Goal: Task Accomplishment & Management: Use online tool/utility

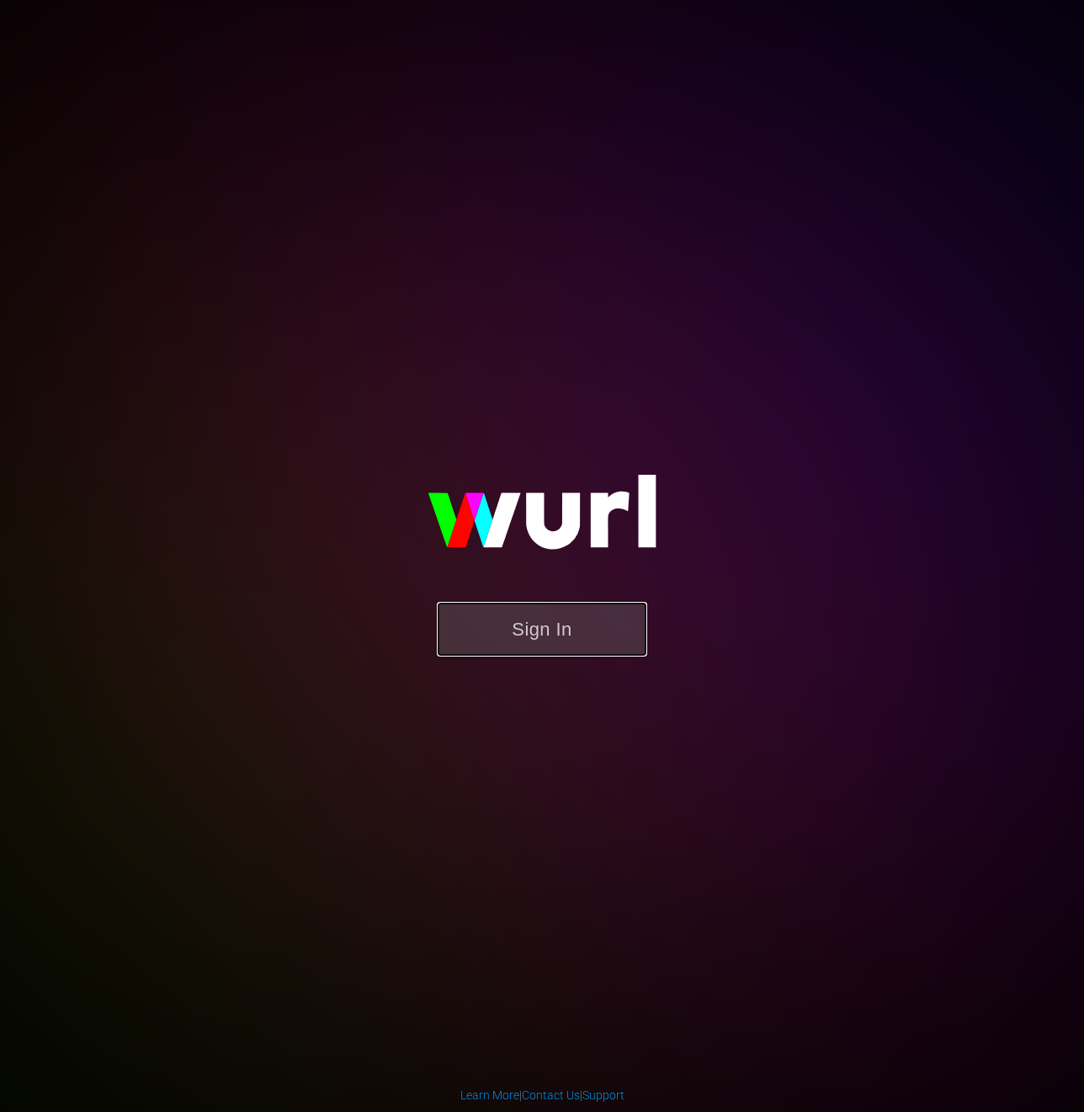
click at [541, 645] on button "Sign In" at bounding box center [542, 629] width 210 height 55
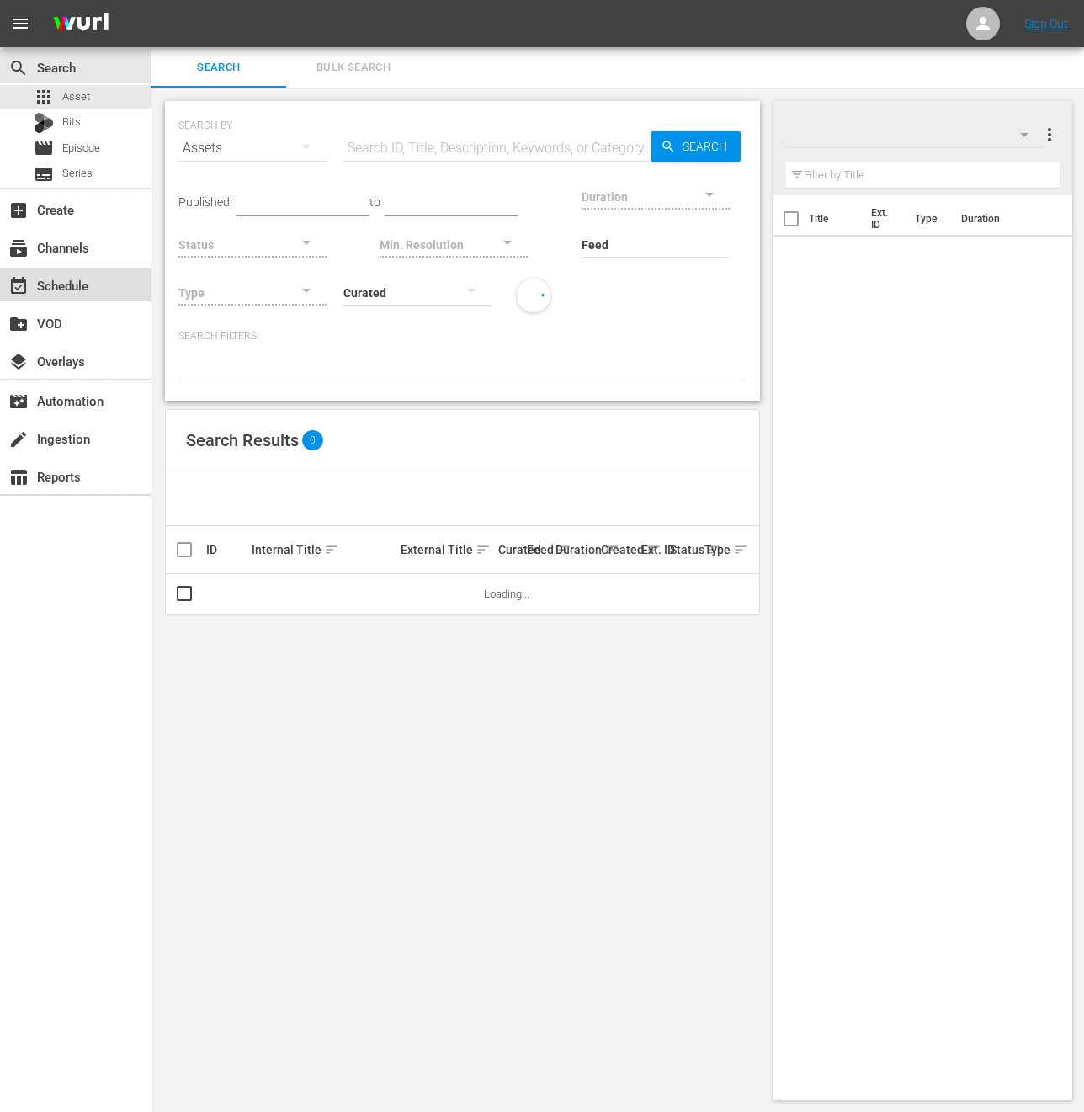
click at [114, 268] on div "event_available Schedule" at bounding box center [75, 285] width 151 height 34
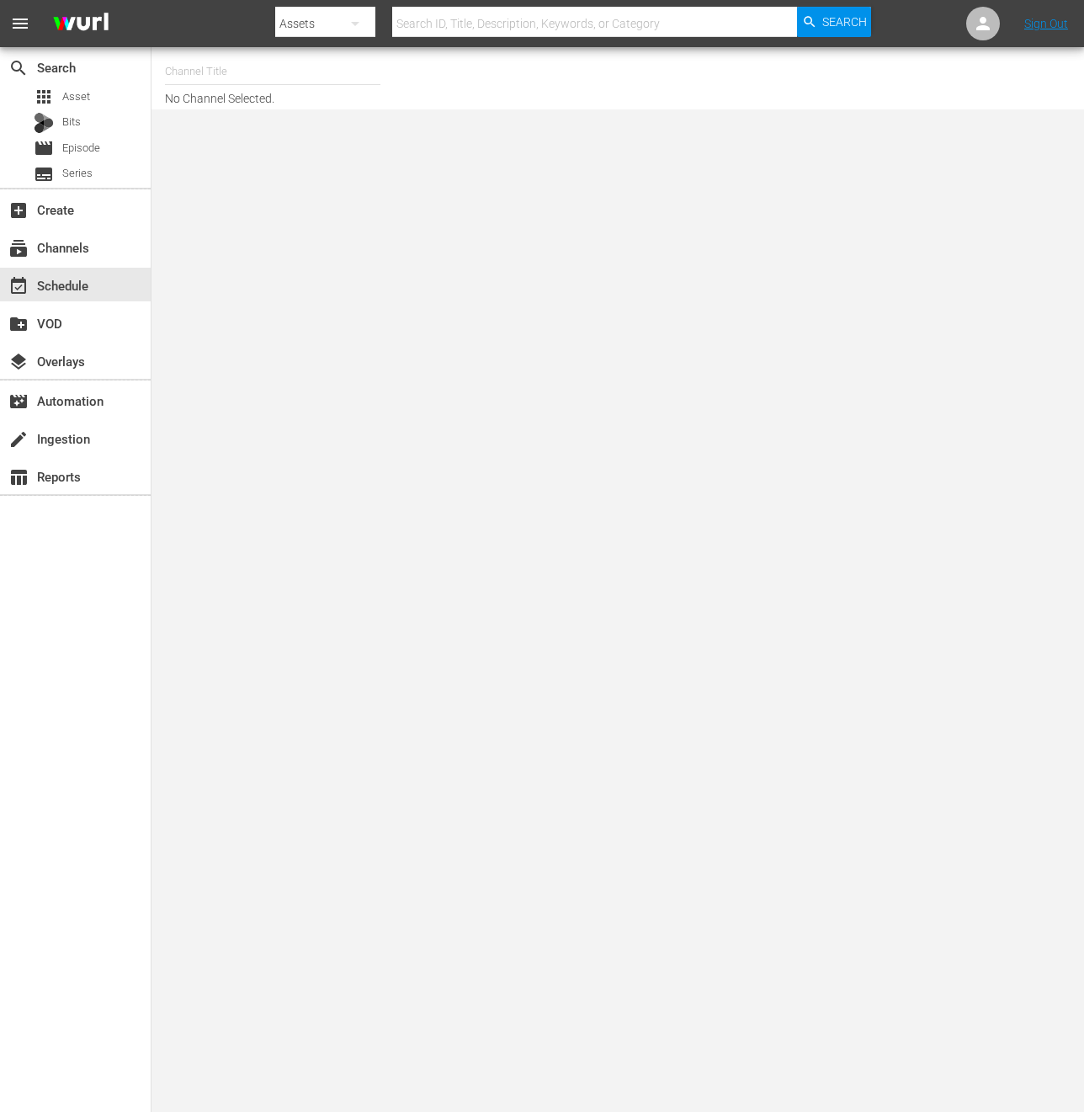
click at [257, 66] on input "text" at bounding box center [273, 71] width 216 height 40
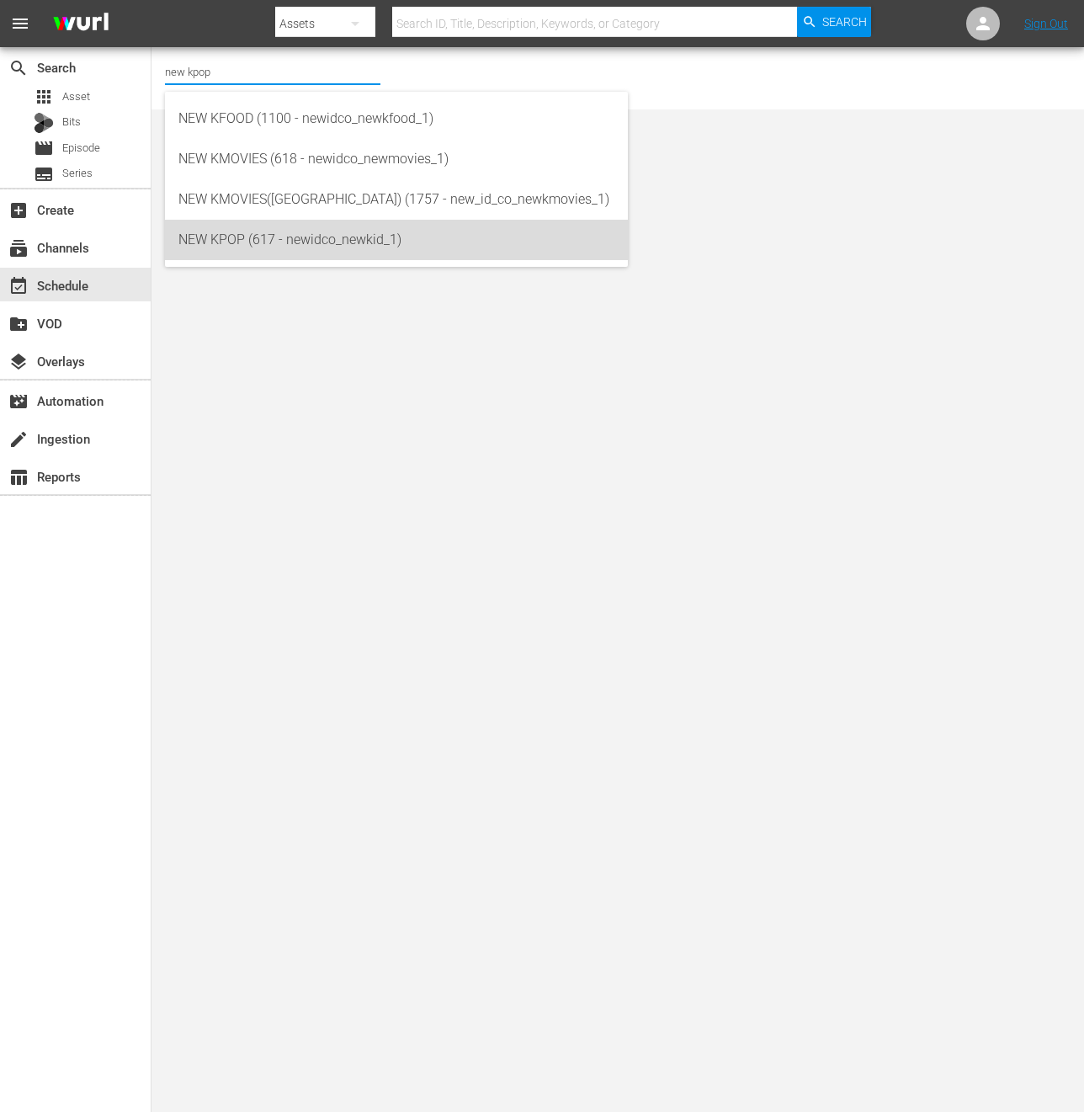
click at [254, 242] on div "NEW KPOP (617 - newidco_newkid_1)" at bounding box center [396, 240] width 436 height 40
type input "NEW KPOP (617 - newidco_newkid_1)"
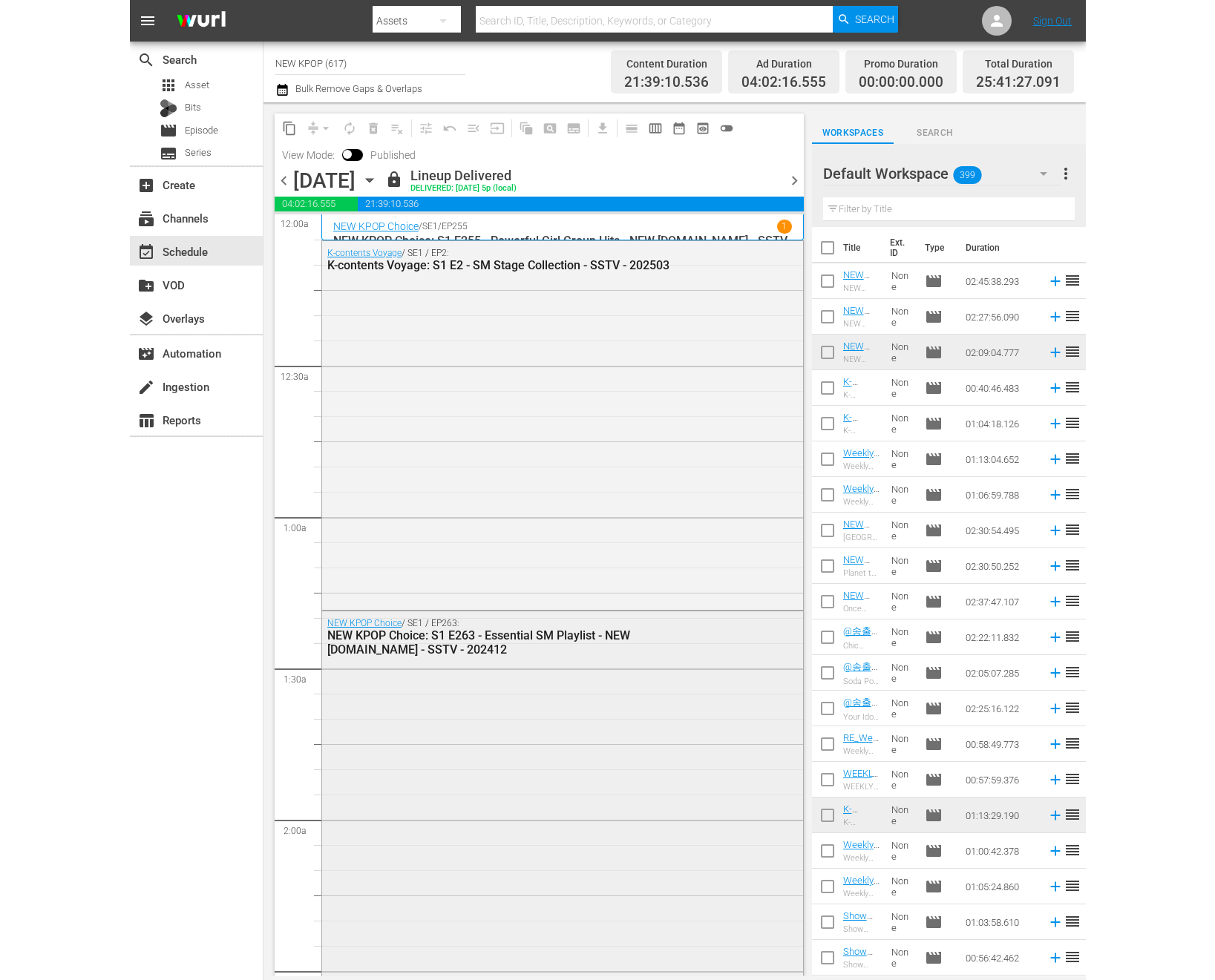
scroll to position [166, 0]
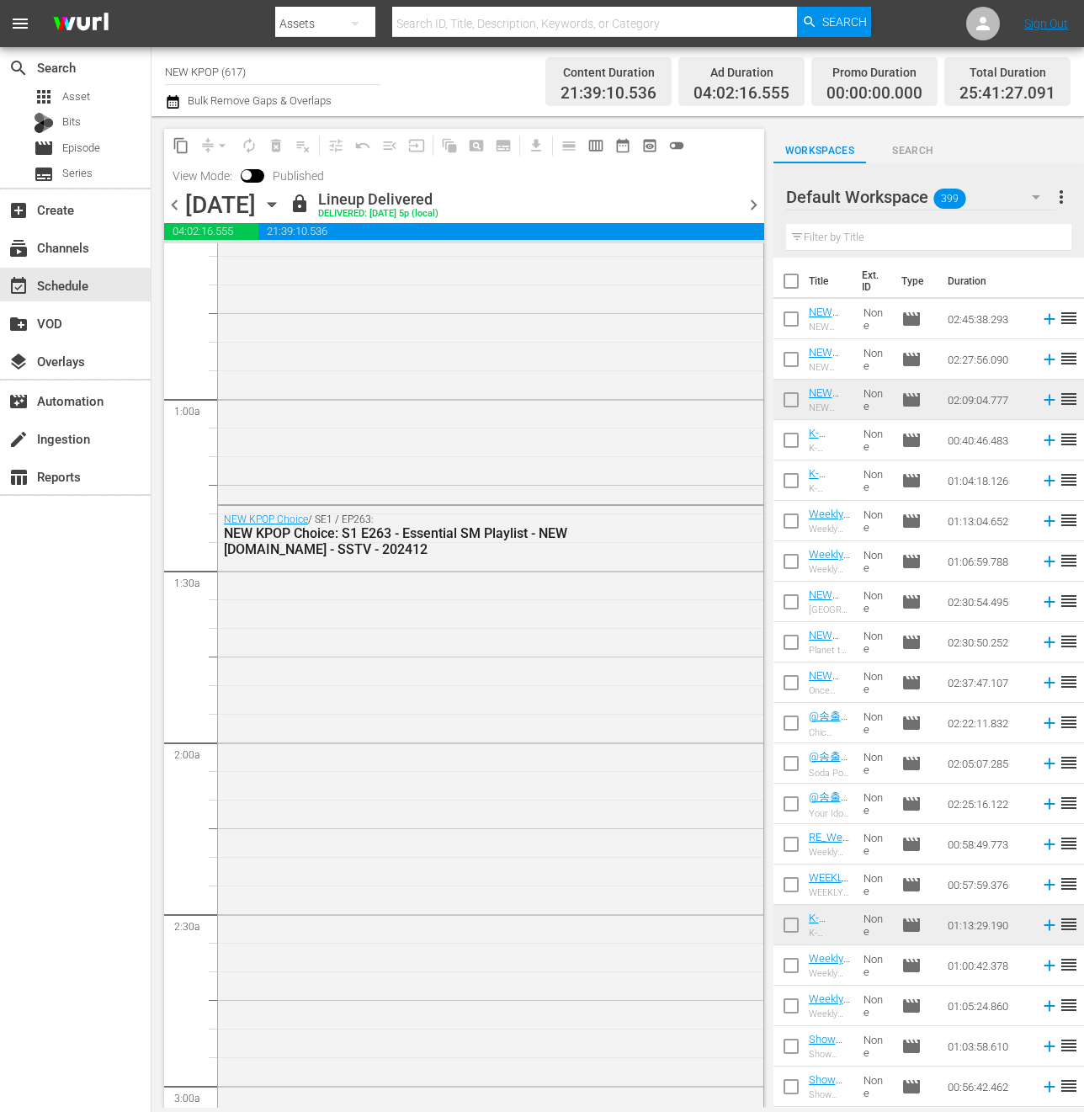
click at [756, 201] on span "chevron_right" at bounding box center [753, 204] width 21 height 21
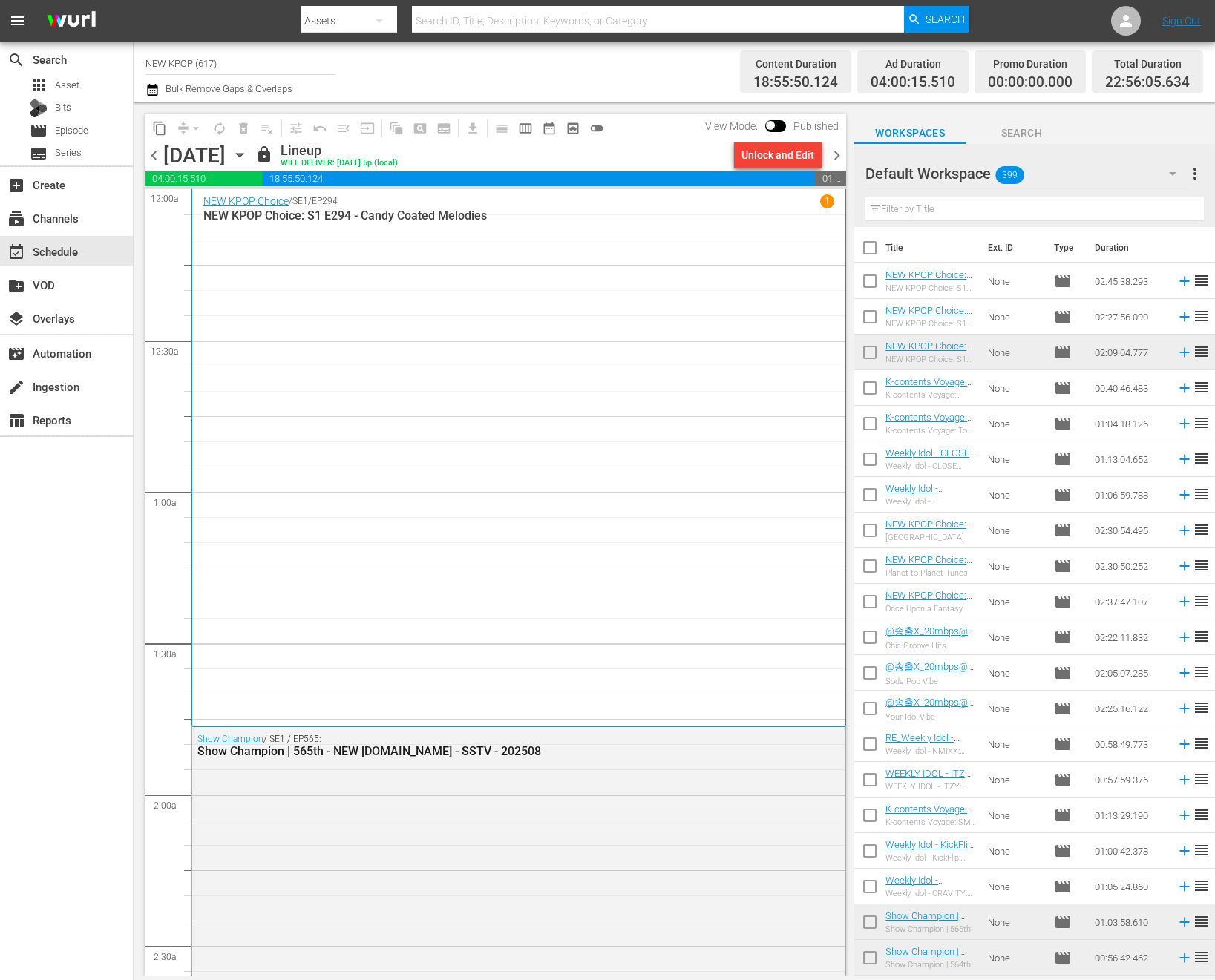
click at [835, 148] on span "chevron_right" at bounding box center [837, 155] width 19 height 19
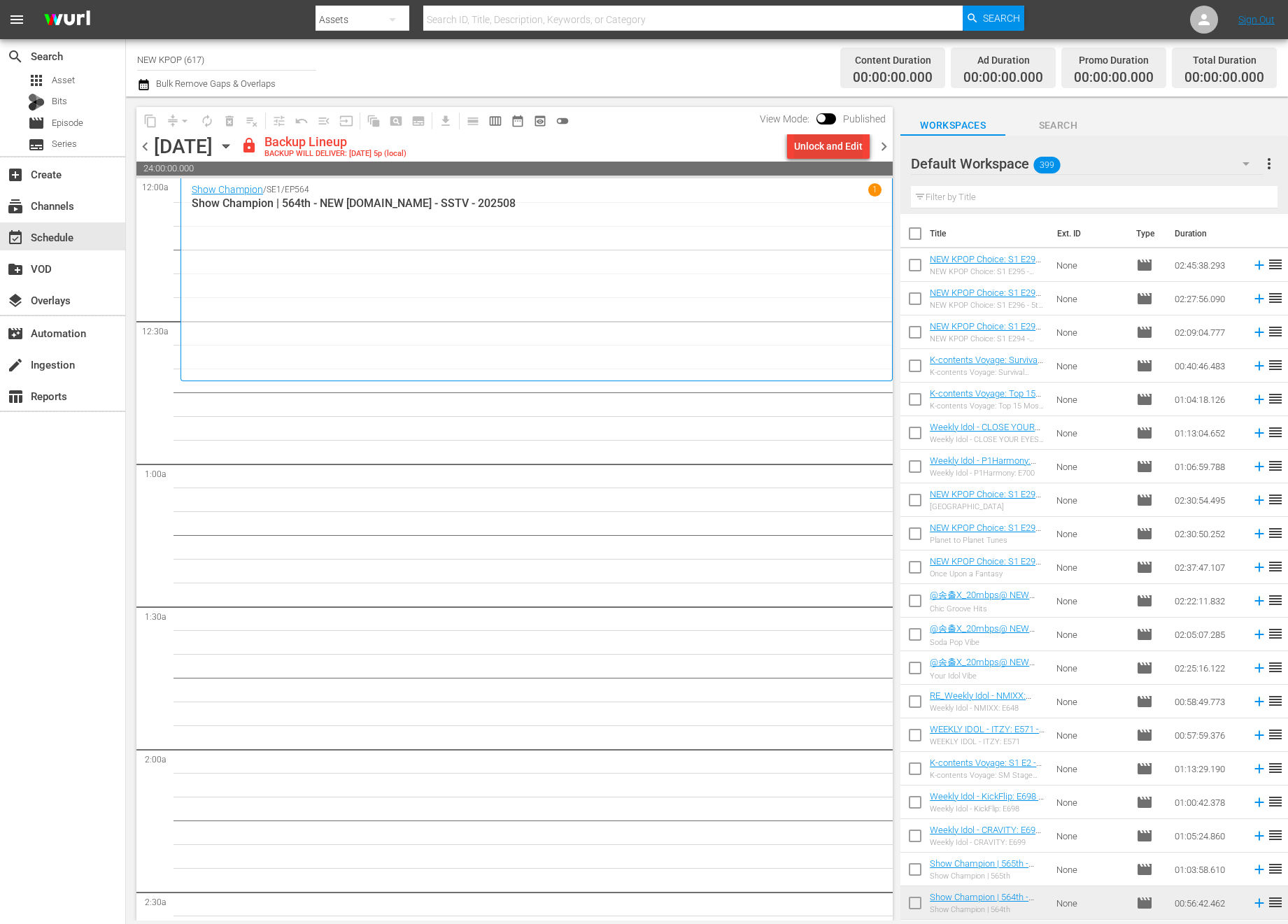
click at [840, 147] on div "Unlock and Edit" at bounding box center [828, 146] width 69 height 25
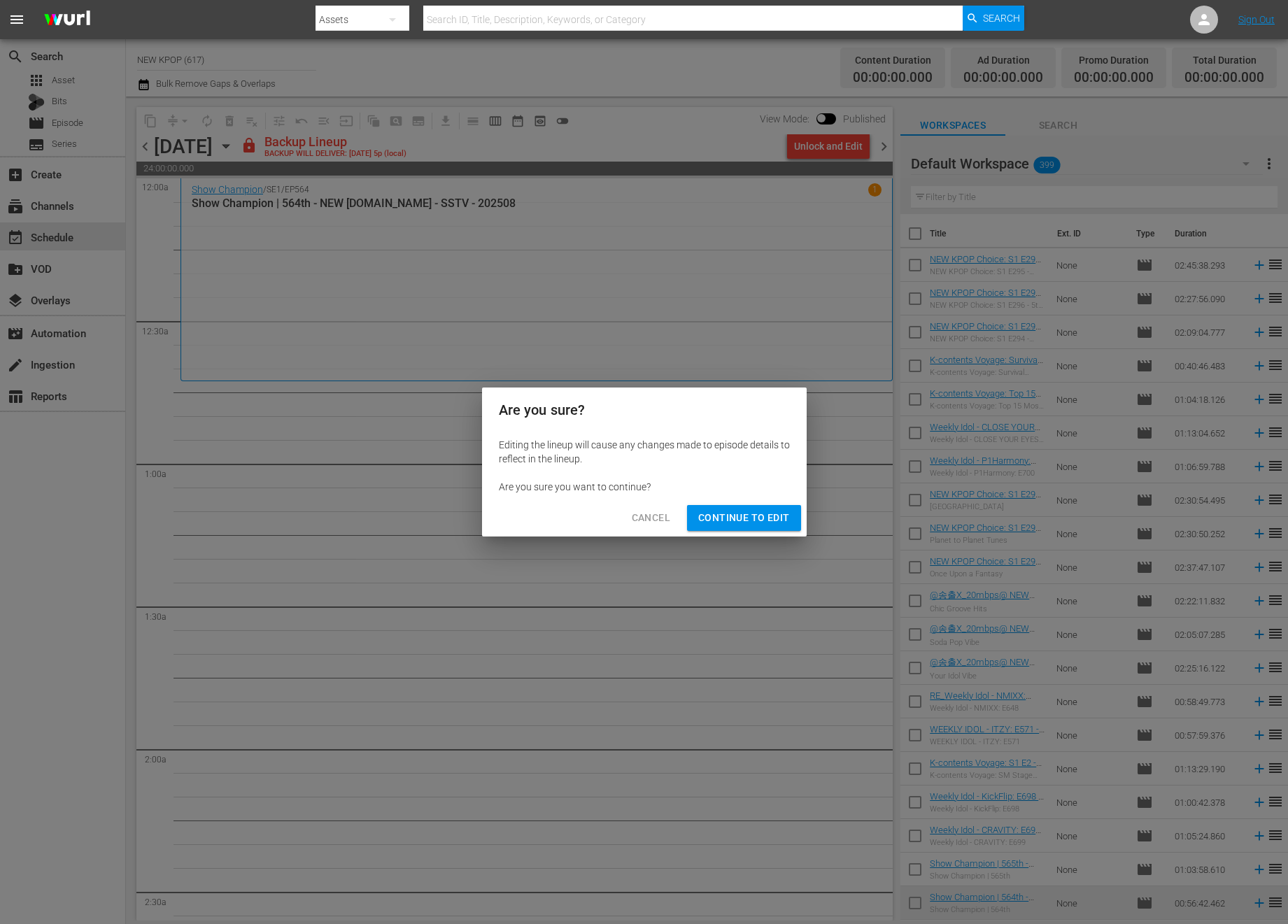
click at [763, 527] on button "Continue to Edit" at bounding box center [744, 518] width 113 height 26
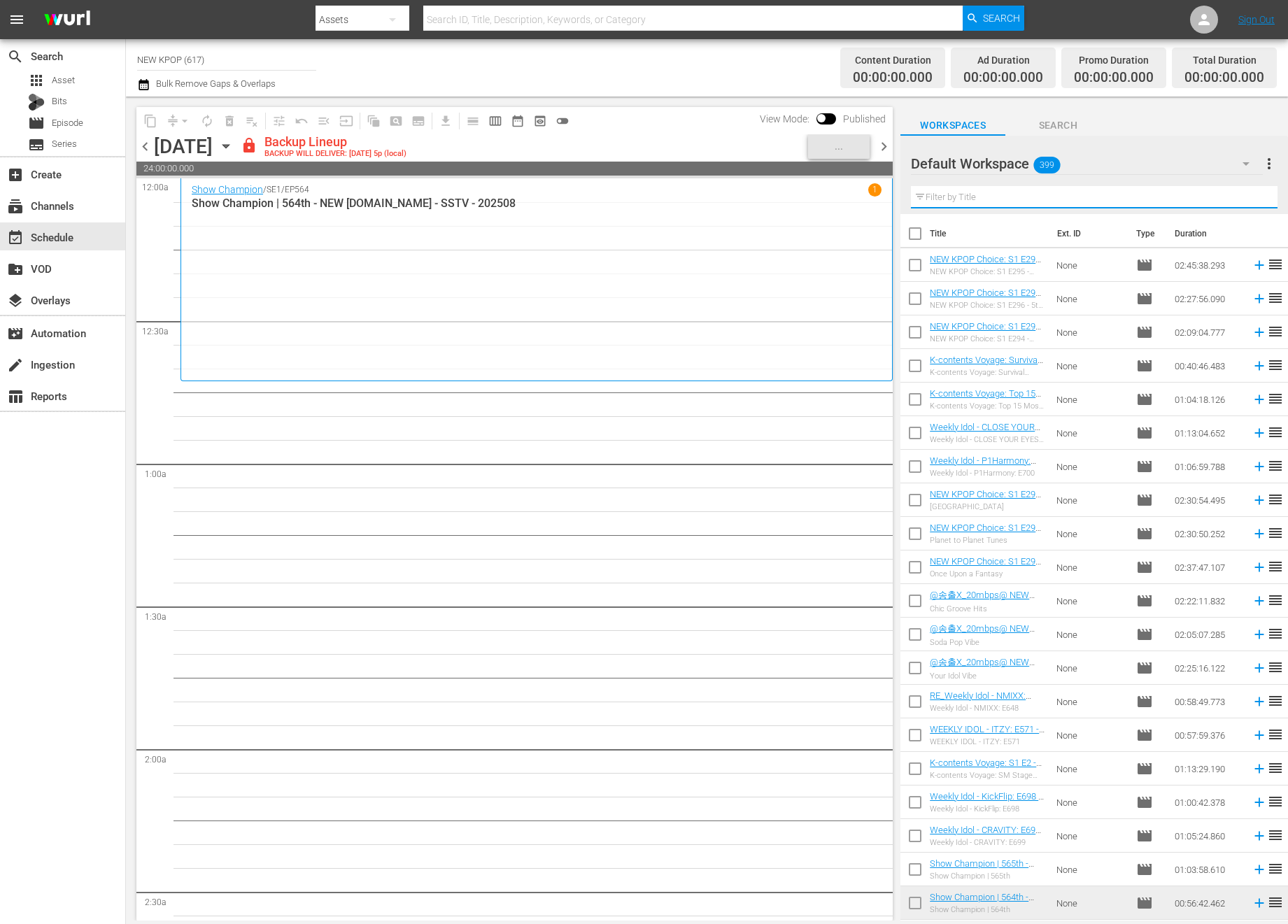
click at [900, 191] on input "text" at bounding box center [1094, 197] width 366 height 22
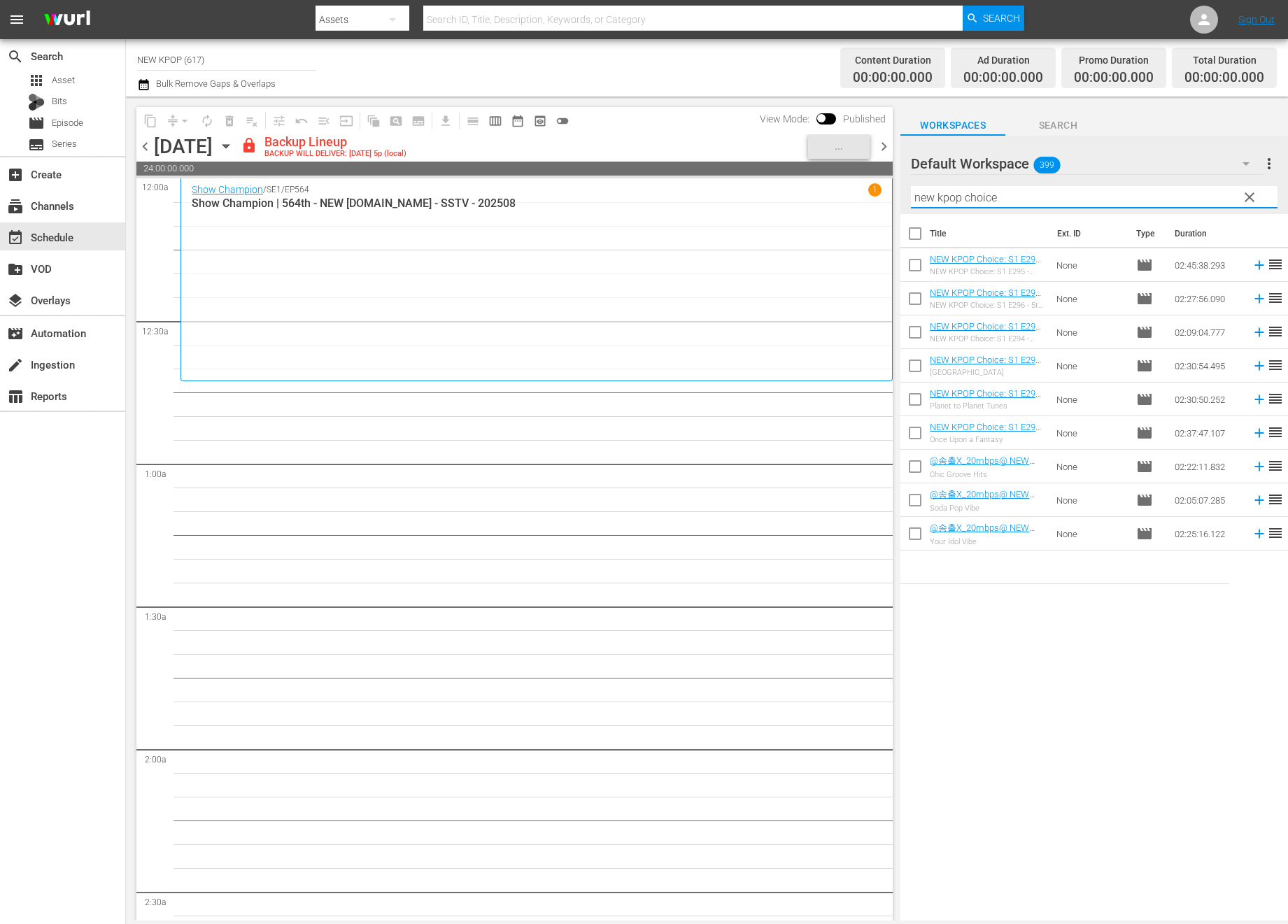
click at [900, 195] on input "new kpop choice" at bounding box center [1094, 197] width 366 height 22
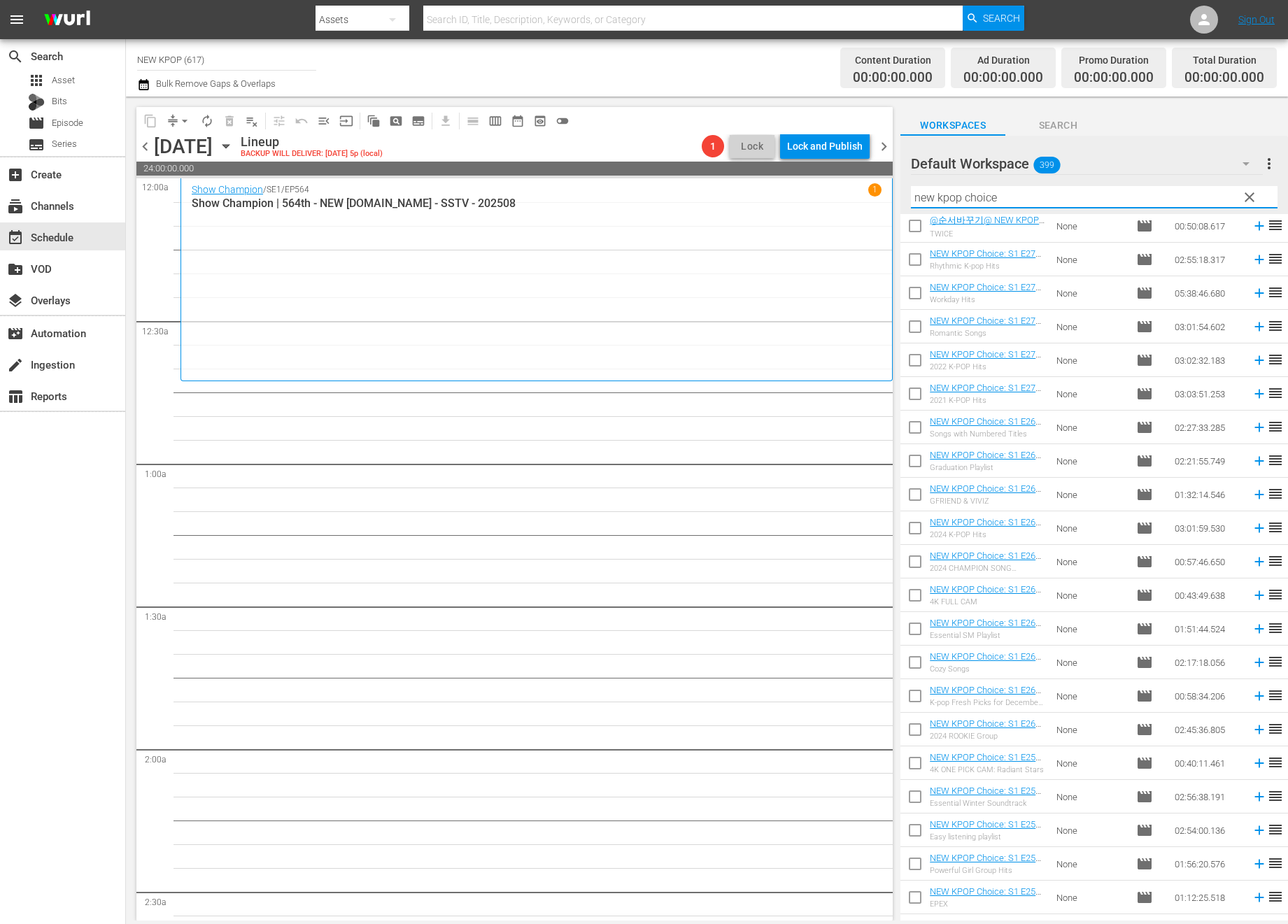
scroll to position [926, 0]
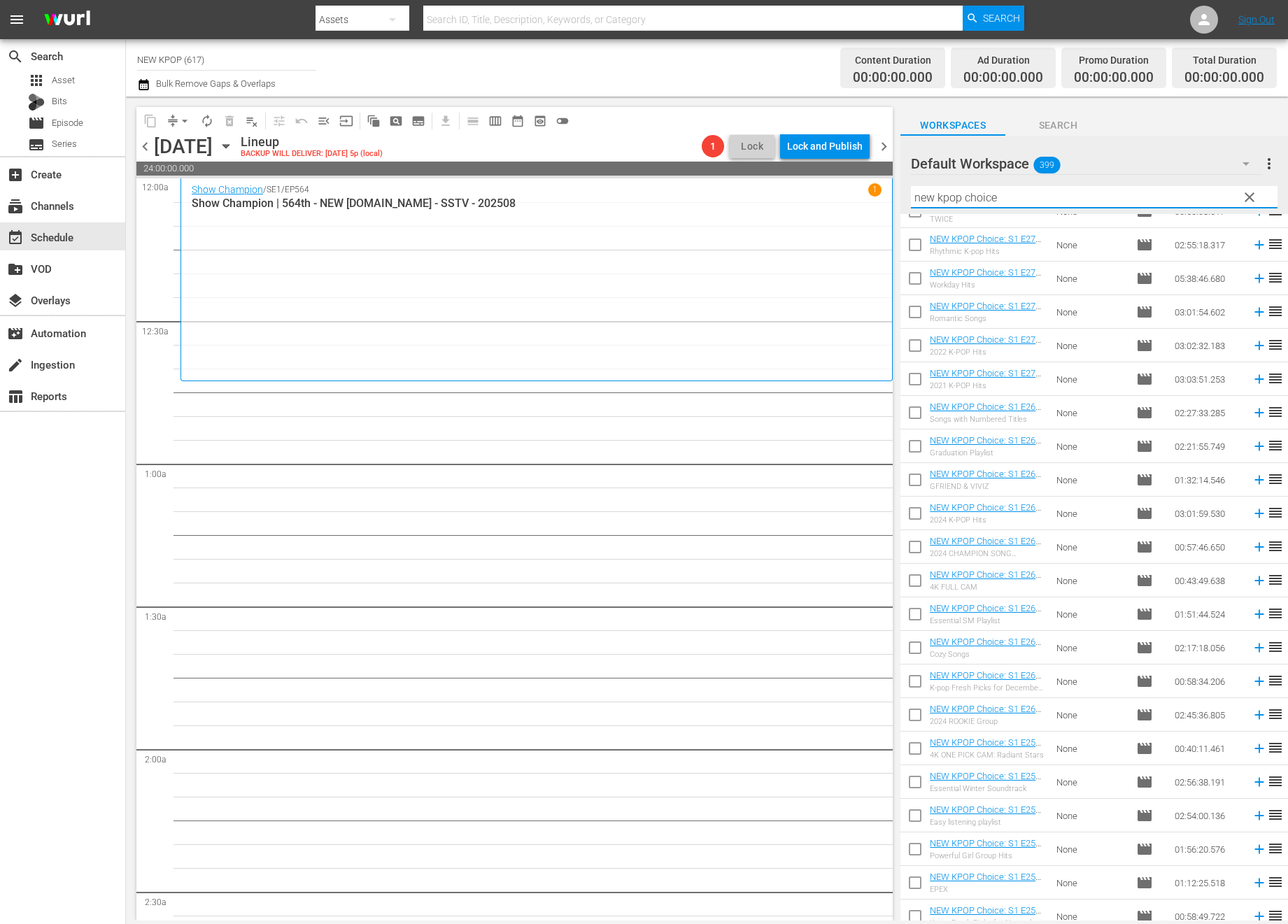
click at [900, 200] on input "new kpop choice" at bounding box center [1094, 197] width 366 height 22
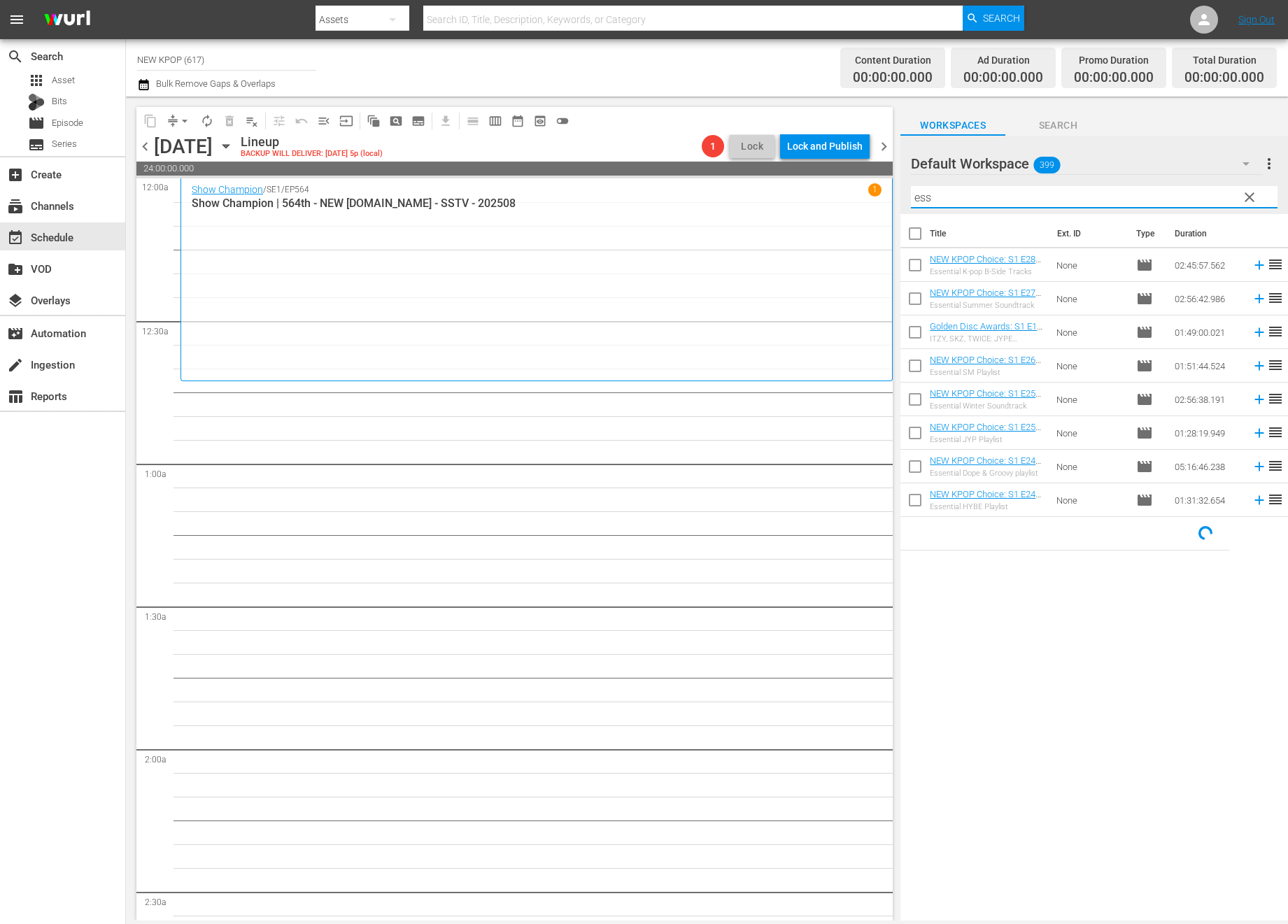
scroll to position [0, 0]
type input "essential"
click at [900, 197] on input "essential" at bounding box center [1094, 197] width 366 height 22
click at [900, 264] on input "checkbox" at bounding box center [914, 268] width 29 height 29
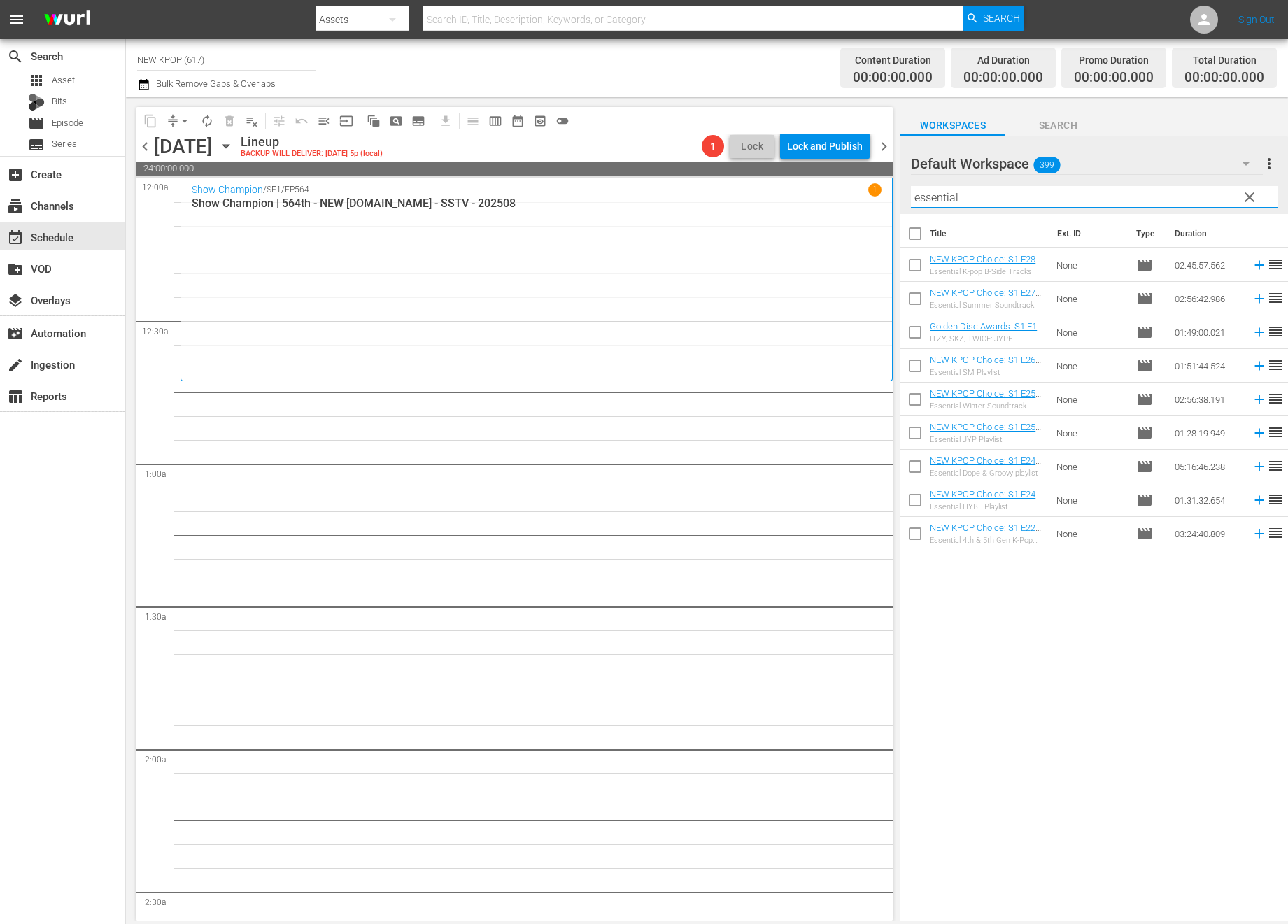
checkbox input "true"
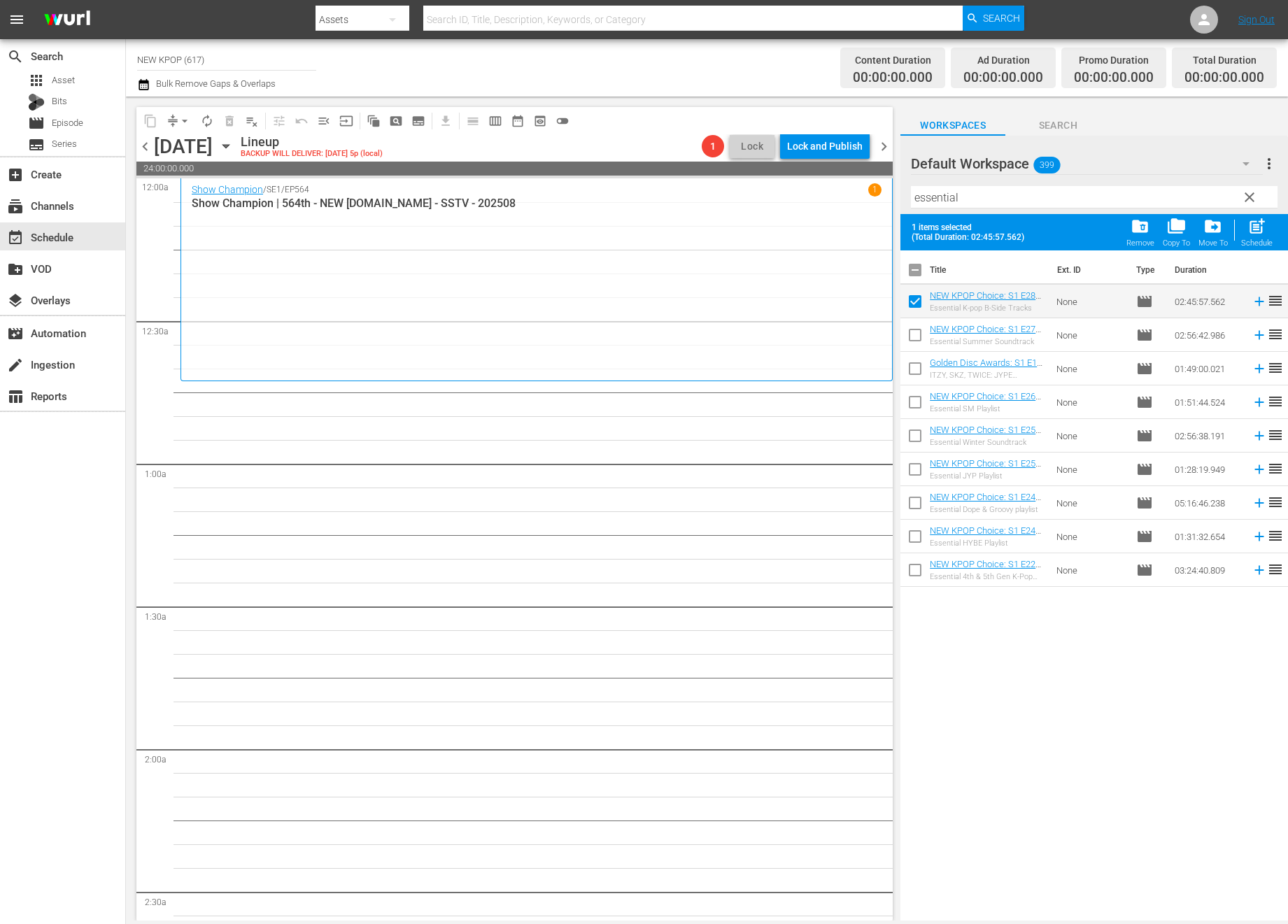
click at [900, 506] on input "checkbox" at bounding box center [914, 505] width 29 height 29
checkbox input "true"
click at [900, 228] on div "post_add Schedule" at bounding box center [1256, 232] width 32 height 31
checkbox input "false"
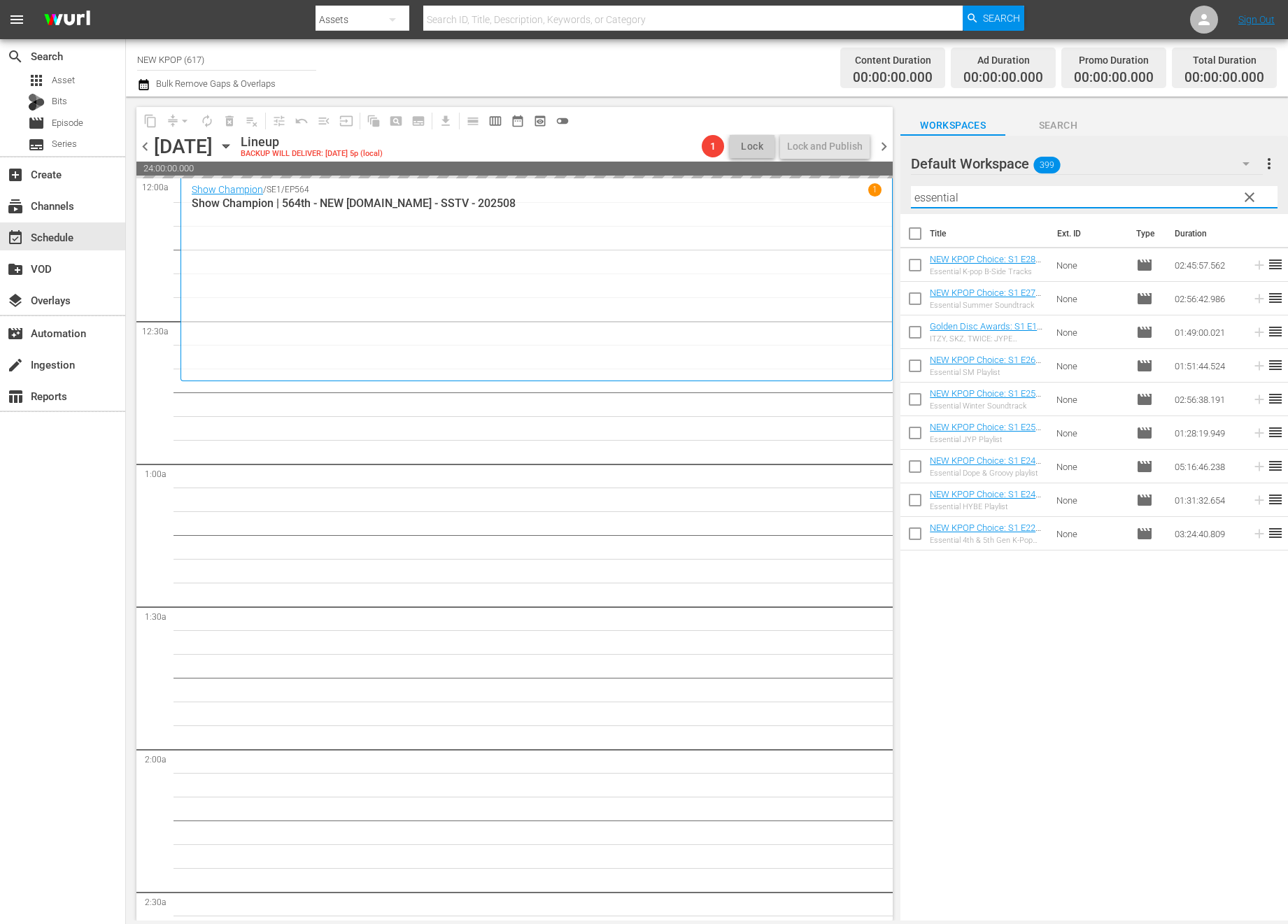
click at [900, 196] on input "essential" at bounding box center [1094, 197] width 366 height 22
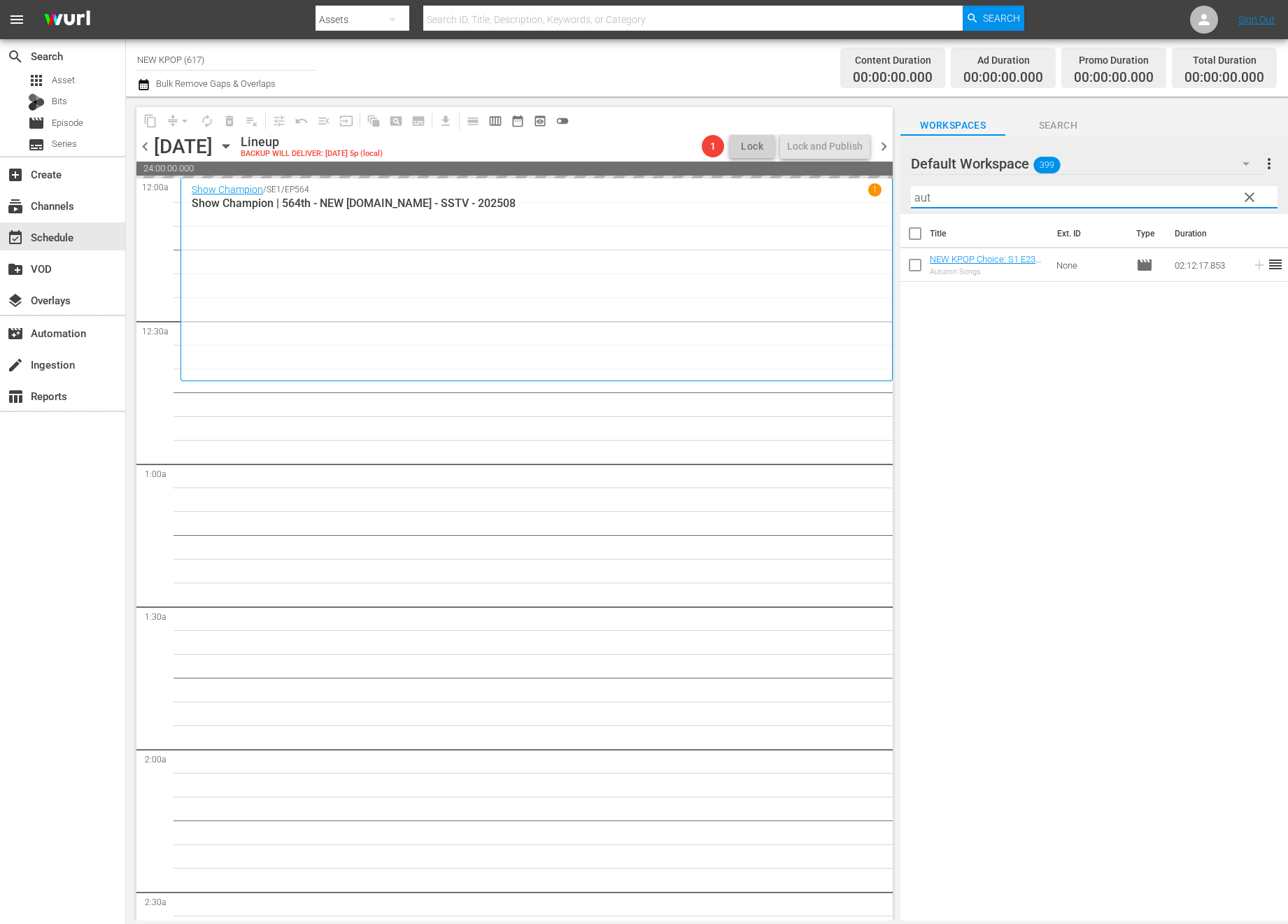
type input "aut"
click at [900, 262] on input "checkbox" at bounding box center [914, 268] width 29 height 29
checkbox input "true"
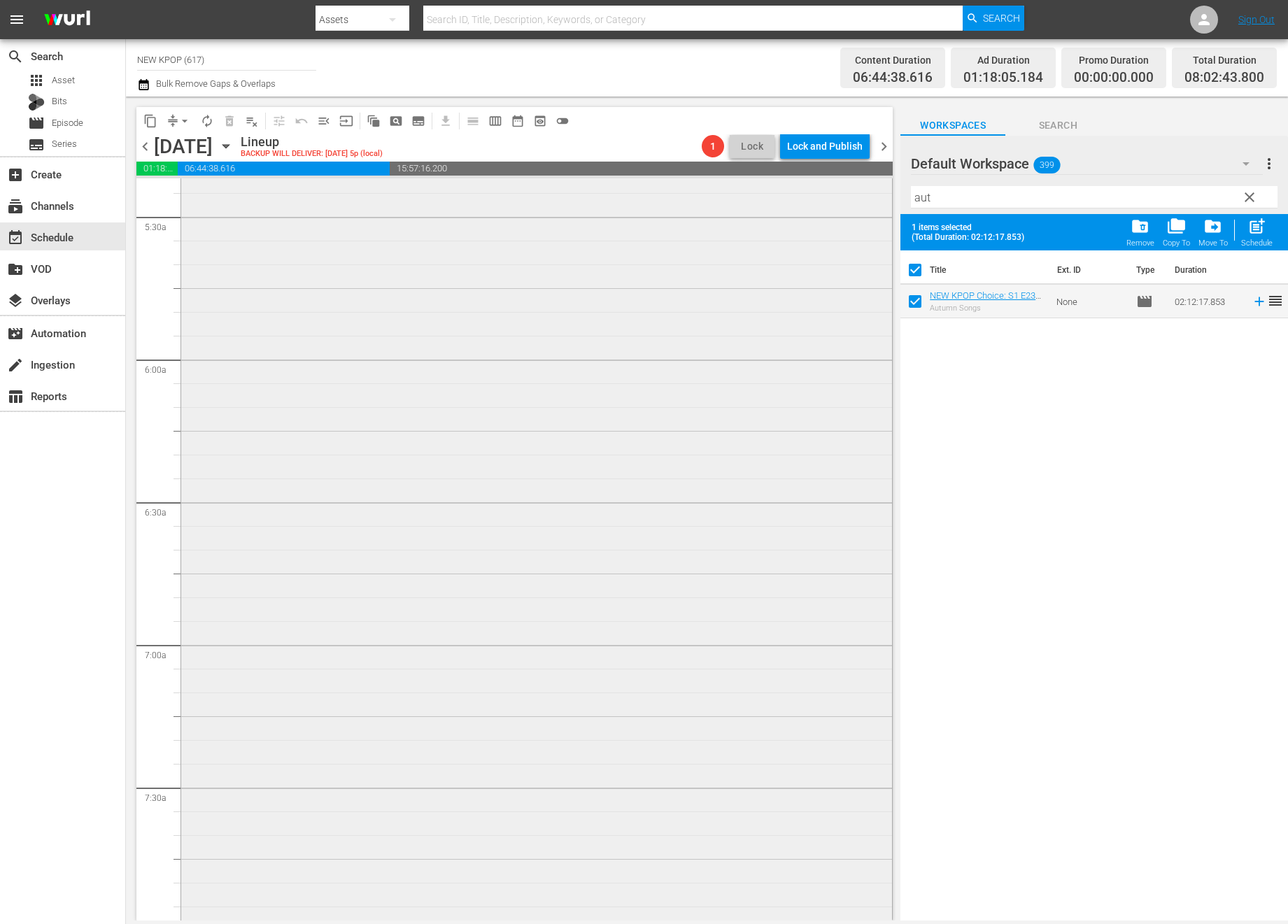
scroll to position [2204, 0]
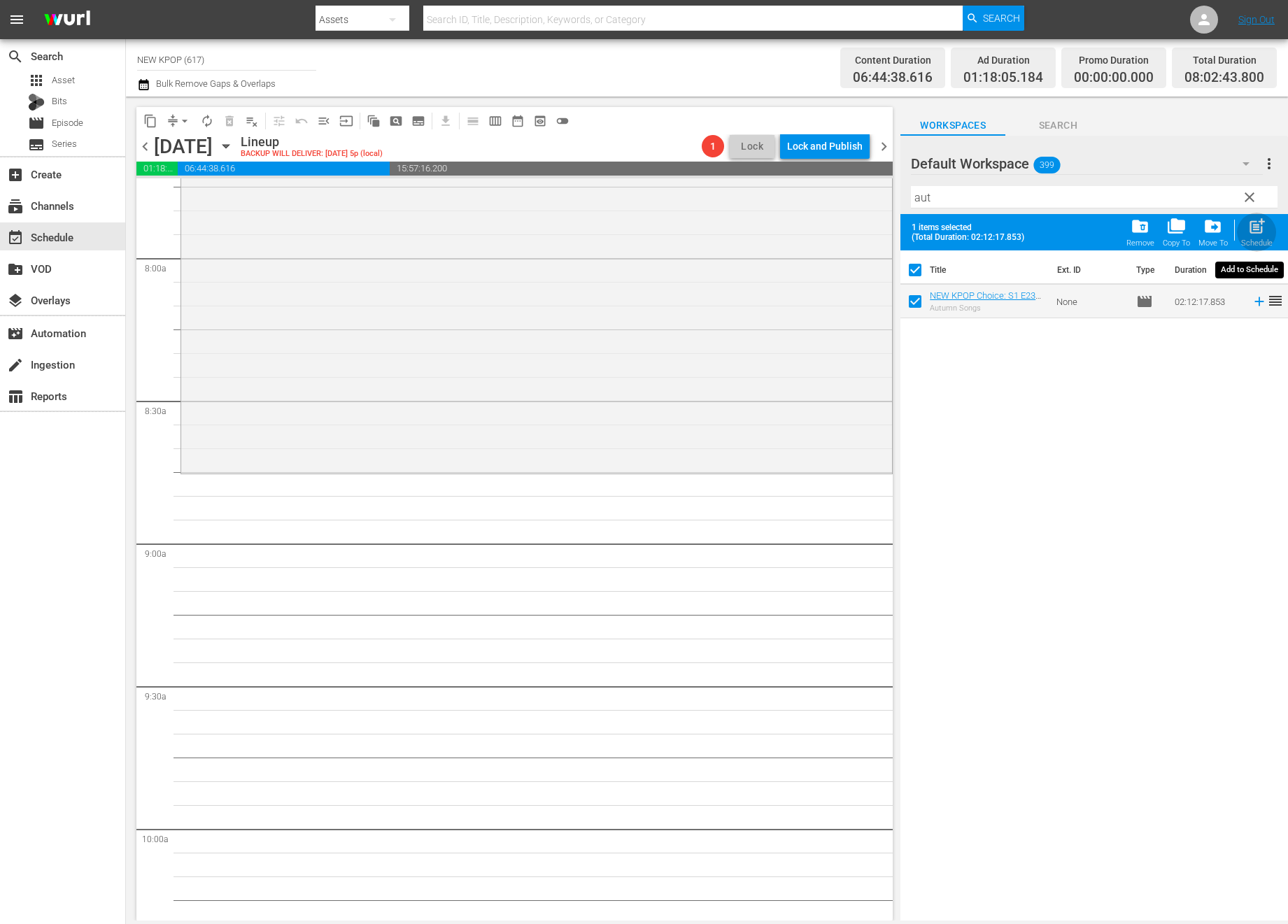
click at [900, 233] on span "post_add" at bounding box center [1256, 226] width 19 height 19
checkbox input "false"
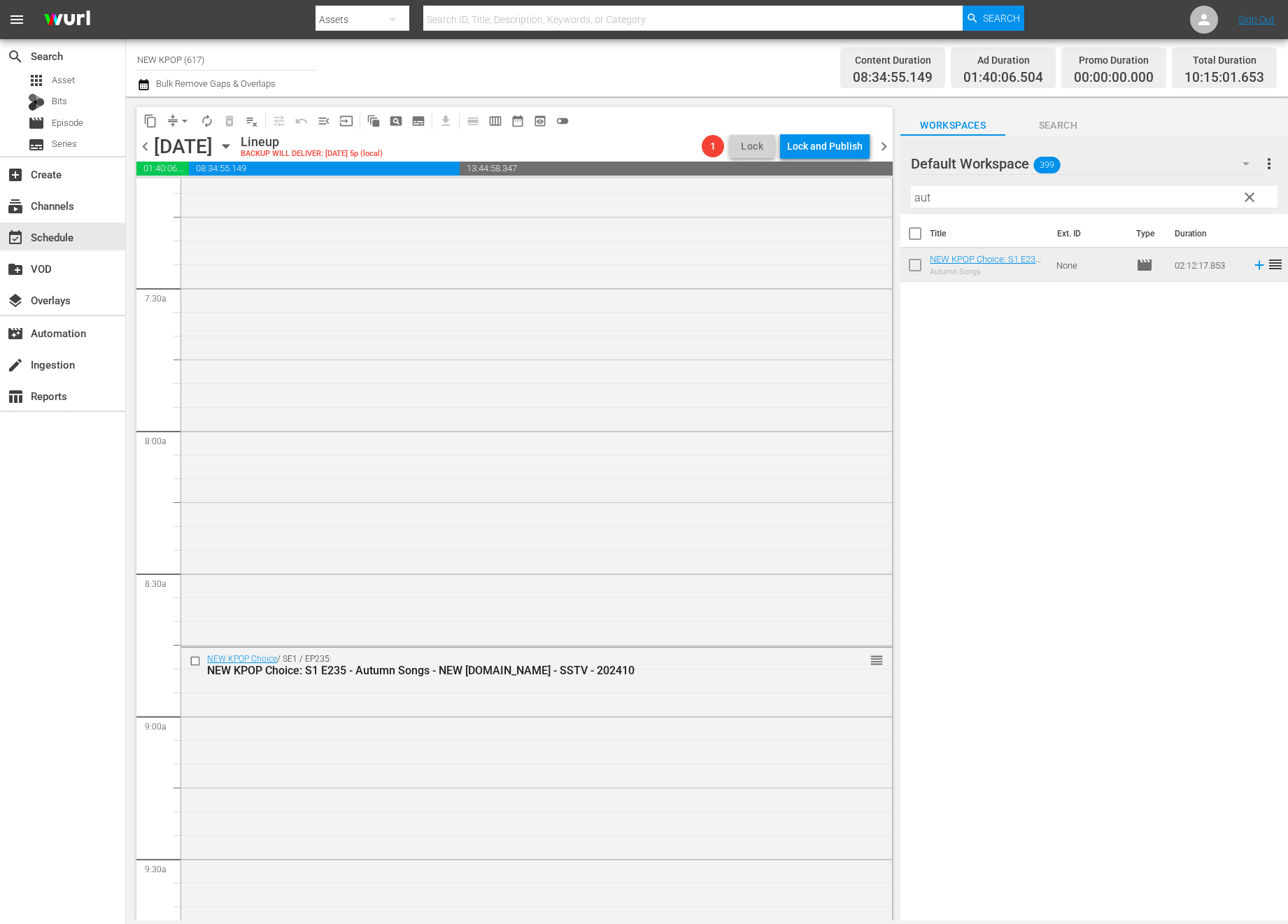
scroll to position [2514, 0]
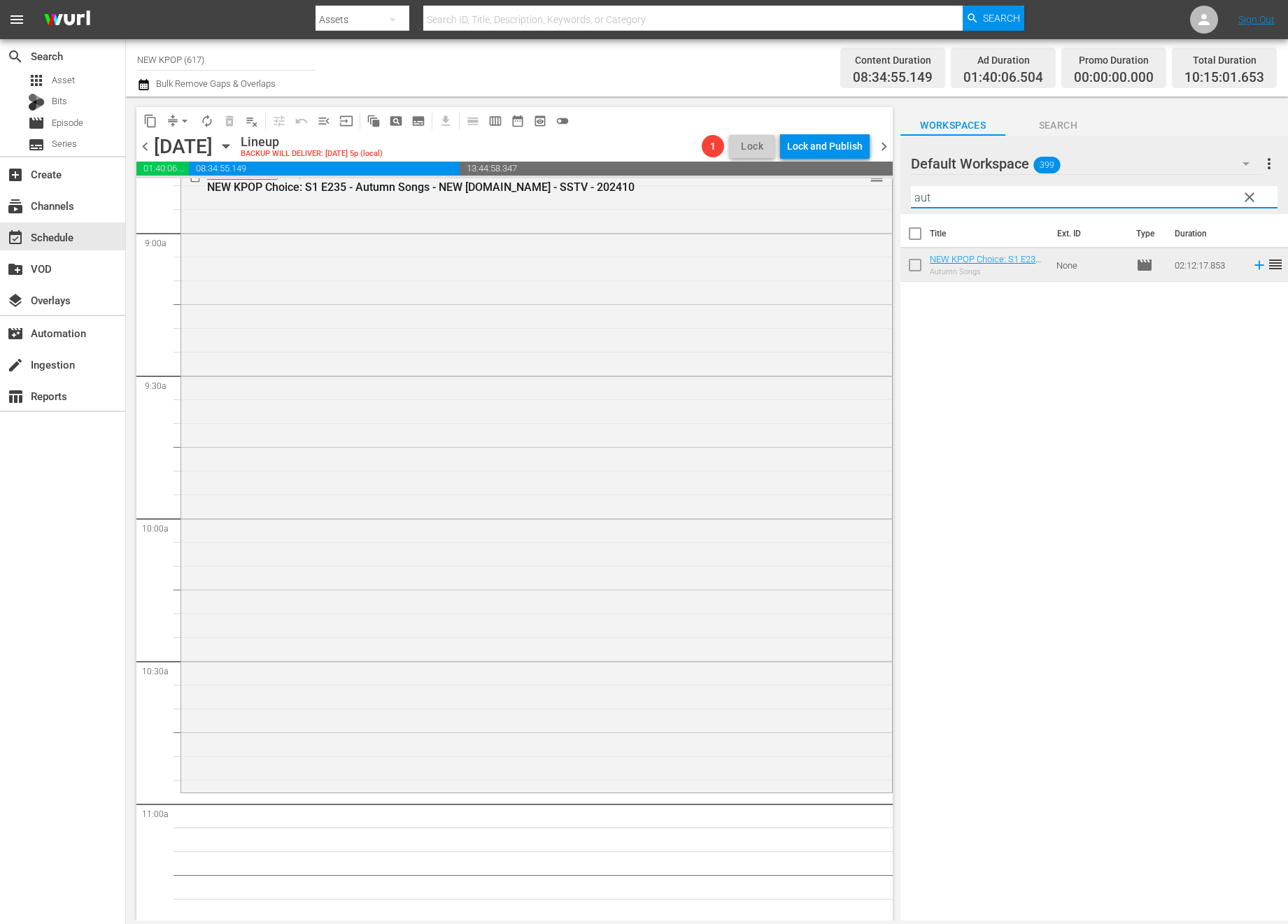
drag, startPoint x: 978, startPoint y: 189, endPoint x: 948, endPoint y: 243, distance: 61.8
click at [900, 243] on div "Default Workspace 399 Default more_vert clear Filter by Title aut Title Ext. ID…" at bounding box center [1094, 532] width 387 height 793
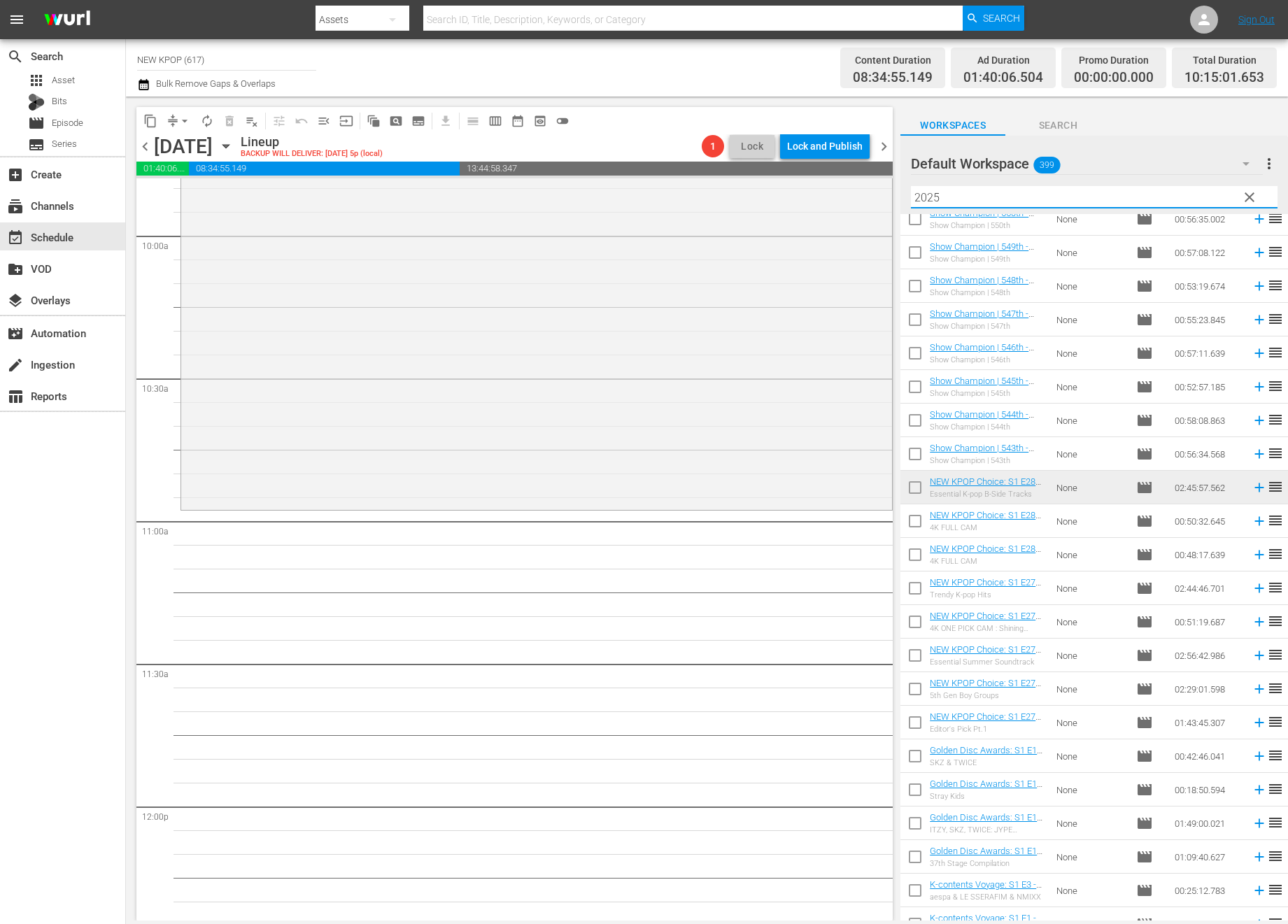
scroll to position [1978, 0]
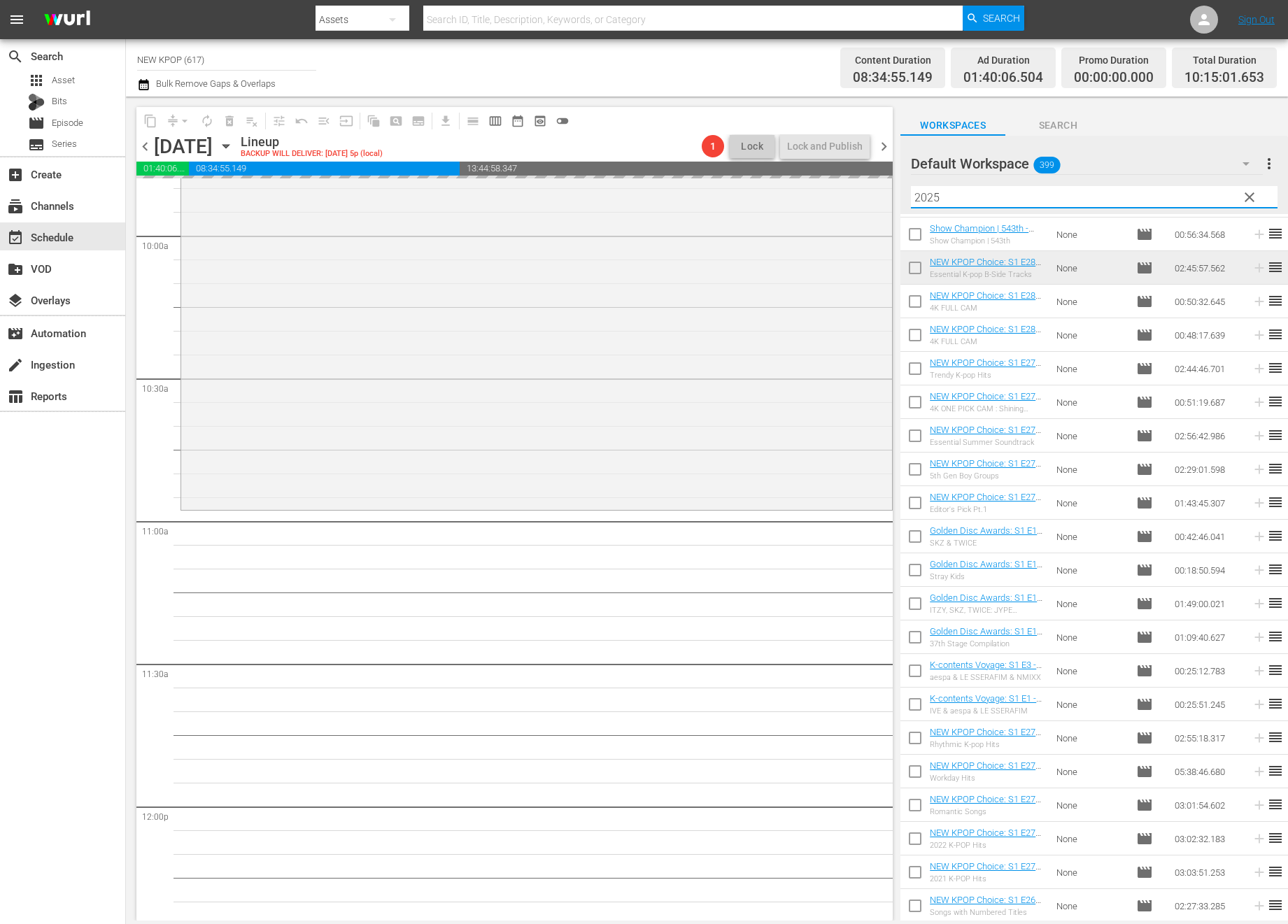
drag, startPoint x: 948, startPoint y: 190, endPoint x: 941, endPoint y: 193, distance: 7.6
click at [900, 193] on input "2025" at bounding box center [1094, 197] width 366 height 22
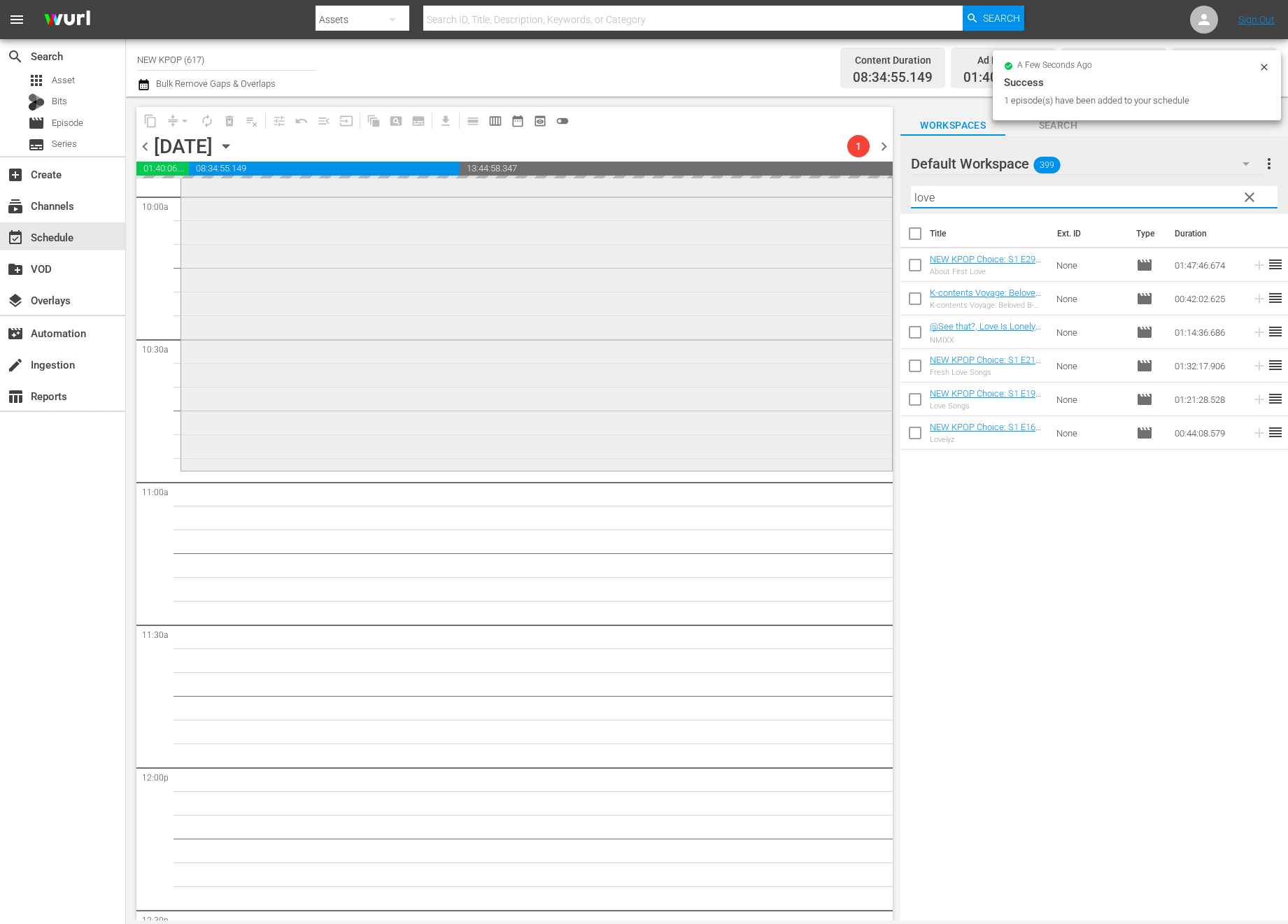
scroll to position [2838, 0]
type input "love"
click at [900, 258] on input "checkbox" at bounding box center [914, 268] width 29 height 29
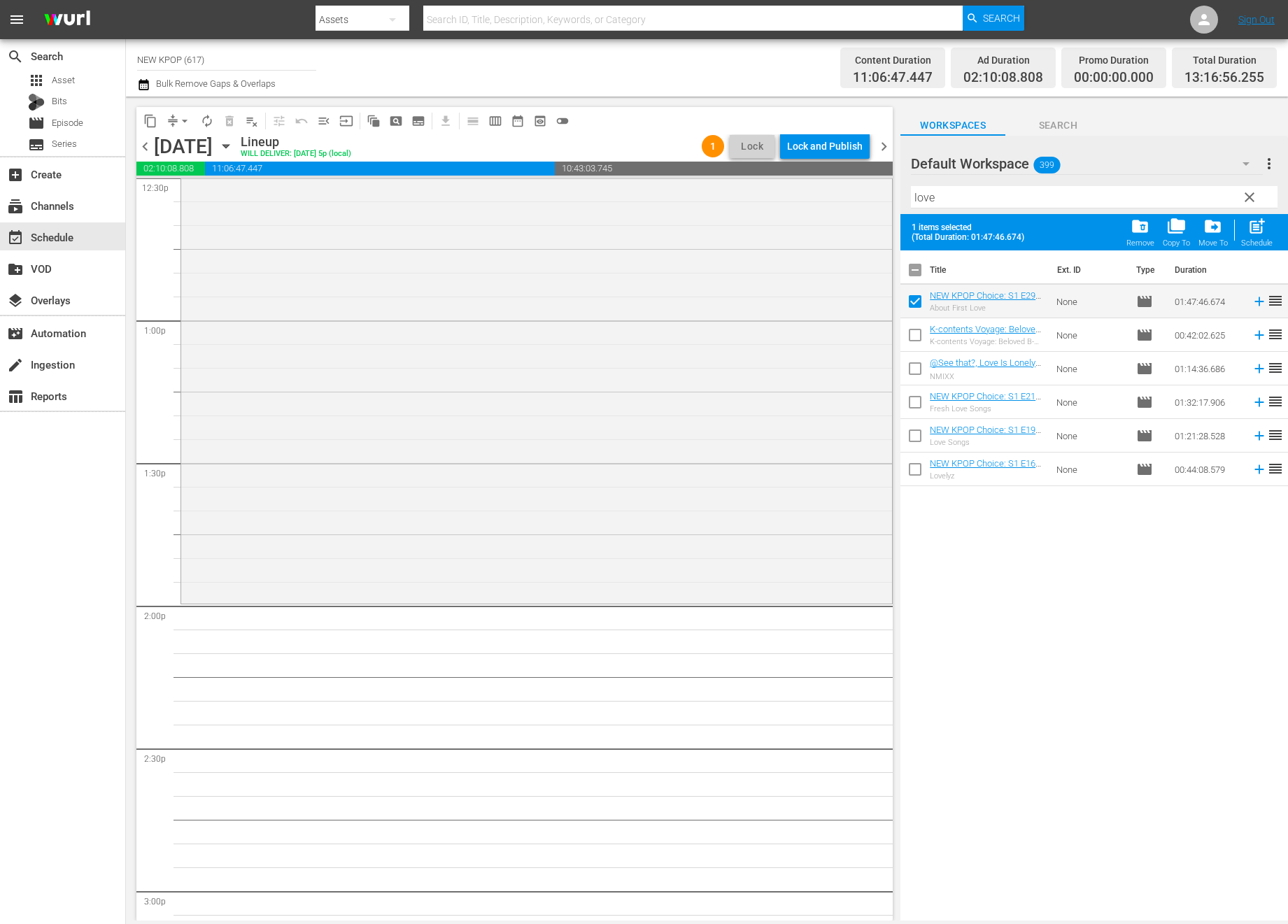
scroll to position [3738, 0]
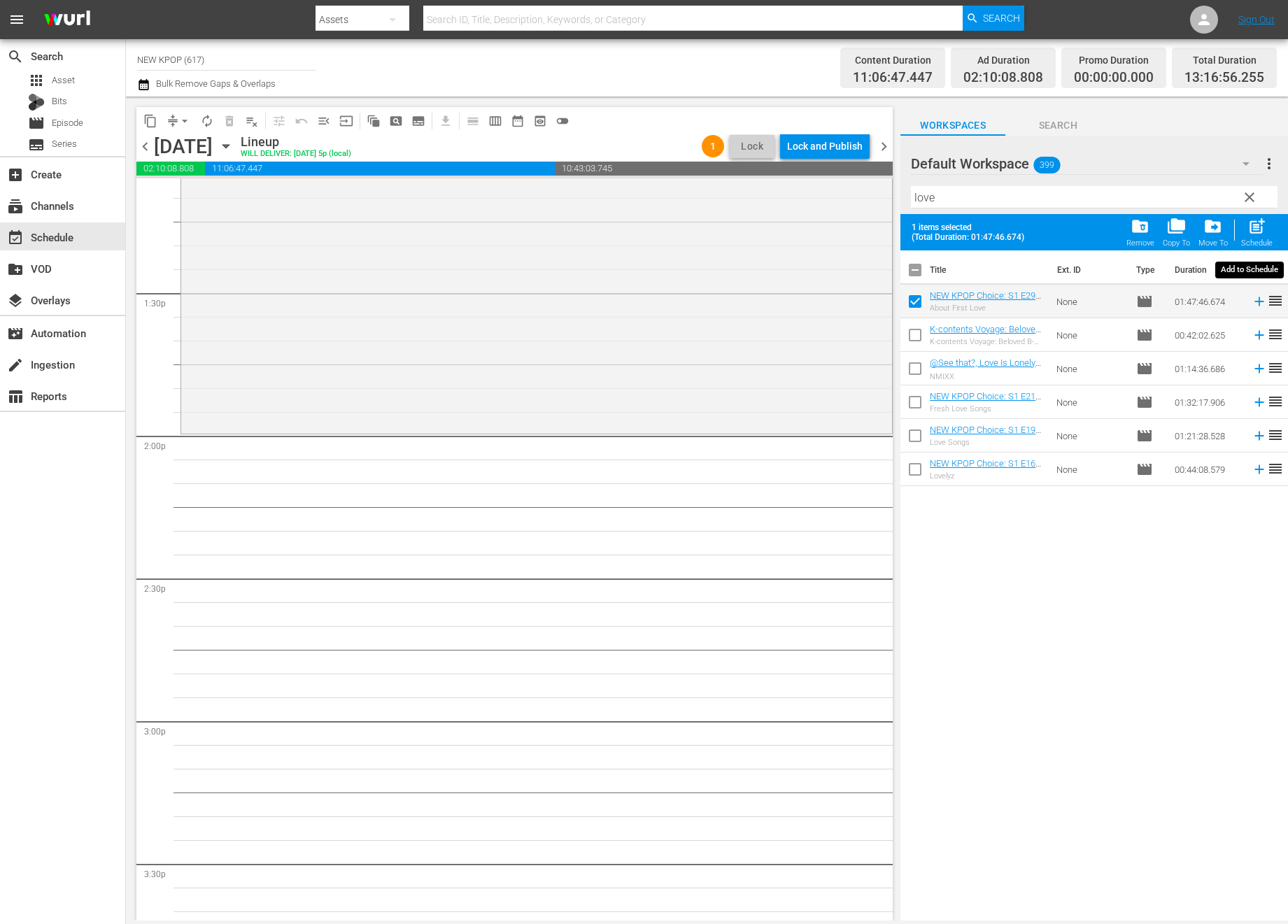
click at [900, 228] on span "post_add" at bounding box center [1256, 226] width 19 height 19
checkbox input "false"
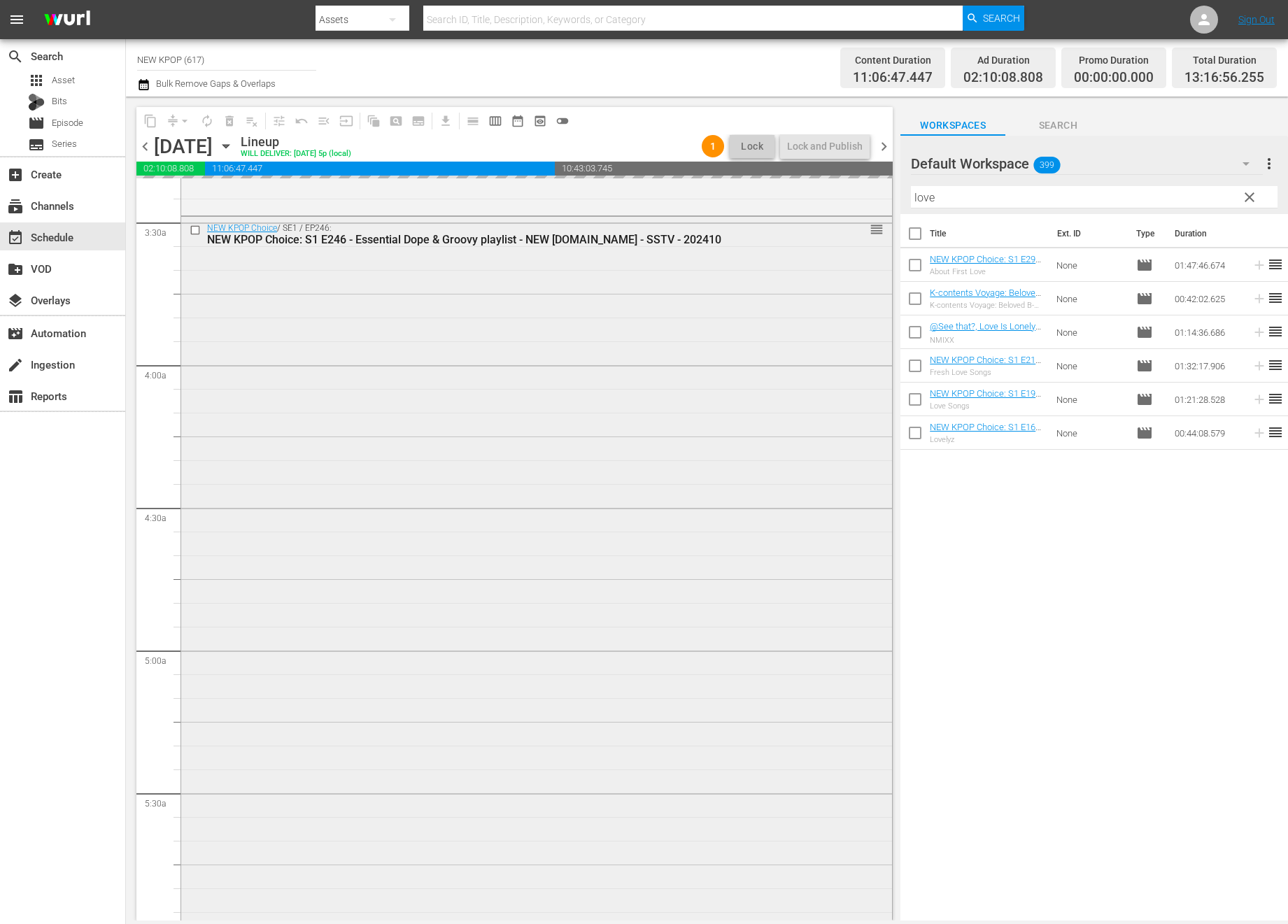
scroll to position [0, 0]
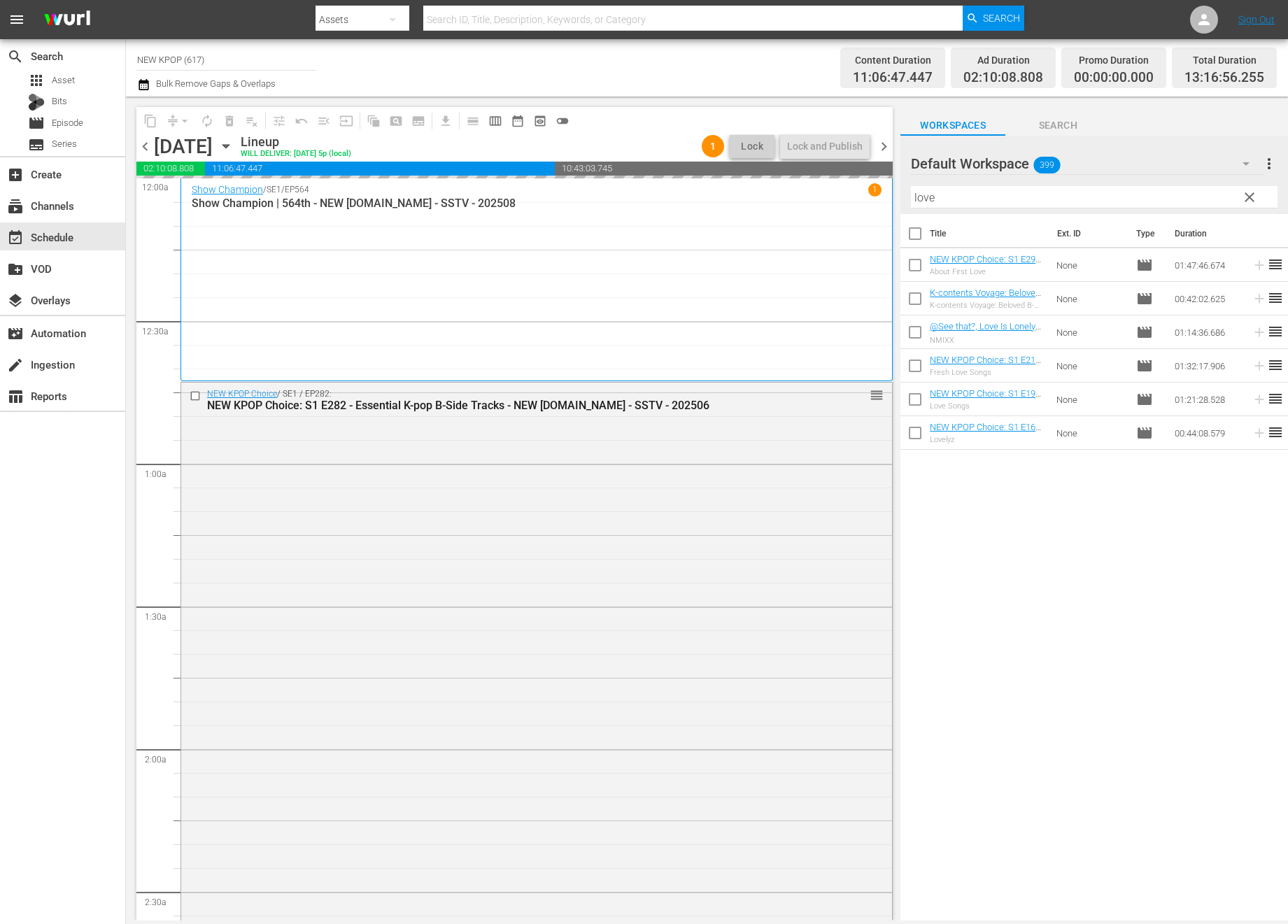
click at [713, 561] on div "NEW KPOP Choice / SE1 / EP282: NEW KPOP Choice: S1 E282 - Essential K-pop B-Sid…" at bounding box center [536, 774] width 710 height 785
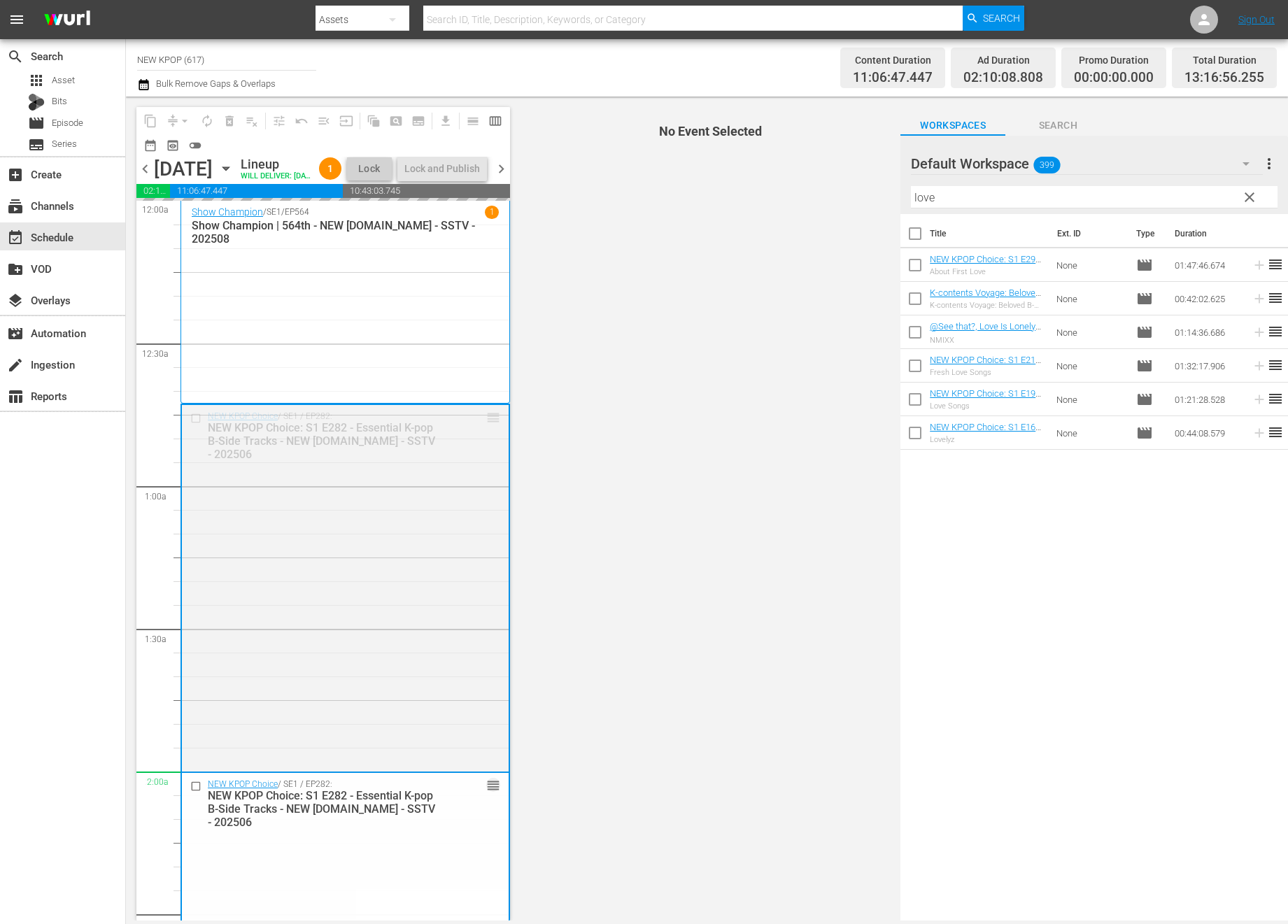
drag, startPoint x: 491, startPoint y: 436, endPoint x: 430, endPoint y: 803, distance: 372.0
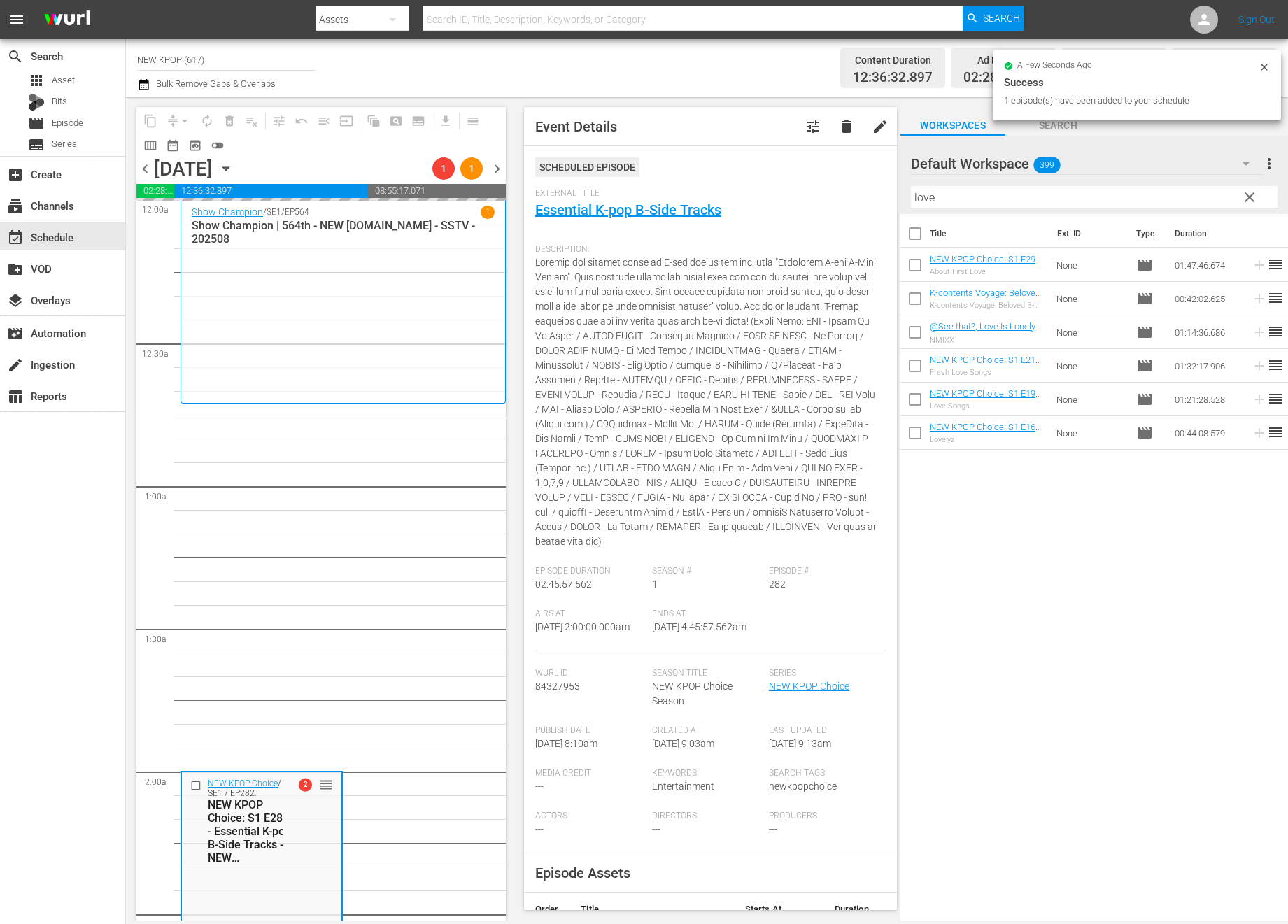
click at [900, 192] on input "love" at bounding box center [1094, 197] width 366 height 22
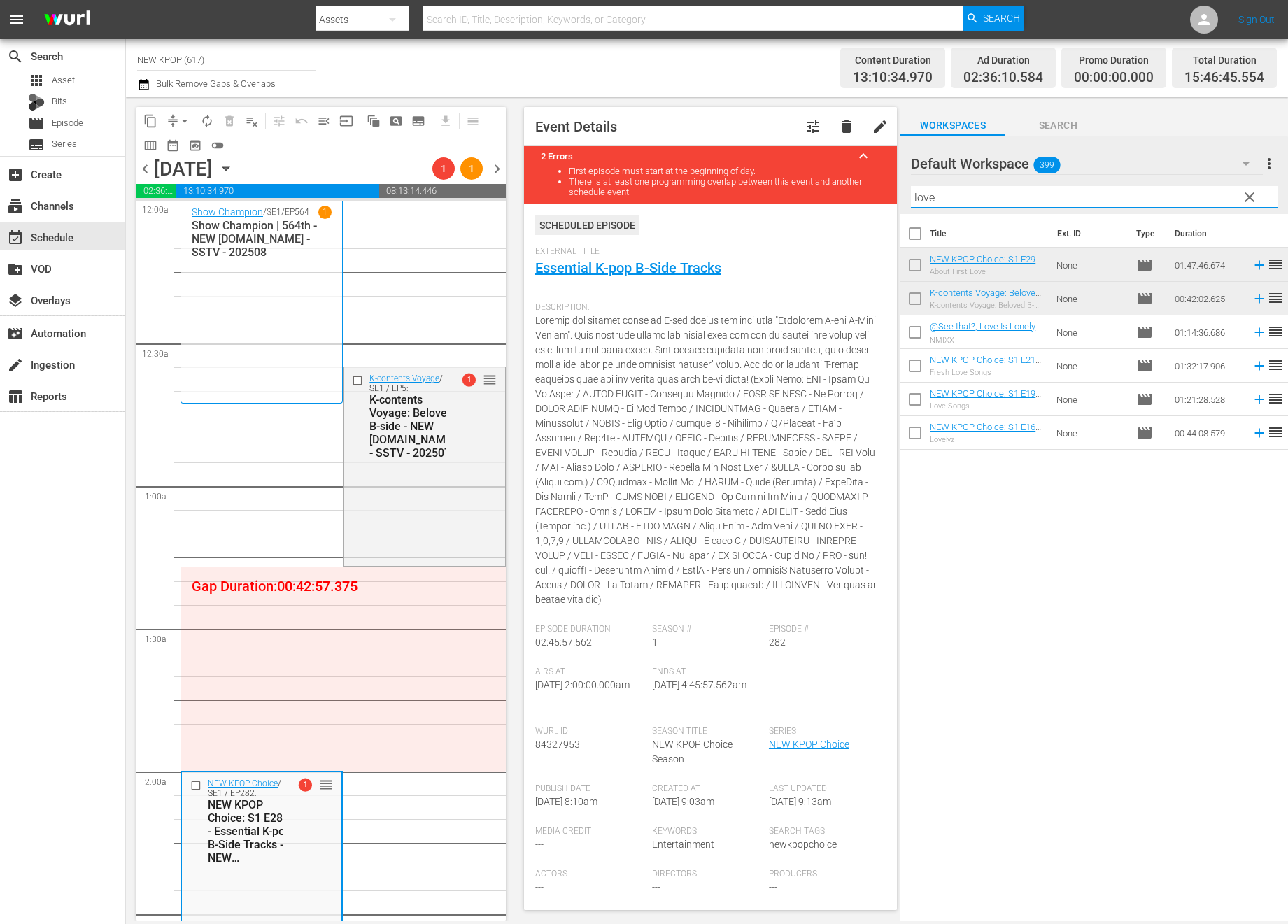
drag, startPoint x: 995, startPoint y: 199, endPoint x: 794, endPoint y: 187, distance: 201.4
click at [794, 187] on div "content_copy compress arrow_drop_down autorenew_outlined delete_forever_outline…" at bounding box center [707, 509] width 1162 height 824
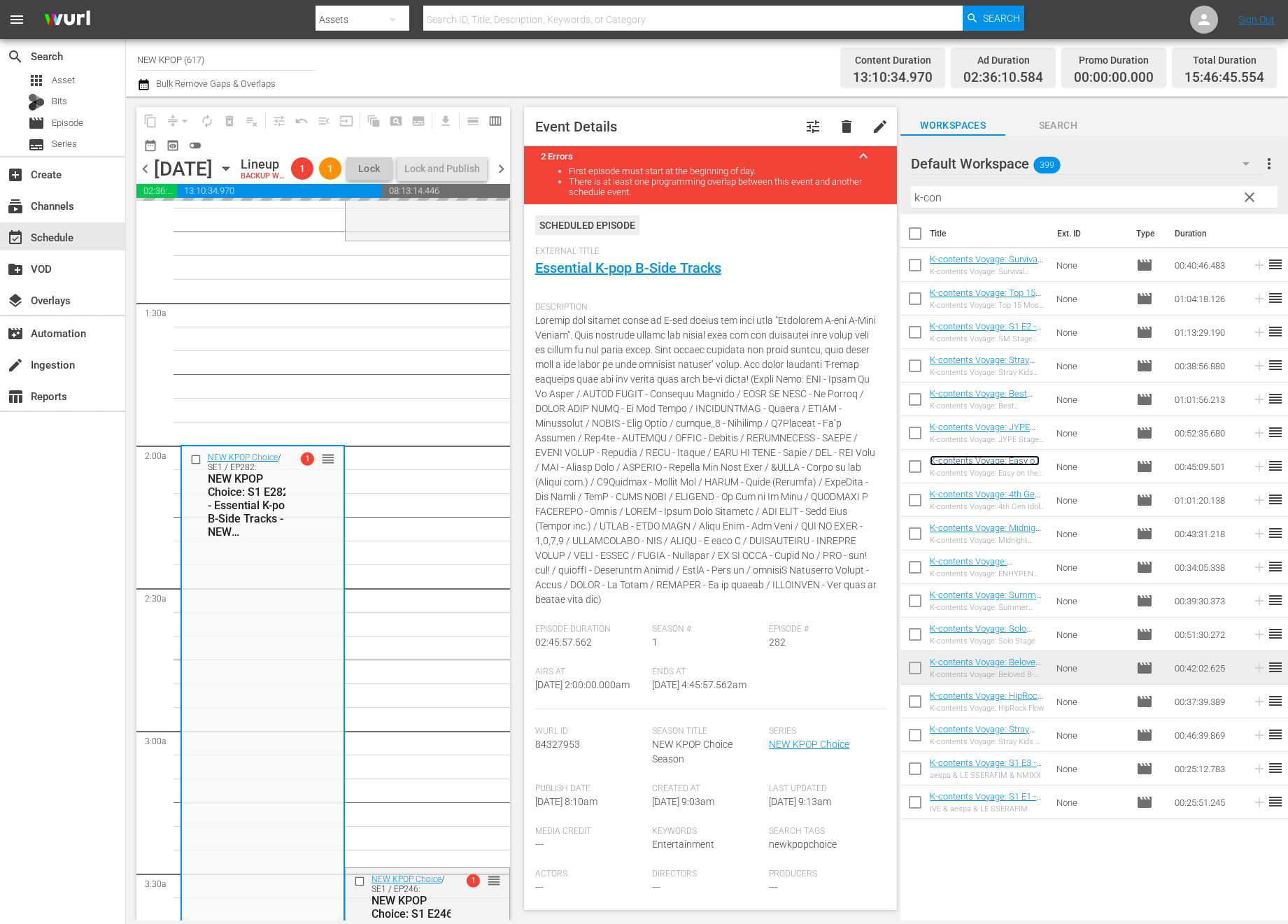
scroll to position [89, 0]
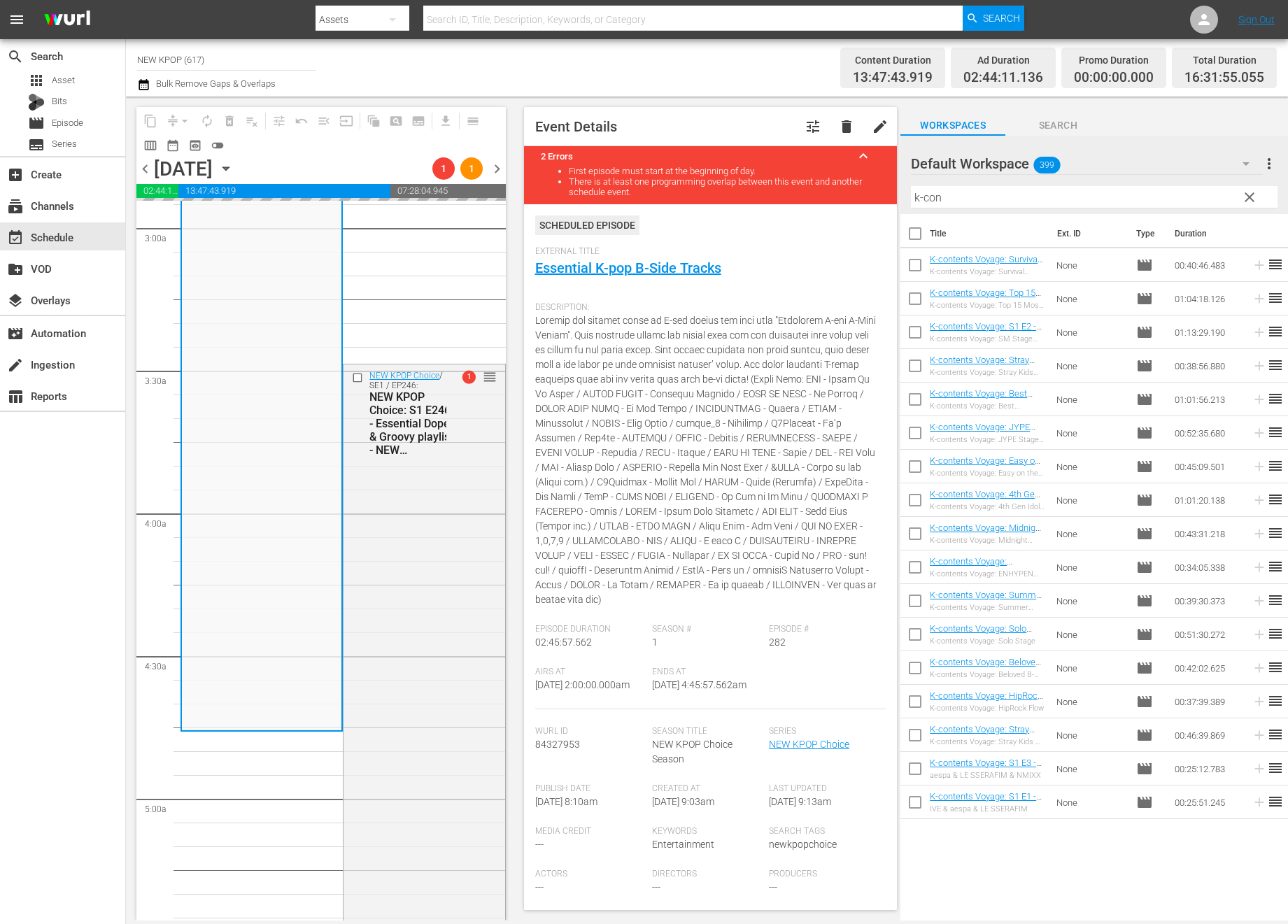
scroll to position [807, 0]
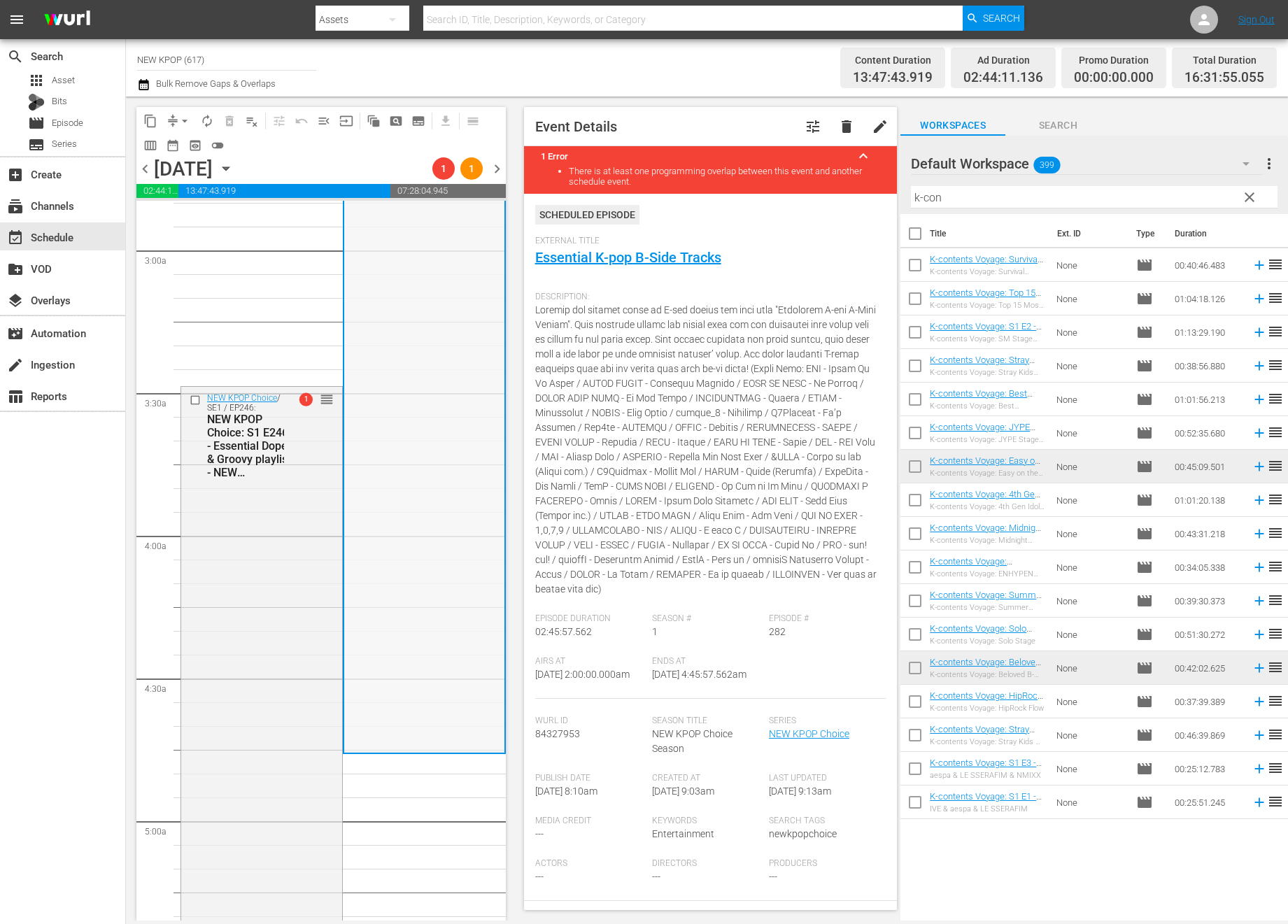
click at [401, 464] on div "NEW KPOP Choice / SE1 / EP282: NEW KPOP Choice: S1 E282 - Essential K-pop B-Sid…" at bounding box center [424, 358] width 160 height 785
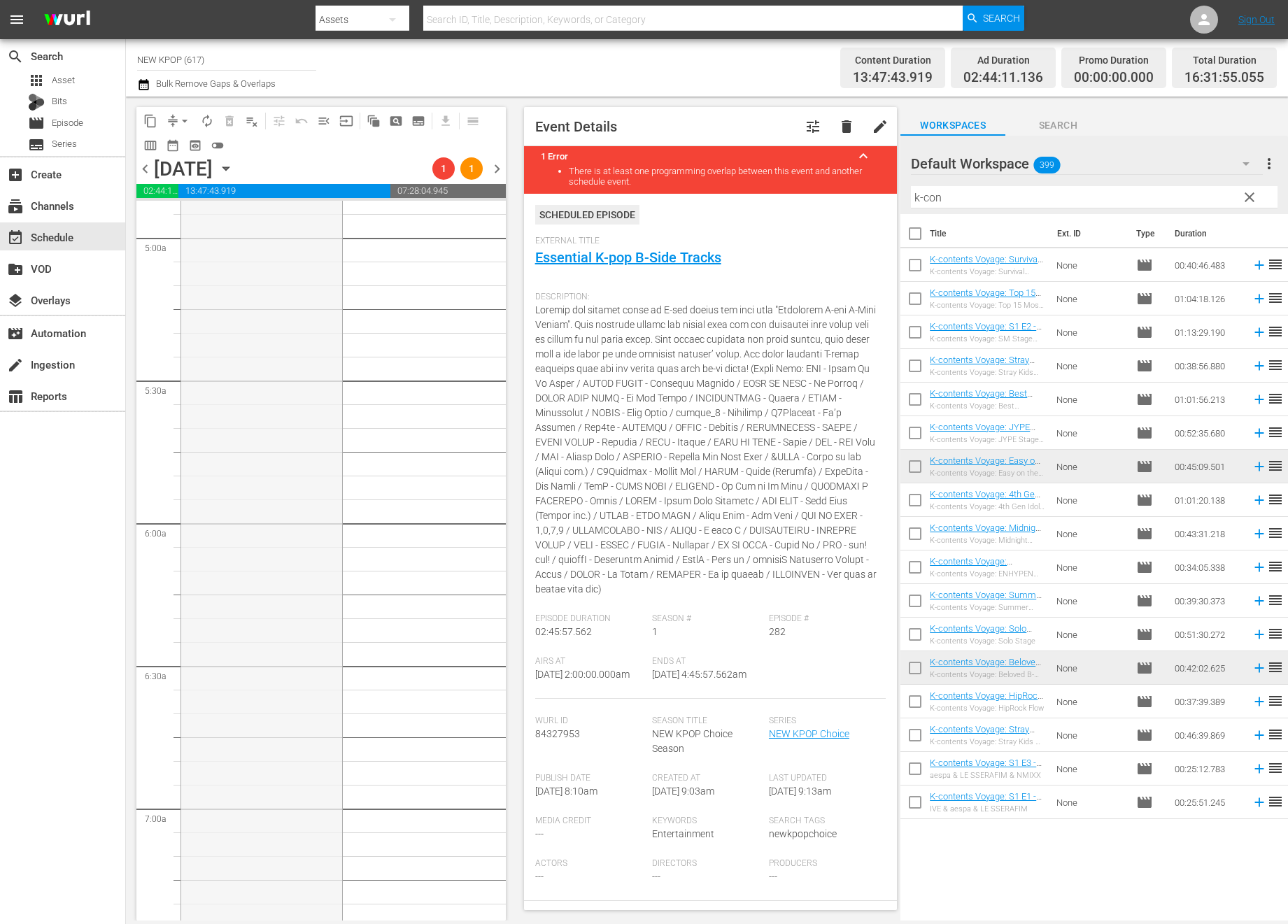
scroll to position [1392, 0]
drag, startPoint x: 329, startPoint y: 399, endPoint x: 363, endPoint y: 597, distance: 200.9
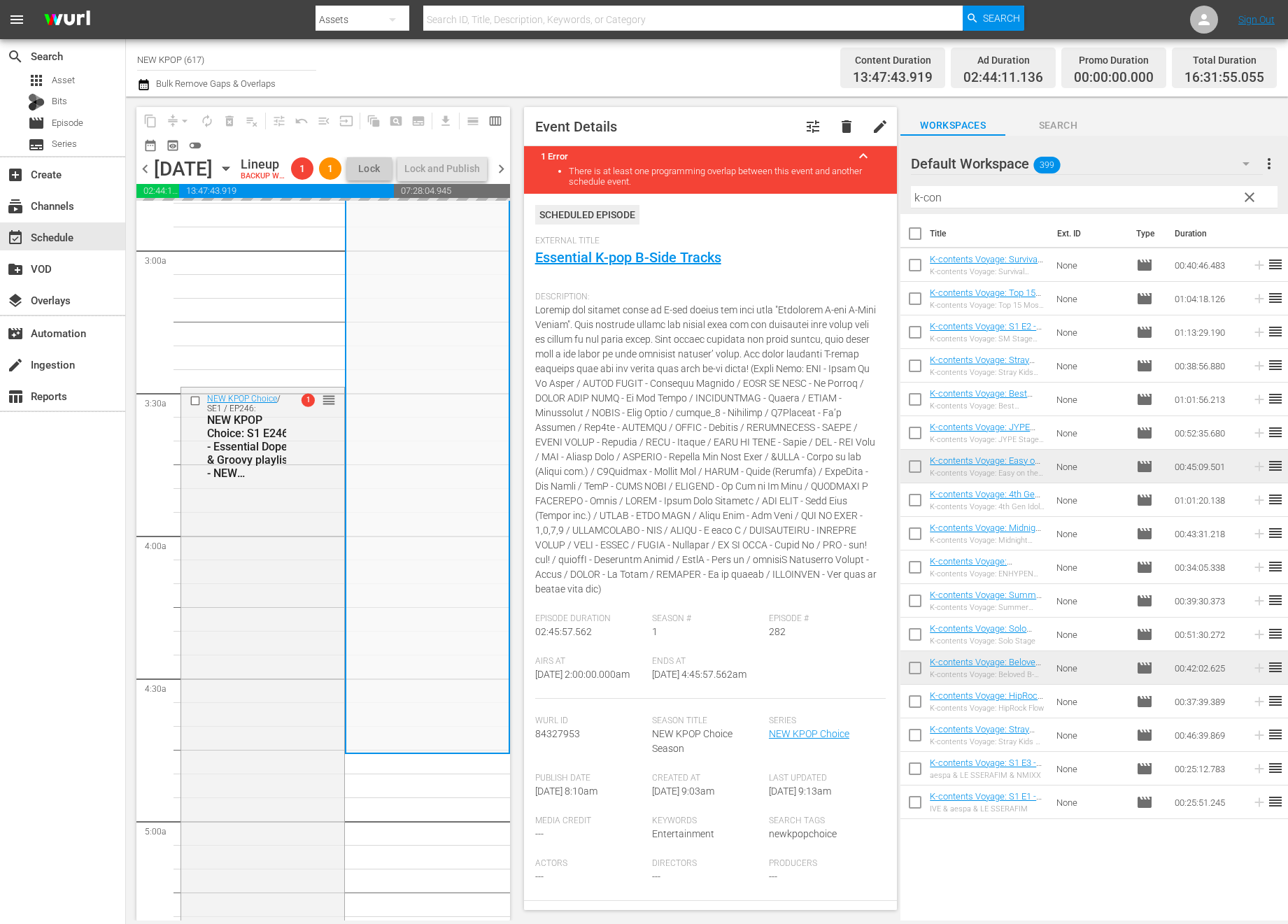
scroll to position [796, 0]
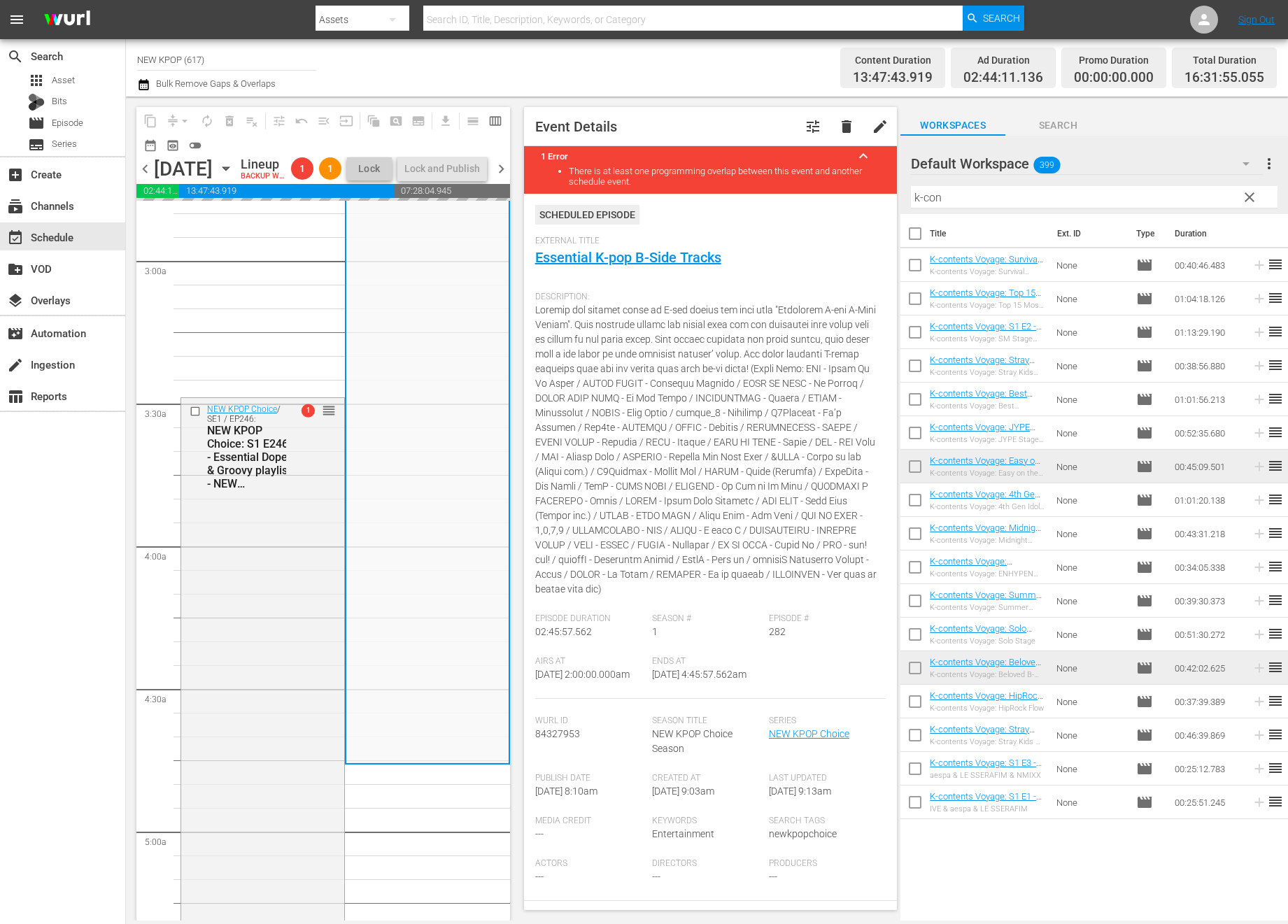
click at [86, 728] on div "search Search apps Asset Bits movie Episode subtitles Series add_box Create sub…" at bounding box center [63, 501] width 126 height 924
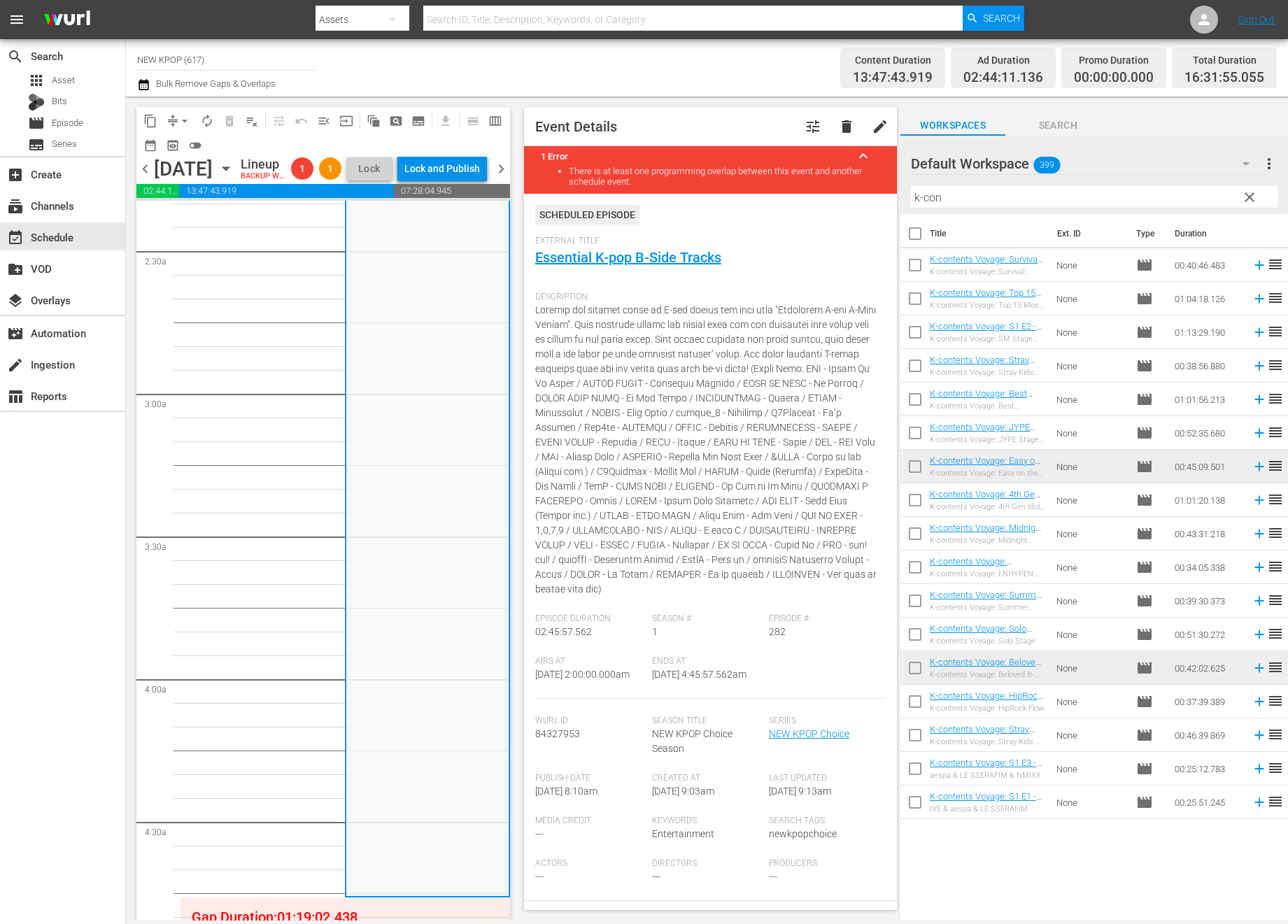
scroll to position [1323, 0]
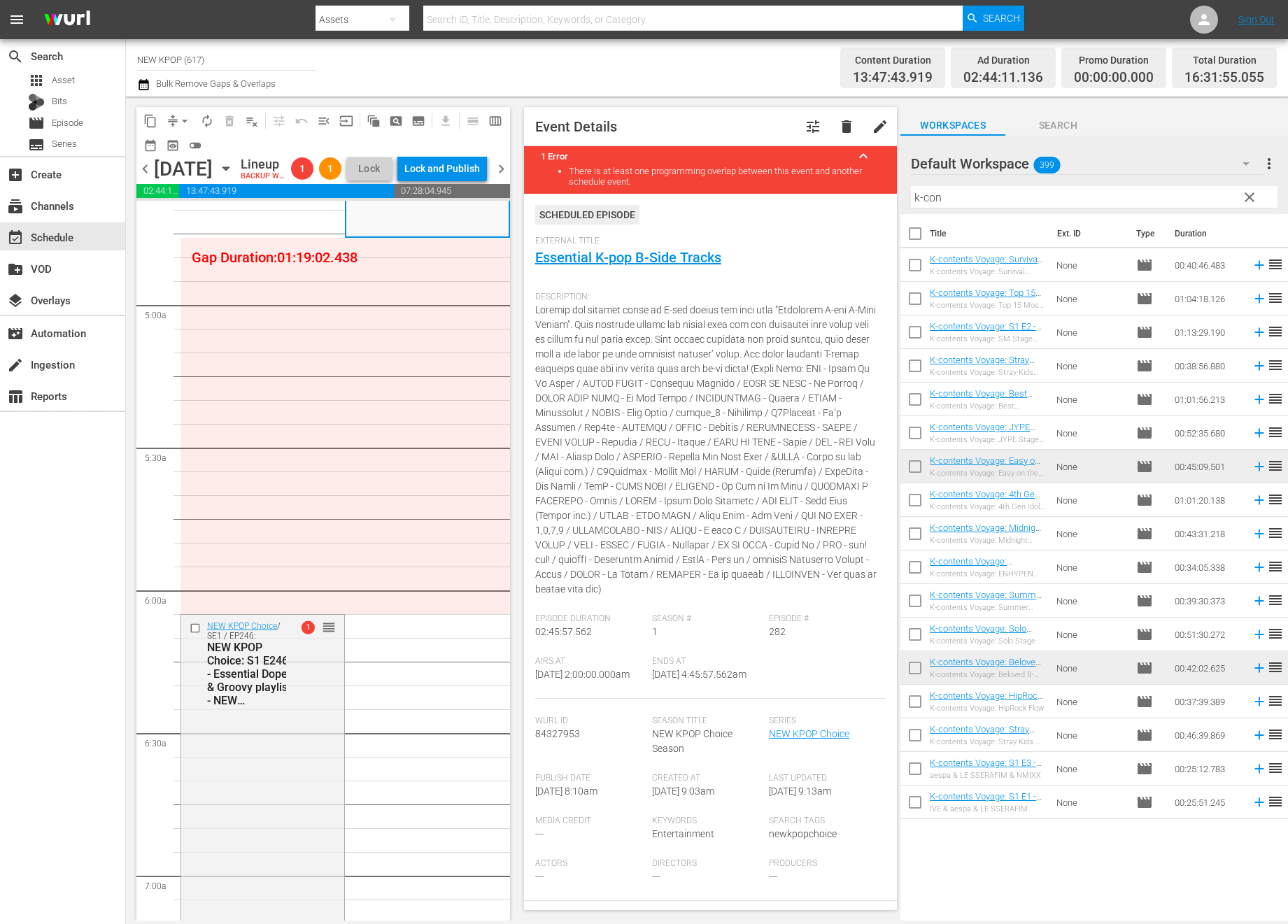
drag, startPoint x: 330, startPoint y: 550, endPoint x: 398, endPoint y: 297, distance: 262.0
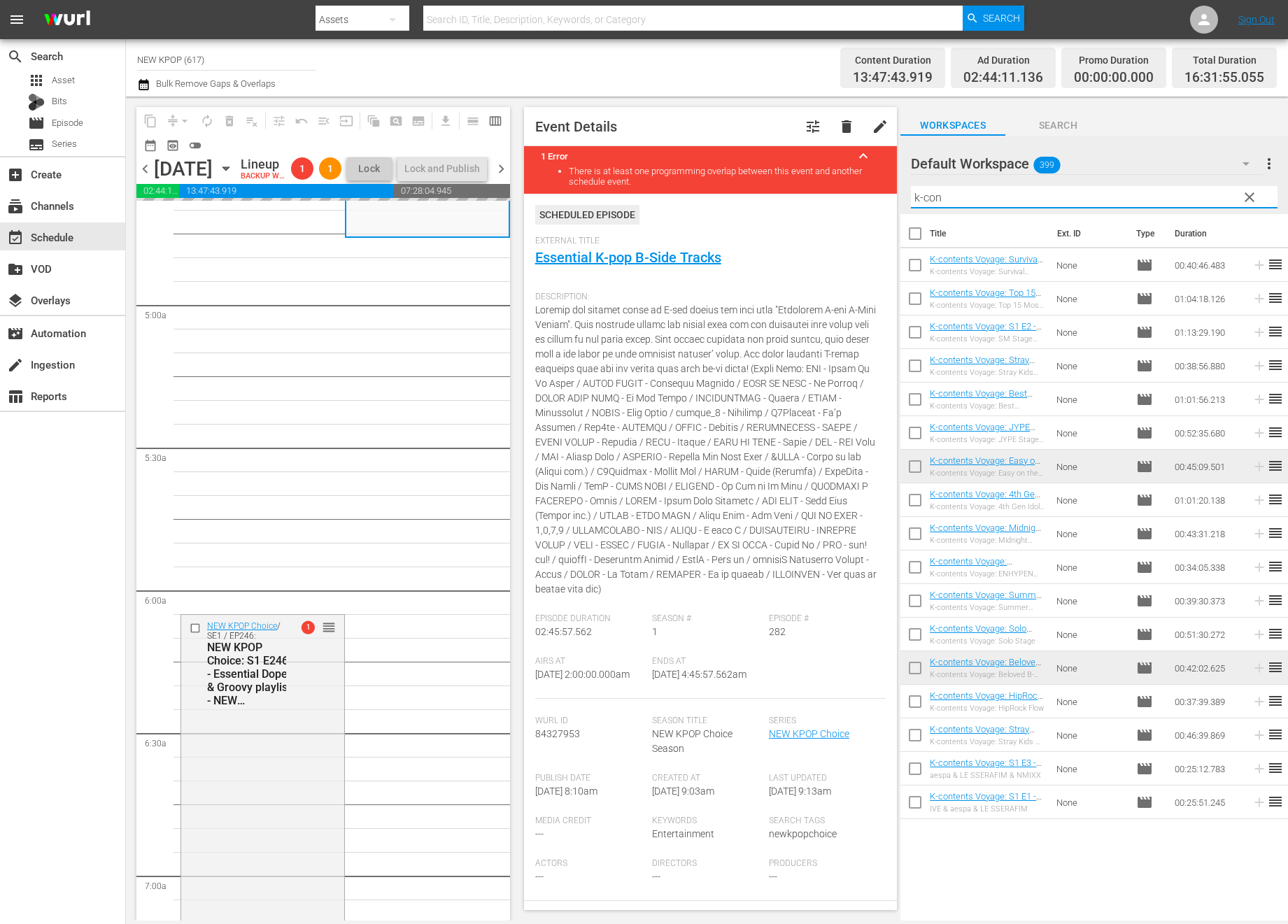
drag, startPoint x: 1111, startPoint y: 201, endPoint x: 821, endPoint y: 196, distance: 290.0
click at [821, 196] on div "content_copy compress arrow_drop_down autorenew_outlined delete_forever_outline…" at bounding box center [707, 509] width 1162 height 824
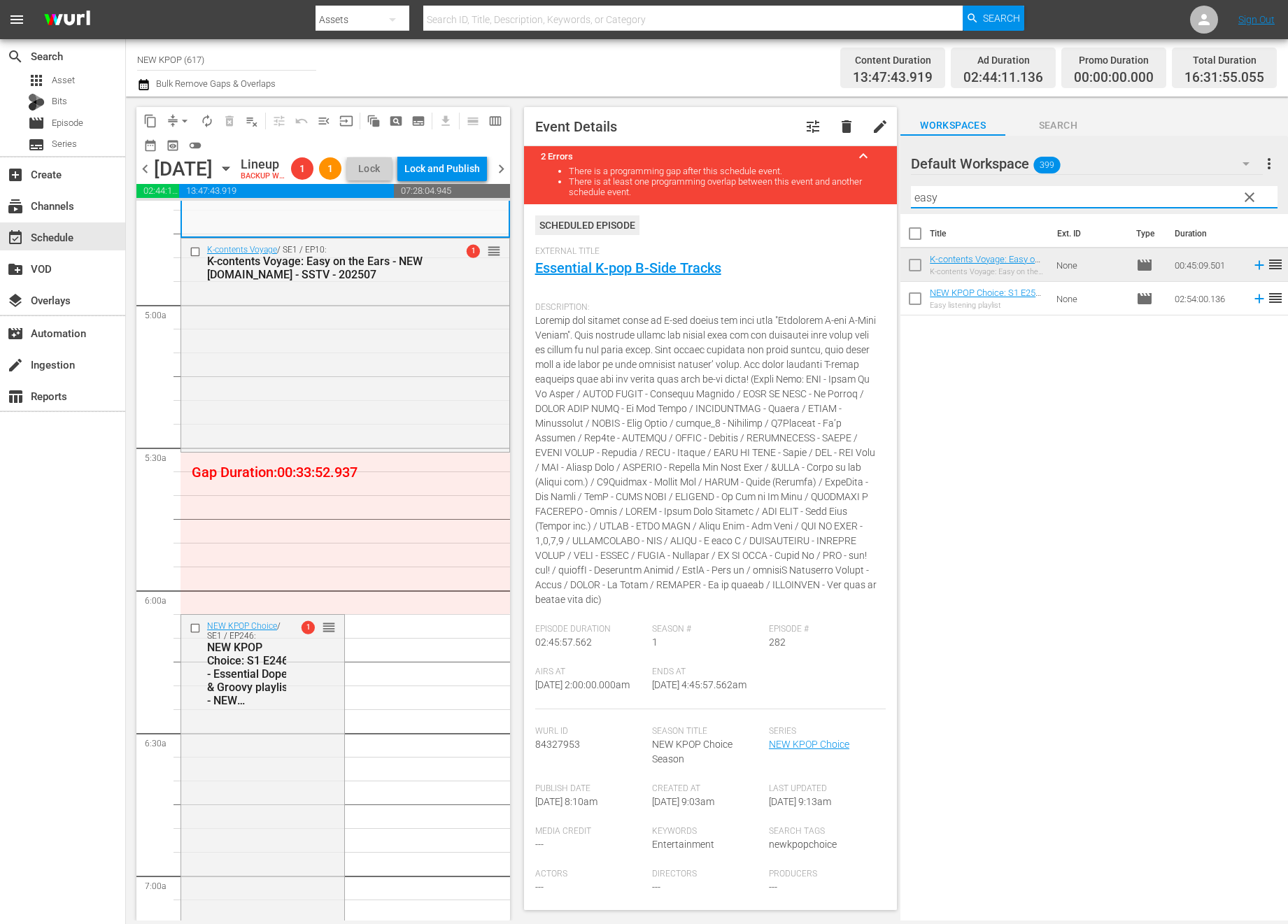
type input "easy"
click at [900, 480] on div "Title Ext. ID Type Duration K-contents Voyage: Easy on the Ears - NEW K.ID - SS…" at bounding box center [1094, 568] width 387 height 709
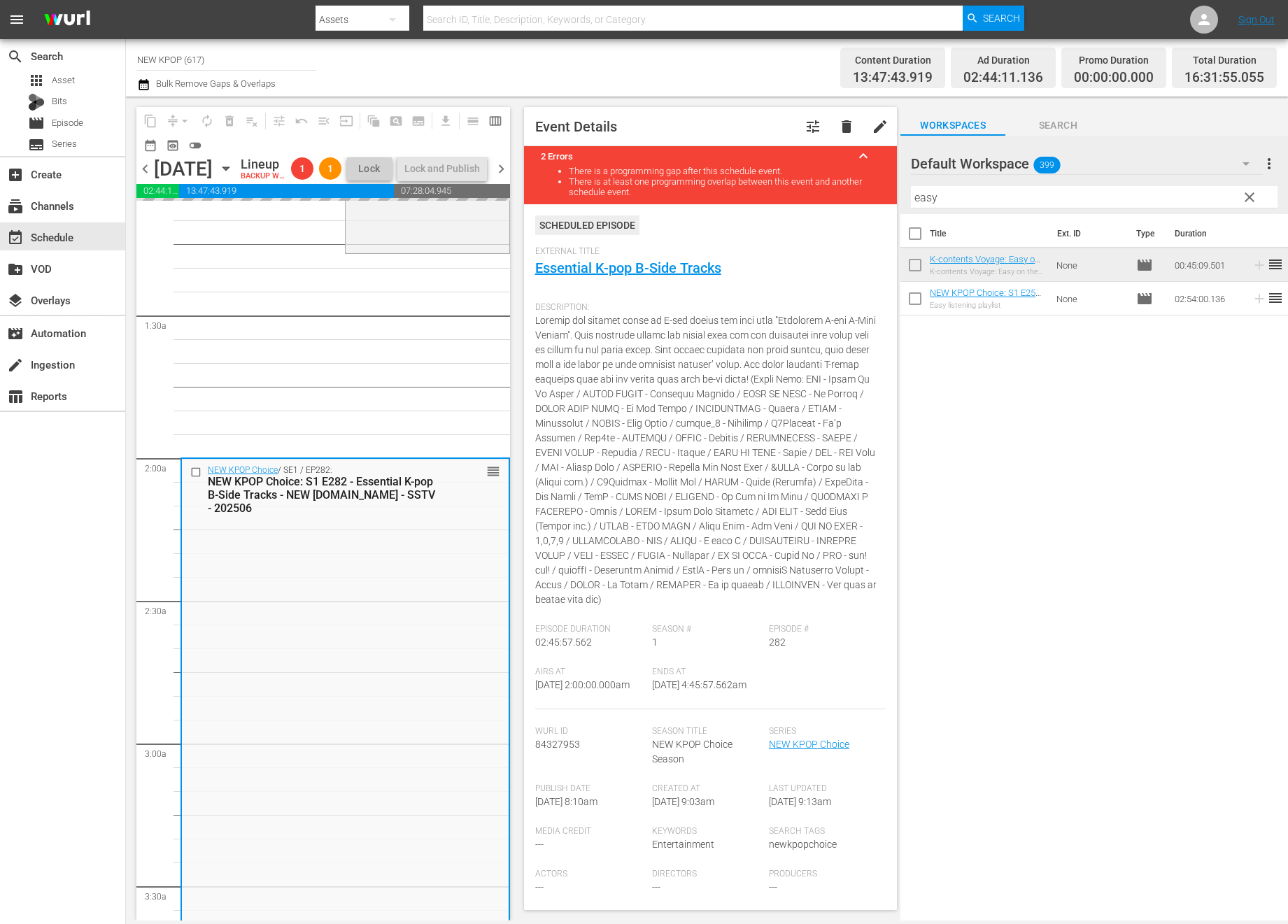
scroll to position [0, 0]
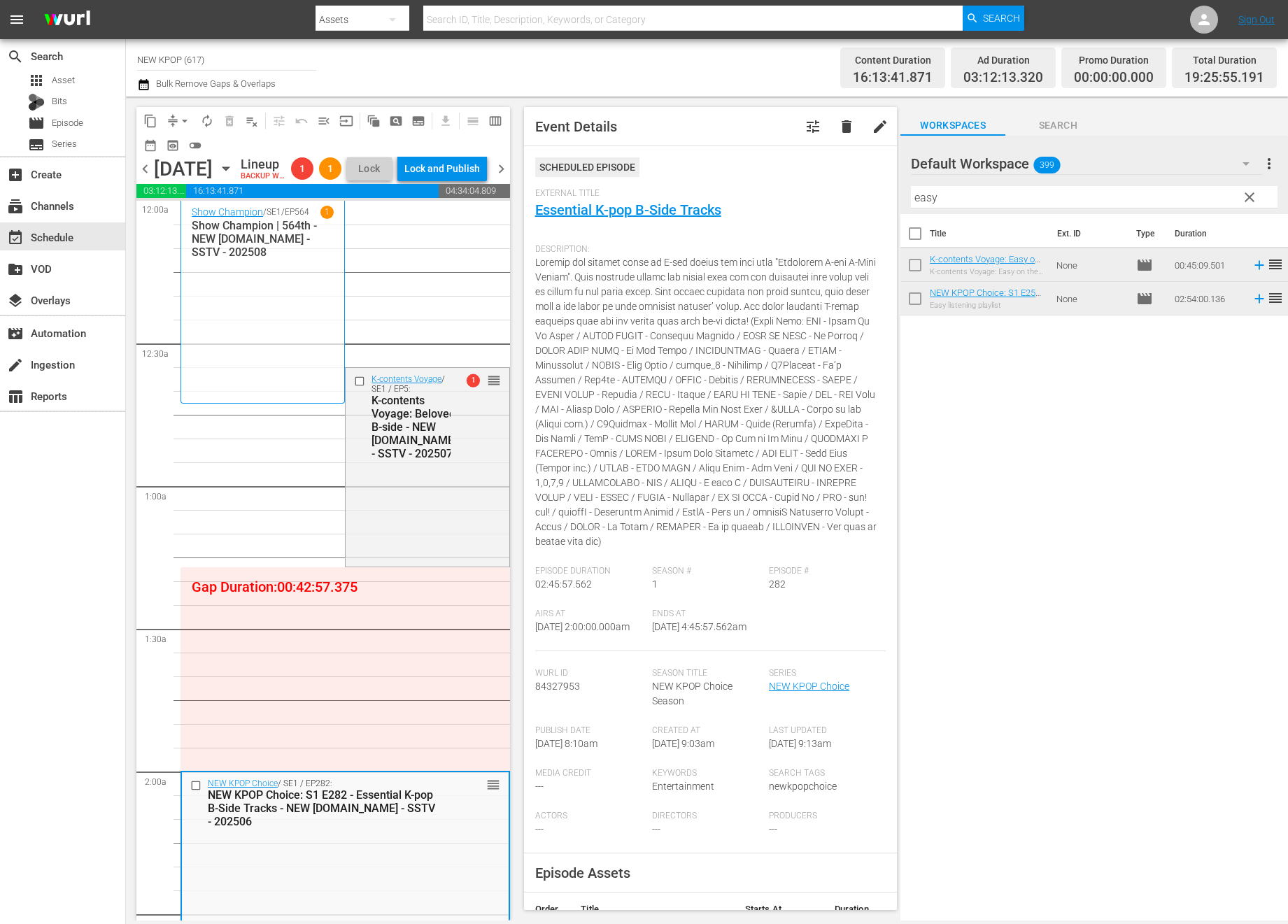
click at [184, 121] on span "arrow_drop_down" at bounding box center [184, 120] width 14 height 14
click at [183, 200] on li "Align to End of Previous Day" at bounding box center [185, 195] width 147 height 23
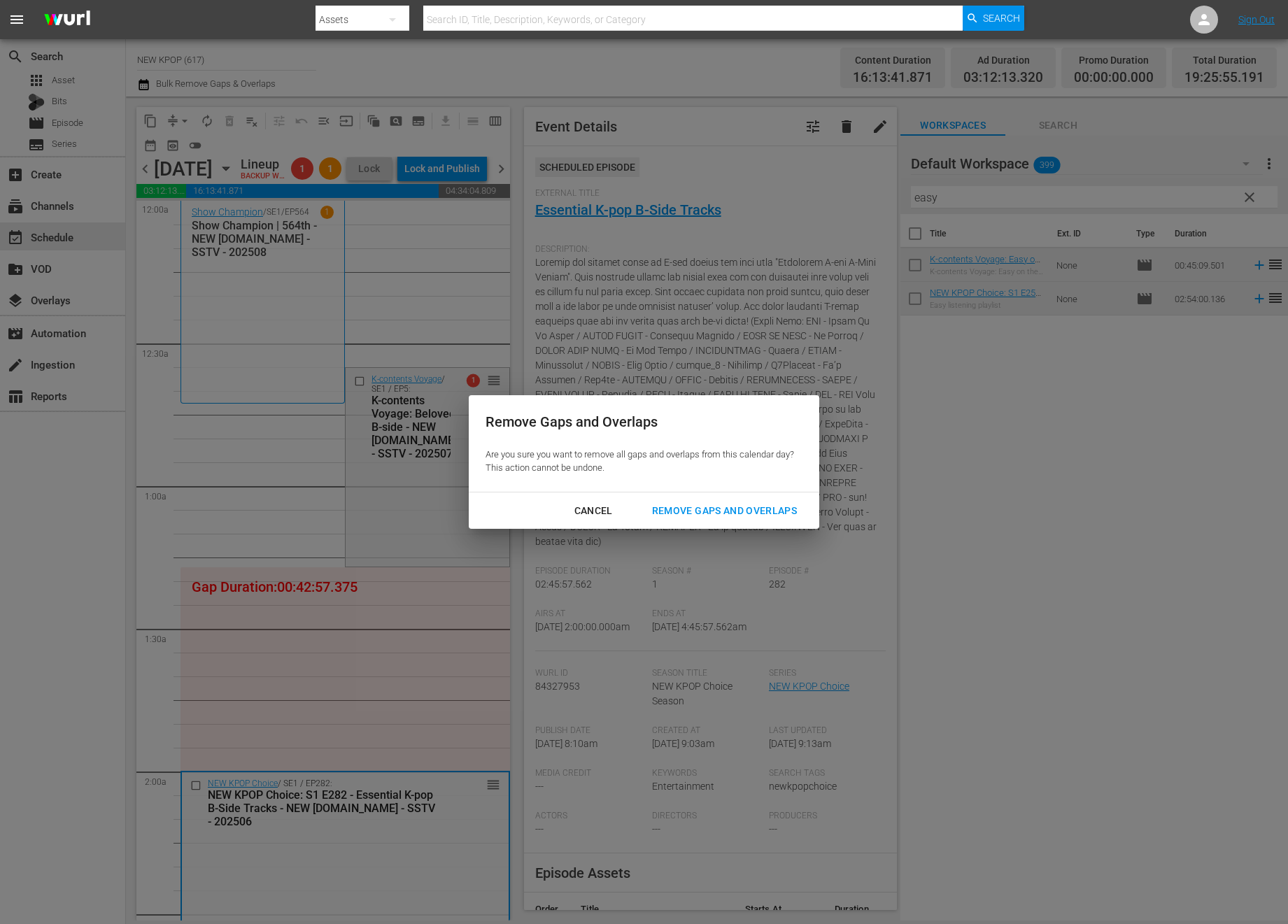
click at [739, 506] on div "Remove Gaps and Overlaps" at bounding box center [724, 510] width 167 height 17
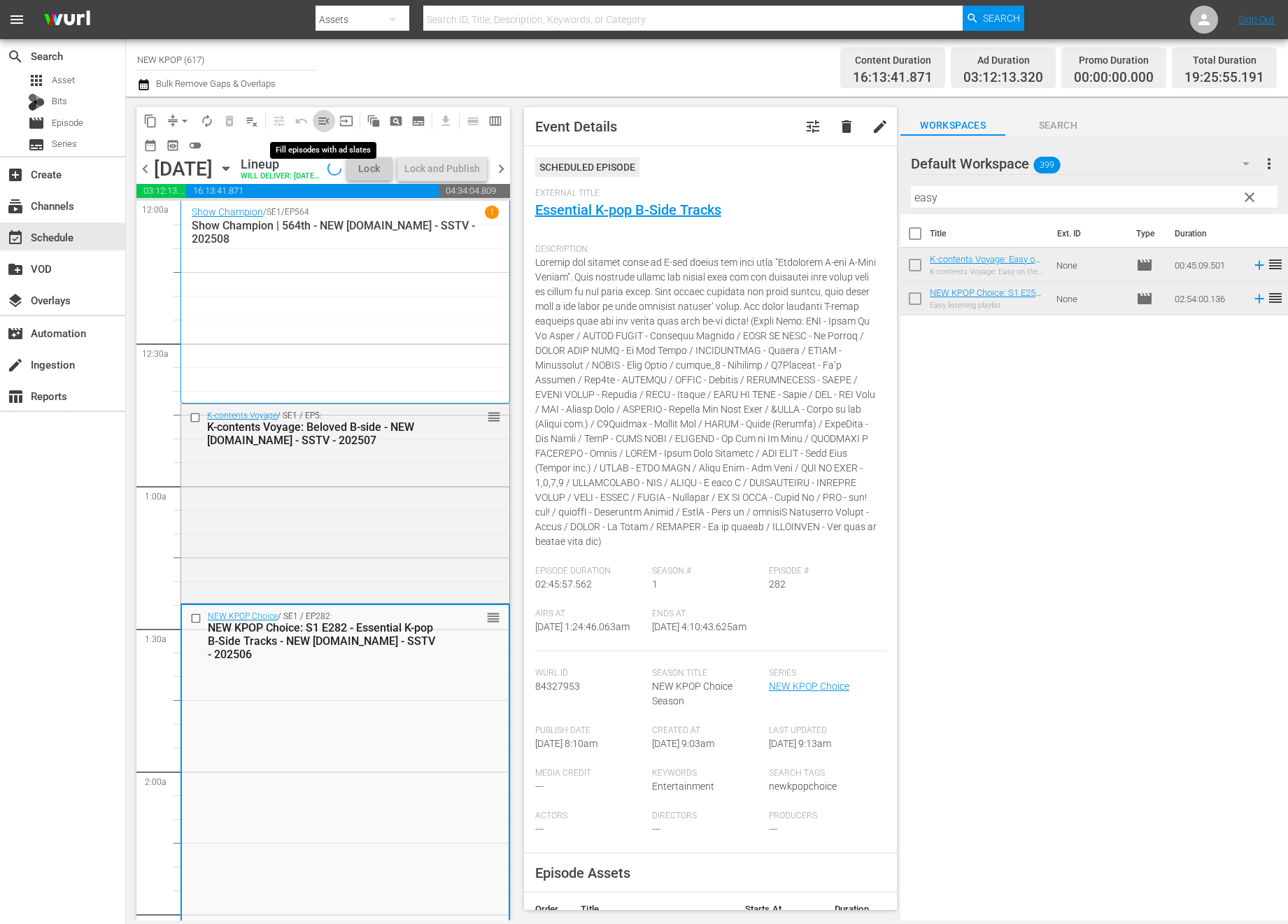
click at [321, 116] on span "menu_open" at bounding box center [323, 120] width 14 height 14
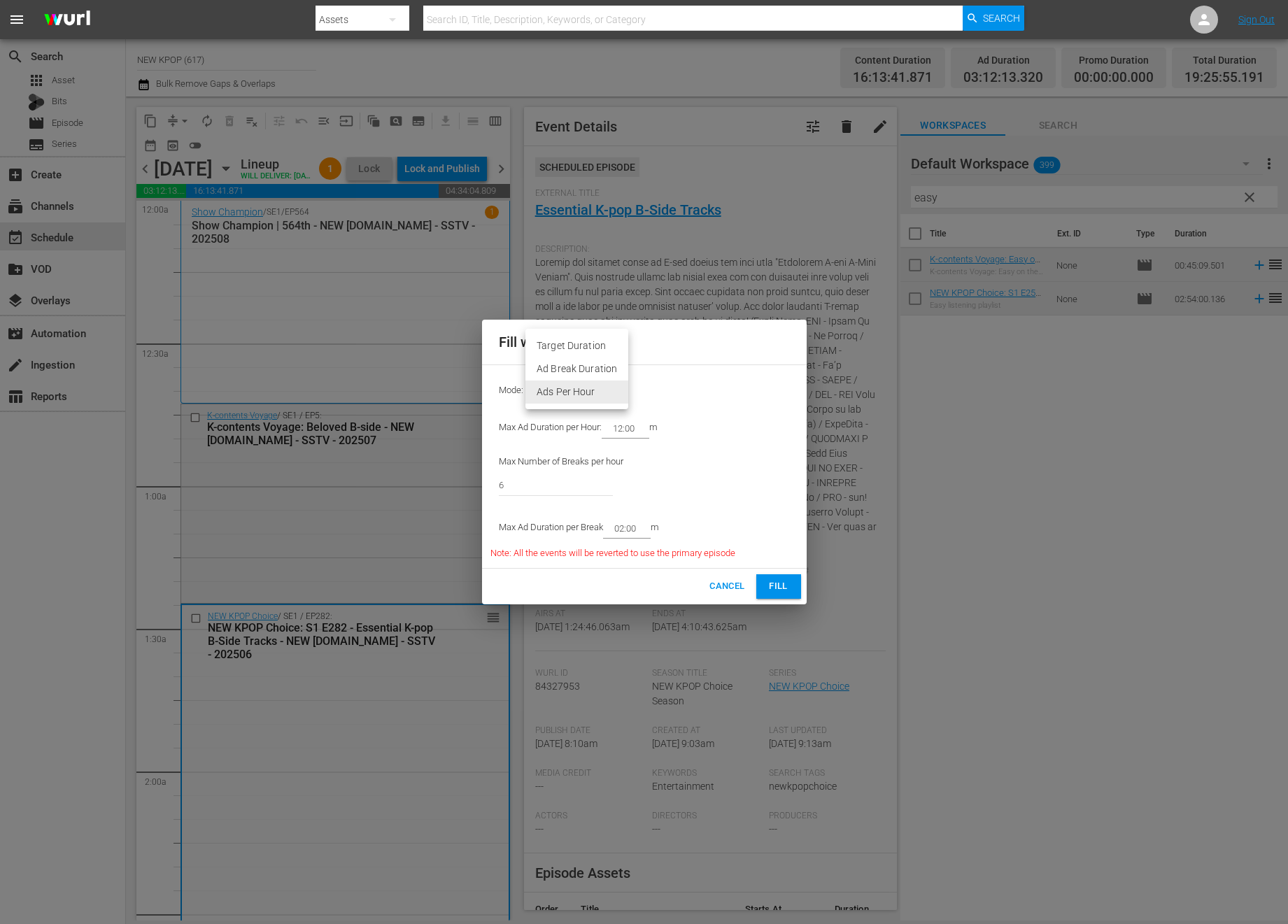
click at [592, 388] on body "menu Search By Assets Search ID, Title, Description, Keywords, or Category Sear…" at bounding box center [644, 462] width 1288 height 924
click at [710, 511] on div at bounding box center [644, 462] width 1288 height 924
click at [740, 594] on span "Cancel" at bounding box center [727, 586] width 35 height 16
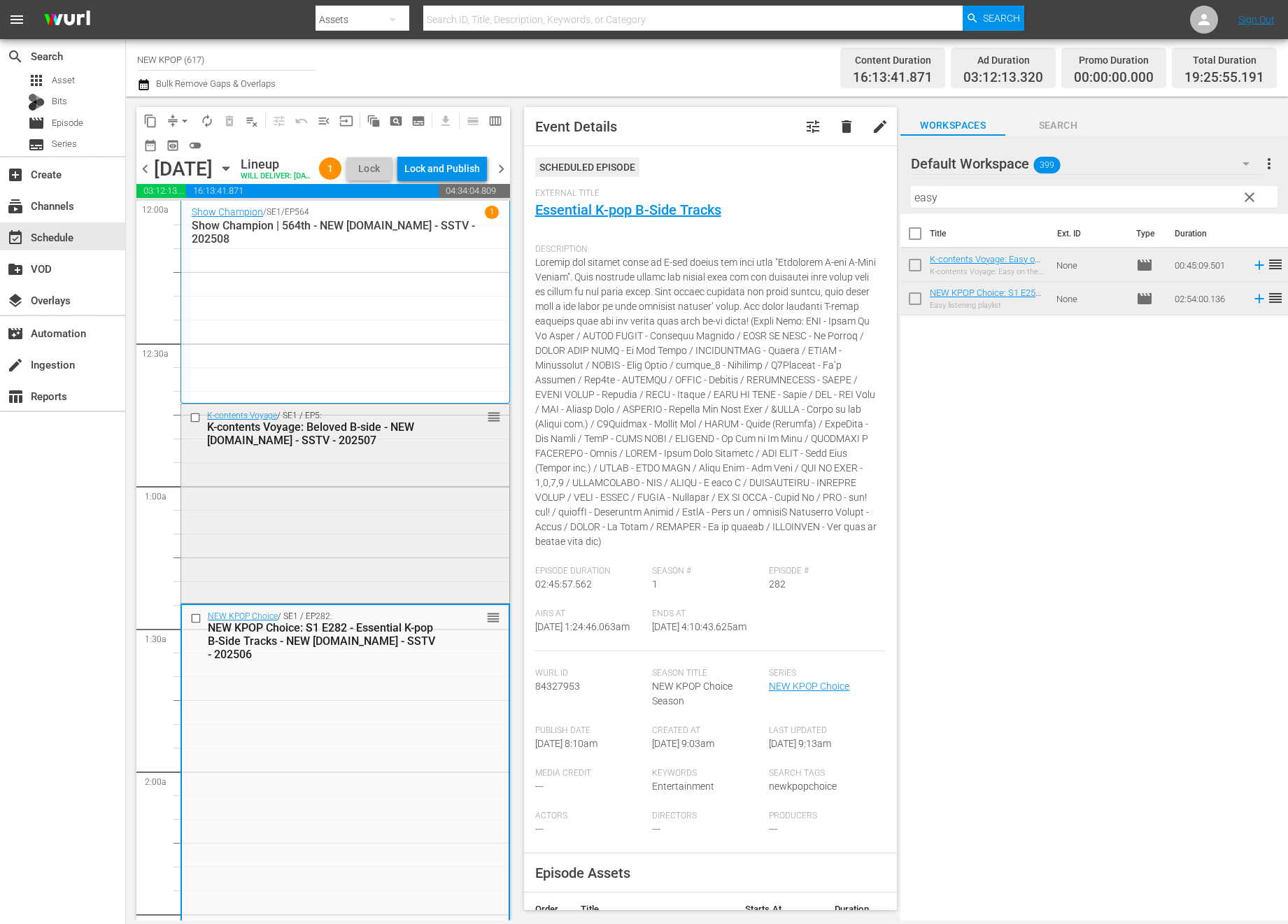
click at [312, 511] on div "K-contents Voyage / SE1 / EP5: K-contents Voyage: Beloved B-side - NEW K.ID - S…" at bounding box center [345, 503] width 328 height 196
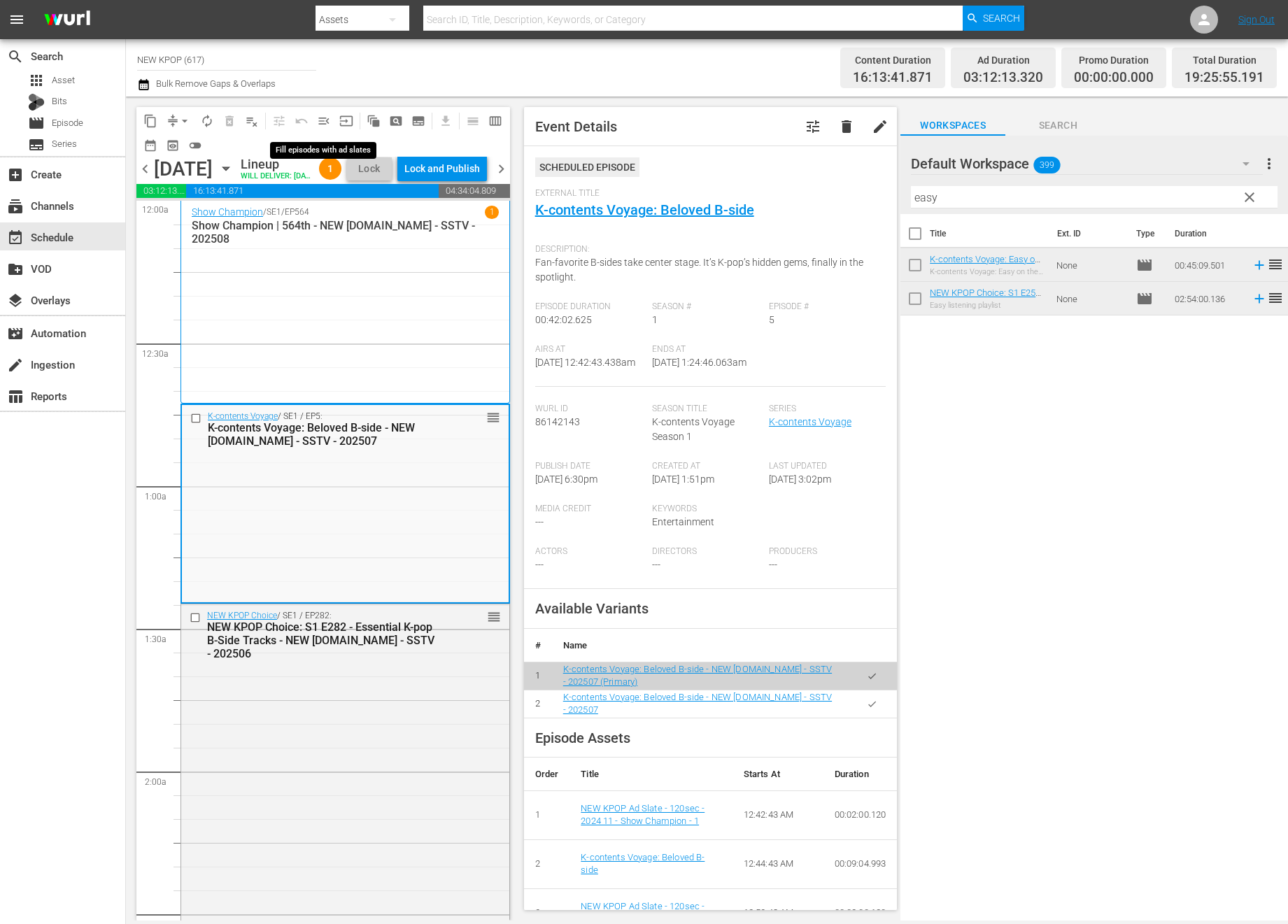
click at [327, 117] on span "menu_open" at bounding box center [323, 120] width 14 height 14
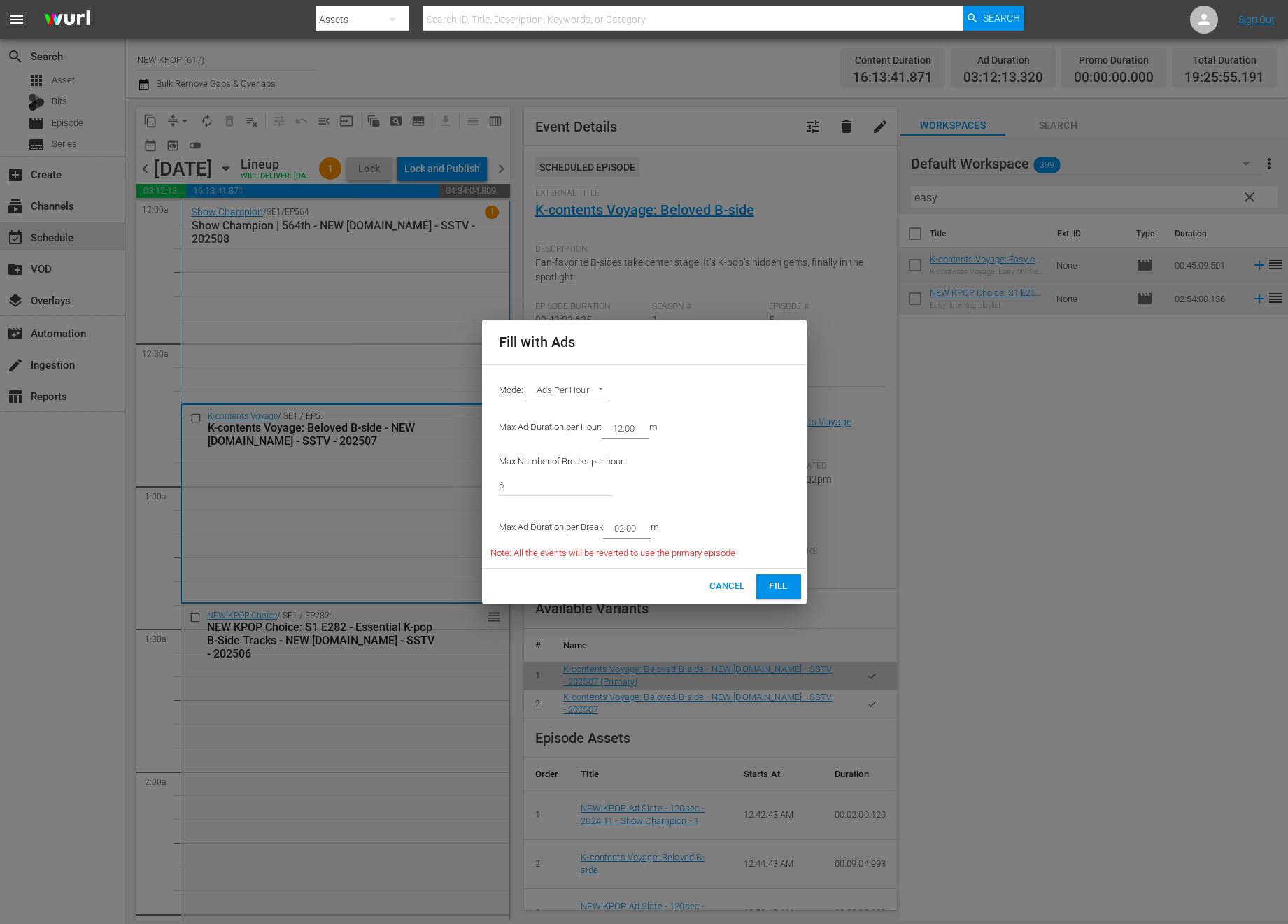
click at [576, 395] on body "menu Search By Assets Search ID, Title, Description, Keywords, or Category Sear…" at bounding box center [644, 462] width 1288 height 924
click at [740, 418] on div at bounding box center [644, 462] width 1288 height 924
click at [772, 586] on span "Fill" at bounding box center [779, 586] width 22 height 16
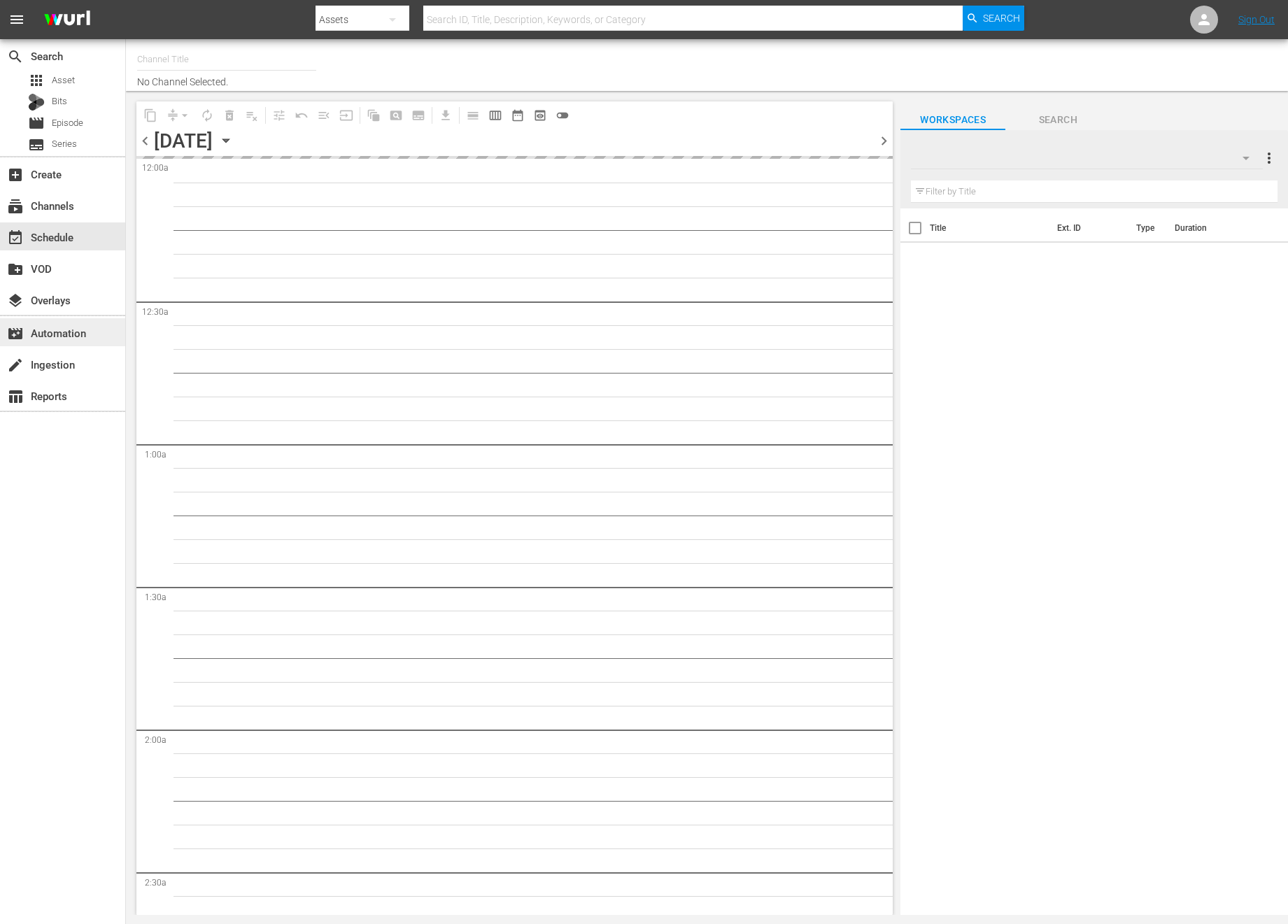
click at [87, 330] on div "movie_filter Automation" at bounding box center [62, 332] width 125 height 28
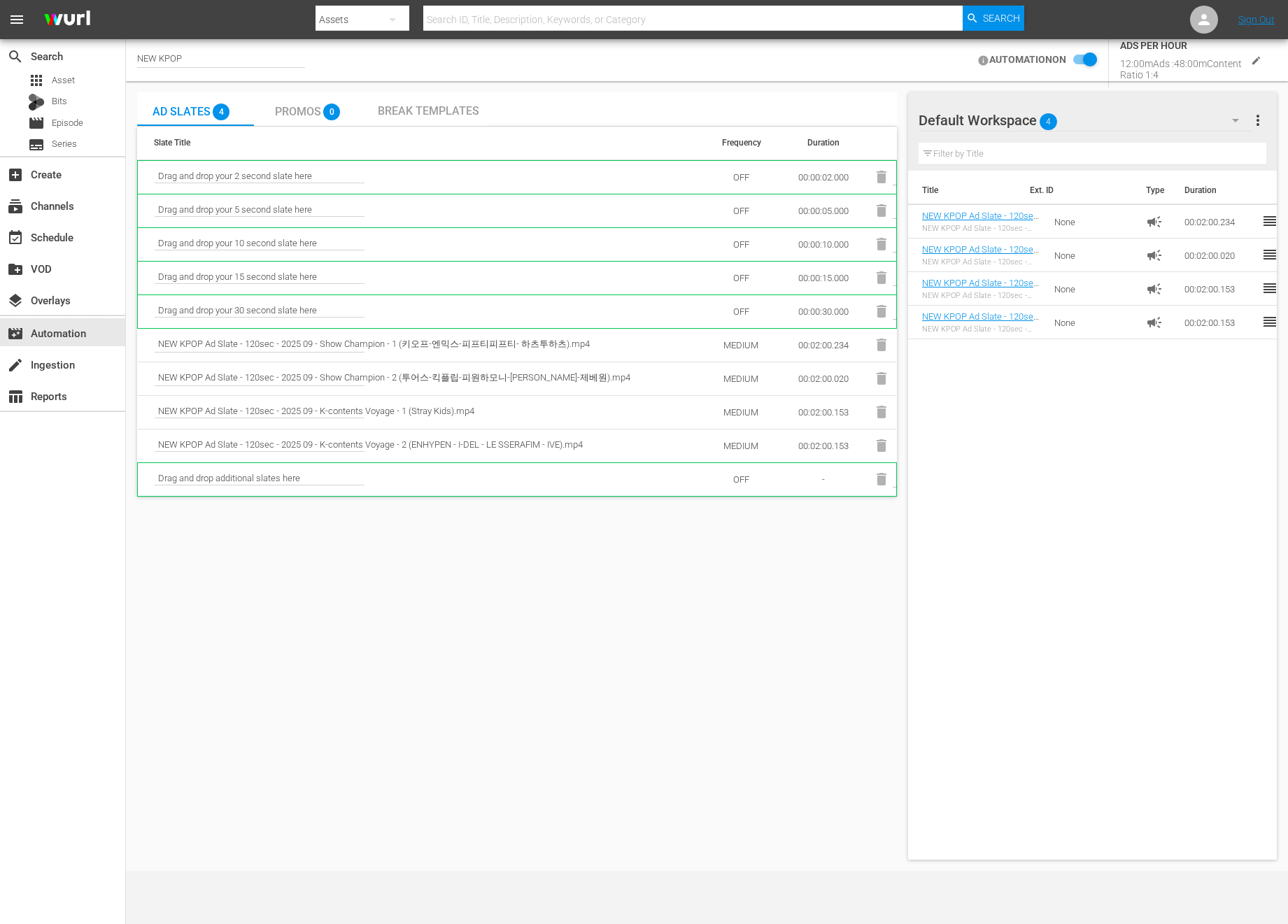
click at [203, 42] on div "NEW KPOP" at bounding box center [221, 60] width 168 height 35
click at [1256, 63] on icon "edit" at bounding box center [1256, 61] width 11 height 11
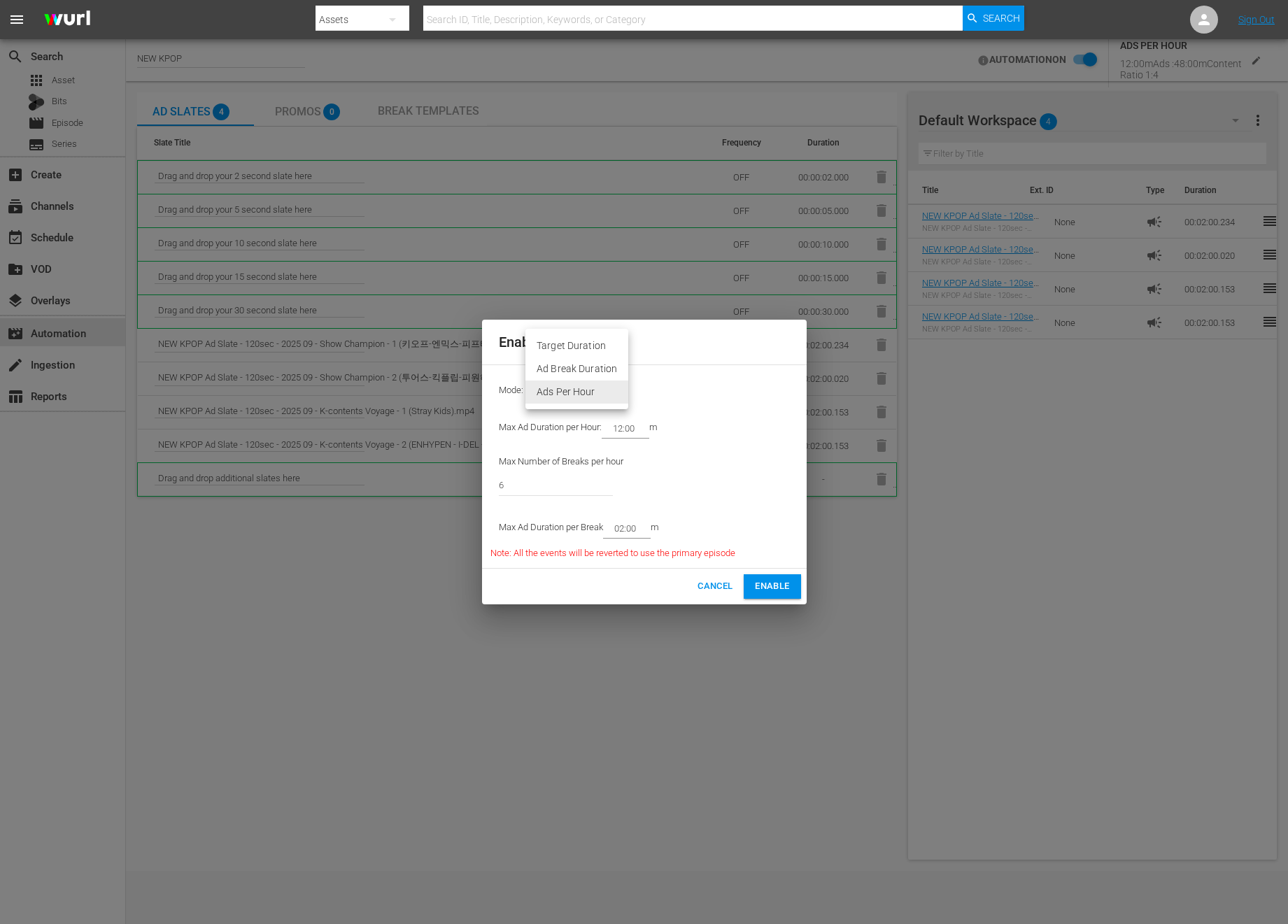
click at [586, 382] on body "menu Search By Assets Search ID, Title, Description, Keywords, or Category Sear…" at bounding box center [644, 462] width 1288 height 924
click at [722, 587] on div at bounding box center [644, 462] width 1288 height 924
click at [710, 579] on span "Cancel" at bounding box center [715, 586] width 35 height 16
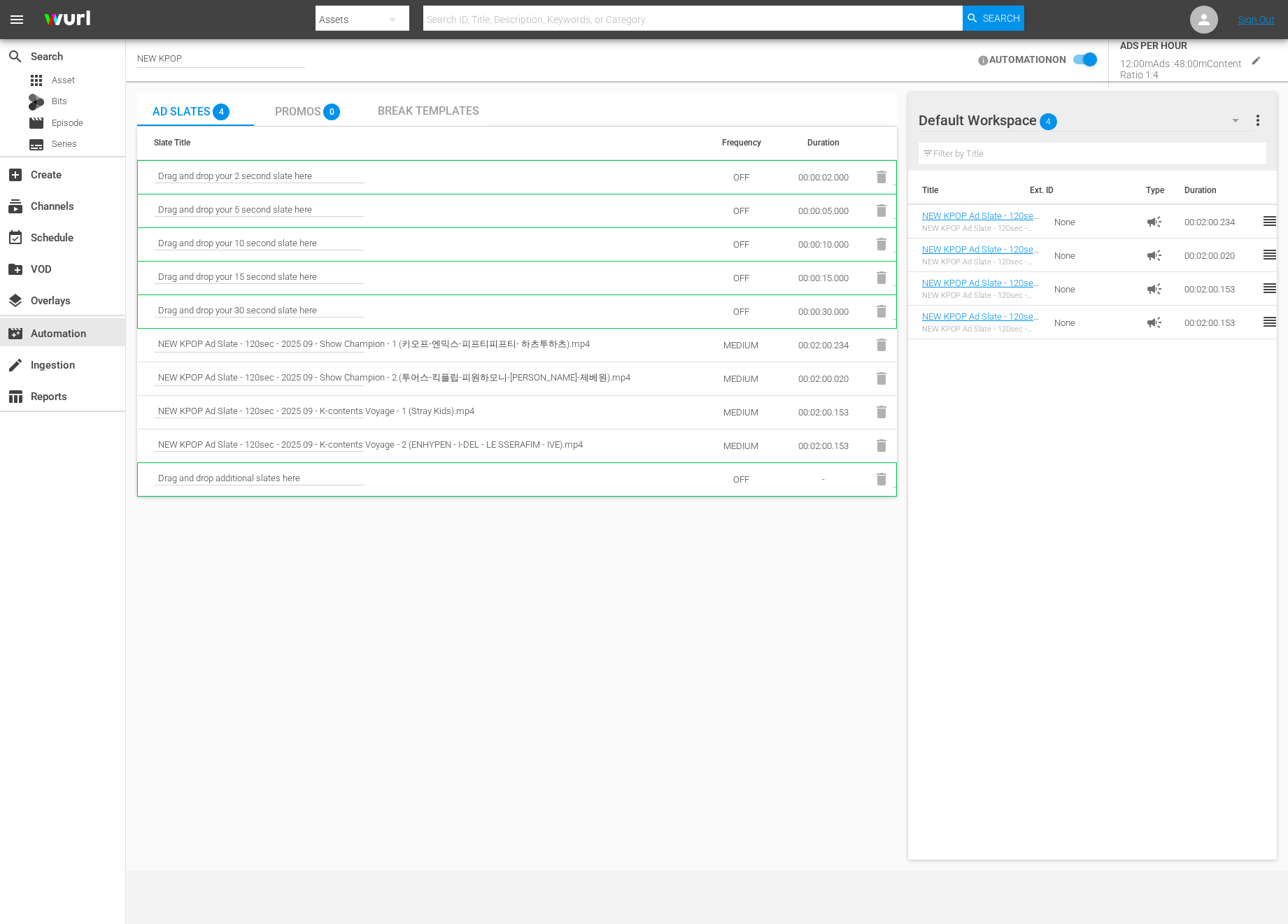
click at [512, 111] on div "Ad Slates 4 Promos 0 Break Templates" at bounding box center [517, 109] width 760 height 34
click at [452, 114] on span "Break Templates" at bounding box center [429, 111] width 101 height 13
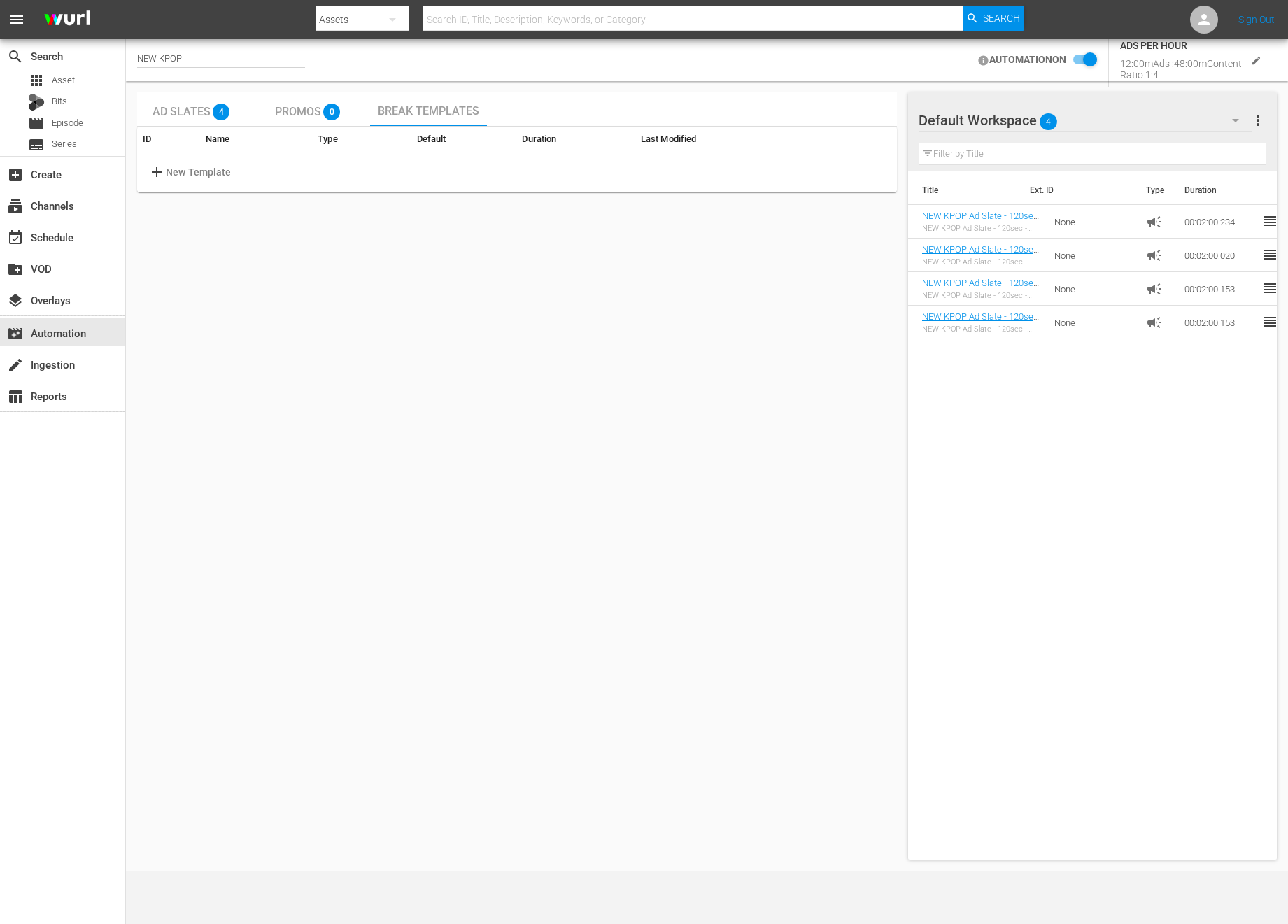
click at [210, 102] on div "Ad Slates 4" at bounding box center [195, 109] width 86 height 28
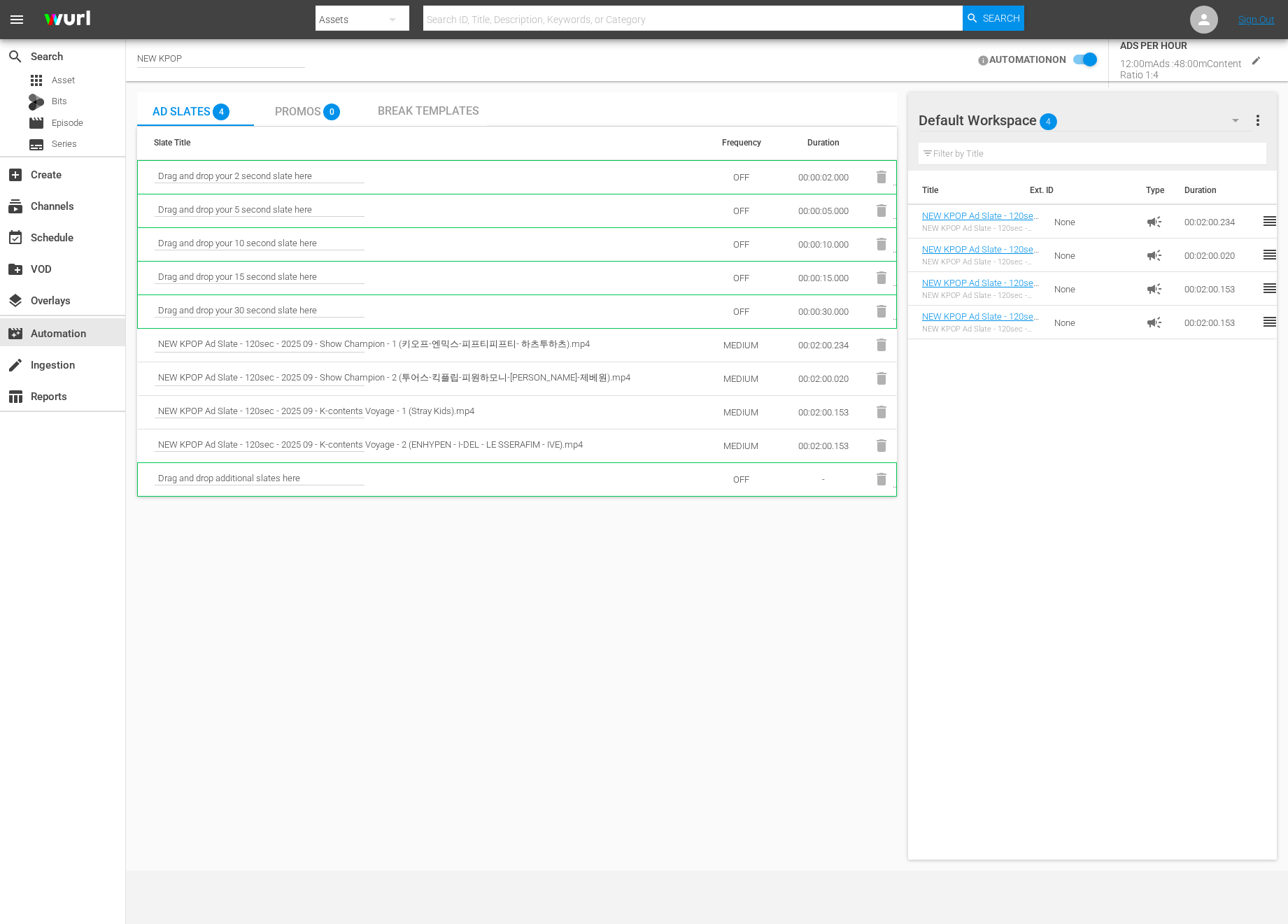
click at [1254, 64] on icon "edit" at bounding box center [1256, 61] width 11 height 11
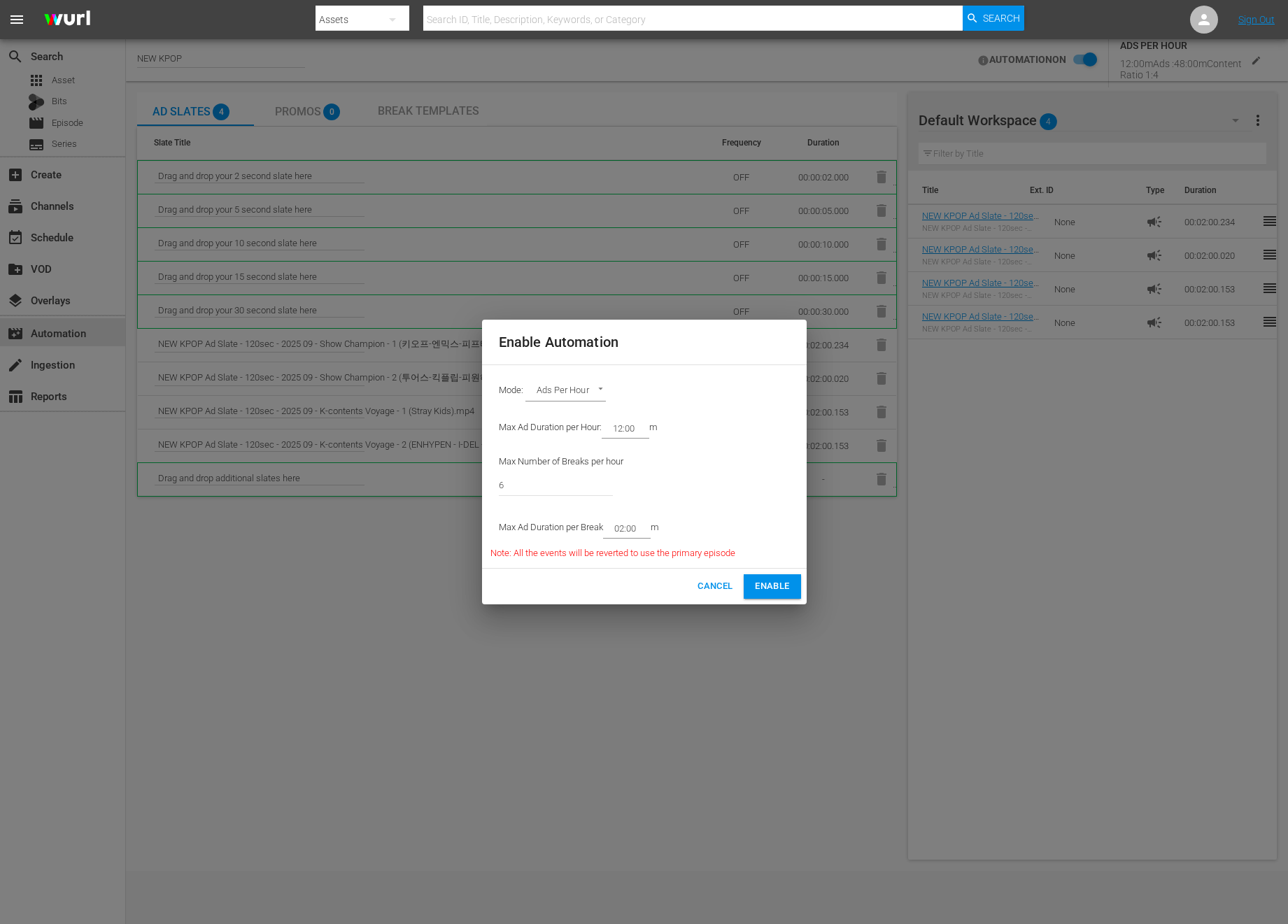
click at [591, 382] on body "menu Search By Assets Search ID, Title, Description, Keywords, or Category Sear…" at bounding box center [644, 462] width 1288 height 924
click at [700, 438] on div at bounding box center [644, 462] width 1288 height 924
click at [715, 579] on span "Cancel" at bounding box center [715, 586] width 35 height 16
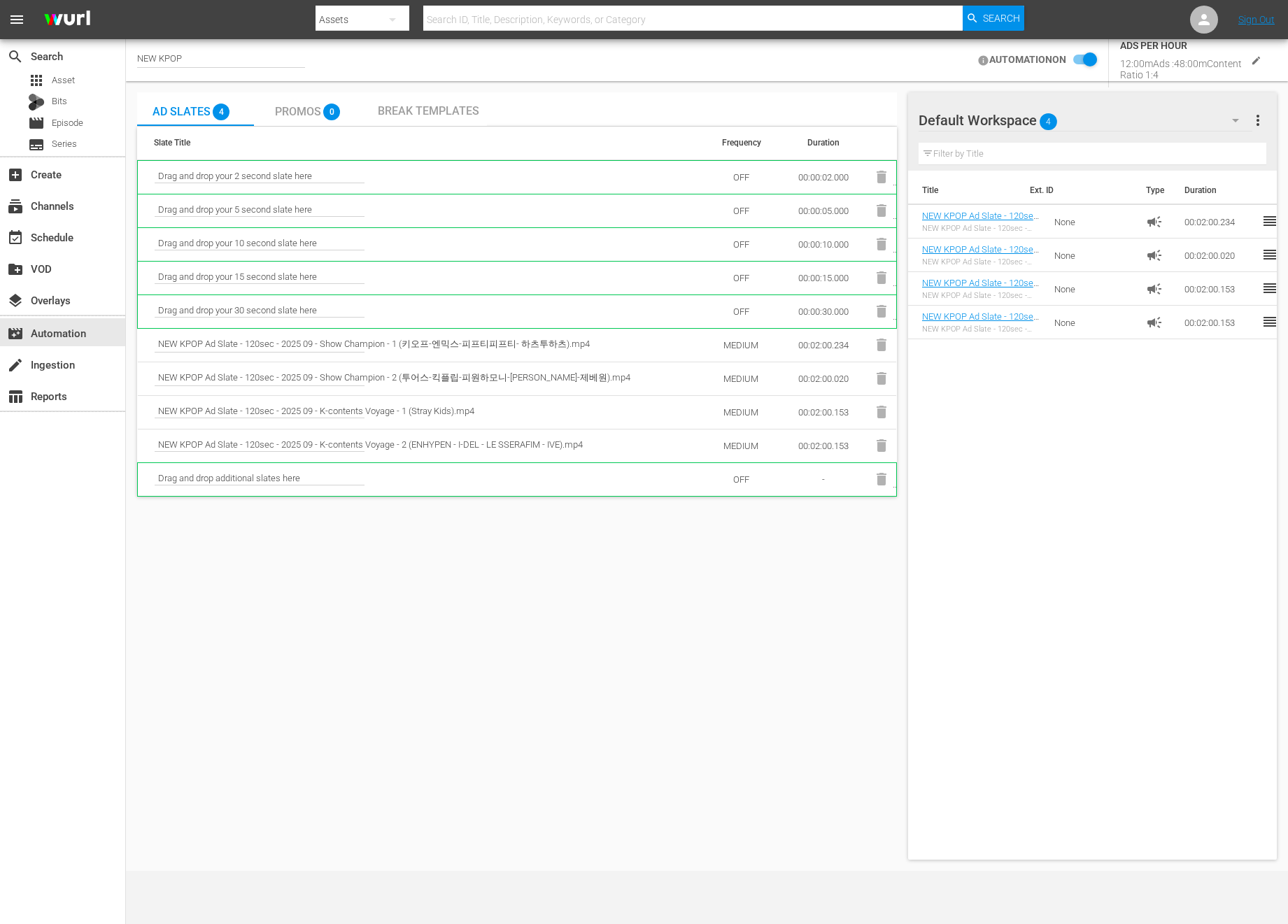
click at [1077, 57] on input "checkbox" at bounding box center [1081, 60] width 31 height 17
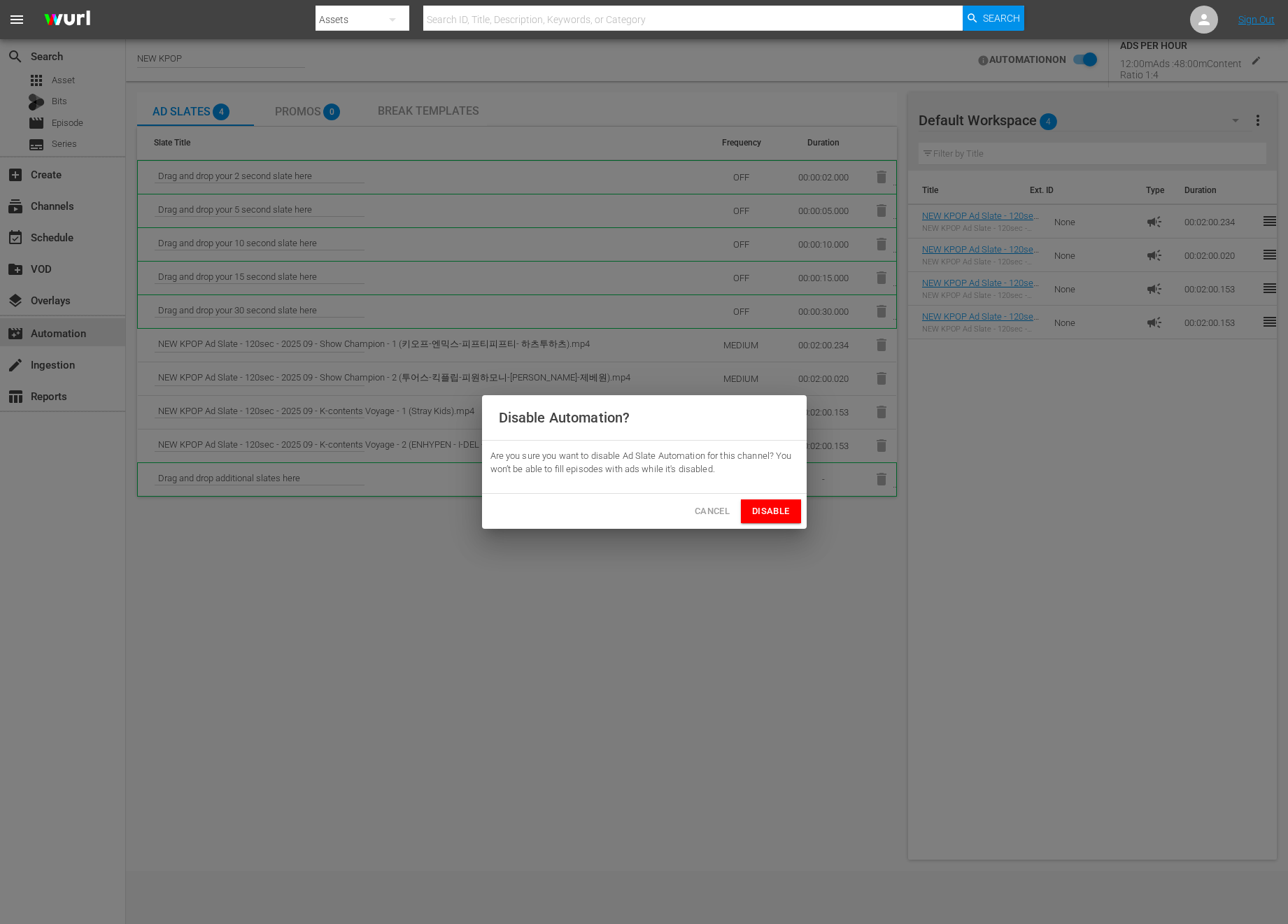
click at [762, 505] on span "Disable" at bounding box center [770, 511] width 37 height 16
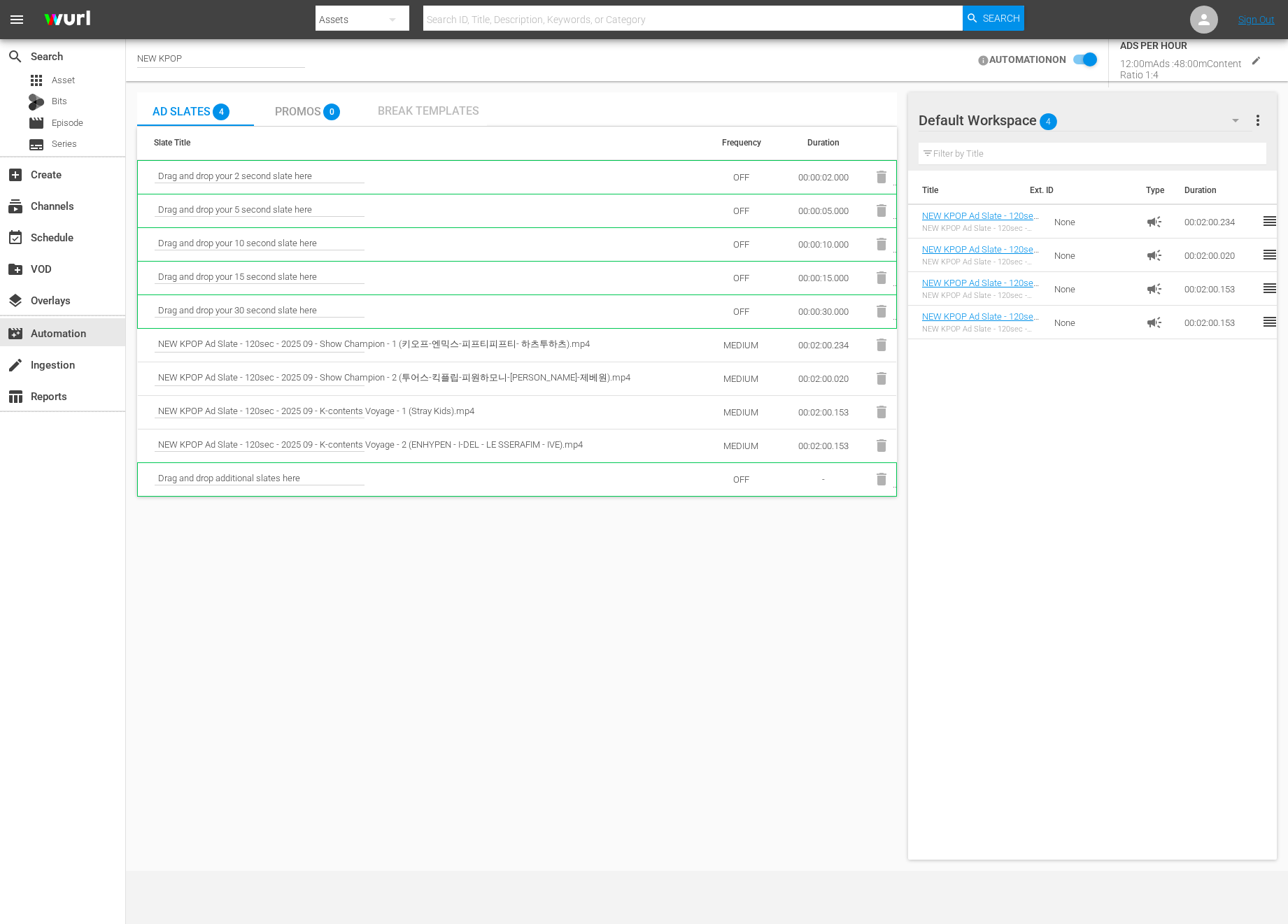
click at [426, 98] on div "Break Templates" at bounding box center [428, 109] width 117 height 33
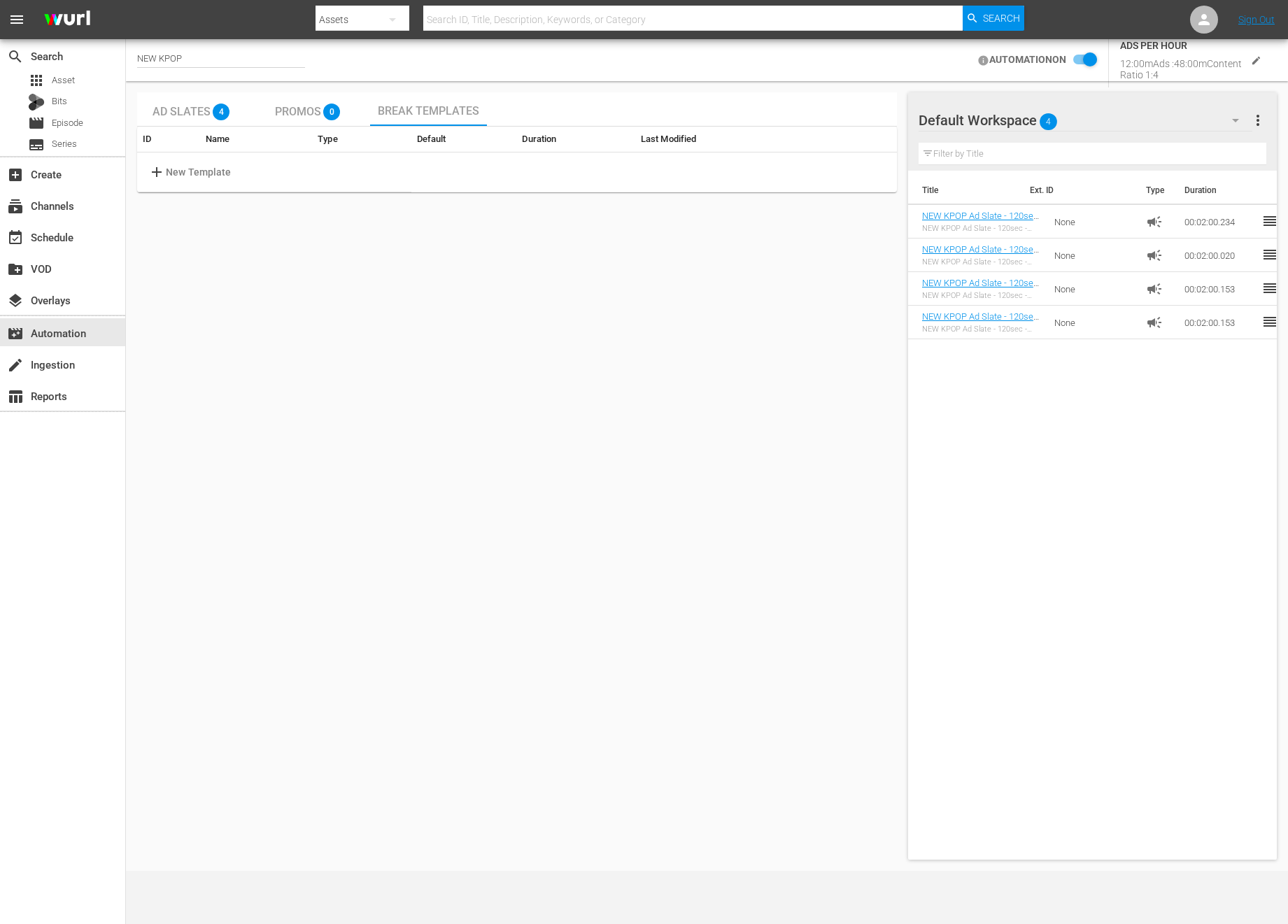
click at [209, 115] on span "Ad Slates" at bounding box center [182, 111] width 58 height 13
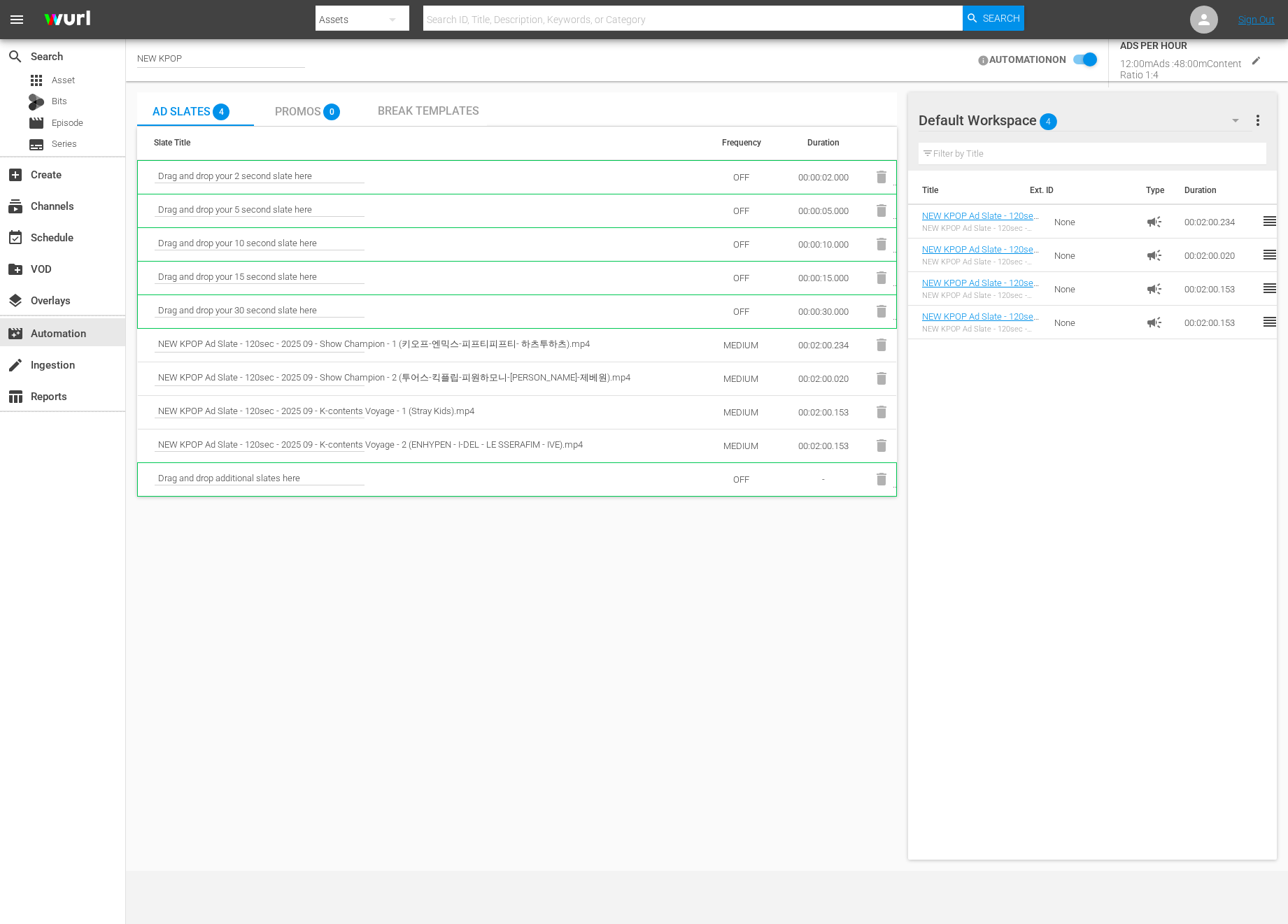
click at [1089, 59] on input "checkbox" at bounding box center [1081, 60] width 31 height 17
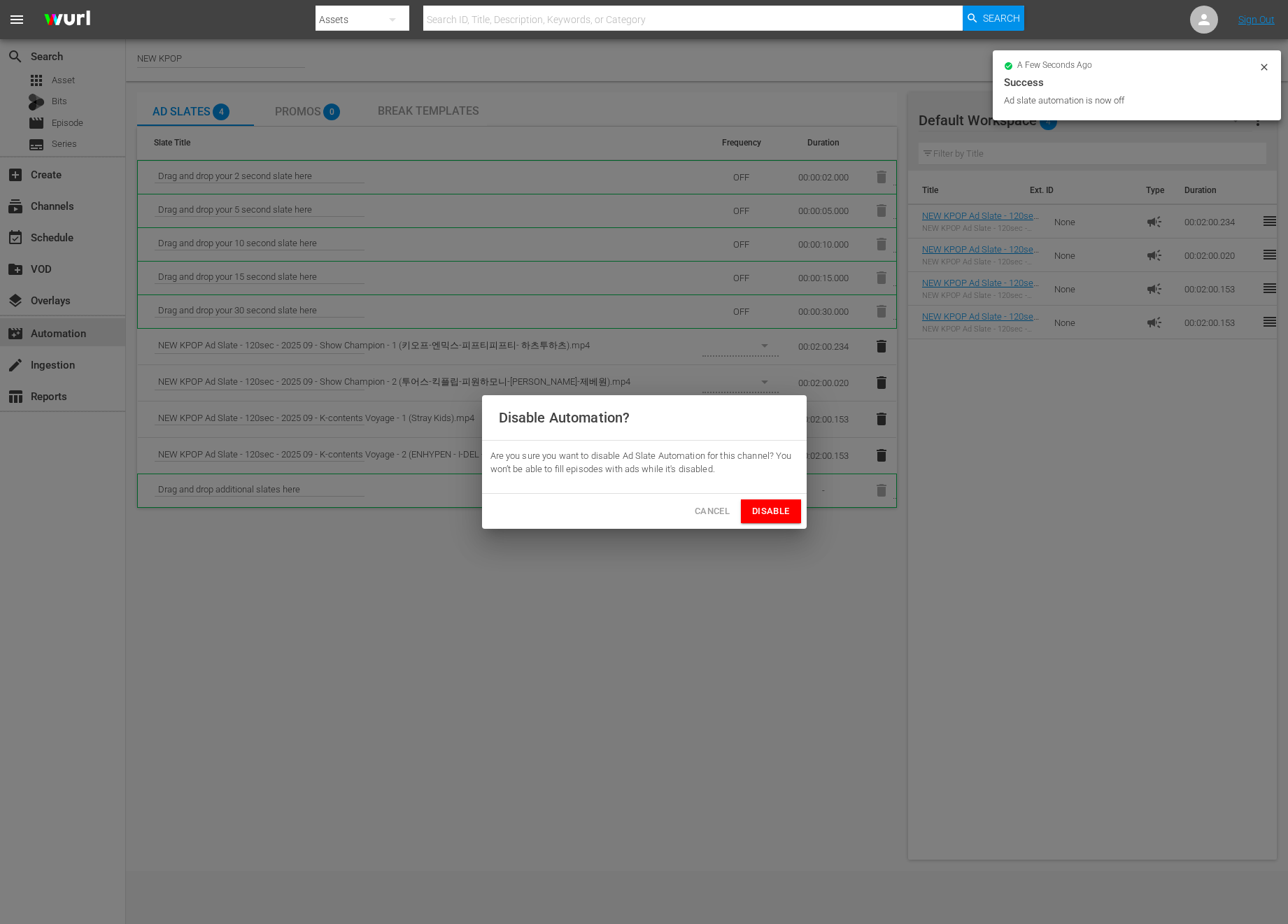
click at [728, 509] on span "Cancel" at bounding box center [712, 511] width 35 height 16
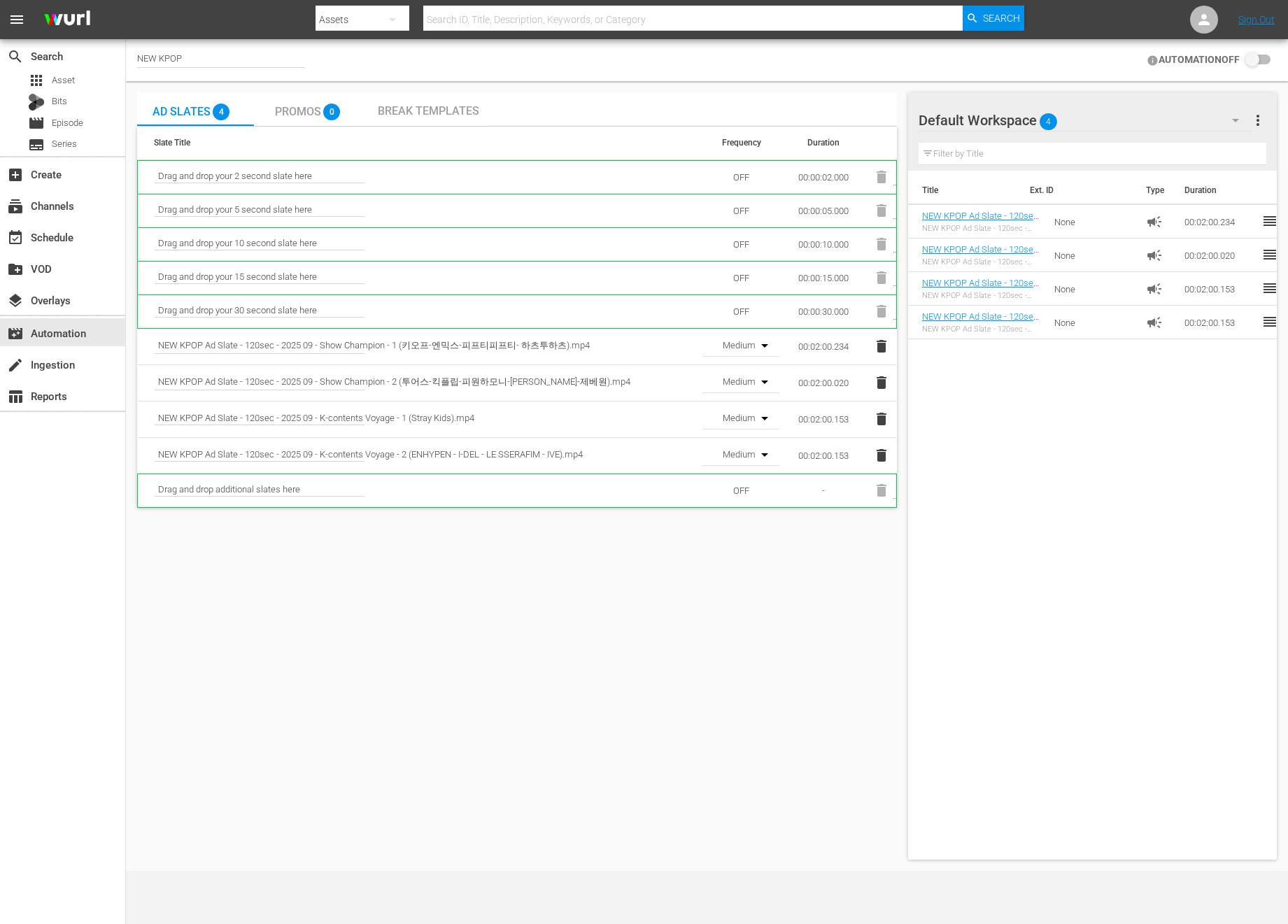
click at [765, 346] on icon "button" at bounding box center [764, 346] width 7 height 3
click at [568, 543] on div "OFF Low Medium High" at bounding box center [644, 462] width 1288 height 924
click at [735, 494] on td "OFF" at bounding box center [740, 490] width 77 height 33
click at [1248, 60] on input "checkbox" at bounding box center [1255, 60] width 31 height 17
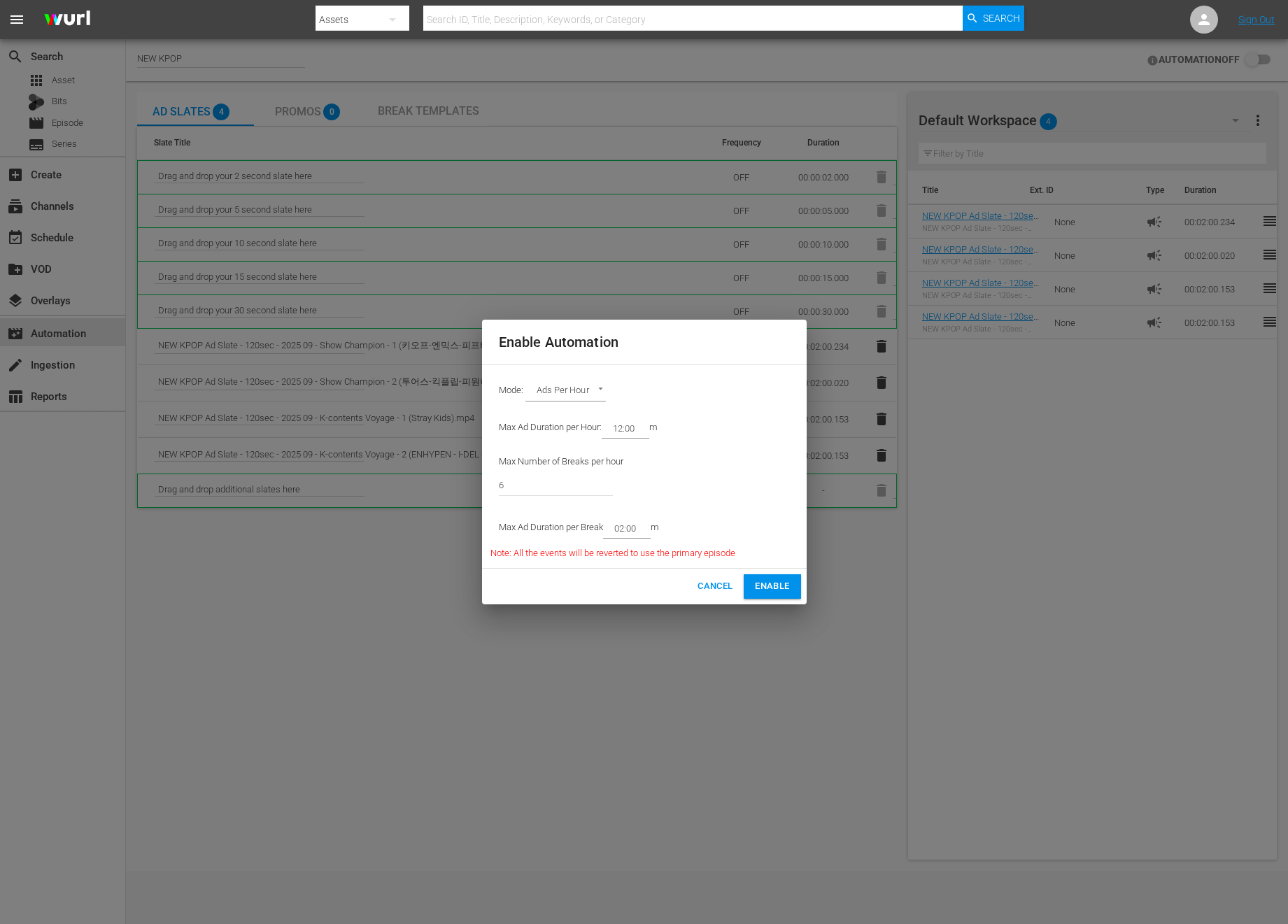
click at [781, 599] on div "Cancel Enable" at bounding box center [644, 586] width 325 height 36
click at [781, 591] on span "Enable" at bounding box center [771, 586] width 34 height 16
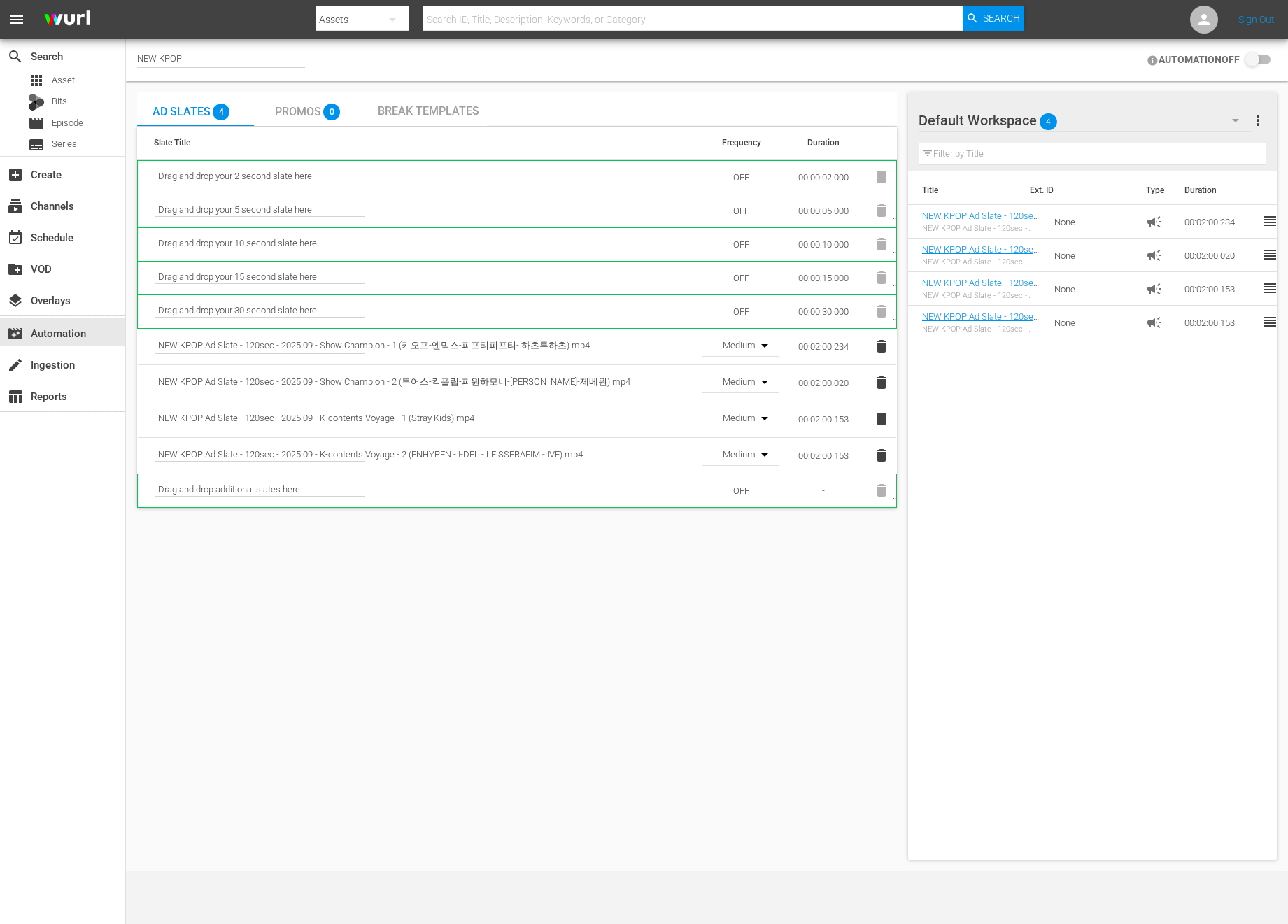
click at [391, 134] on th "Slate Title" at bounding box center [420, 143] width 566 height 33
click at [401, 125] on div "Break Templates" at bounding box center [428, 109] width 117 height 33
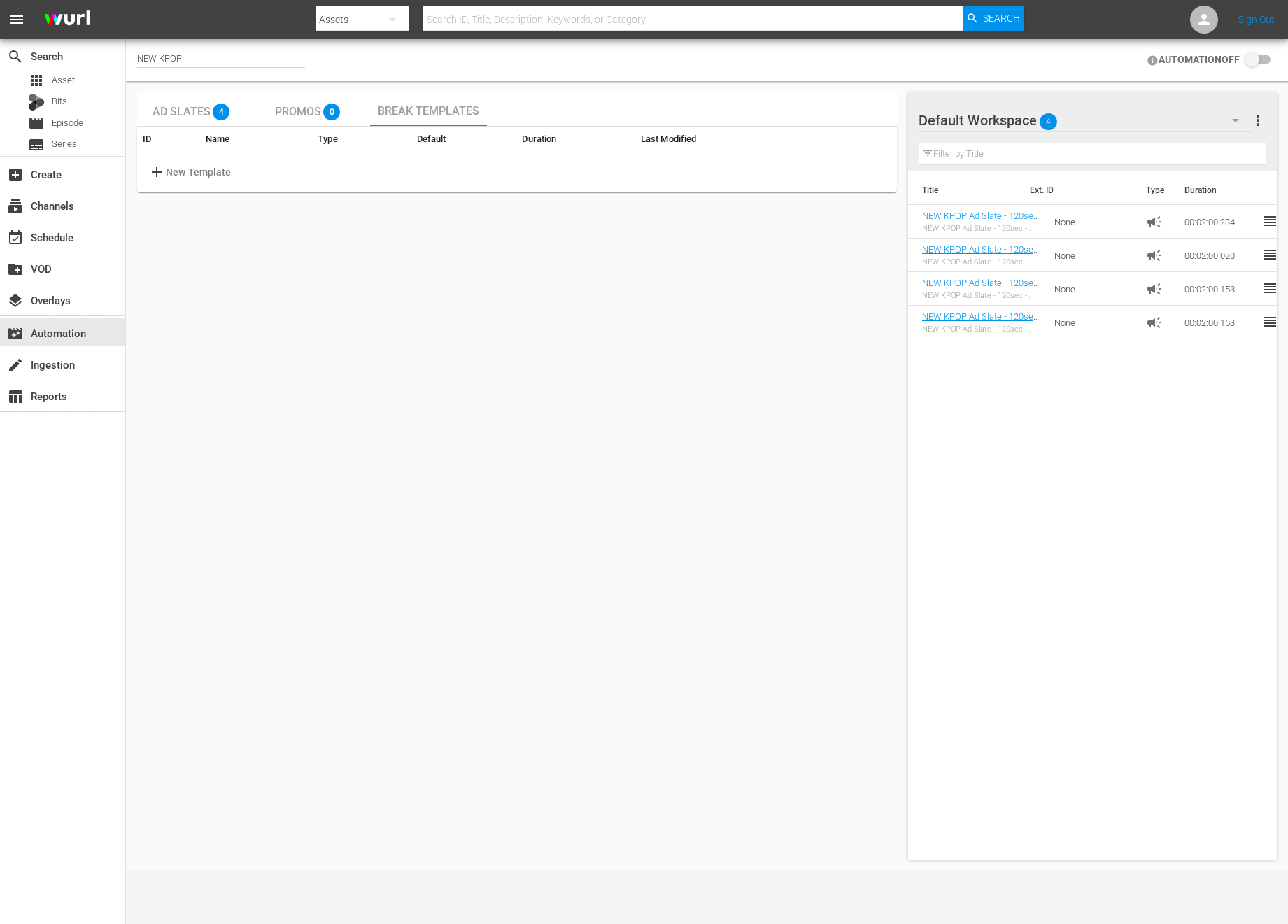
checkbox input "true"
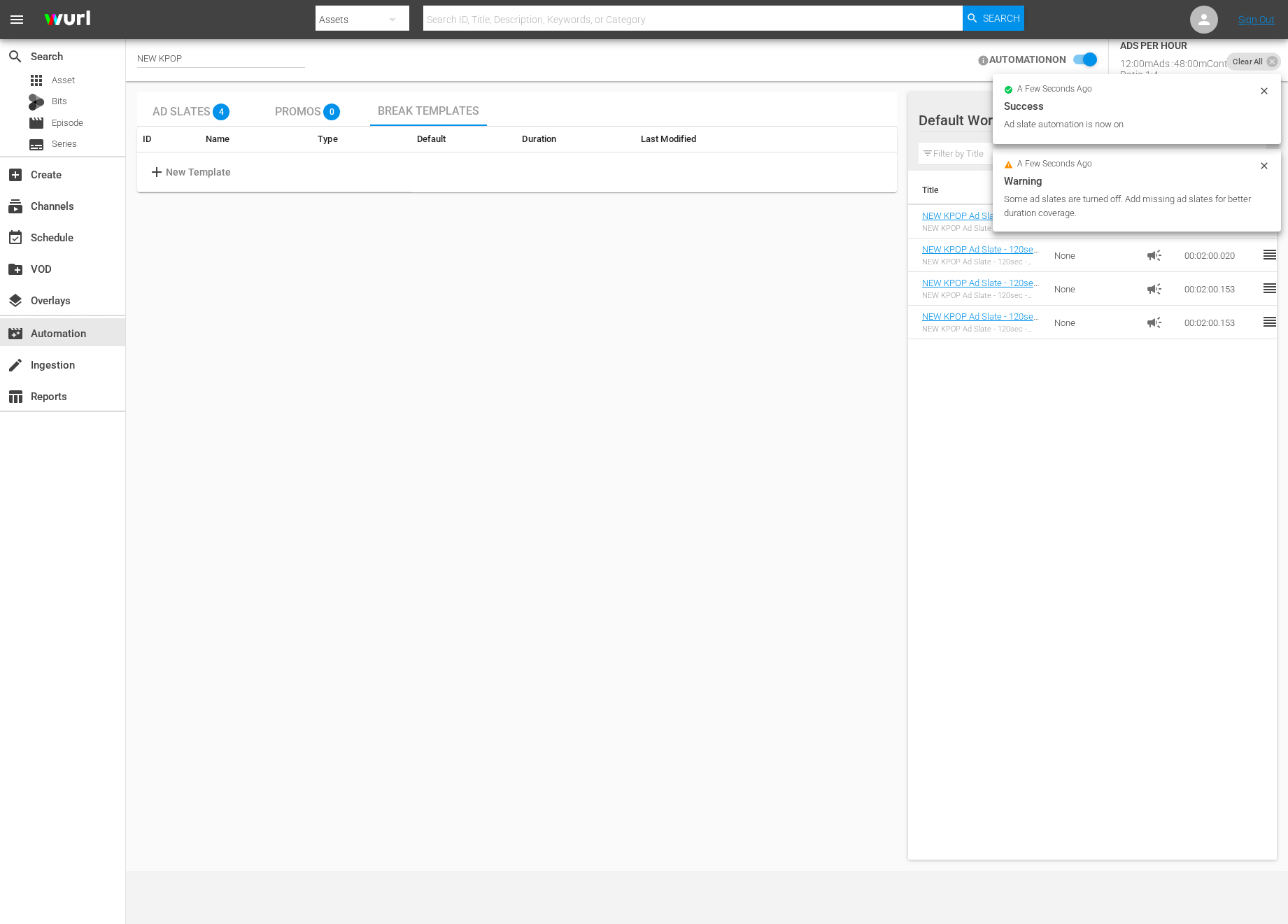
click at [725, 322] on div "Ad Slates 4 Promos 0 Break Templates ID Name Type Default Duration Last Modifie…" at bounding box center [517, 476] width 760 height 768
click at [321, 168] on td "add New Template" at bounding box center [274, 173] width 274 height 40
click at [155, 179] on span "add" at bounding box center [156, 172] width 17 height 17
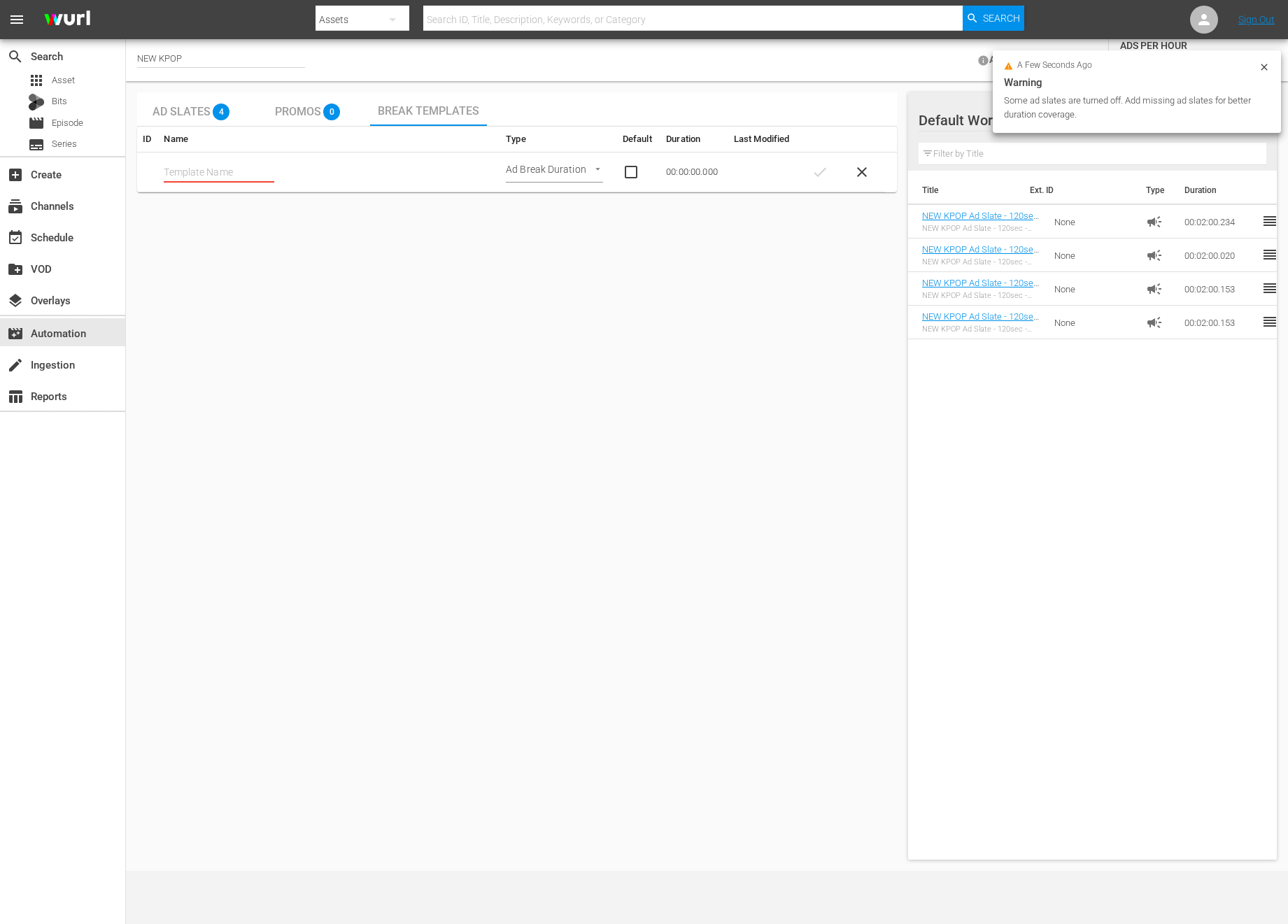
click at [155, 179] on td at bounding box center [147, 173] width 21 height 40
click at [179, 170] on input "text" at bounding box center [219, 171] width 111 height 21
click at [562, 172] on body "menu Search By Assets Search ID, Title, Description, Keywords, or Category Sear…" at bounding box center [644, 462] width 1288 height 924
click at [503, 245] on div at bounding box center [644, 462] width 1288 height 924
click at [327, 187] on td at bounding box center [329, 173] width 342 height 40
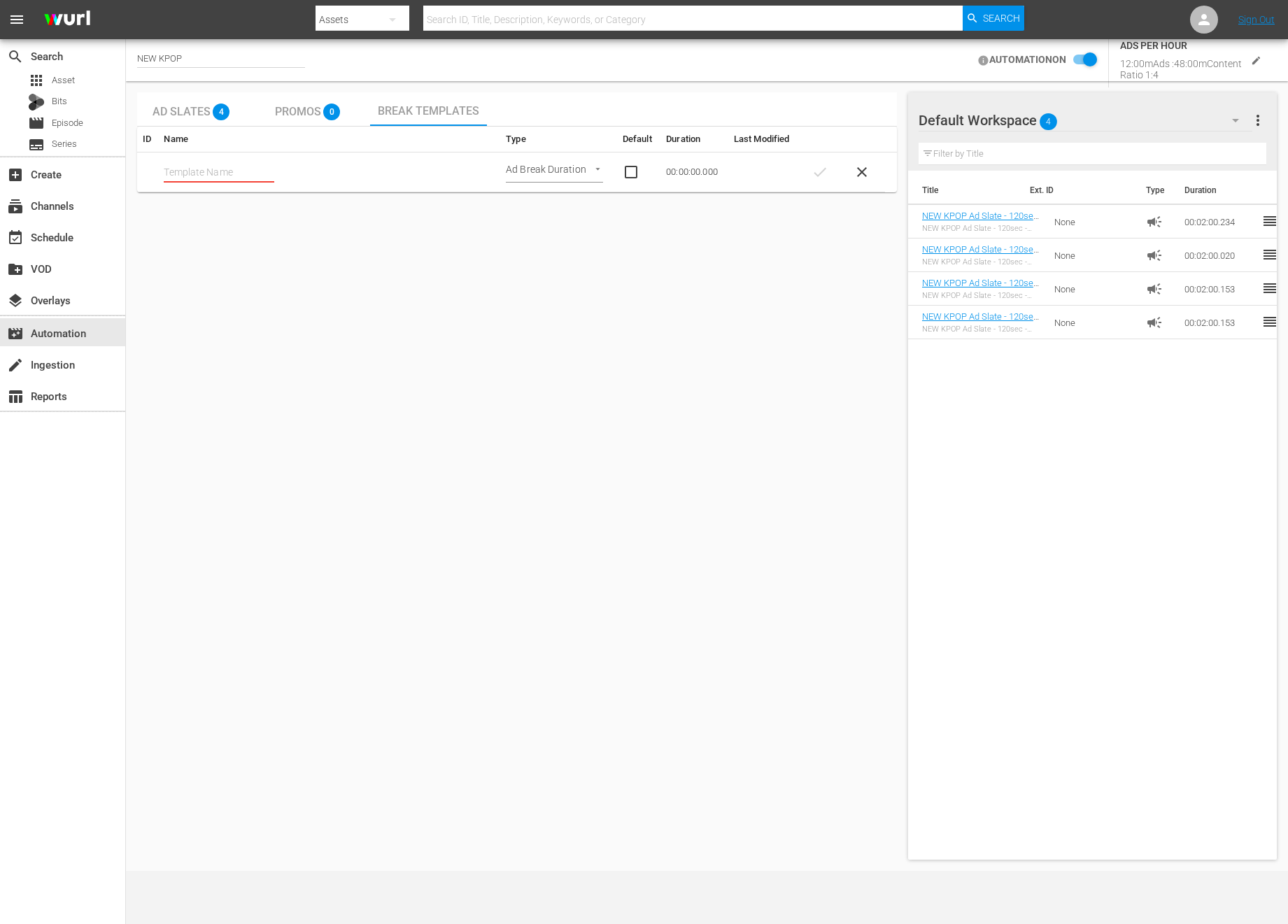
click at [179, 175] on input "text" at bounding box center [219, 171] width 111 height 21
type input "ㅜ"
type input "NEW KPOP Ad Slate"
click at [627, 176] on input "checkbox" at bounding box center [638, 172] width 32 height 17
checkbox input "true"
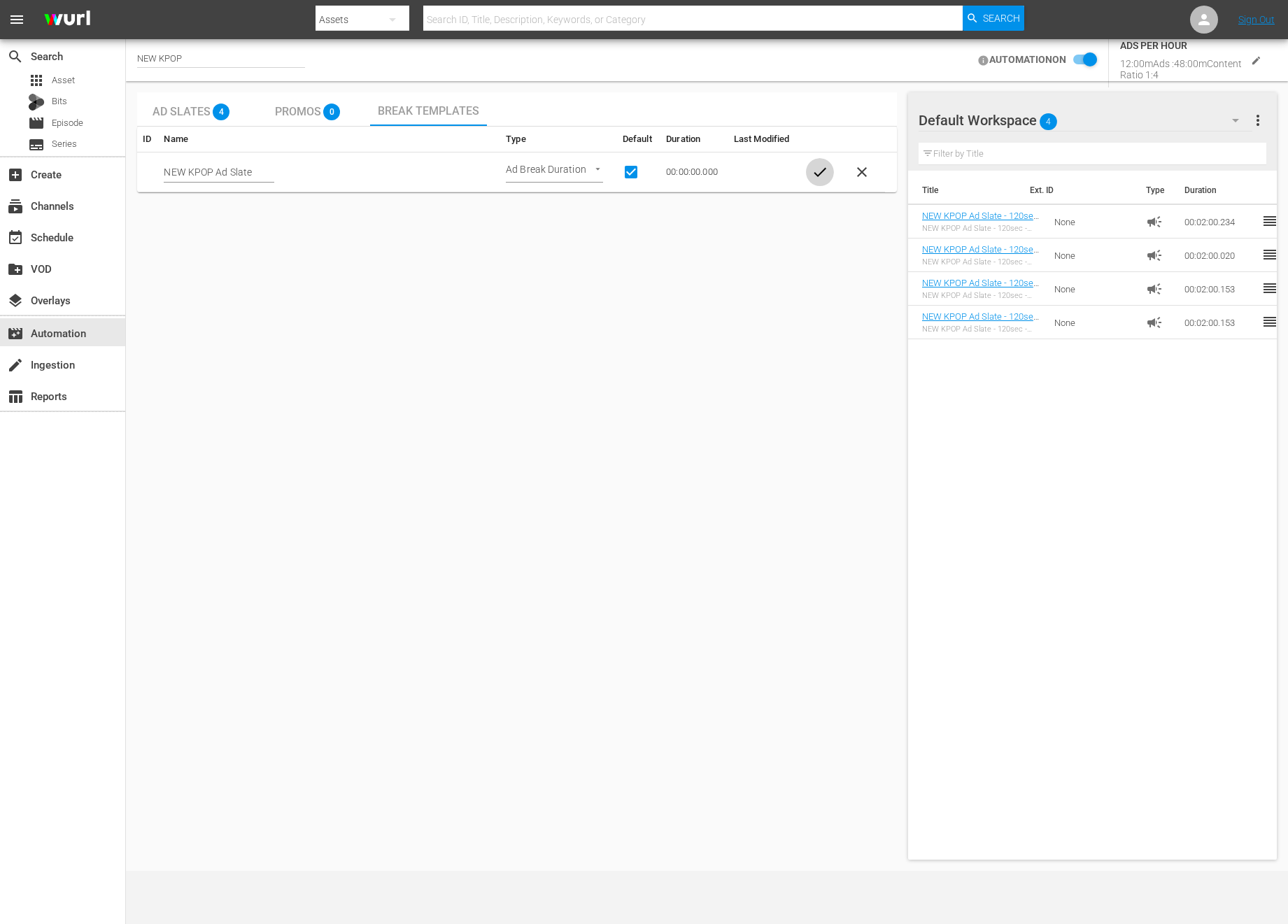
click at [818, 168] on span "check" at bounding box center [820, 172] width 17 height 17
click at [408, 107] on span "Break Templates" at bounding box center [429, 111] width 101 height 13
click at [876, 165] on span "delete" at bounding box center [876, 172] width 17 height 17
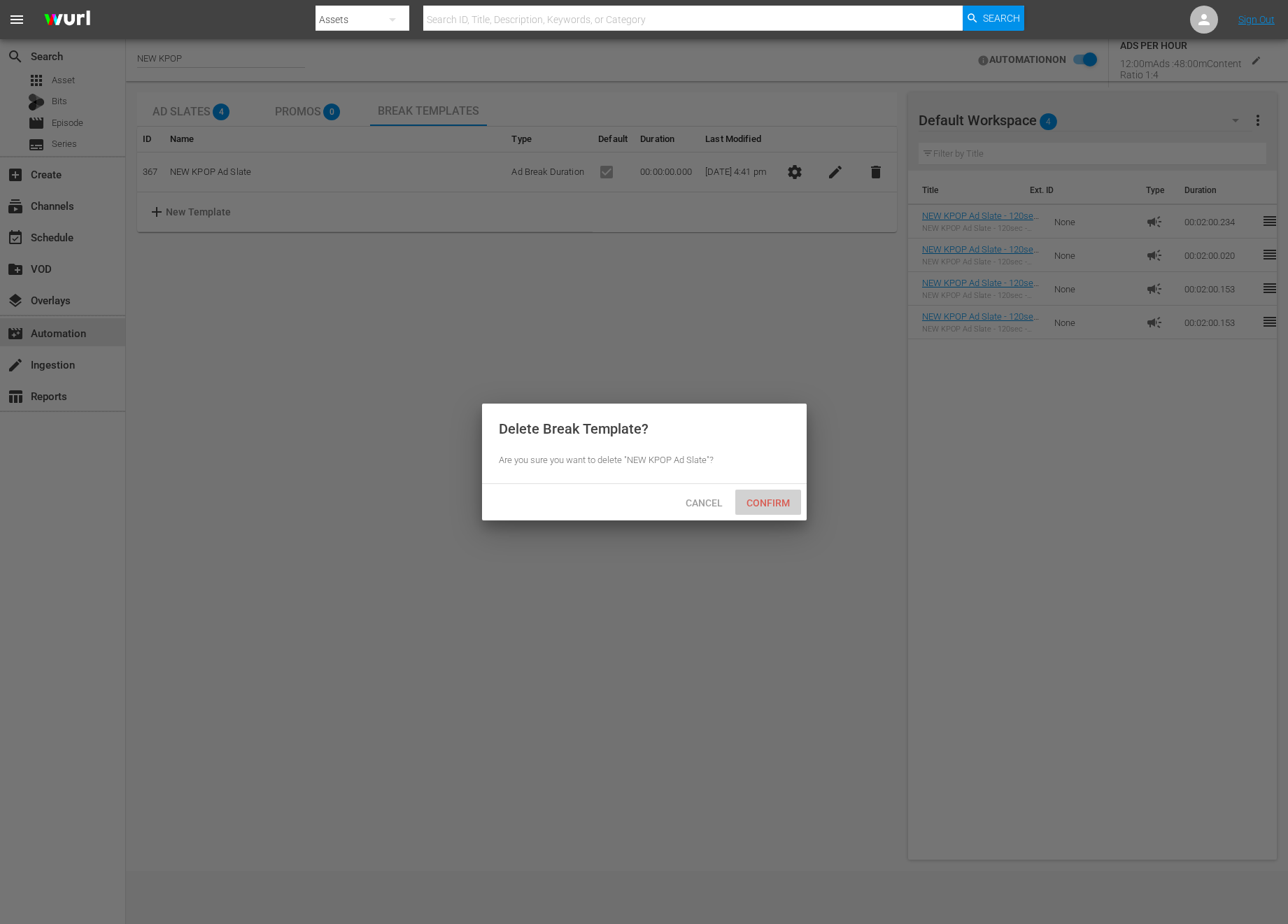
click at [765, 512] on div "Confirm" at bounding box center [768, 502] width 66 height 26
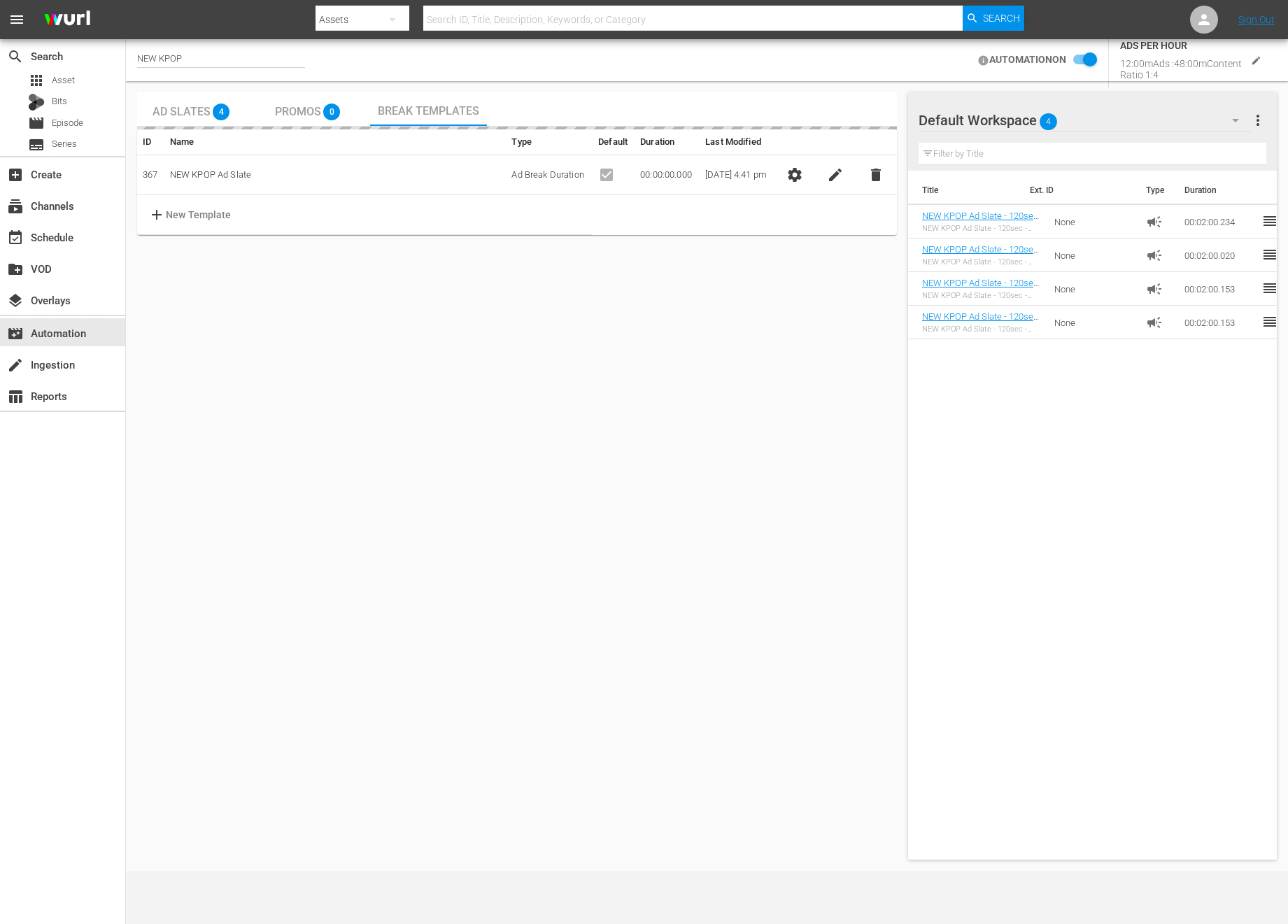
click at [878, 179] on span "delete" at bounding box center [876, 174] width 17 height 17
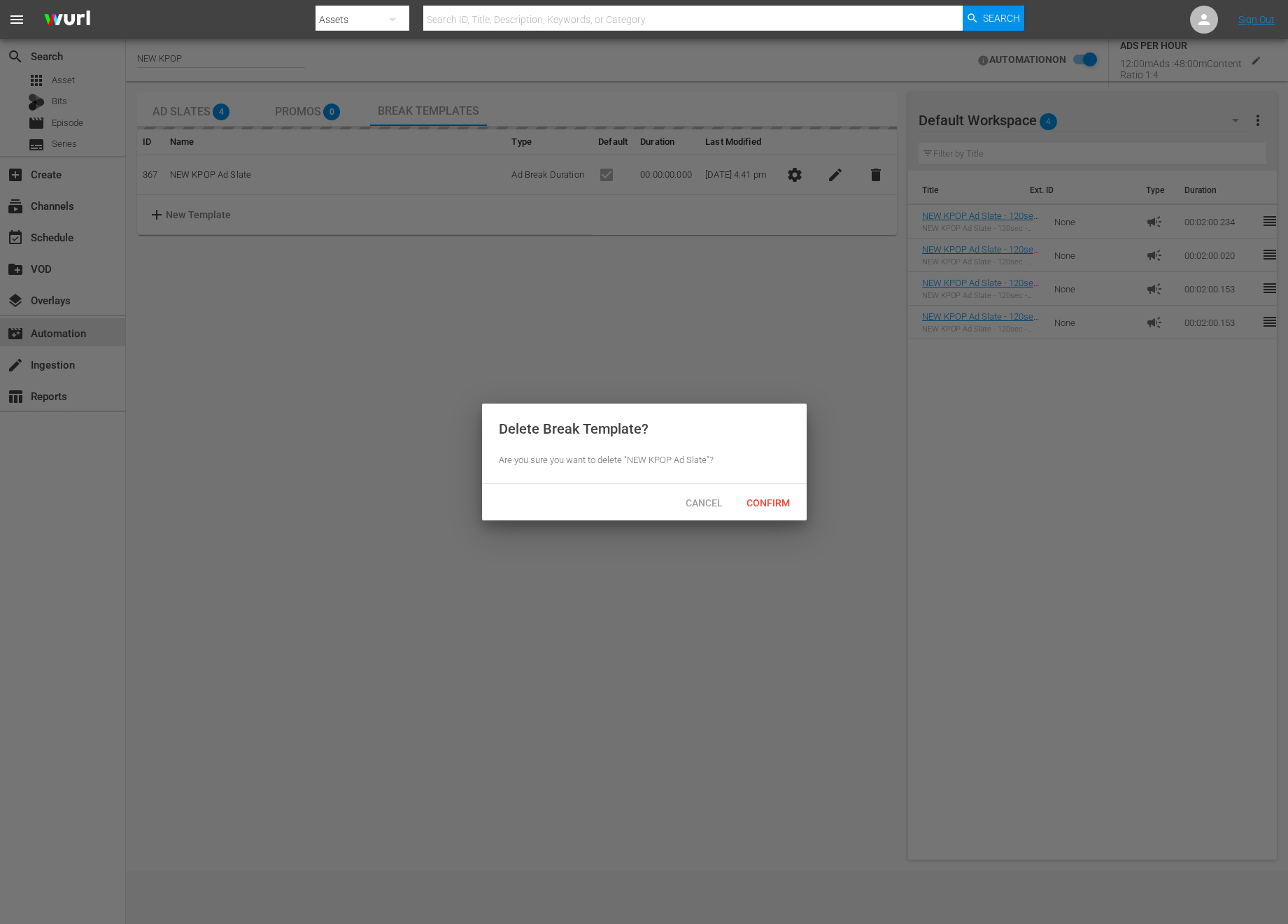
click at [775, 509] on div "Confirm" at bounding box center [768, 502] width 66 height 26
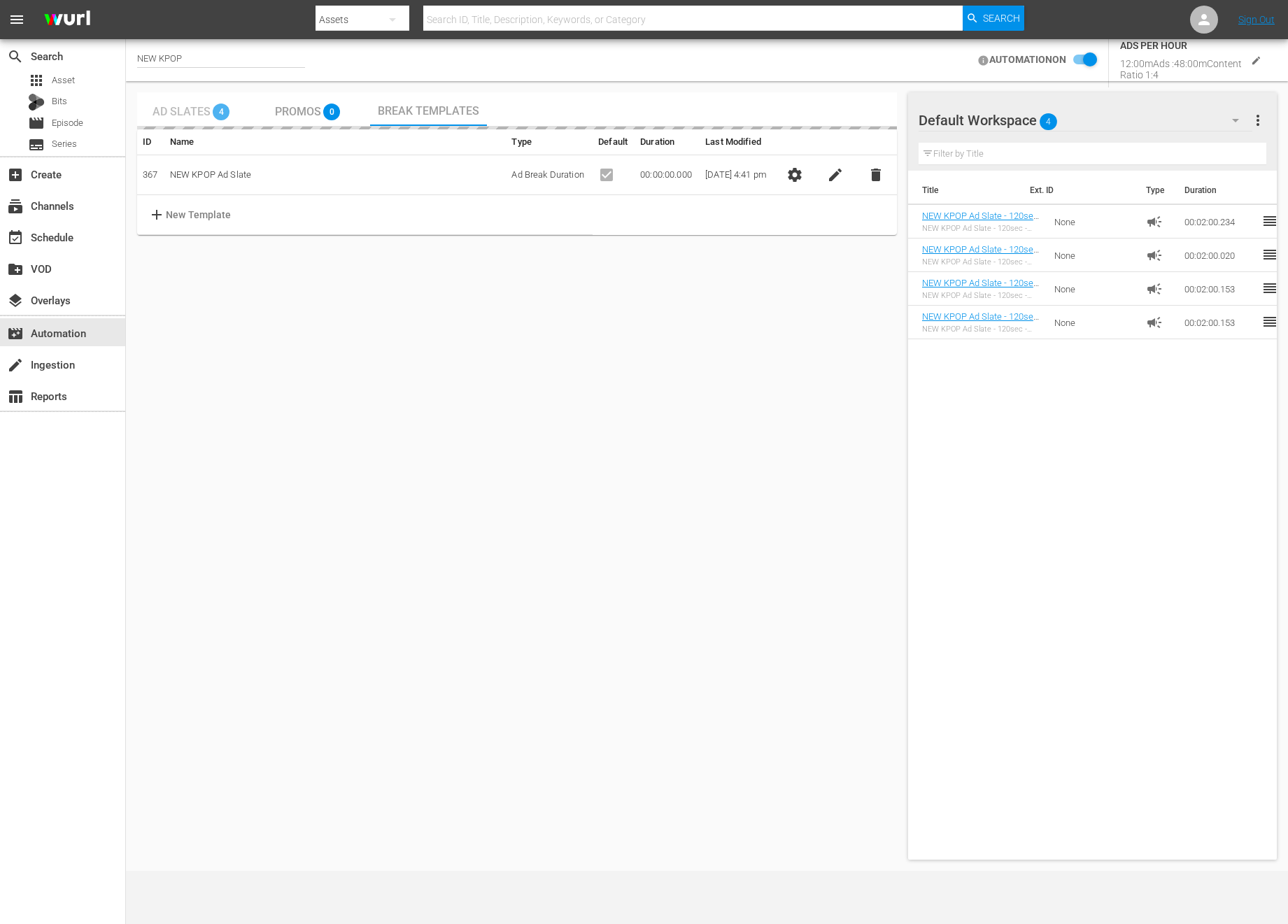
click at [137, 107] on div "Ad Slates 4" at bounding box center [195, 109] width 117 height 33
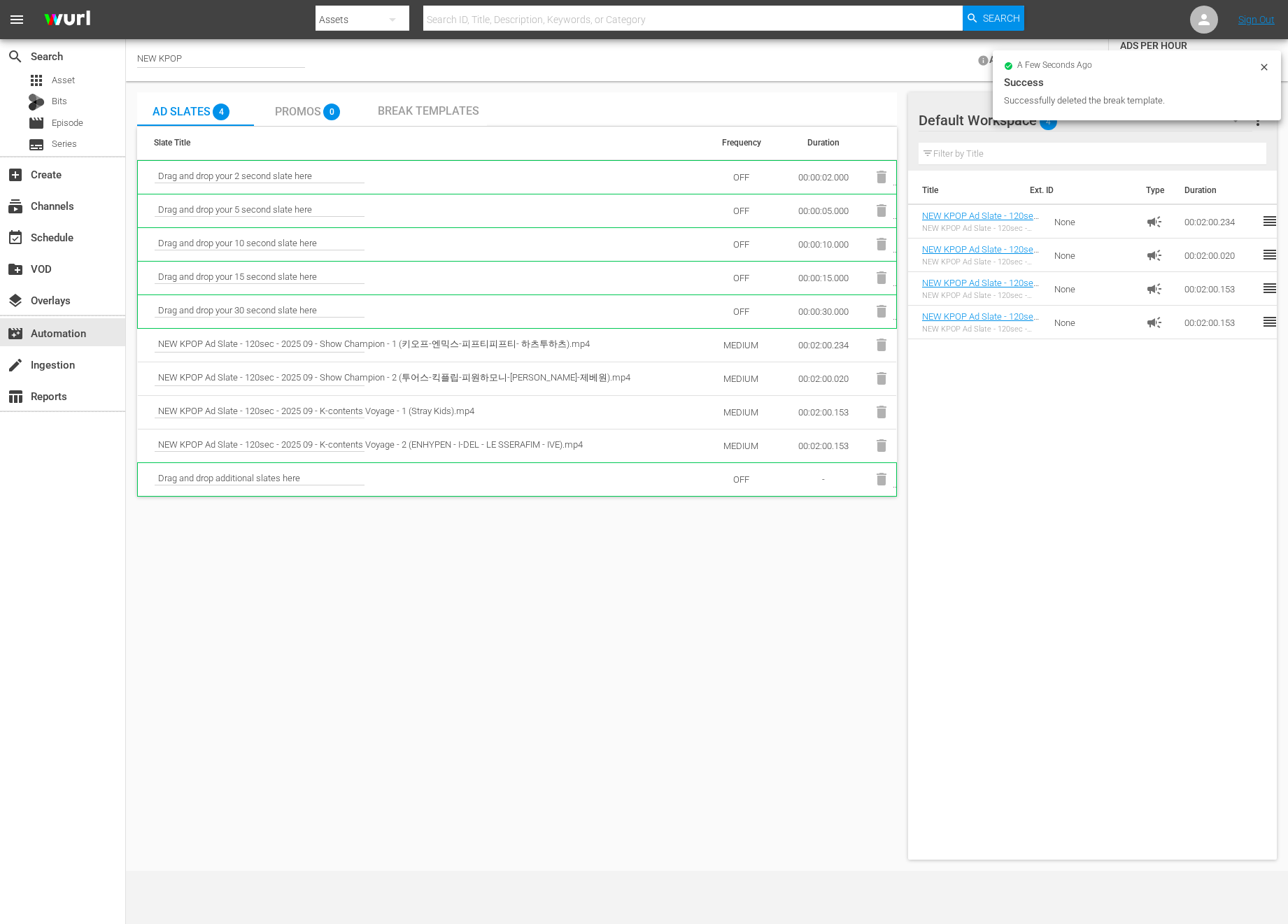
click at [1254, 67] on div "a few seconds ago" at bounding box center [1131, 66] width 254 height 10
click at [1263, 67] on icon at bounding box center [1264, 67] width 7 height 7
click at [1263, 67] on button "edit" at bounding box center [1256, 61] width 29 height 29
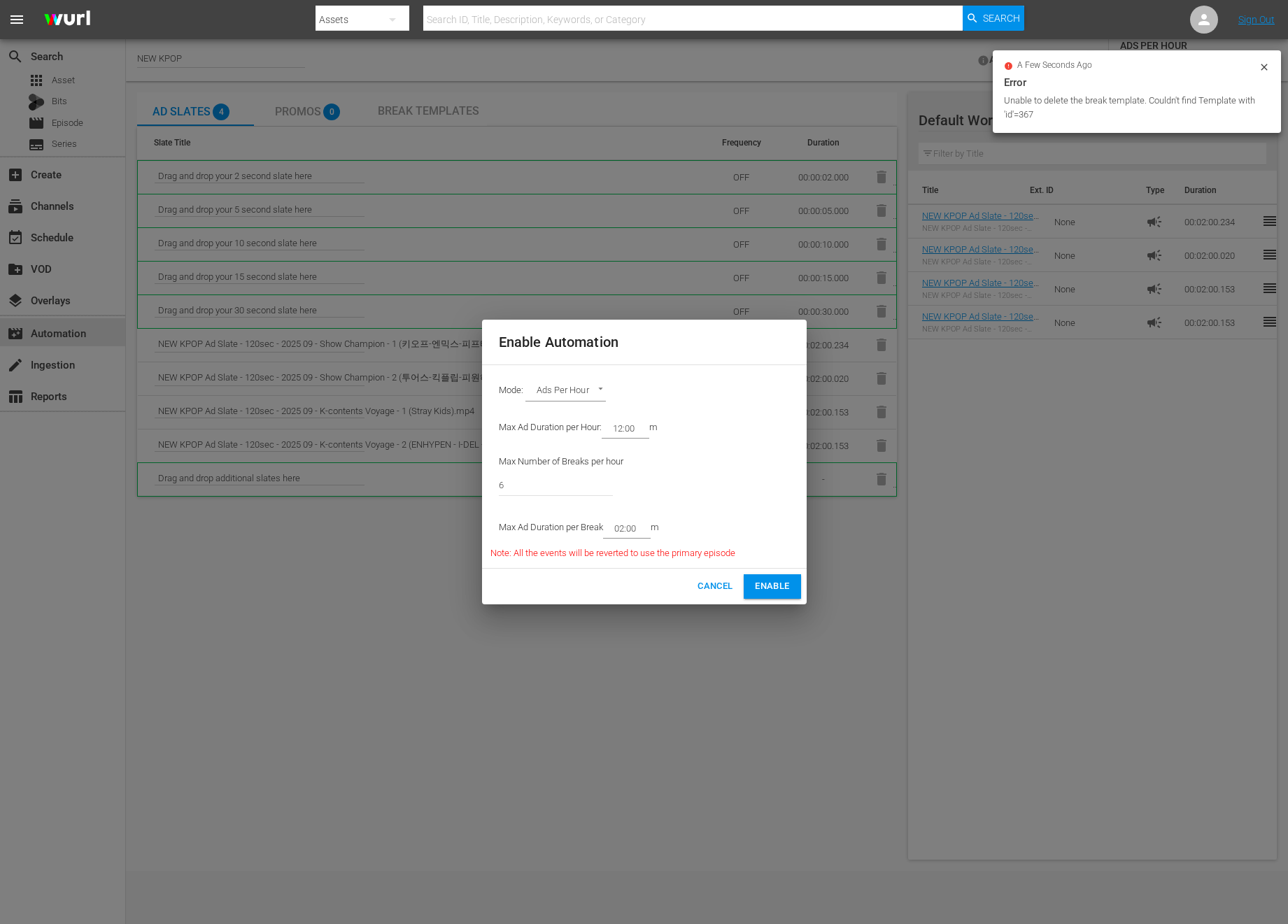
click at [1263, 67] on icon at bounding box center [1264, 67] width 7 height 7
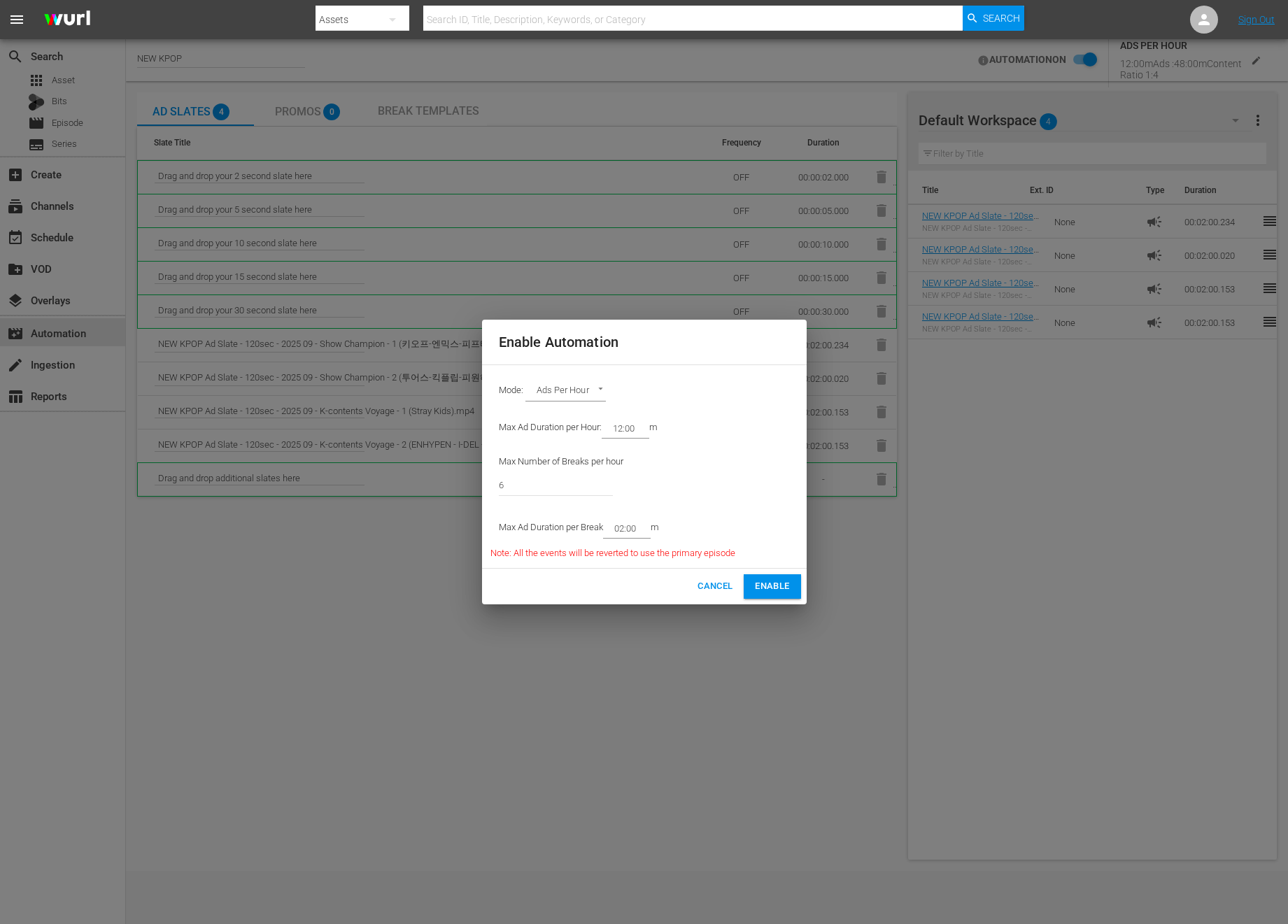
click at [691, 393] on div "Mode: Ads Per Hour ADS_PER_HOUR" at bounding box center [644, 392] width 307 height 37
click at [597, 368] on div "Mode: Ads Per Hour ADS_PER_HOUR Max Ad Duration per Hour: 12:00 m Max Number of…" at bounding box center [644, 467] width 325 height 204
click at [586, 378] on div "Mode: Ads Per Hour ADS_PER_HOUR" at bounding box center [644, 392] width 307 height 37
click at [584, 394] on body "menu Search By Assets Search ID, Title, Description, Keywords, or Category Sear…" at bounding box center [644, 462] width 1288 height 924
click at [593, 375] on li "Ad Break Duration" at bounding box center [577, 369] width 103 height 23
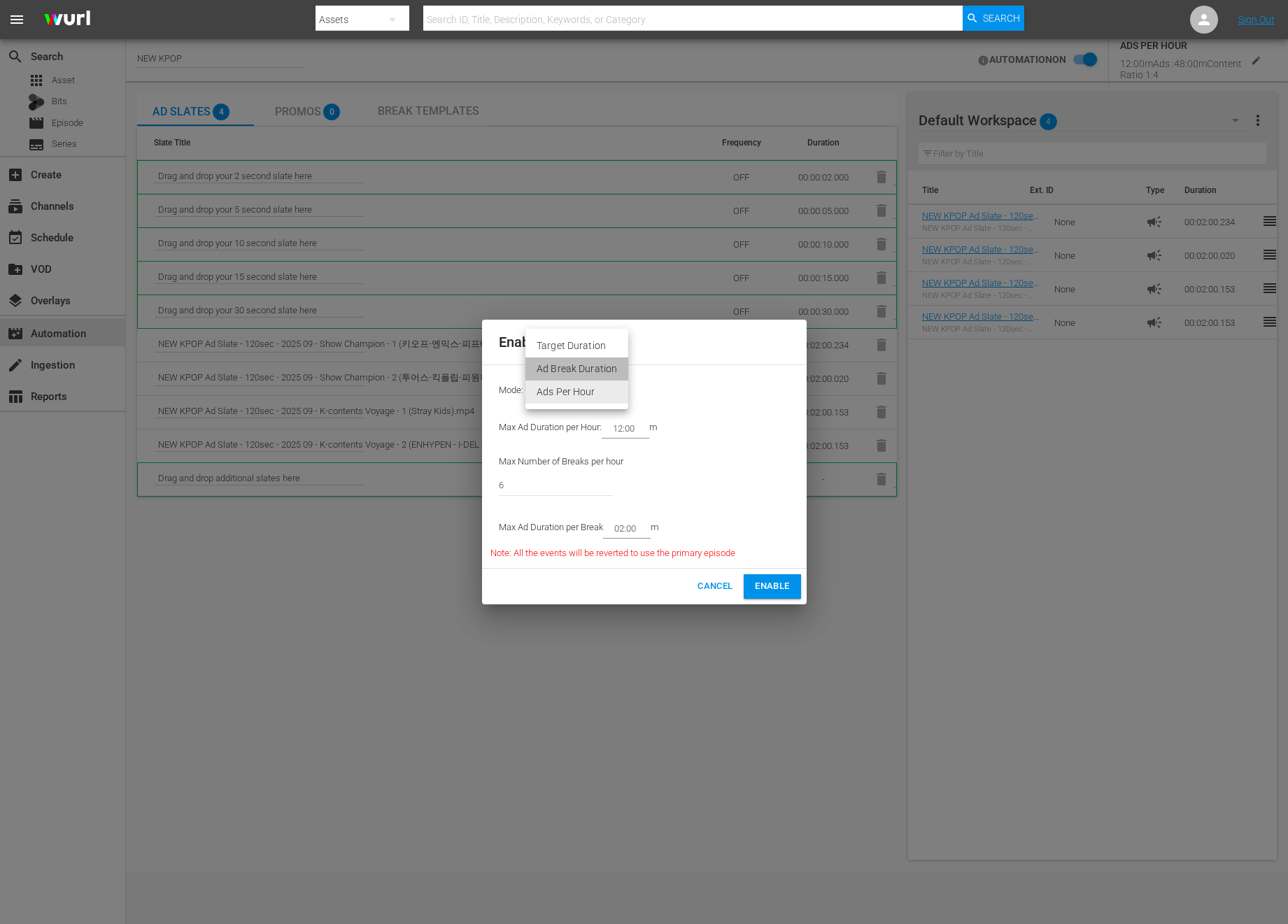
type input "AD_BREAK_DURATION"
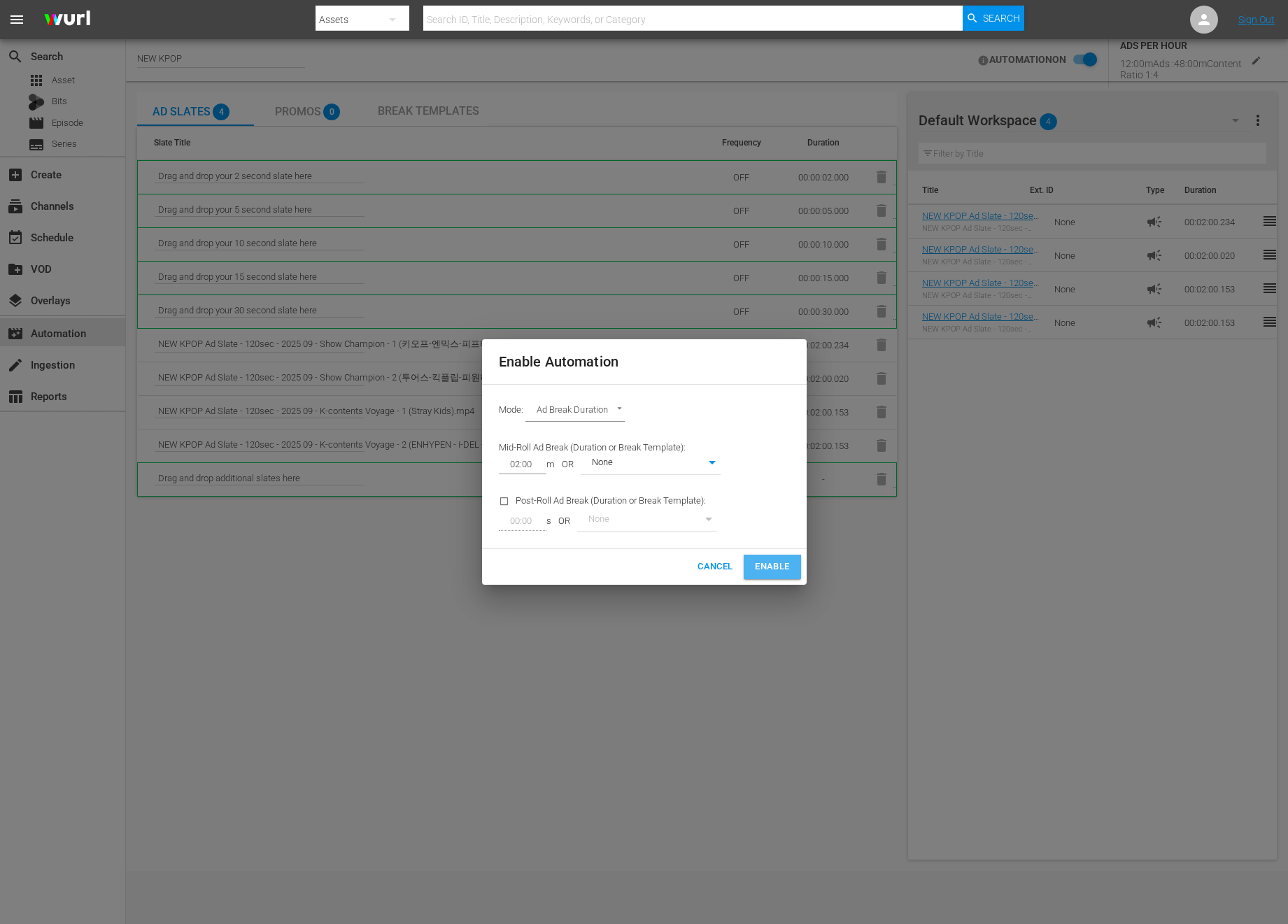
click at [789, 563] on button "Enable" at bounding box center [772, 567] width 57 height 24
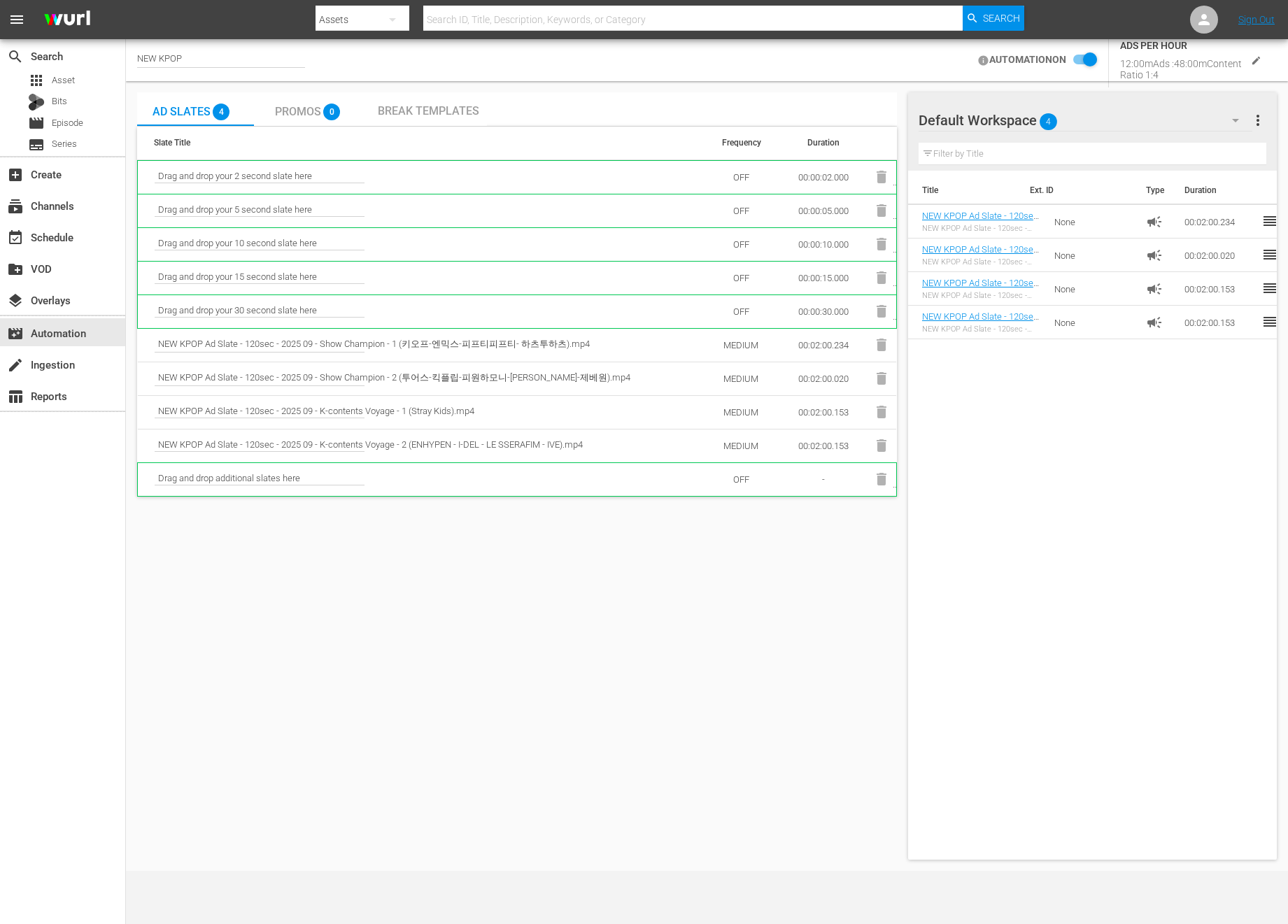
click at [789, 563] on button "Enable" at bounding box center [772, 567] width 57 height 24
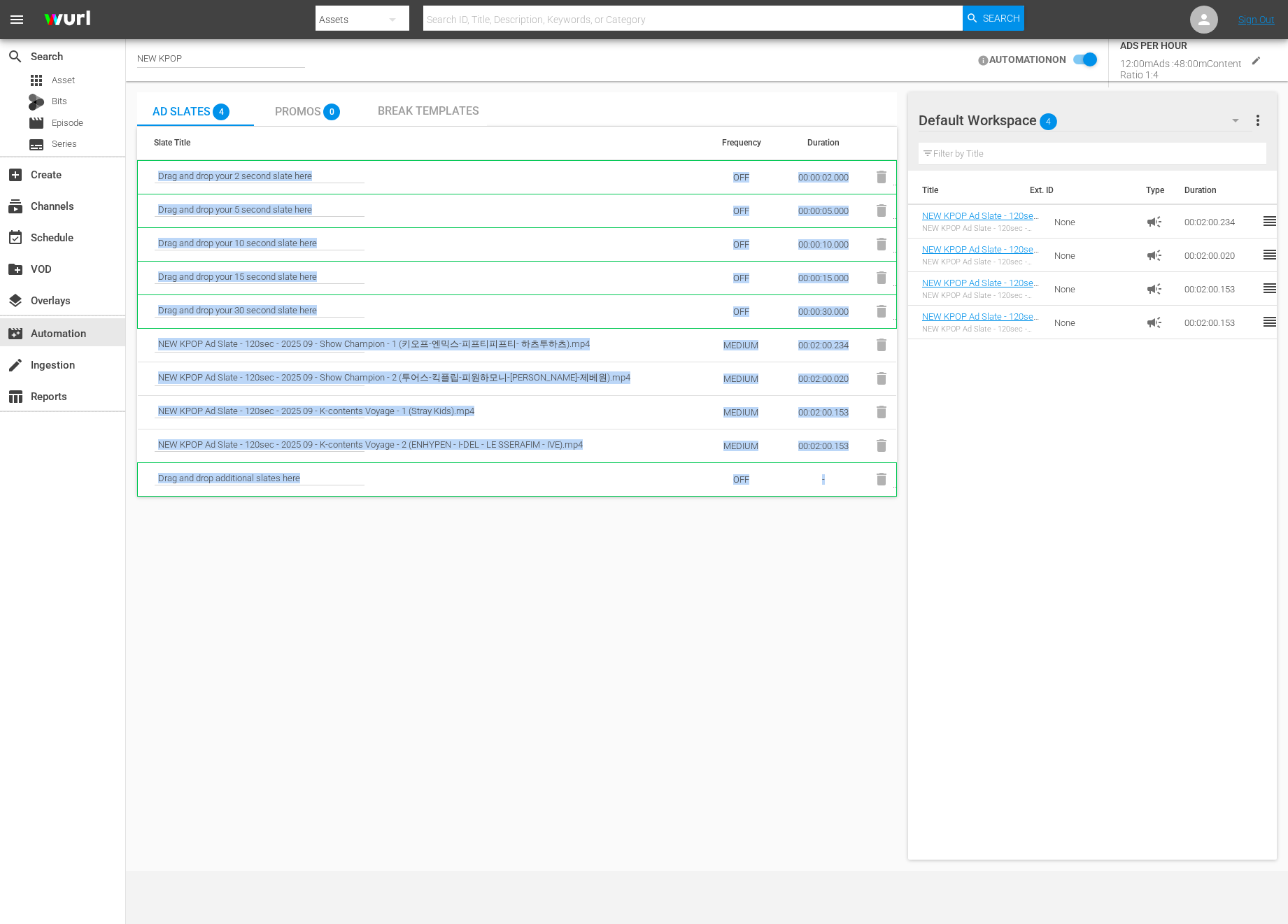
click at [789, 563] on div "Ad Slates 4 Promos 0 Break Templates Slate Title Frequency Duration Drag and dr…" at bounding box center [517, 476] width 760 height 768
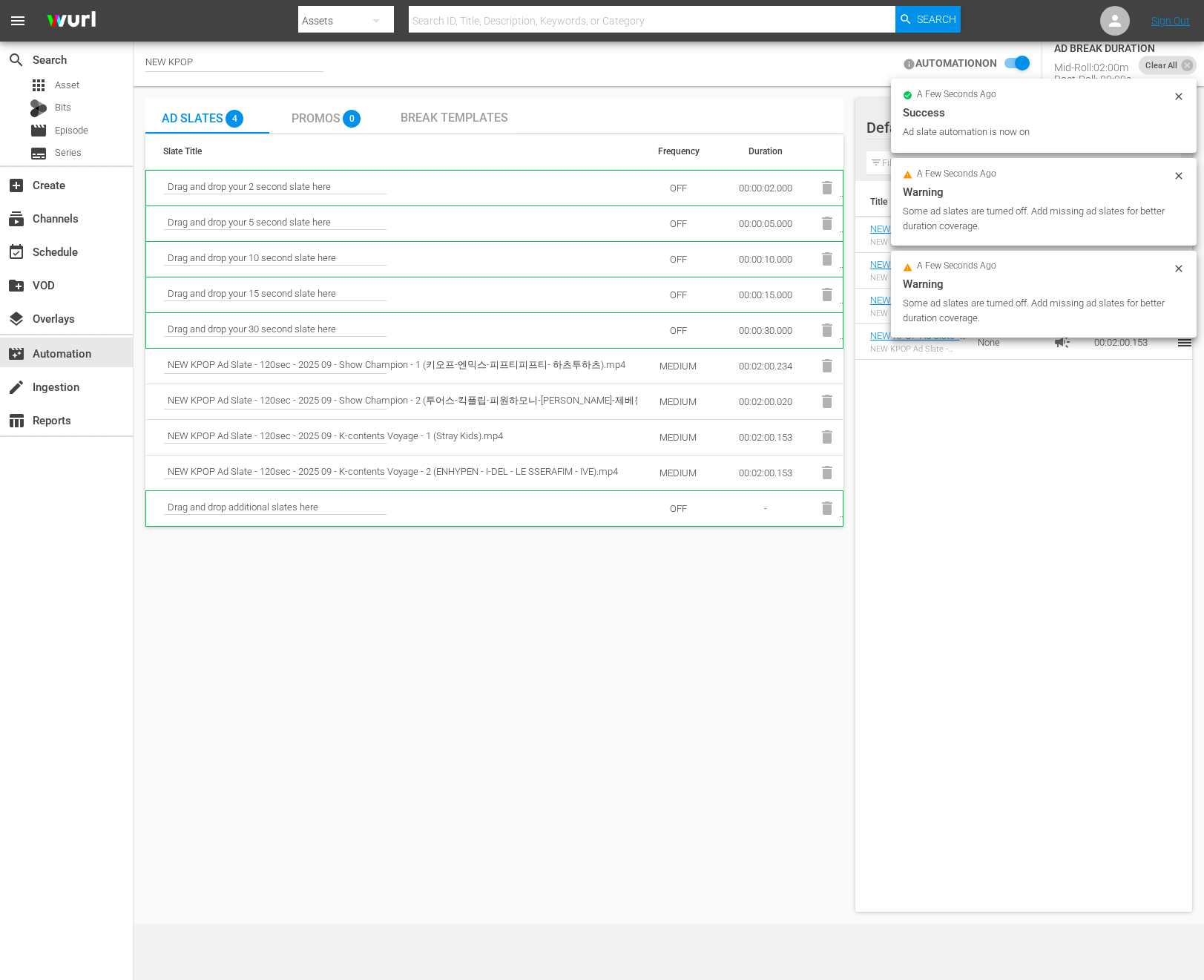
click at [1092, 57] on div "a few seconds ago Warning Some ad slates are turned off. Add missing ad slates …" at bounding box center [1044, 198] width 306 height 289
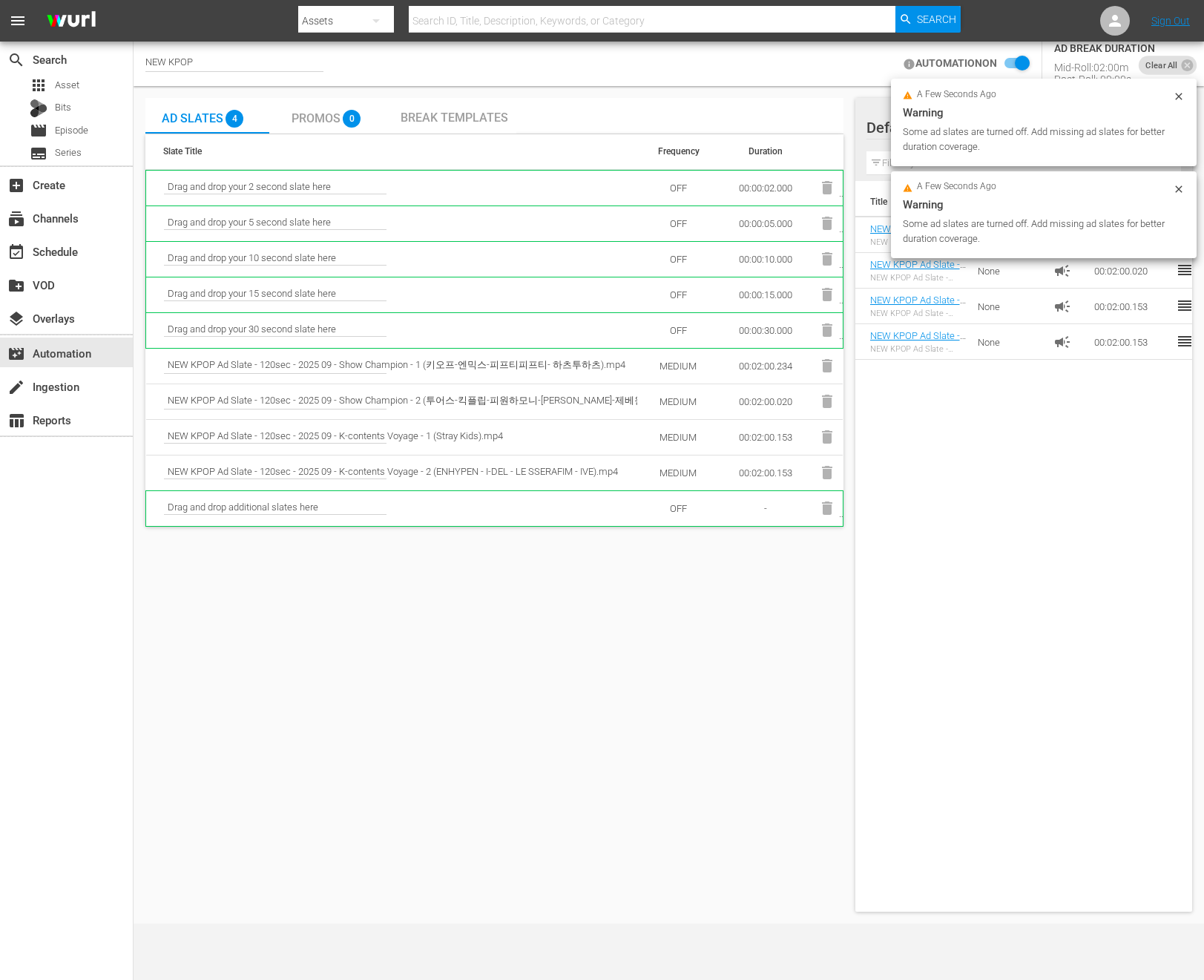
click at [1176, 91] on icon at bounding box center [1178, 96] width 11 height 11
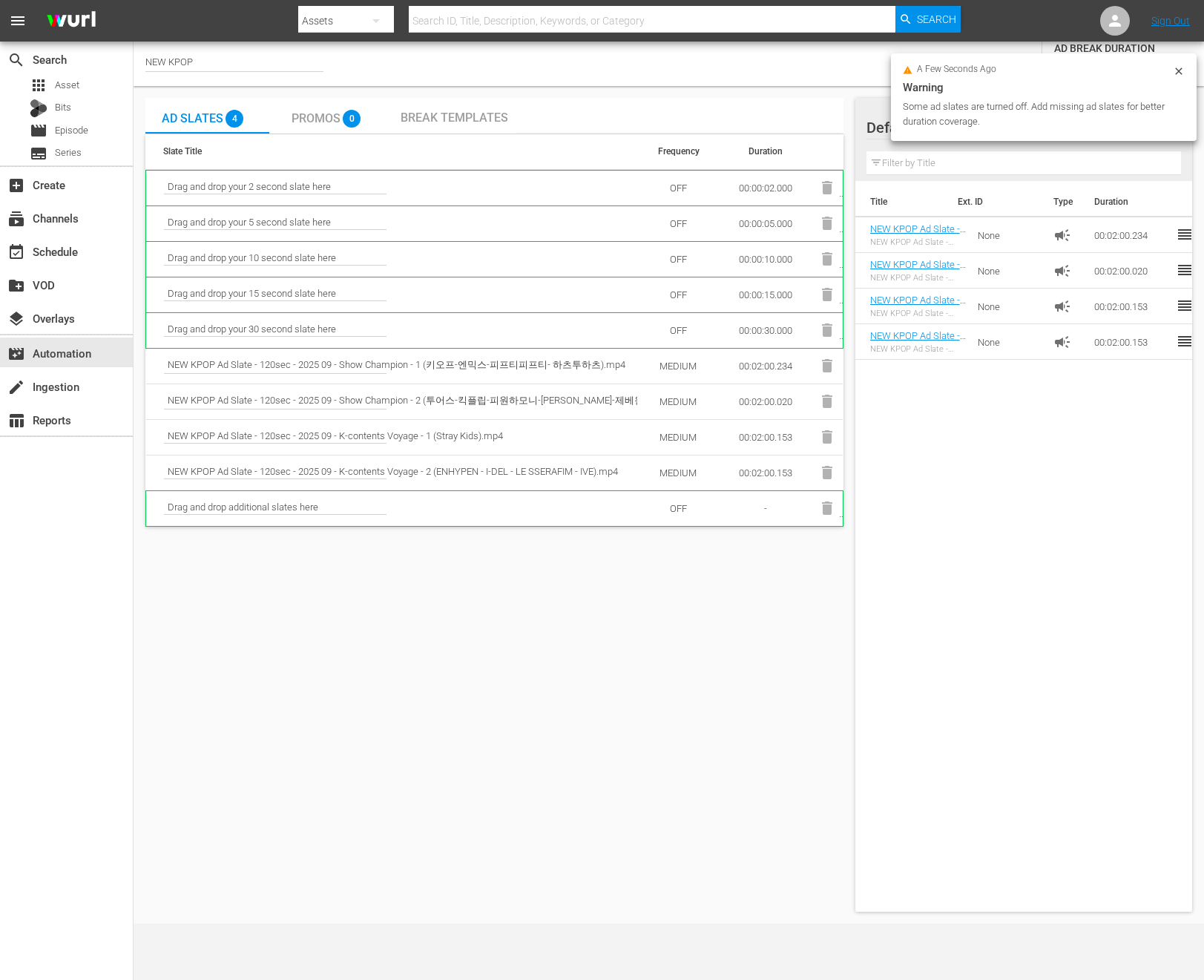
click at [1176, 68] on icon at bounding box center [1178, 71] width 11 height 11
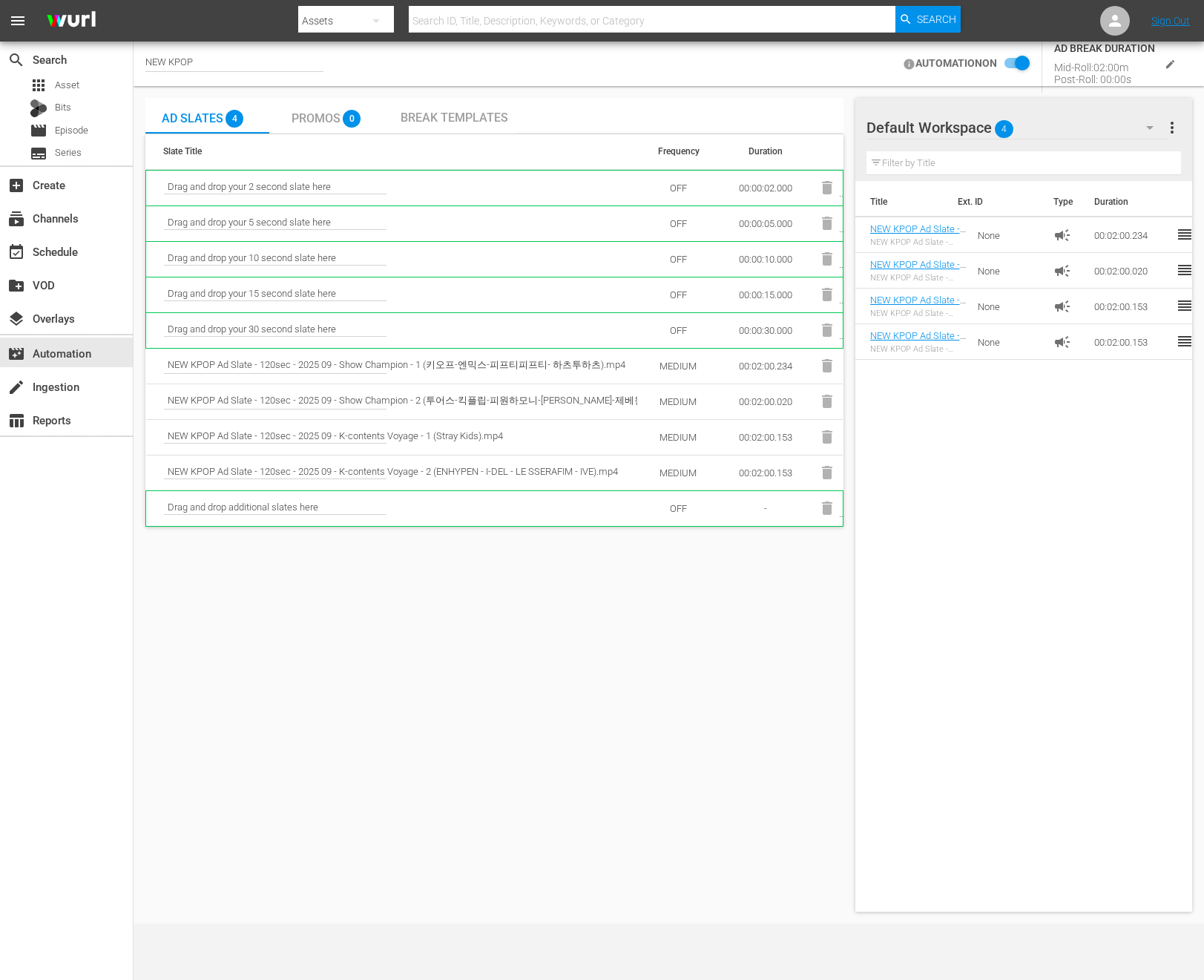
click at [1163, 64] on button "edit" at bounding box center [1171, 64] width 31 height 31
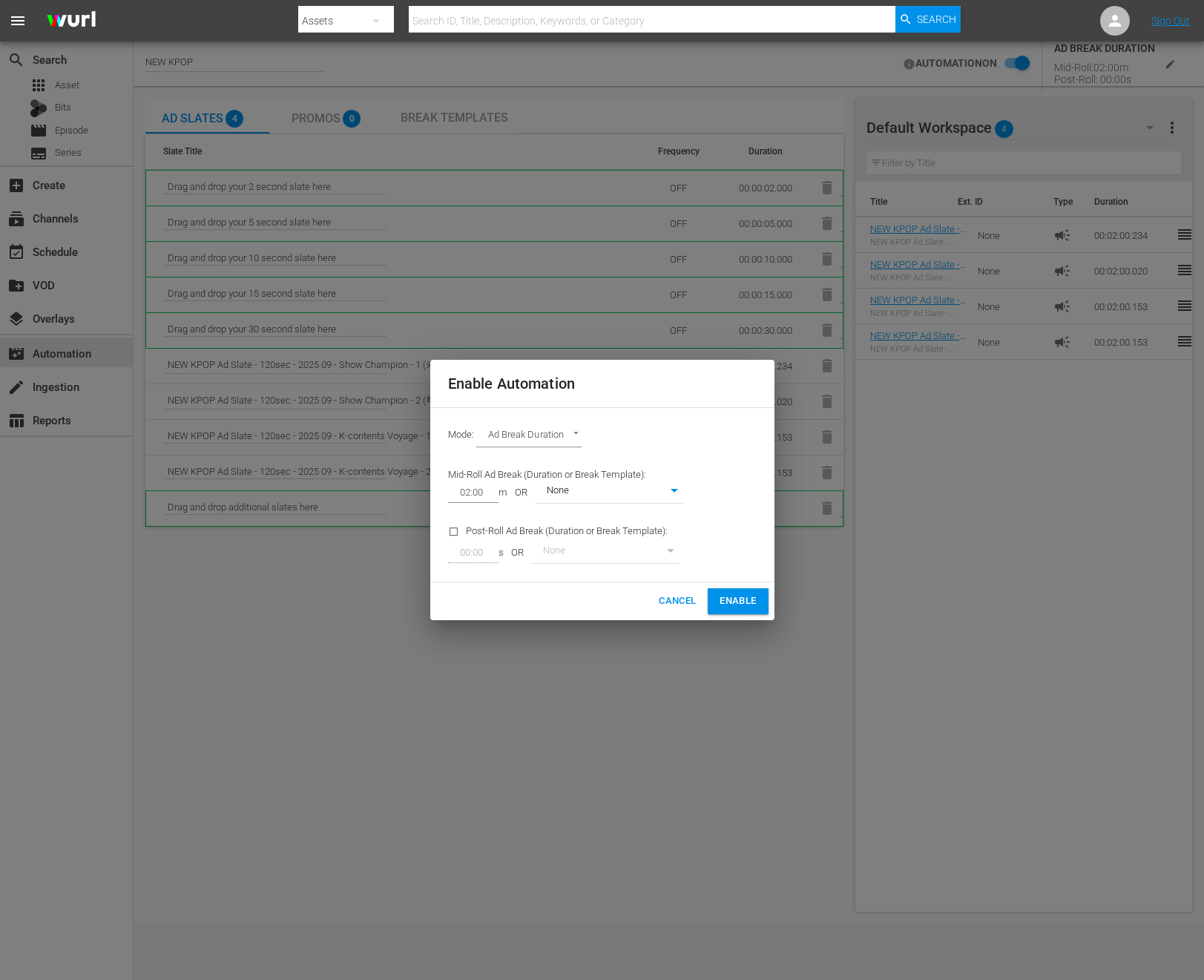
click at [454, 532] on input "checkbox" at bounding box center [457, 534] width 18 height 20
checkbox input "true"
drag, startPoint x: 471, startPoint y: 554, endPoint x: 453, endPoint y: 554, distance: 18.0
click at [453, 554] on input "00:00" at bounding box center [470, 553] width 45 height 21
type input "02:00"
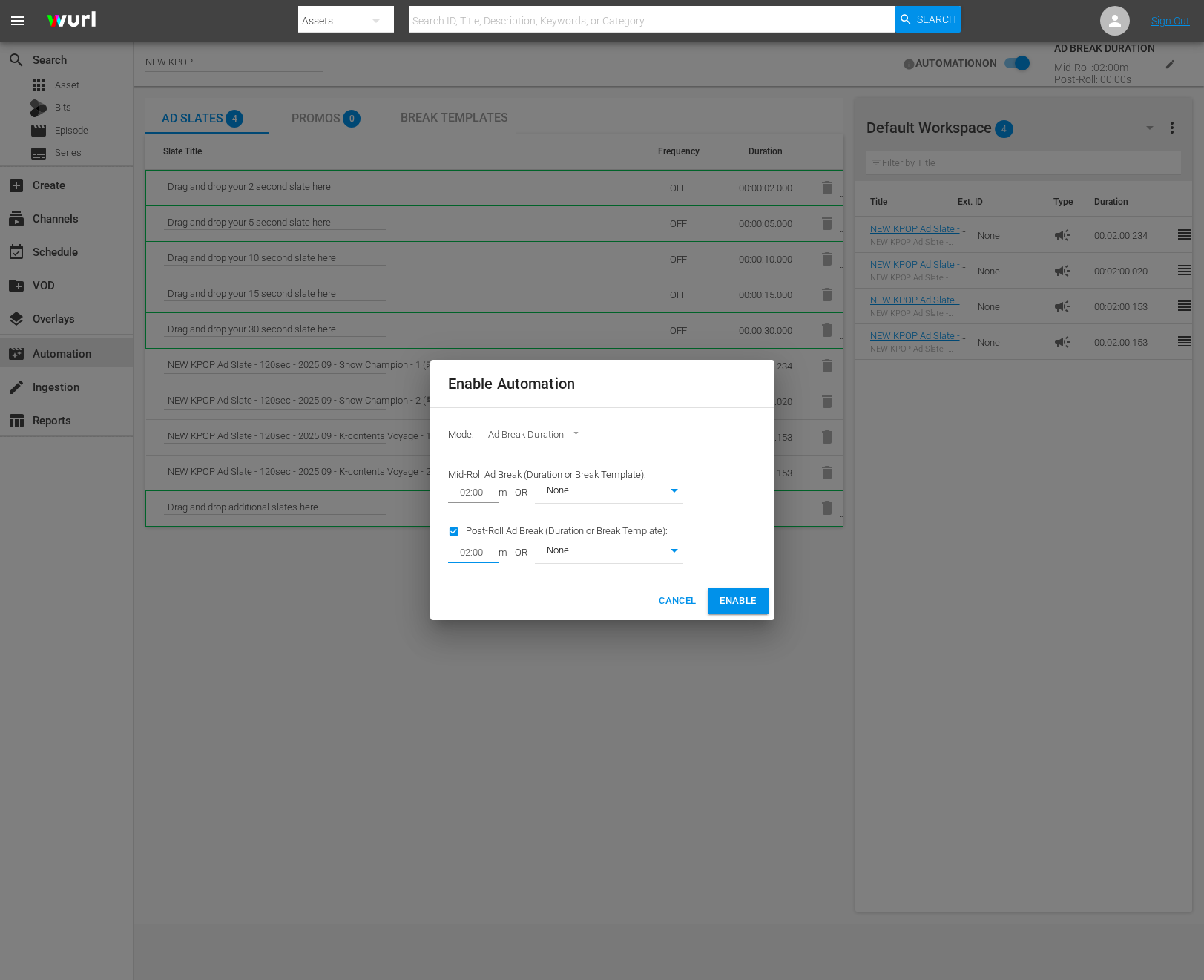
click at [728, 601] on span "Enable" at bounding box center [738, 601] width 36 height 17
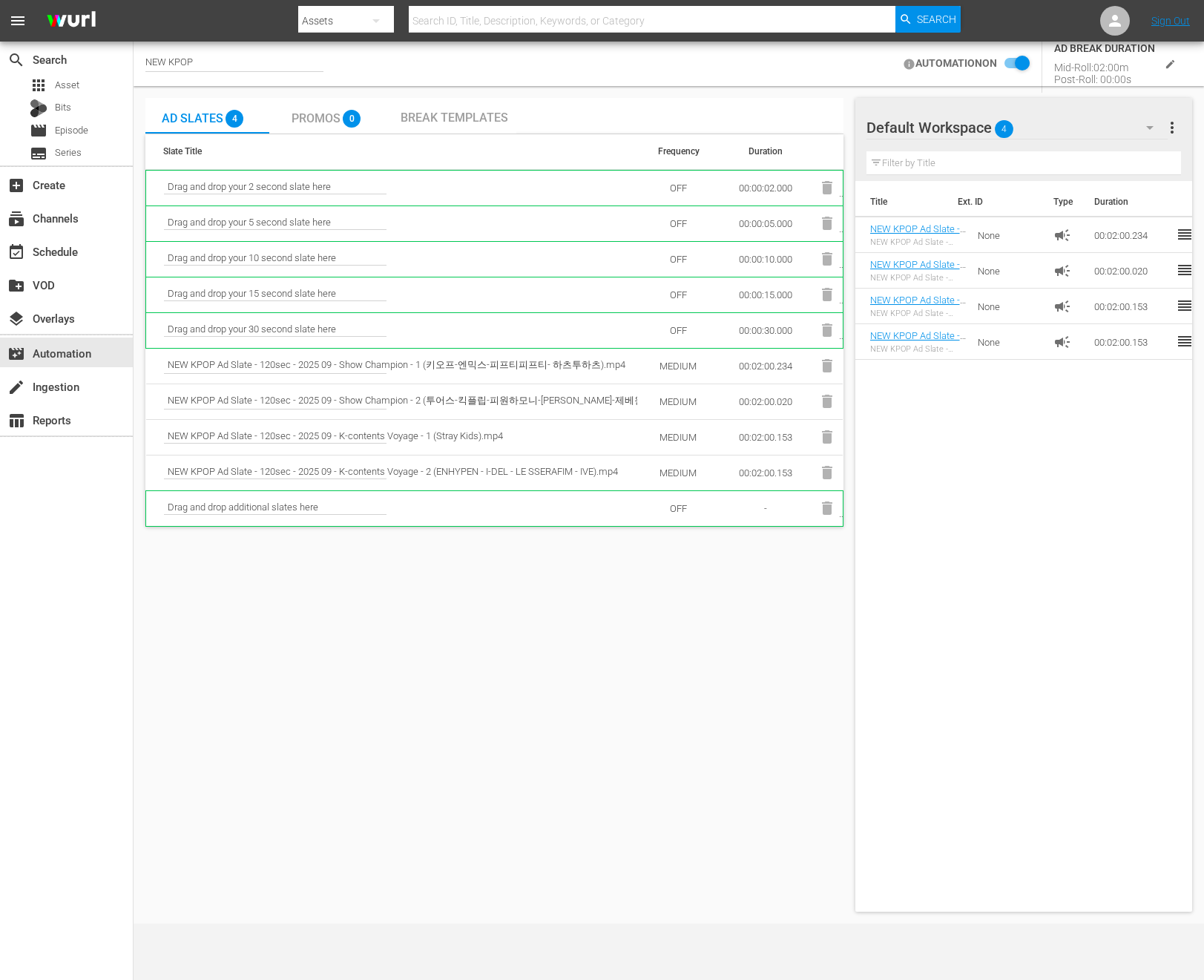
click at [1176, 63] on icon "edit" at bounding box center [1171, 64] width 11 height 11
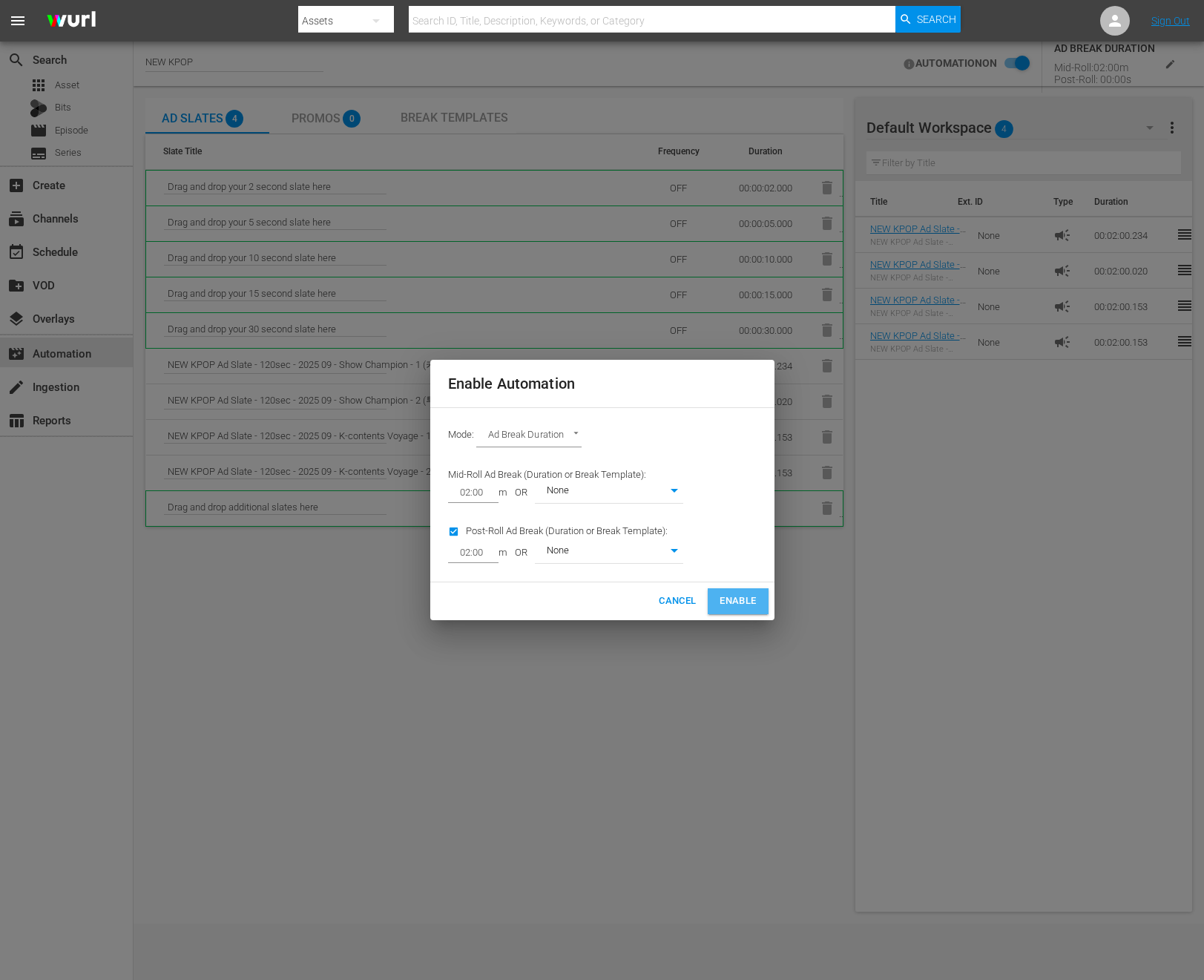
click at [727, 598] on span "Enable" at bounding box center [738, 601] width 36 height 17
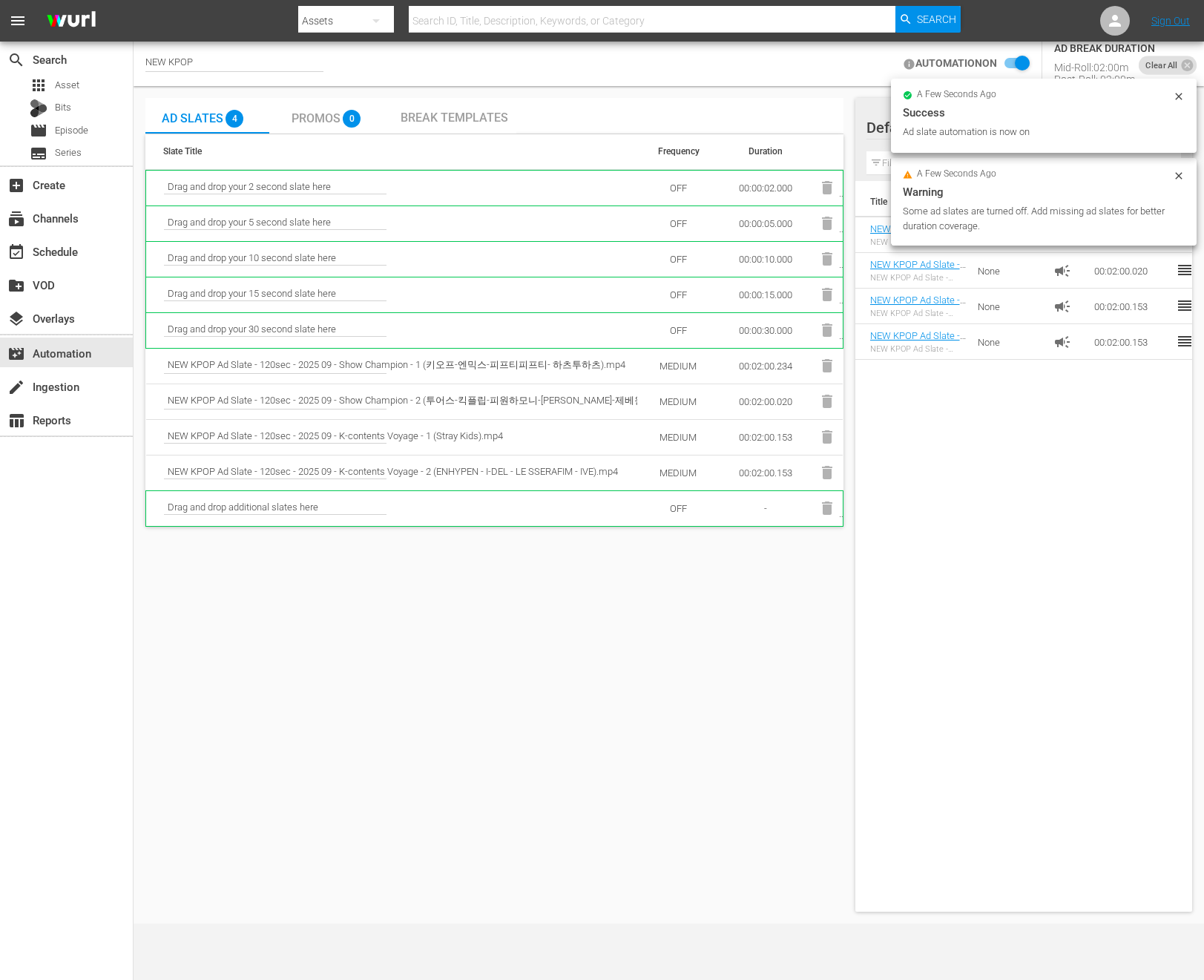
click at [1178, 92] on icon at bounding box center [1178, 96] width 11 height 11
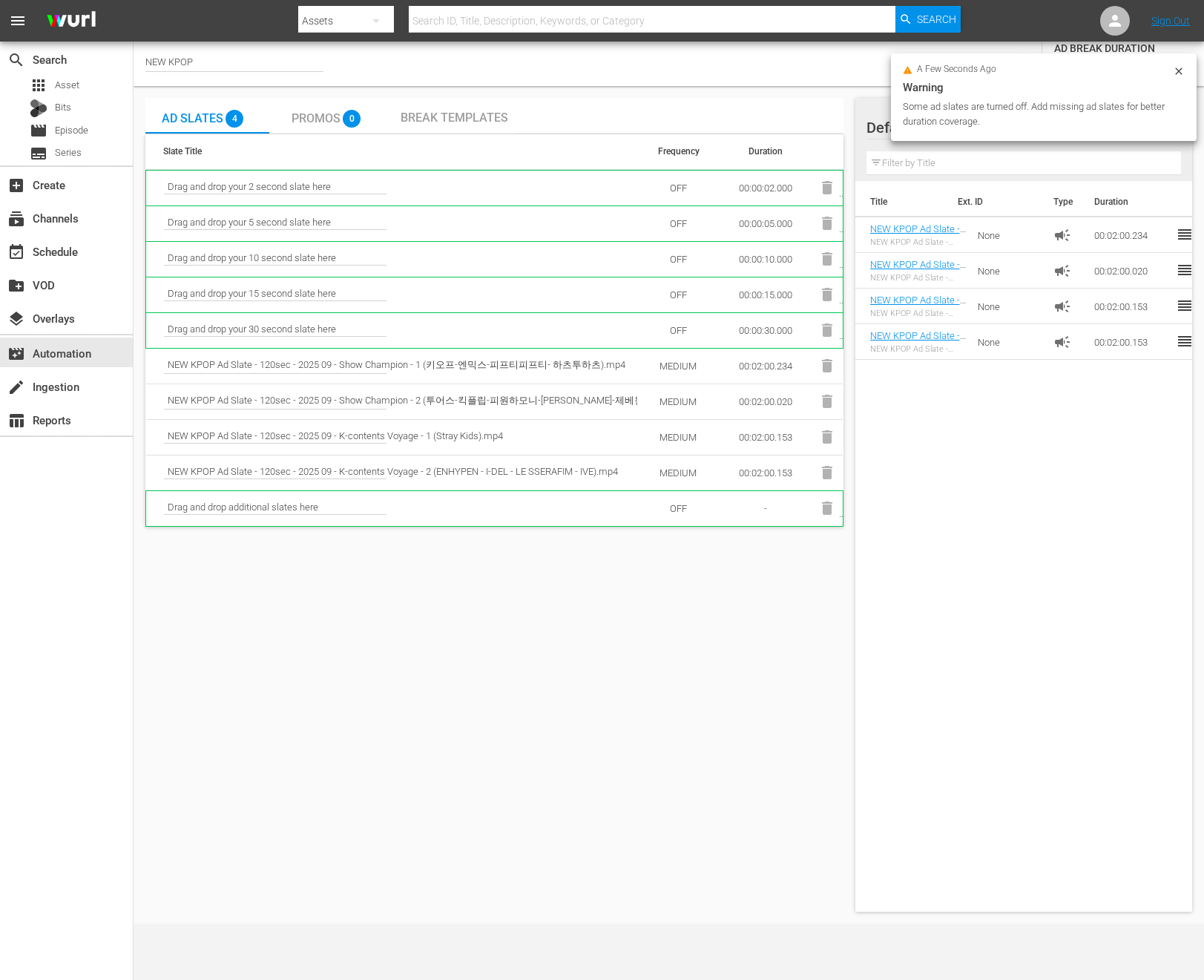
click at [1178, 78] on div at bounding box center [1178, 73] width 11 height 16
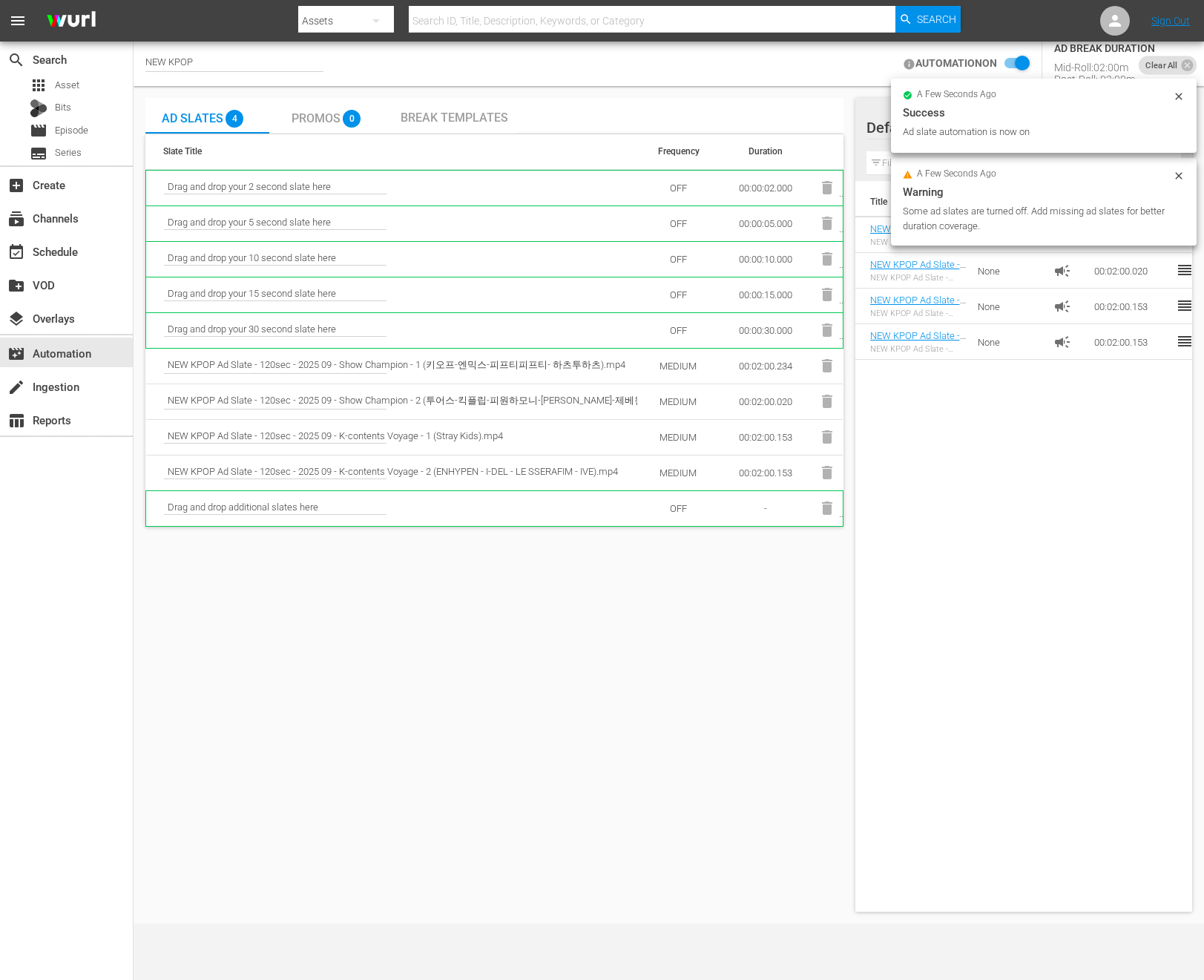
click at [1125, 65] on div "a few seconds ago Warning Some ad slates are turned off. Add missing ad slates …" at bounding box center [1044, 152] width 306 height 197
click at [1185, 96] on icon at bounding box center [1178, 96] width 11 height 11
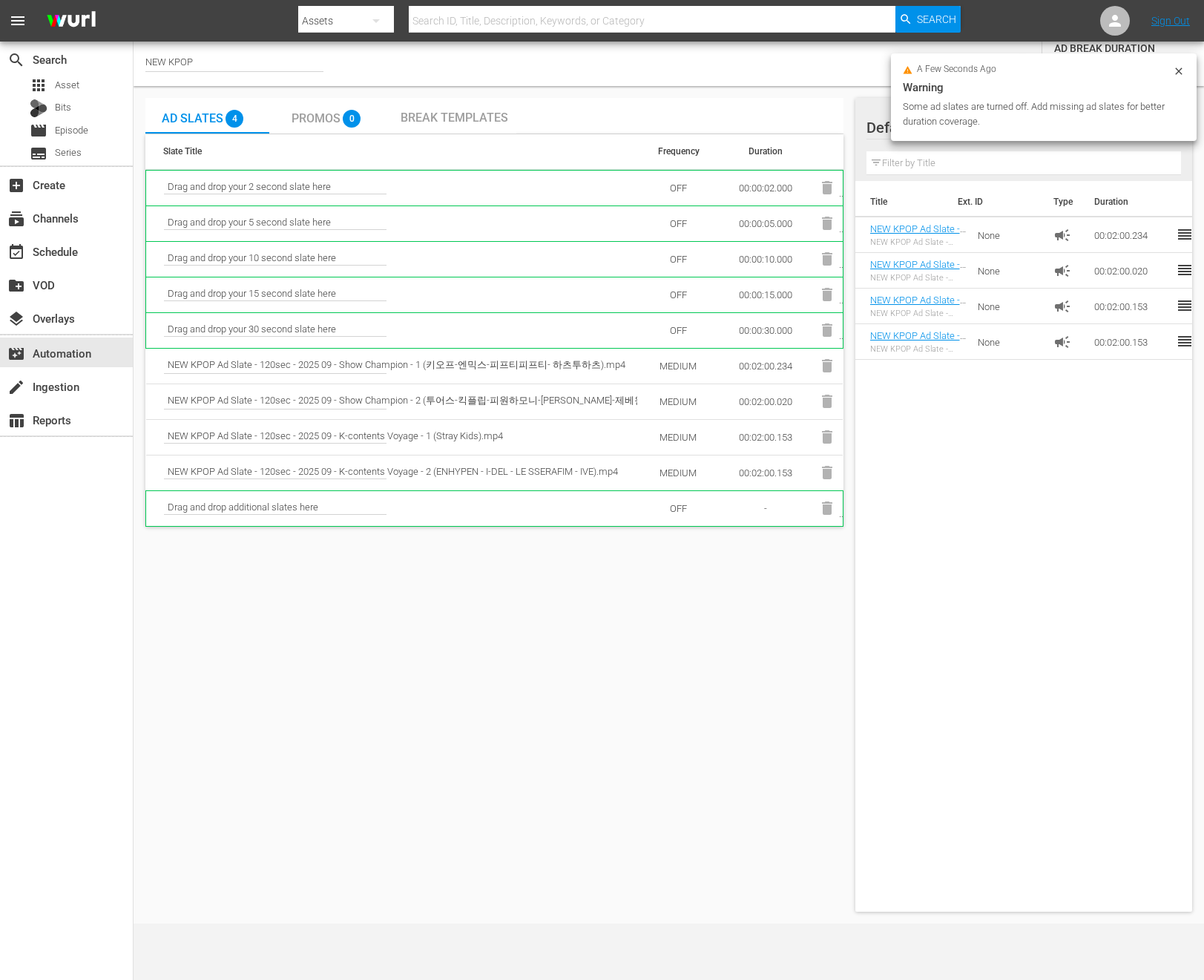
click at [1181, 71] on icon at bounding box center [1178, 71] width 11 height 11
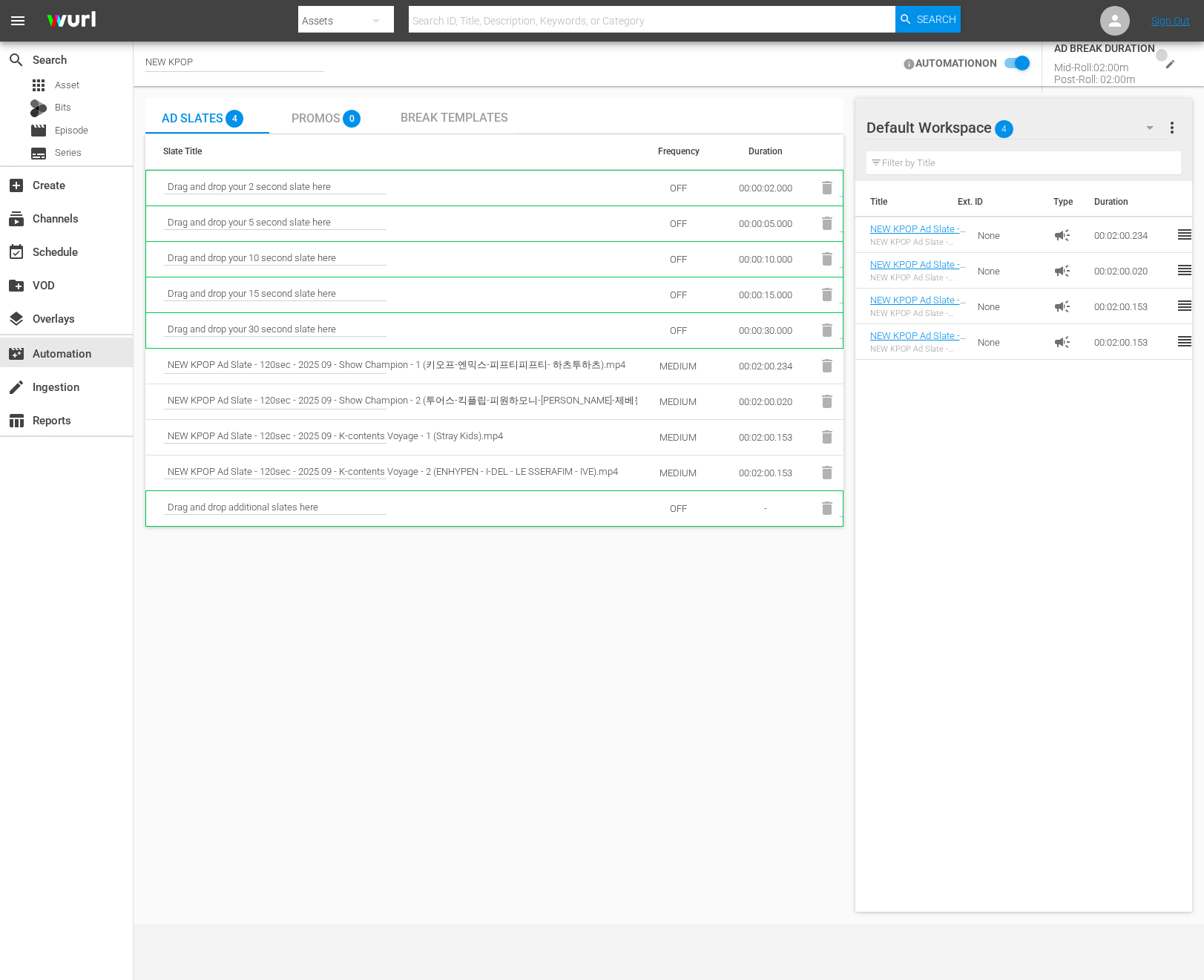
click at [1171, 59] on icon "edit" at bounding box center [1171, 64] width 11 height 11
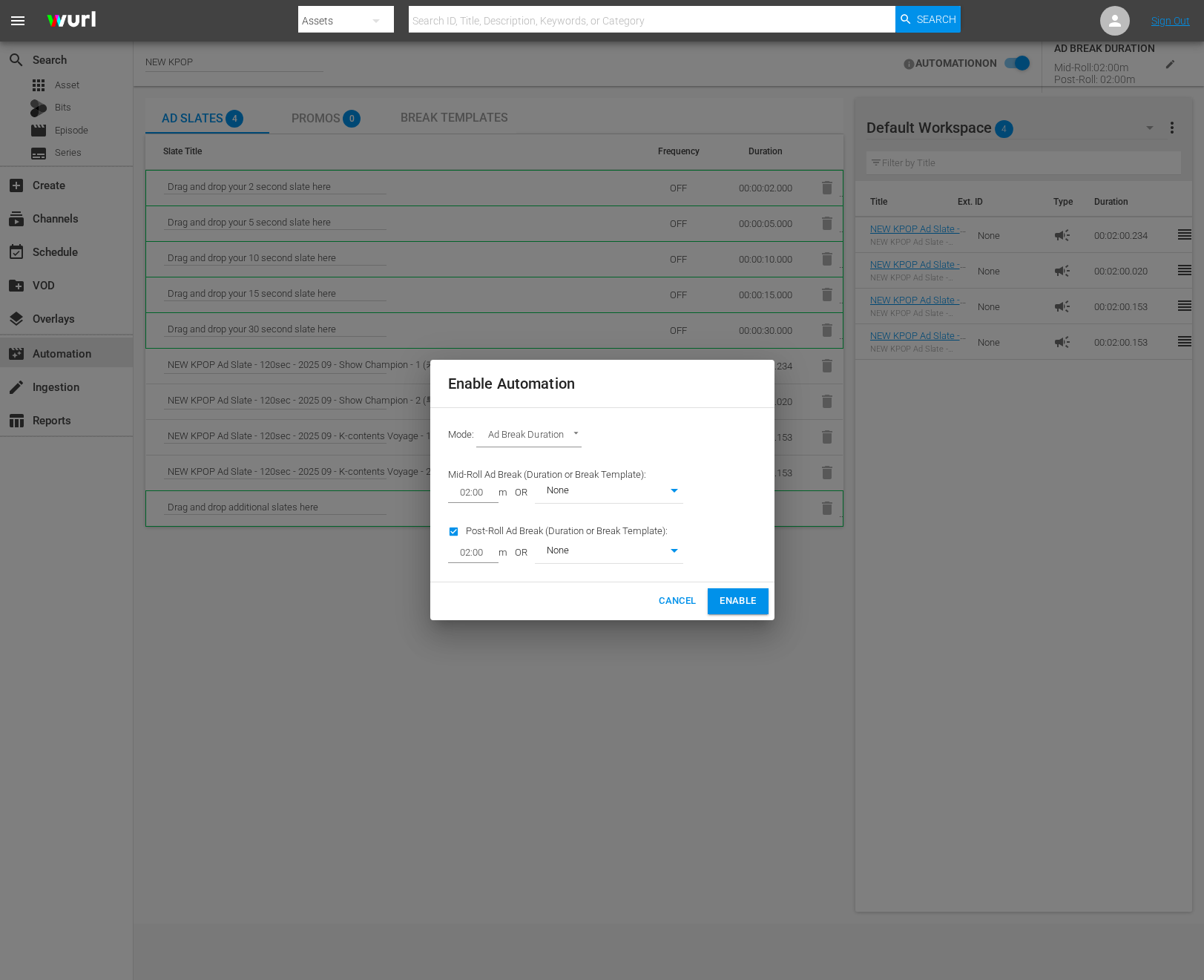
click at [541, 419] on div "Mode: Ad Break Duration AD_BREAK_DURATION" at bounding box center [602, 436] width 326 height 39
click at [538, 432] on body "menu Search By Assets Search ID, Title, Description, Keywords, or Category Sear…" at bounding box center [602, 490] width 1204 height 980
click at [517, 457] on li "Ads Per Hour" at bounding box center [531, 461] width 109 height 25
type input "ADS_PER_HOUR"
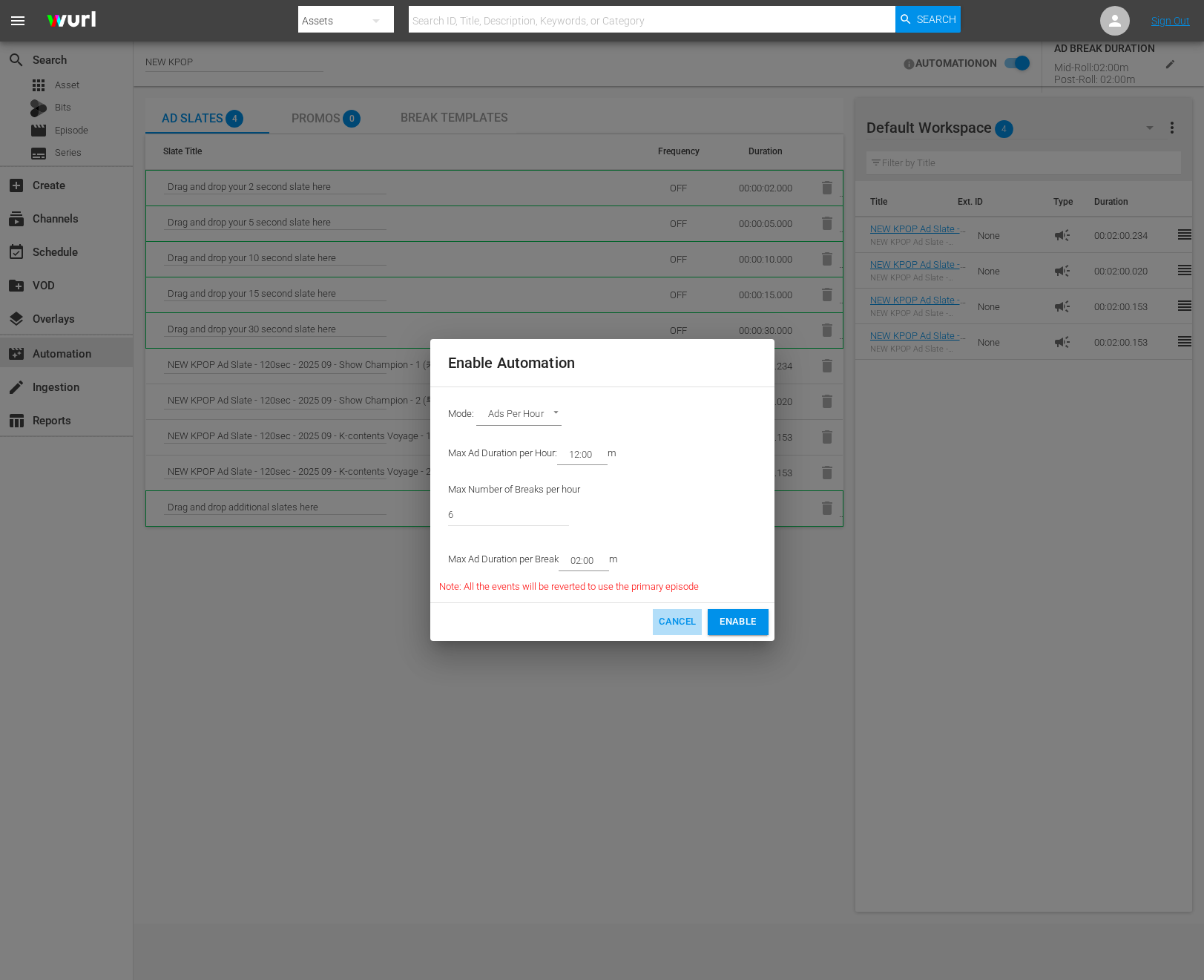
click at [673, 617] on span "Cancel" at bounding box center [678, 621] width 37 height 17
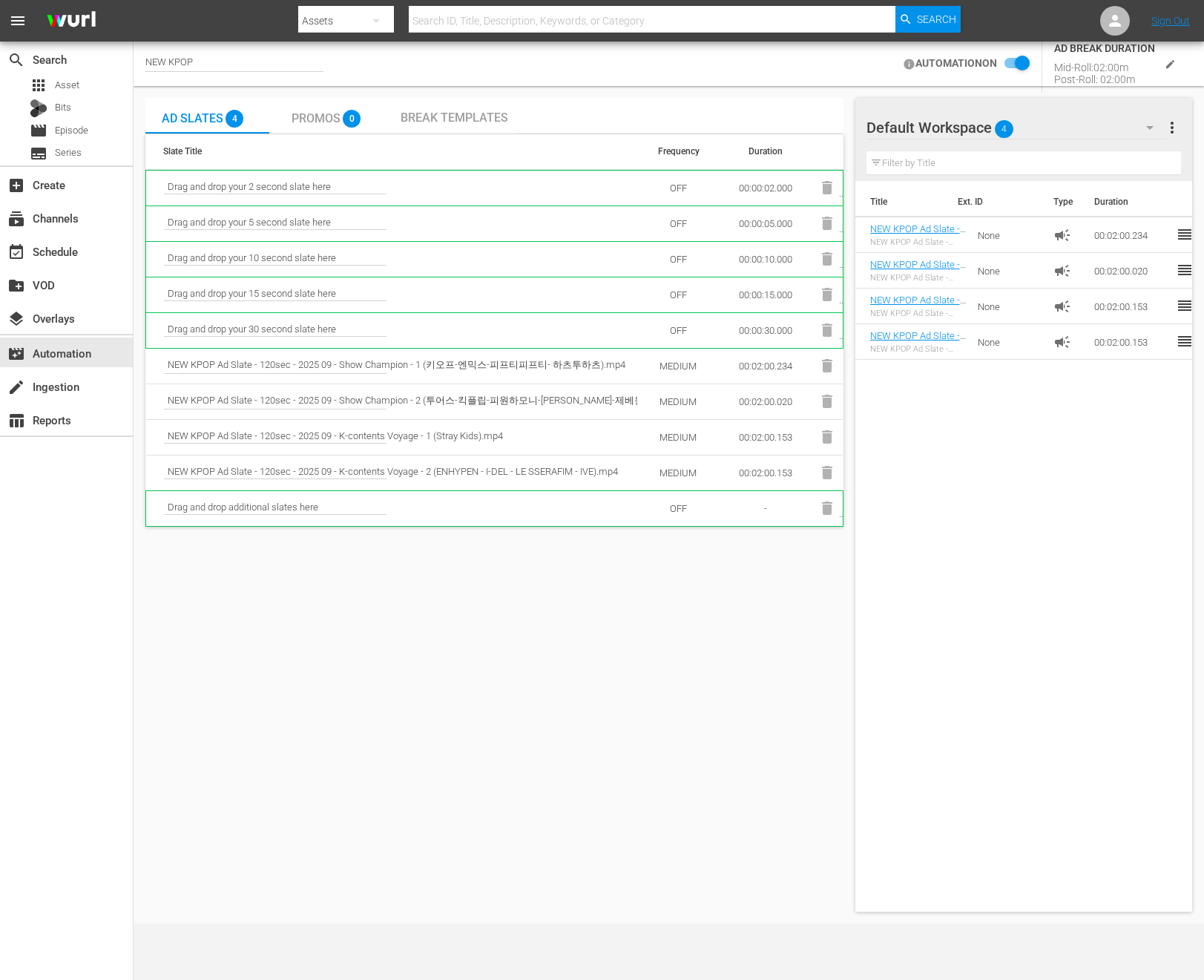
click at [1156, 66] on button "edit" at bounding box center [1171, 64] width 31 height 31
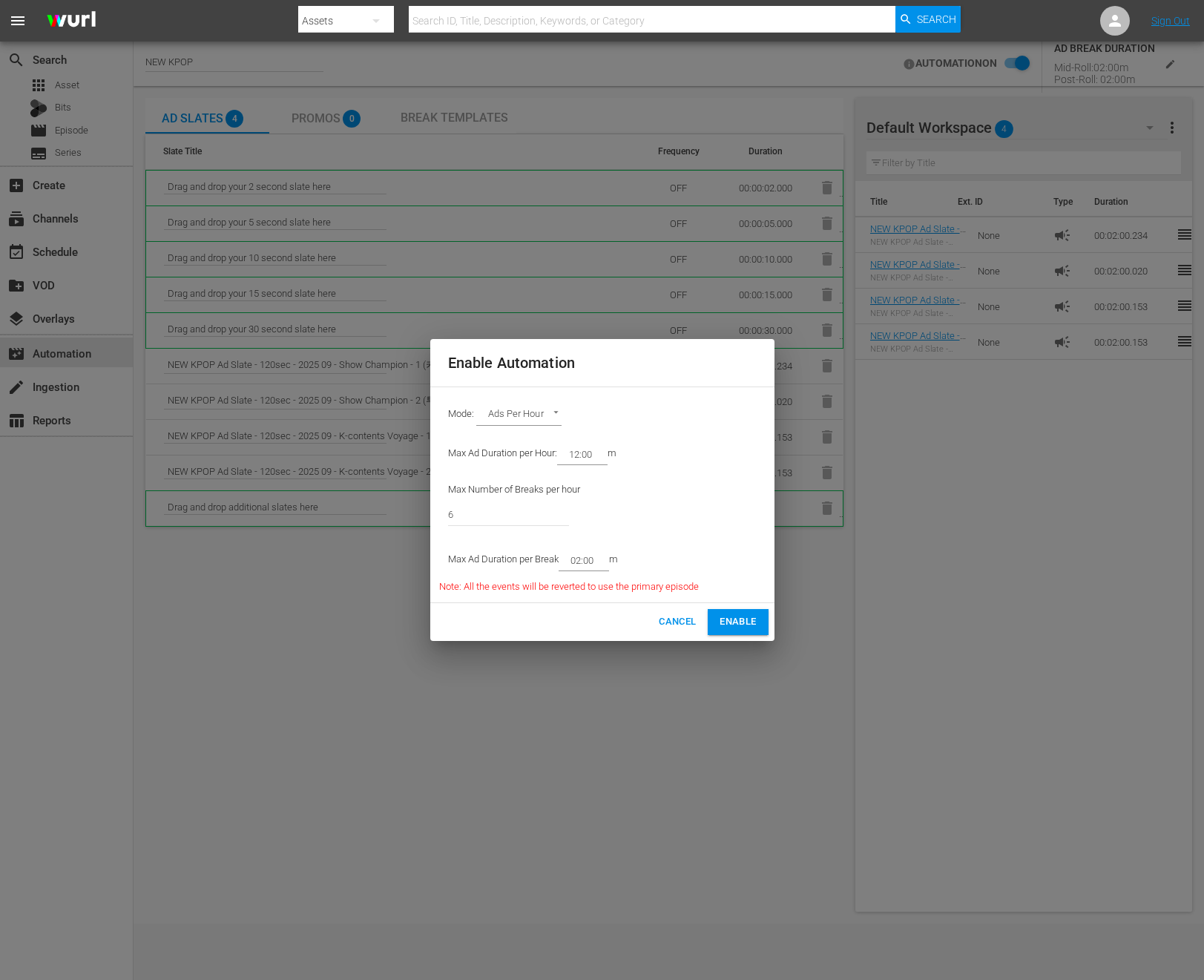
click at [731, 618] on span "Enable" at bounding box center [738, 621] width 36 height 17
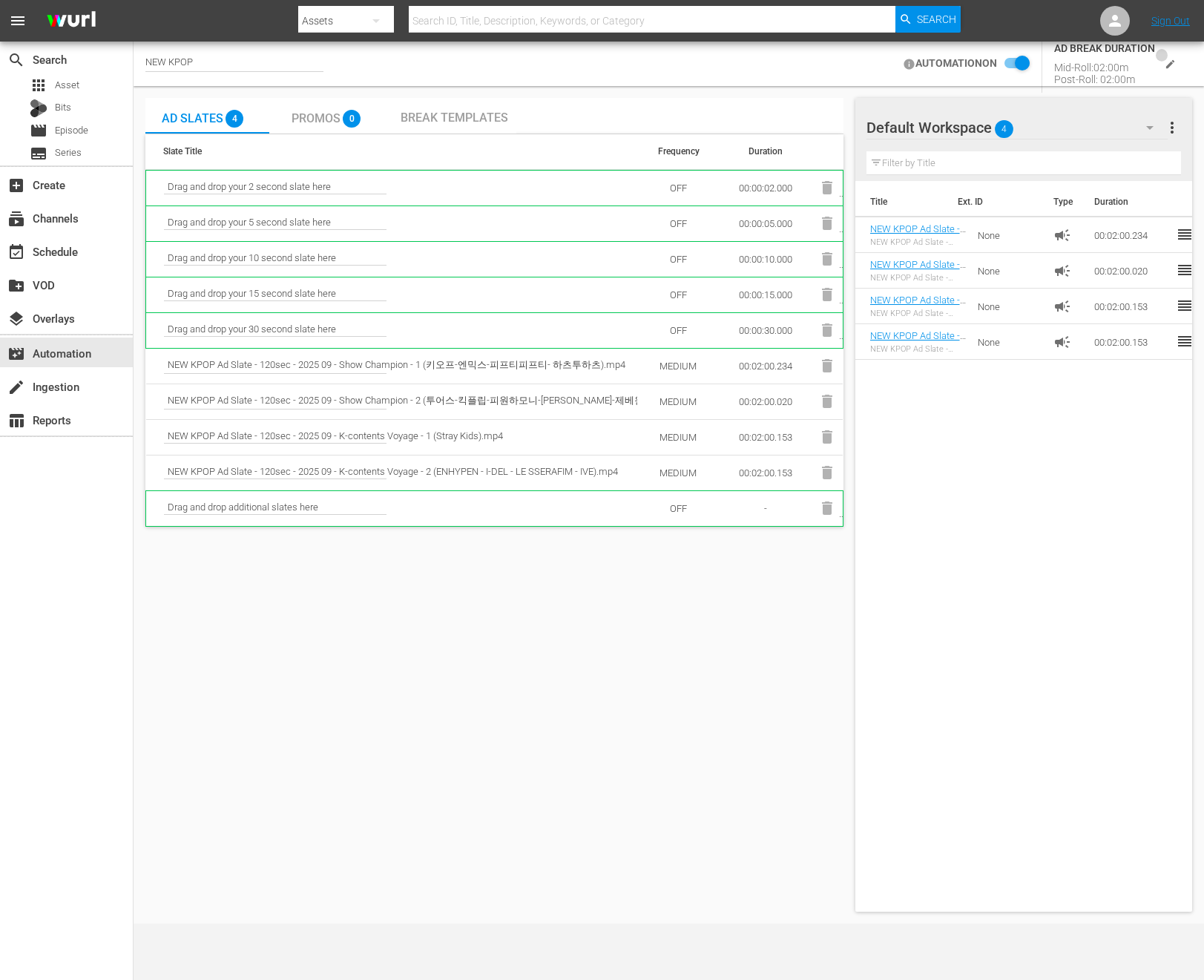
click at [1165, 56] on button "edit" at bounding box center [1171, 64] width 31 height 31
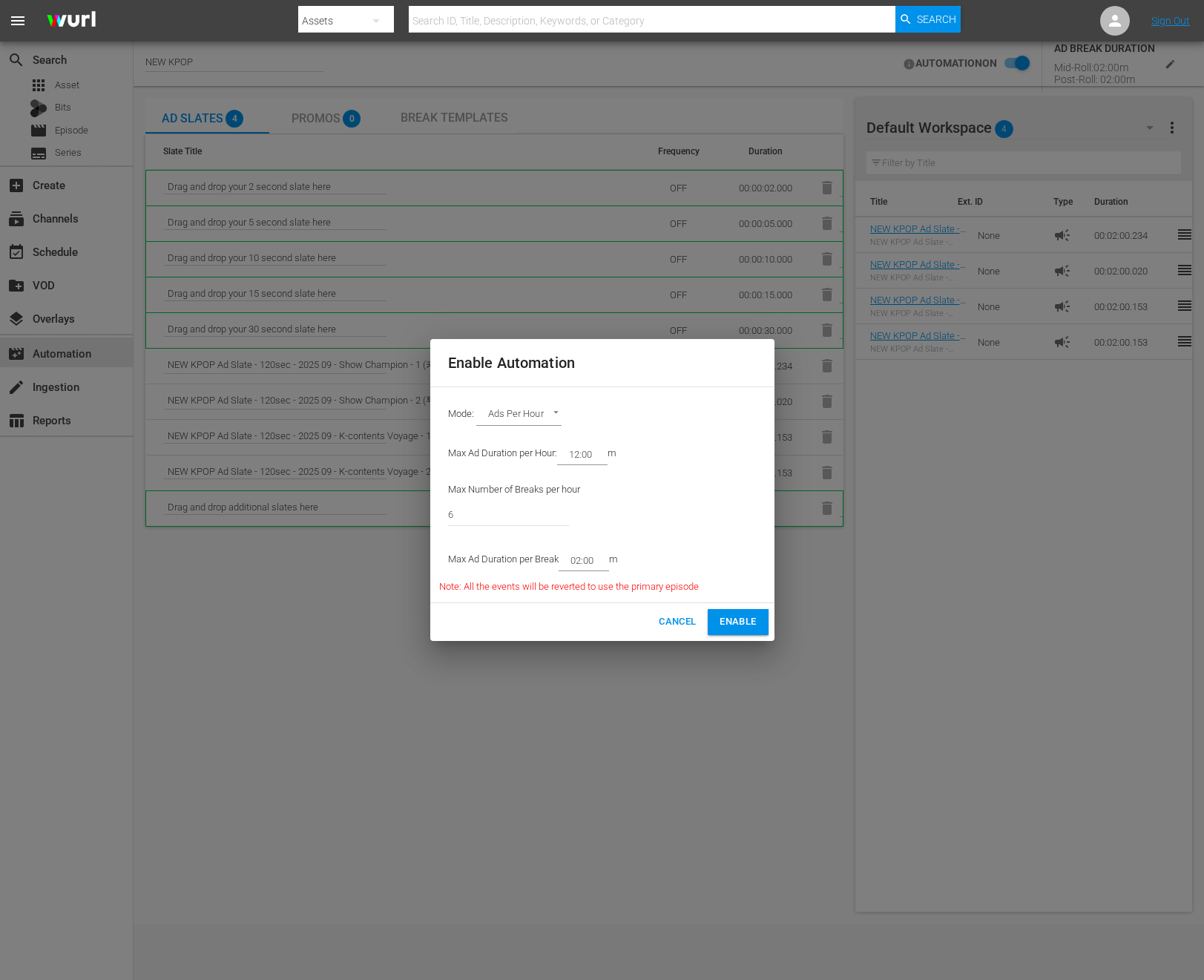
click at [748, 625] on span "Enable" at bounding box center [738, 621] width 36 height 17
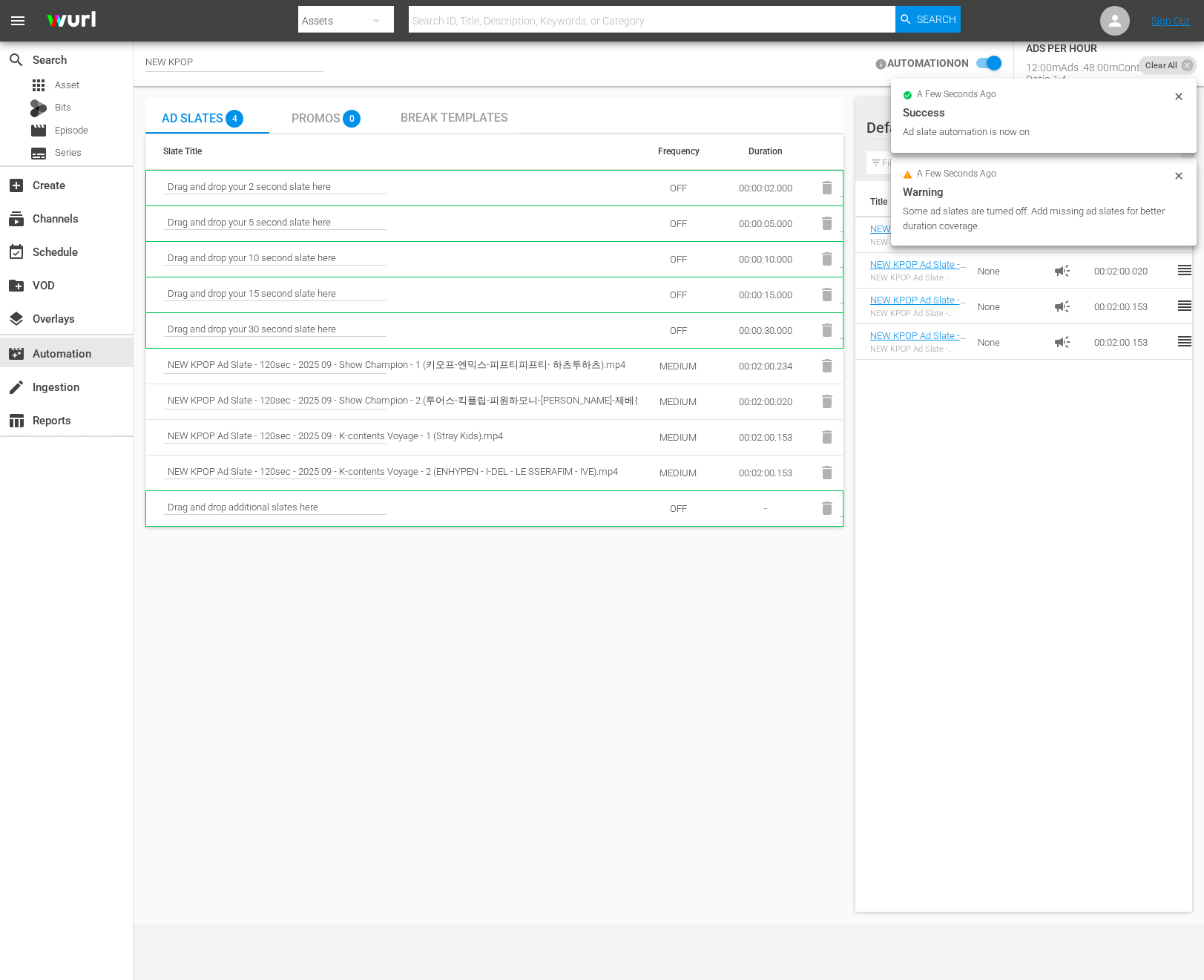
click at [748, 625] on div "Ad Slates 4 Promos 0 Break Templates Slate Title Frequency Duration Drag and dr…" at bounding box center [494, 505] width 698 height 814
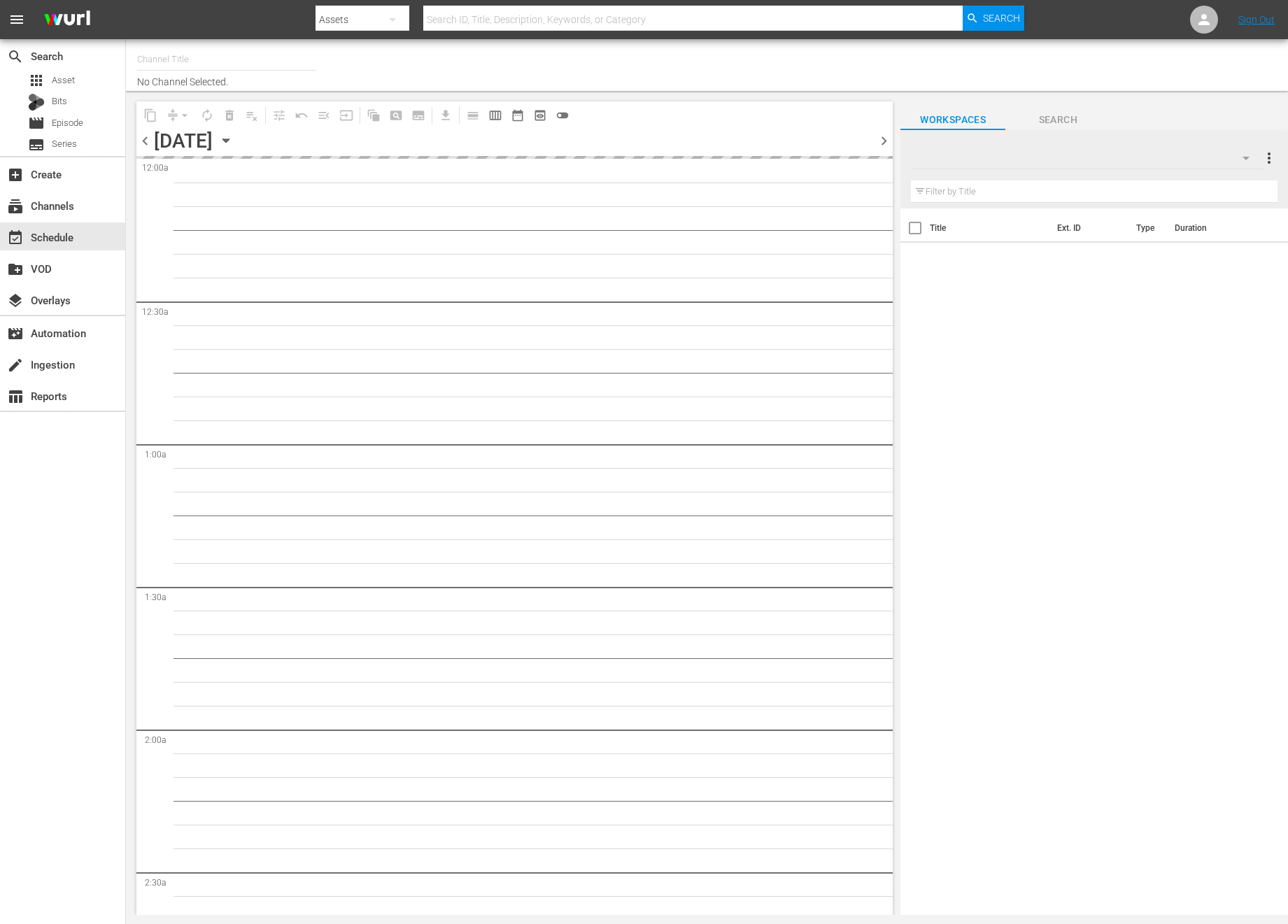
type input "NEW KPOP (617)"
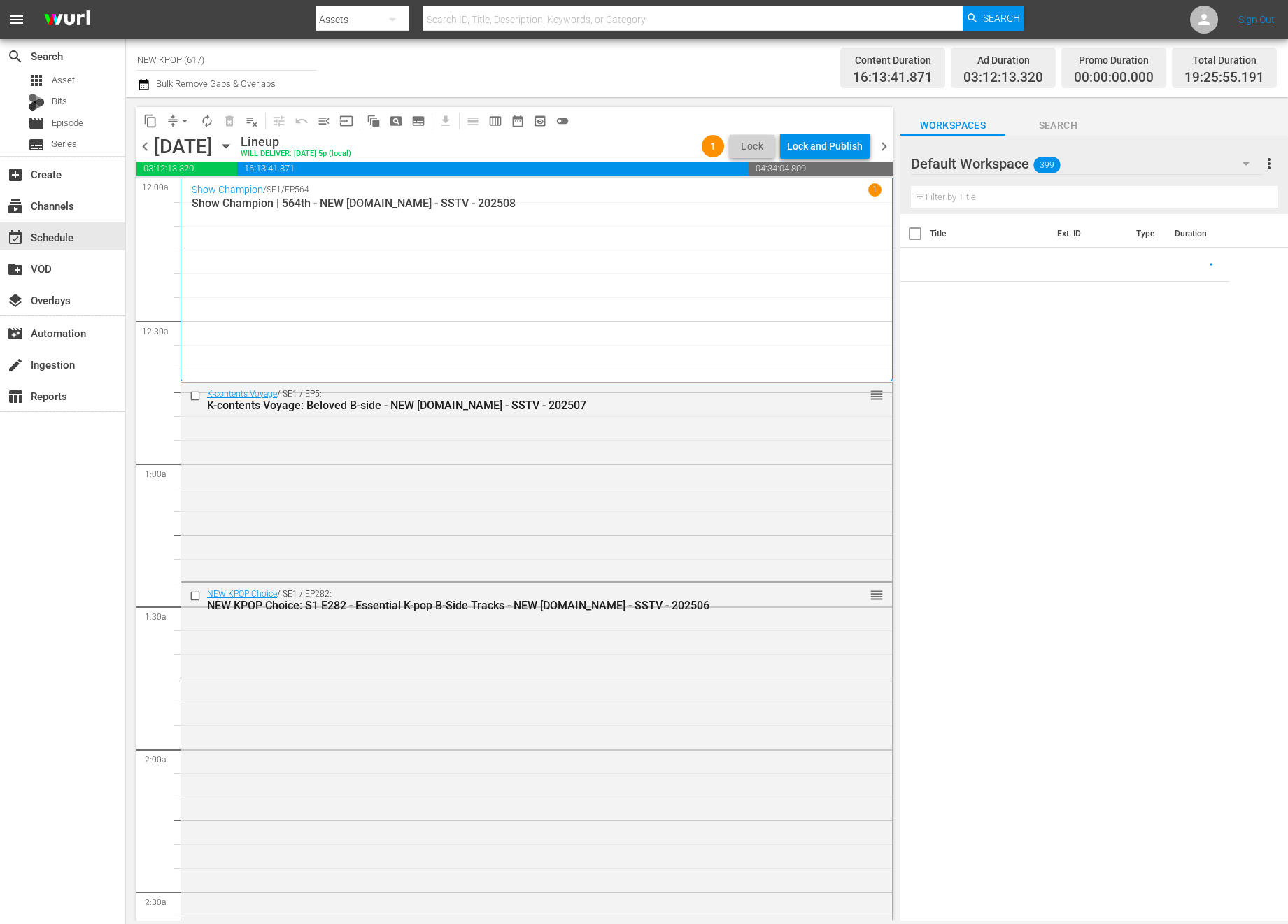
click at [370, 540] on div "K-contents Voyage / SE1 / EP5: K-contents Voyage: Beloved B-side - NEW [DOMAIN_…" at bounding box center [536, 480] width 710 height 196
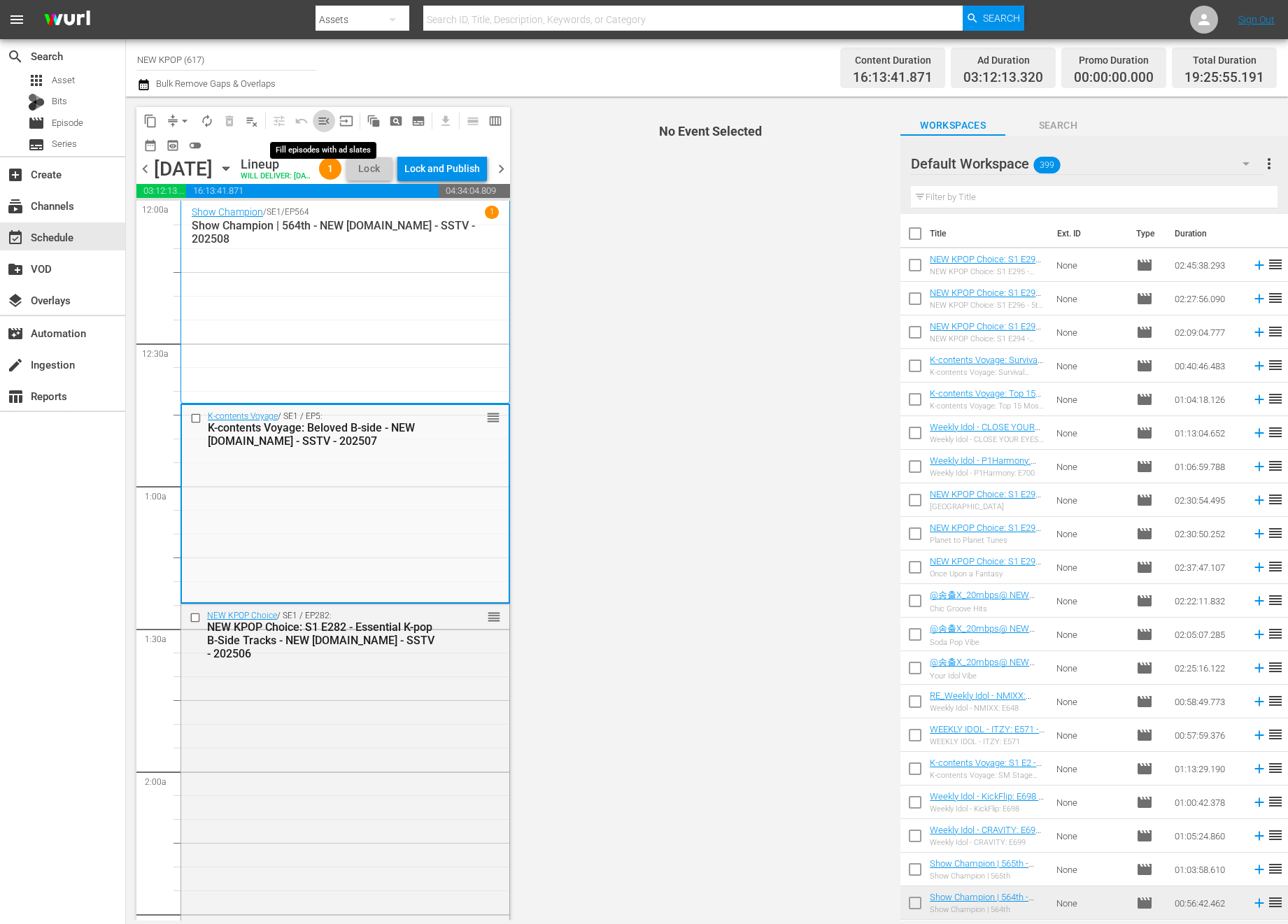
click at [329, 123] on span "menu_open" at bounding box center [323, 120] width 14 height 14
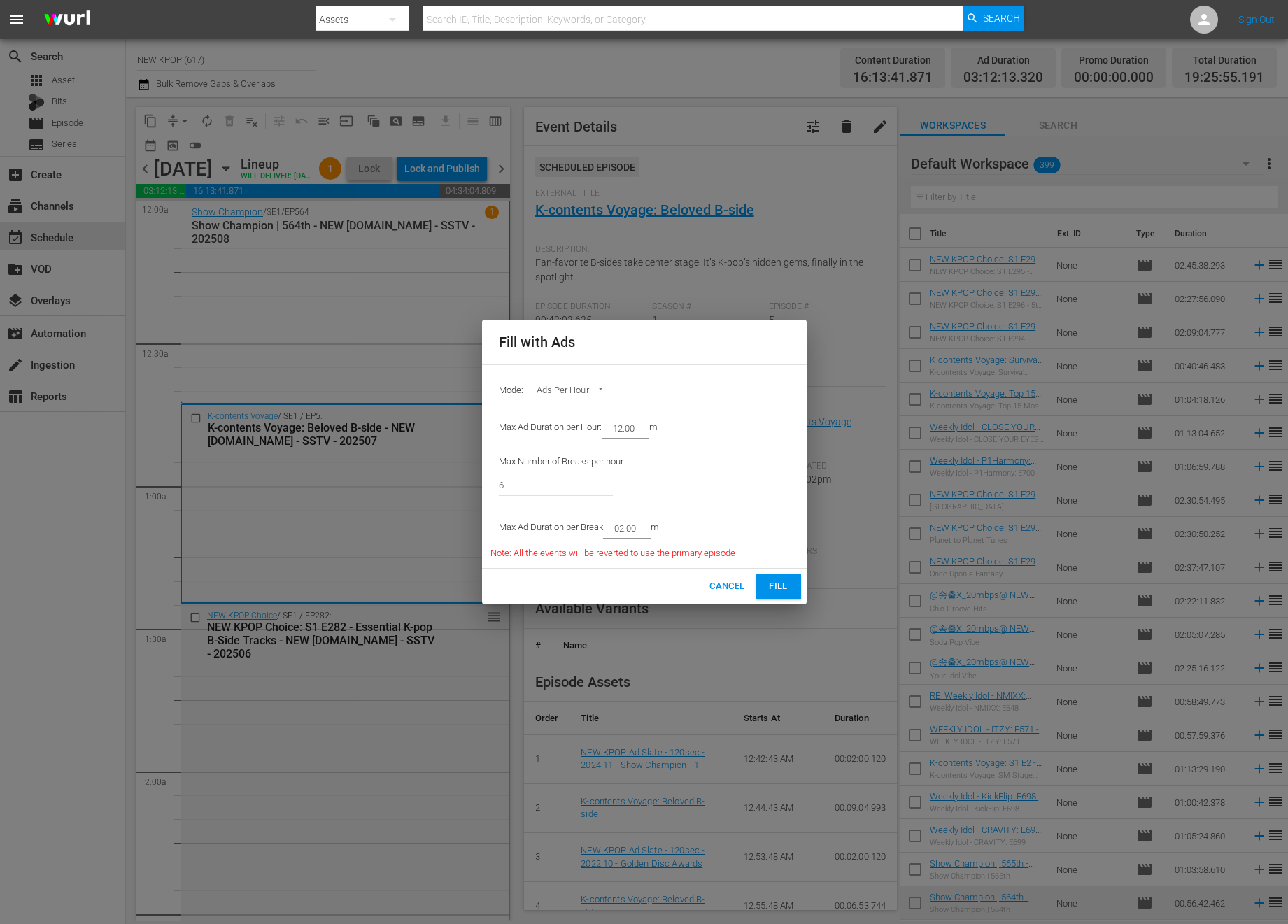
click at [782, 576] on button "Fill" at bounding box center [779, 586] width 45 height 24
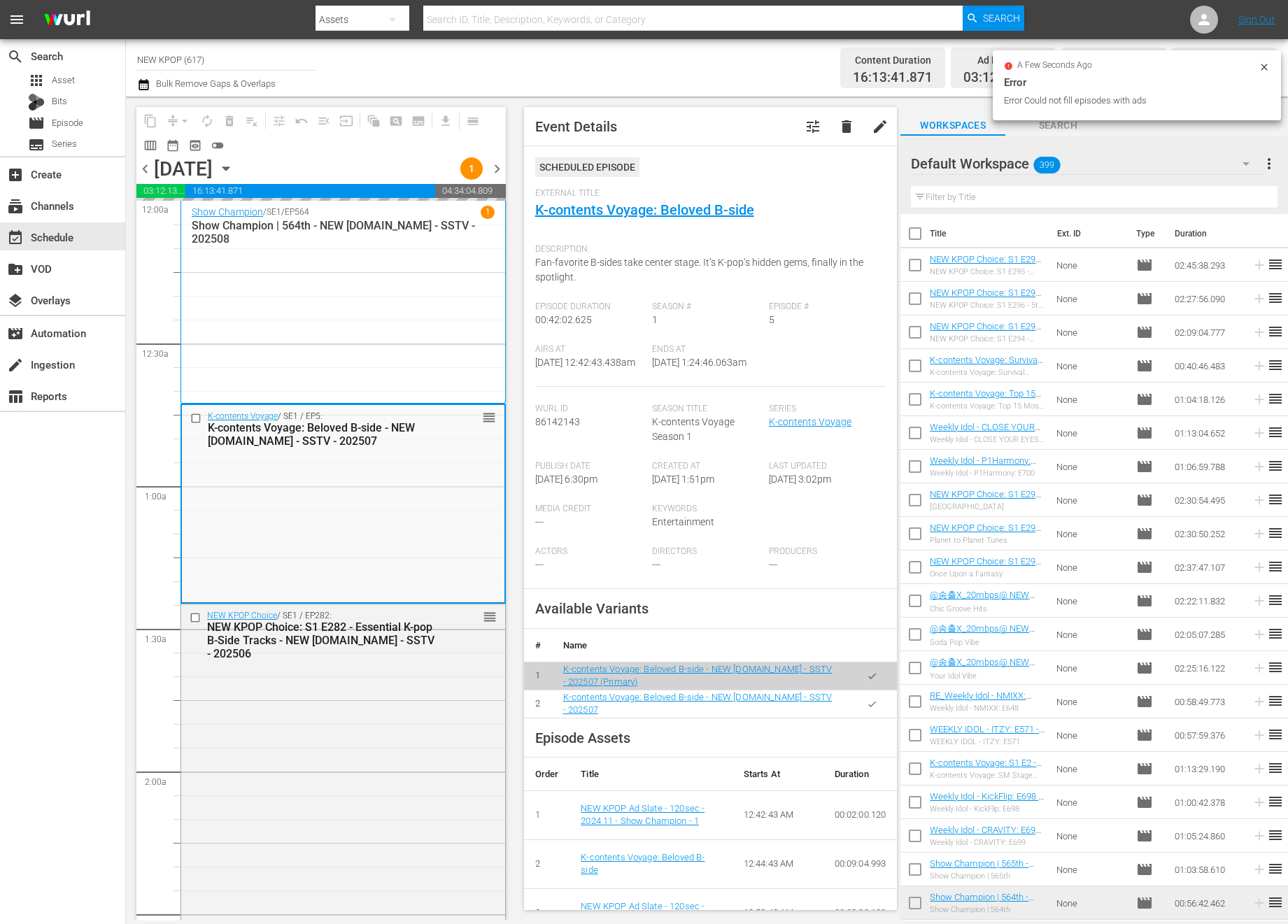
click at [490, 335] on div "Show Champion / SE1 / EP564 1 Show Champion | 564th - NEW K.ID - SSTV - 202508" at bounding box center [343, 302] width 303 height 193
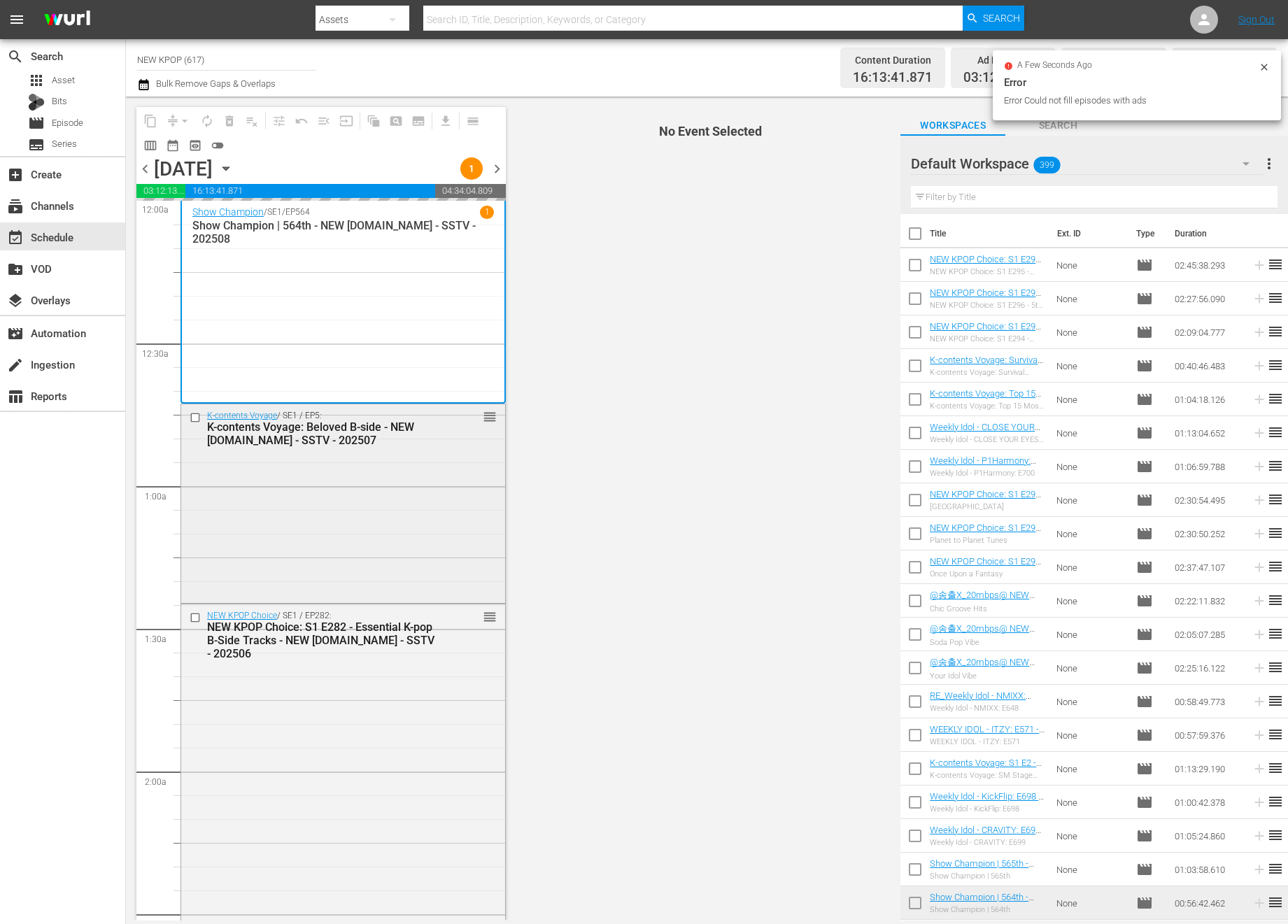
click at [430, 499] on div "K-contents Voyage / SE1 / EP5: K-contents Voyage: Beloved B-side - NEW [DOMAIN_…" at bounding box center [343, 503] width 324 height 196
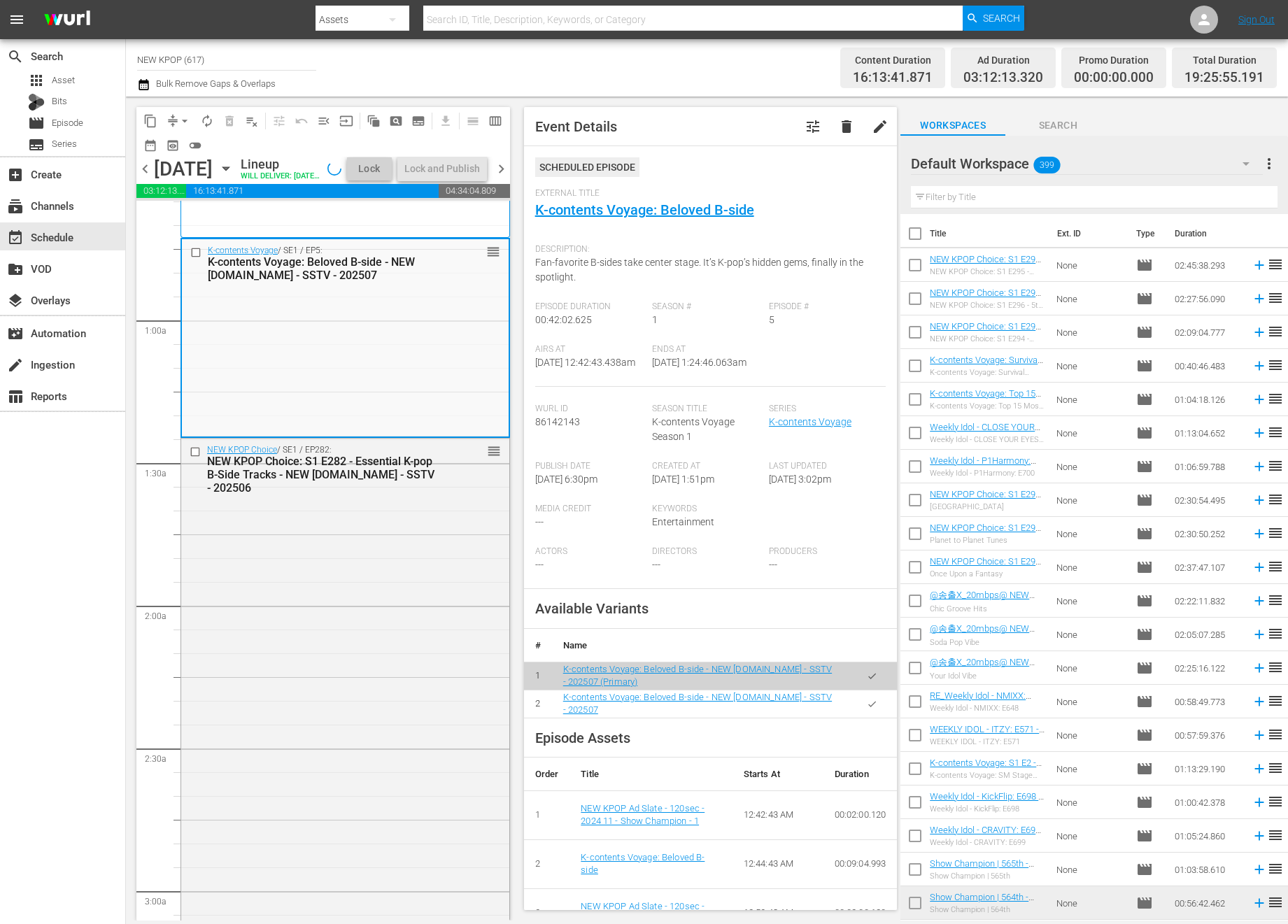
scroll to position [237, 0]
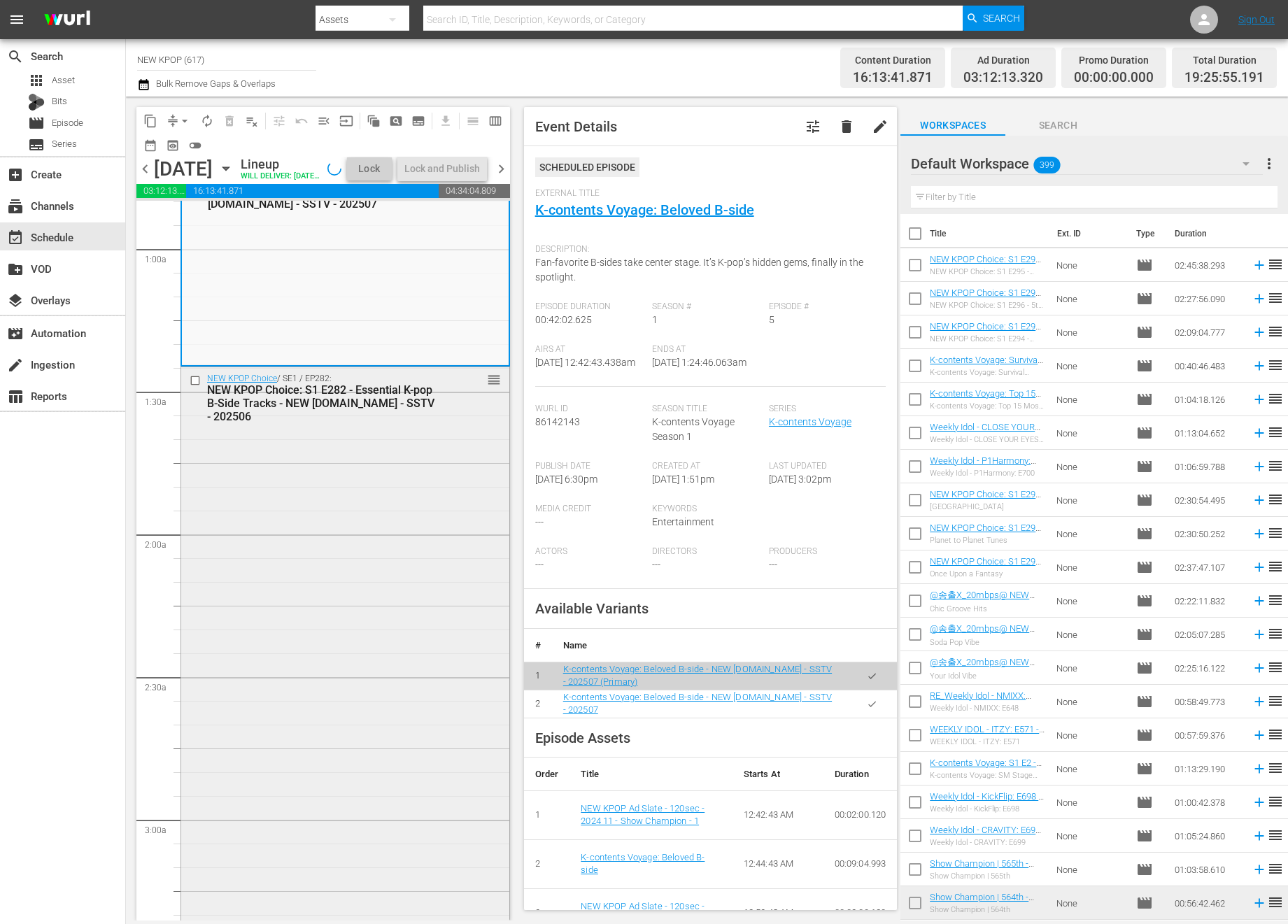
click at [444, 749] on div "NEW KPOP Choice / SE1 / EP282: NEW KPOP Choice: S1 E282 - Essential K-pop B-Sid…" at bounding box center [345, 759] width 328 height 785
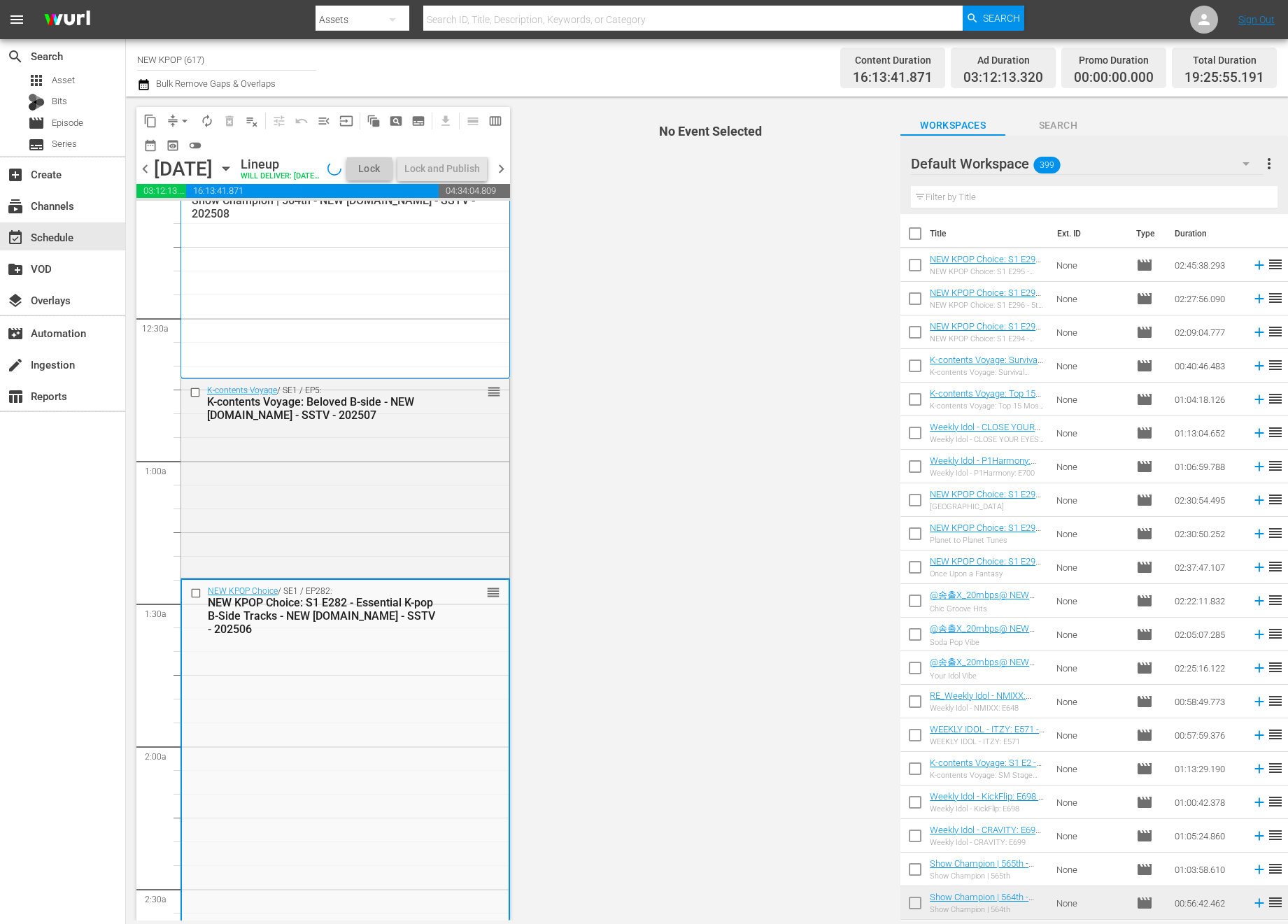
scroll to position [0, 0]
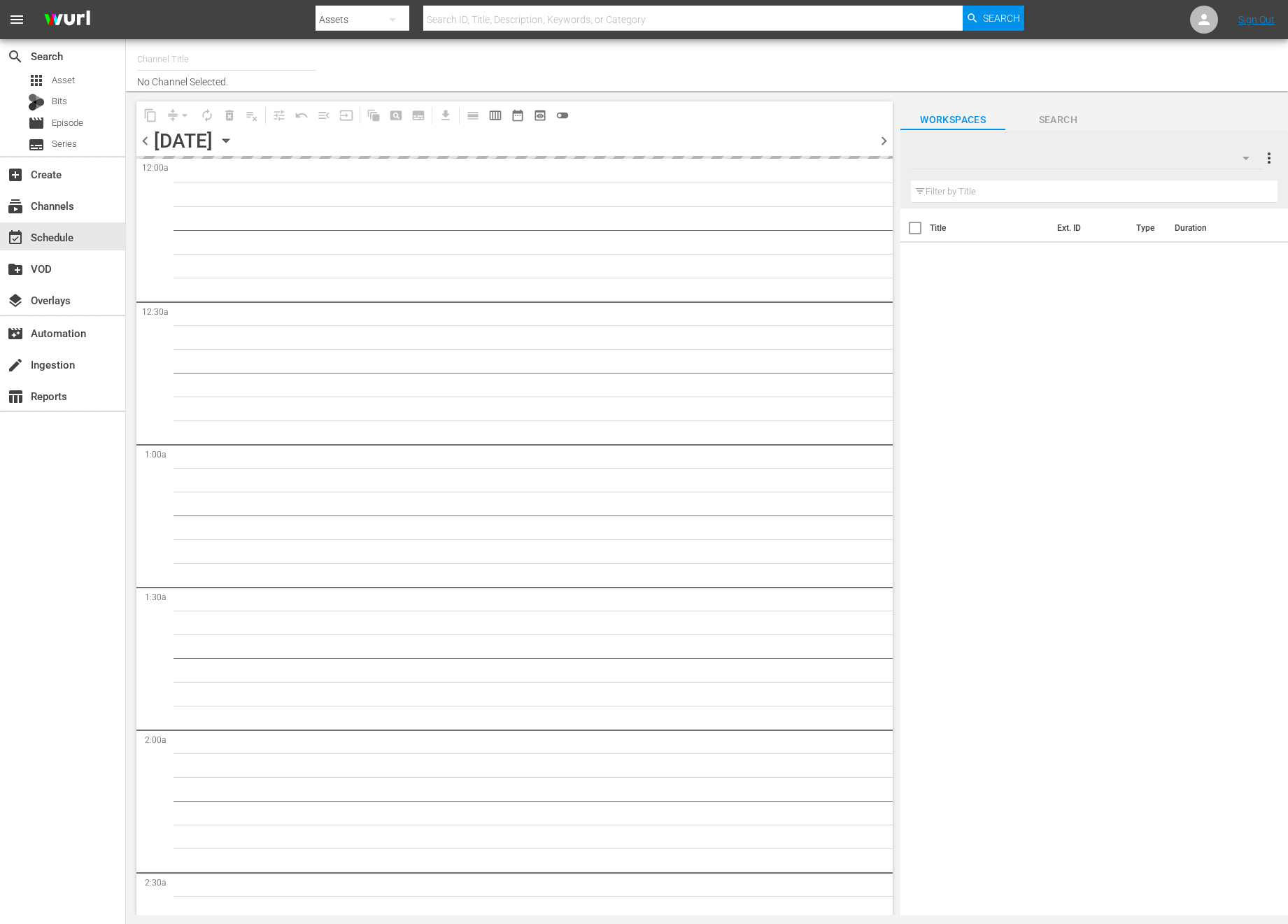
type input "NEW KPOP (617)"
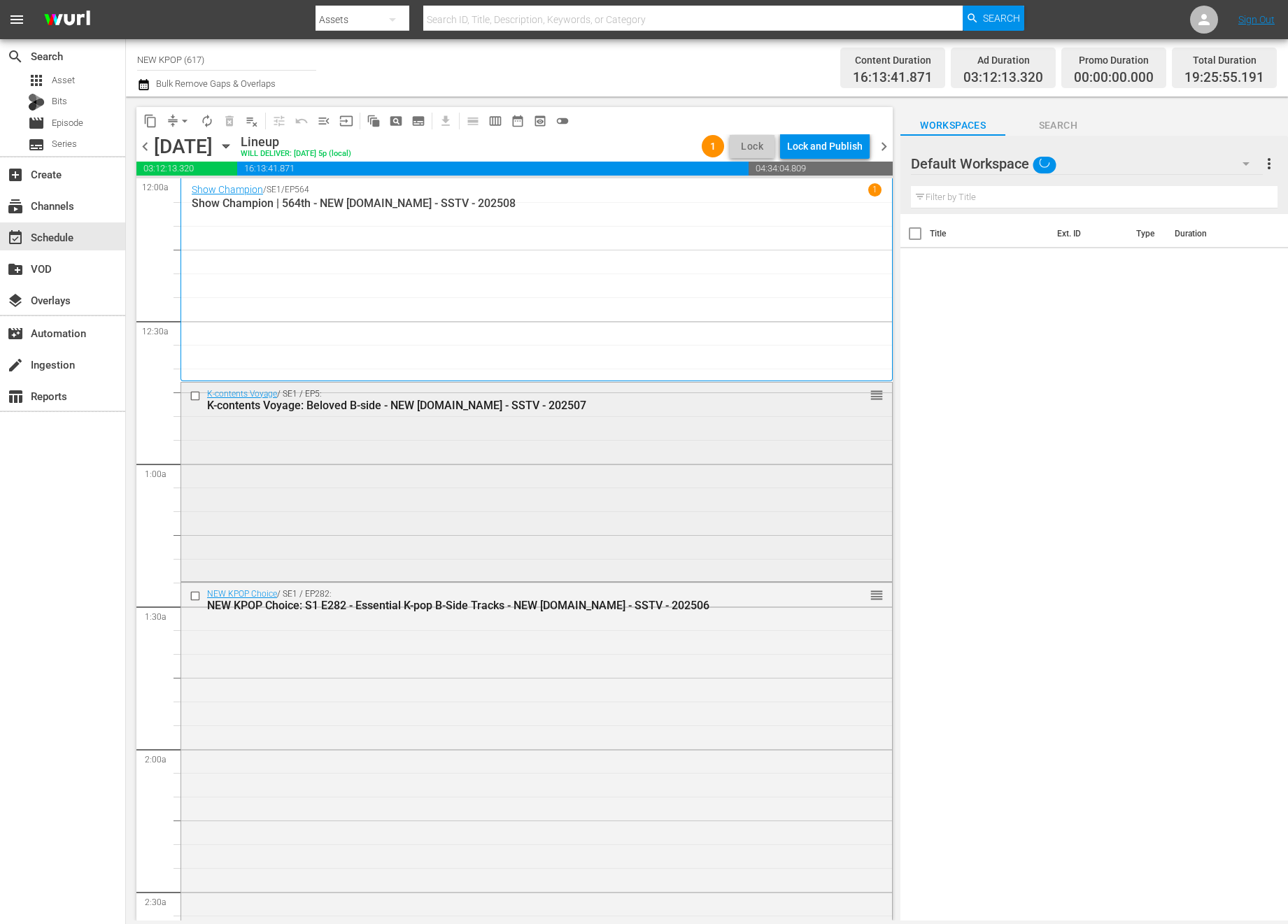
click at [328, 462] on div "K-contents Voyage / SE1 / EP5: K-contents Voyage: Beloved B-side - NEW [DOMAIN_…" at bounding box center [536, 480] width 710 height 196
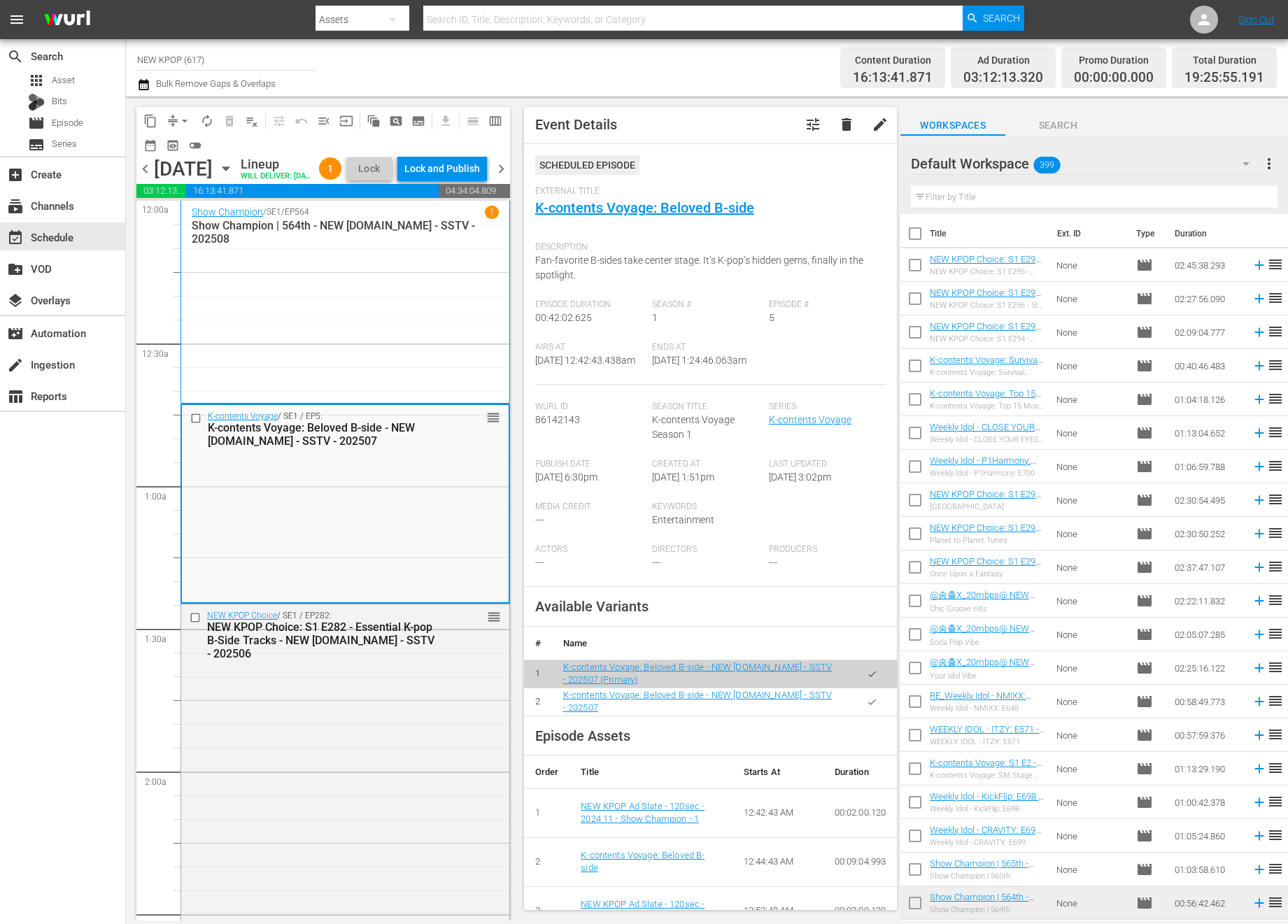
scroll to position [2, 0]
click at [327, 118] on span "menu_open" at bounding box center [323, 120] width 14 height 14
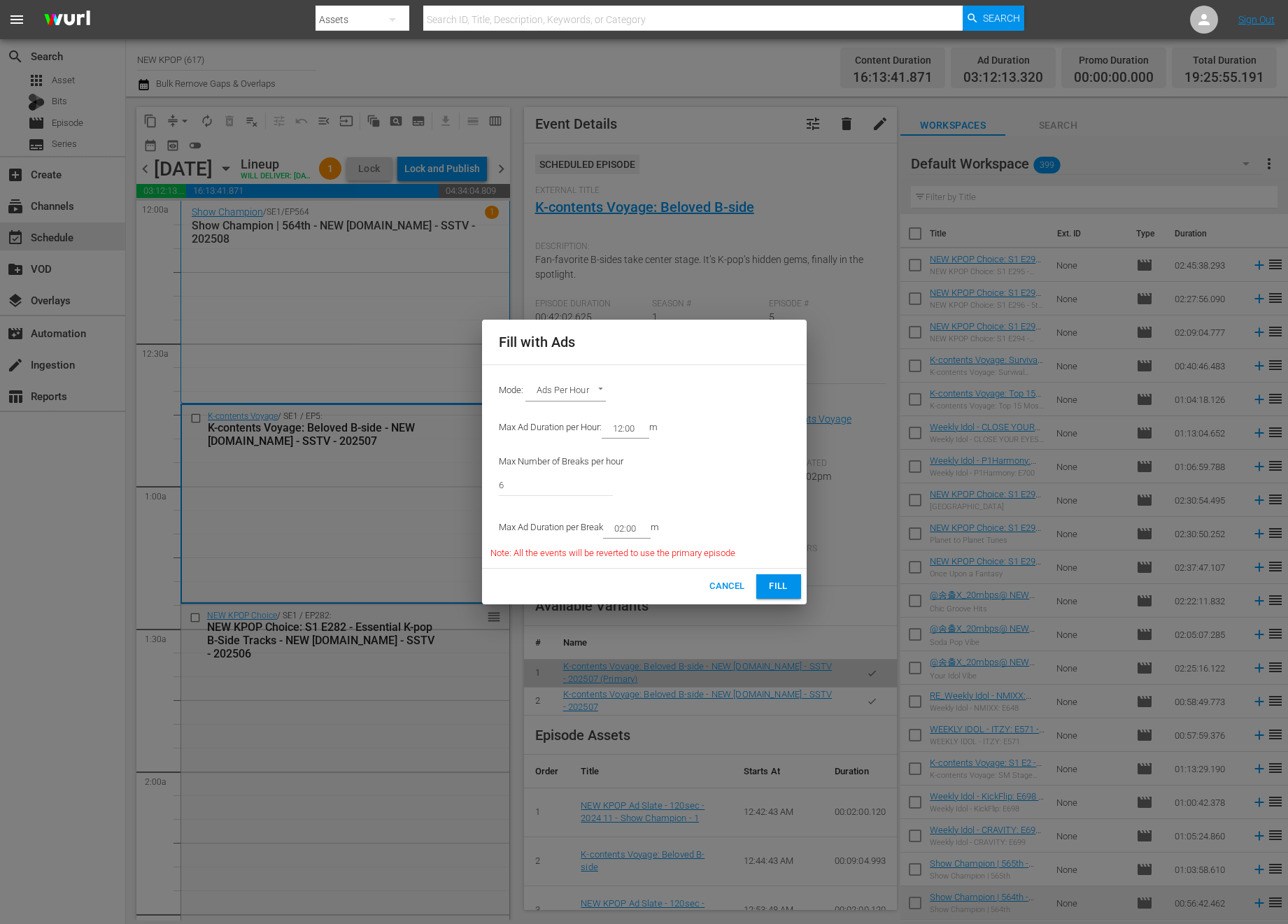
click at [560, 381] on div "Mode: Ads Per Hour ADS_PER_HOUR" at bounding box center [644, 392] width 307 height 37
click at [558, 382] on body "menu Search By Assets Search ID, Title, Description, Keywords, or Category Sear…" at bounding box center [644, 462] width 1288 height 924
click at [578, 371] on li "Ad Break Duration" at bounding box center [577, 369] width 103 height 23
type input "AD_BREAK_DURATION"
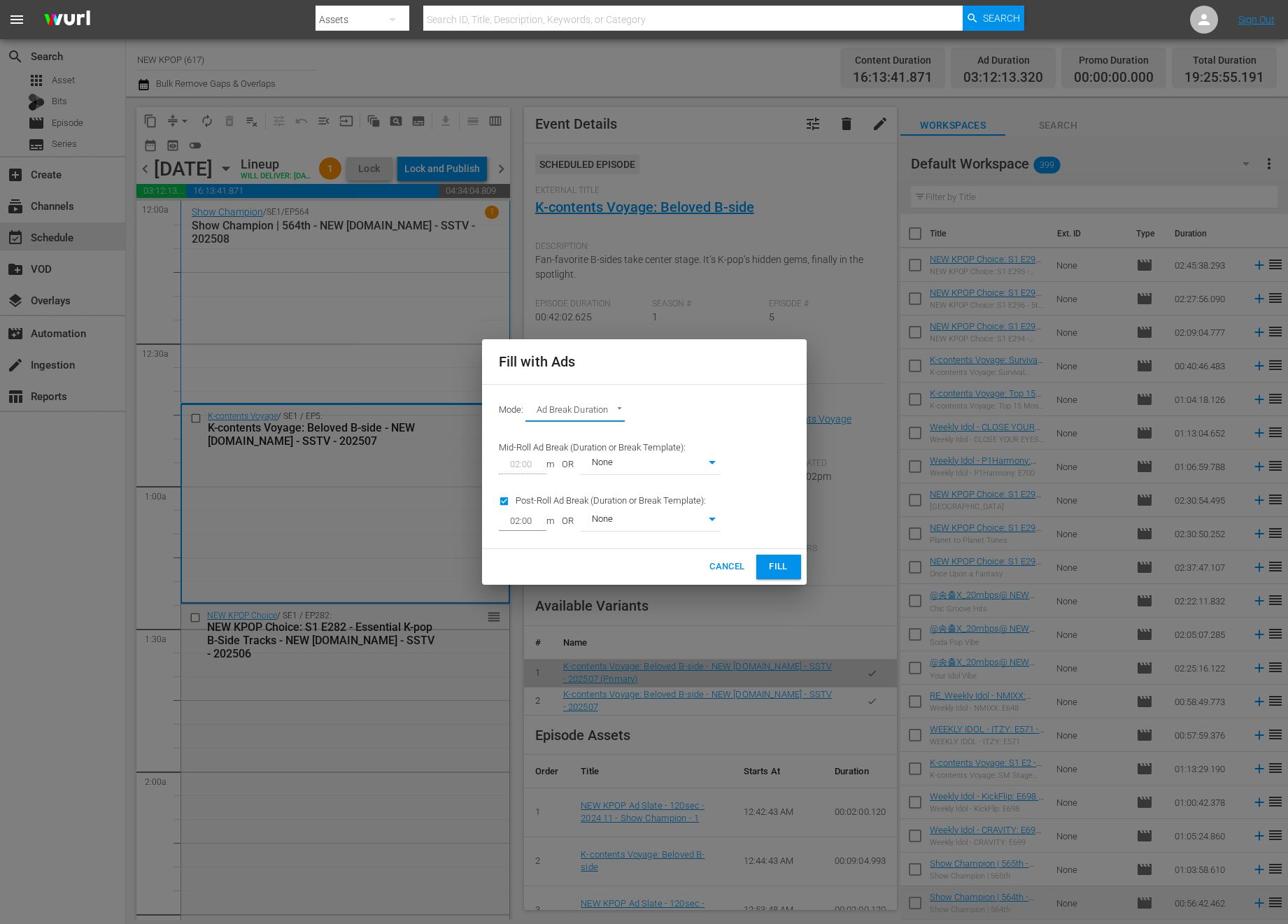
click at [770, 573] on span "Fill" at bounding box center [779, 567] width 22 height 16
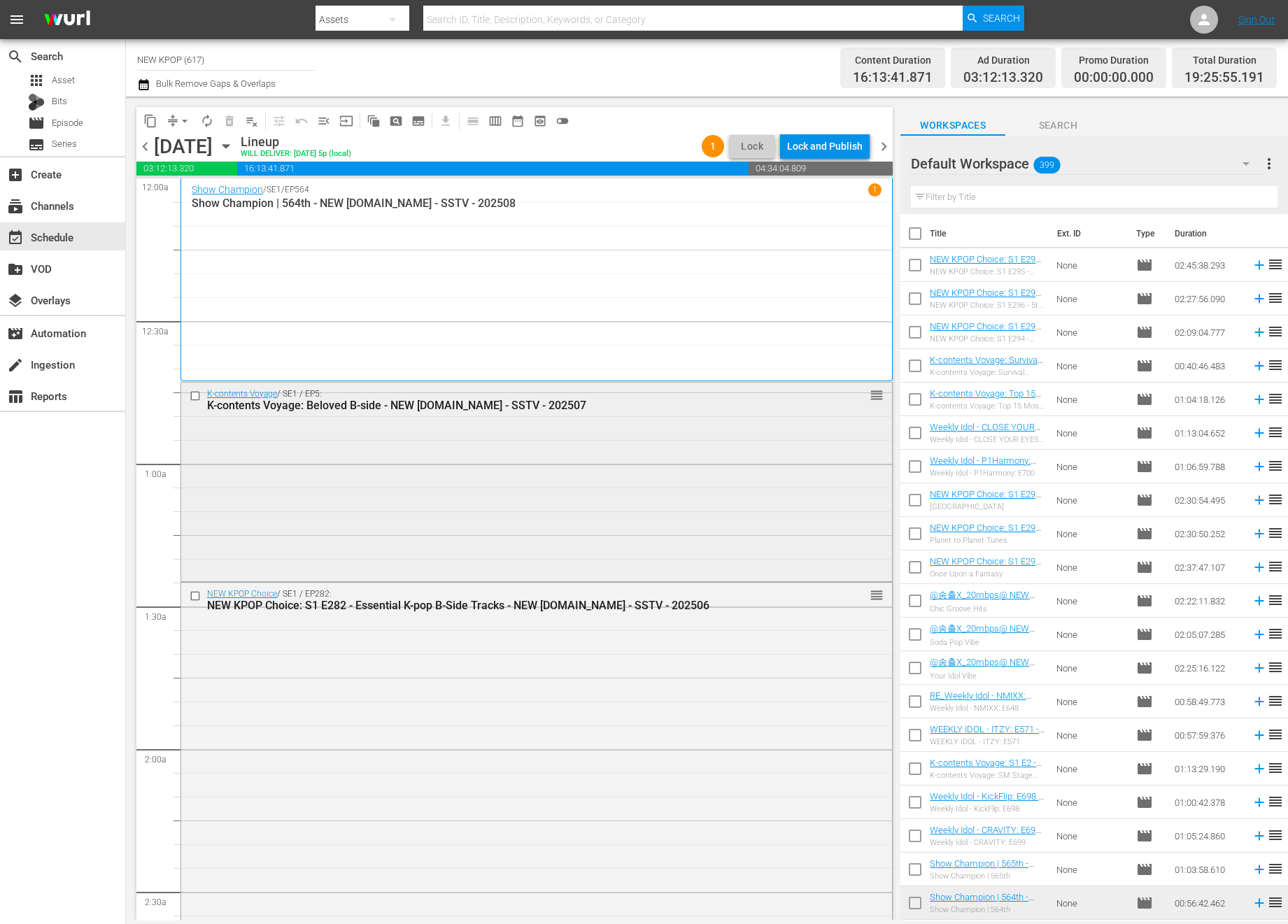
click at [575, 499] on div "K-contents Voyage / SE1 / EP5: K-contents Voyage: Beloved B-side - NEW [DOMAIN_…" at bounding box center [536, 480] width 710 height 196
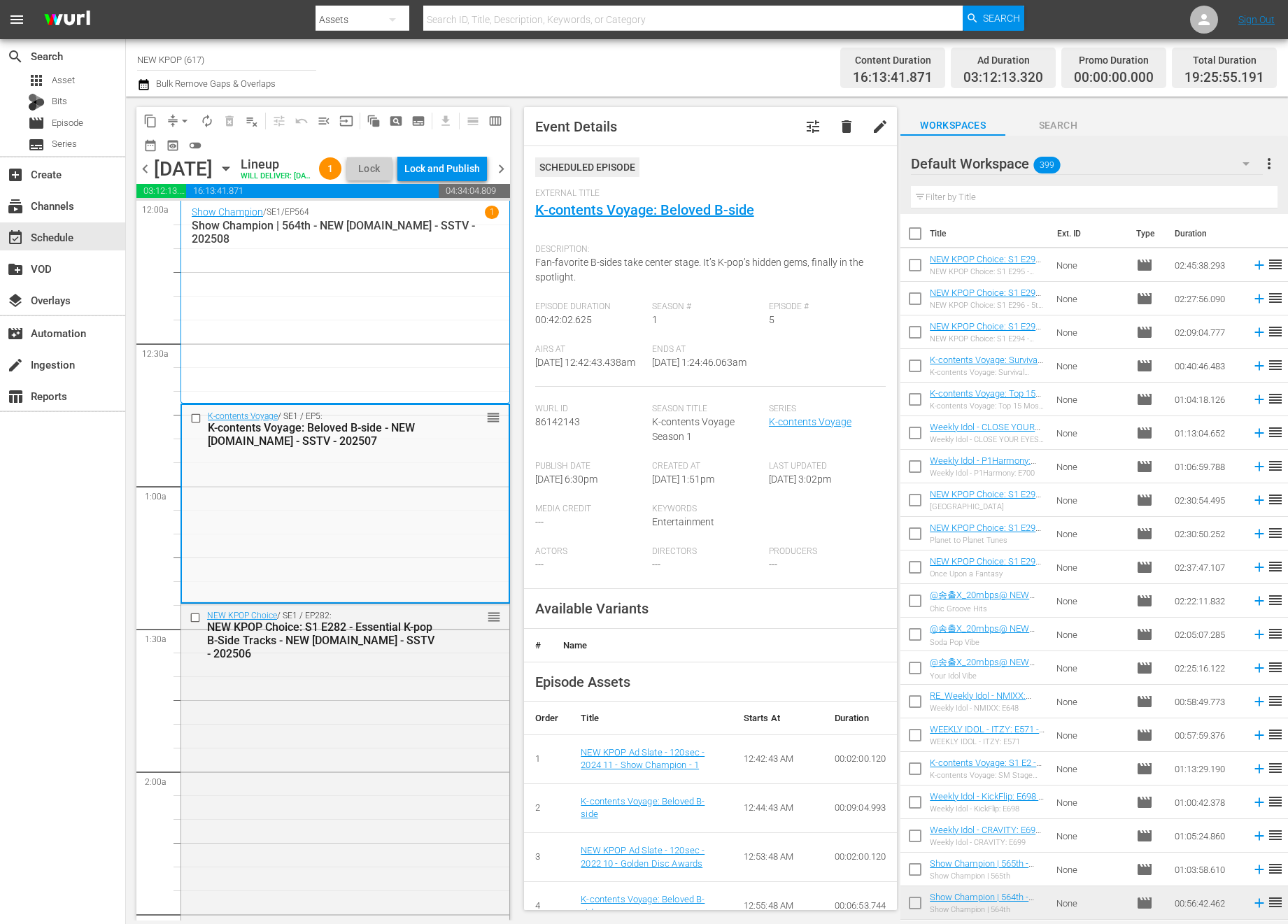
scroll to position [219, 0]
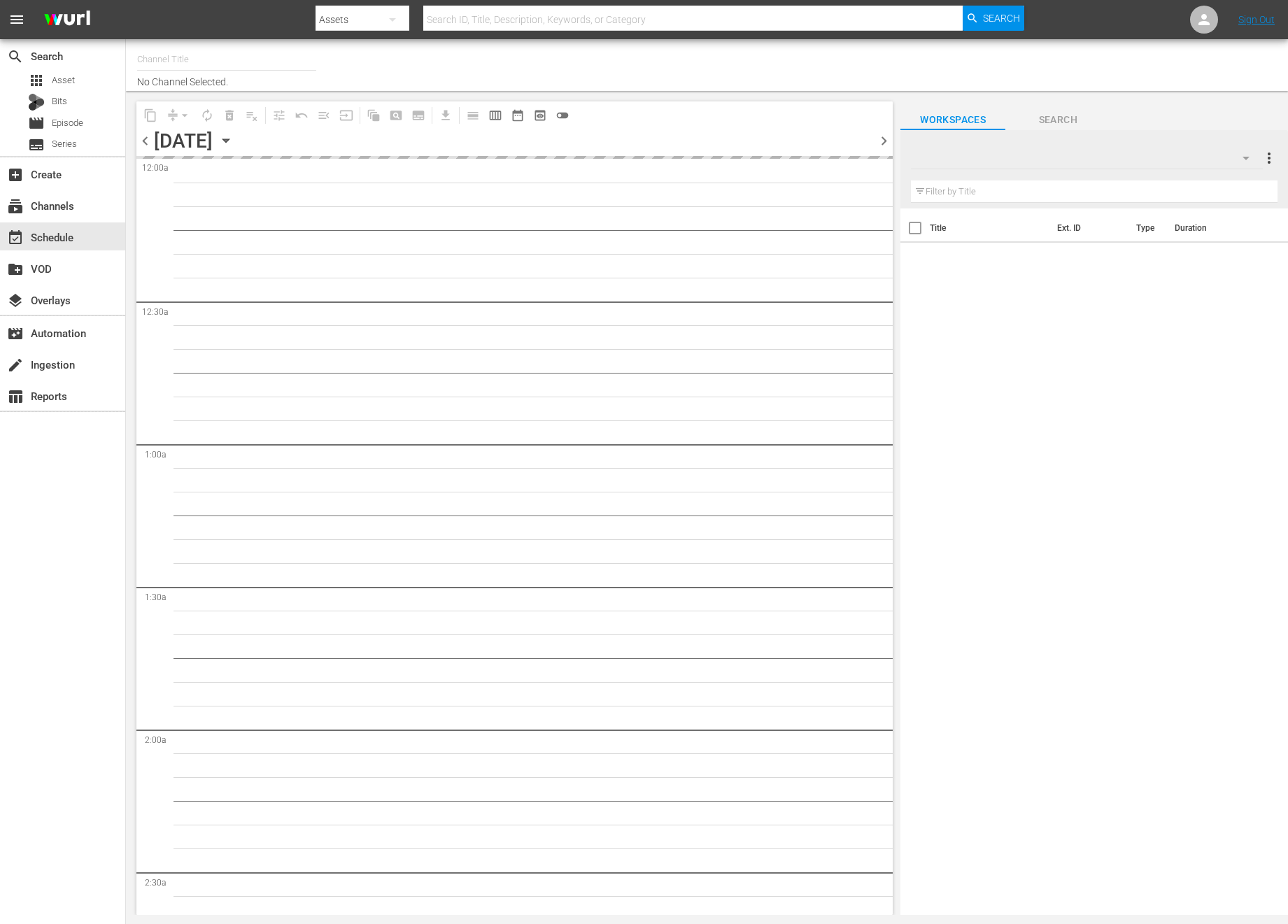
type input "NEW KPOP (617)"
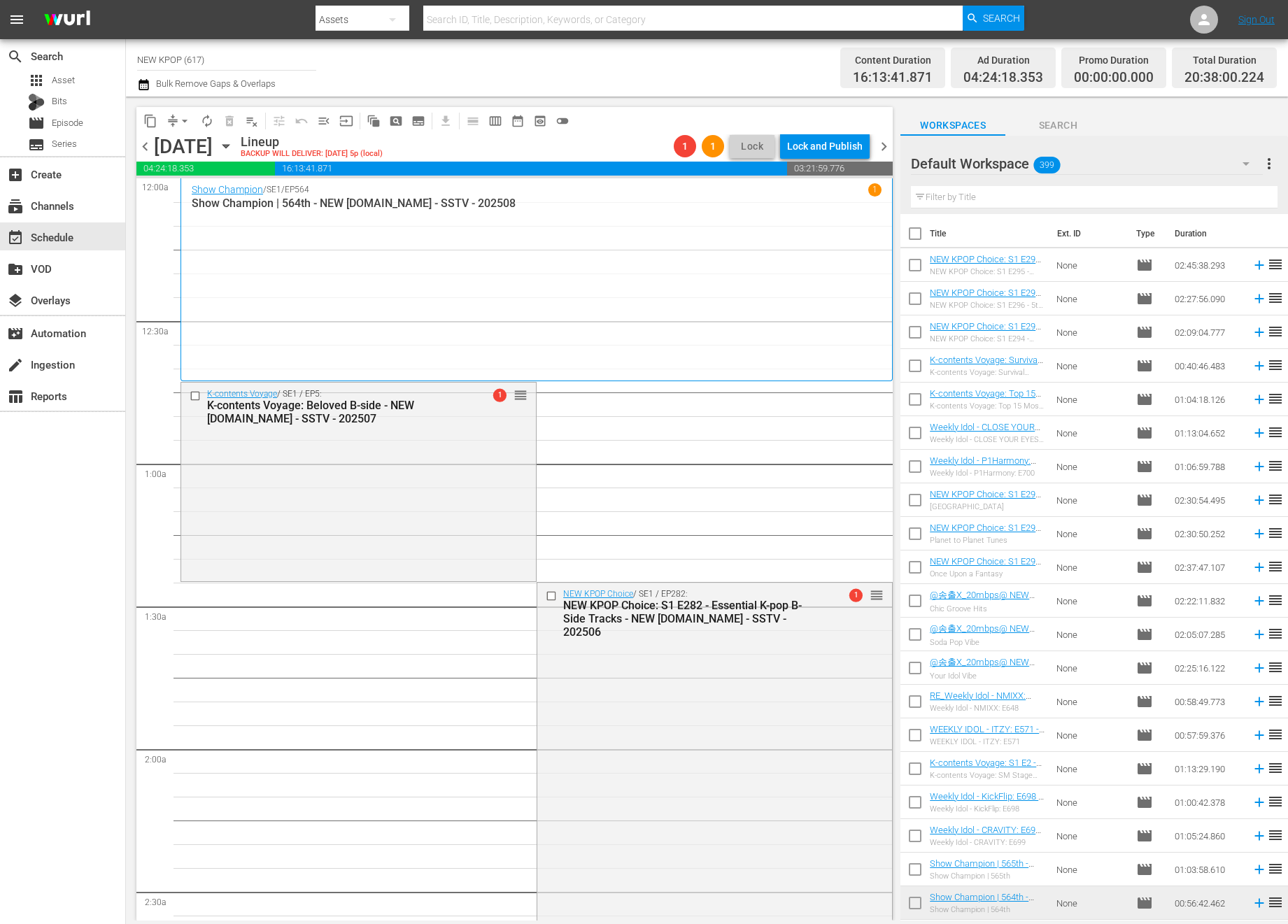
click at [472, 573] on div "K-contents Voyage / SE1 / EP5: K-contents Voyage: Beloved B-side - NEW K.ID - S…" at bounding box center [358, 480] width 355 height 196
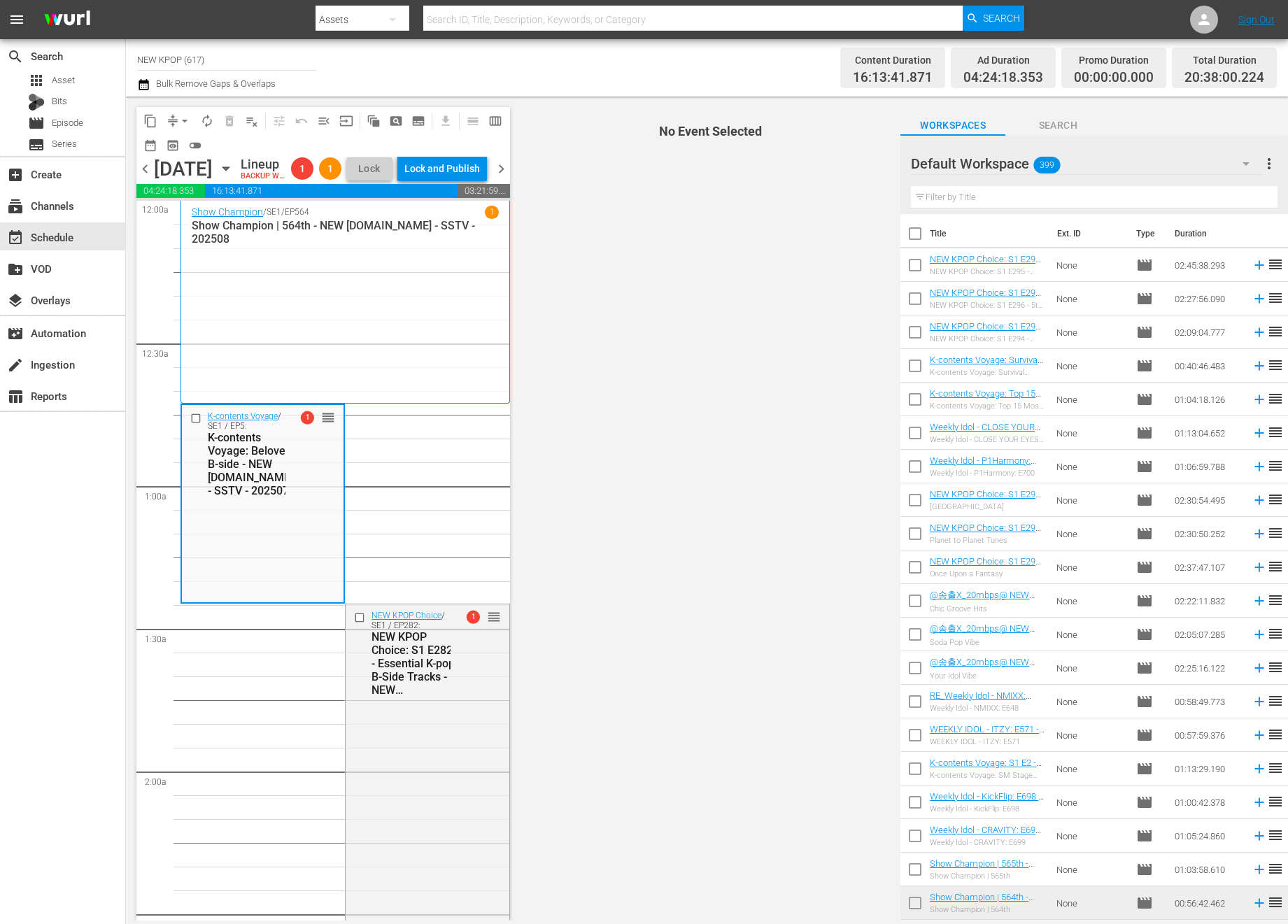
click at [895, 82] on span "16:13:41.871" at bounding box center [892, 77] width 80 height 16
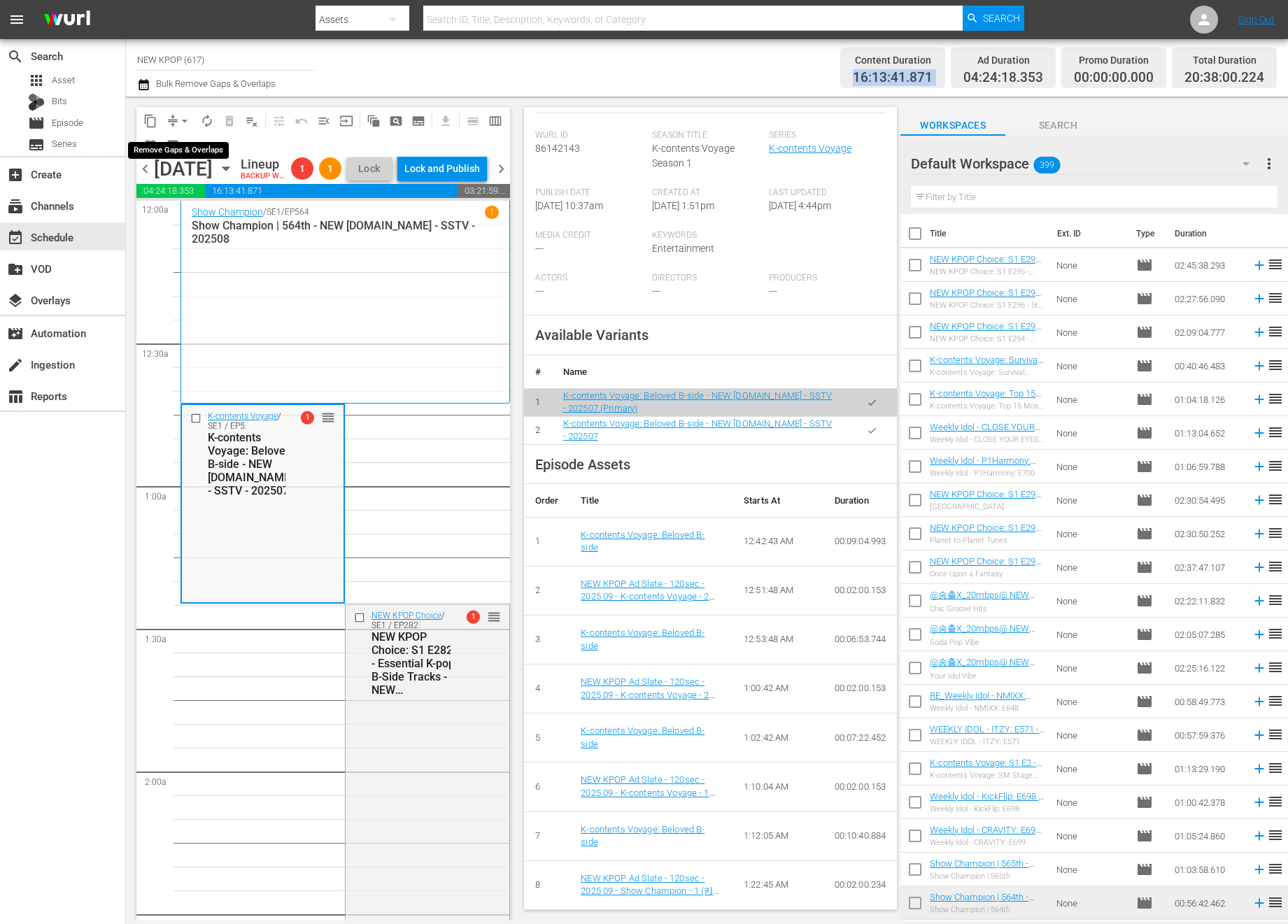
click at [181, 118] on span "arrow_drop_down" at bounding box center [184, 120] width 14 height 14
click at [192, 199] on li "Align to End of Previous Day" at bounding box center [185, 195] width 147 height 23
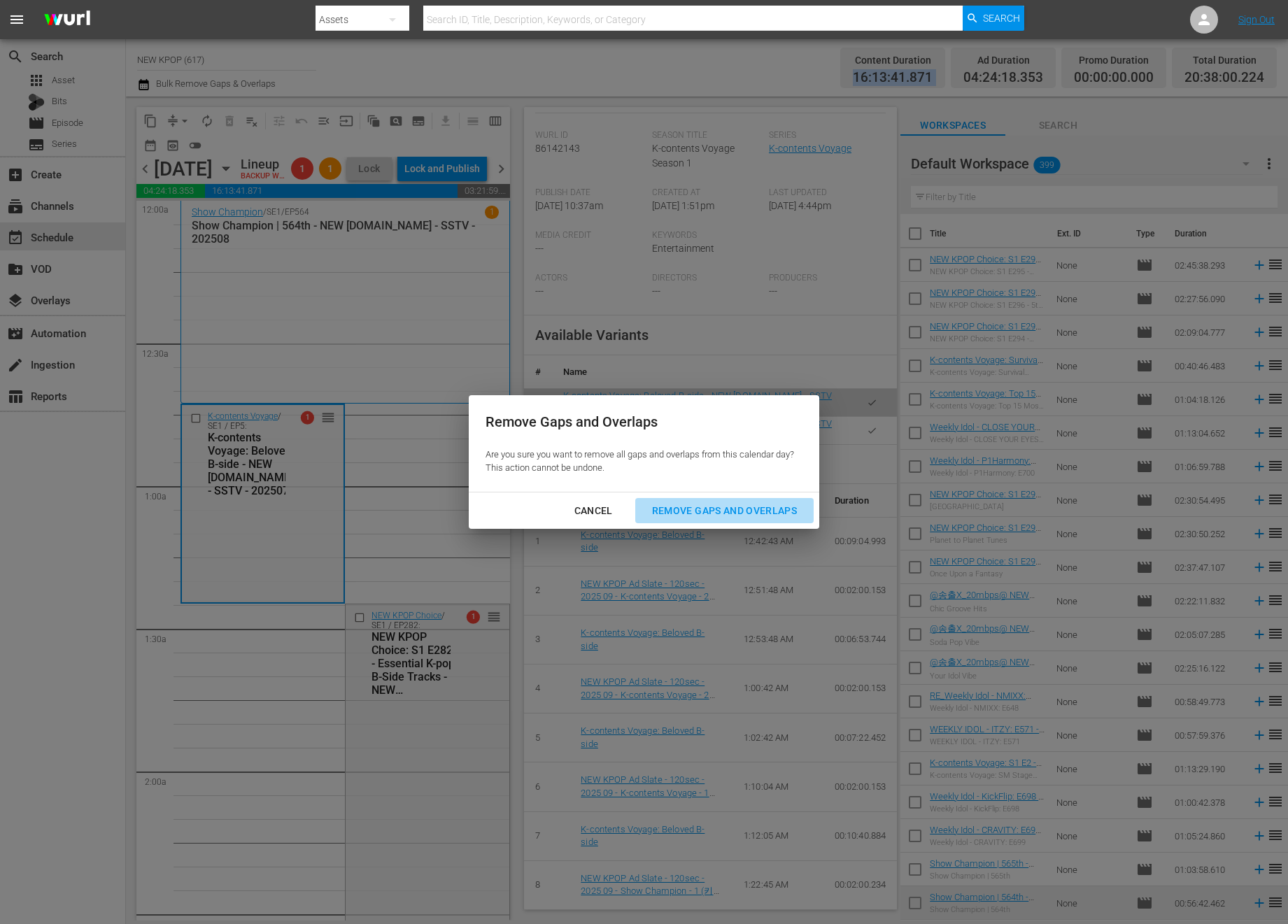
click at [745, 502] on div "Remove Gaps and Overlaps" at bounding box center [724, 510] width 167 height 17
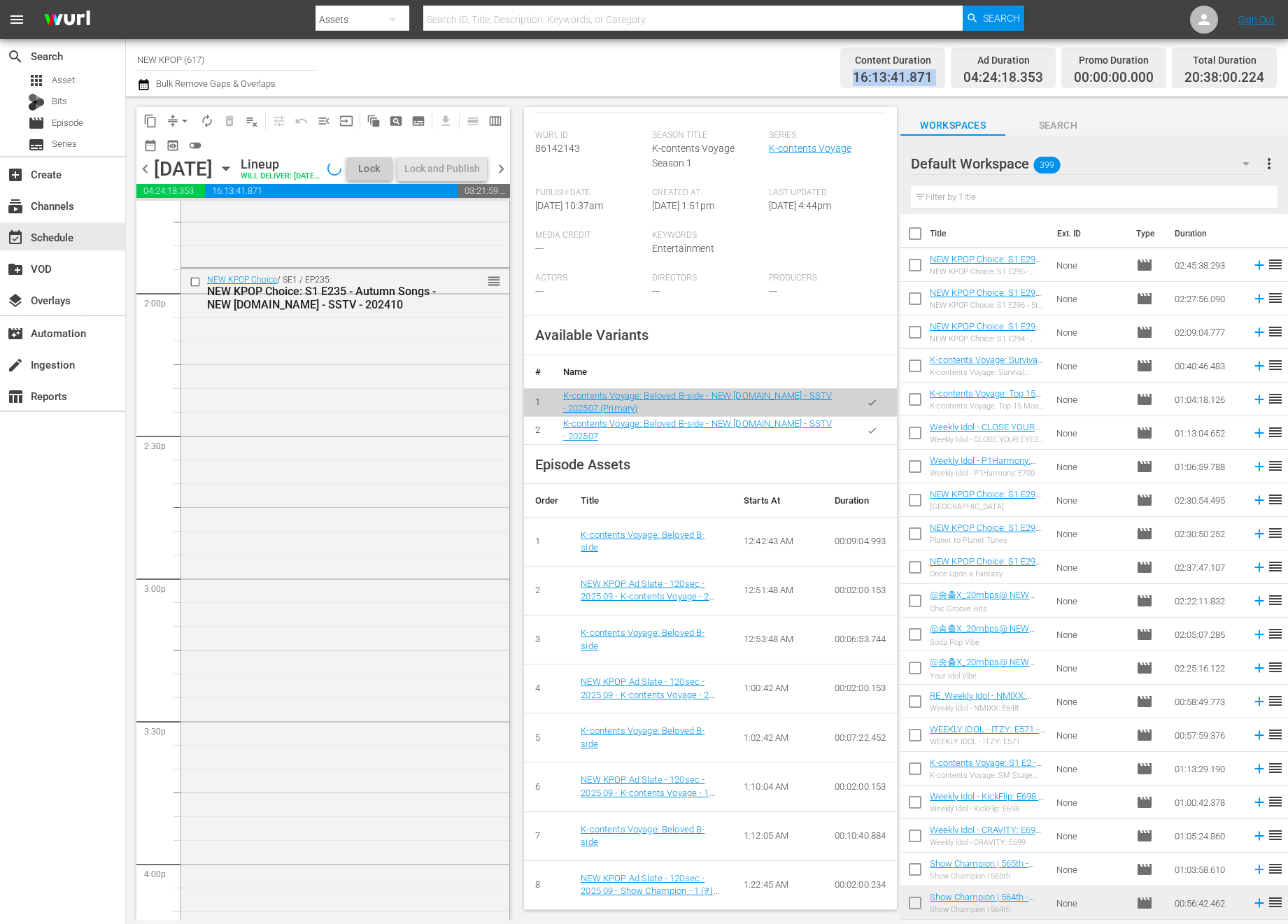
scroll to position [288, 0]
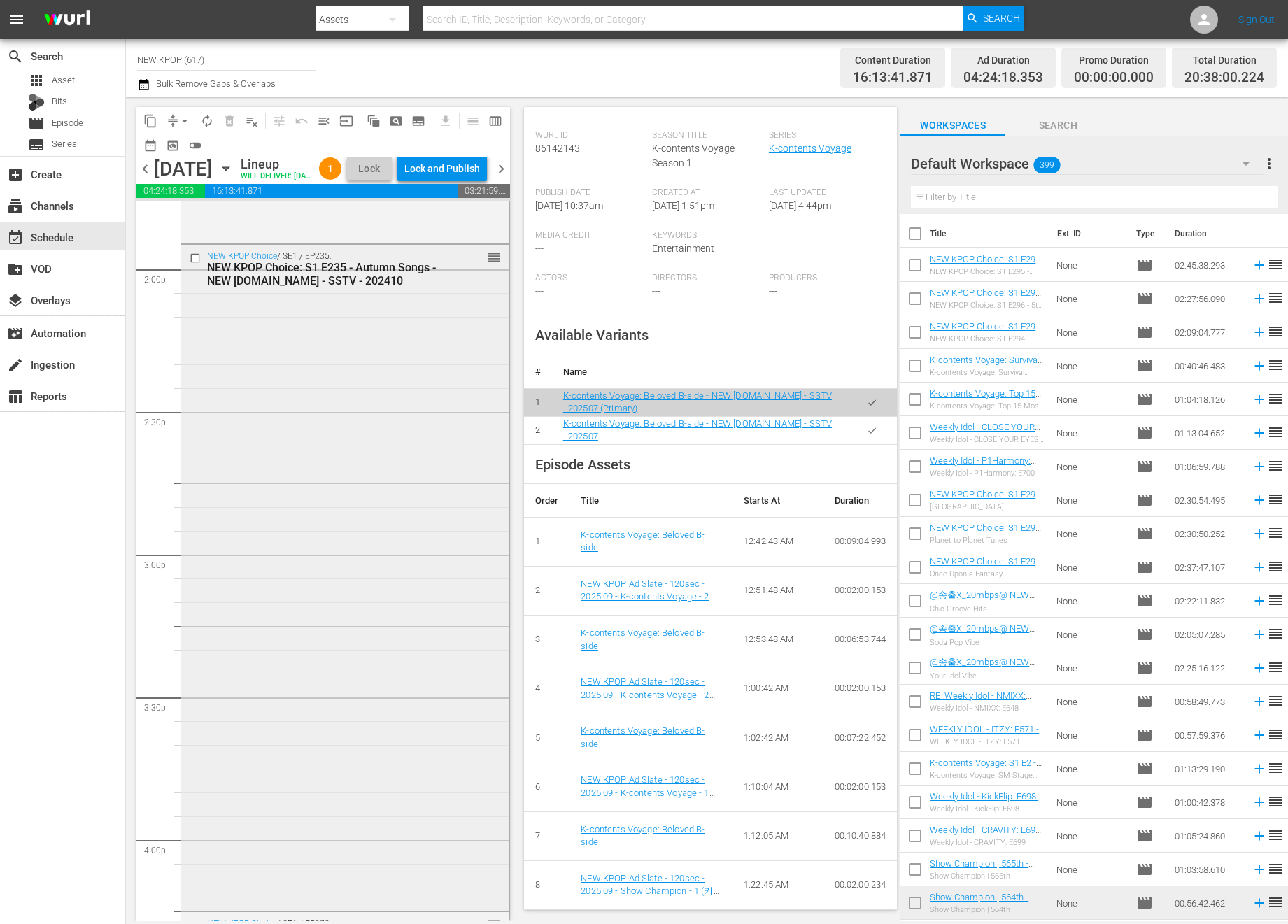
click at [208, 487] on div "NEW KPOP Choice / SE1 / EP235: NEW KPOP Choice: S1 E235 - Autumn Songs - NEW K.…" at bounding box center [345, 577] width 328 height 663
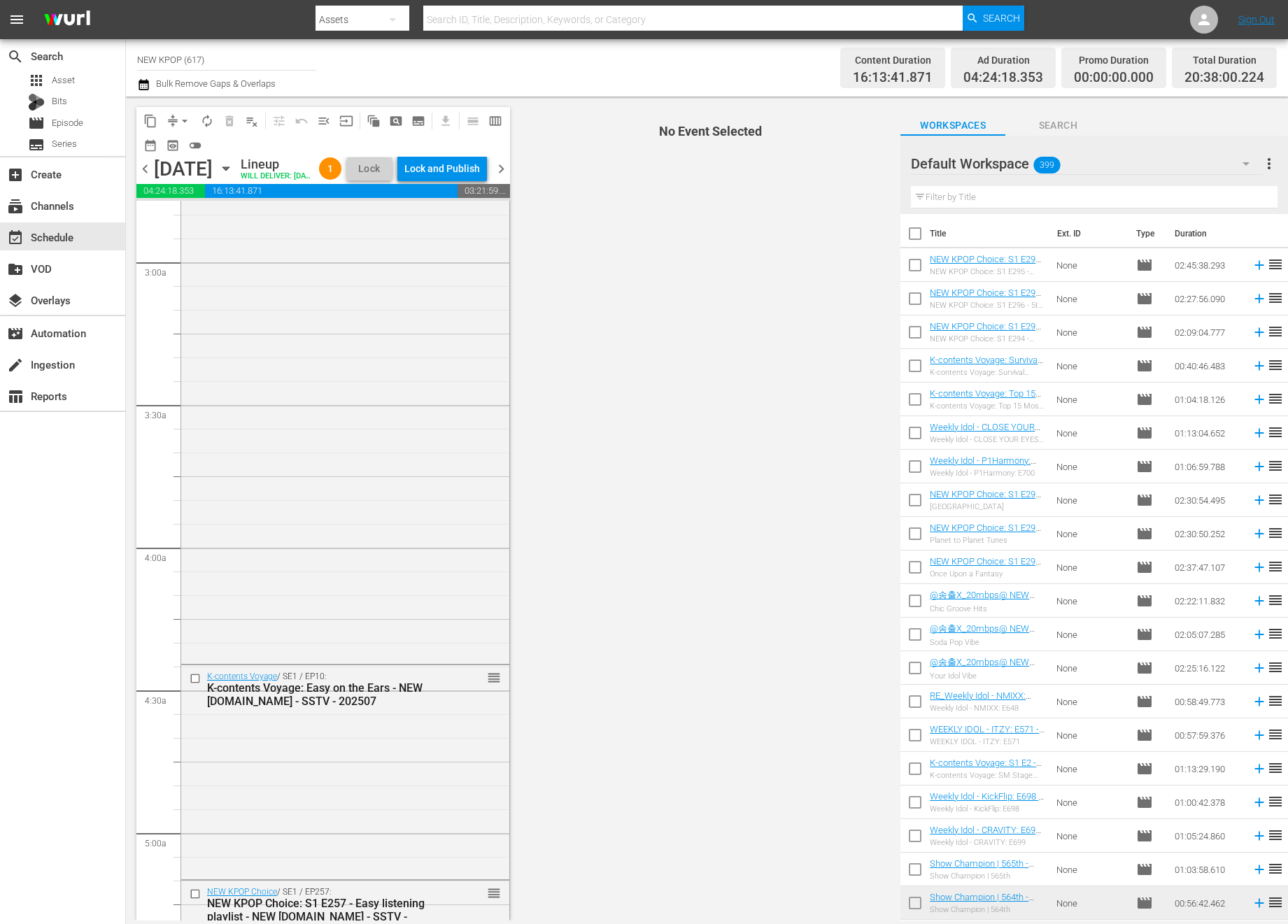
scroll to position [0, 0]
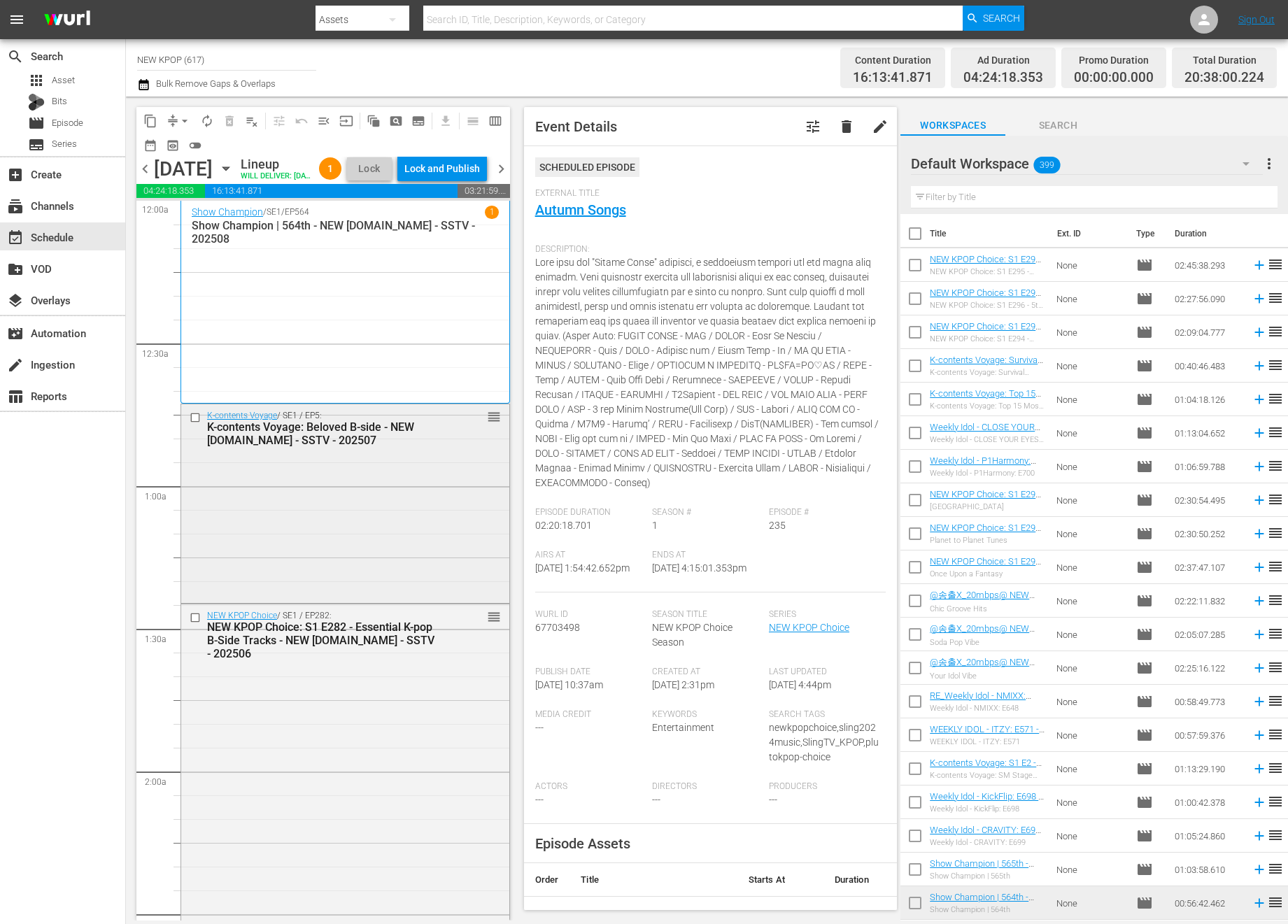
click at [410, 563] on div "K-contents Voyage / SE1 / EP5: K-contents Voyage: Beloved B-side - NEW K.ID - S…" at bounding box center [345, 503] width 328 height 196
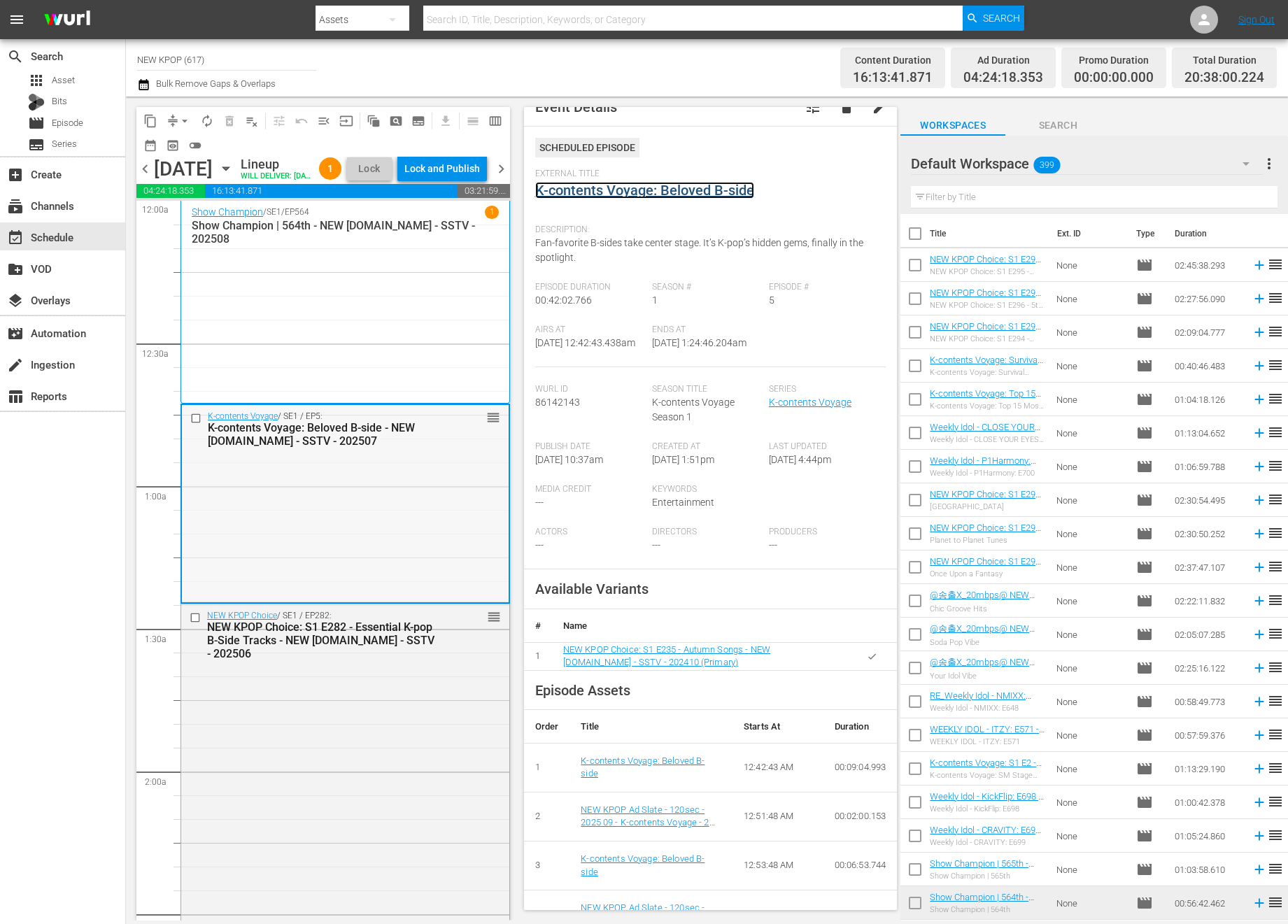
scroll to position [37, 0]
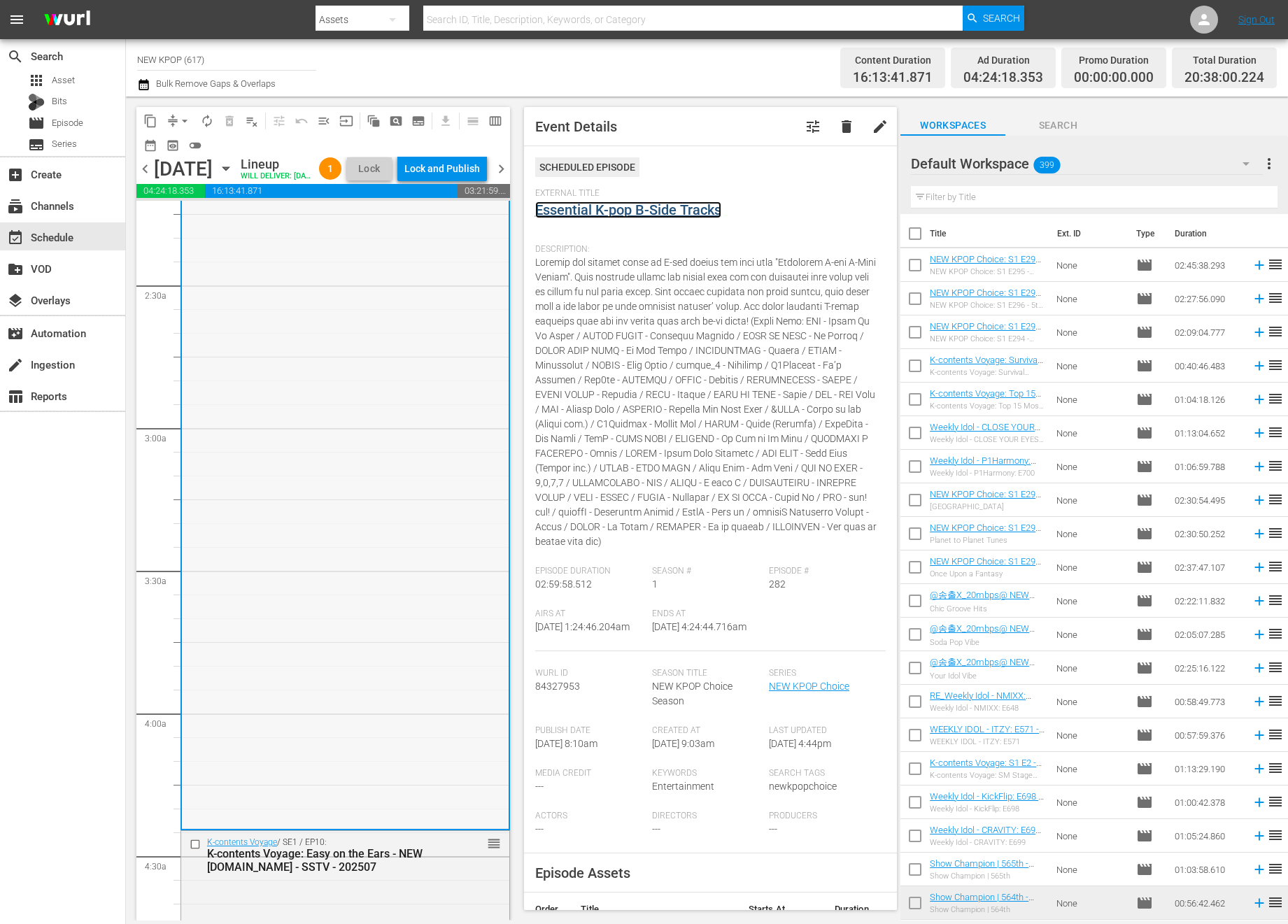
scroll to position [1211, 0]
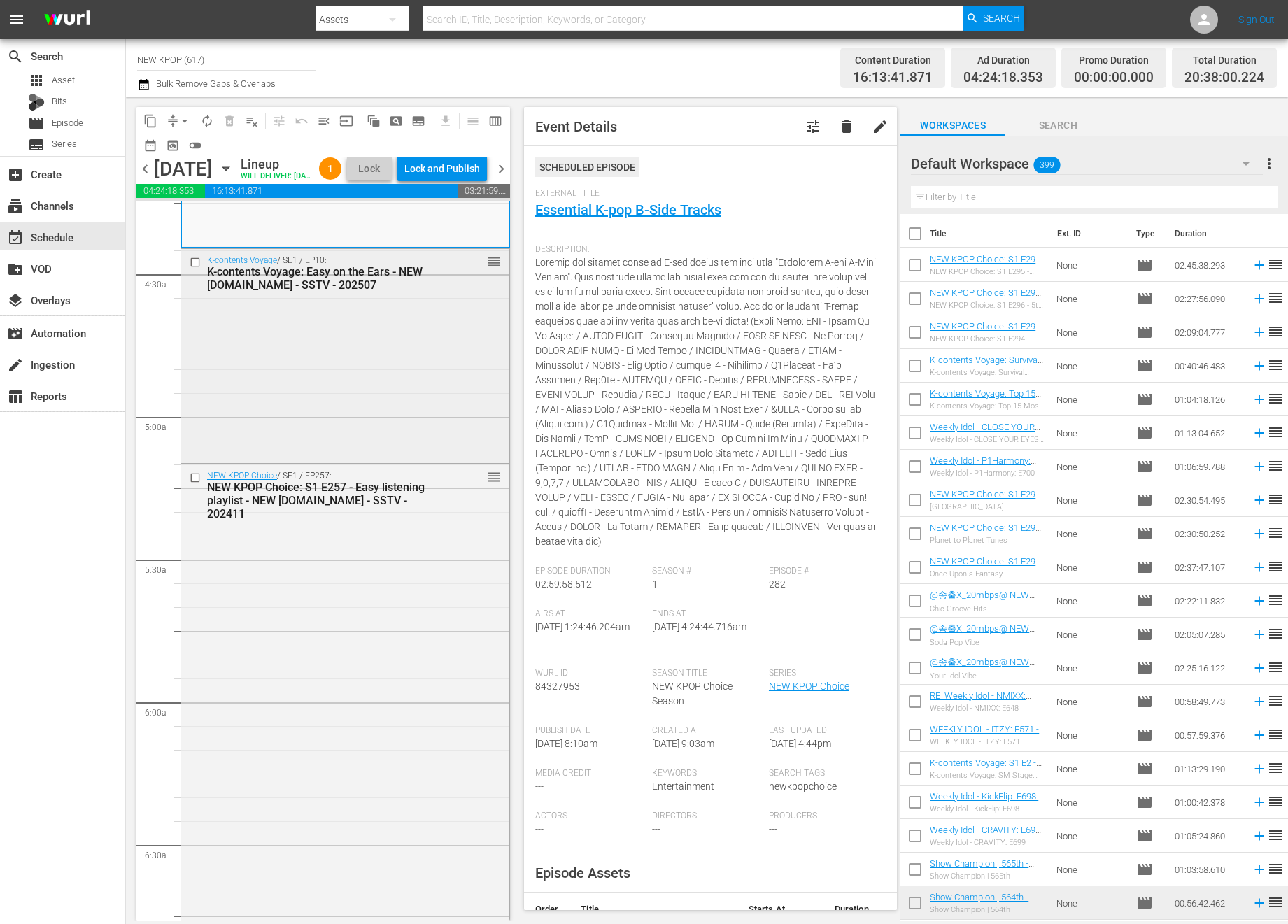
click at [328, 396] on div "K-contents Voyage / SE1 / EP10: K-contents Voyage: Easy on the Ears - NEW K.ID …" at bounding box center [345, 354] width 328 height 210
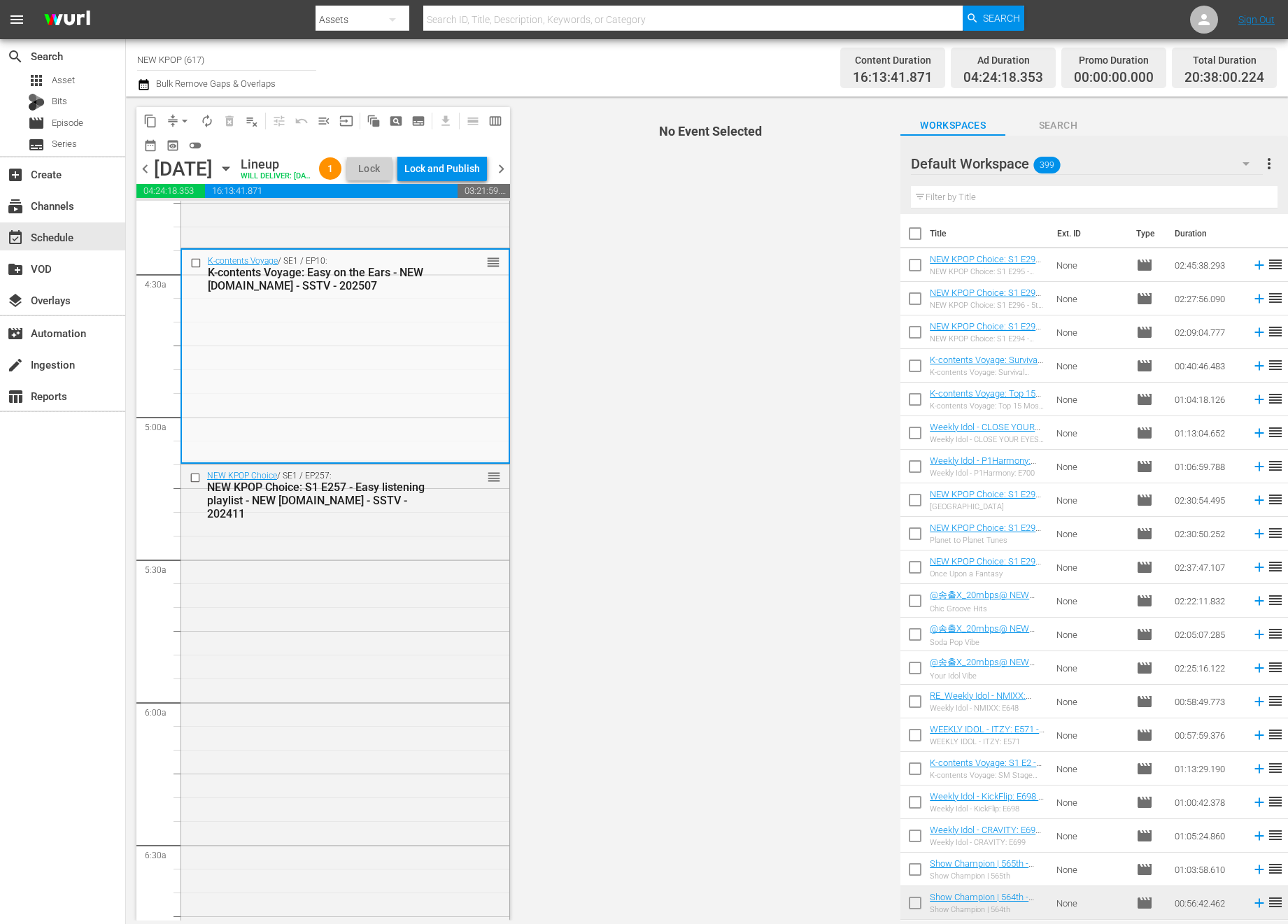
scroll to position [1166, 0]
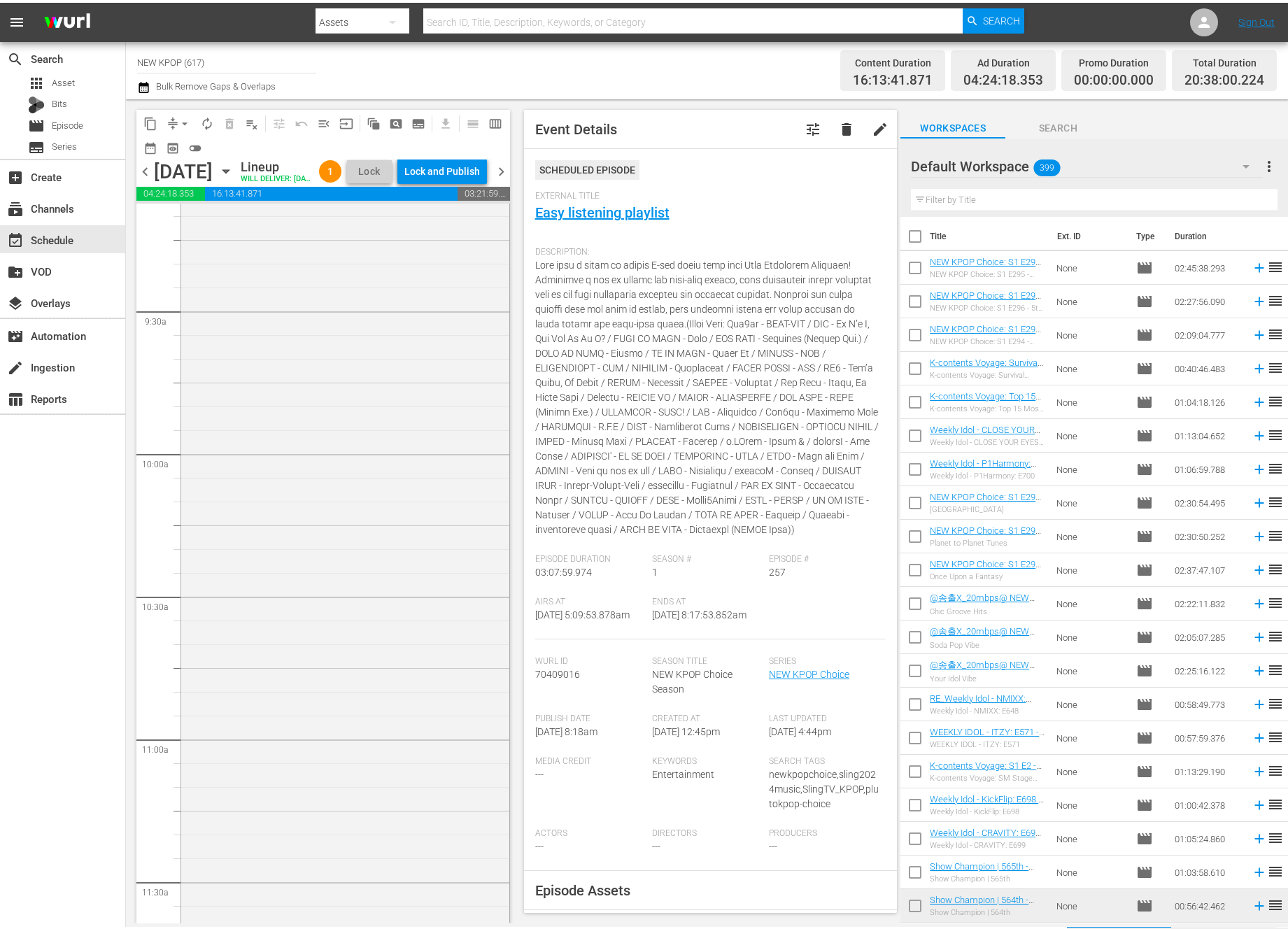
scroll to position [2285, 0]
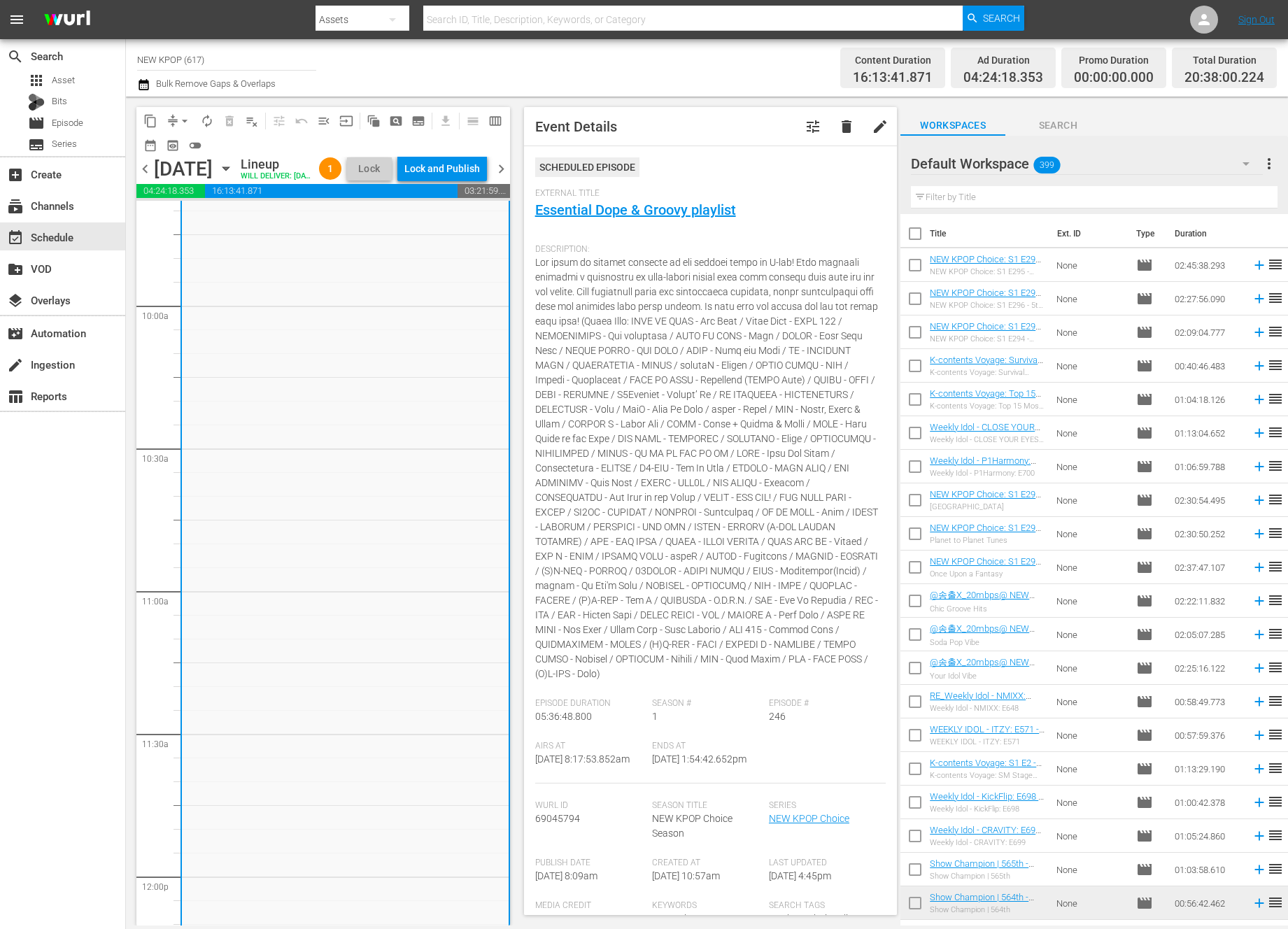
scroll to position [3940, 0]
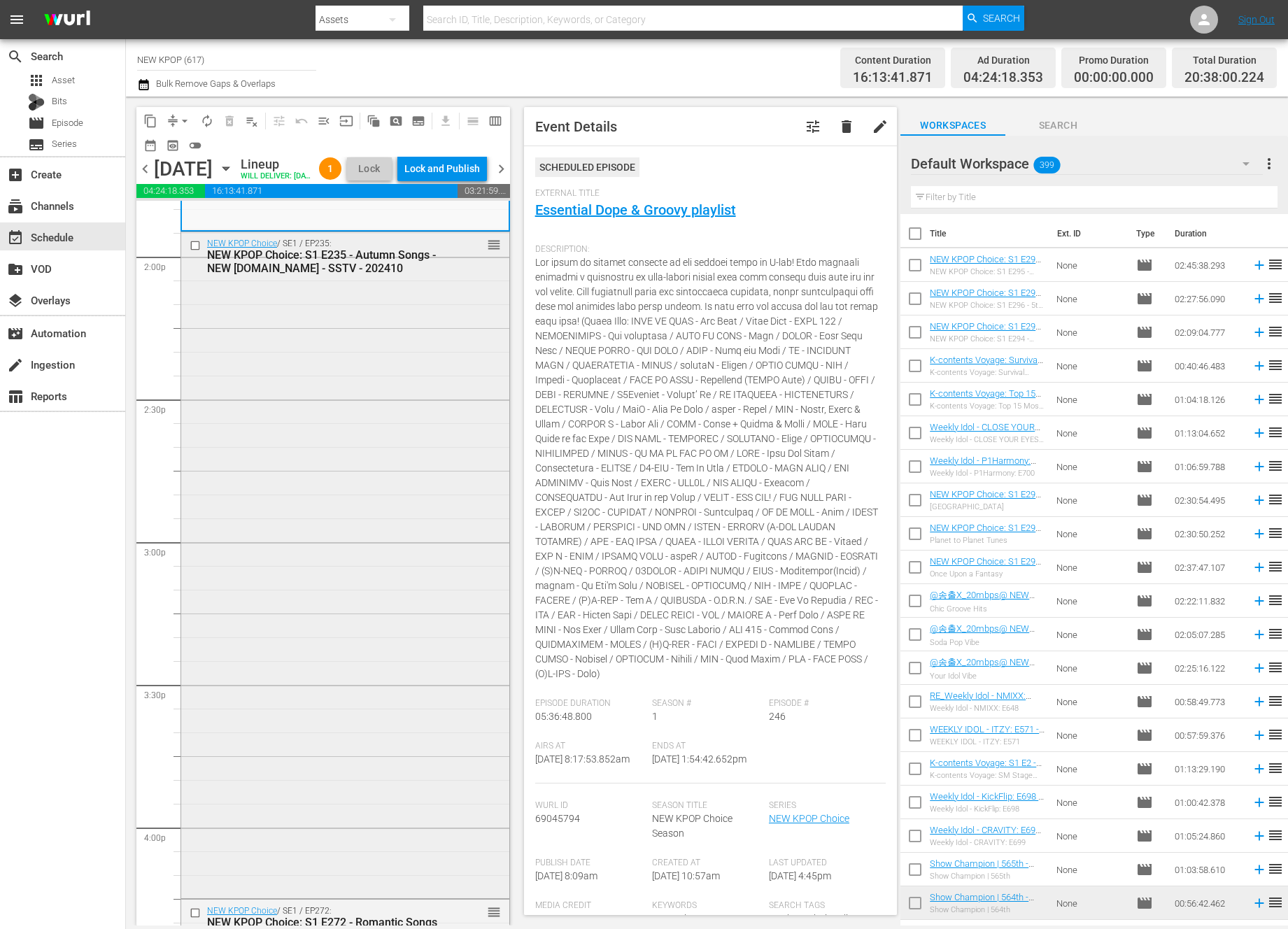
click at [367, 348] on div "NEW KPOP Choice / SE1 / EP235: NEW KPOP Choice: S1 E235 - Autumn Songs - NEW K.…" at bounding box center [345, 563] width 328 height 663
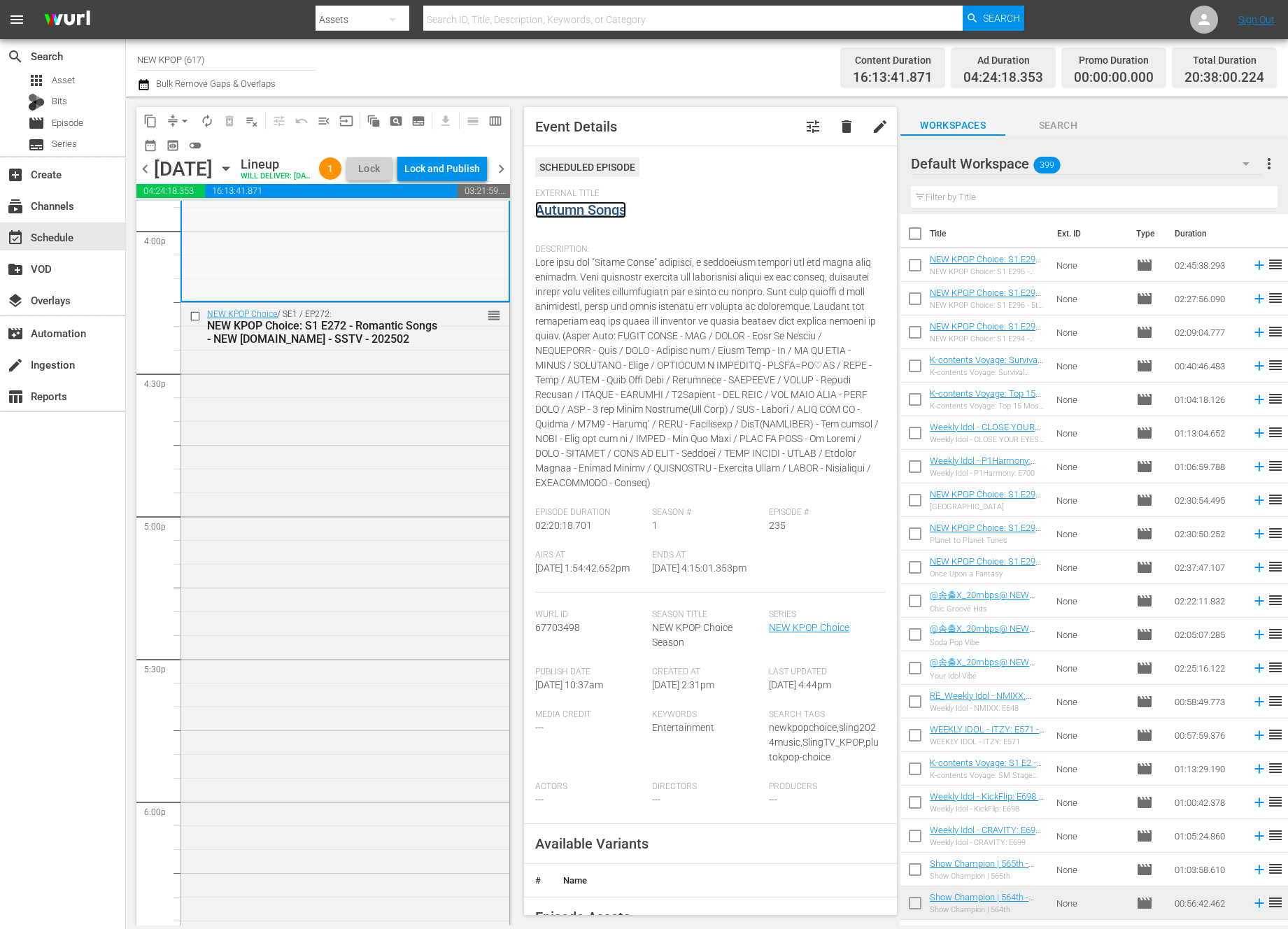
scroll to position [4572, 0]
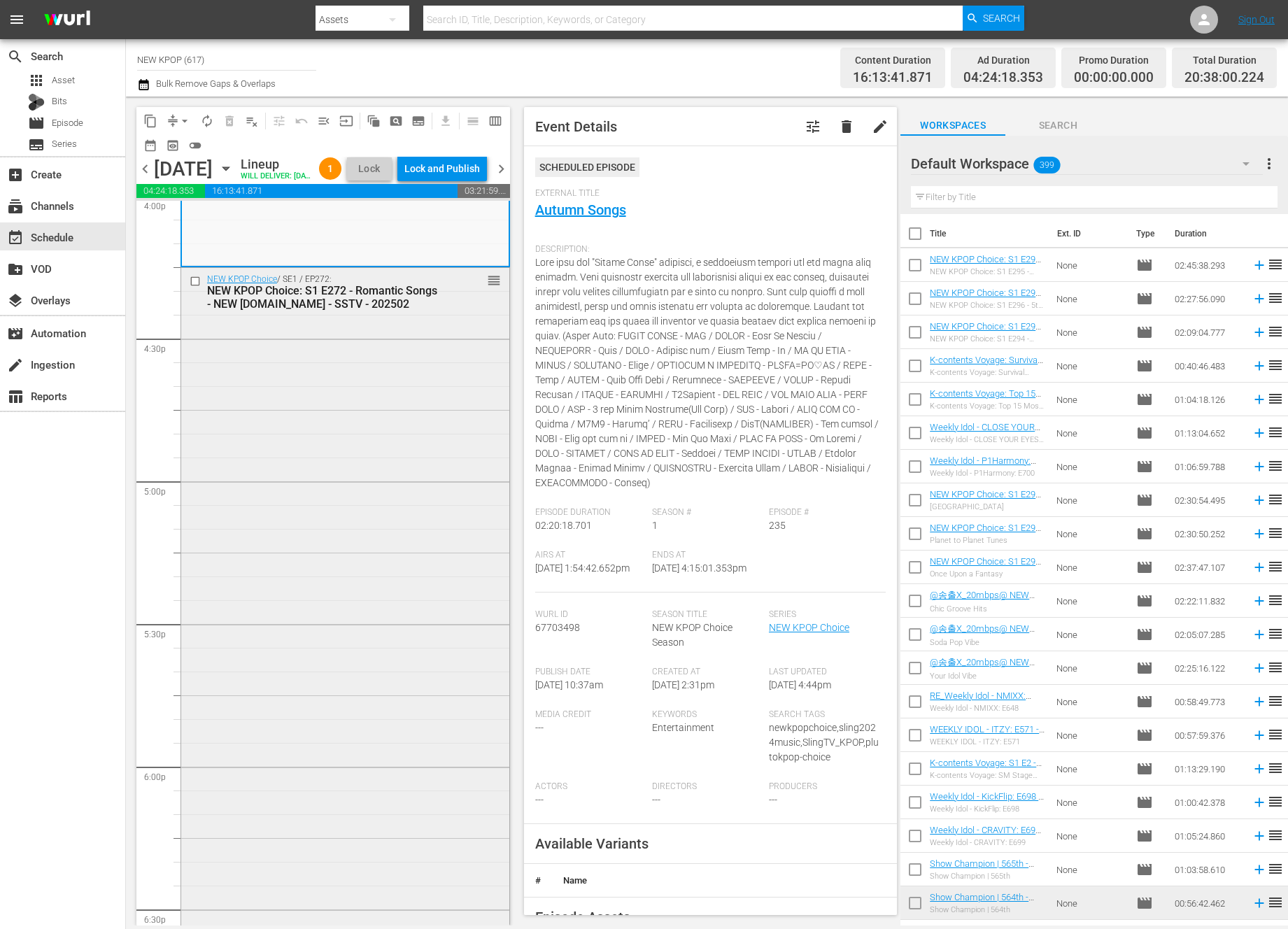
click at [344, 441] on div "NEW KPOP Choice / SE1 / EP272: NEW KPOP Choice: S1 E272 - Romantic Songs - NEW …" at bounding box center [345, 726] width 328 height 918
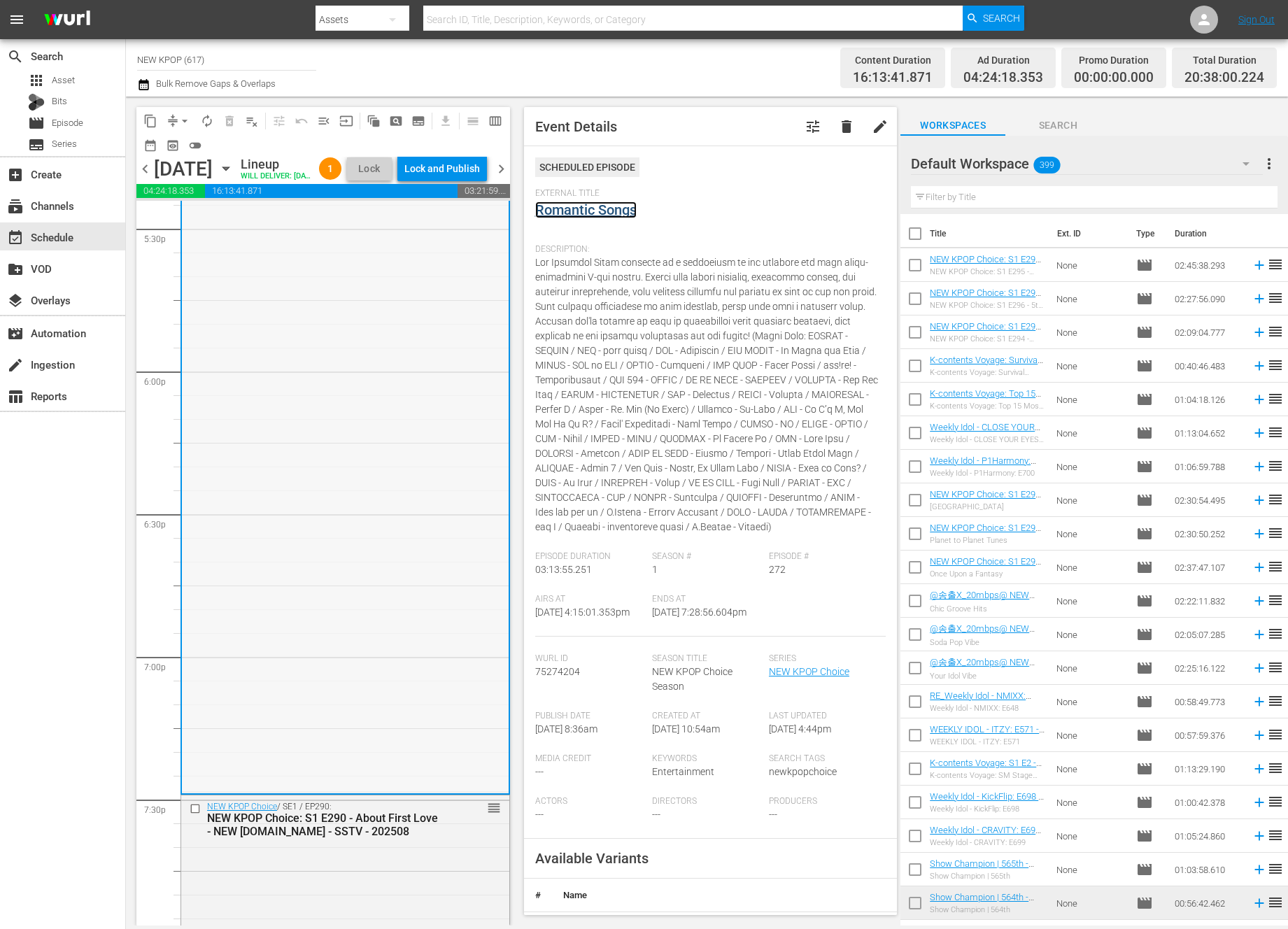
scroll to position [5183, 0]
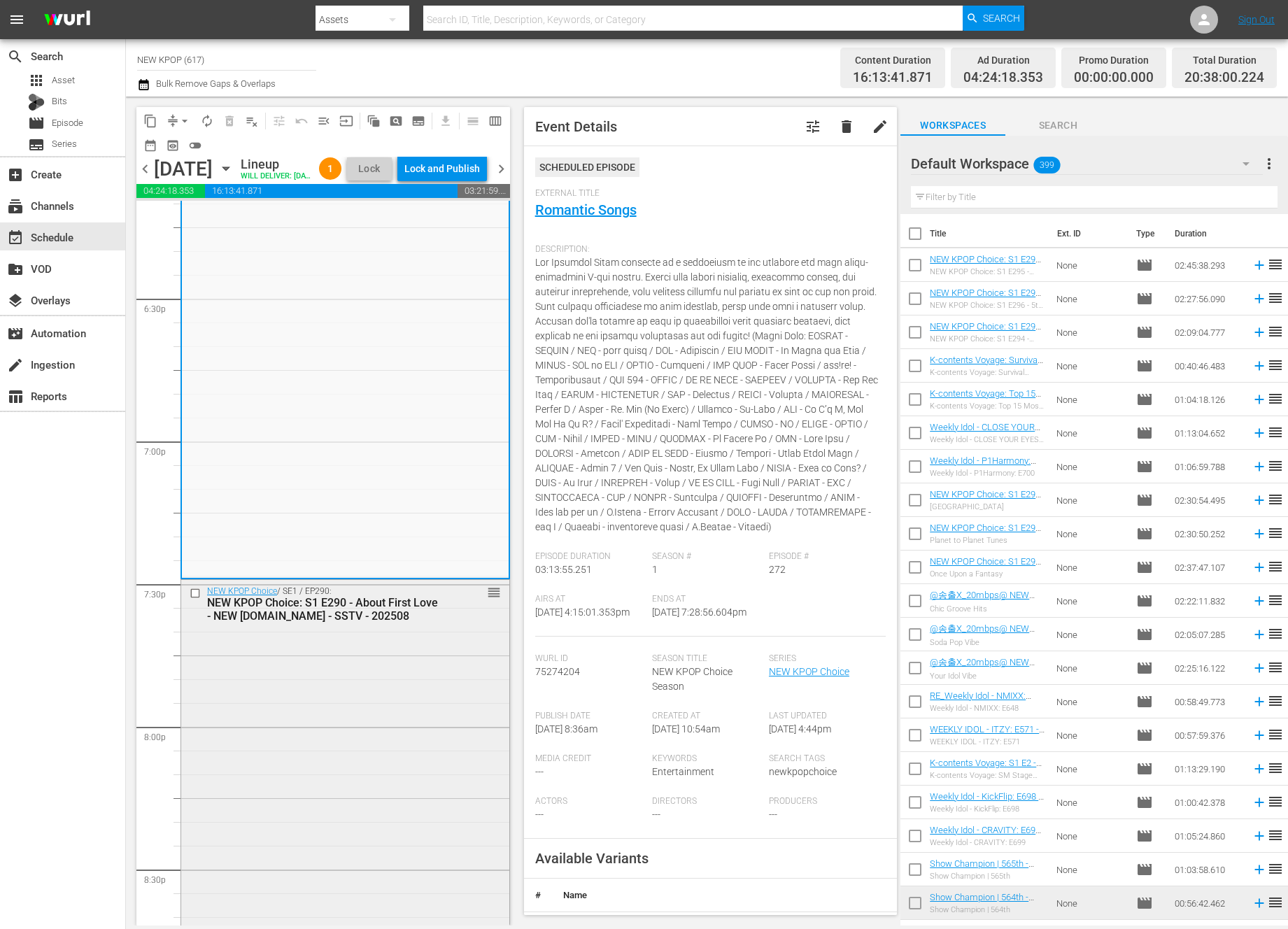
click at [435, 727] on div "NEW KPOP Choice / SE1 / EP290: NEW KPOP Choice: S1 E290 - About First Love - NE…" at bounding box center [345, 843] width 328 height 528
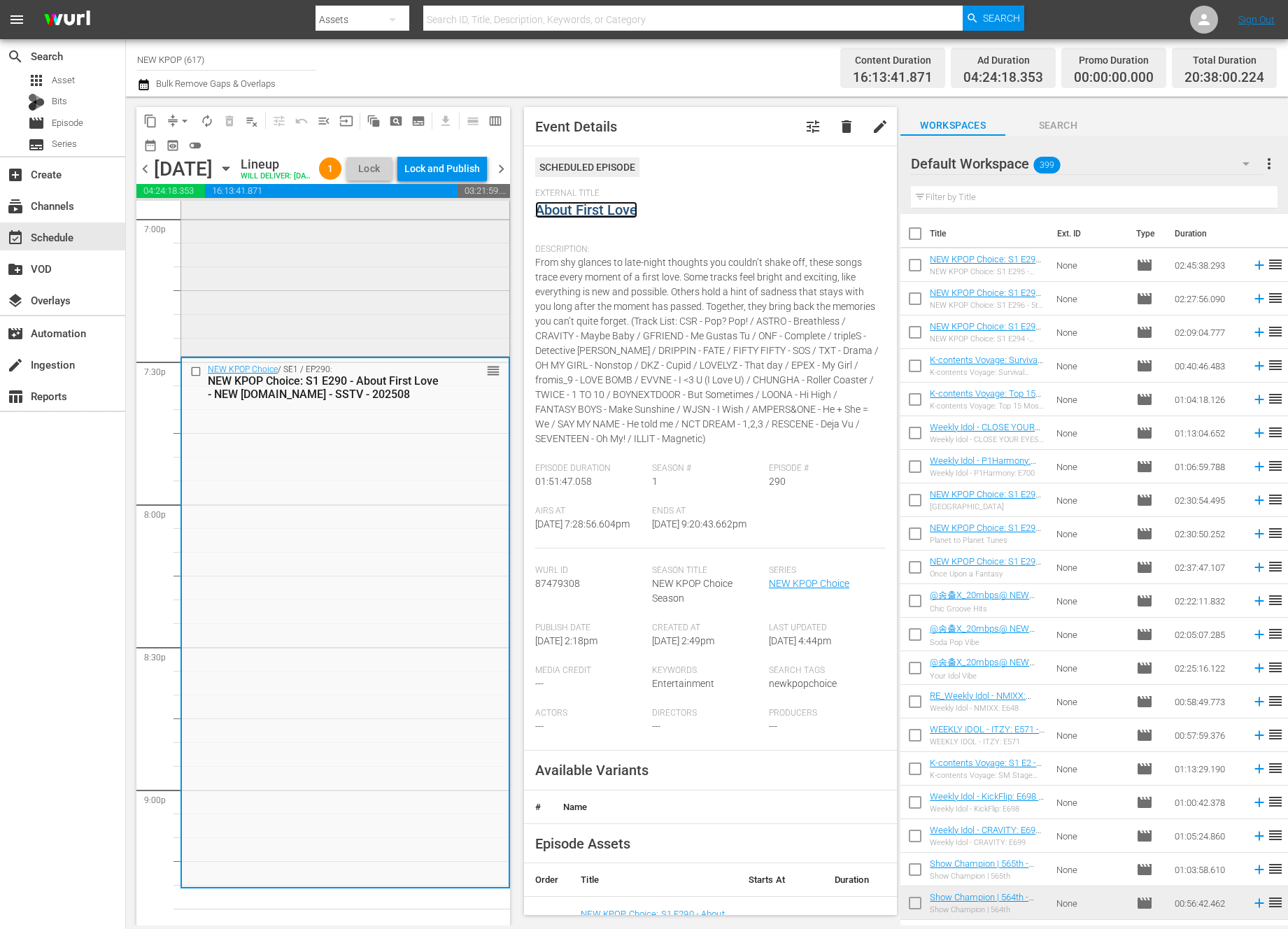
scroll to position [5572, 0]
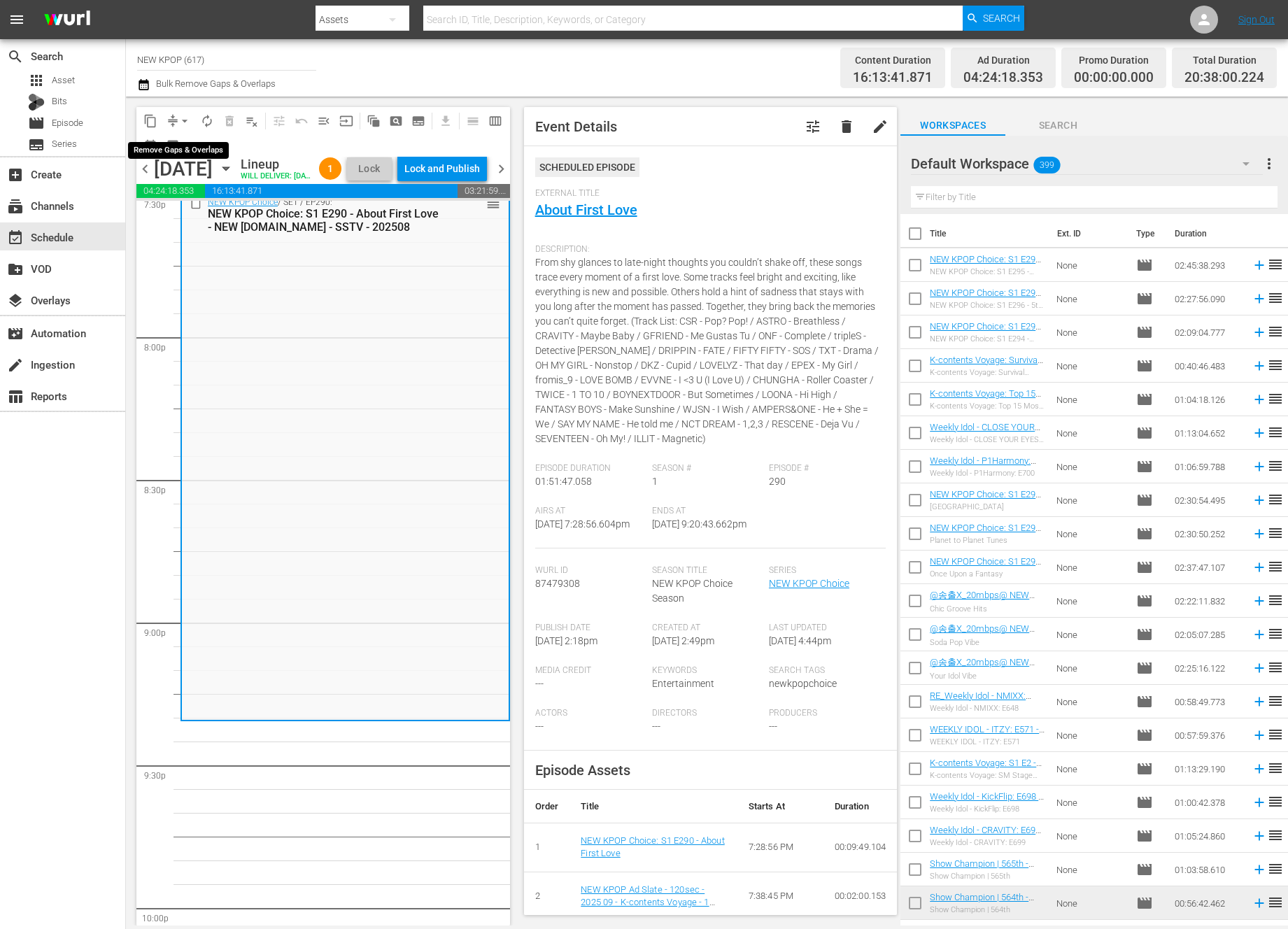
click at [188, 120] on span "arrow_drop_down" at bounding box center [184, 120] width 14 height 14
click at [207, 197] on li "Align to End of Previous Day" at bounding box center [185, 195] width 147 height 23
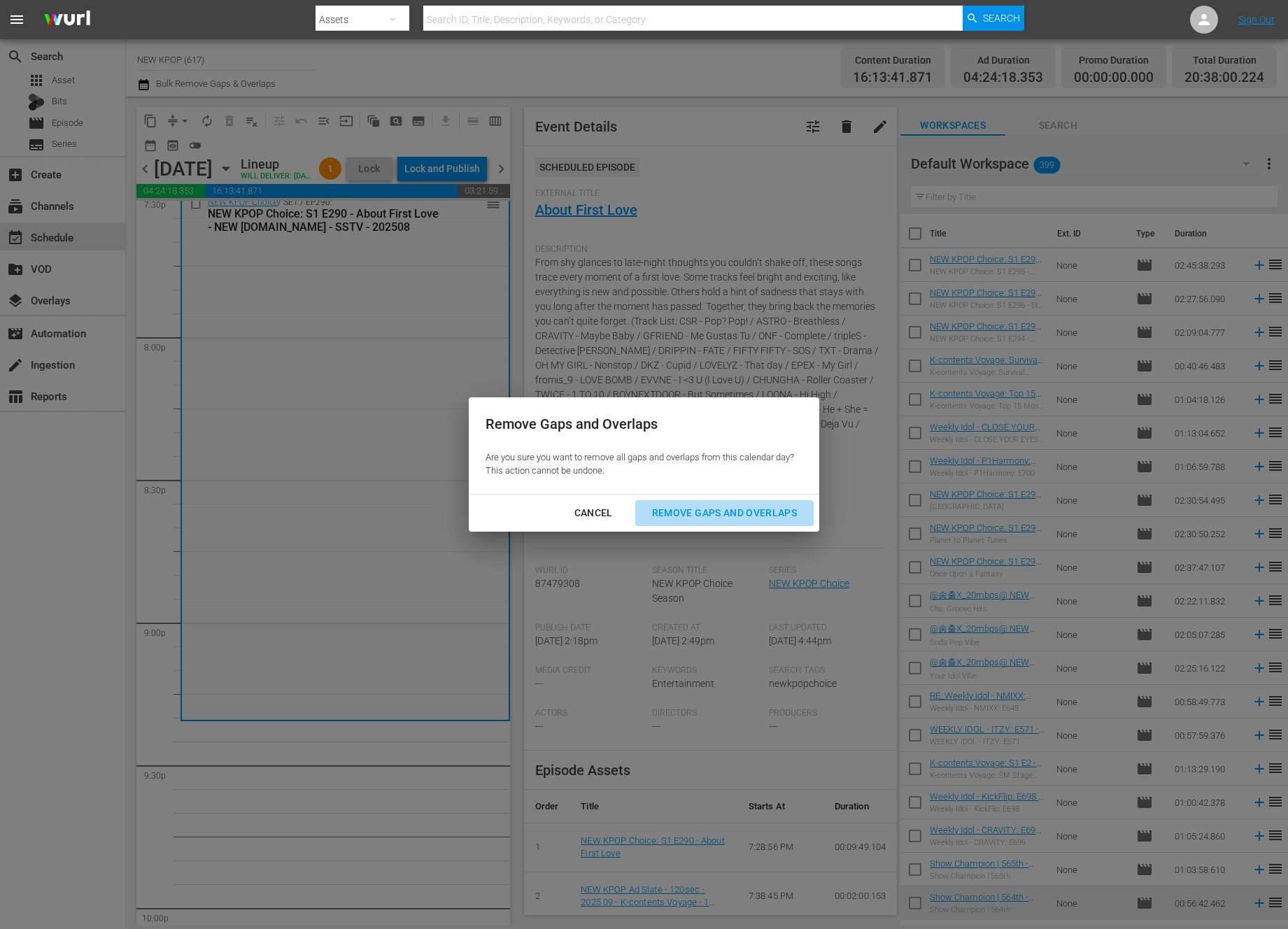
click at [717, 509] on div "Remove Gaps and Overlaps" at bounding box center [724, 513] width 167 height 17
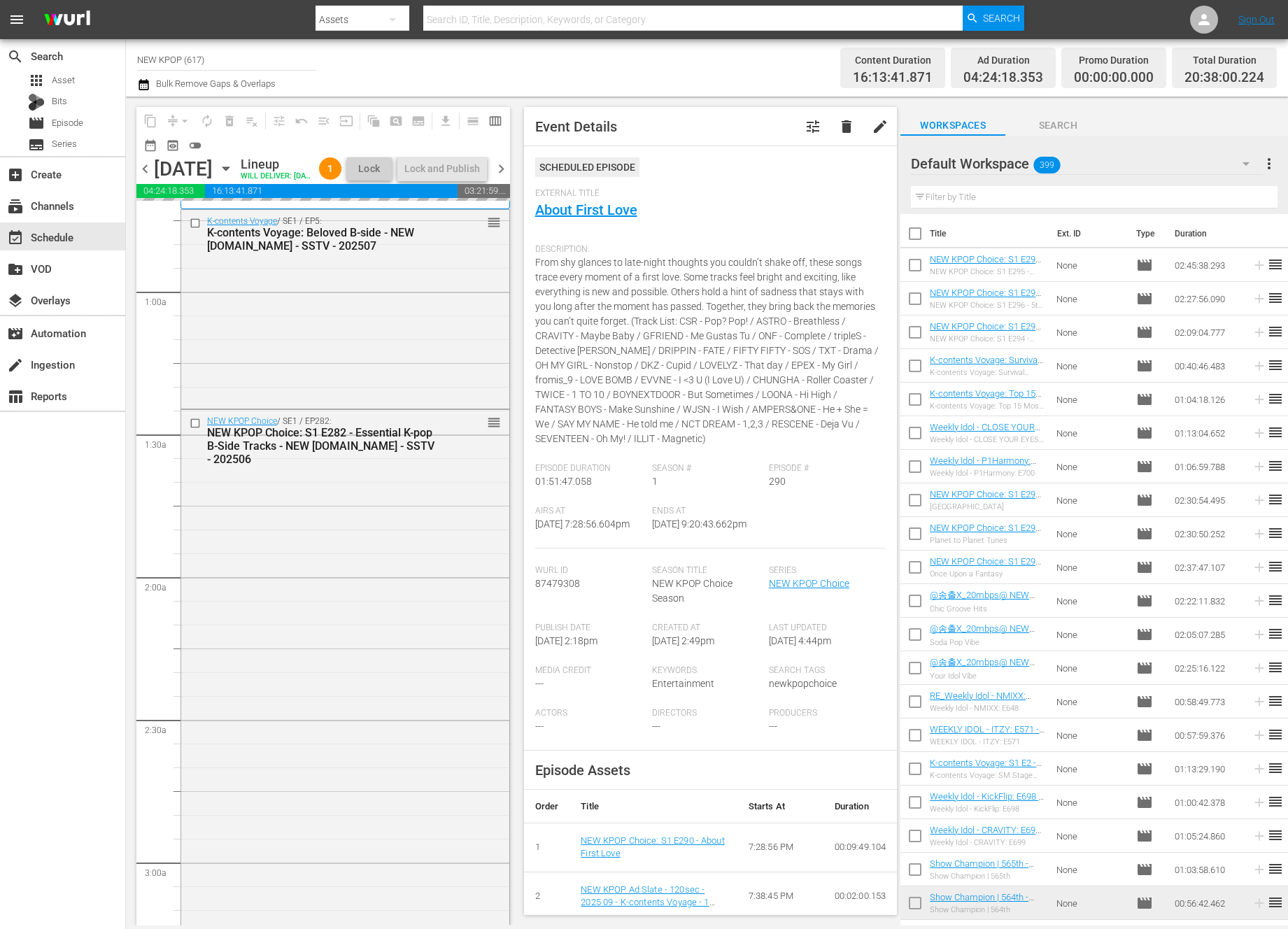
scroll to position [0, 0]
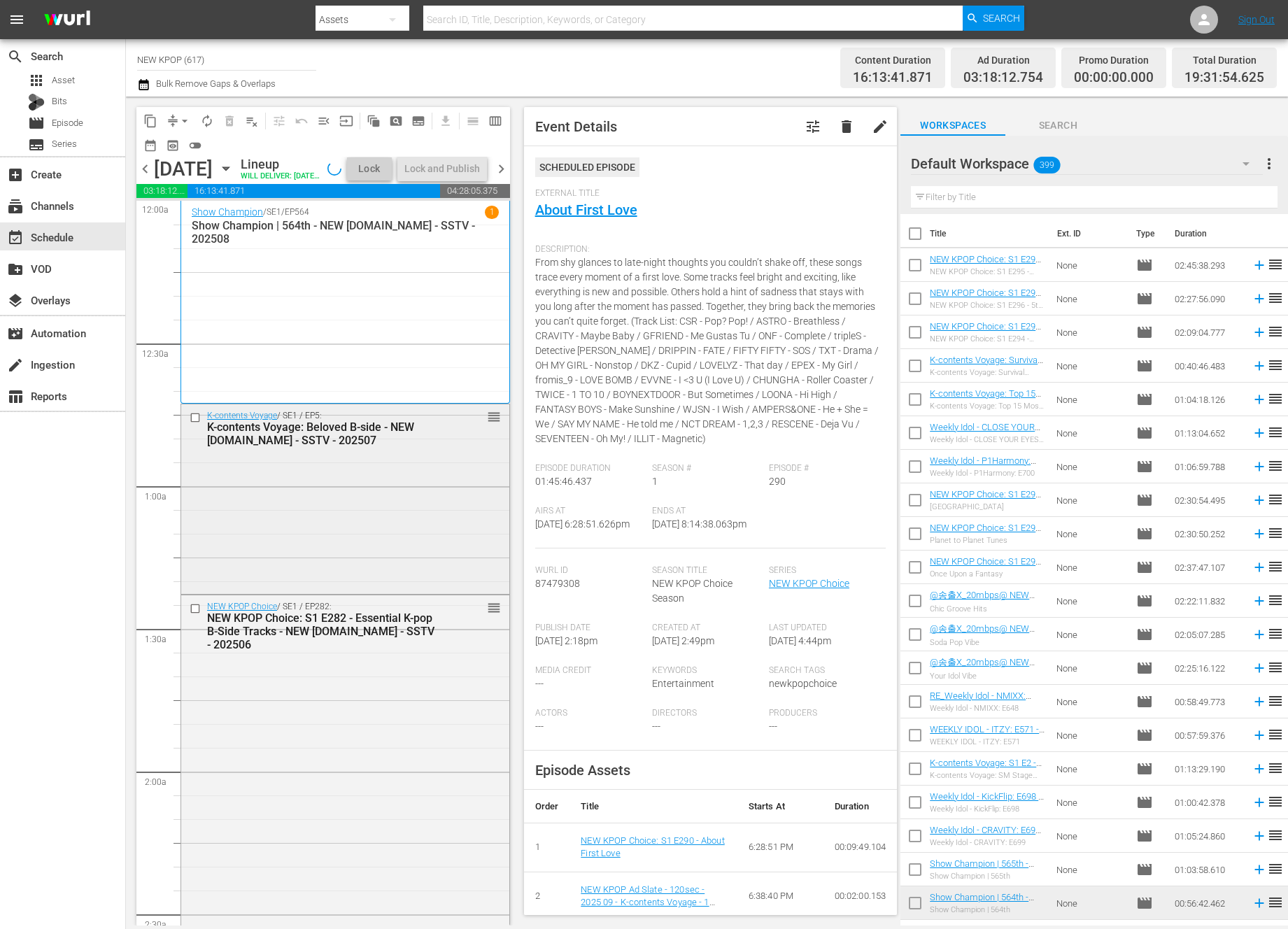
click at [465, 573] on div "K-contents Voyage / SE1 / EP5: K-contents Voyage: Beloved B-side - NEW K.ID - S…" at bounding box center [345, 498] width 328 height 186
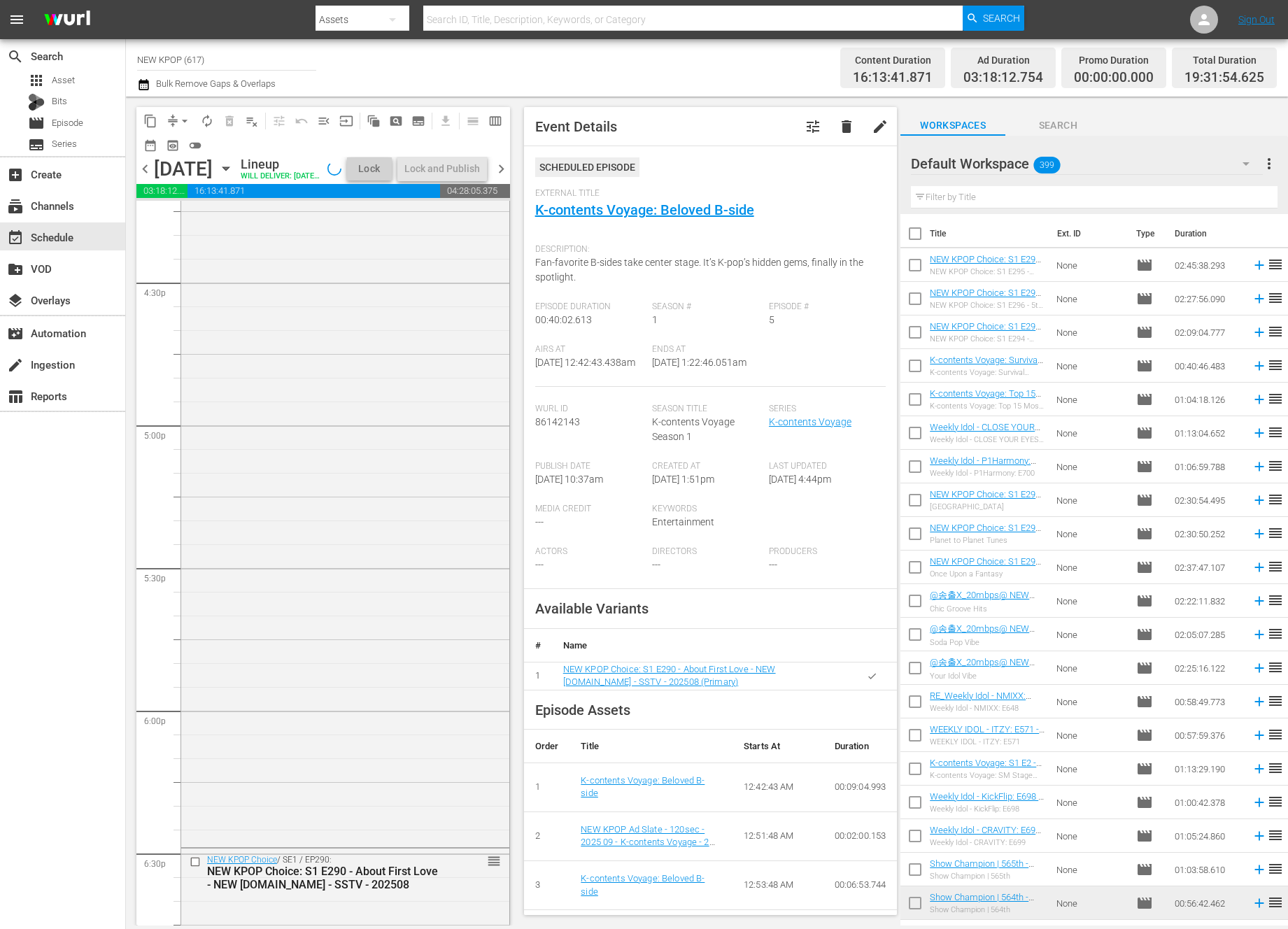
click at [396, 669] on div "NEW KPOP Choice / SE1 / EP272: NEW KPOP Choice: S1 E272 - Romantic Songs - NEW …" at bounding box center [345, 414] width 328 height 861
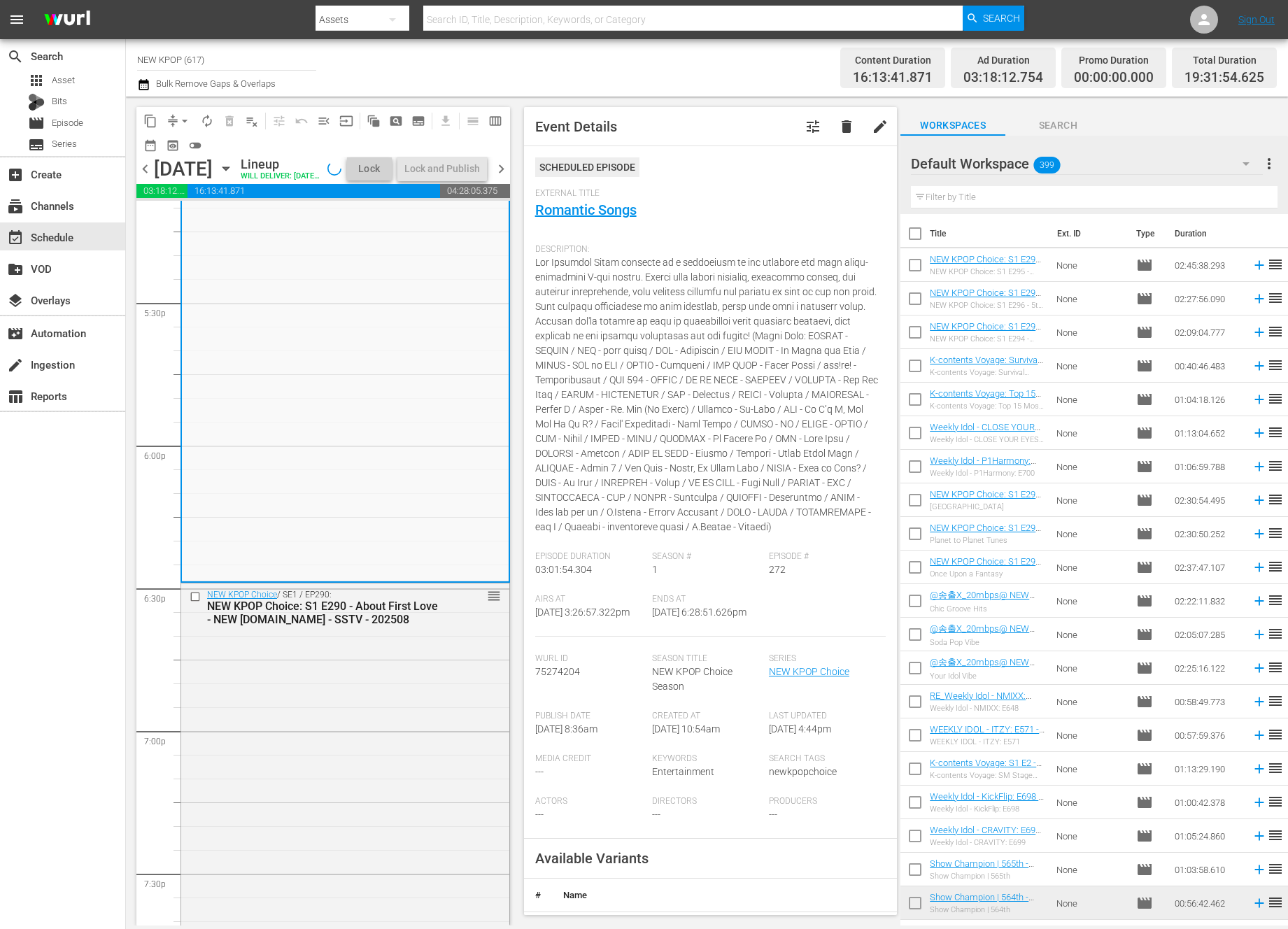
click at [396, 669] on div "NEW KPOP Choice / SE1 / EP290: NEW KPOP Choice: S1 E290 - About First Love - NE…" at bounding box center [345, 833] width 328 height 499
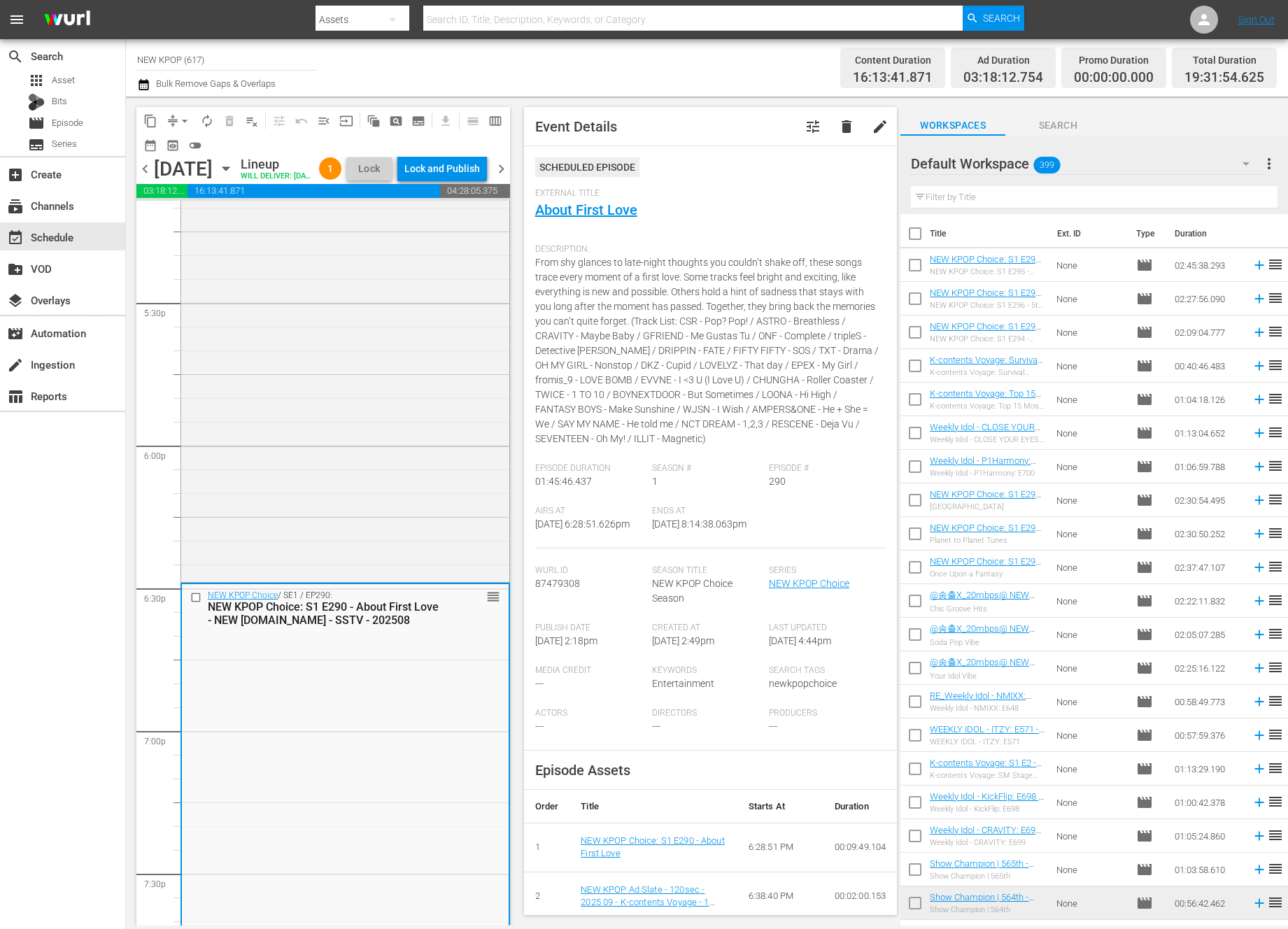
scroll to position [5532, 0]
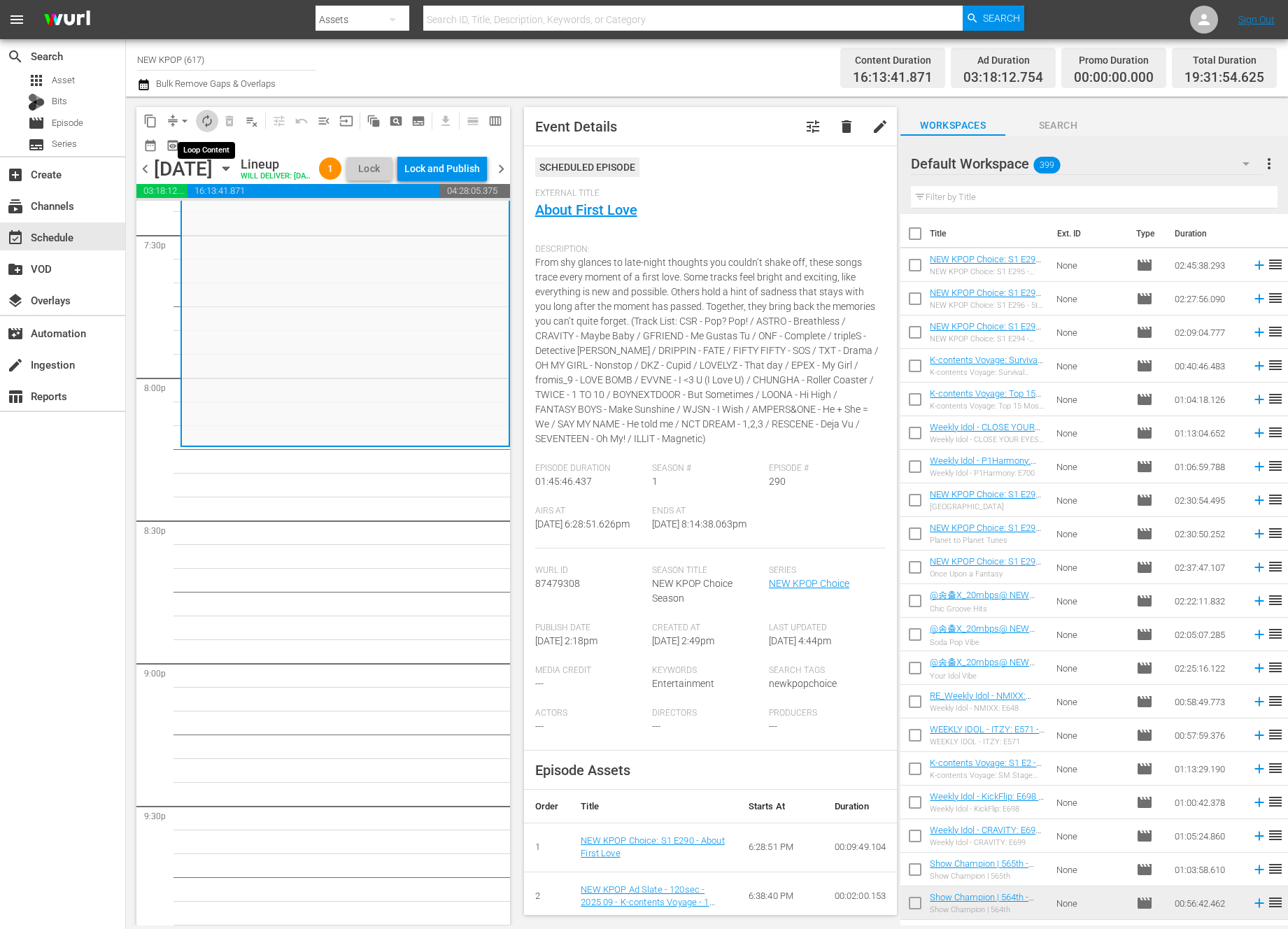
click at [205, 114] on span "autorenew_outlined" at bounding box center [207, 120] width 14 height 14
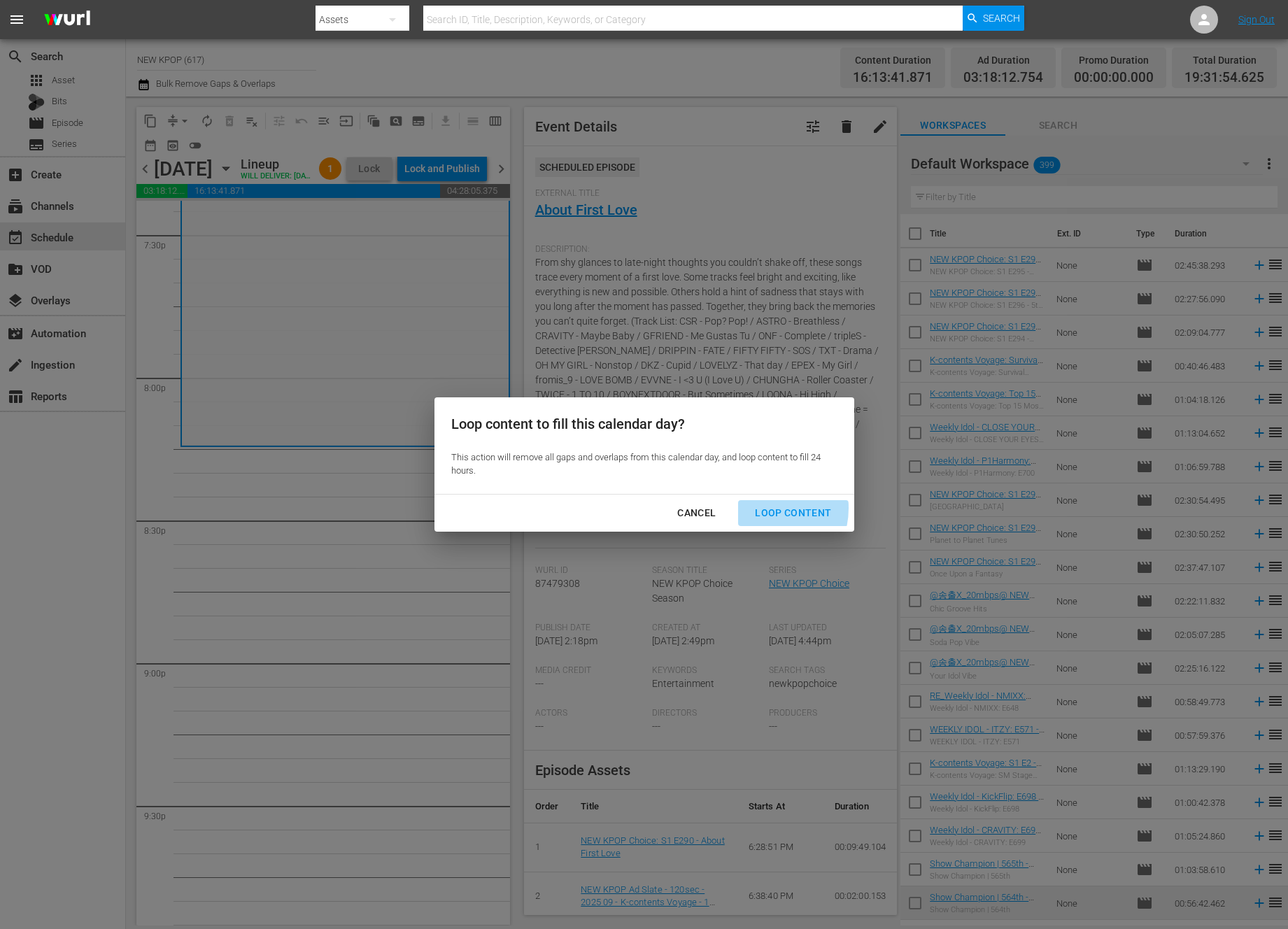
click at [760, 508] on div "Loop Content" at bounding box center [793, 513] width 99 height 17
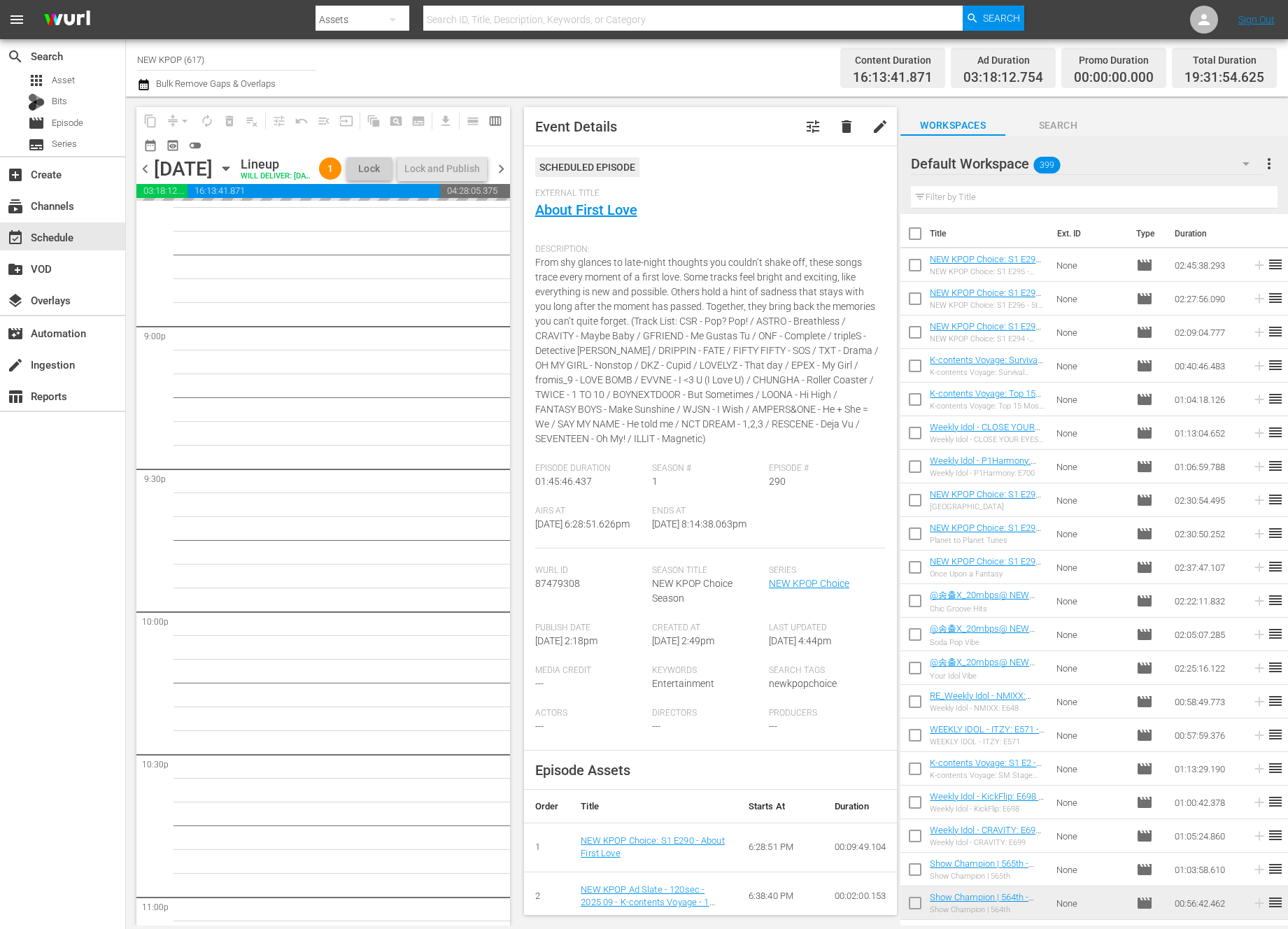
scroll to position [5458, 0]
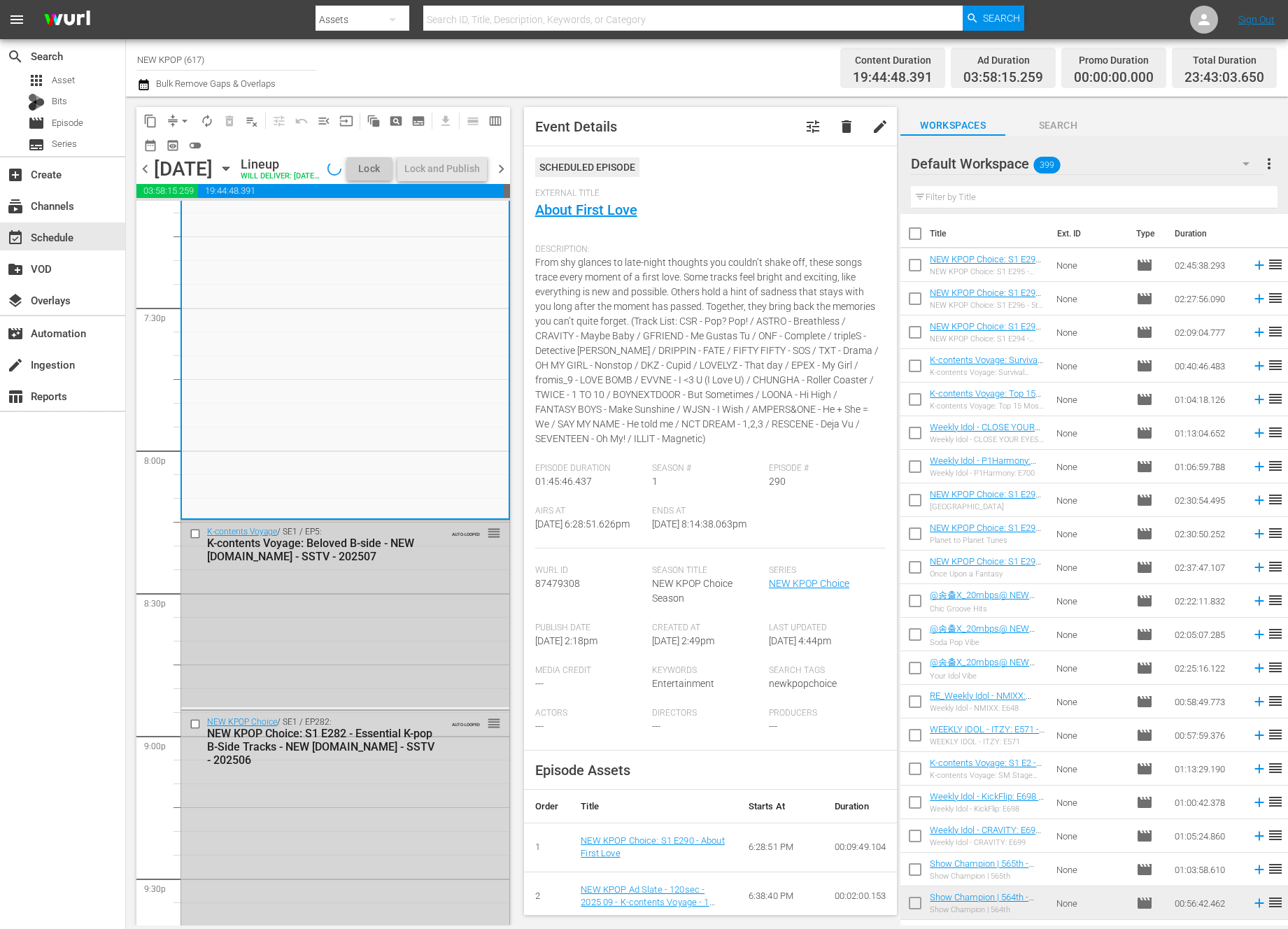
click at [310, 691] on div "K-contents Voyage / SE1 / EP5: K-contents Voyage: Beloved B-side - NEW K.ID - S…" at bounding box center [345, 613] width 328 height 186
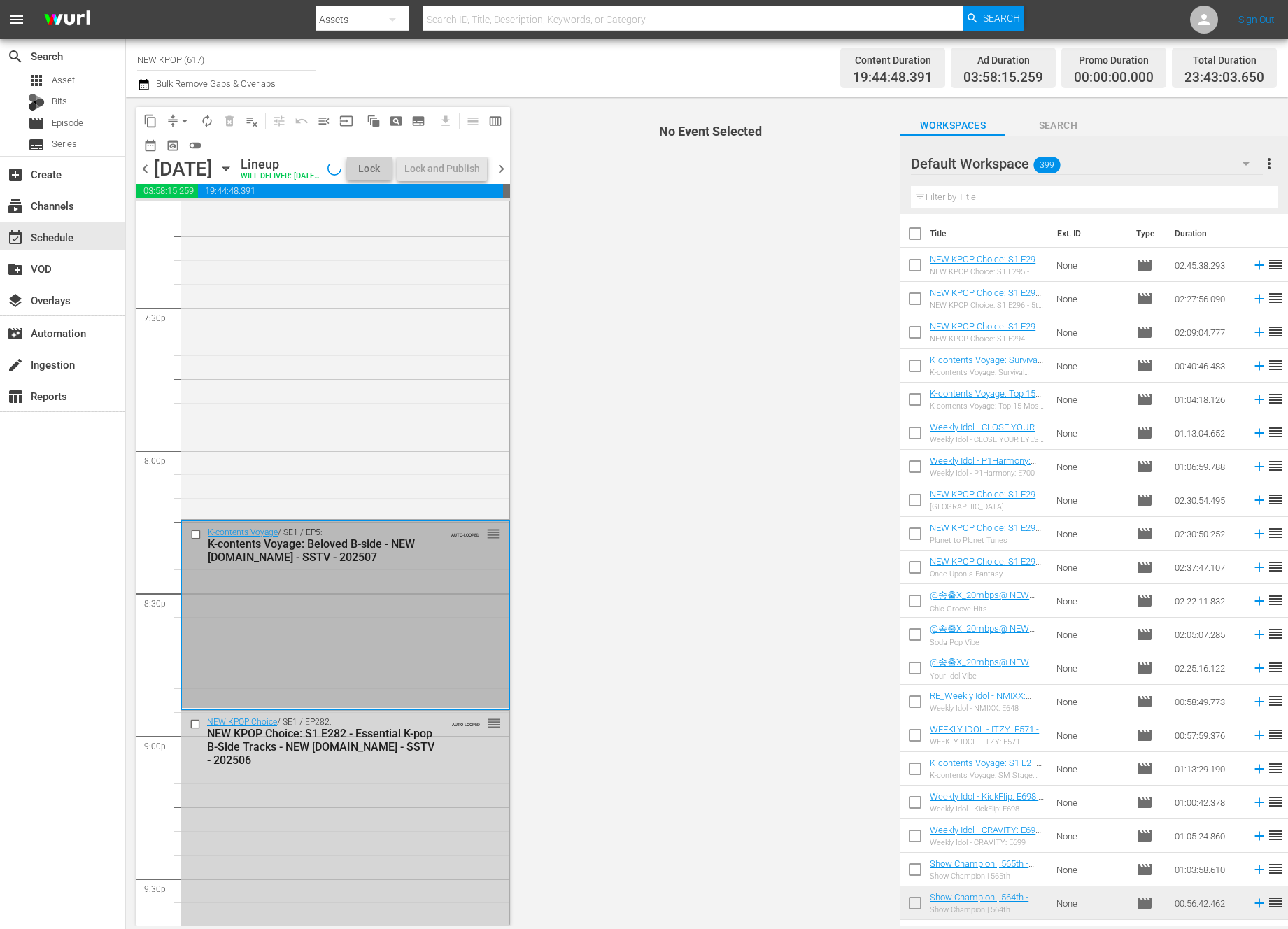
click at [310, 691] on div "K-contents Voyage / SE1 / EP5: K-contents Voyage: Beloved B-side - NEW K.ID - S…" at bounding box center [345, 614] width 327 height 186
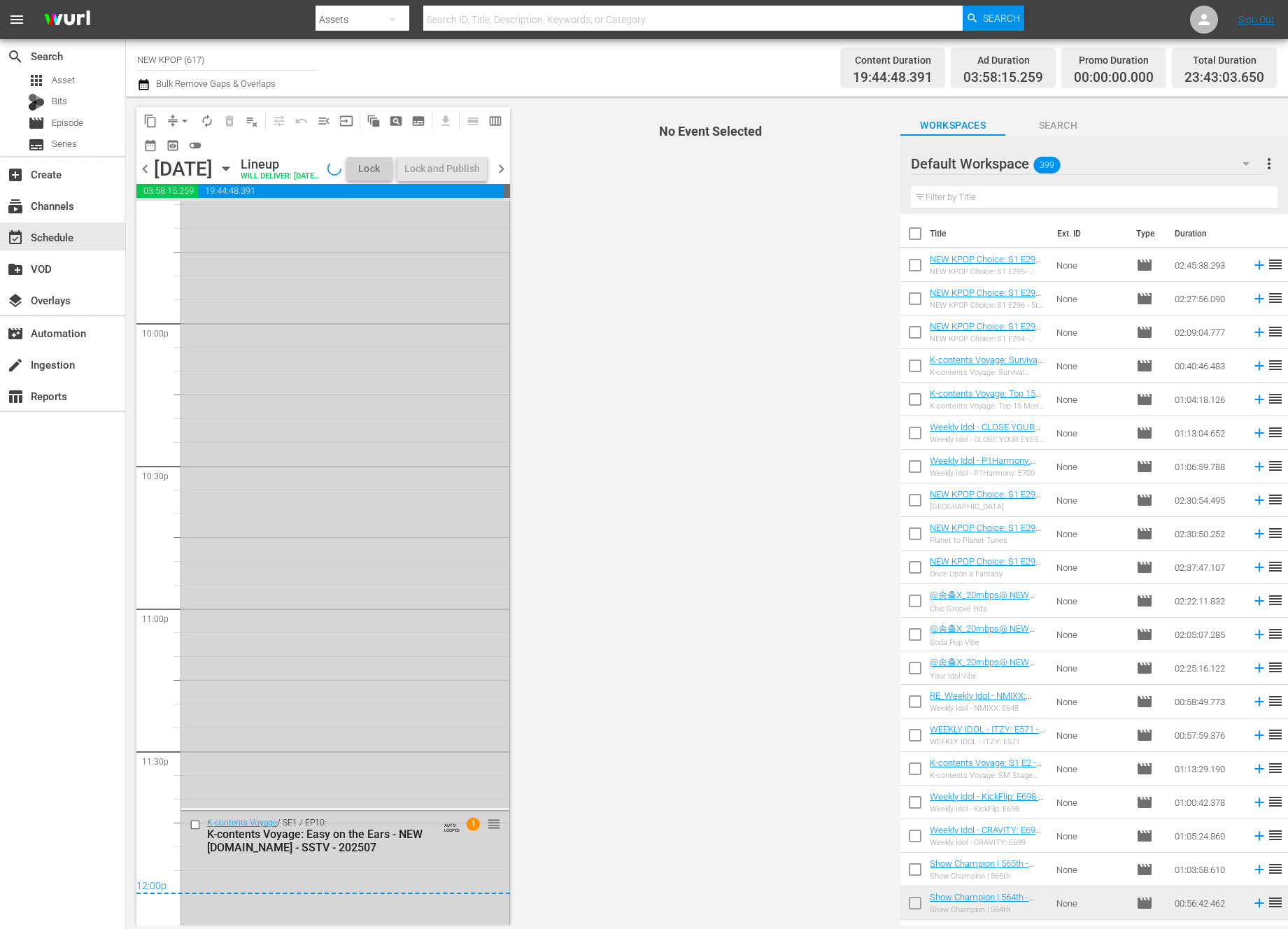
click at [330, 688] on div "NEW KPOP Choice / SE1 / EP282: NEW KPOP Choice: S1 E282 - Essential K-pop B-Sid…" at bounding box center [345, 410] width 328 height 794
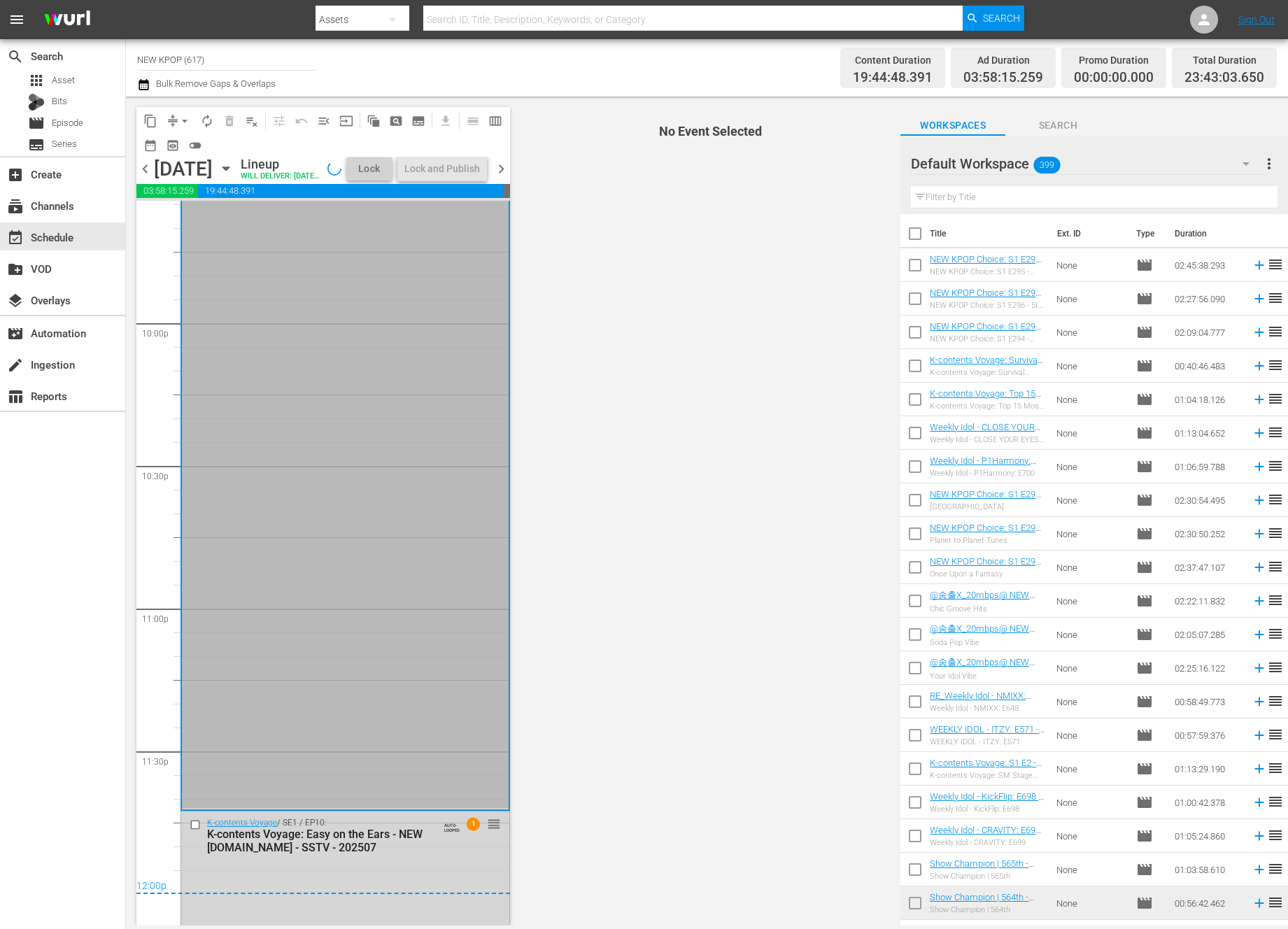
scroll to position [6270, 0]
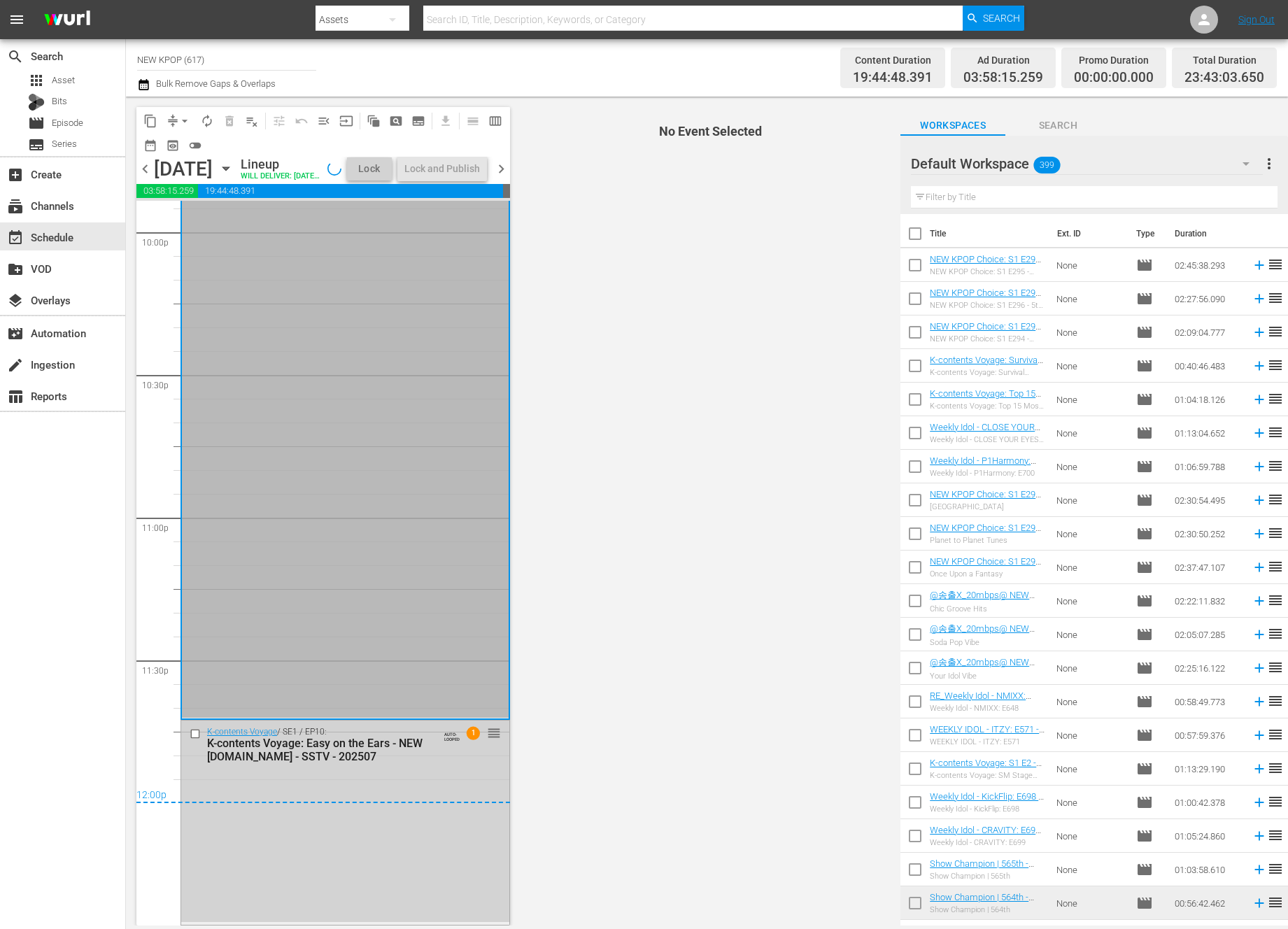
click at [359, 860] on div "K-contents Voyage / SE1 / EP10: K-contents Voyage: Easy on the Ears - NEW K.ID …" at bounding box center [345, 821] width 328 height 201
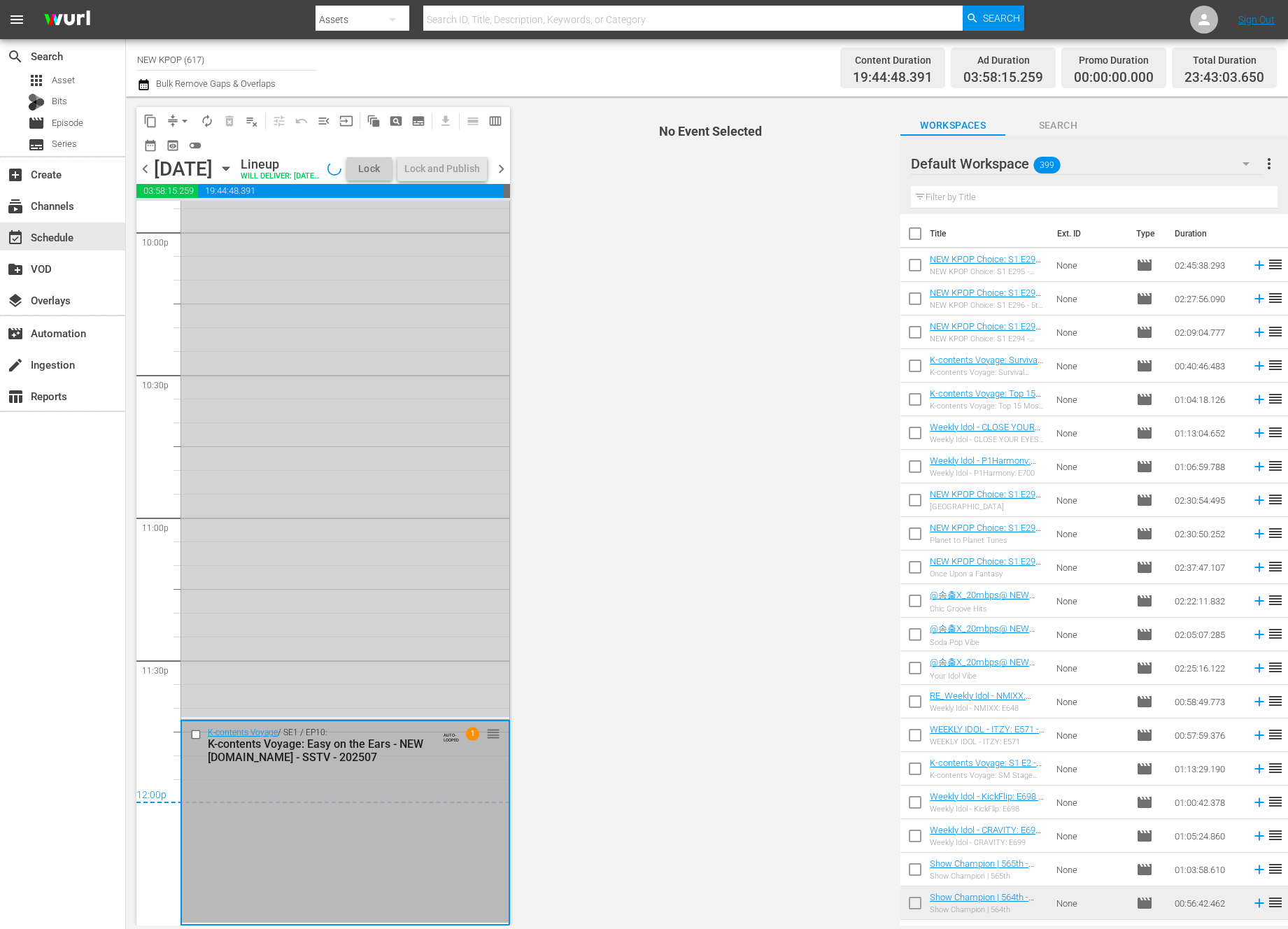
click at [381, 621] on div "NEW KPOP Choice / SE1 / EP282: NEW KPOP Choice: S1 E282 - Essential K-pop B-Sid…" at bounding box center [345, 319] width 328 height 794
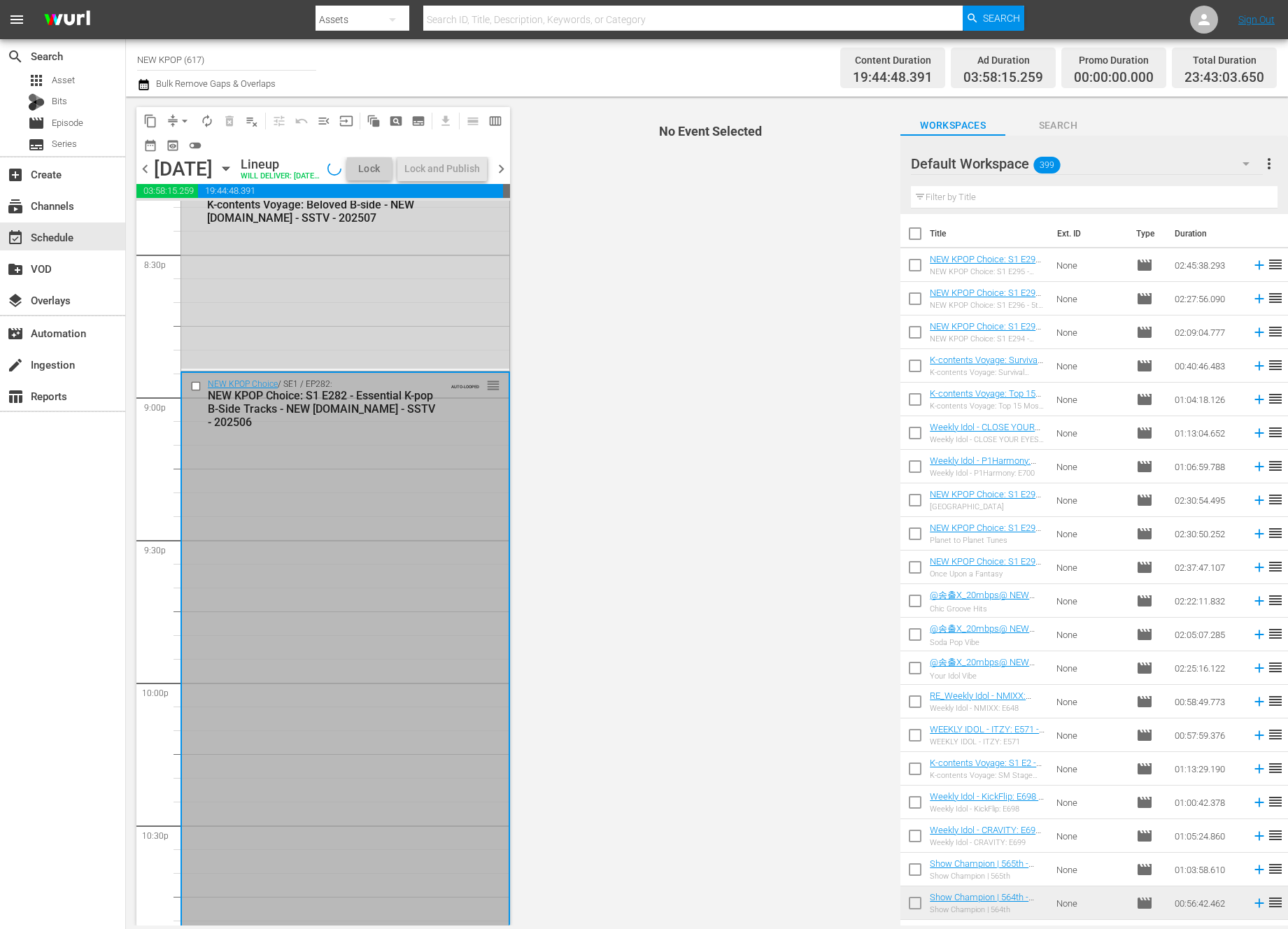
scroll to position [5794, 0]
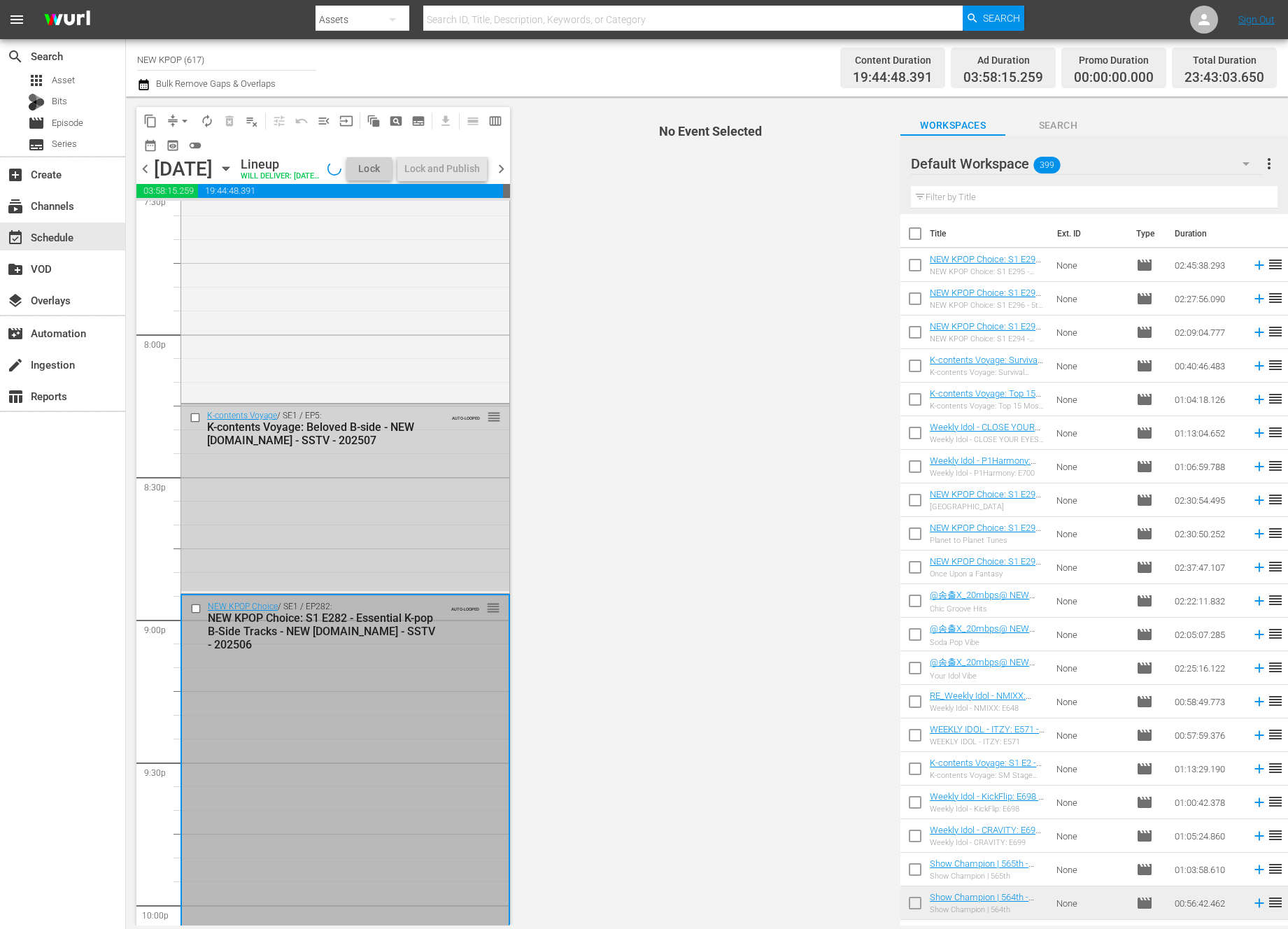
click at [381, 543] on div "K-contents Voyage / SE1 / EP5: K-contents Voyage: Beloved B-side - NEW K.ID - S…" at bounding box center [345, 498] width 328 height 186
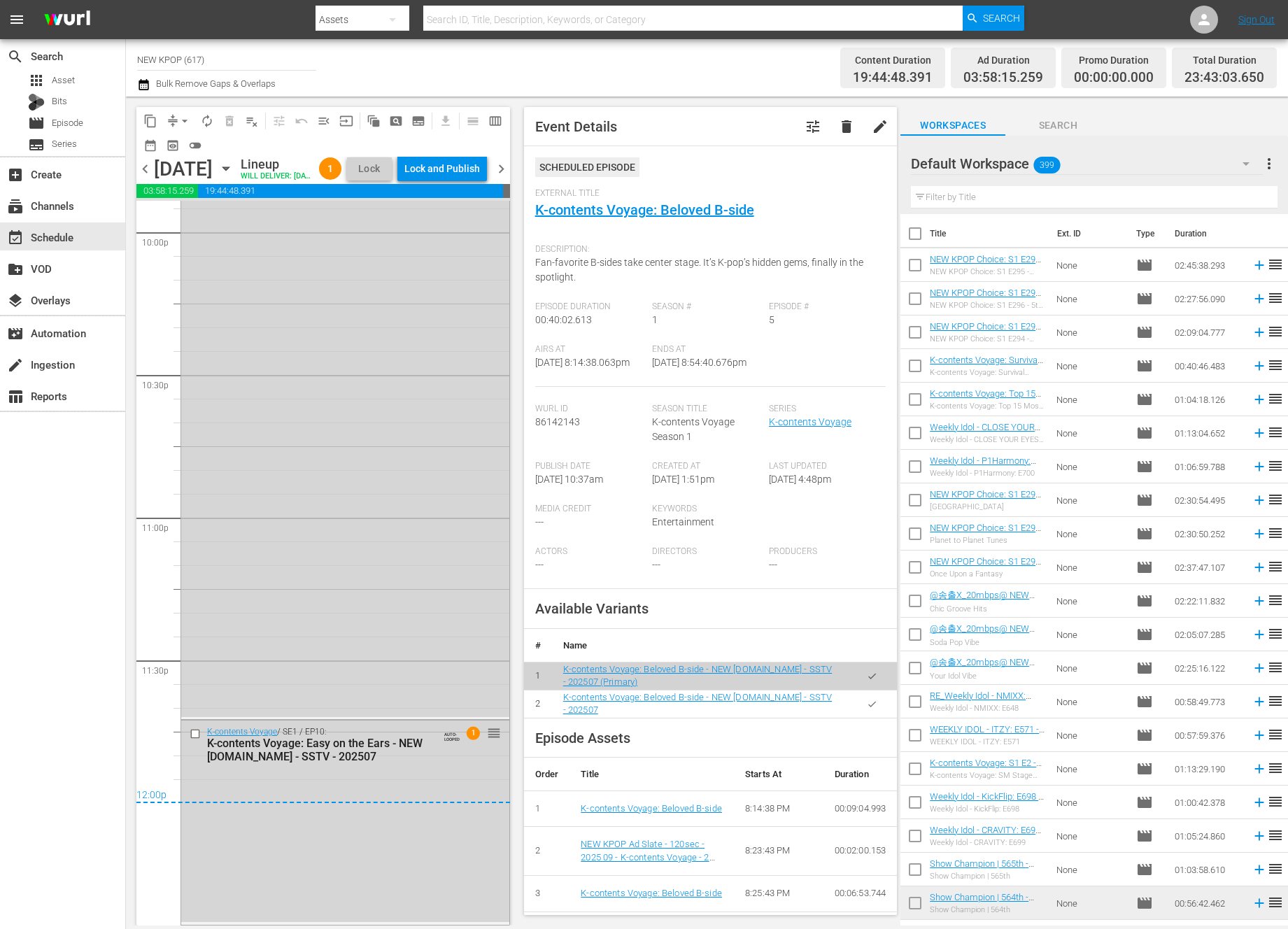
scroll to position [6270, 0]
click at [467, 172] on div "Lock and Publish" at bounding box center [442, 169] width 76 height 25
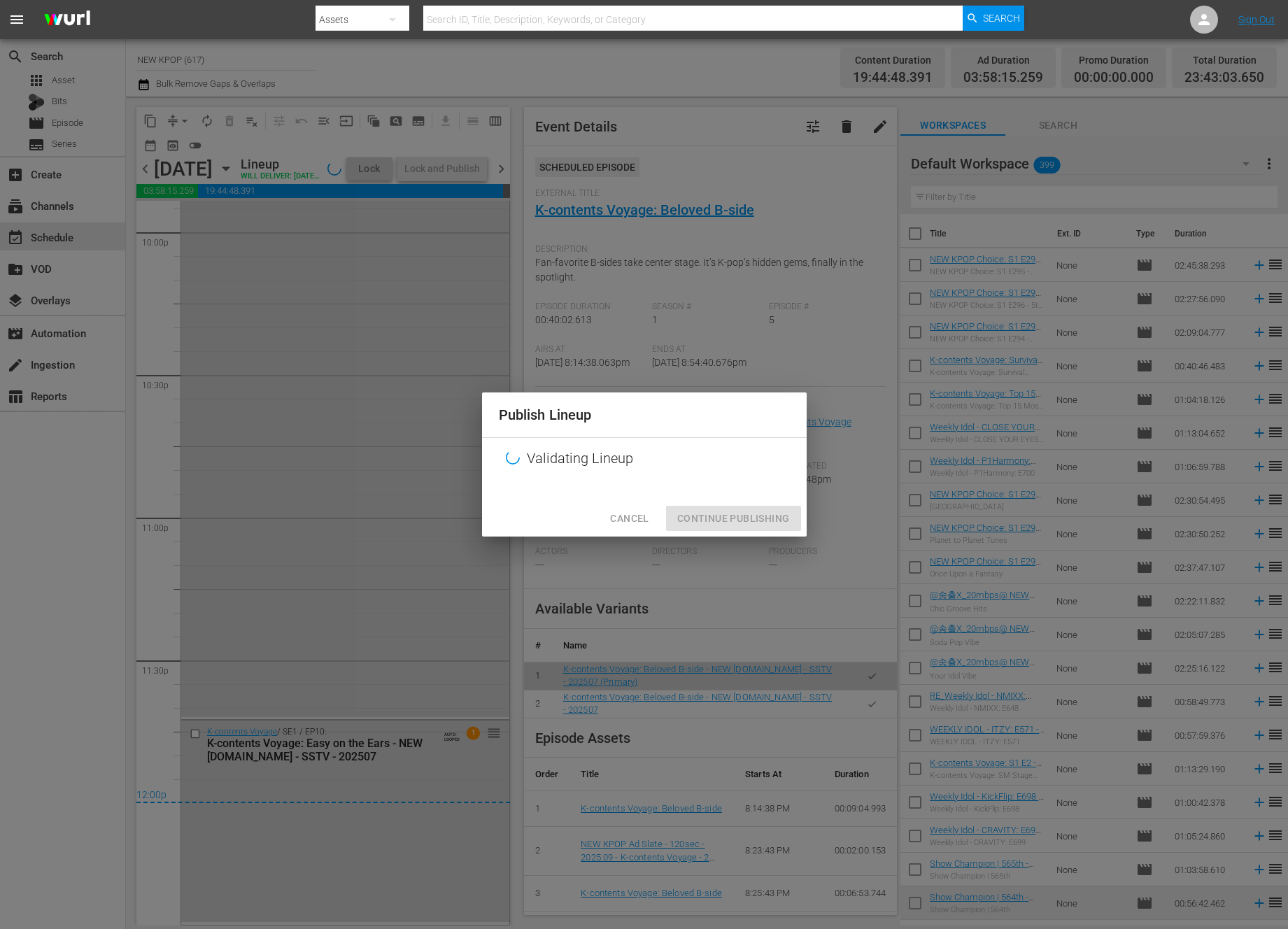
click at [7, 453] on div "Publish Lineup Validating Lineup Cancel Continue Publishing" at bounding box center [644, 464] width 1288 height 929
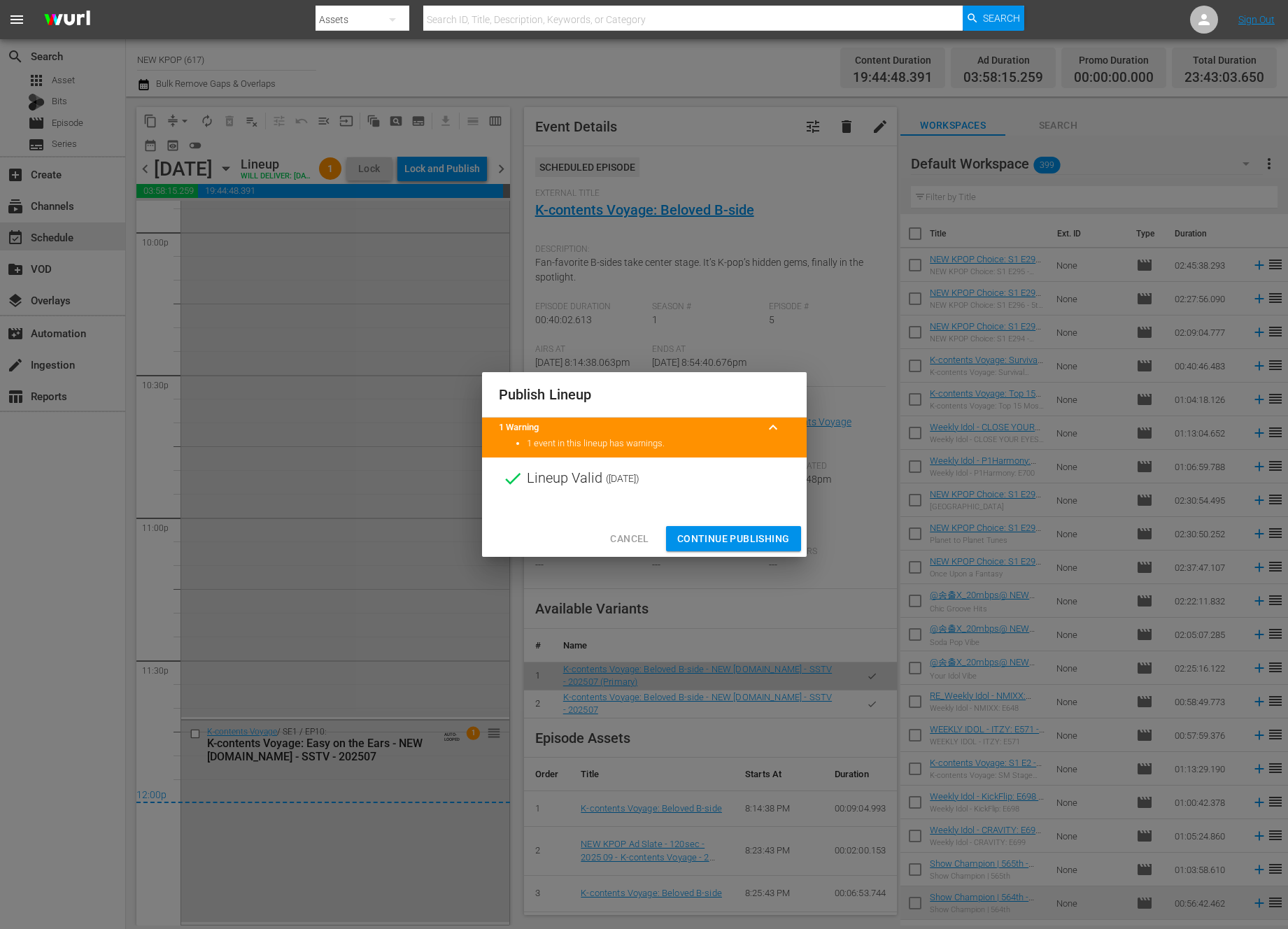
click at [712, 540] on span "Continue Publishing" at bounding box center [734, 538] width 113 height 17
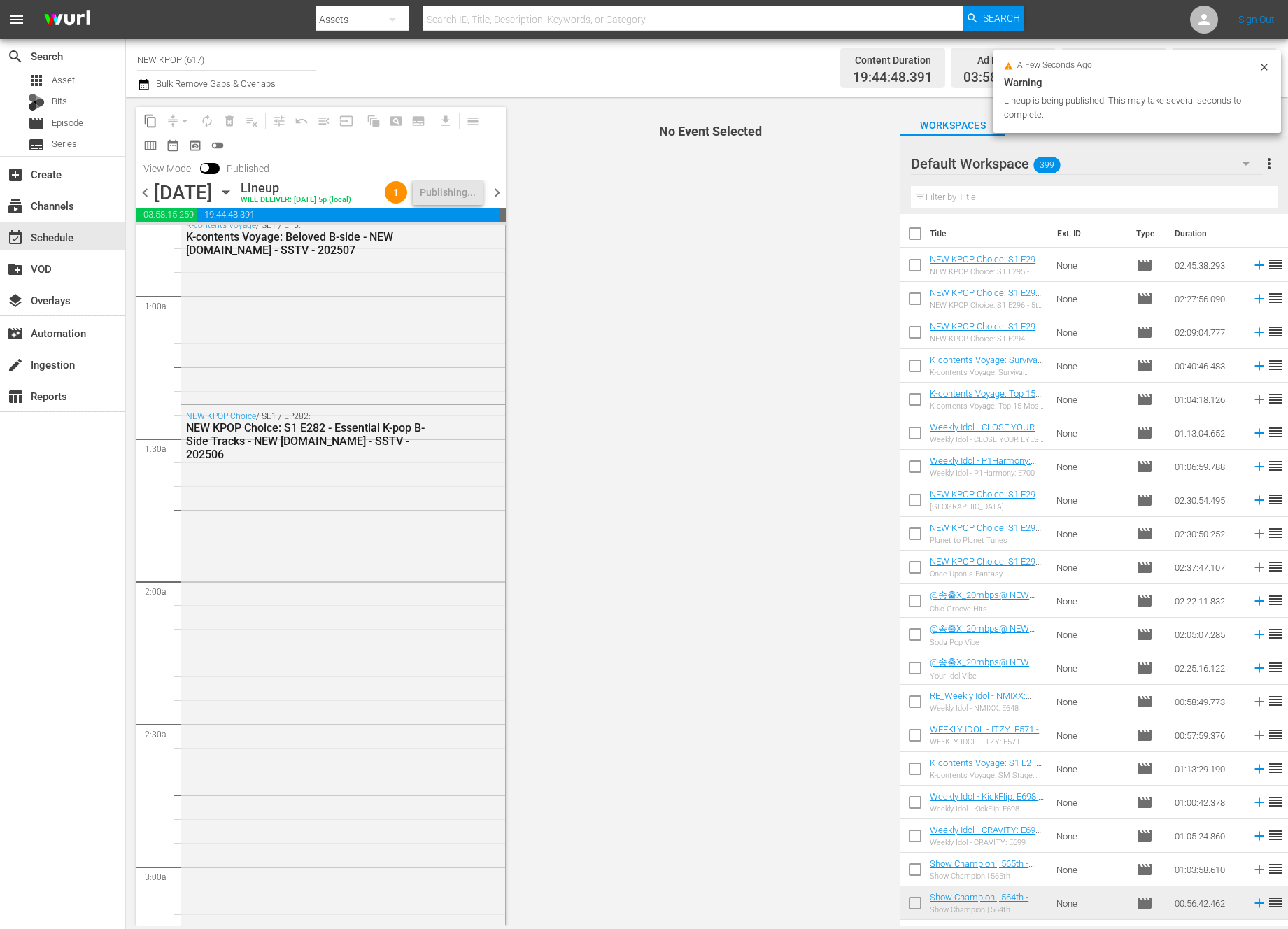
scroll to position [0, 0]
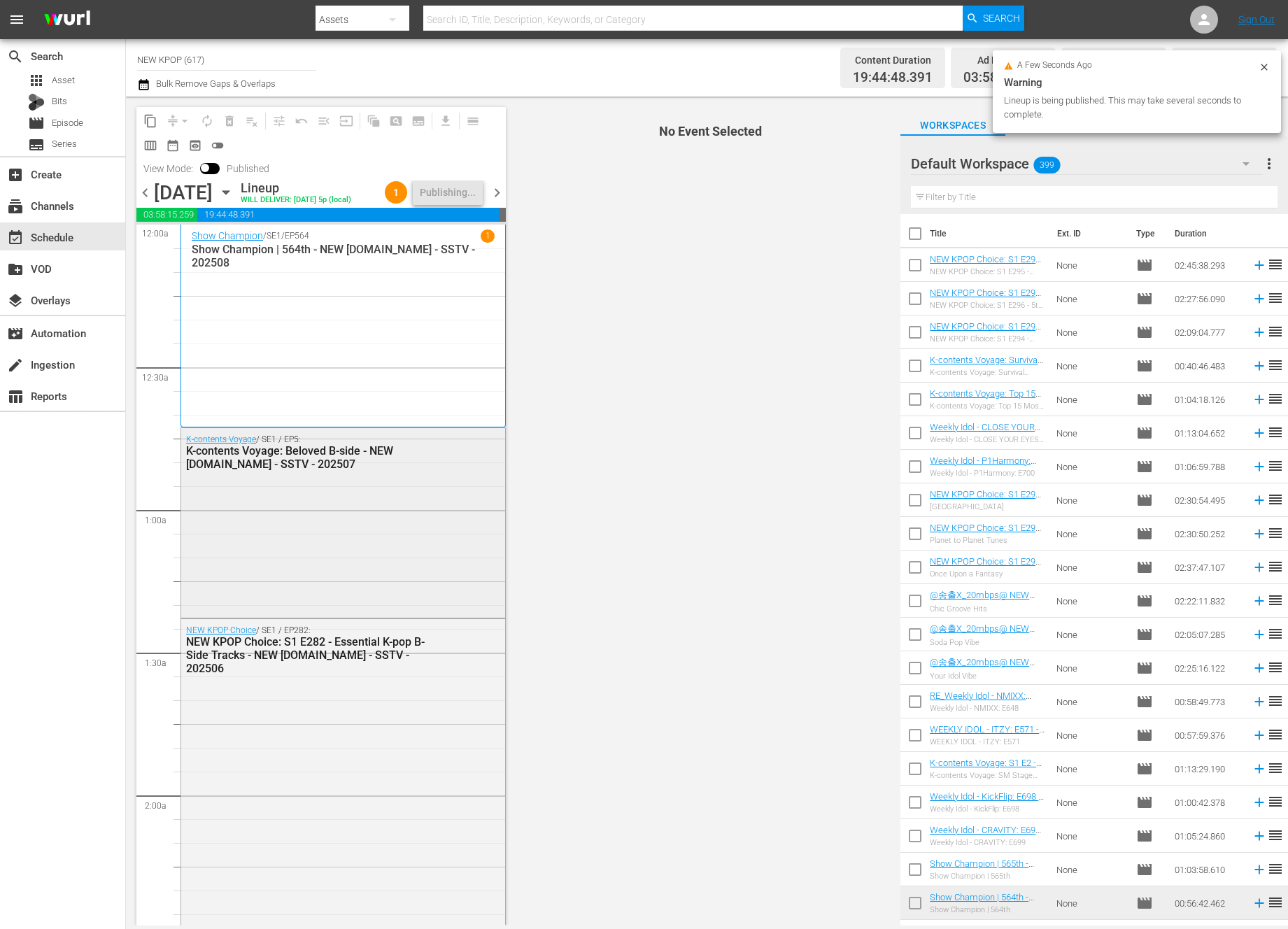
click at [376, 513] on div "K-contents Voyage / SE1 / EP5: K-contents Voyage: Beloved B-side - NEW K.ID - S…" at bounding box center [343, 521] width 324 height 186
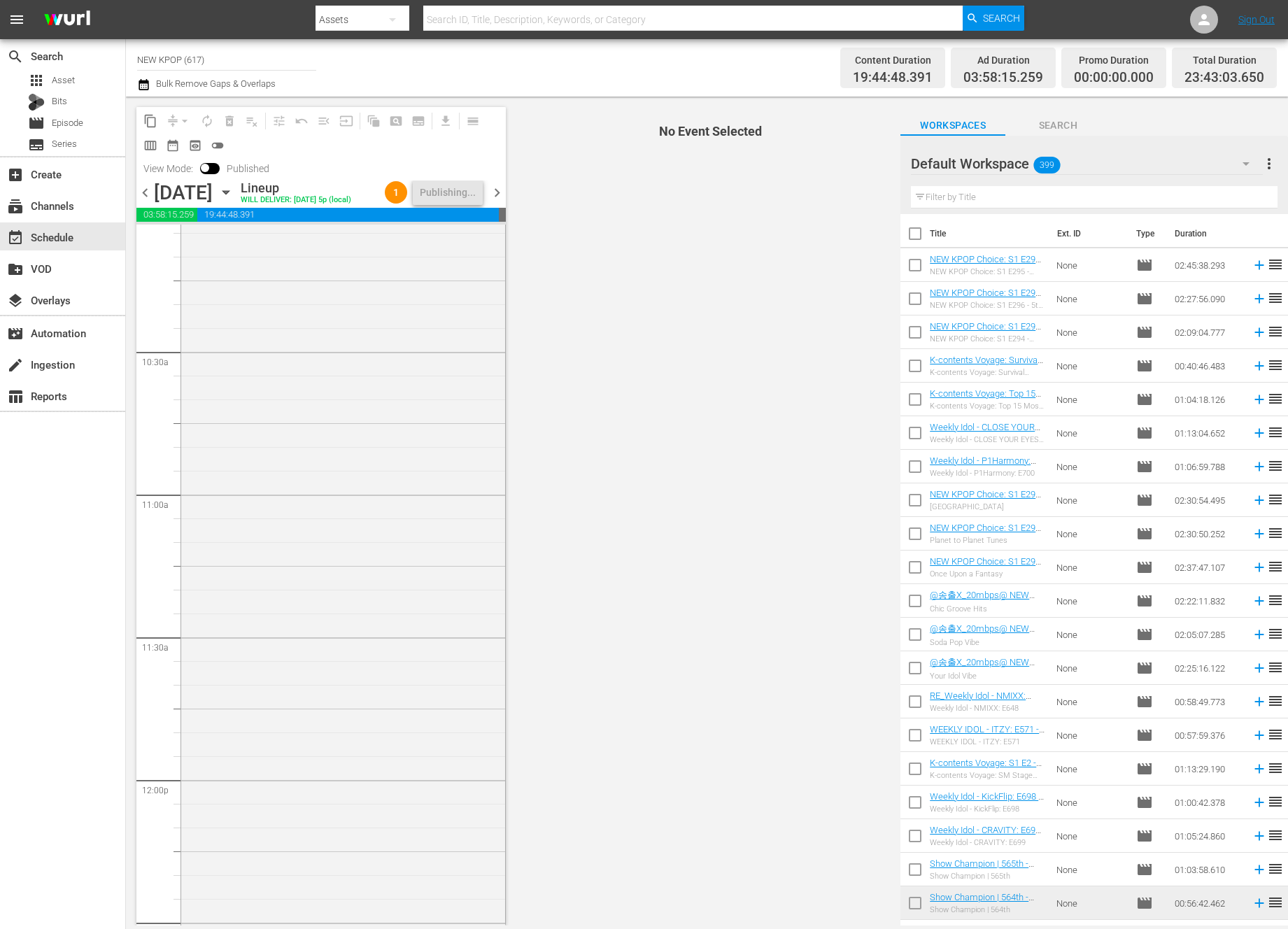
scroll to position [4577, 0]
click at [298, 542] on div "NEW KPOP Choice / SE1 / EP272: NEW KPOP Choice: S1 E272 - Romantic Songs - NEW …" at bounding box center [343, 488] width 324 height 861
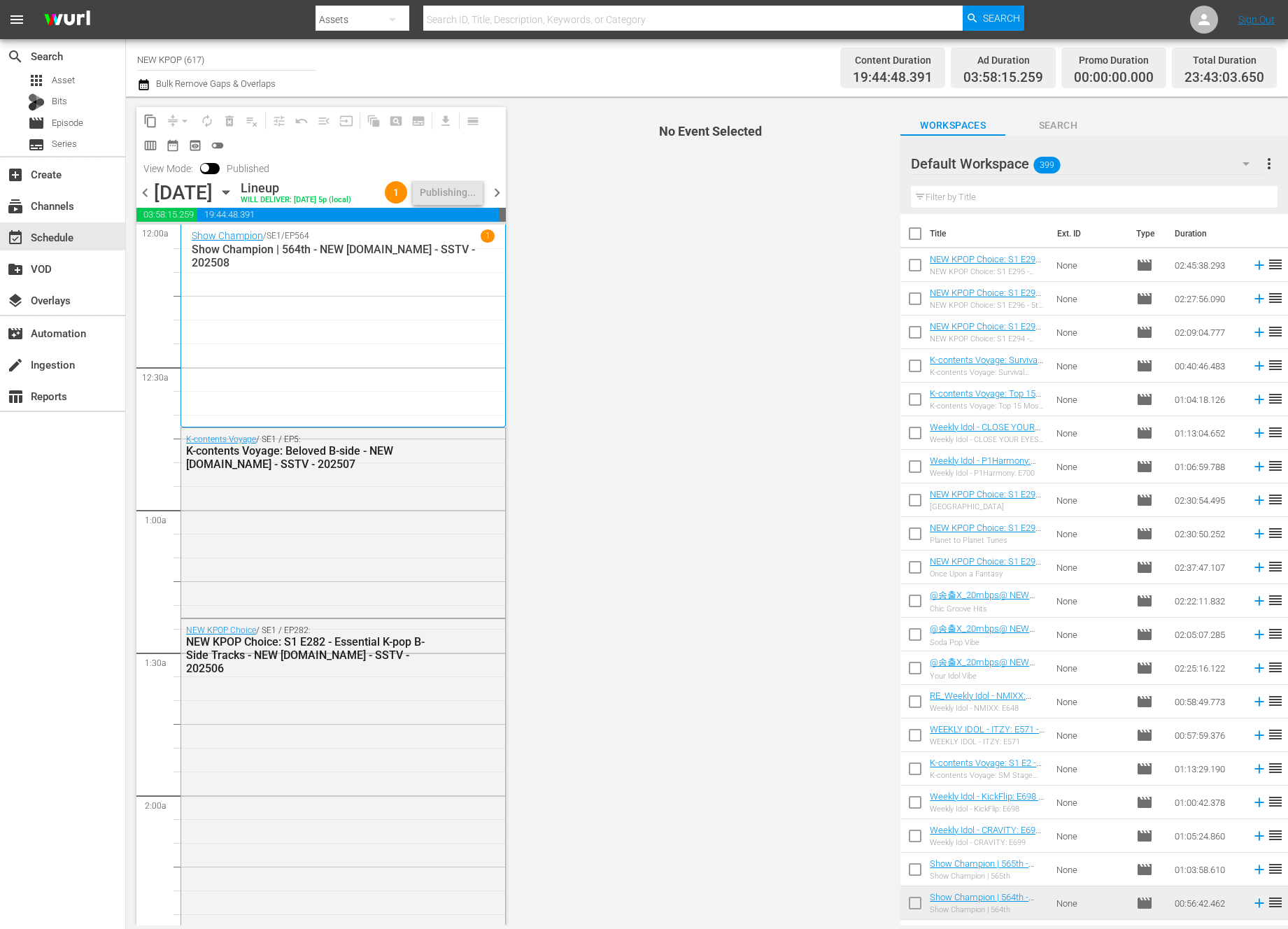
click at [479, 542] on div "K-contents Voyage / SE1 / EP5: K-contents Voyage: Beloved B-side - NEW K.ID - S…" at bounding box center [343, 521] width 324 height 186
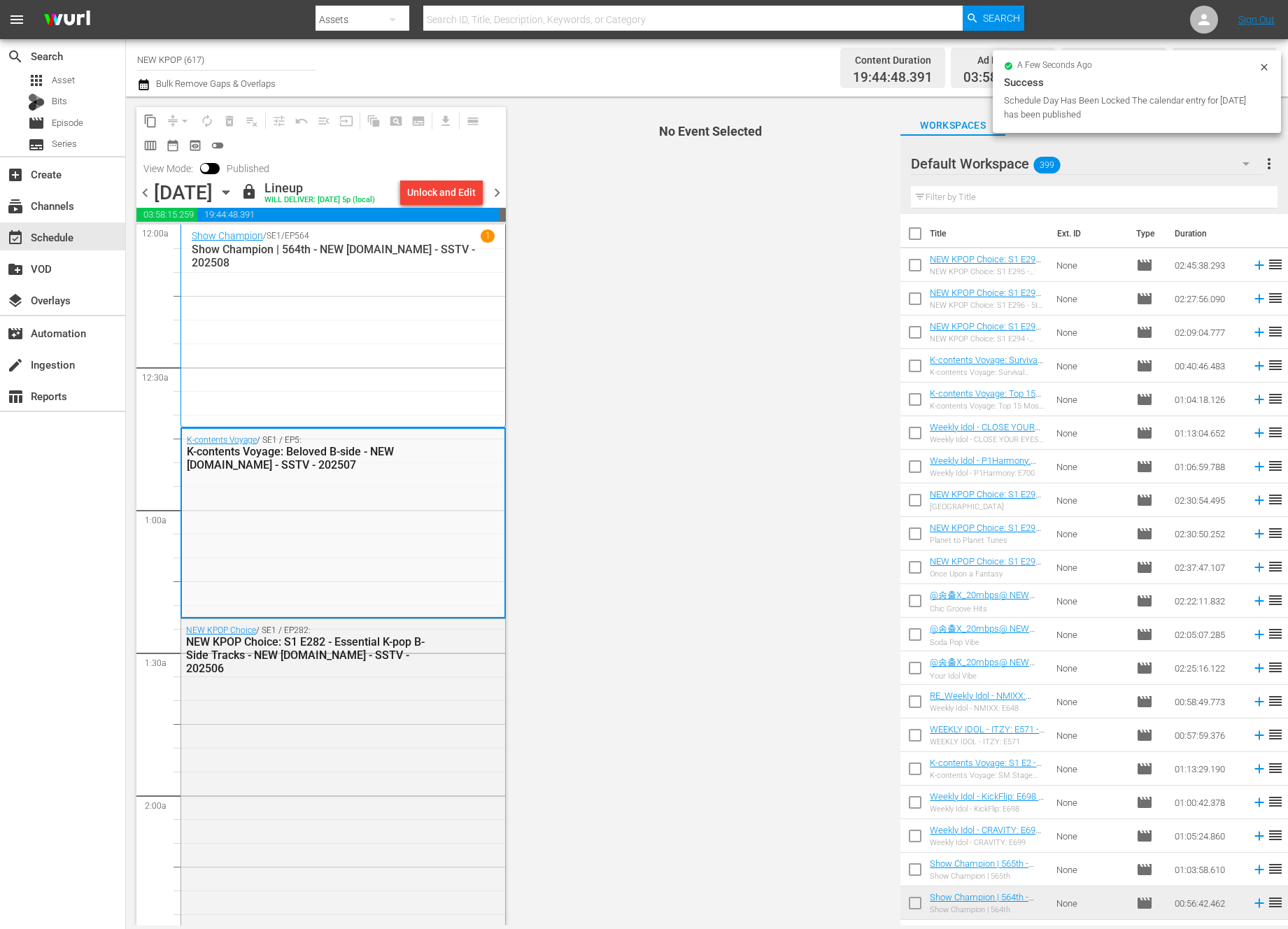
click at [451, 462] on div "K-contents Voyage / SE1 / EP5: K-contents Voyage: Beloved B-side - NEW K.ID - S…" at bounding box center [343, 452] width 322 height 47
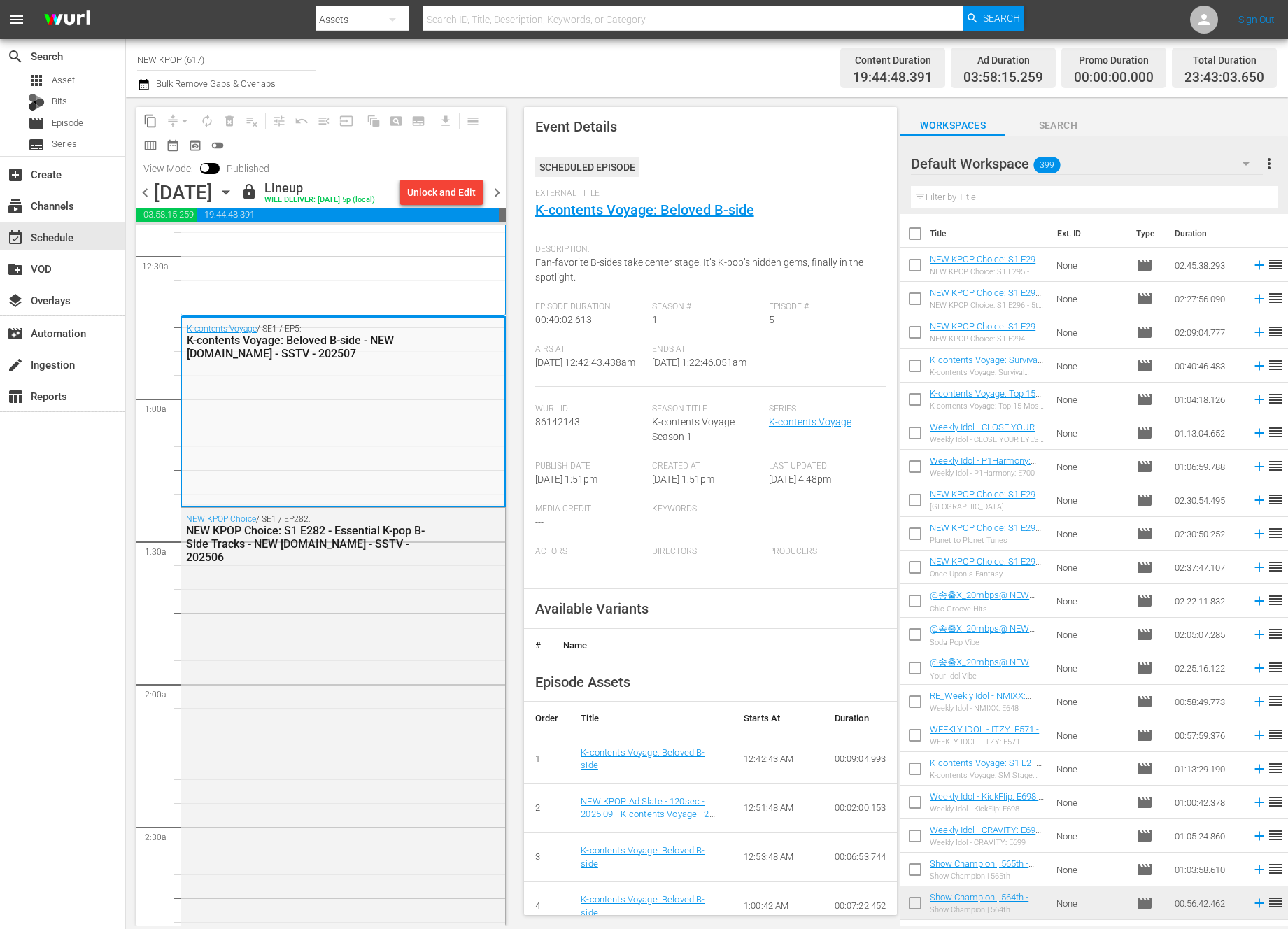
scroll to position [179, 0]
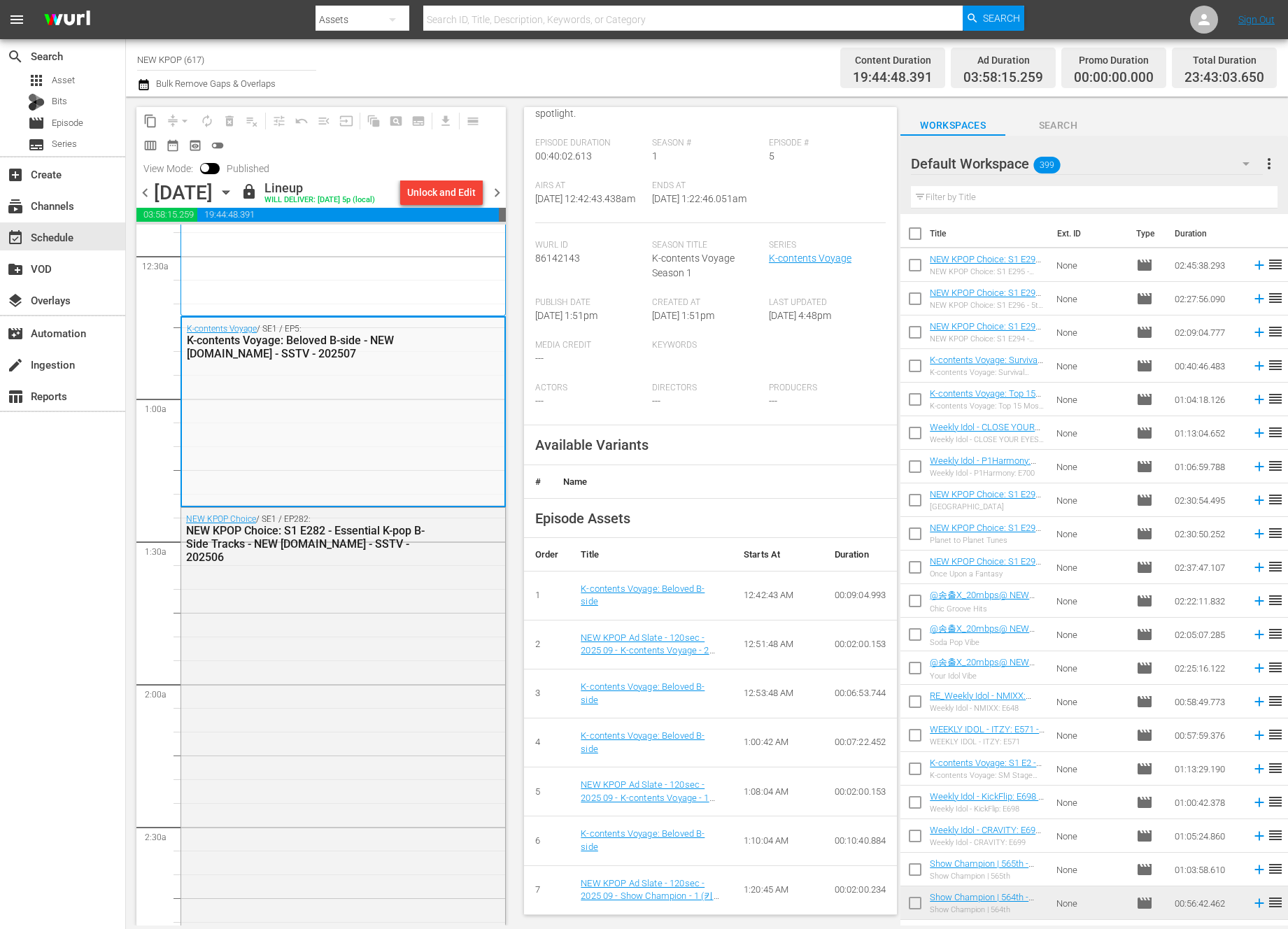
click at [393, 308] on div "Show Champion / SE1 / EP564 1 Show Champion | 564th - NEW K.ID - SSTV - 202508" at bounding box center [343, 214] width 303 height 193
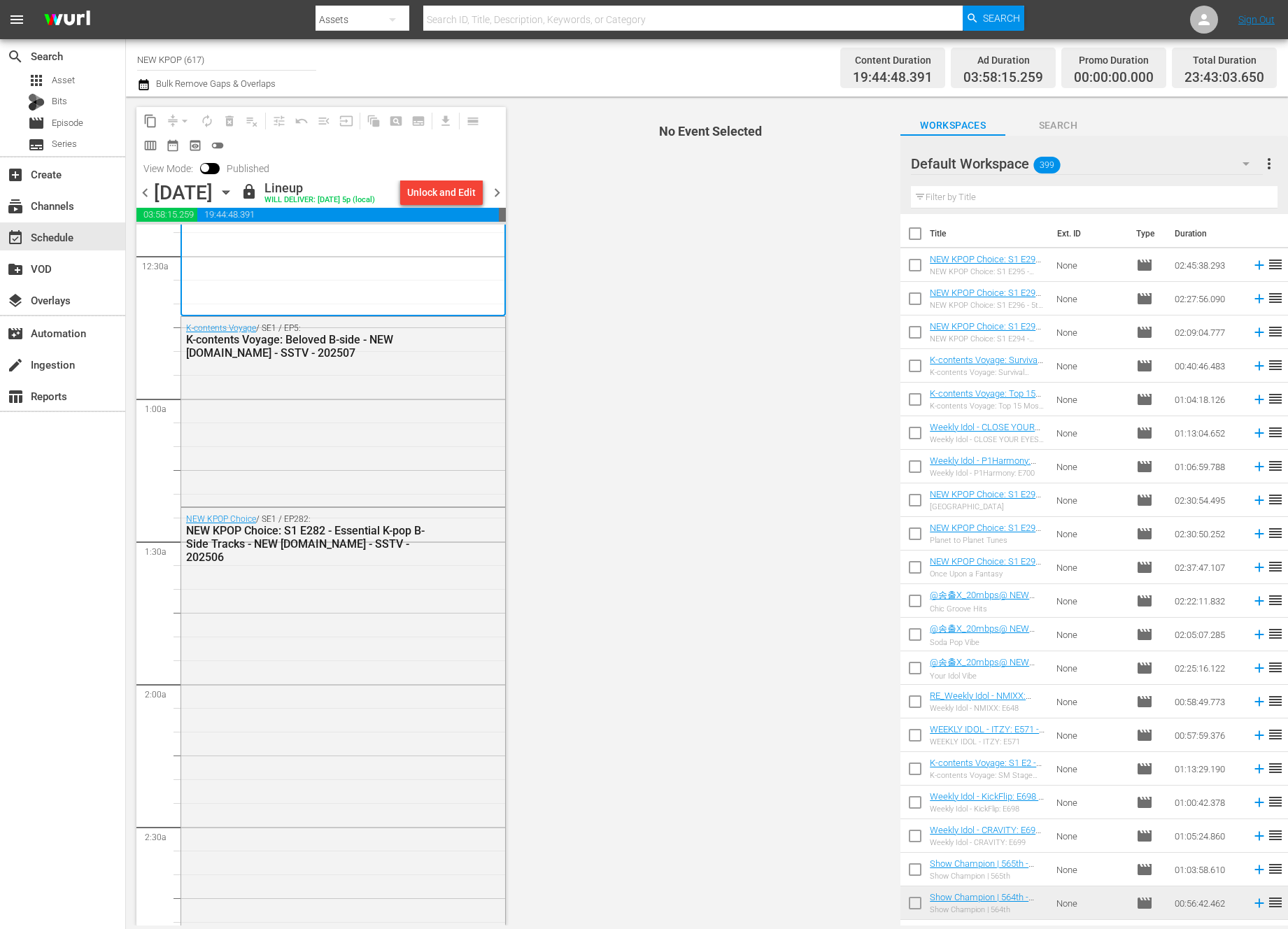
click at [410, 484] on div "K-contents Voyage / SE1 / EP5: K-contents Voyage: Beloved B-side - NEW K.ID - S…" at bounding box center [343, 410] width 324 height 186
click at [351, 725] on div "NEW KPOP Choice / SE1 / EP282: NEW KPOP Choice: S1 E282 - Essential K-pop B-Sid…" at bounding box center [343, 905] width 324 height 794
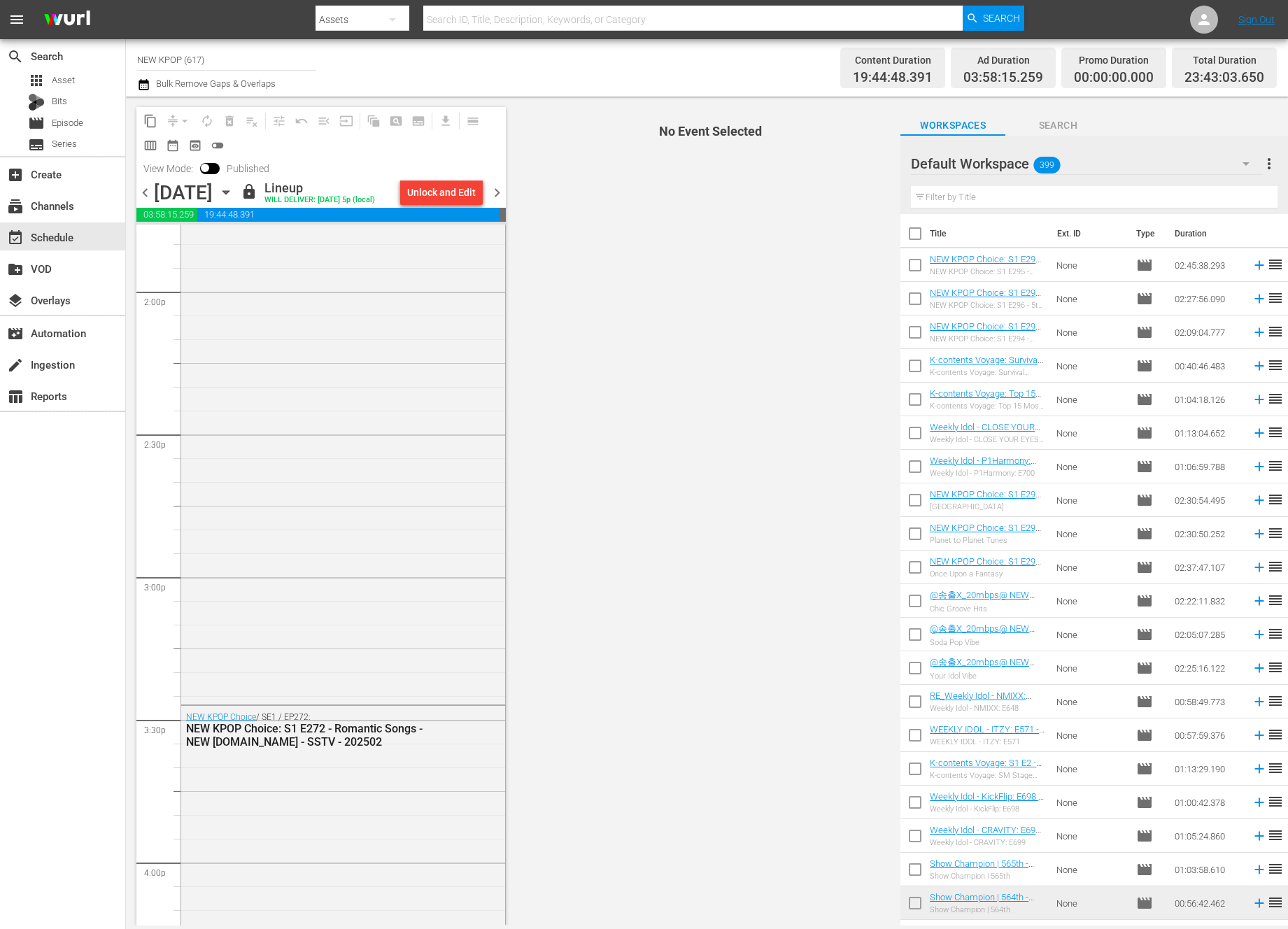
click at [444, 731] on div "NEW KPOP Choice / SE1 / EP272: NEW KPOP Choice: S1 E272 - Romantic Songs - NEW …" at bounding box center [343, 729] width 324 height 47
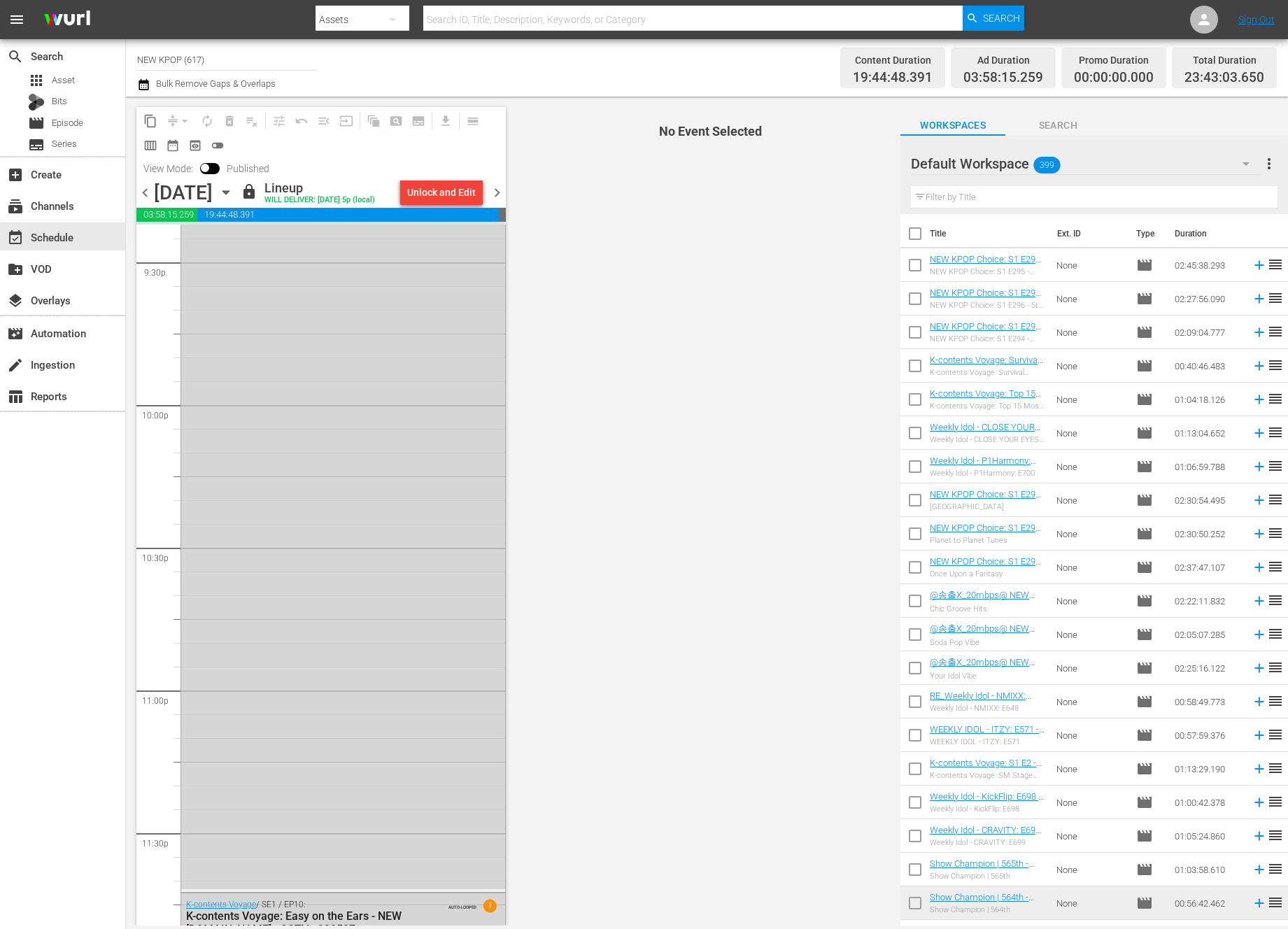
scroll to position [6293, 0]
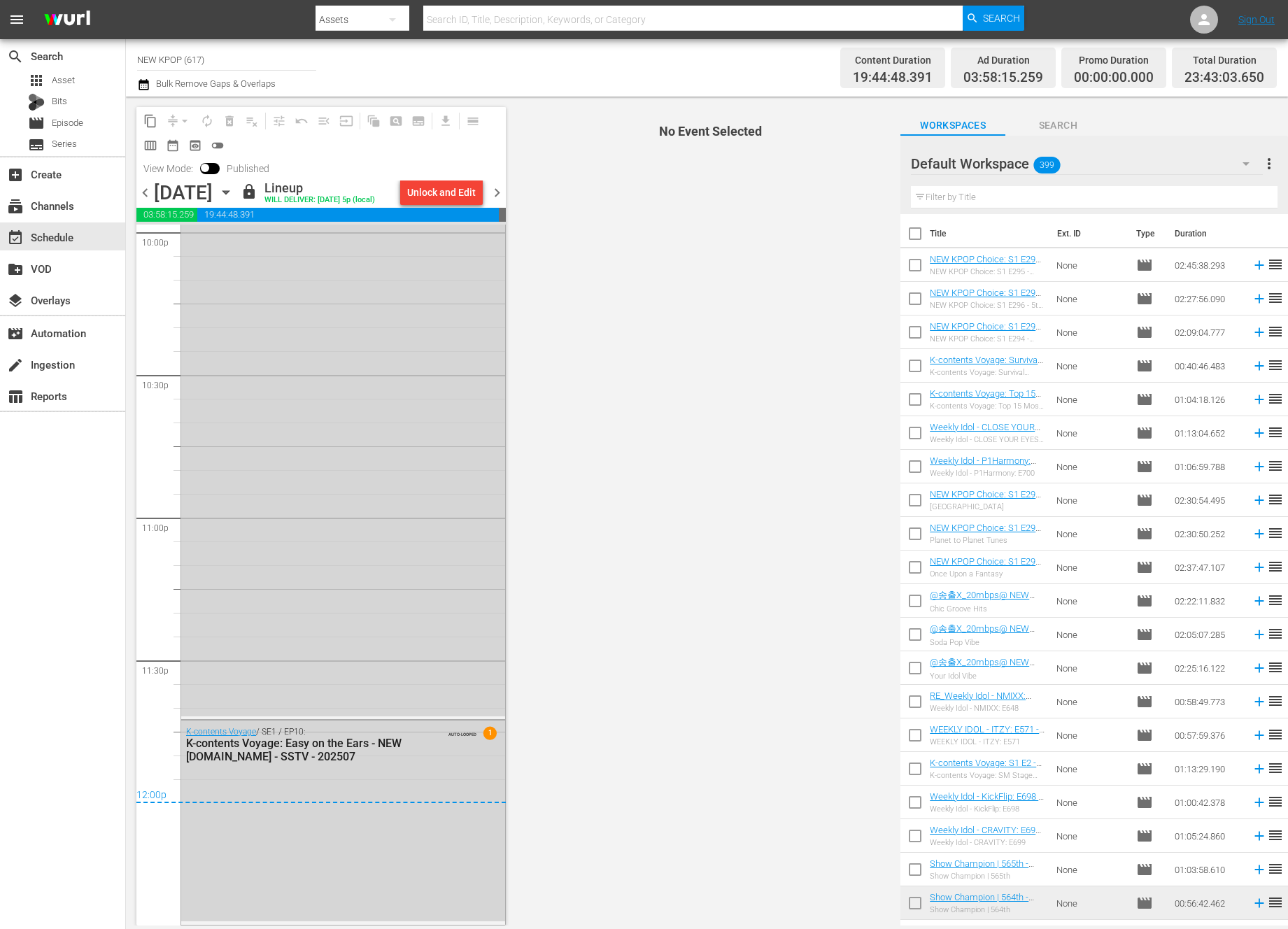
click at [444, 731] on div "AUTO-LOOPED 1" at bounding box center [465, 730] width 61 height 11
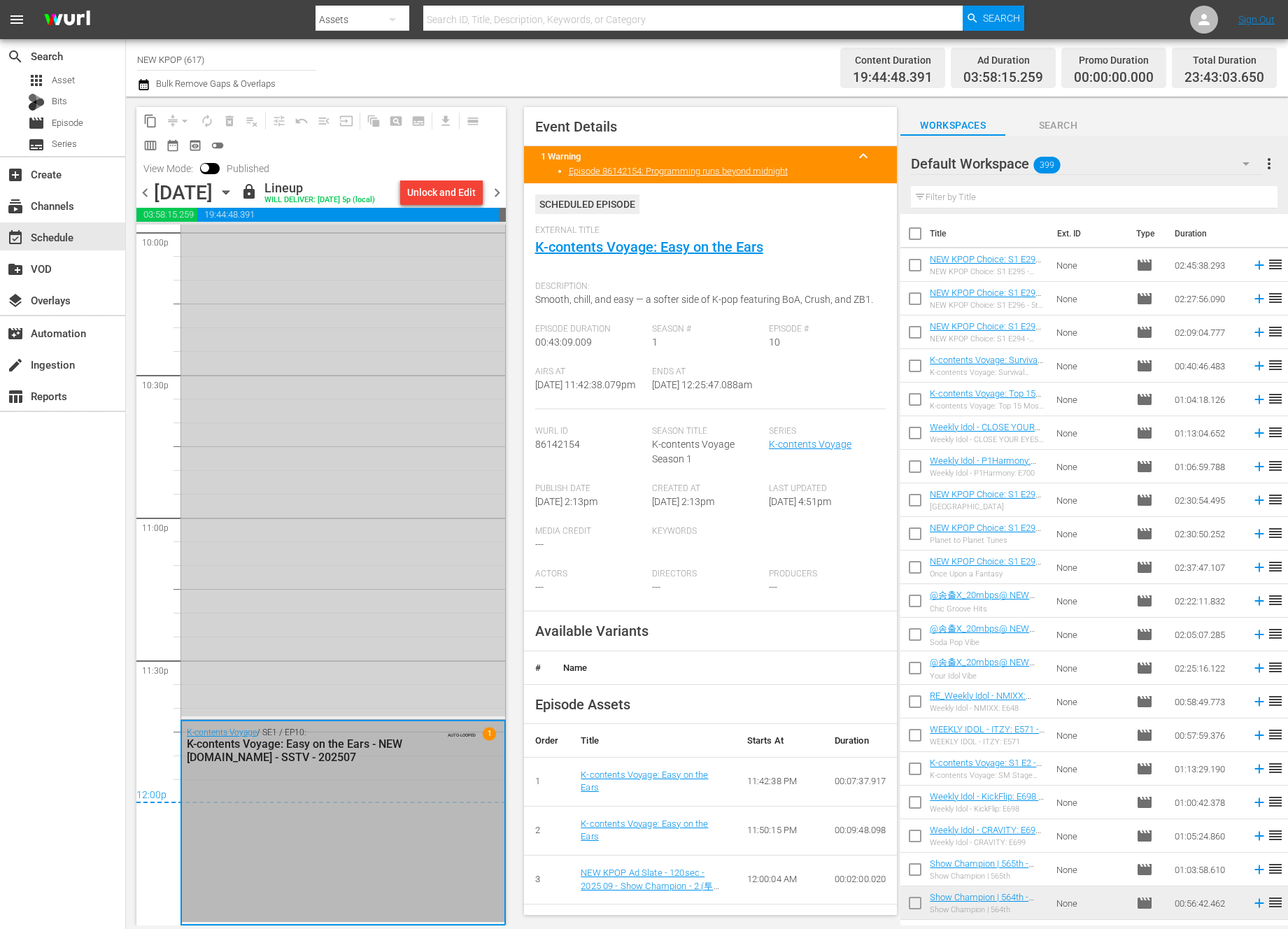
click at [288, 555] on div "NEW KPOP Choice / SE1 / EP282: NEW KPOP Choice: S1 E282 - Essential K-pop B-Sid…" at bounding box center [343, 319] width 324 height 794
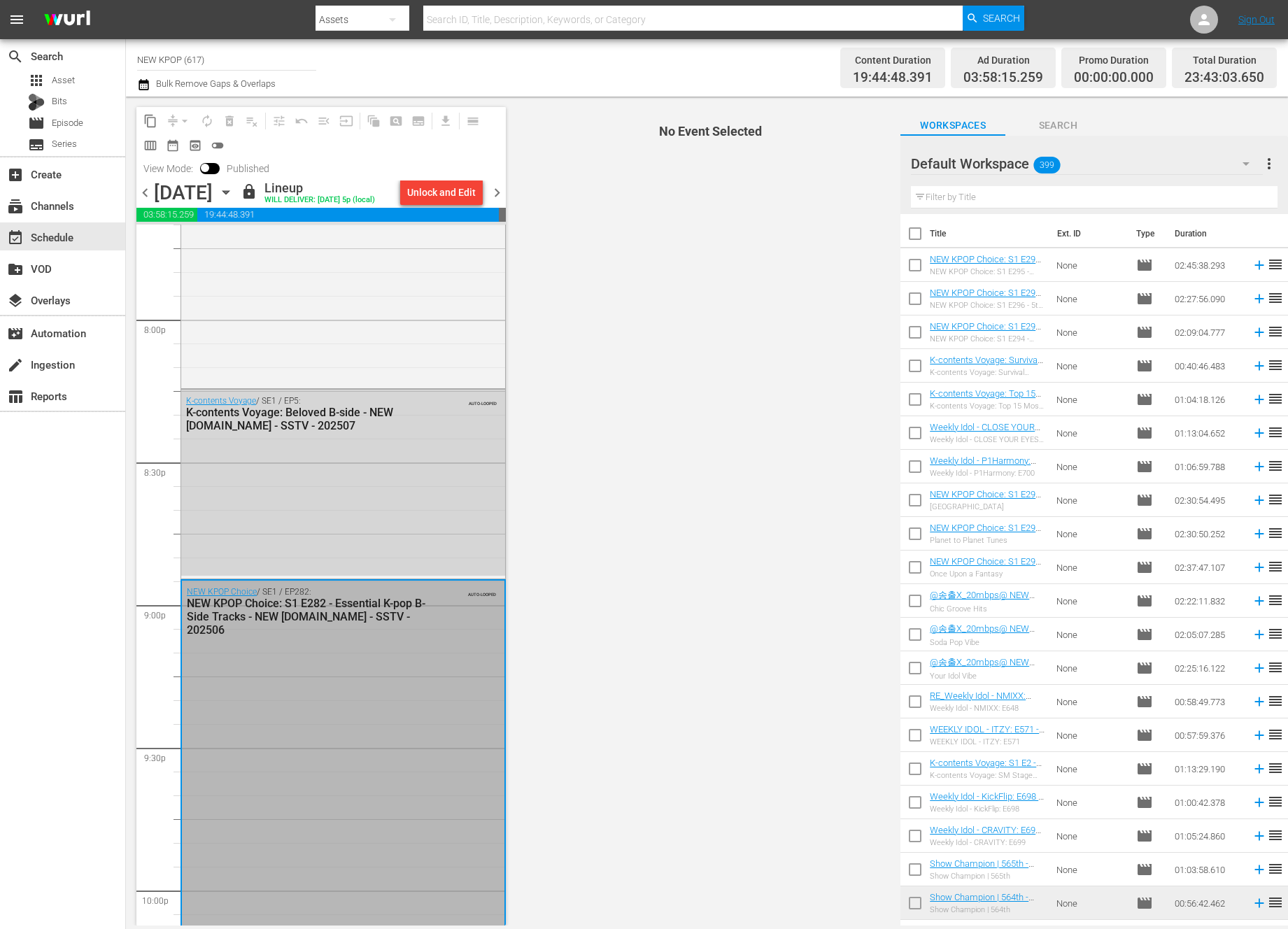
scroll to position [5297, 0]
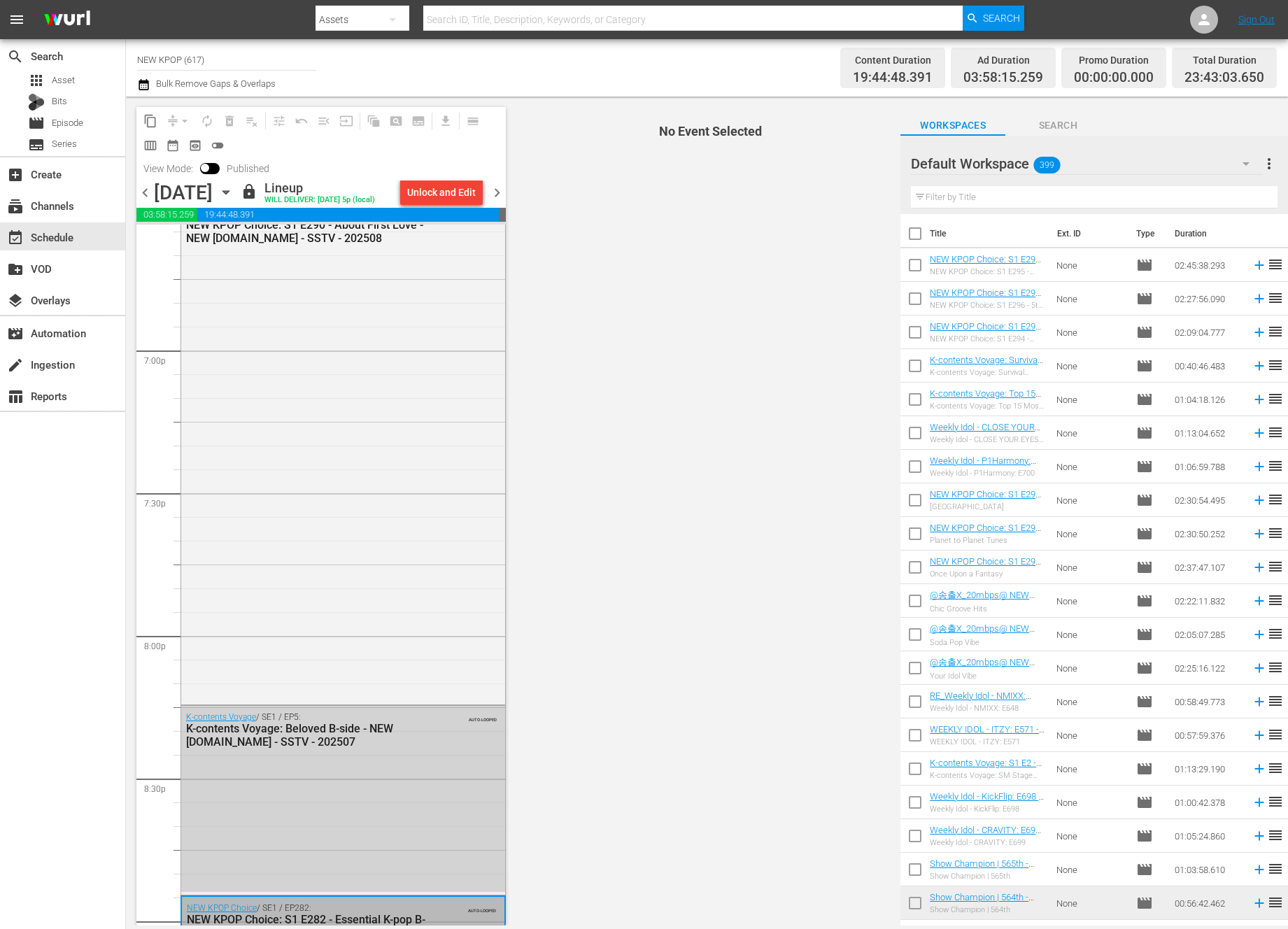
click at [391, 749] on div "K-contents Voyage: Beloved B-side - NEW K.ID - SSTV - 202507" at bounding box center [308, 735] width 245 height 27
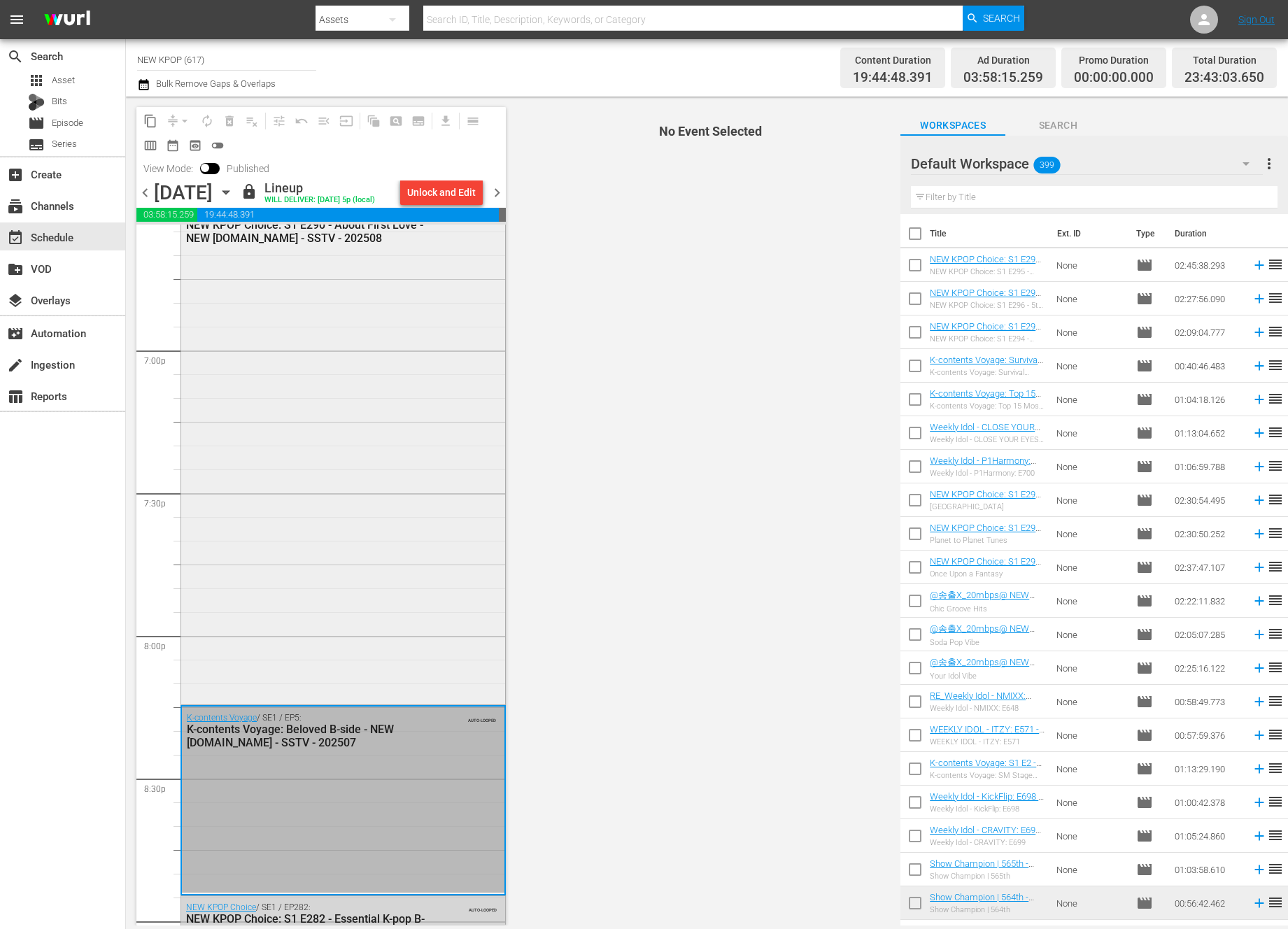
click at [401, 514] on div "NEW KPOP Choice / SE1 / EP290: NEW KPOP Choice: S1 E290 - About First Love - NE…" at bounding box center [343, 451] width 324 height 499
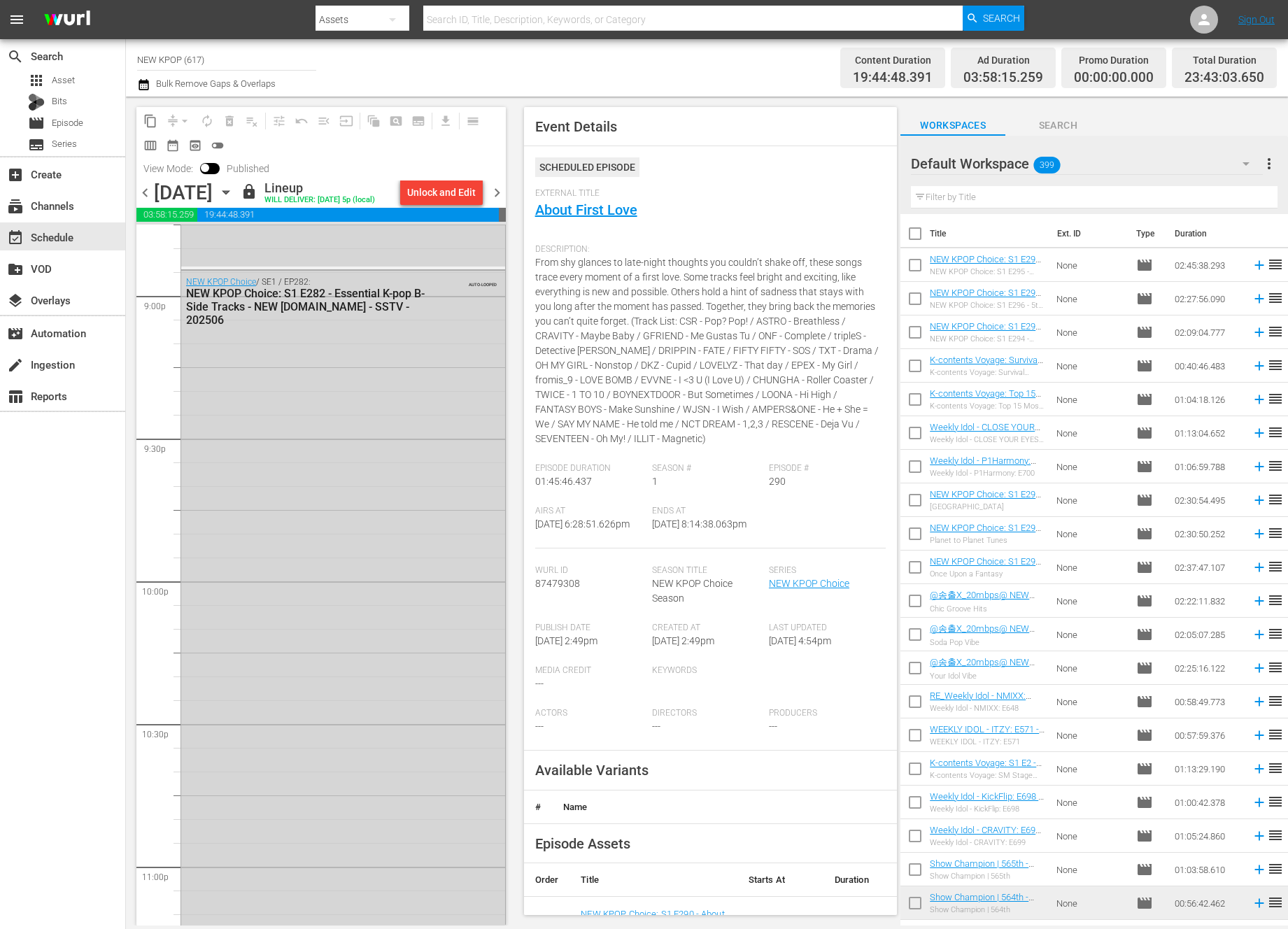
scroll to position [6293, 0]
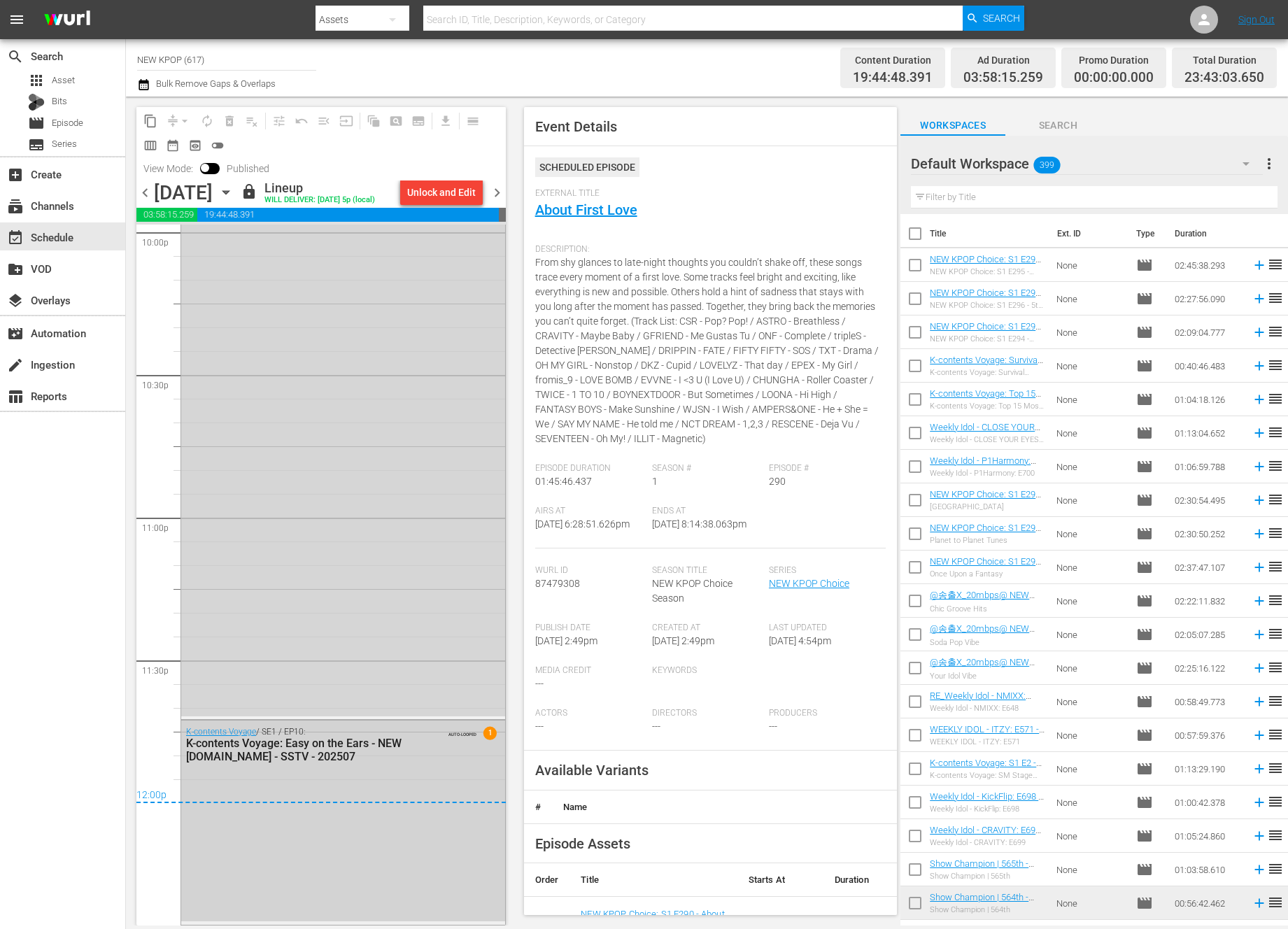
click at [374, 803] on div "K-contents Voyage / SE1 / EP10: K-contents Voyage: Easy on the Ears - NEW K.ID …" at bounding box center [343, 821] width 324 height 201
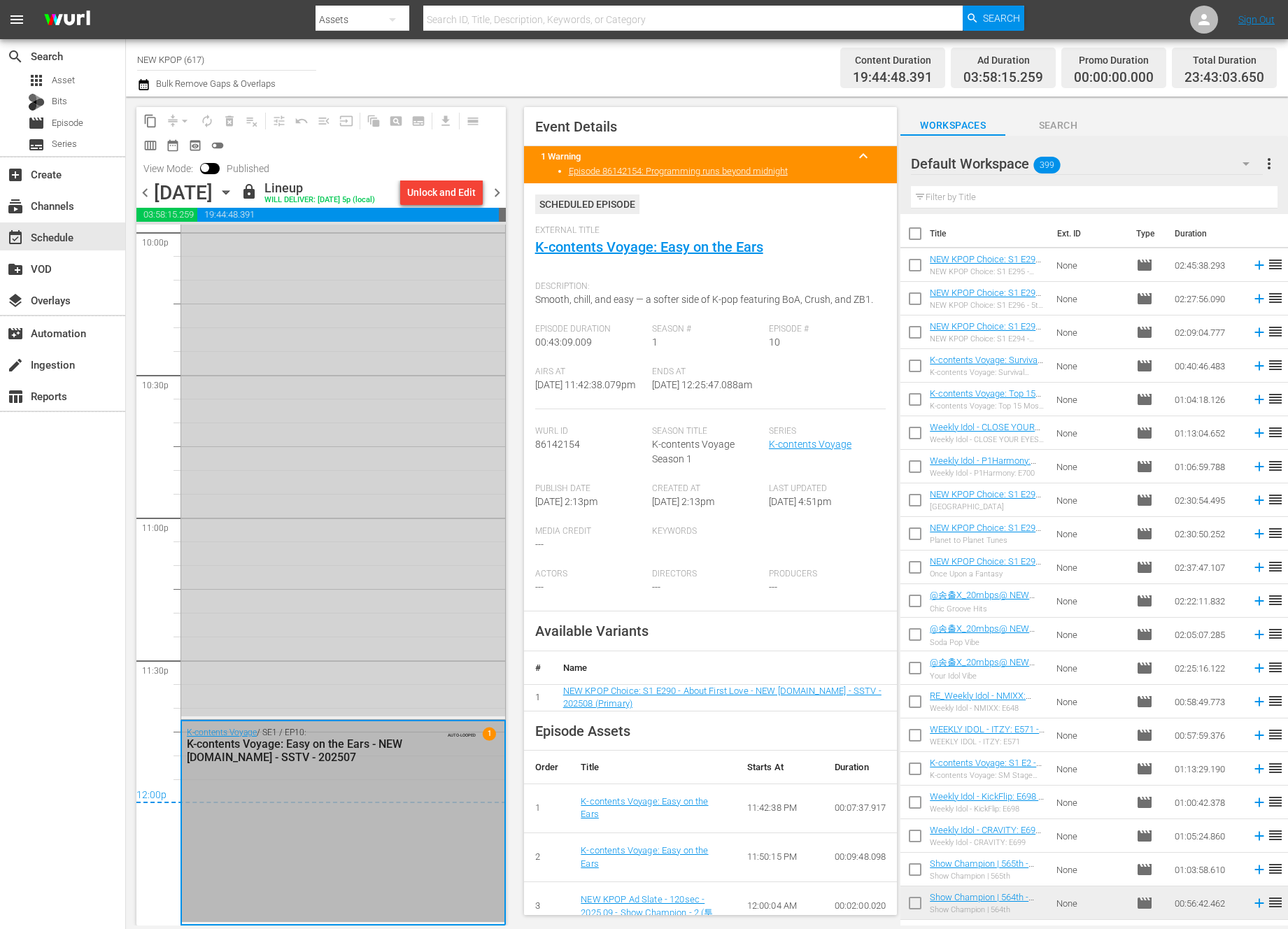
click at [350, 588] on div "NEW KPOP Choice / SE1 / EP282: NEW KPOP Choice: S1 E282 - Essential K-pop B-Sid…" at bounding box center [343, 319] width 324 height 794
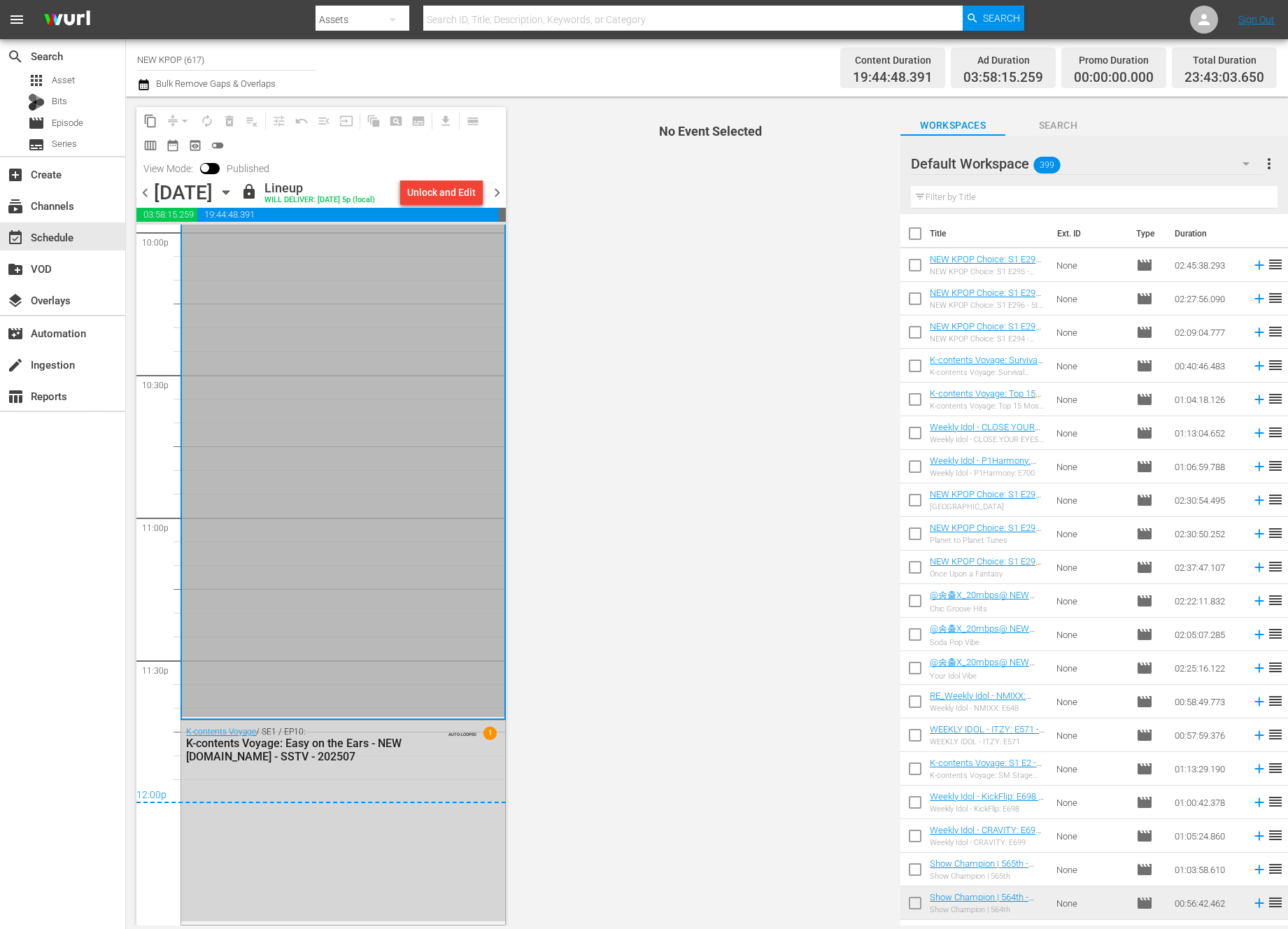
click at [350, 588] on div "NEW KPOP Choice / SE1 / EP282: NEW KPOP Choice: S1 E282 - Essential K-pop B-Sid…" at bounding box center [343, 320] width 322 height 794
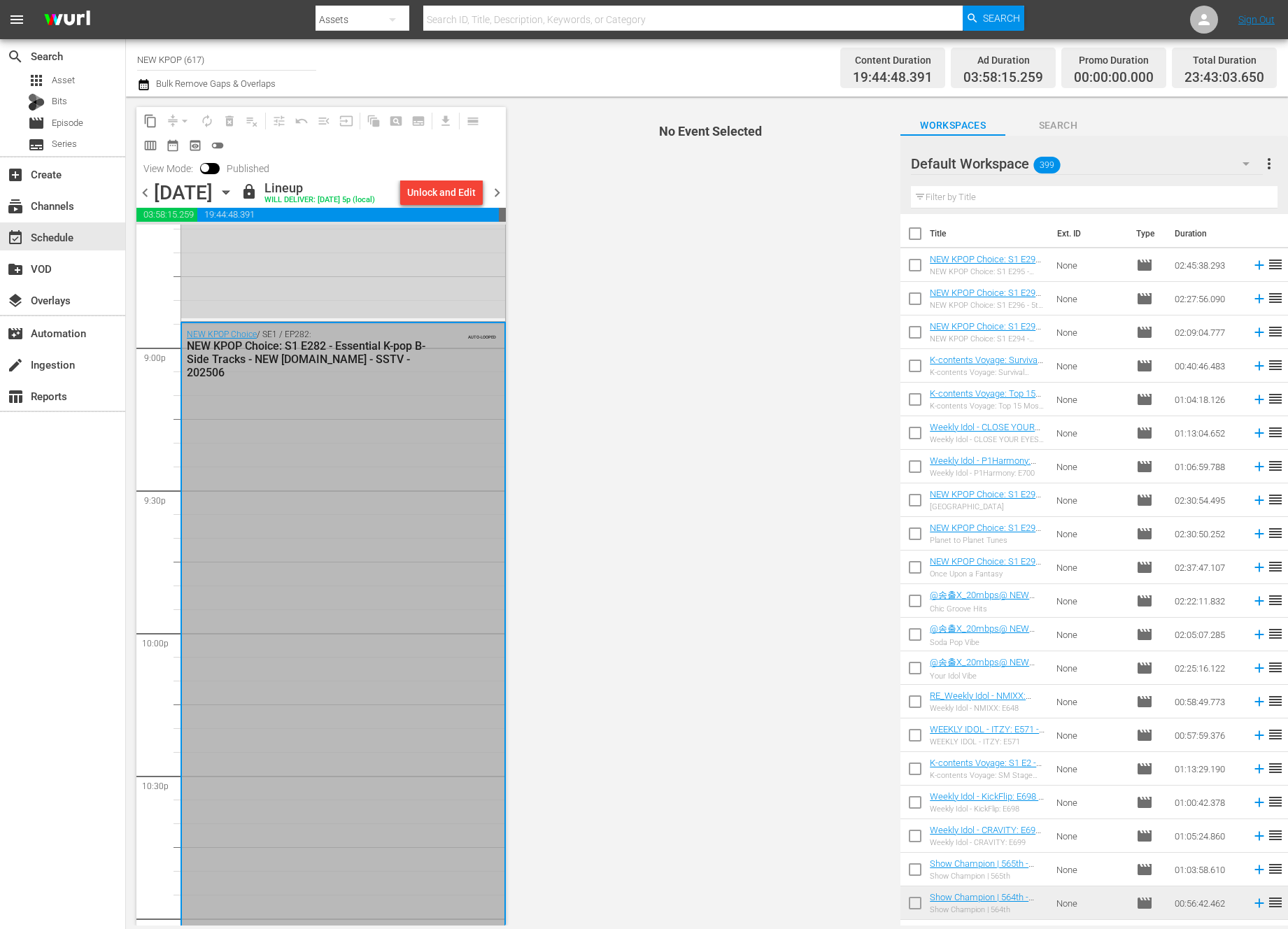
scroll to position [5829, 0]
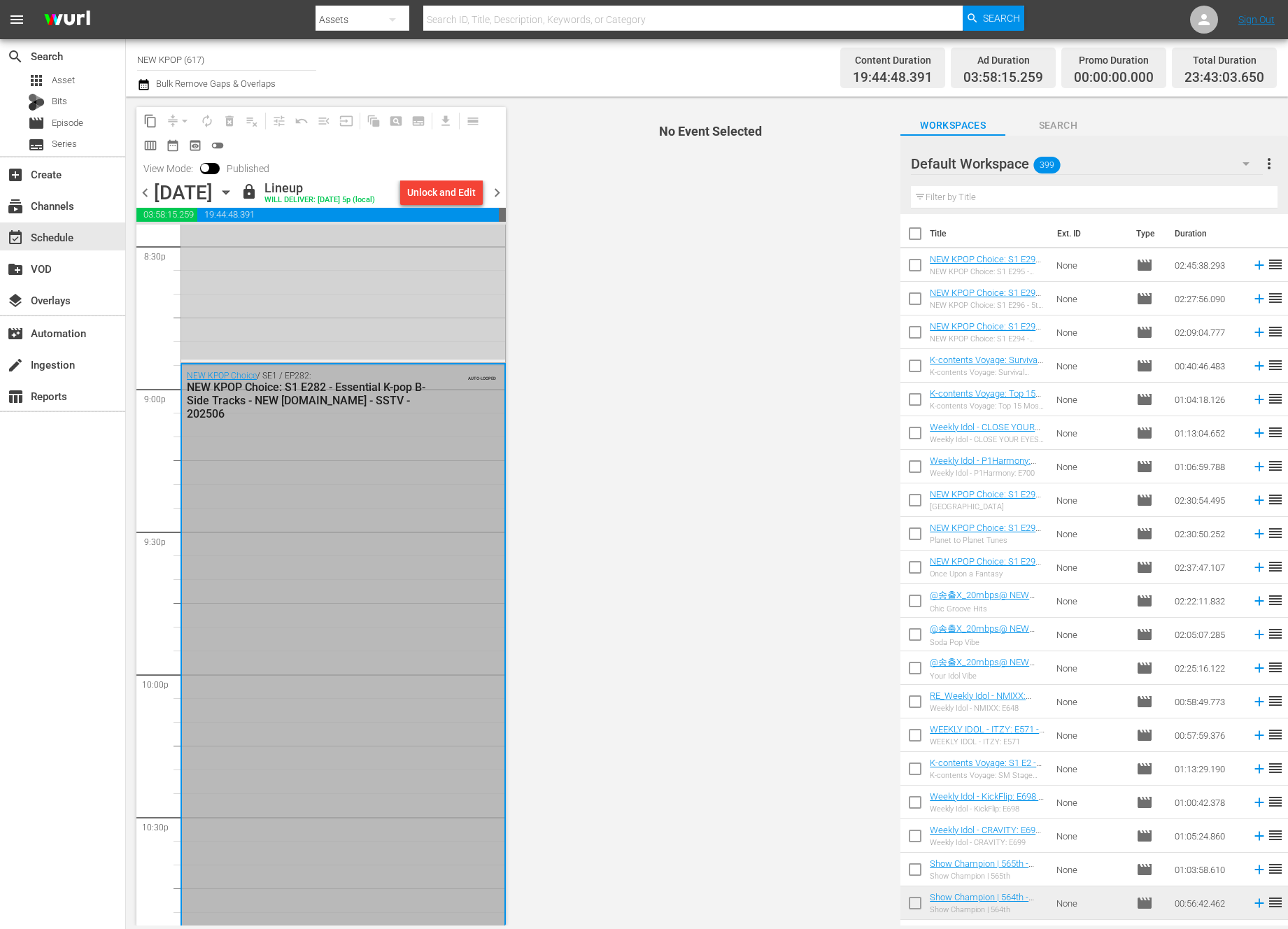
click at [364, 299] on div "K-contents Voyage / SE1 / EP5: K-contents Voyage: Beloved B-side - NEW K.ID - S…" at bounding box center [343, 267] width 324 height 186
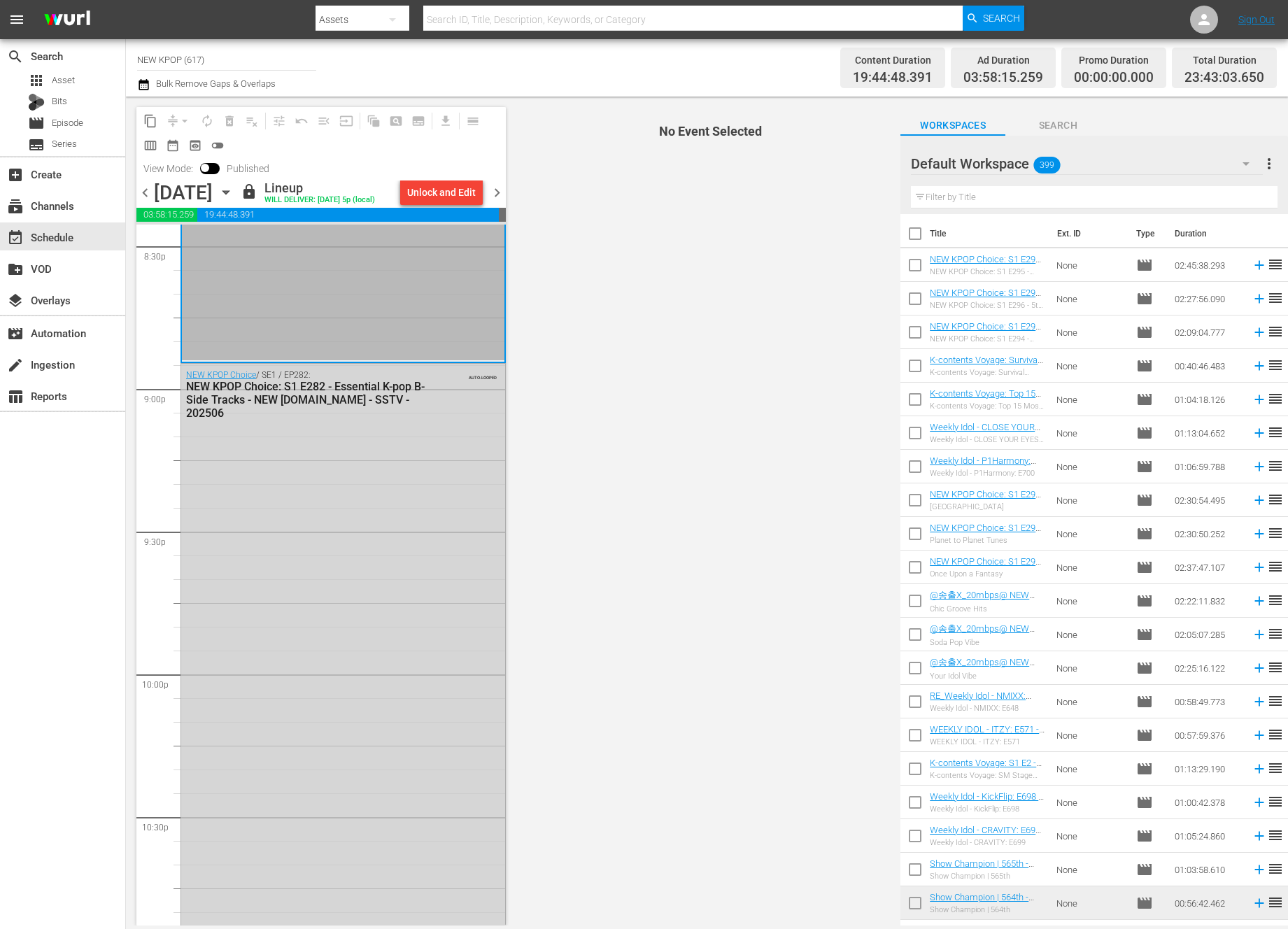
scroll to position [5208, 0]
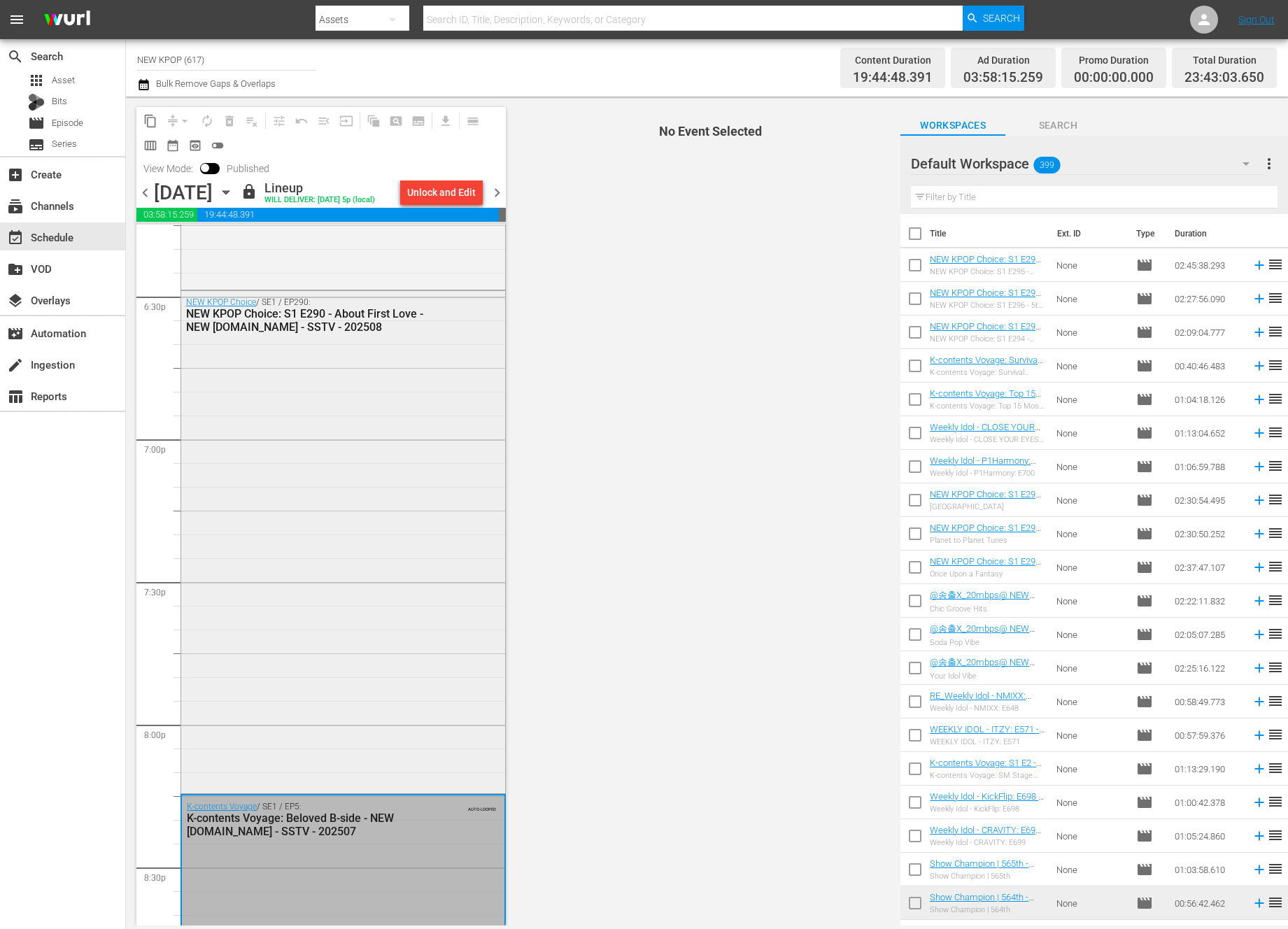
click at [392, 535] on div "NEW KPOP Choice / SE1 / EP290: NEW KPOP Choice: S1 E290 - About First Love - NE…" at bounding box center [343, 540] width 324 height 499
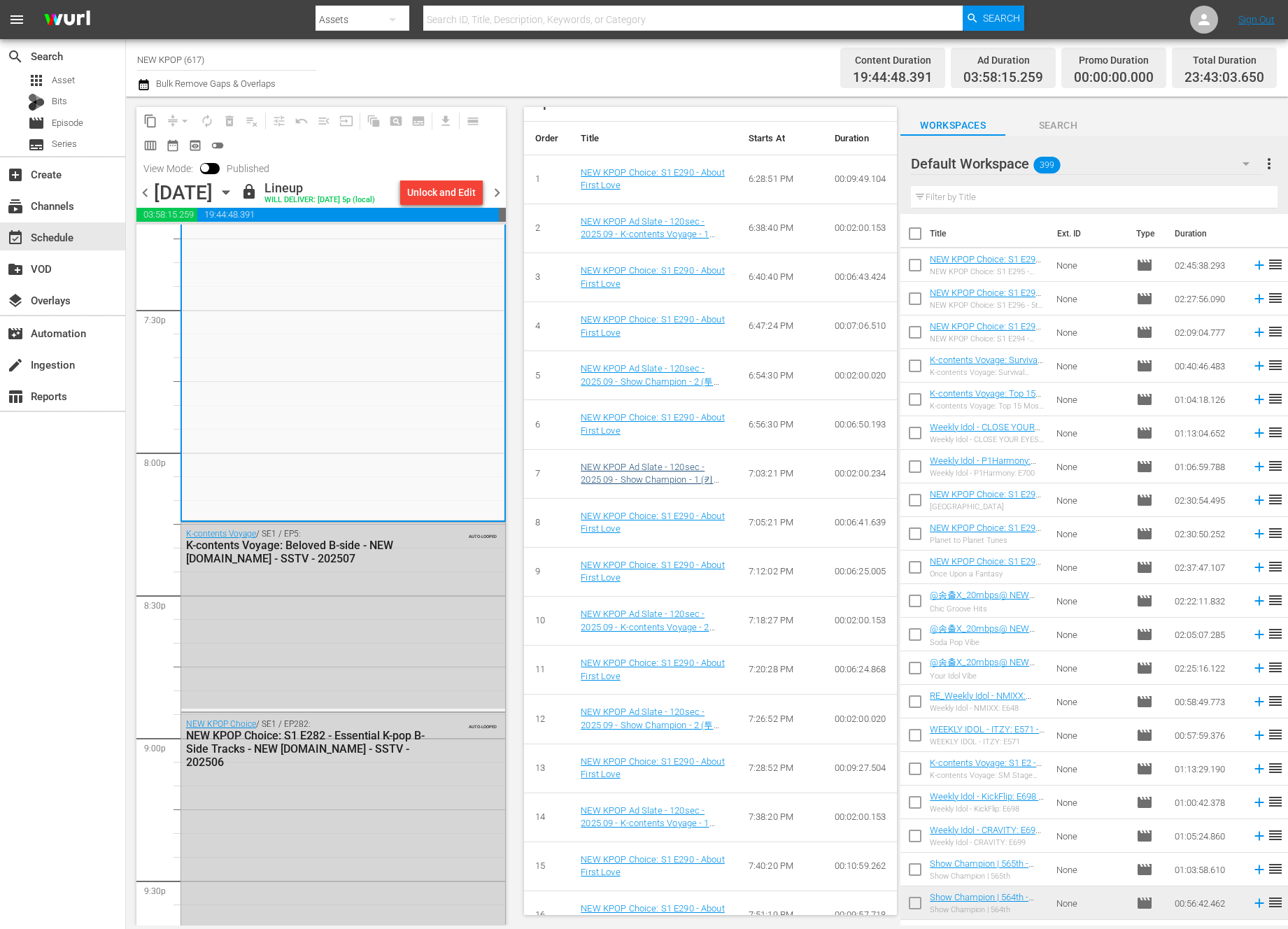
scroll to position [856, 0]
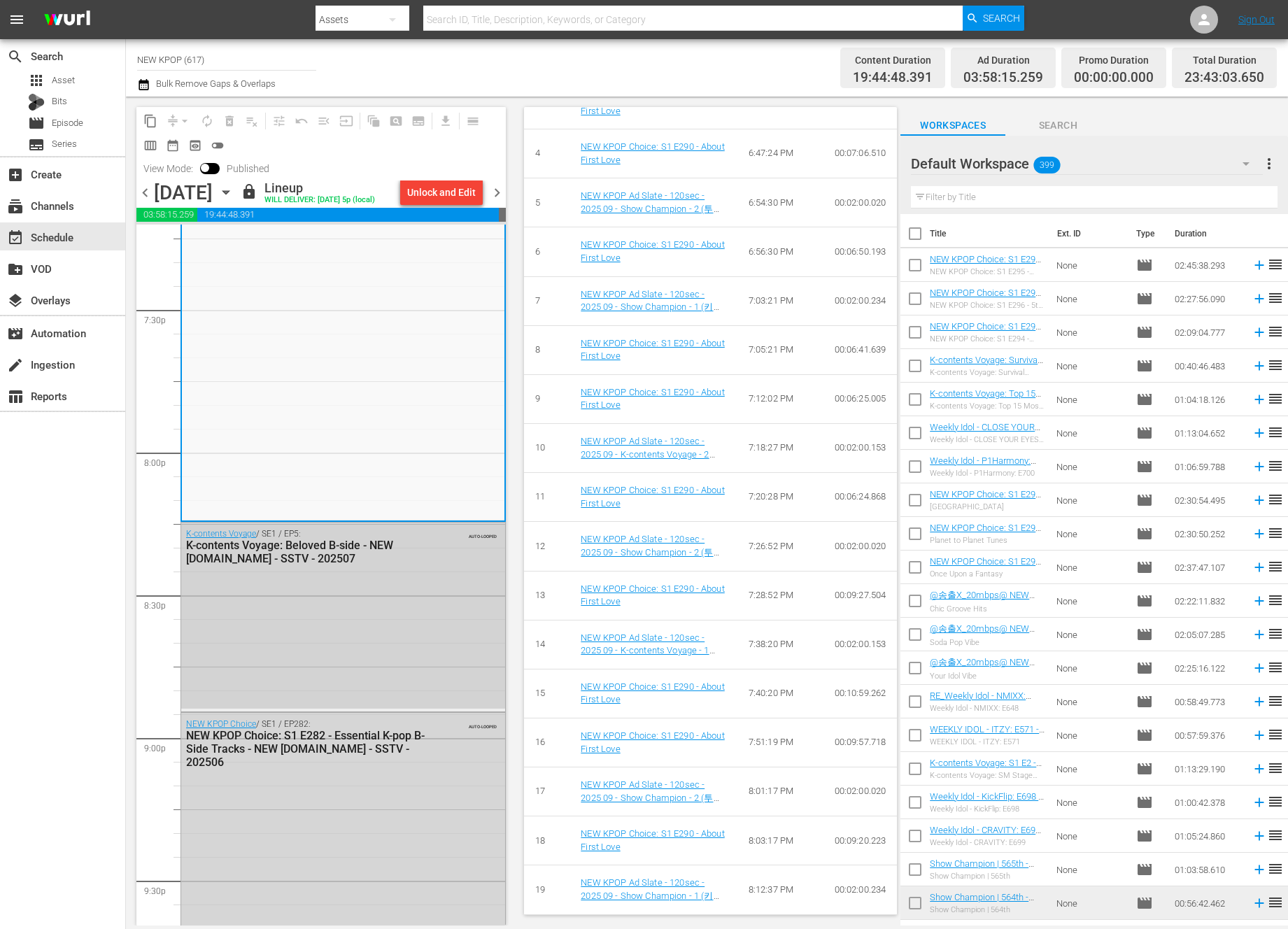
click at [347, 658] on div "K-contents Voyage / SE1 / EP5: K-contents Voyage: Beloved B-side - NEW K.ID - S…" at bounding box center [343, 616] width 324 height 186
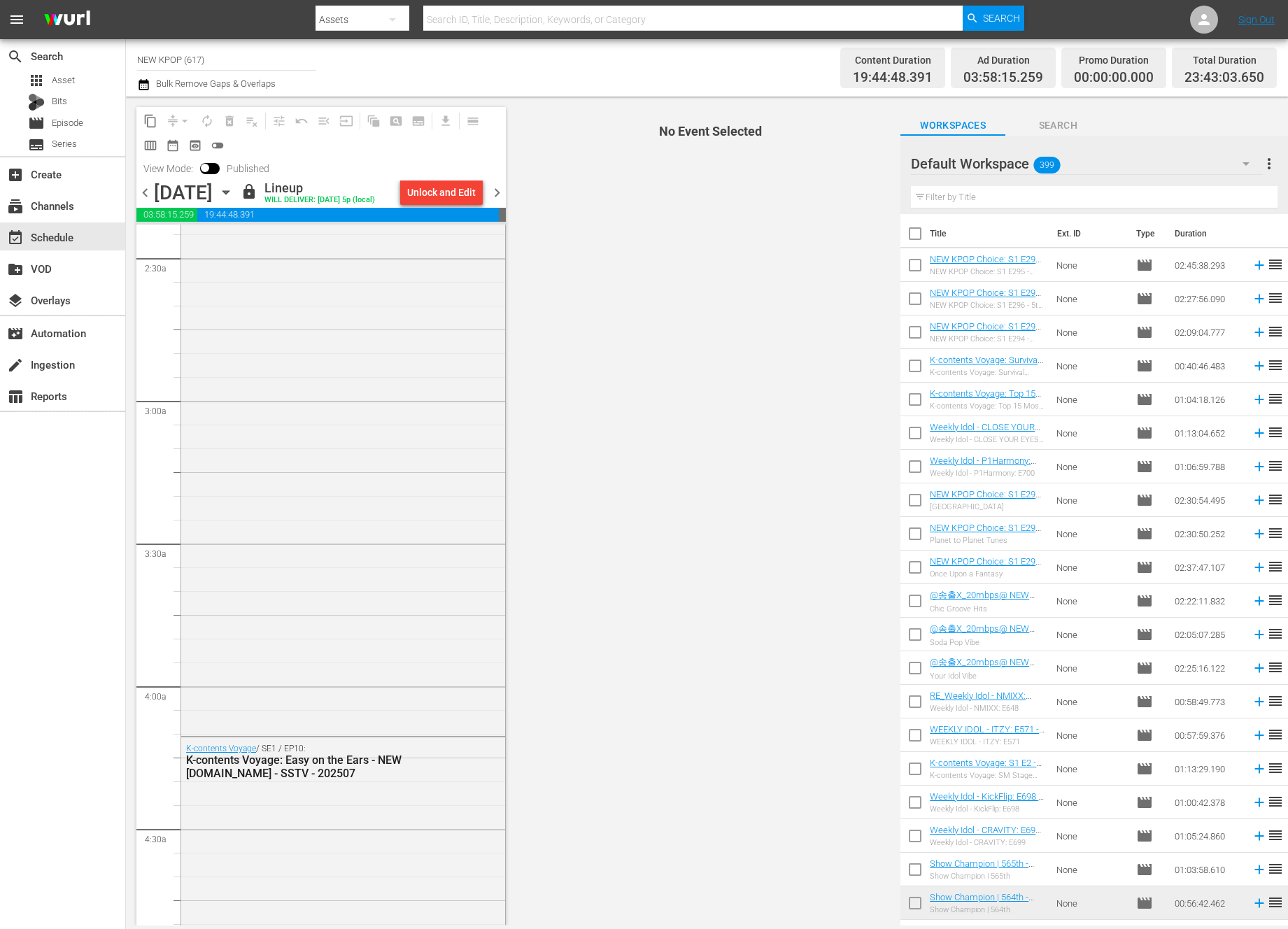
scroll to position [0, 0]
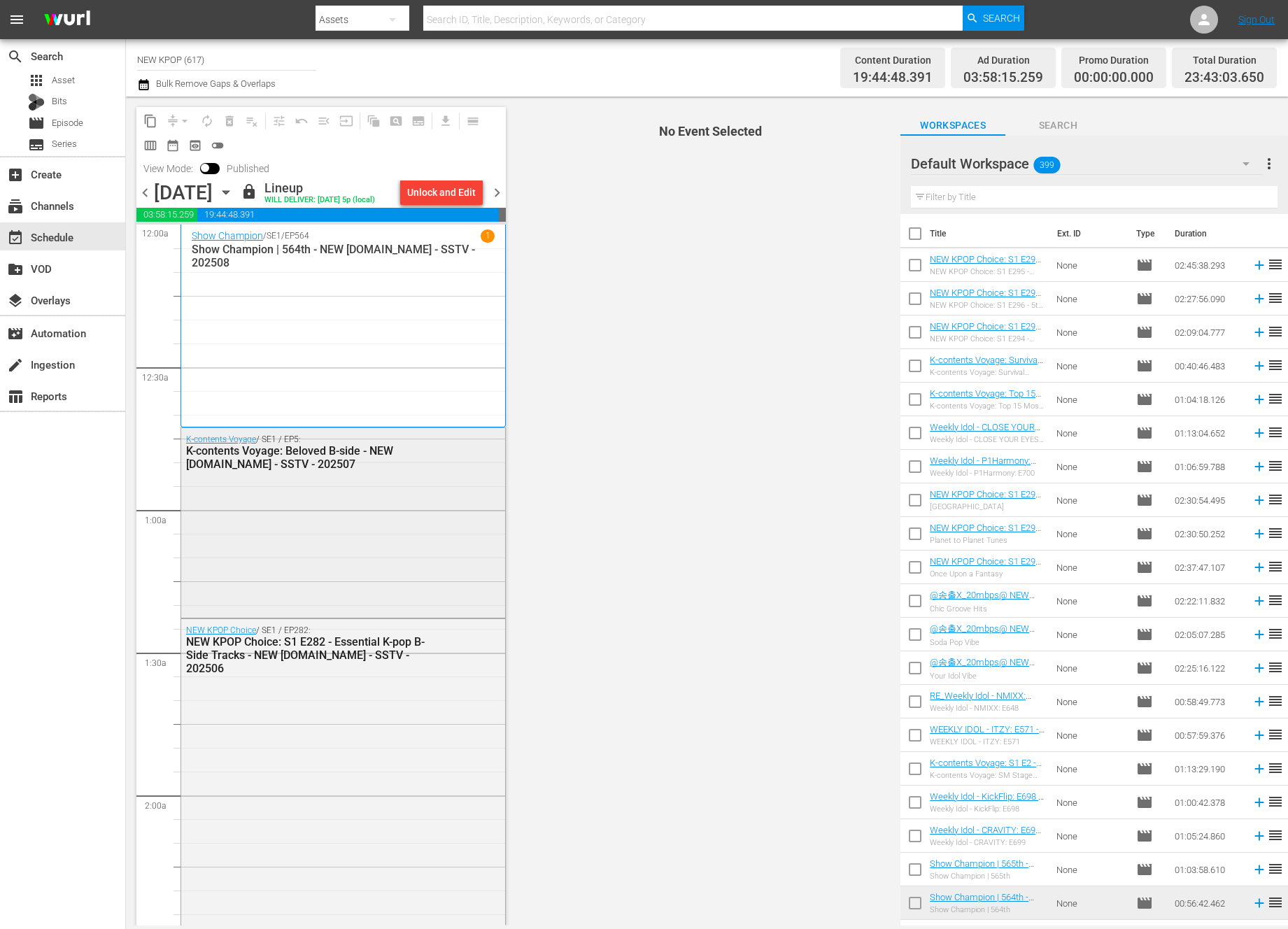
click at [409, 577] on div "K-contents Voyage / SE1 / EP5: K-contents Voyage: Beloved B-side - NEW K.ID - S…" at bounding box center [343, 521] width 324 height 186
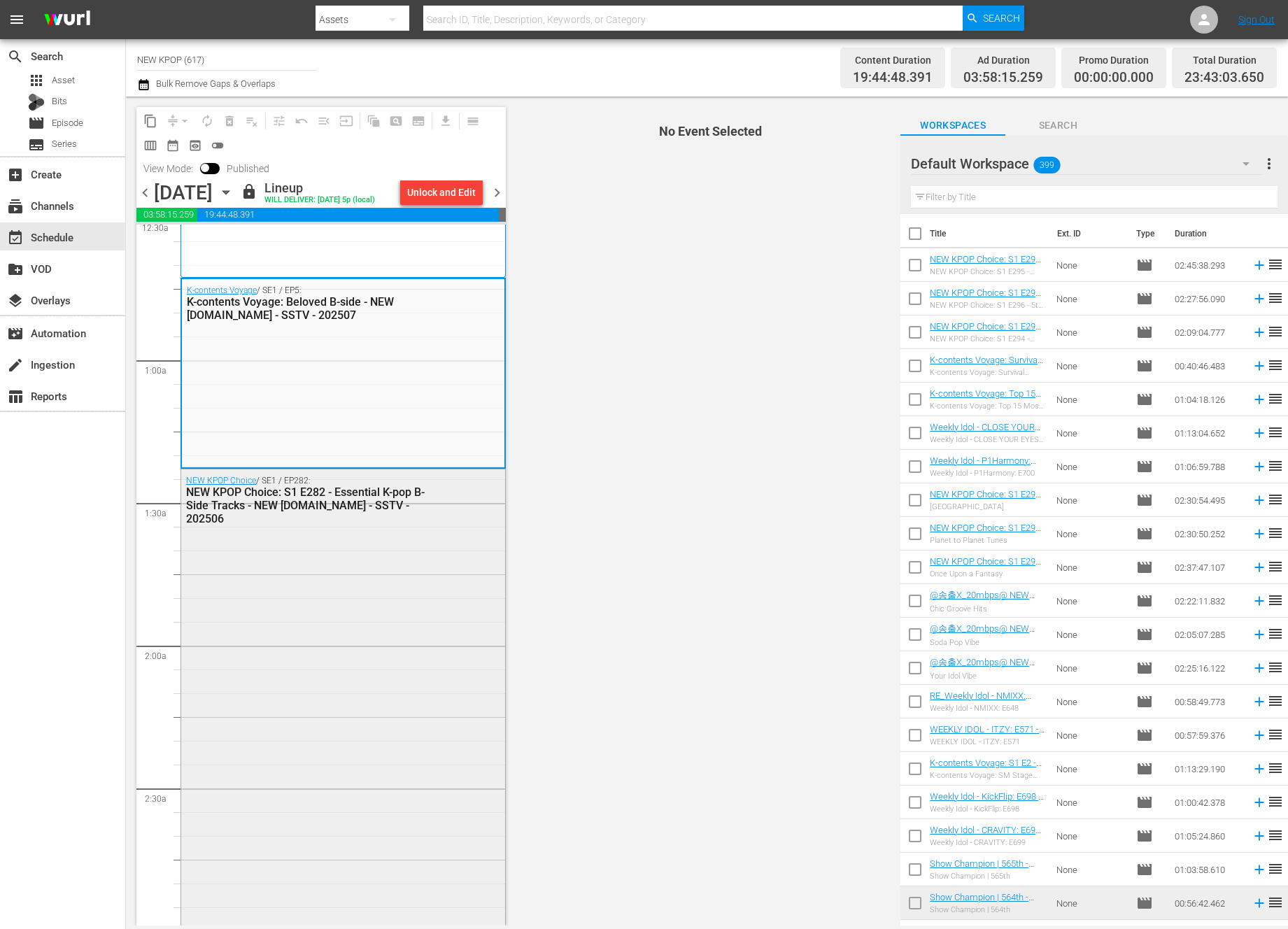
scroll to position [500, 0]
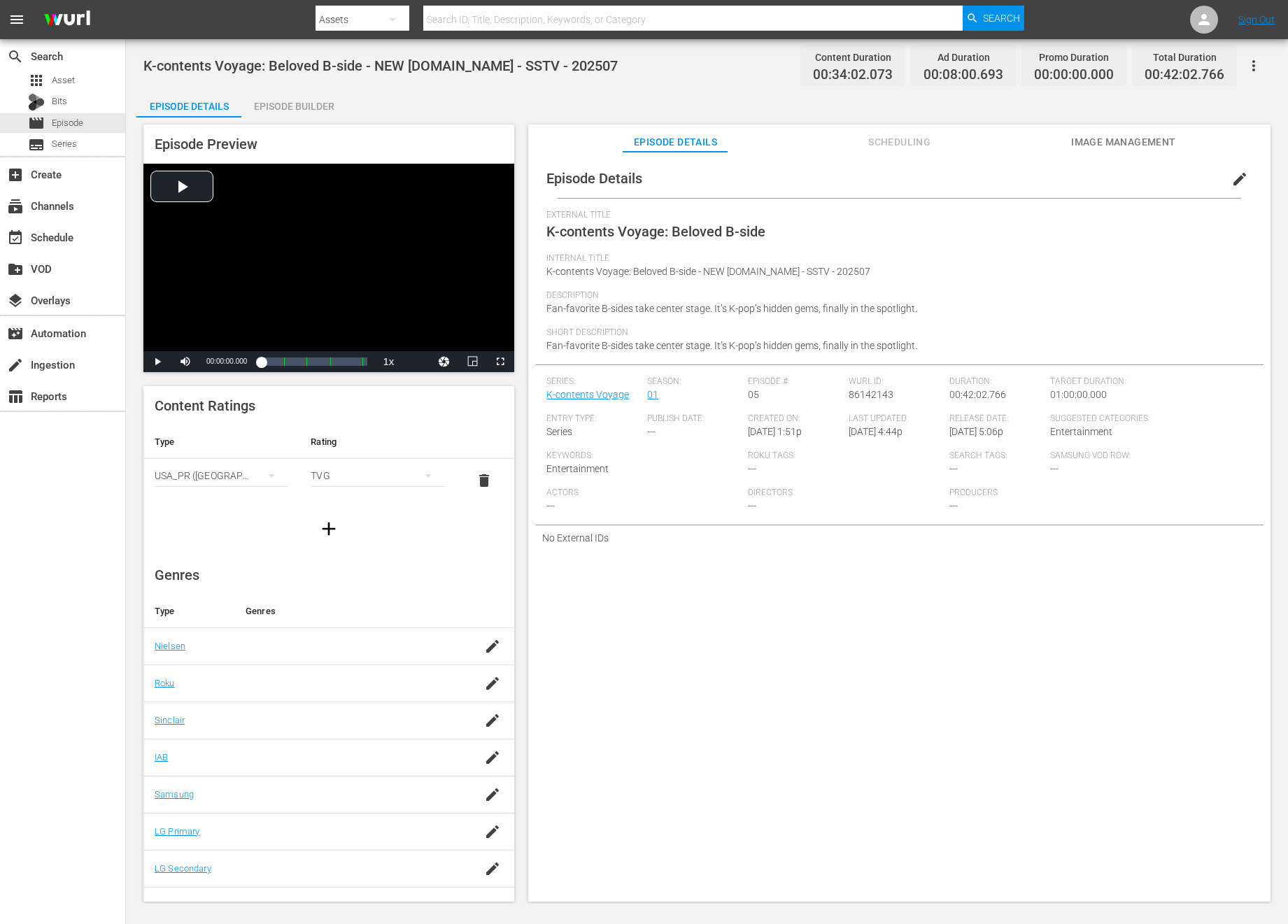
click at [862, 79] on span "00:34:02.073" at bounding box center [853, 75] width 80 height 16
copy span "00:34:02.073"
drag, startPoint x: 322, startPoint y: 97, endPoint x: 391, endPoint y: 86, distance: 69.9
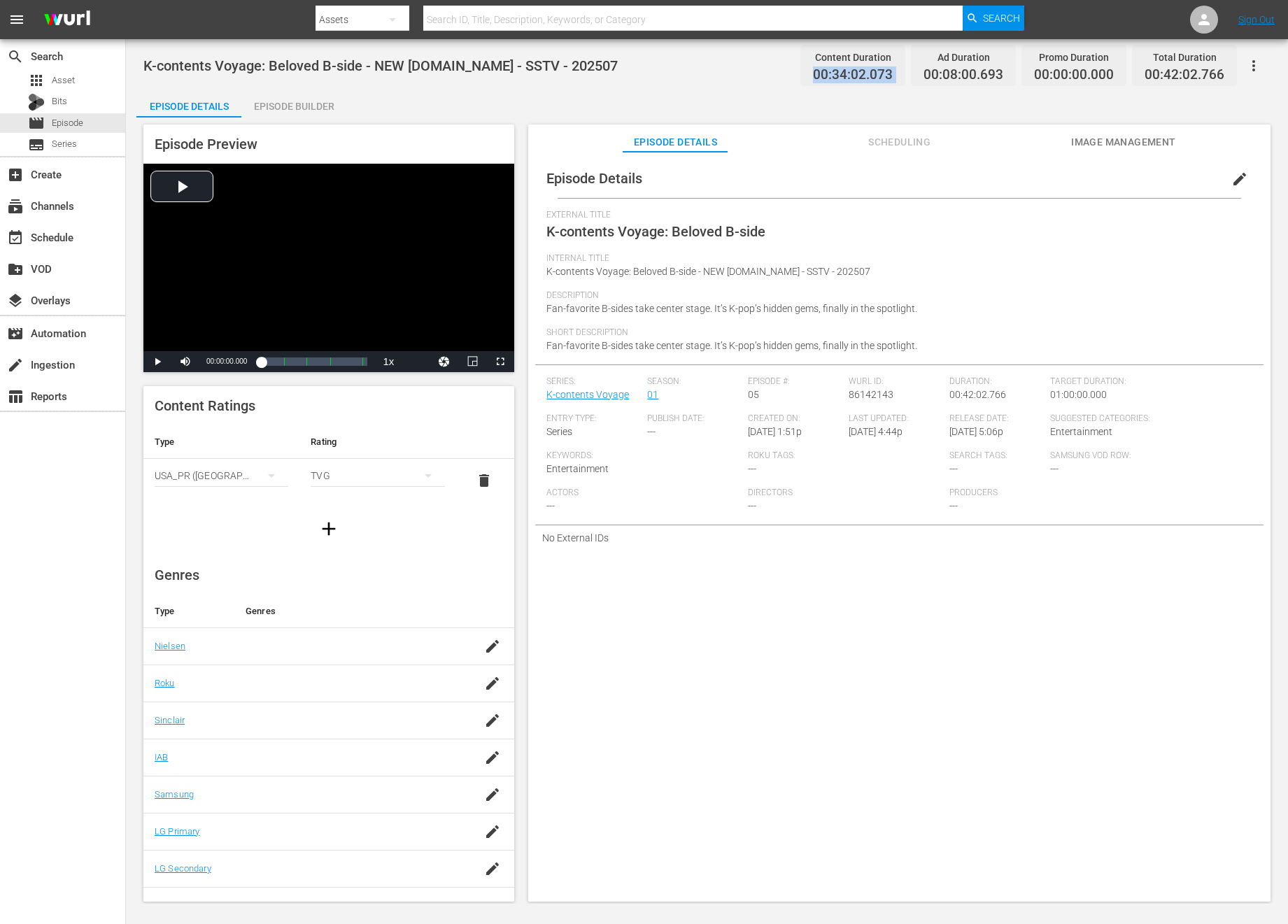
click at [322, 97] on div "Episode Builder" at bounding box center [293, 106] width 105 height 33
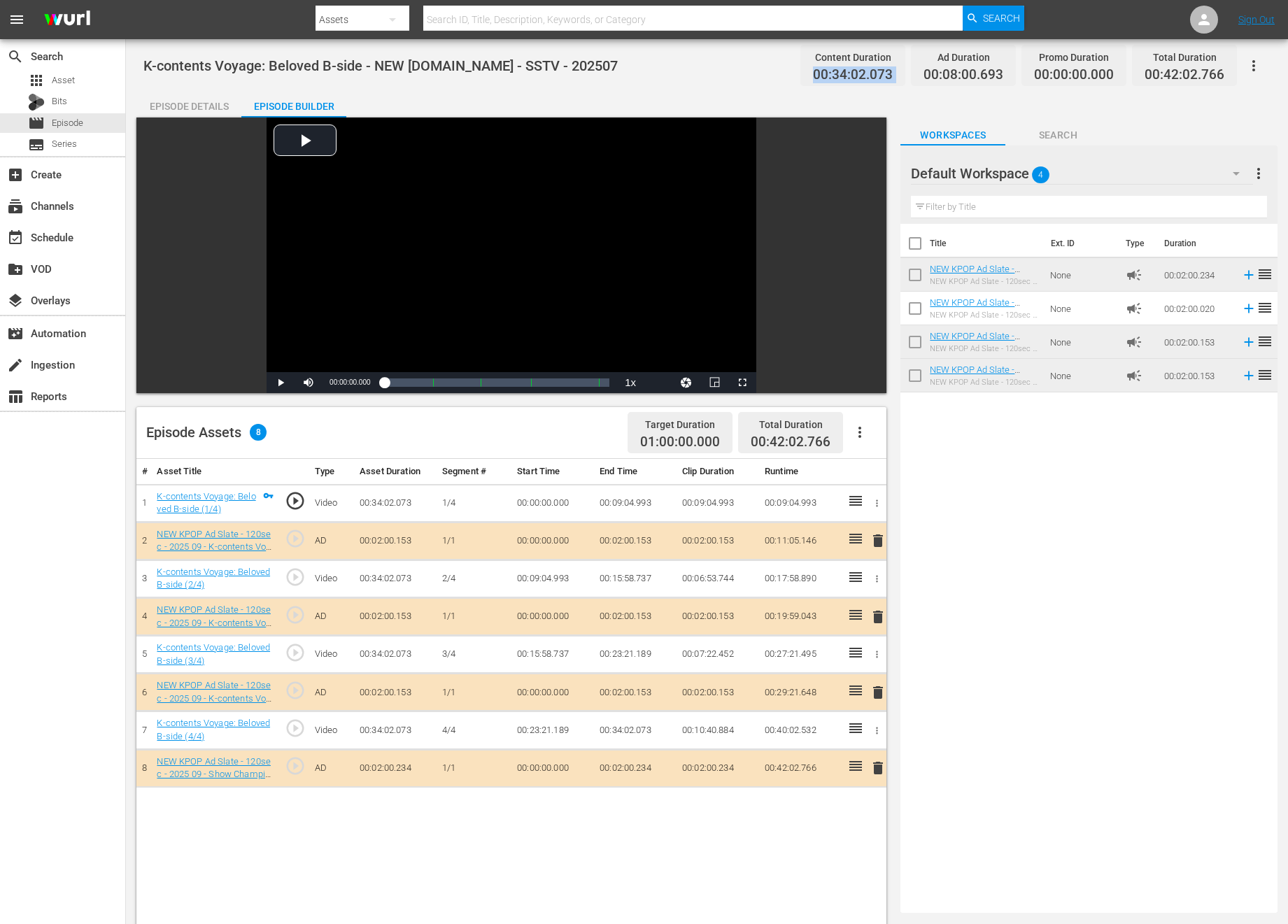
click at [877, 620] on span "delete" at bounding box center [878, 617] width 17 height 17
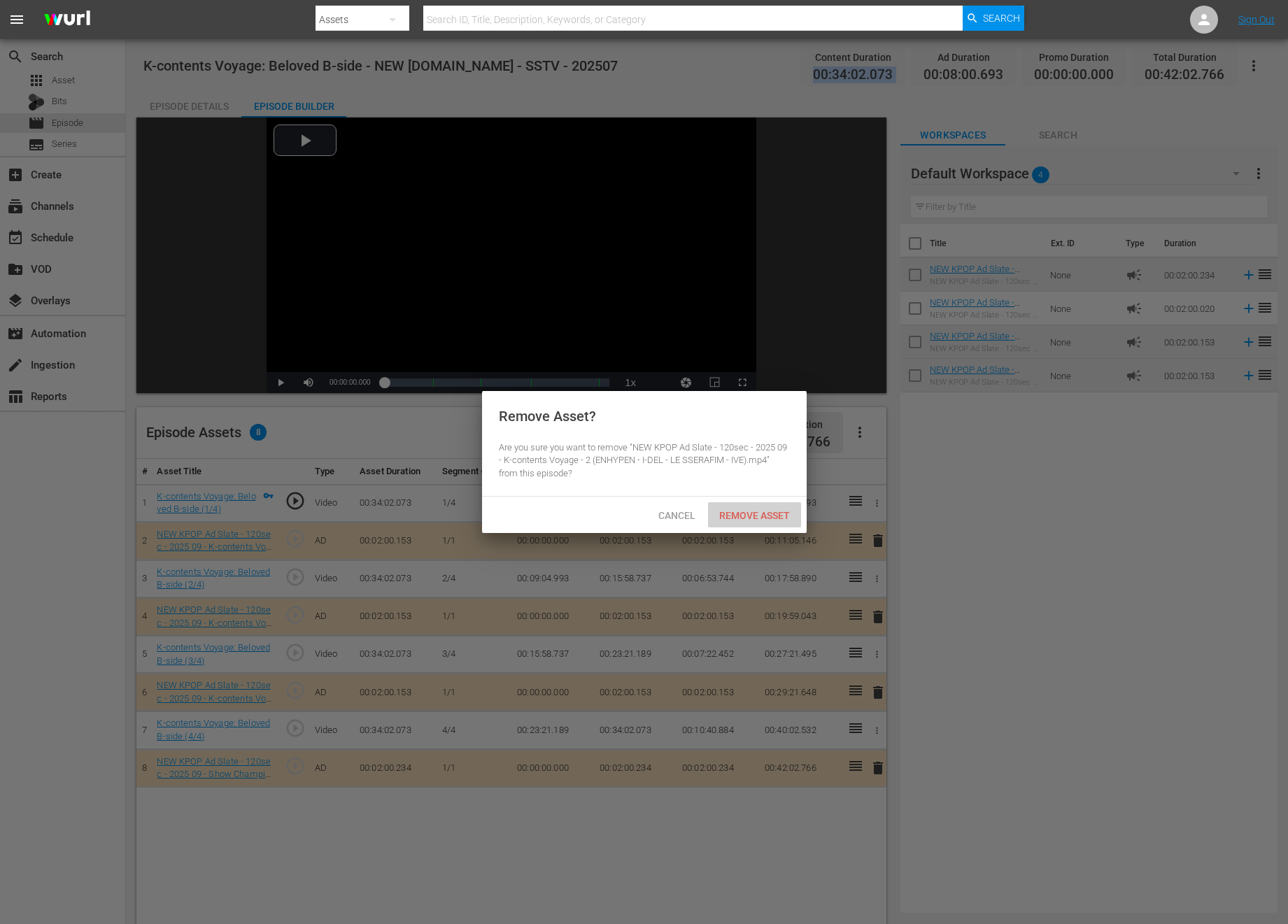
click at [723, 506] on div "Remove Asset" at bounding box center [755, 514] width 93 height 26
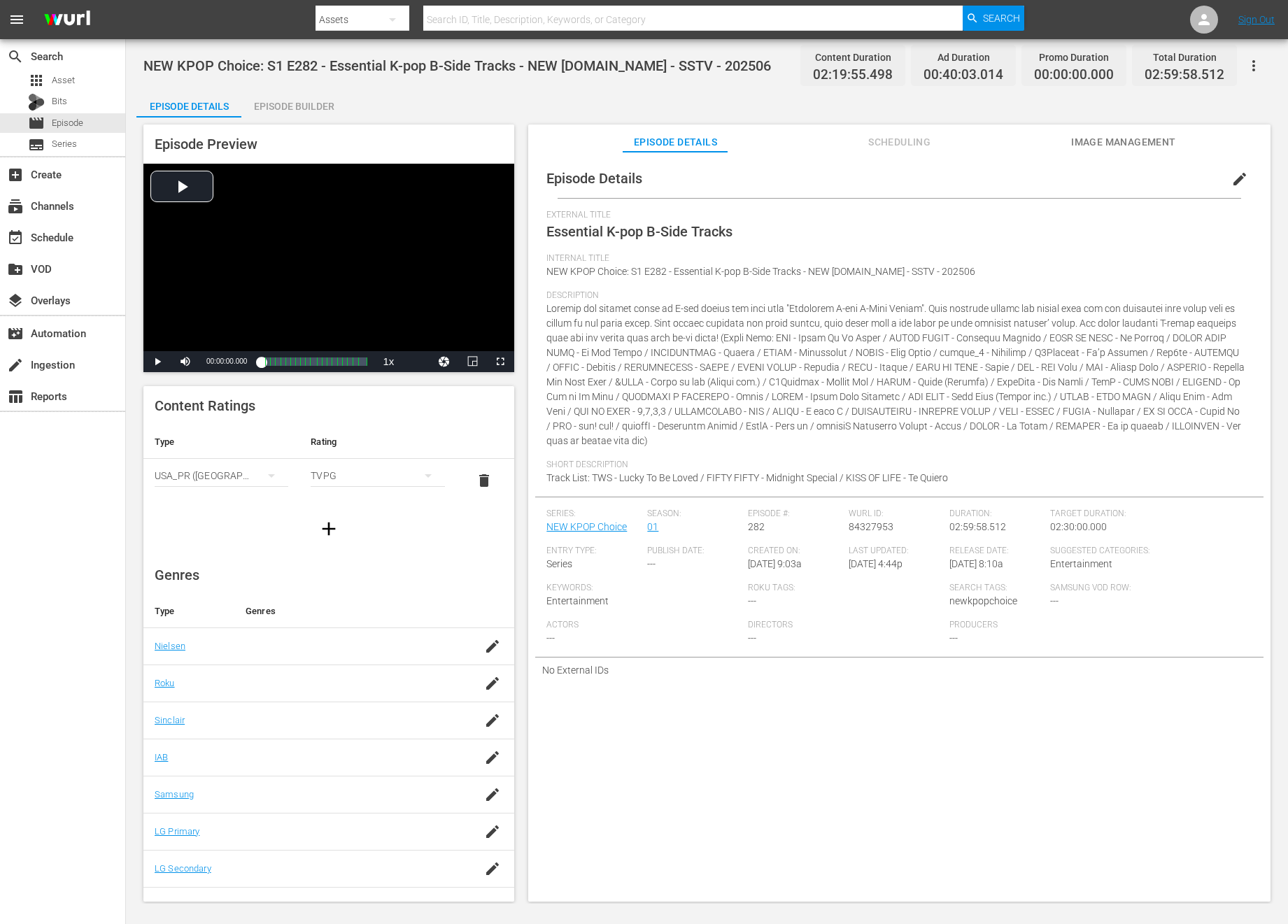
click at [272, 120] on div "Episode Preview Video Player is loading. Play Video Play Mute Current Time 00:0…" at bounding box center [706, 514] width 1141 height 795
click at [272, 107] on div "Episode Builder" at bounding box center [293, 106] width 105 height 33
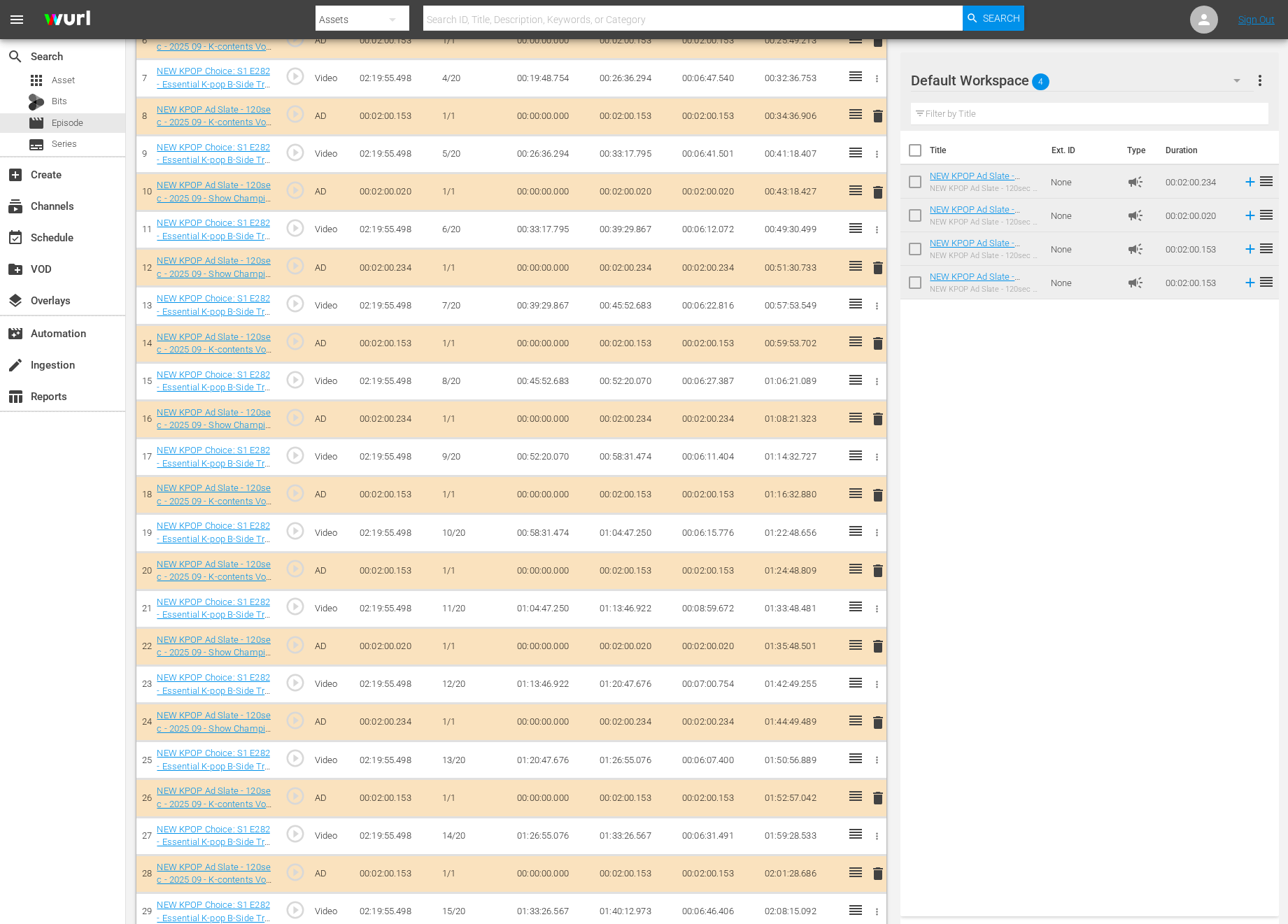
scroll to position [343, 0]
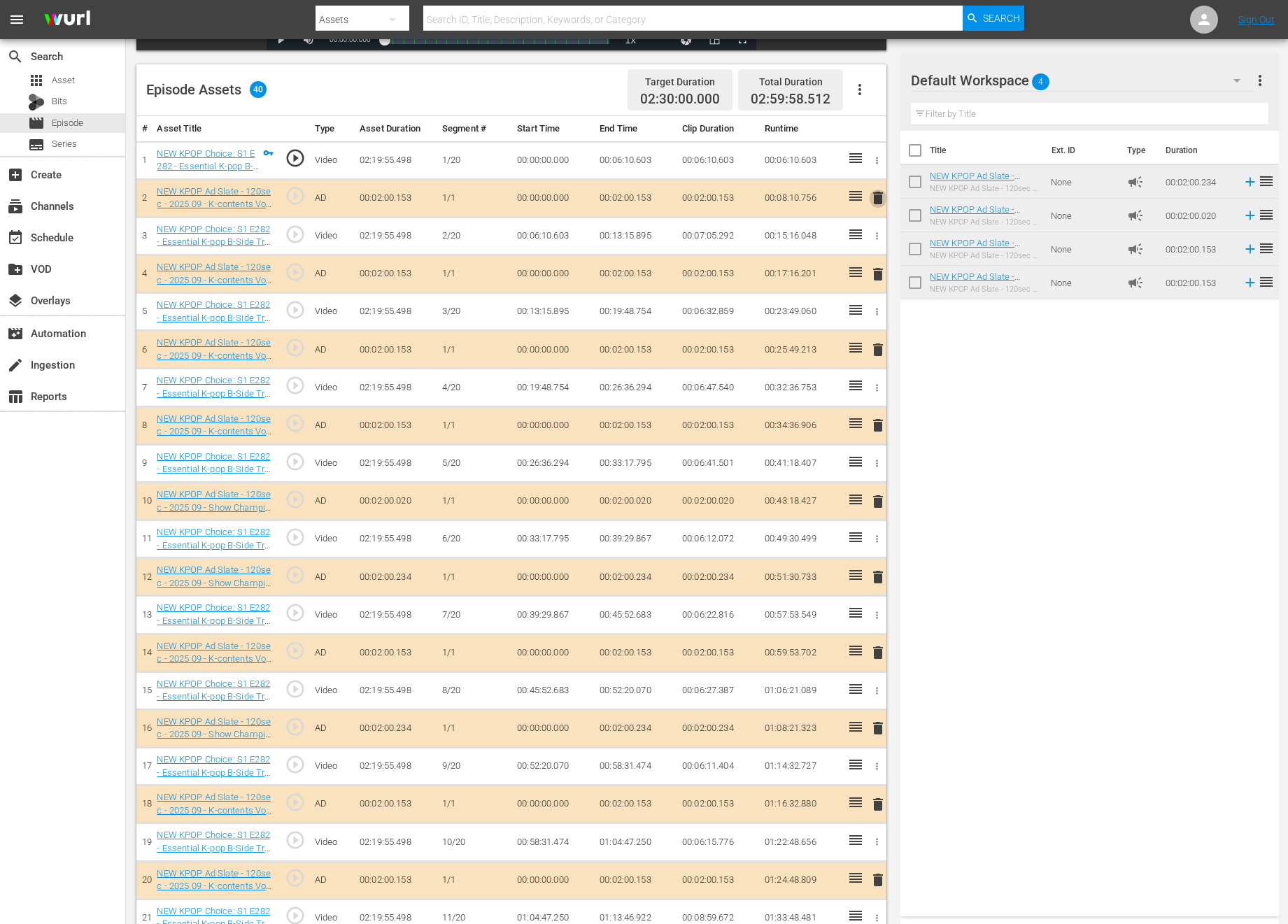
click at [873, 197] on span "delete" at bounding box center [878, 198] width 17 height 17
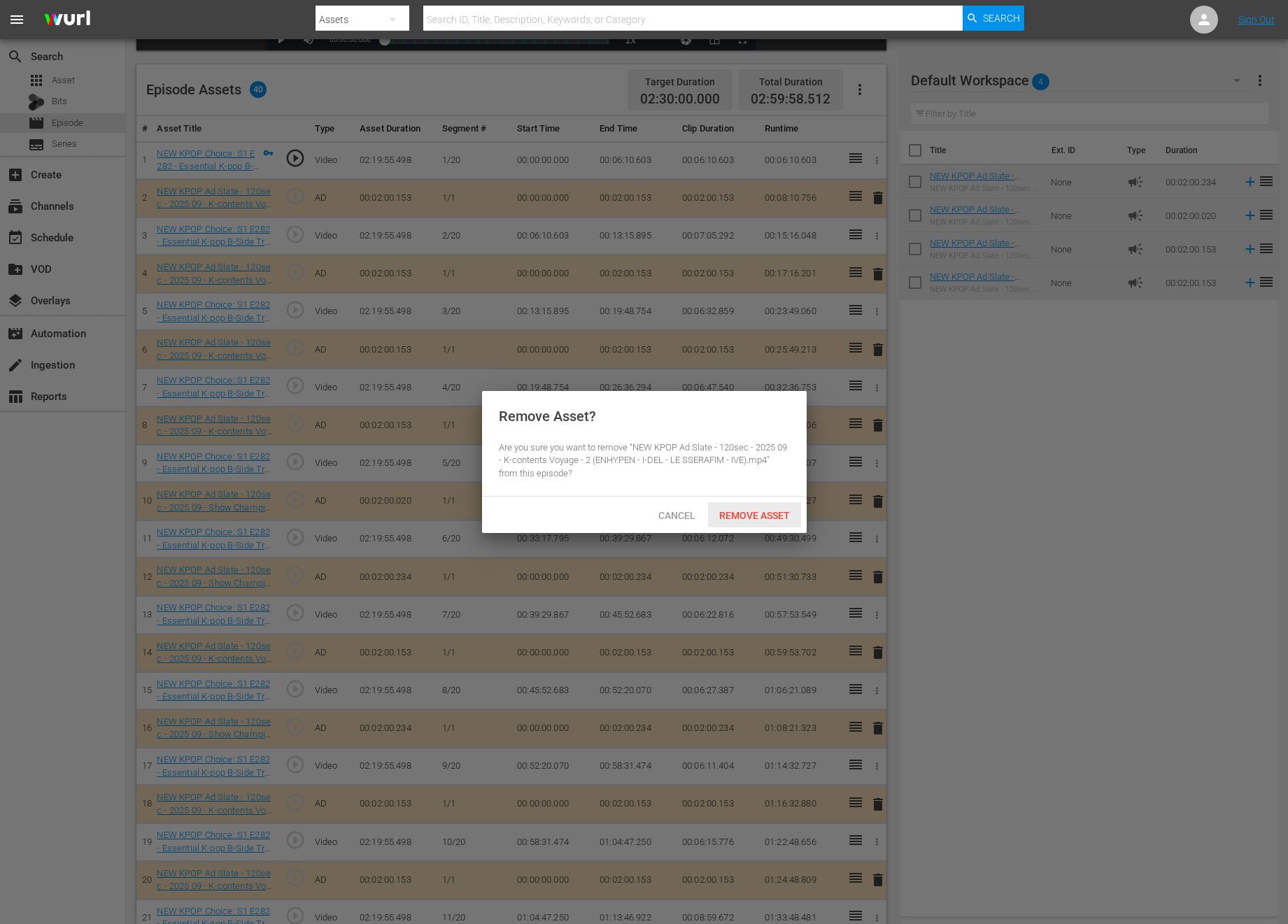
click at [777, 523] on div "Remove Asset" at bounding box center [755, 514] width 93 height 26
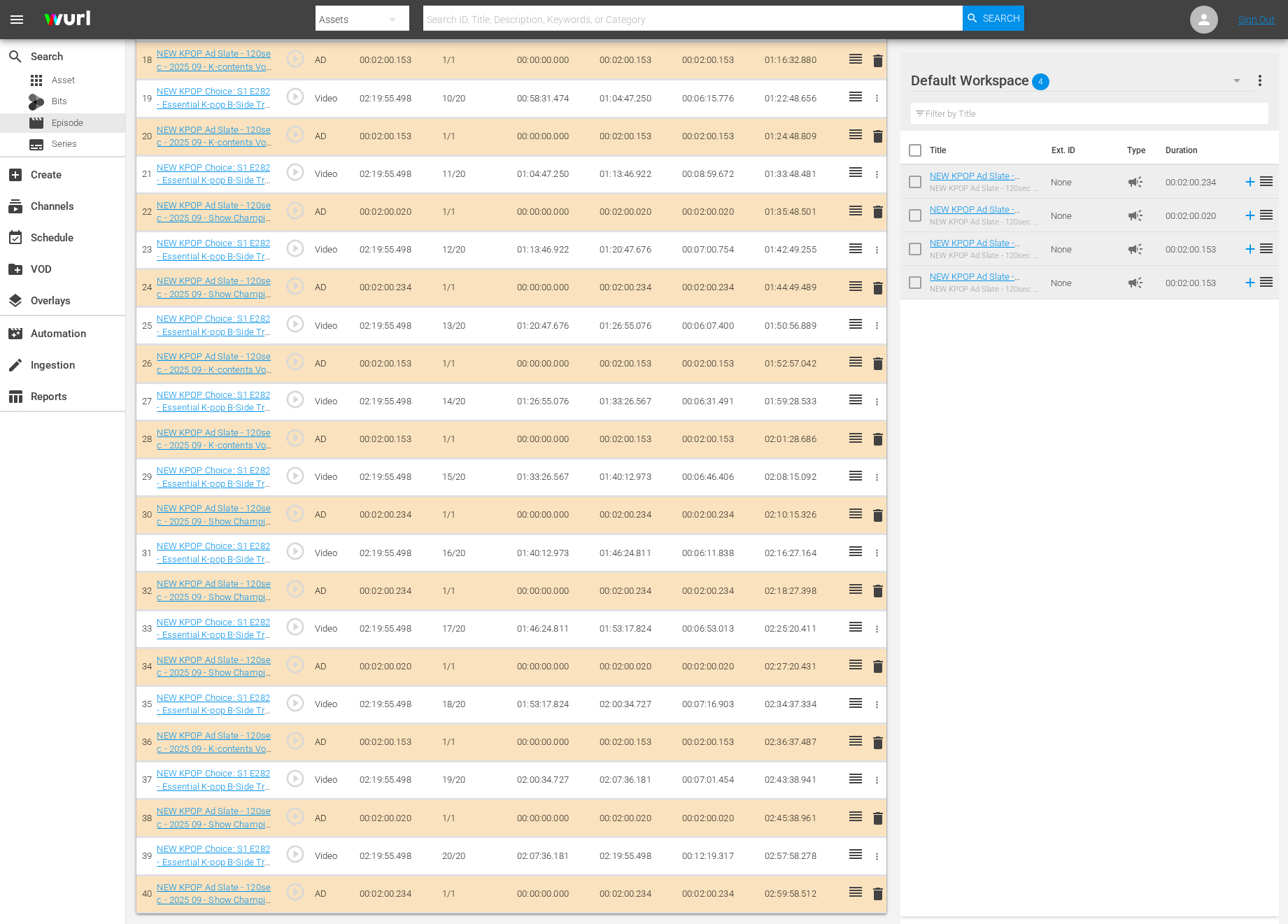
scroll to position [0, 0]
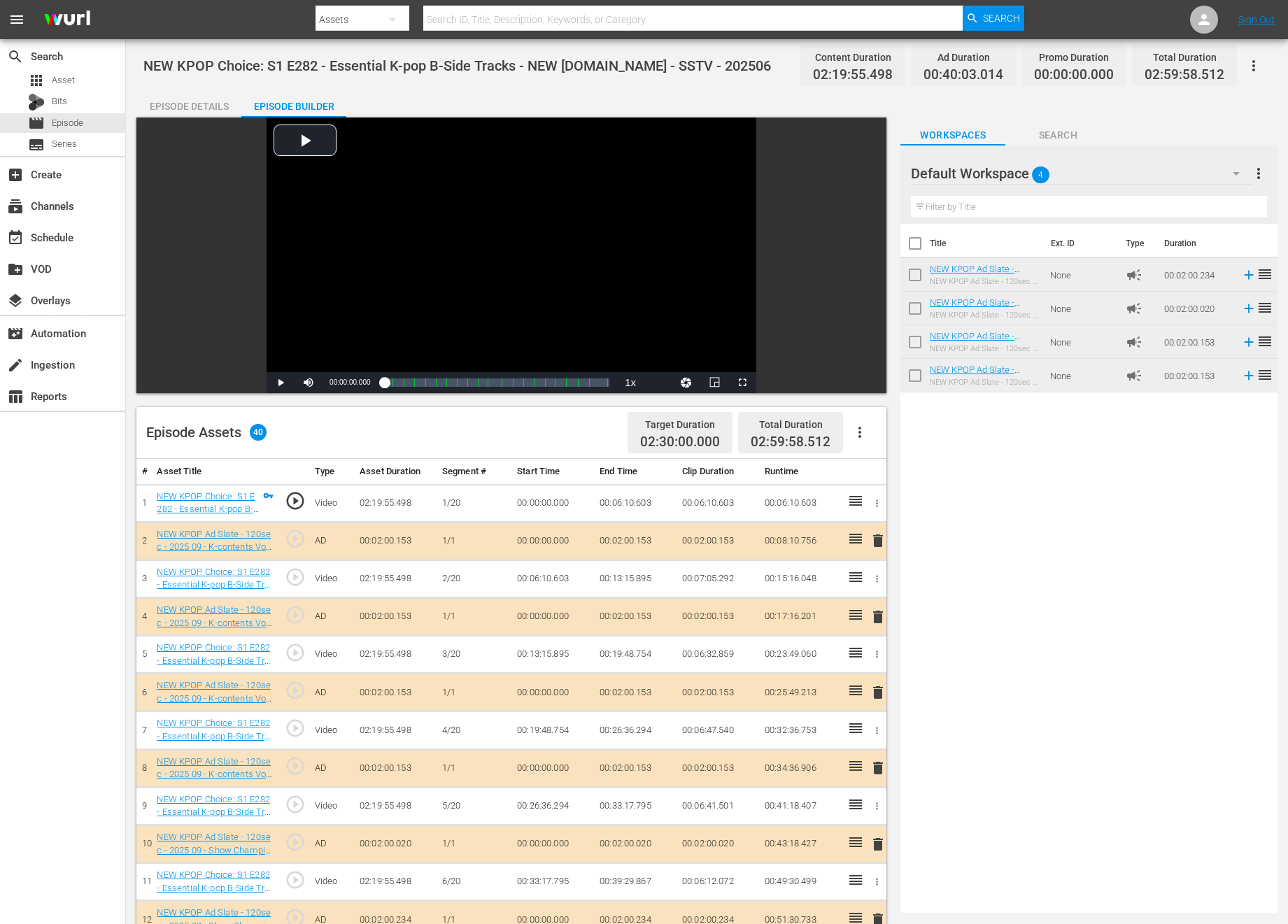
click at [860, 427] on icon "button" at bounding box center [859, 432] width 2 height 11
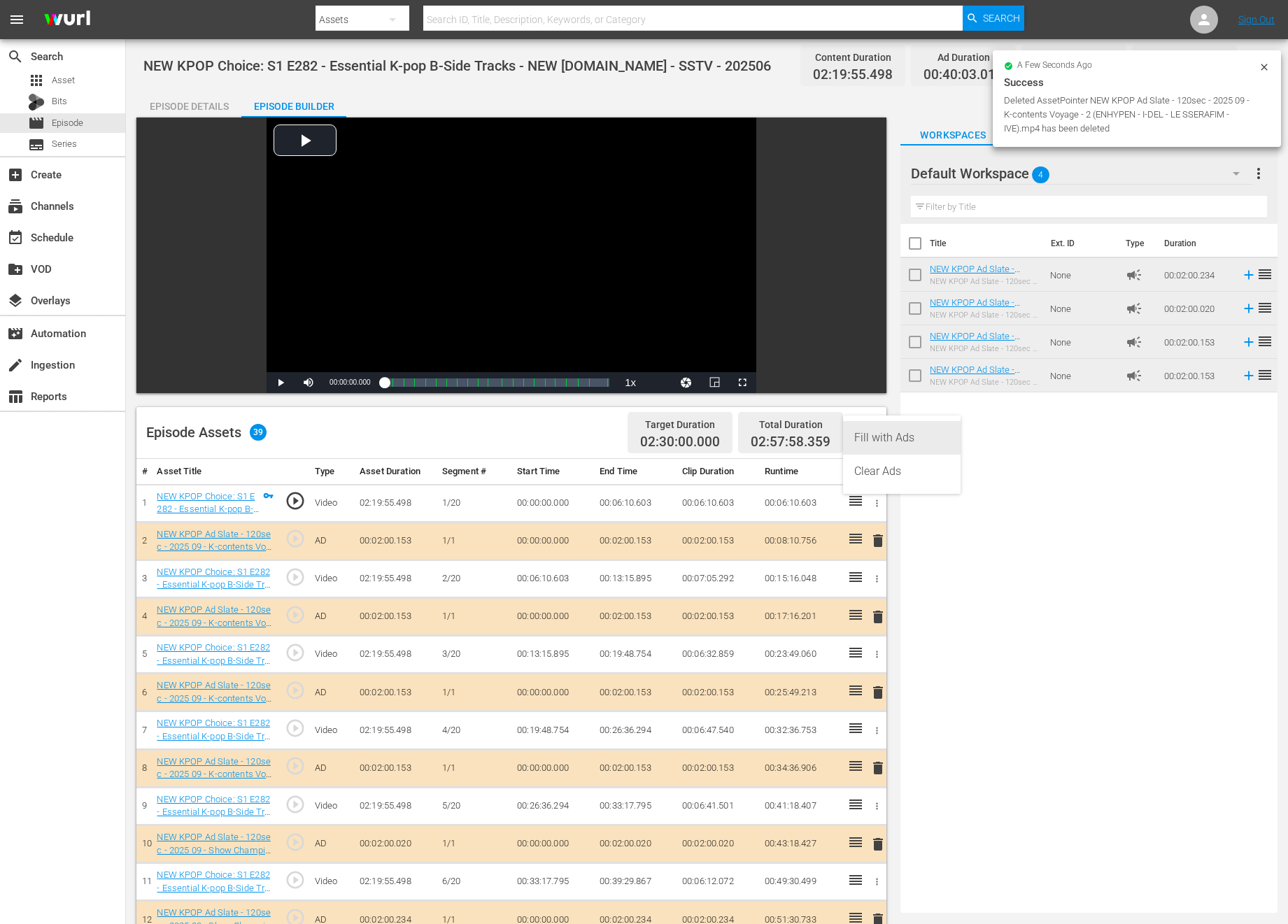
click at [863, 427] on div "Fill with Ads" at bounding box center [902, 438] width 95 height 33
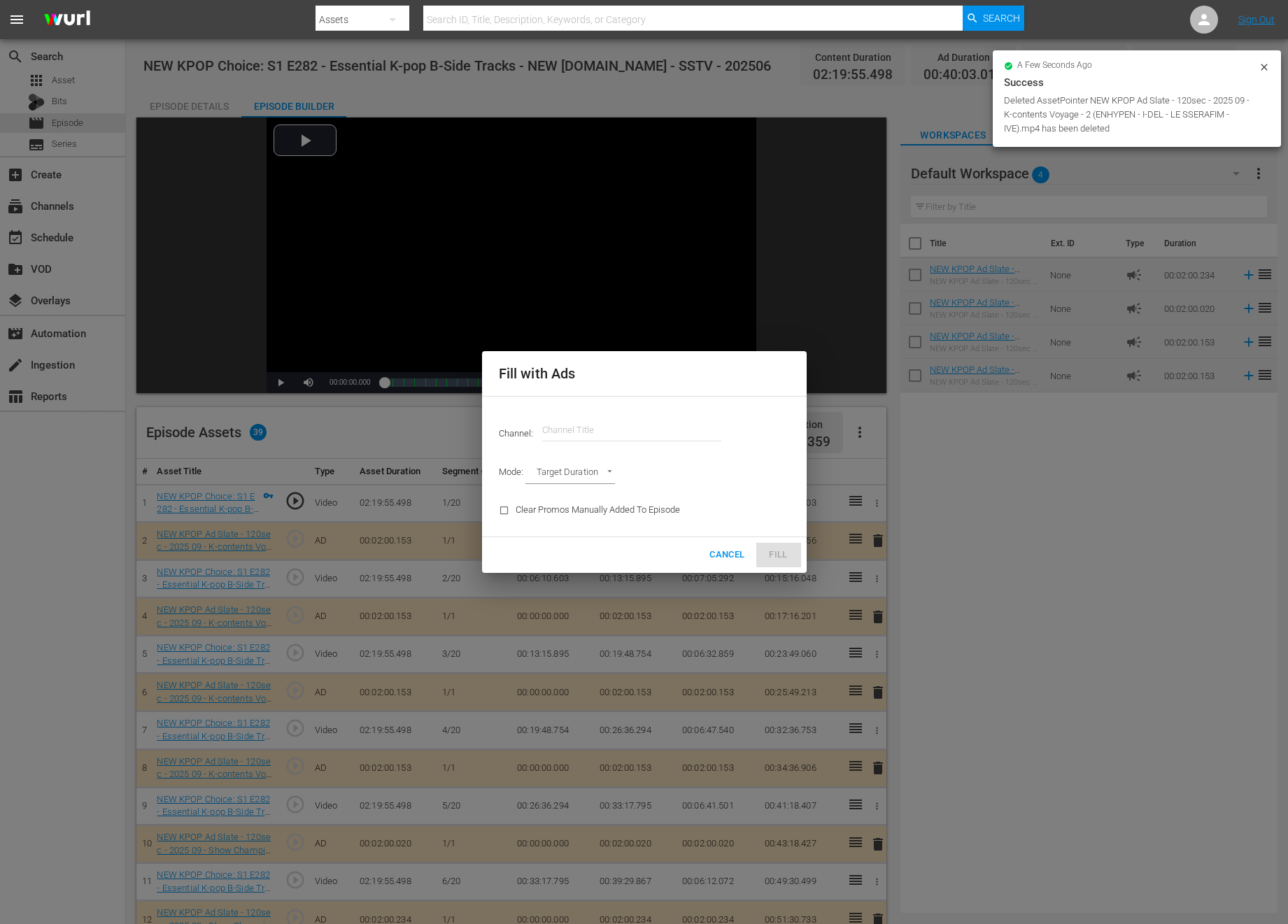
click at [551, 432] on input "text" at bounding box center [632, 430] width 179 height 33
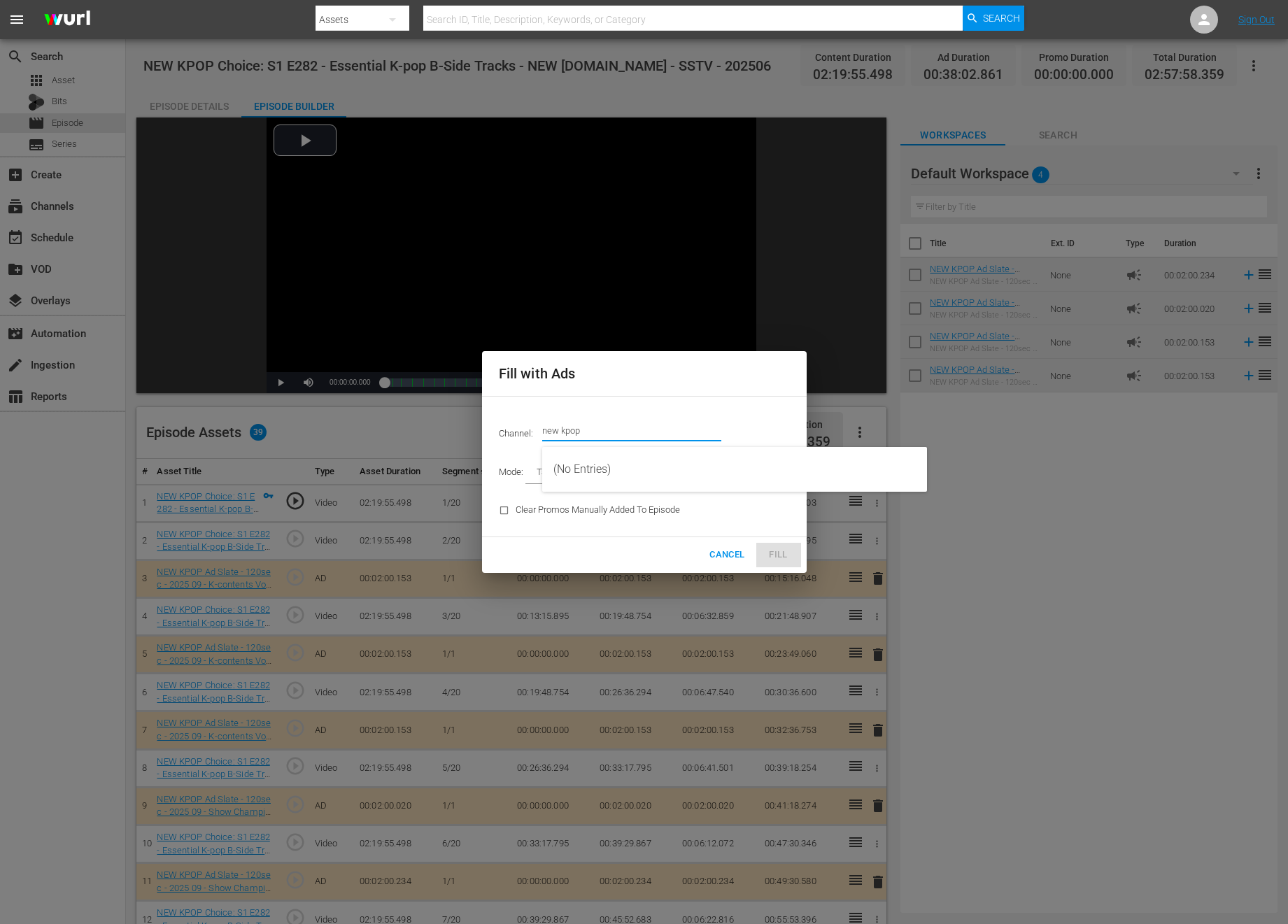
click at [596, 426] on input "new kpop" at bounding box center [632, 430] width 179 height 33
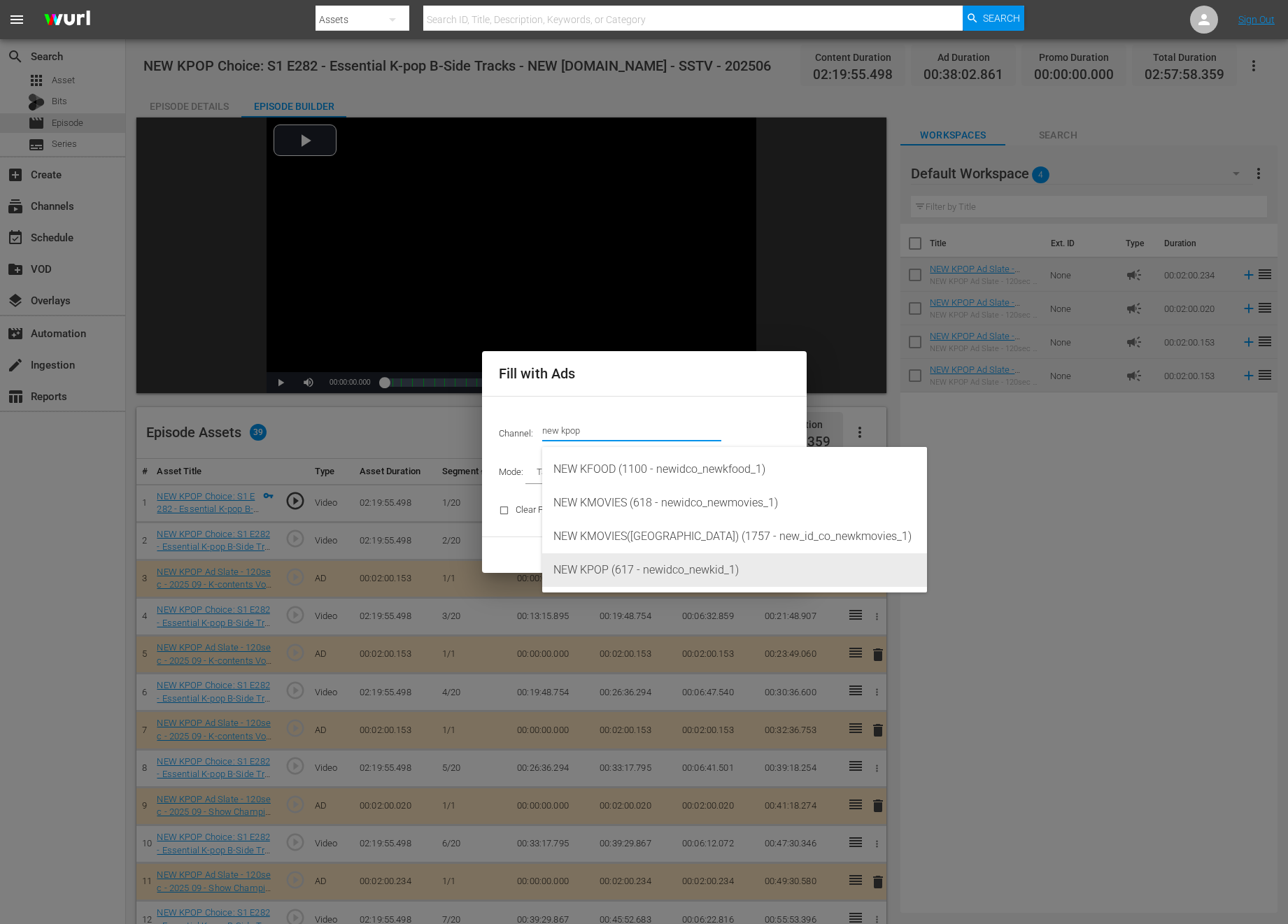
click at [678, 565] on div "NEW KPOP (617 - newidco_newkid_1)" at bounding box center [735, 570] width 362 height 33
type input "NEW KPOP (617)"
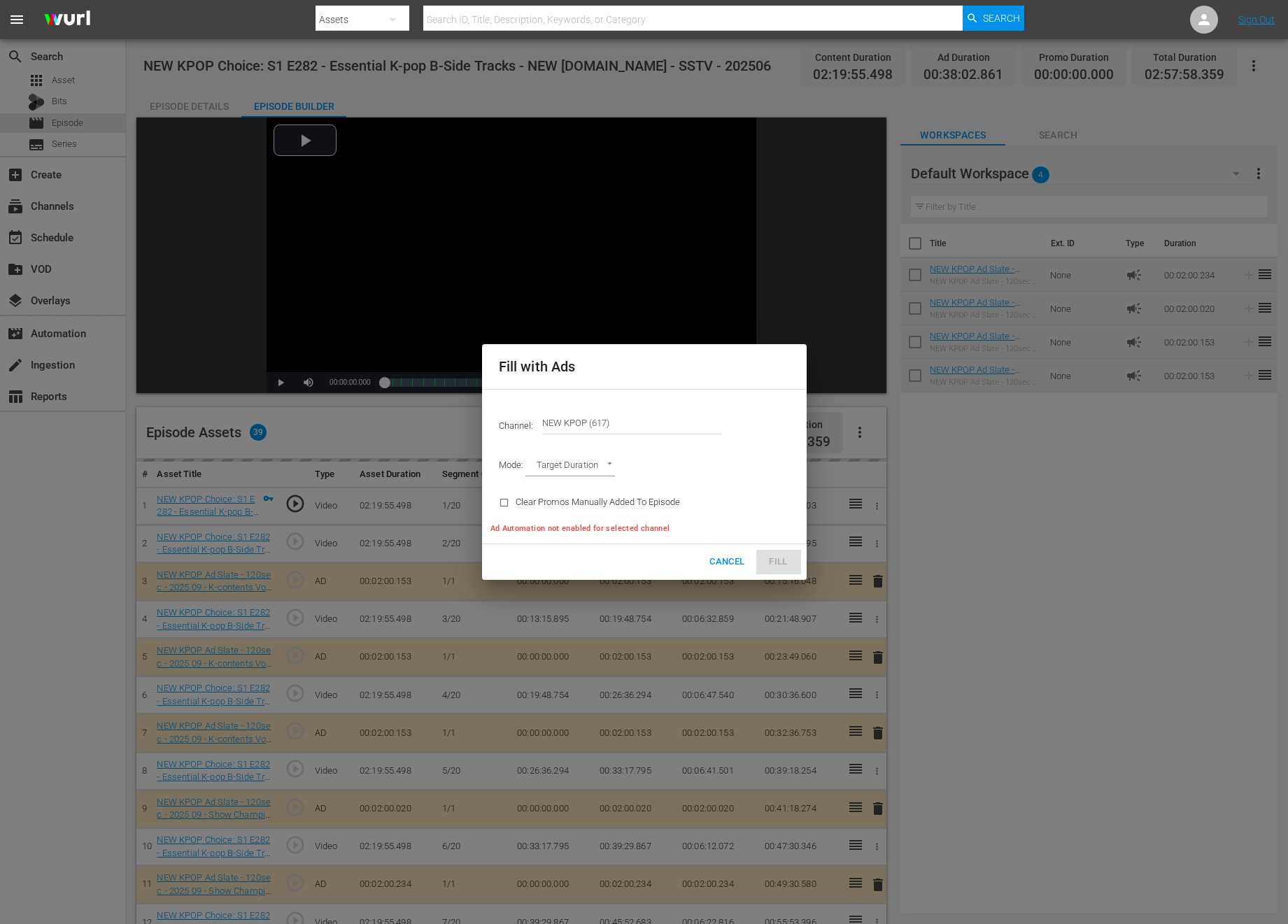
click at [583, 464] on body "menu Search By Assets Search ID, Title, Description, Keywords, or Category Sear…" at bounding box center [644, 462] width 1288 height 924
click at [568, 489] on li "Ad Break Duration" at bounding box center [577, 489] width 103 height 23
type input "AD_BREAK_DURATION"
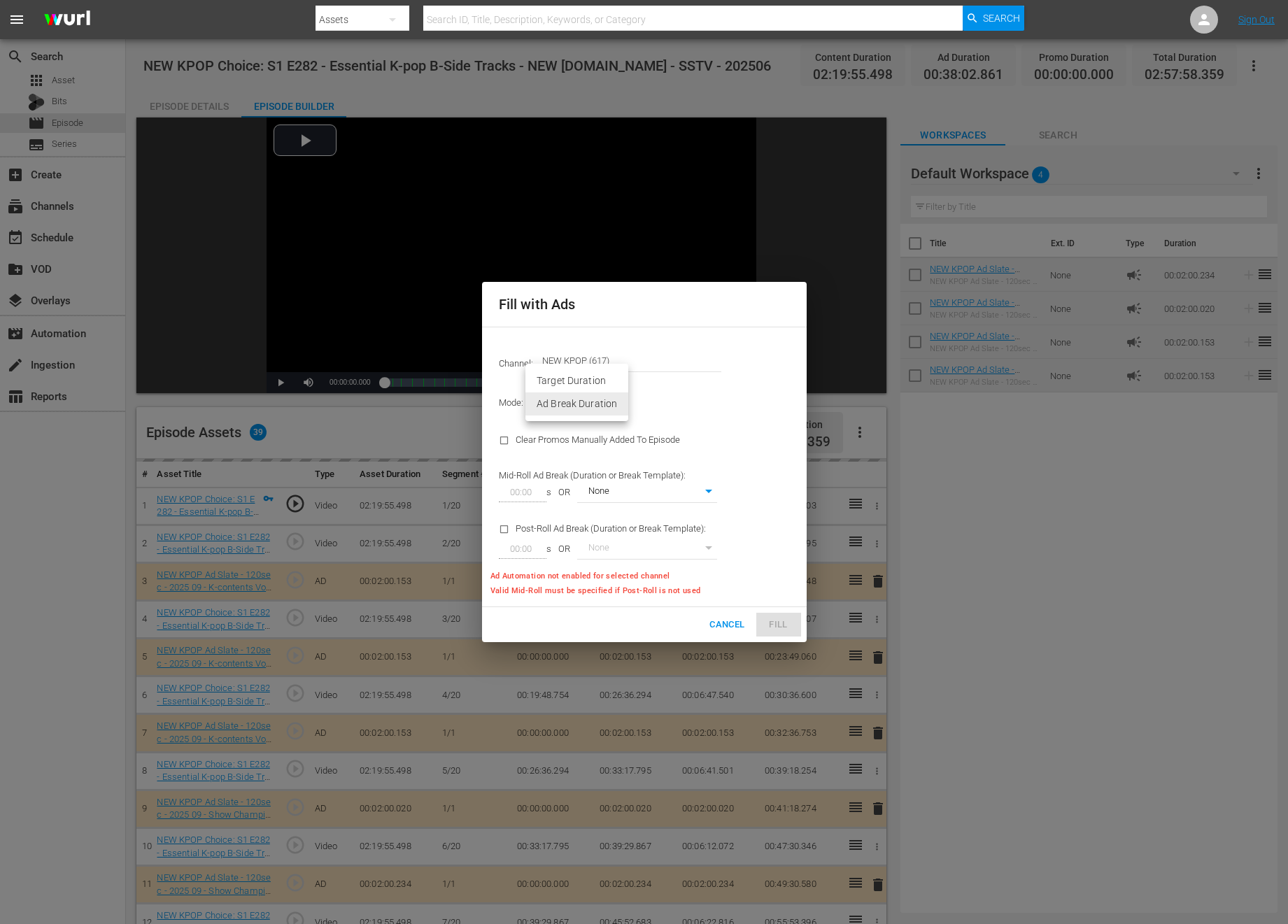
click at [571, 404] on body "menu Search By Assets Search ID, Title, Description, Keywords, or Category Sear…" at bounding box center [644, 462] width 1288 height 924
click at [676, 396] on div at bounding box center [644, 462] width 1288 height 924
click at [710, 622] on span "Cancel" at bounding box center [727, 625] width 35 height 16
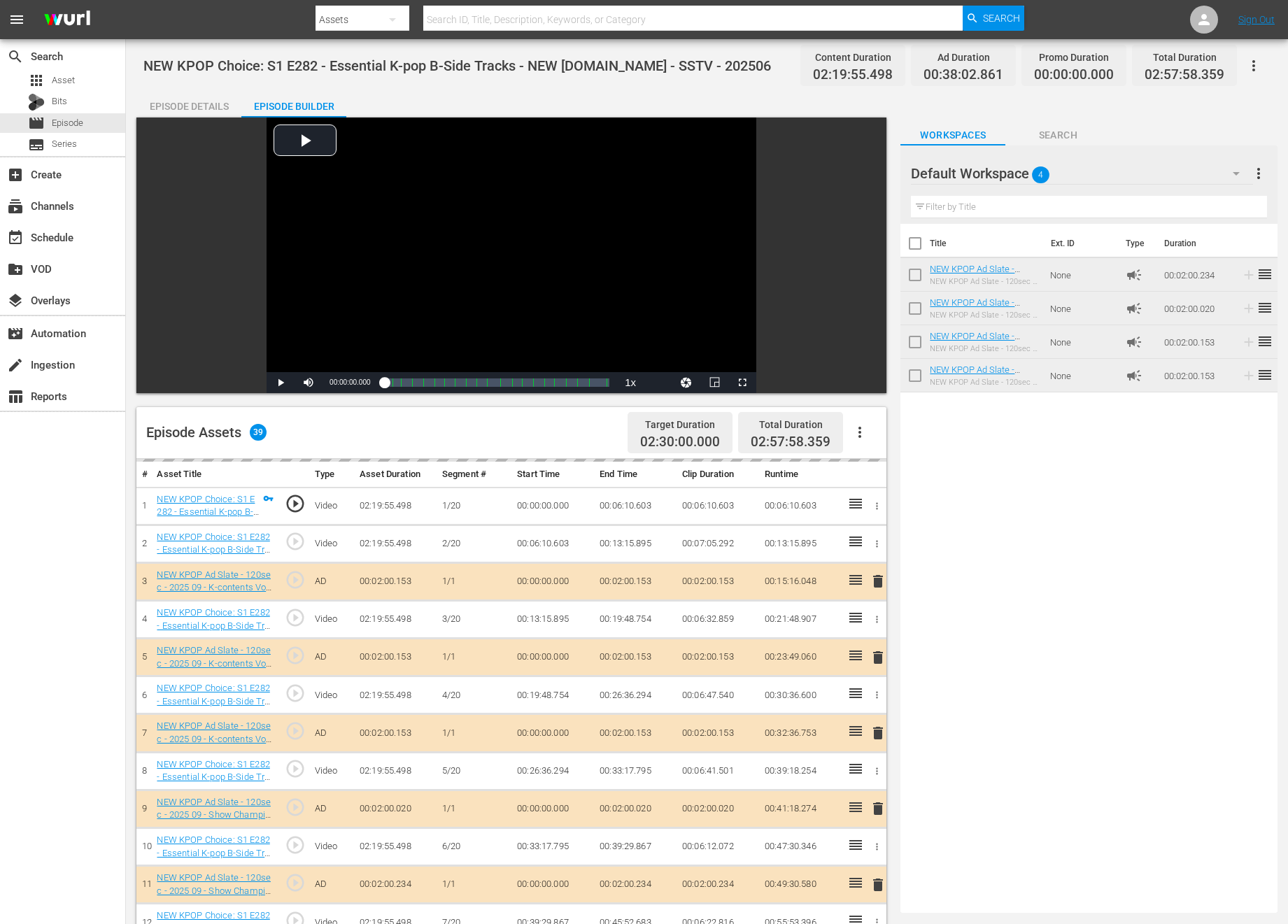
click at [859, 422] on button "button" at bounding box center [859, 432] width 33 height 33
click at [1008, 498] on div "Title Ext. ID Type Duration NEW KPOP Ad Slate - 120sec - 2025 09 - Show Champio…" at bounding box center [1089, 565] width 377 height 683
click at [519, 414] on div "Episode Assets 39 Target Duration 02:30:00.000 Total Duration 02:57:58.359" at bounding box center [511, 433] width 750 height 52
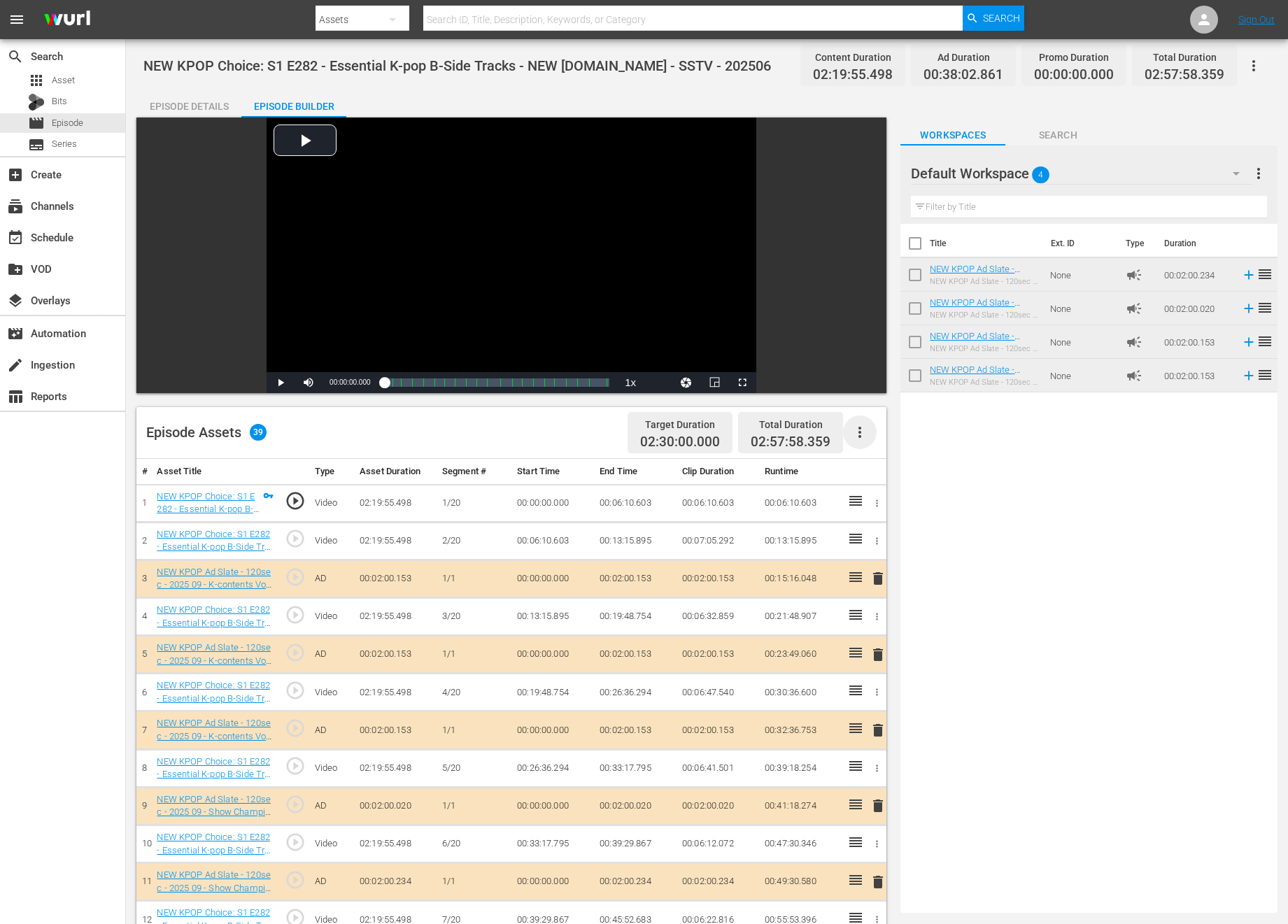
click at [858, 431] on icon "button" at bounding box center [860, 432] width 17 height 17
click at [923, 473] on div "Clear Ads" at bounding box center [902, 471] width 95 height 33
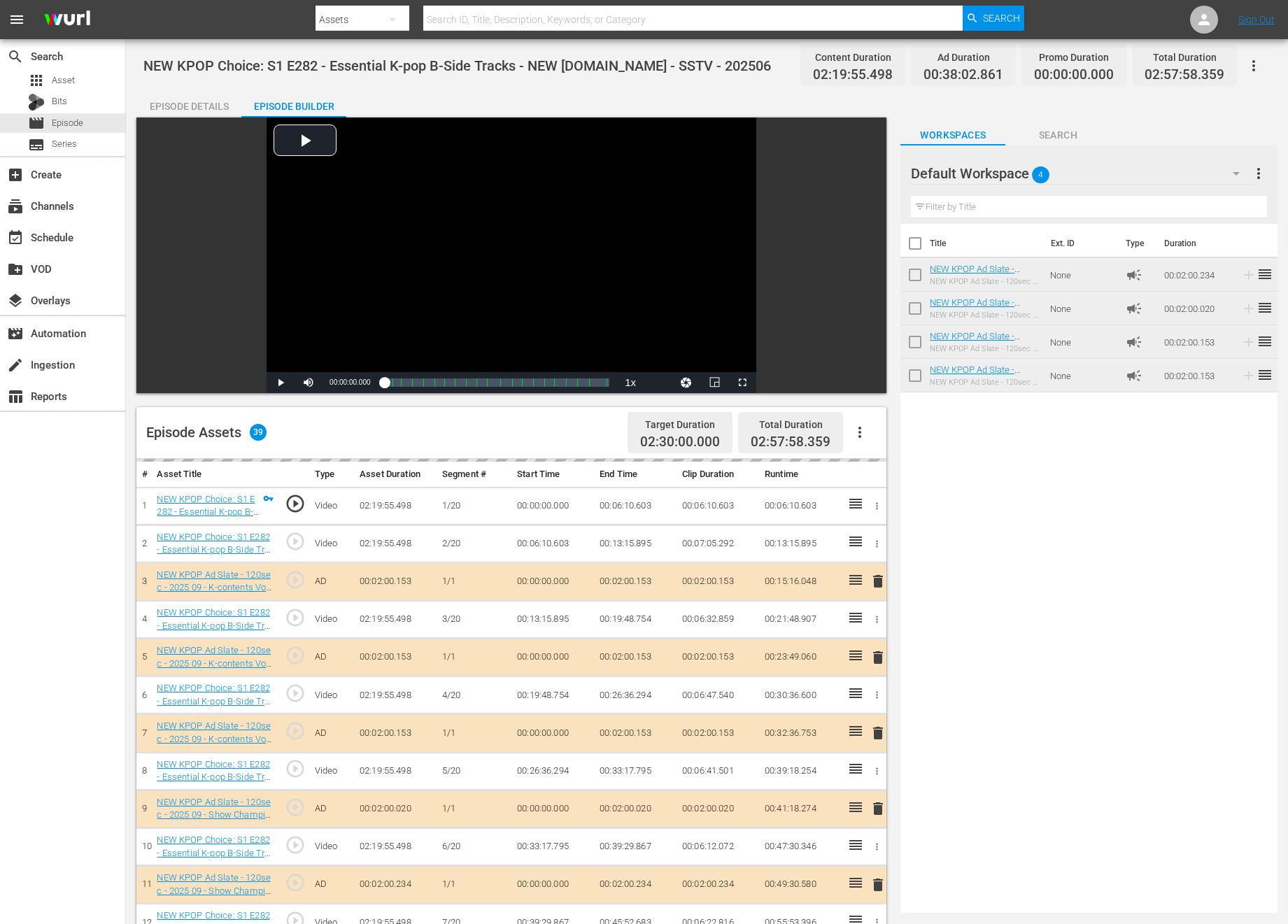
click at [875, 427] on button "button" at bounding box center [859, 432] width 33 height 33
click at [498, 438] on div "Episode Assets 39 Target Duration 02:30:00.000 Total Duration 02:57:58.359" at bounding box center [511, 433] width 750 height 52
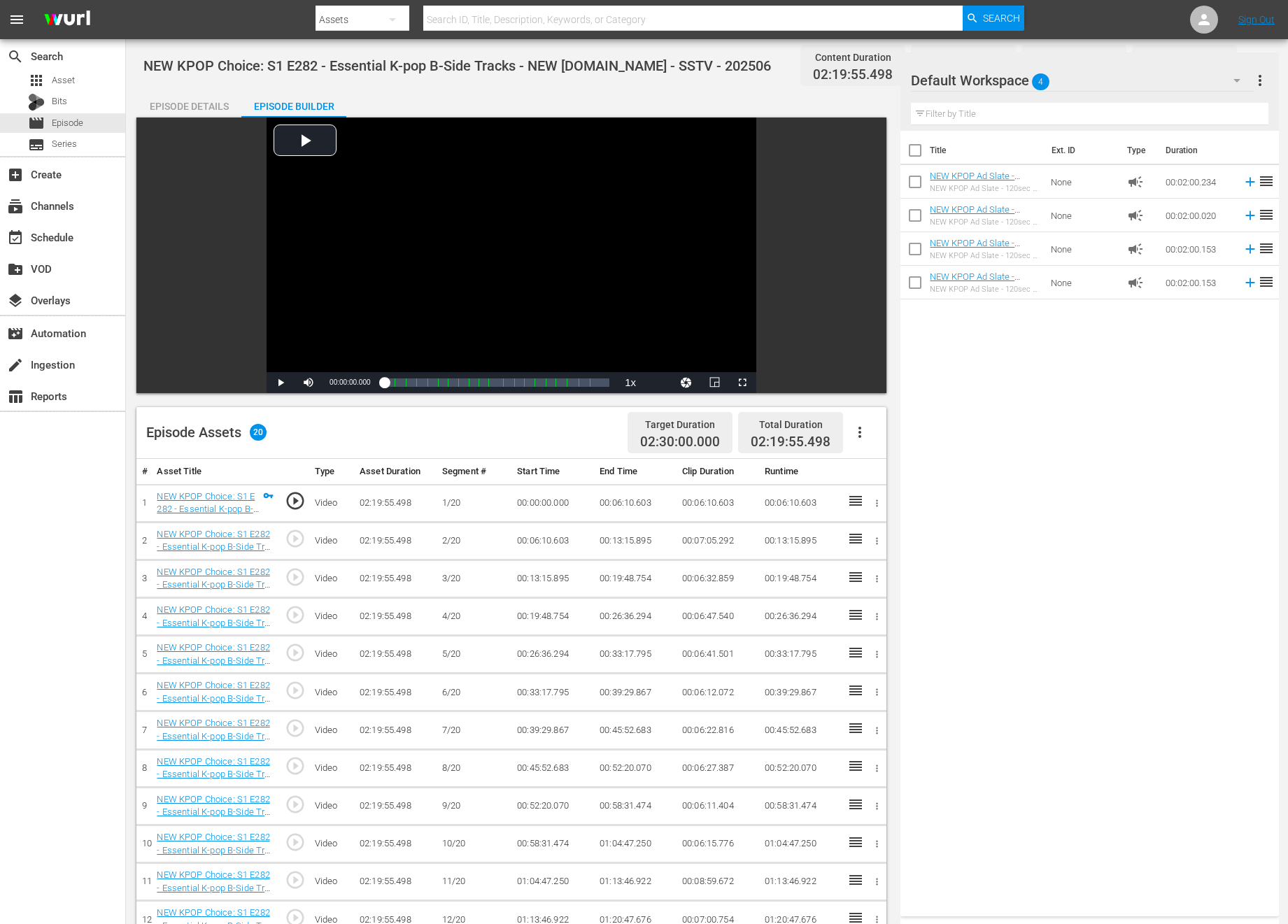
scroll to position [364, 0]
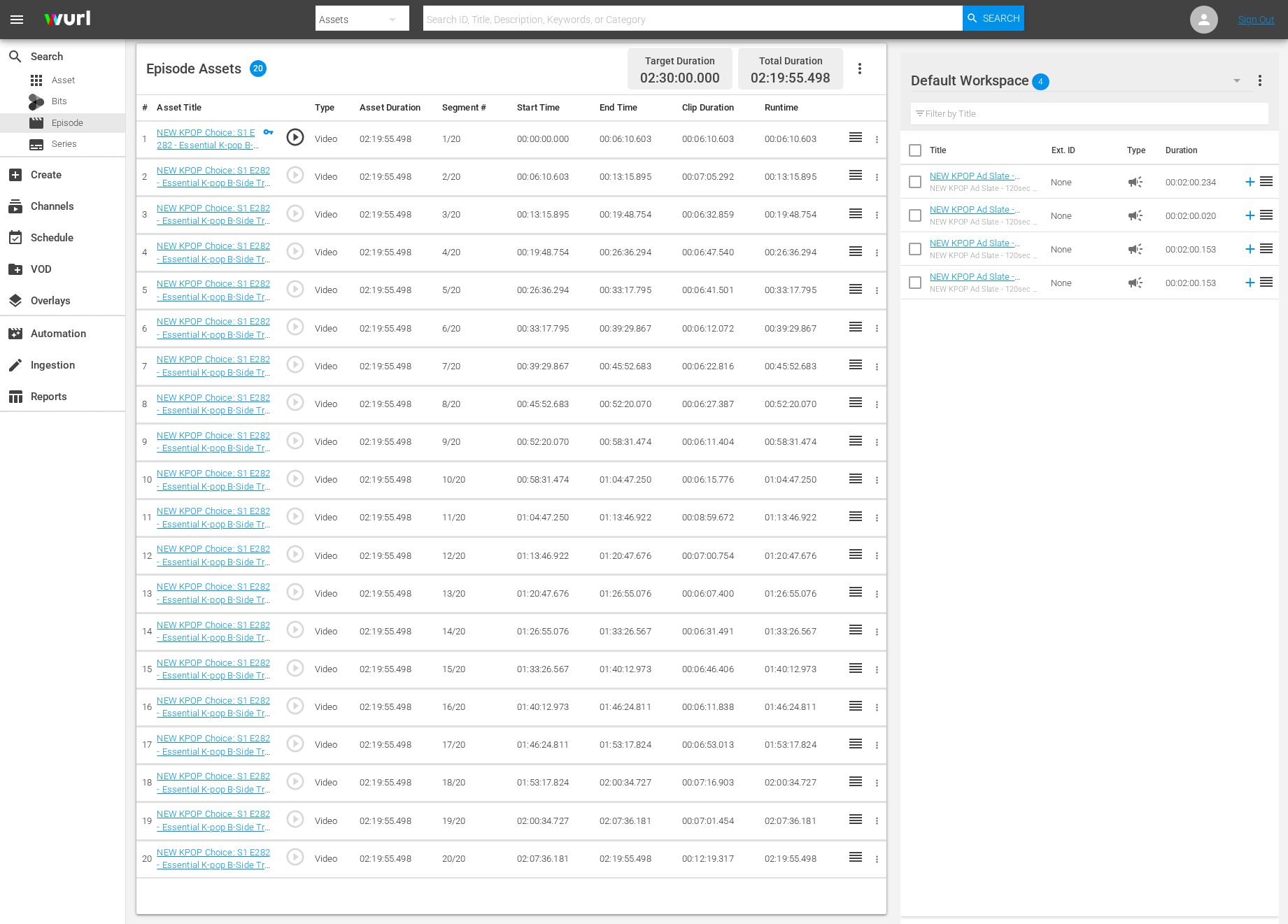
click at [868, 66] on button "button" at bounding box center [859, 68] width 33 height 33
click at [868, 66] on div "Fill with Ads" at bounding box center [902, 74] width 95 height 33
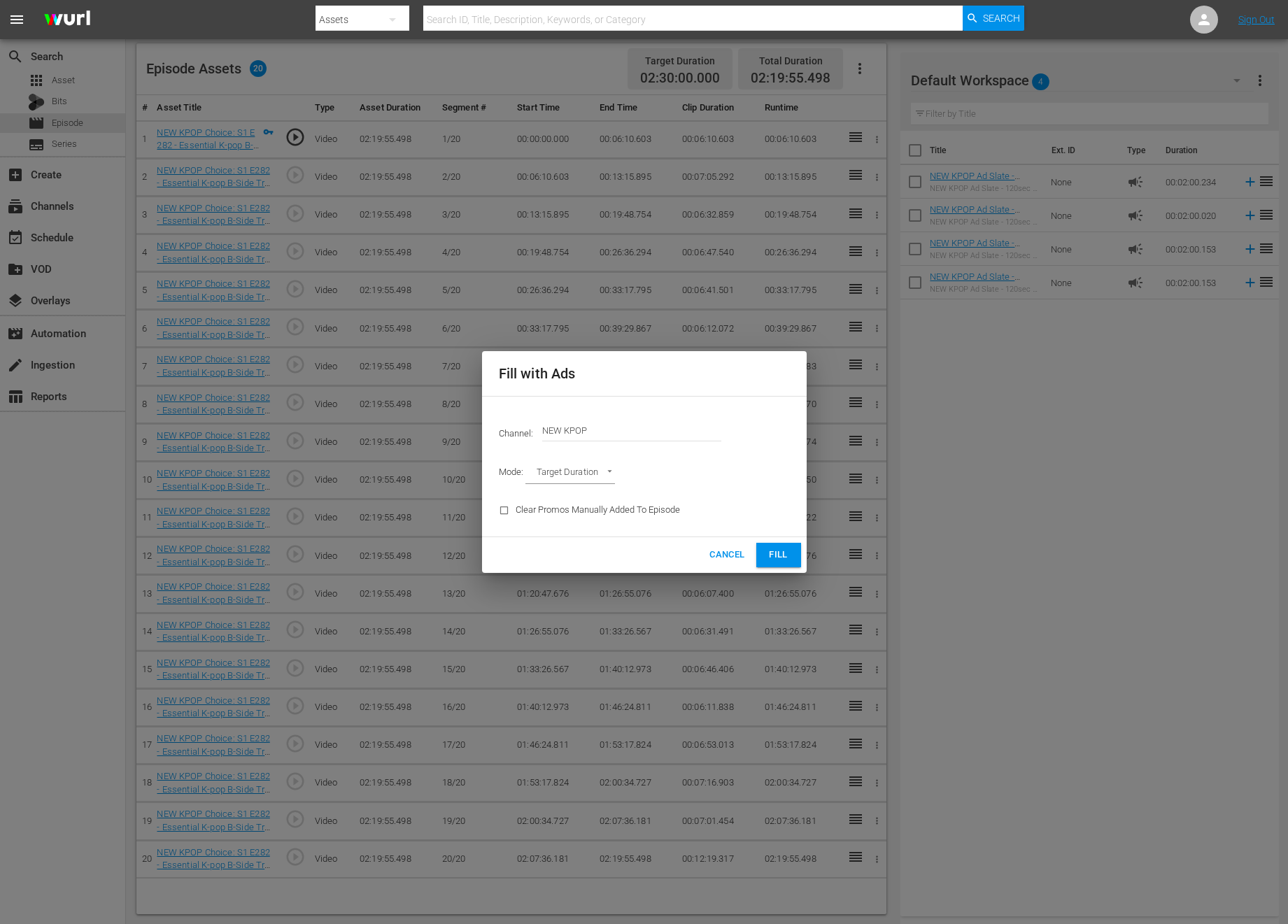
click at [576, 437] on input "NEW KPOP" at bounding box center [632, 430] width 179 height 33
click at [561, 470] on body "menu Search By Assets Search ID, Title, Description, Keywords, or Category Sear…" at bounding box center [644, 98] width 1288 height 924
click at [784, 508] on div at bounding box center [644, 462] width 1288 height 924
click at [717, 552] on span "Cancel" at bounding box center [727, 554] width 35 height 16
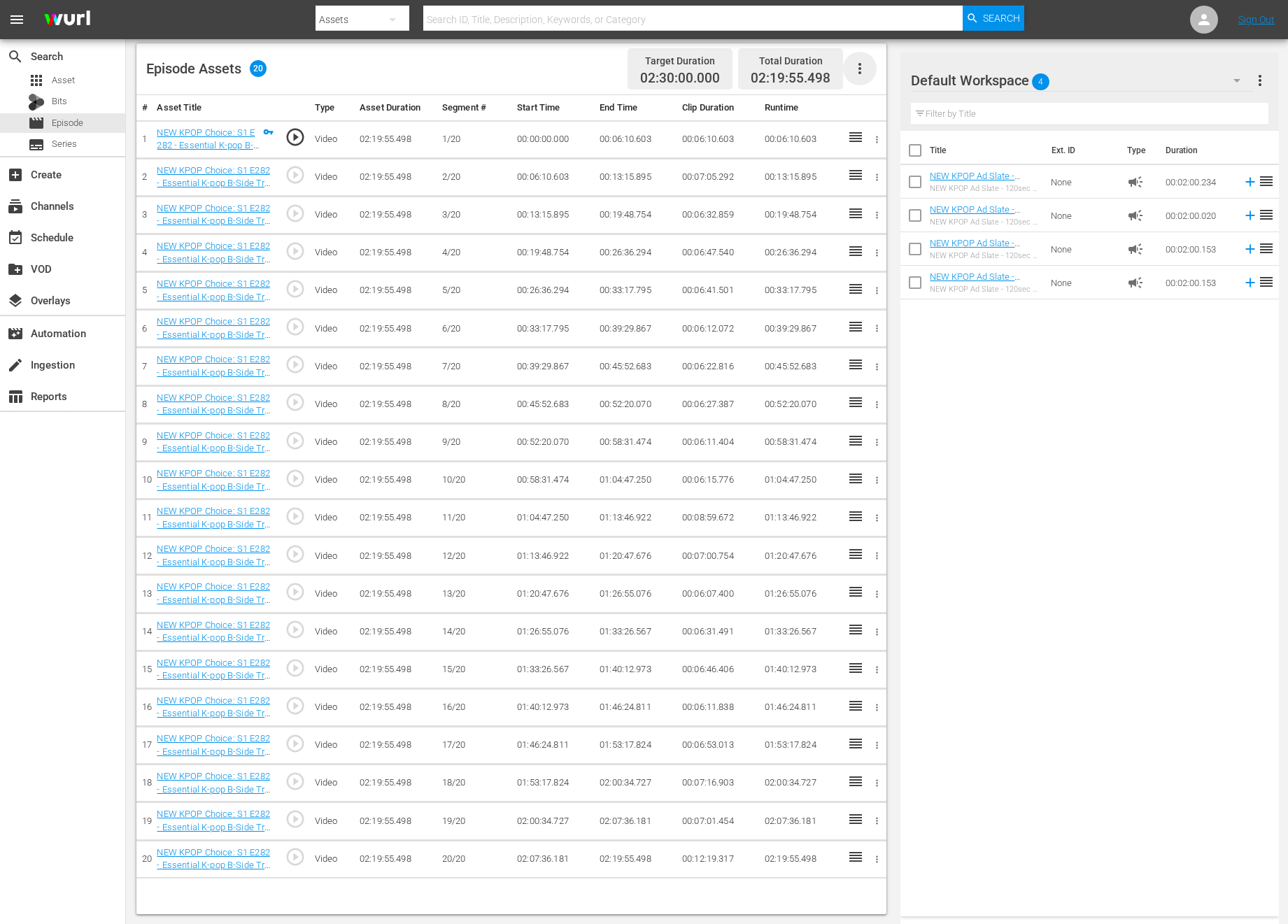
click at [858, 71] on icon "button" at bounding box center [860, 68] width 17 height 17
click at [896, 76] on div "Fill with Ads" at bounding box center [902, 74] width 95 height 33
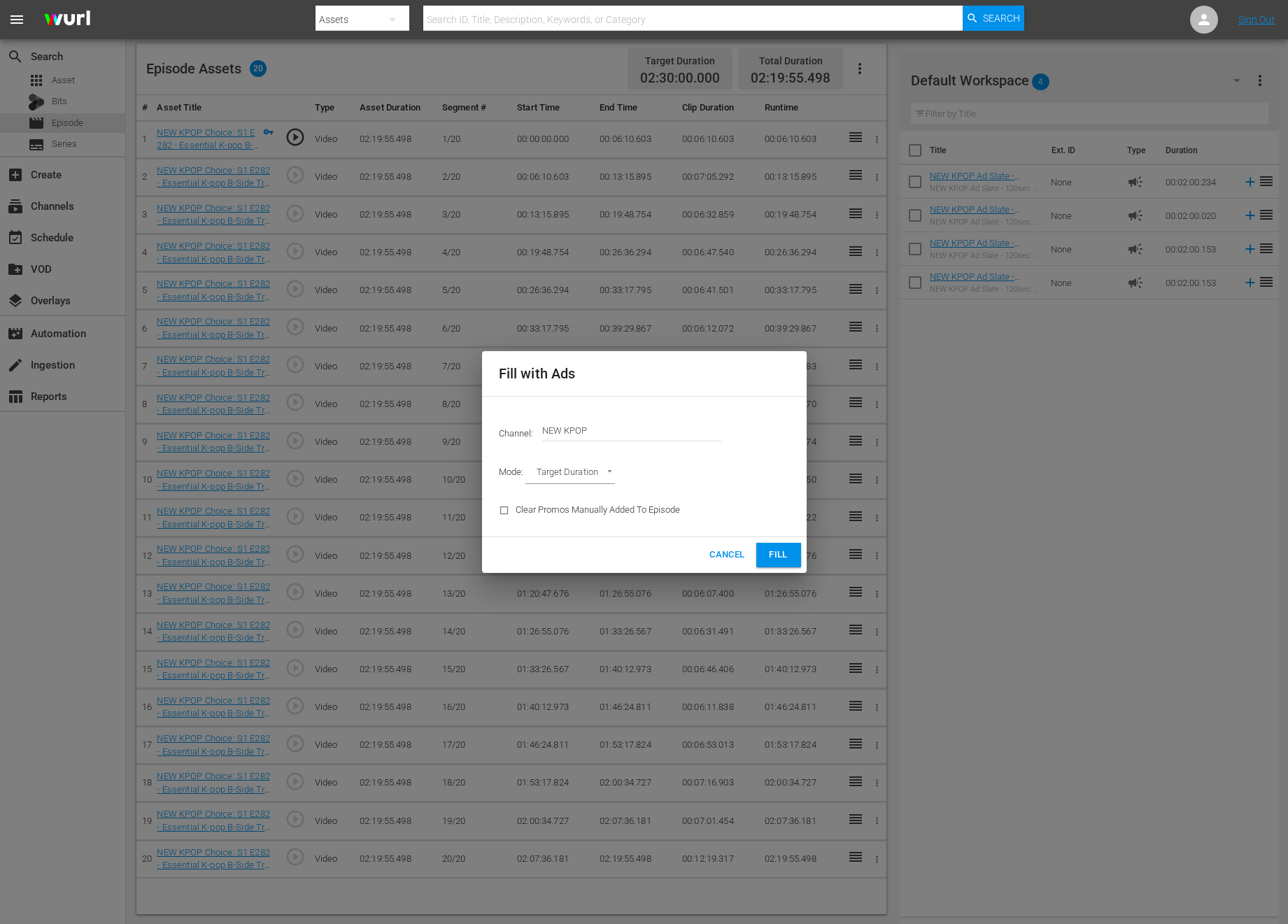
click at [555, 450] on div "Channel: Channel Title NEW KPOP" at bounding box center [644, 430] width 307 height 51
click at [558, 460] on div "Mode: Target Duration TARGET_DURATION" at bounding box center [644, 474] width 307 height 37
click at [640, 506] on div "Clear Promos Manually Added To Episode" at bounding box center [589, 510] width 198 height 36
click at [524, 510] on div "Clear Promos Manually Added To Episode" at bounding box center [589, 510] width 198 height 36
click at [494, 509] on div "Clear Promos Manually Added To Episode" at bounding box center [589, 510] width 198 height 36
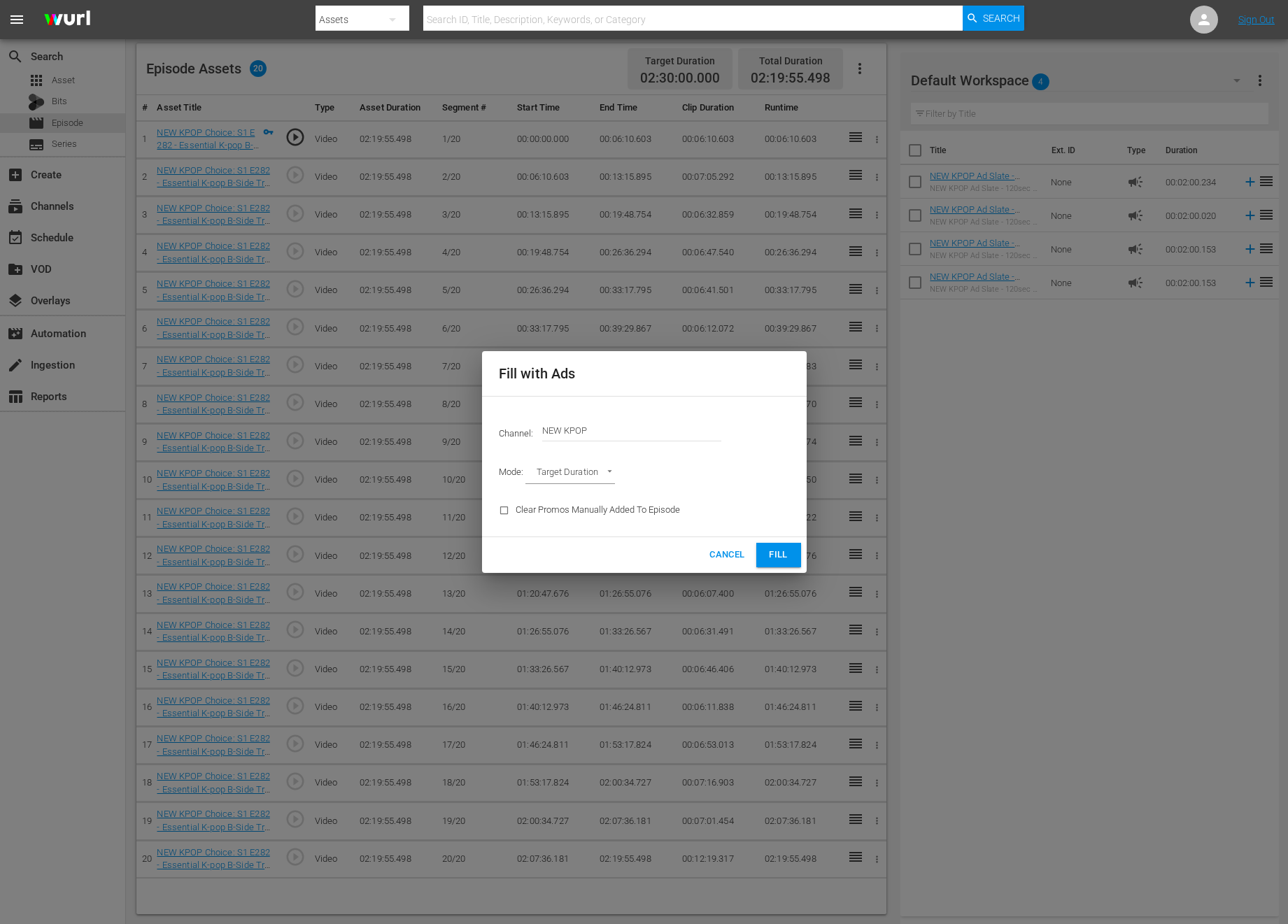
click at [568, 465] on body "menu Search By Assets Search ID, Title, Description, Keywords, or Category Sear…" at bounding box center [644, 98] width 1288 height 924
click at [568, 493] on li "Ad Break Duration" at bounding box center [577, 497] width 103 height 23
type input "AD_BREAK_DURATION"
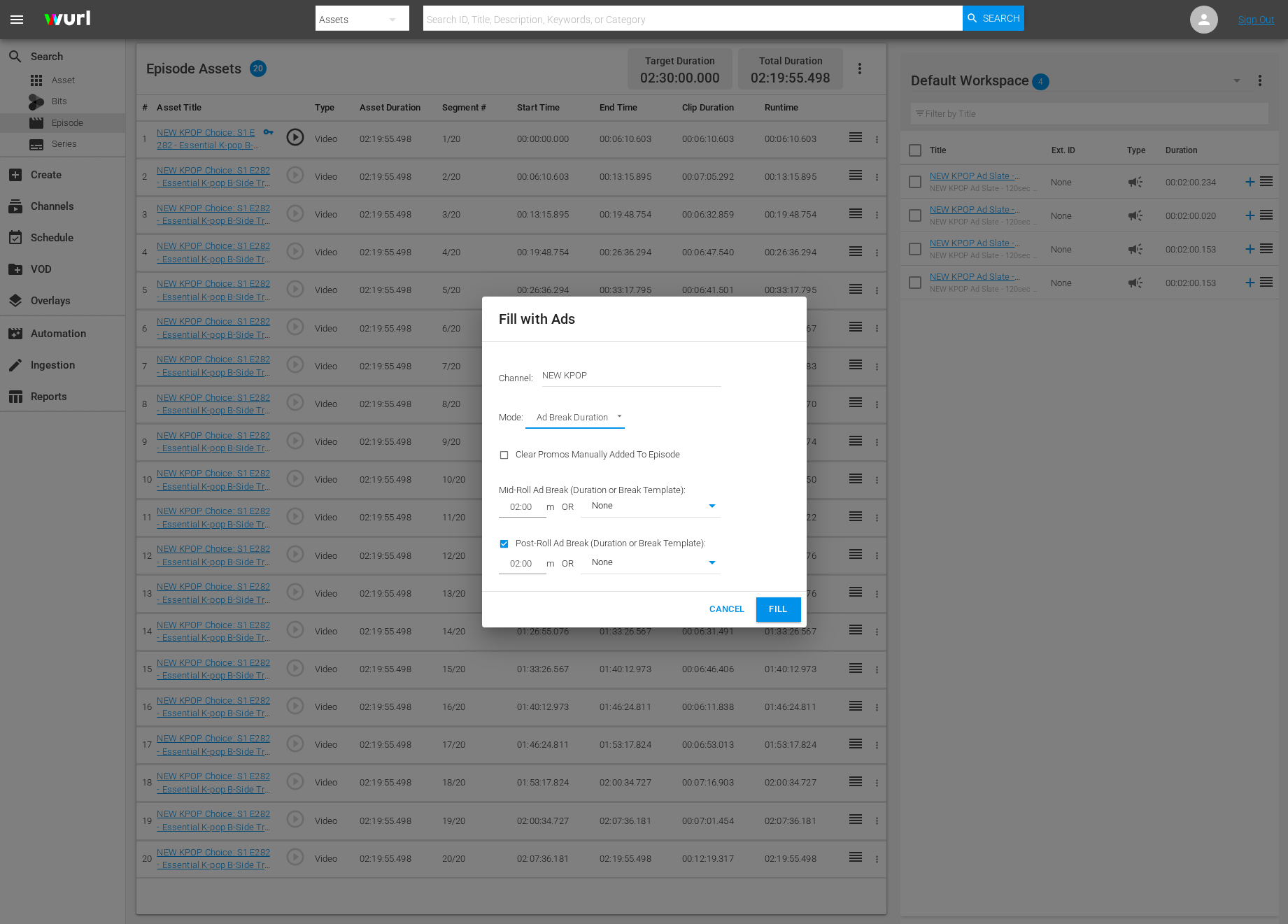
click at [606, 366] on input "NEW KPOP" at bounding box center [632, 376] width 179 height 33
click at [777, 601] on button "Fill" at bounding box center [779, 609] width 45 height 24
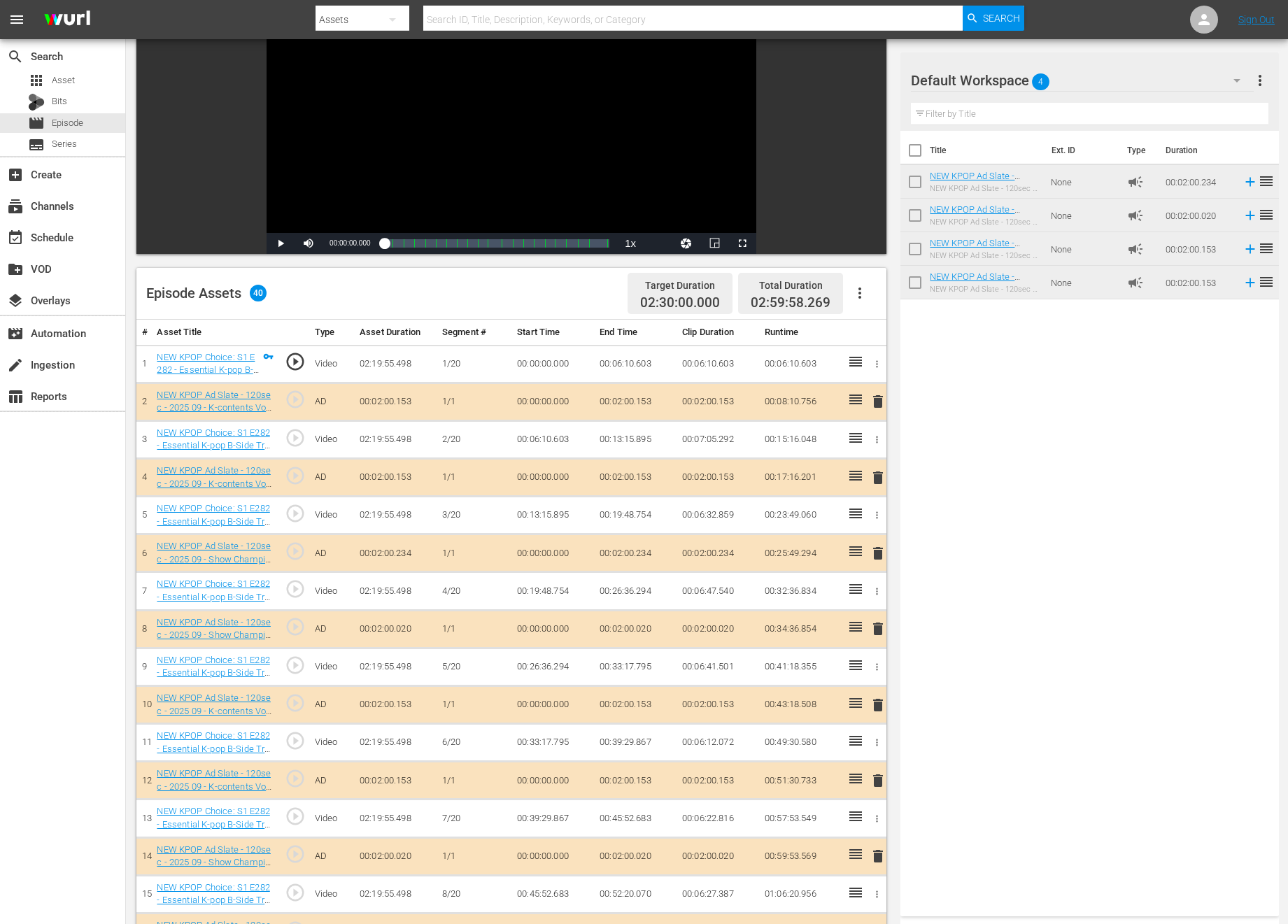
scroll to position [0, 0]
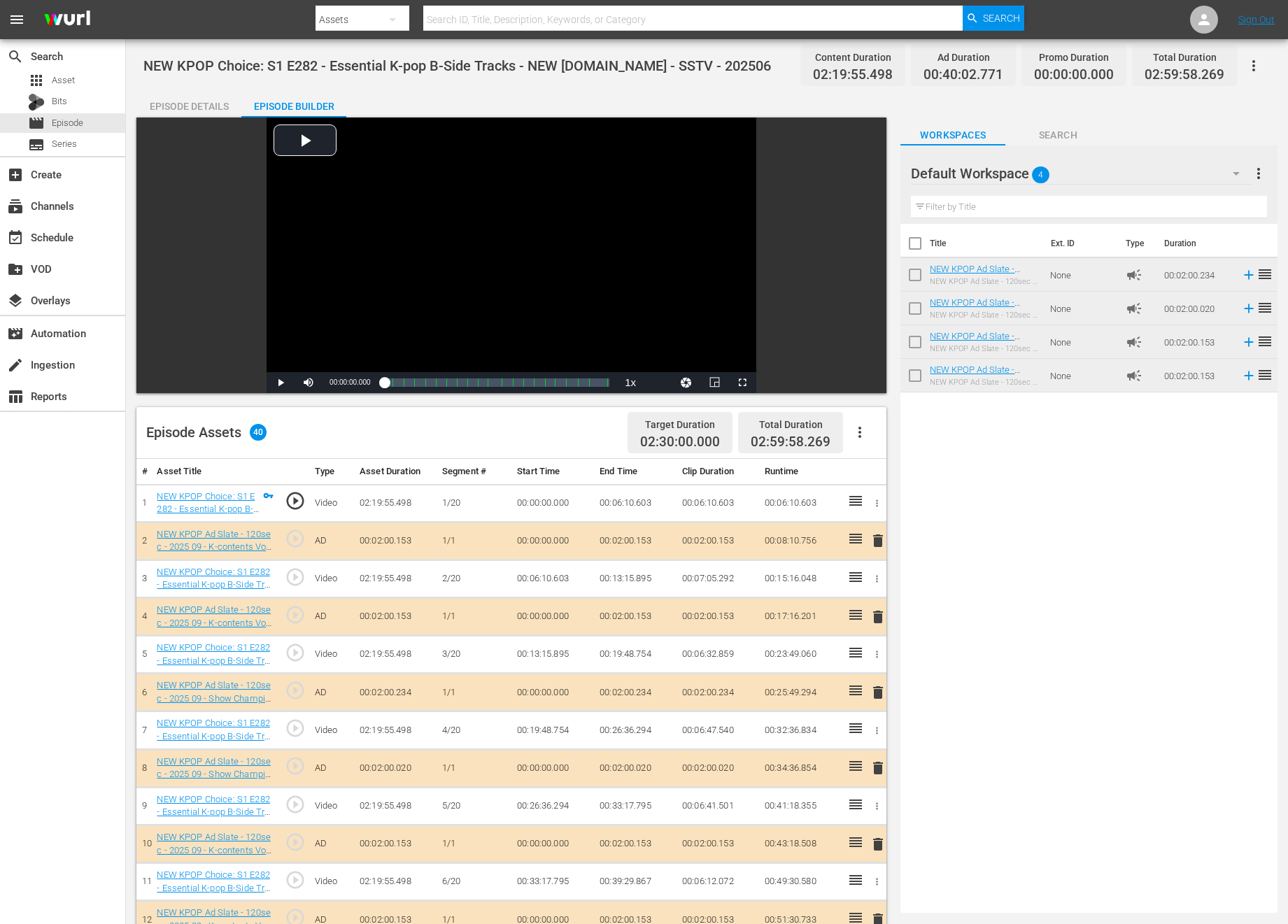
click at [863, 435] on icon "button" at bounding box center [860, 432] width 17 height 17
click at [1159, 549] on div "Title Ext. ID Type Duration NEW KPOP Ad Slate - 120sec - 2025 09 - Show Champio…" at bounding box center [1089, 565] width 377 height 683
click at [882, 536] on span "delete" at bounding box center [878, 541] width 17 height 17
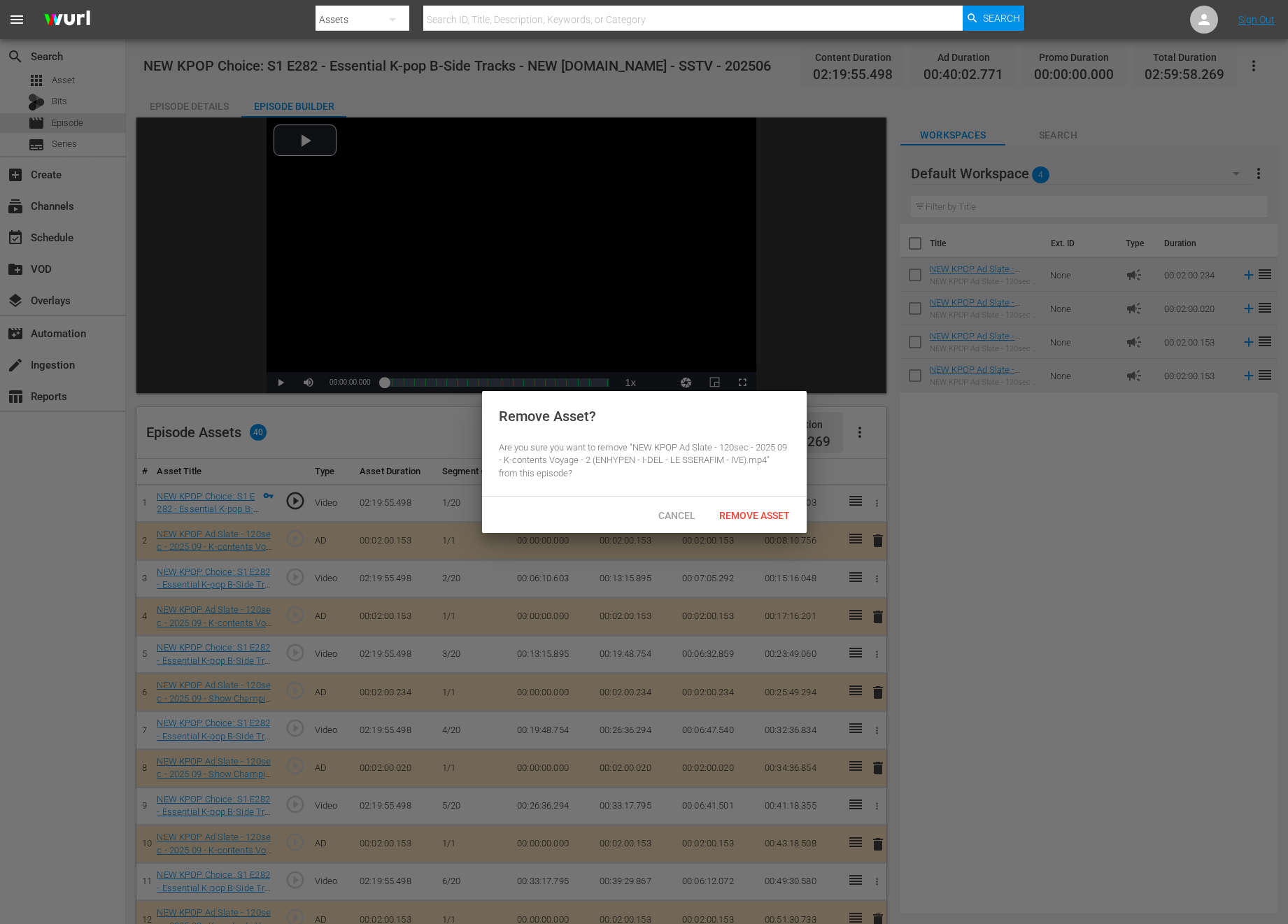
click at [869, 531] on button "delete" at bounding box center [878, 541] width 17 height 20
click at [740, 515] on span "Remove Asset" at bounding box center [755, 515] width 93 height 11
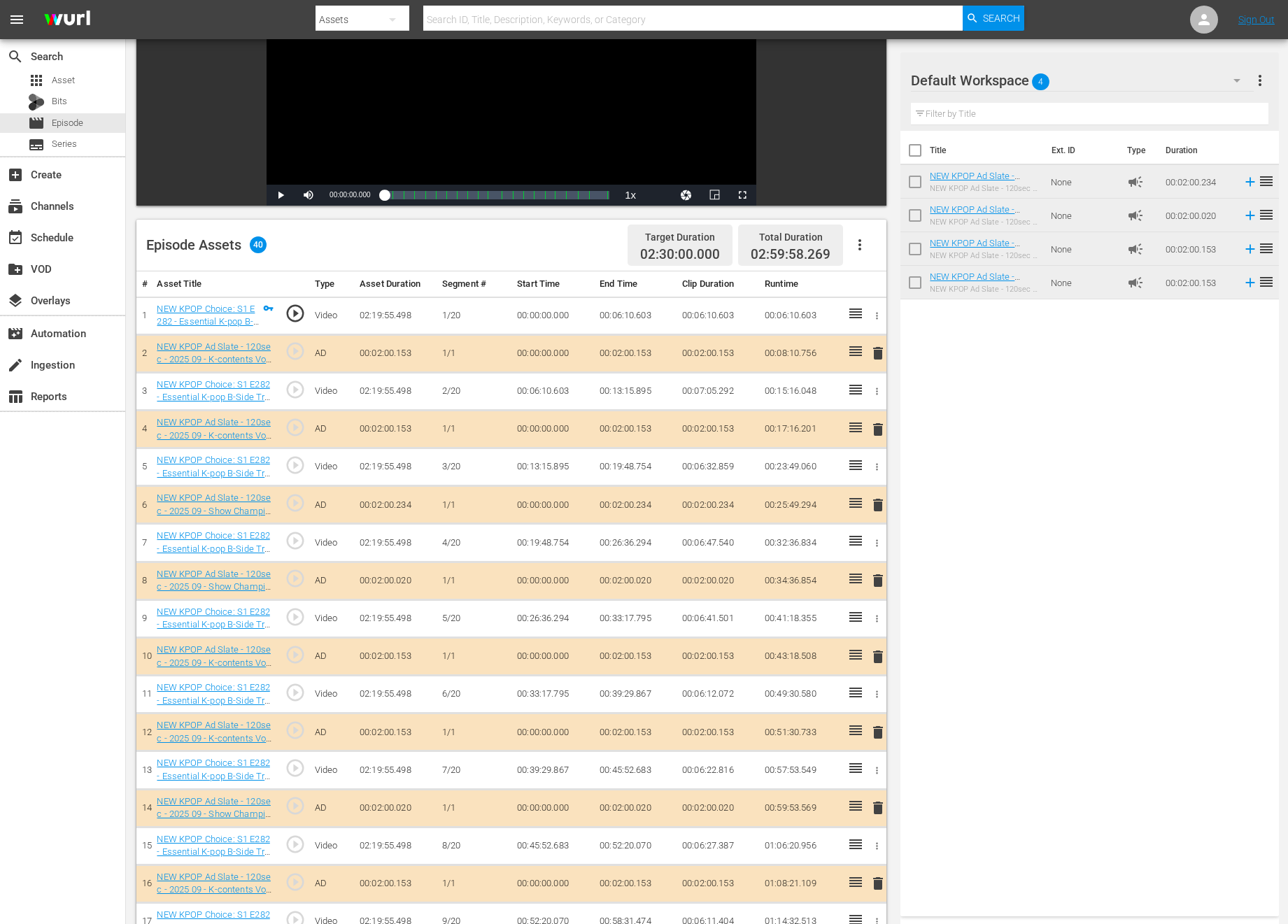
scroll to position [290, 0]
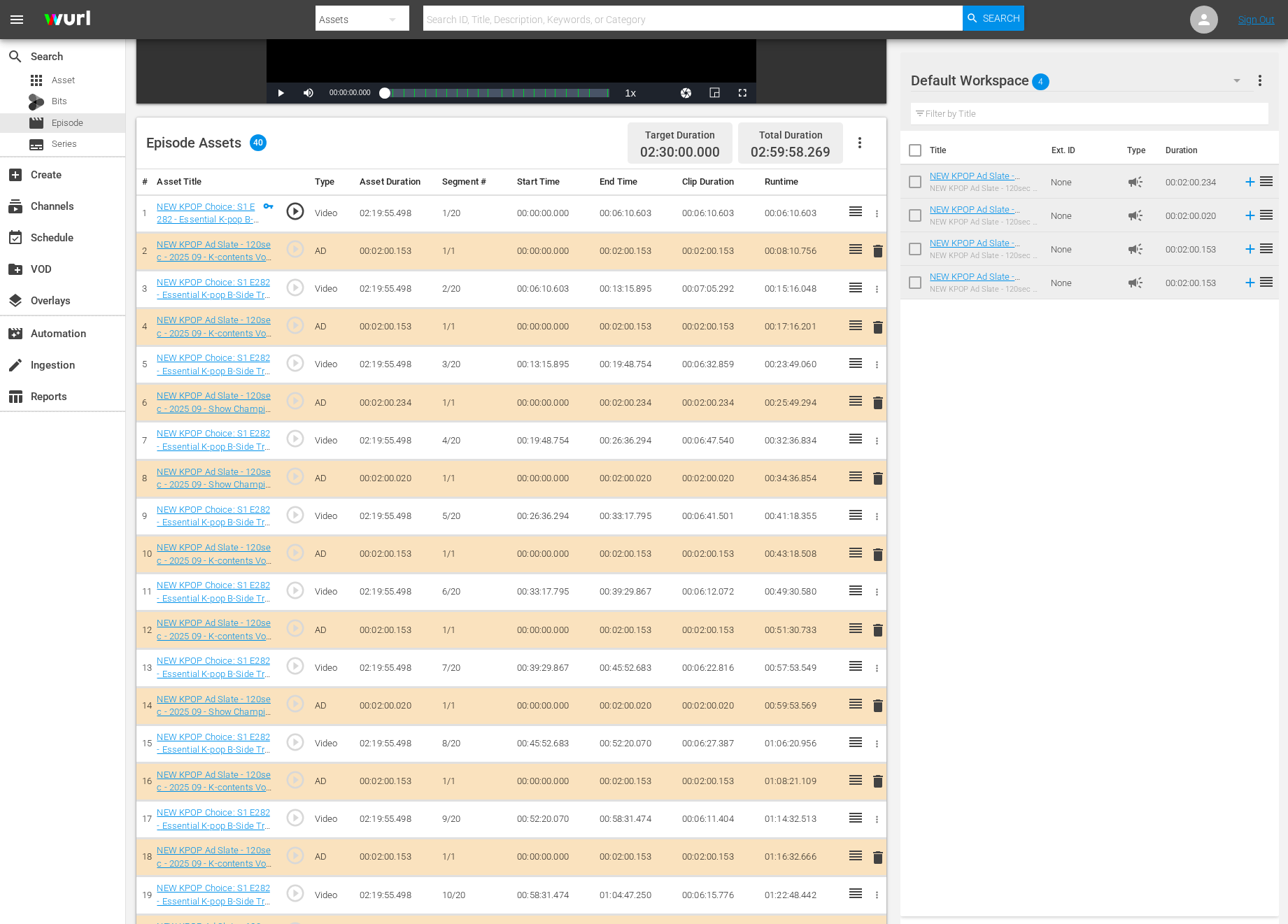
click at [879, 556] on span "delete" at bounding box center [878, 554] width 17 height 17
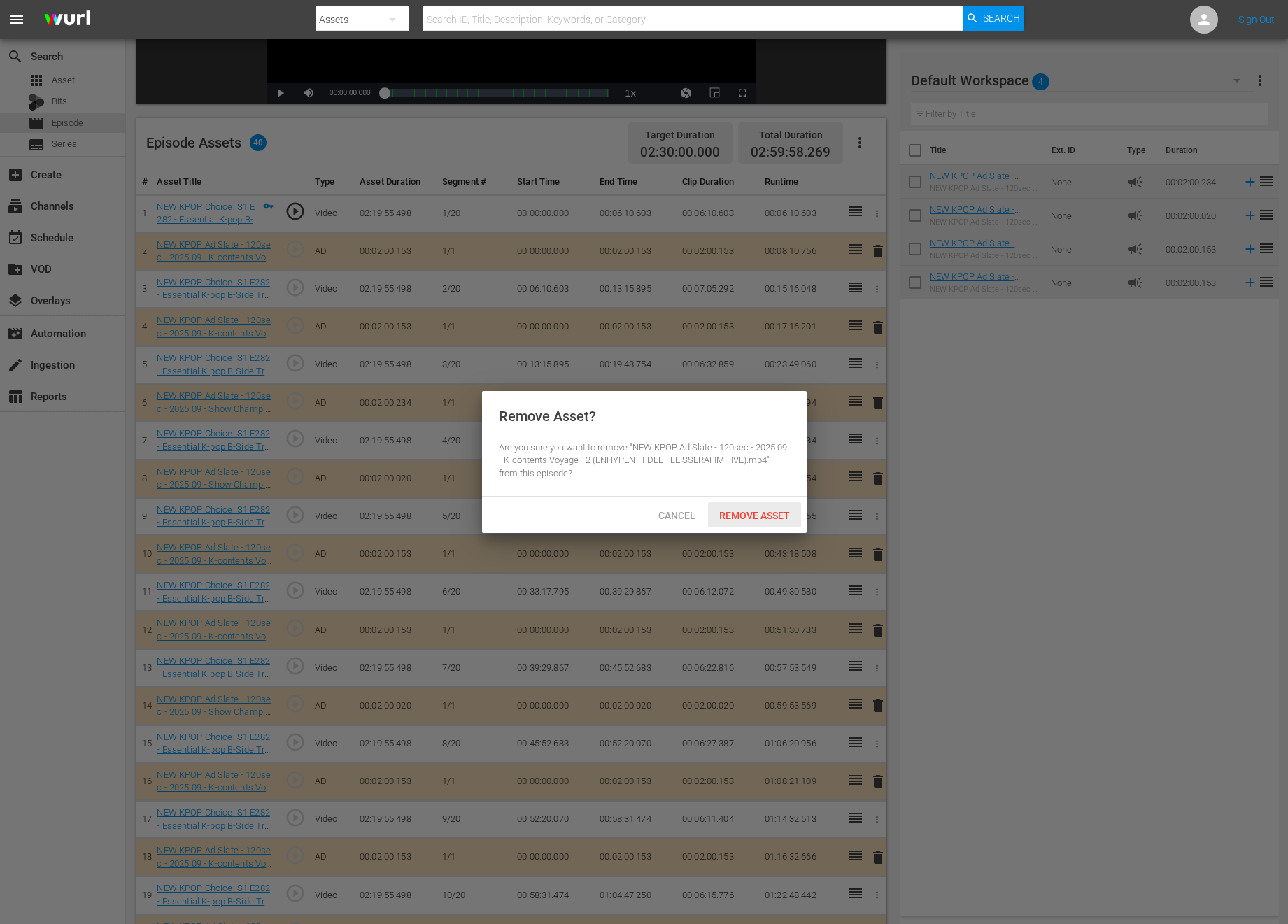
click at [726, 509] on div "Remove Asset" at bounding box center [755, 514] width 93 height 26
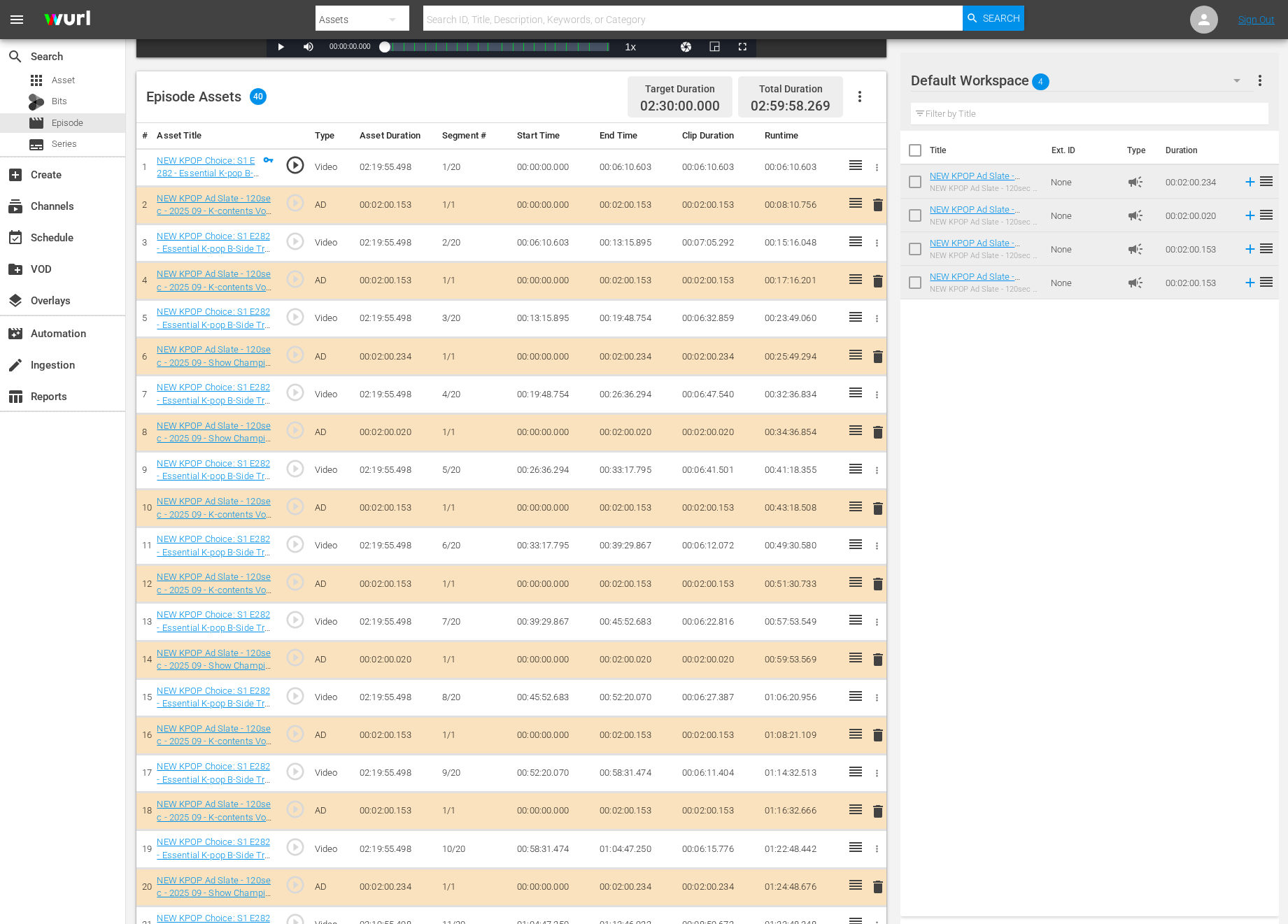
scroll to position [537, 0]
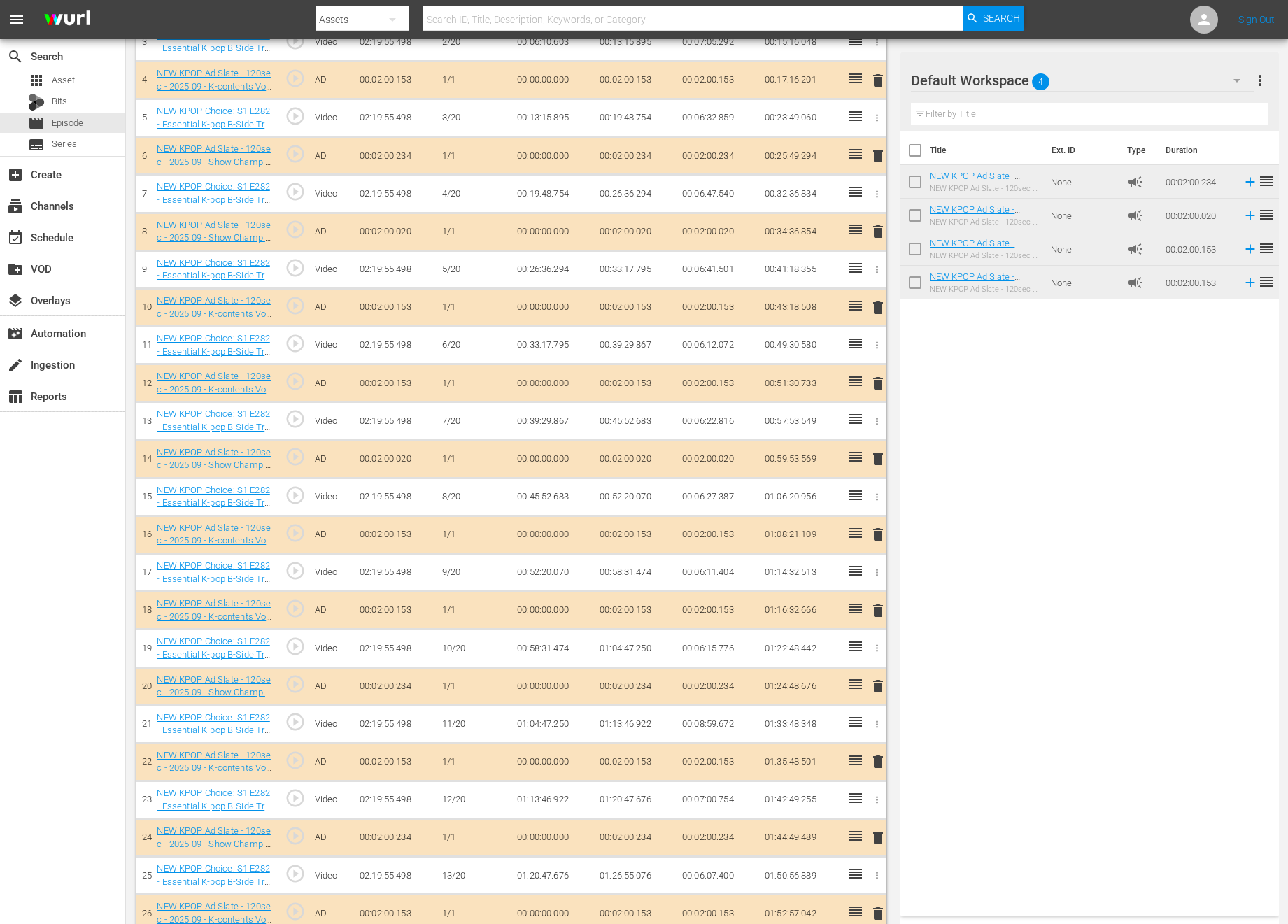
click at [875, 692] on span "delete" at bounding box center [878, 686] width 17 height 17
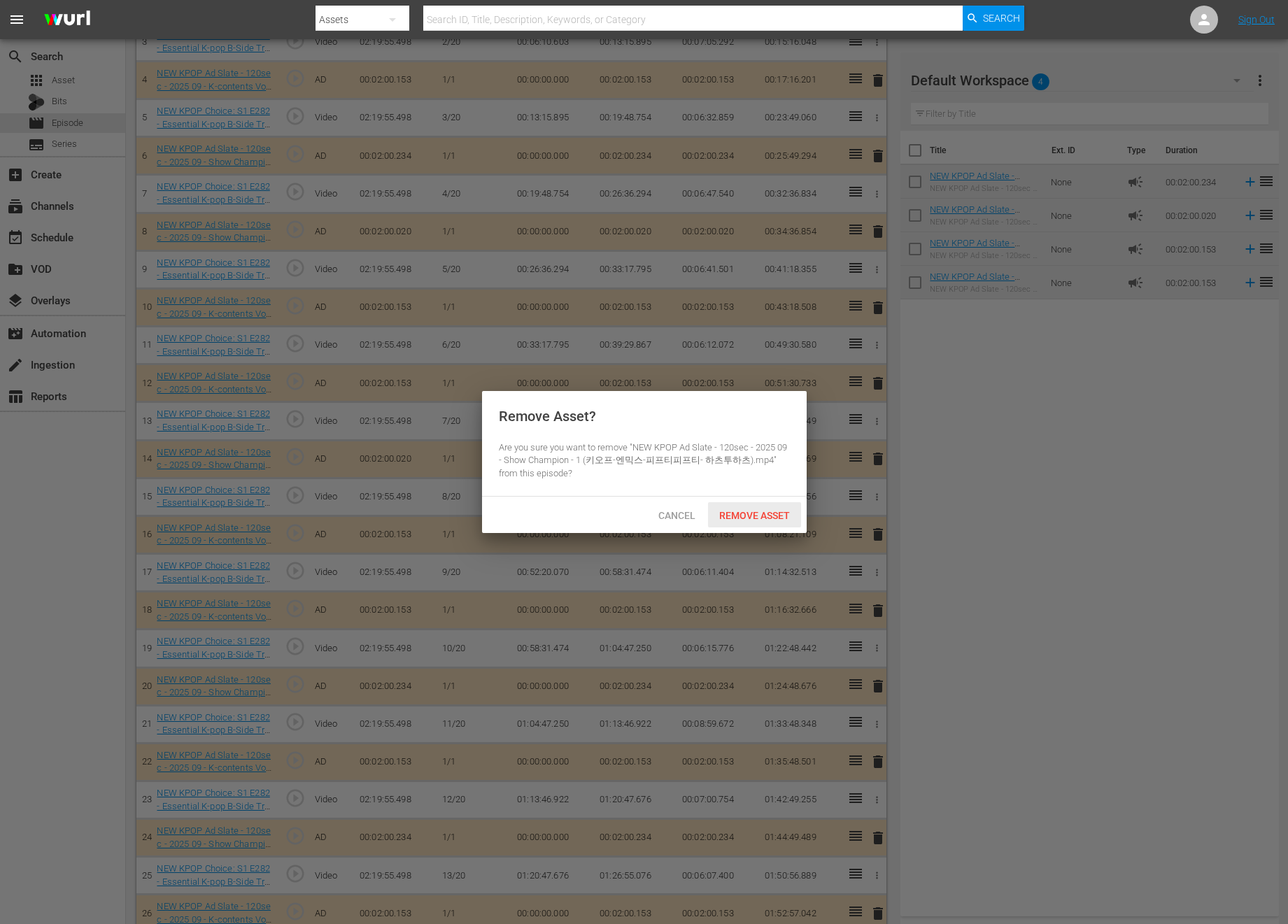
click at [755, 507] on div "Remove Asset" at bounding box center [755, 514] width 93 height 26
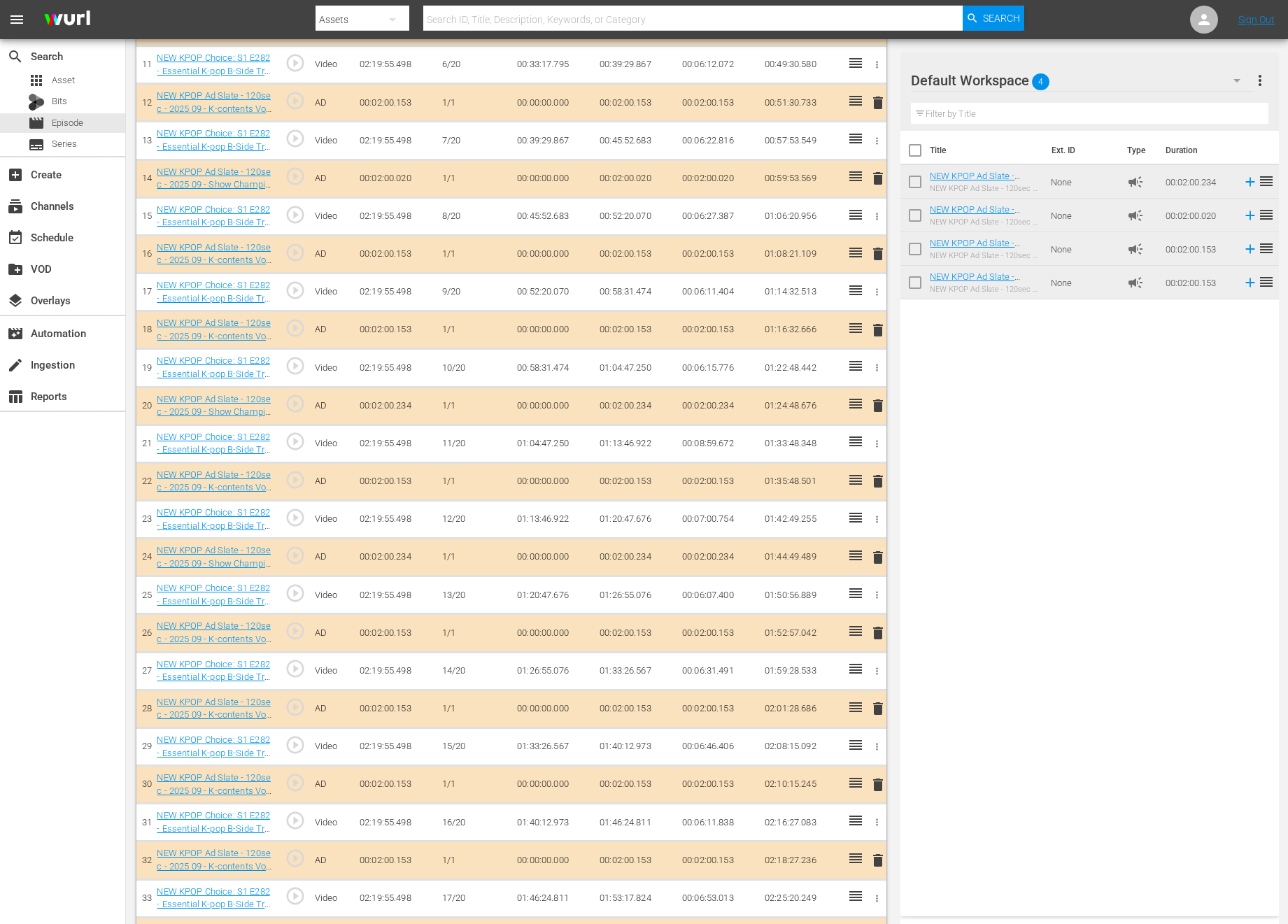
scroll to position [830, 0]
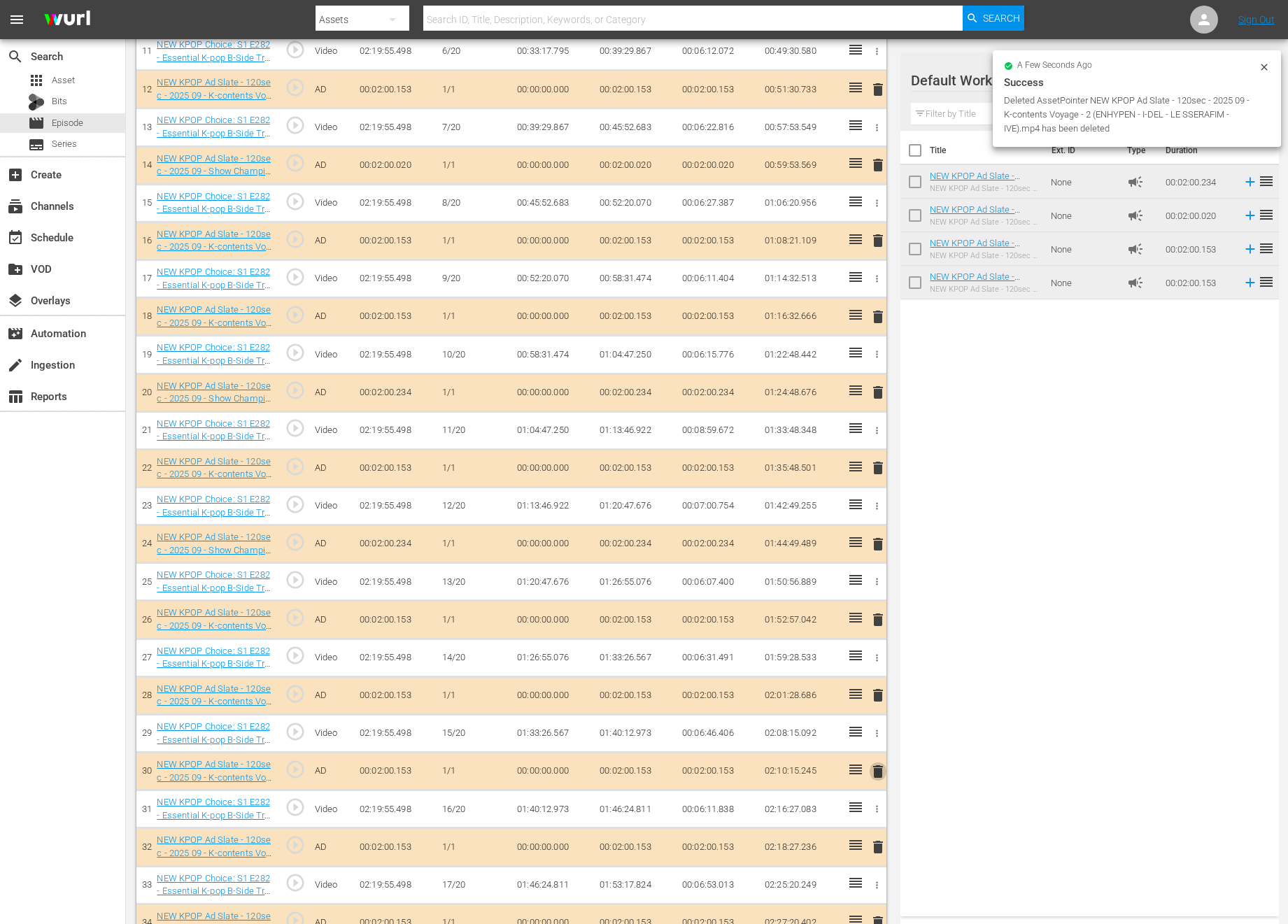
click at [878, 763] on span "delete" at bounding box center [878, 771] width 17 height 17
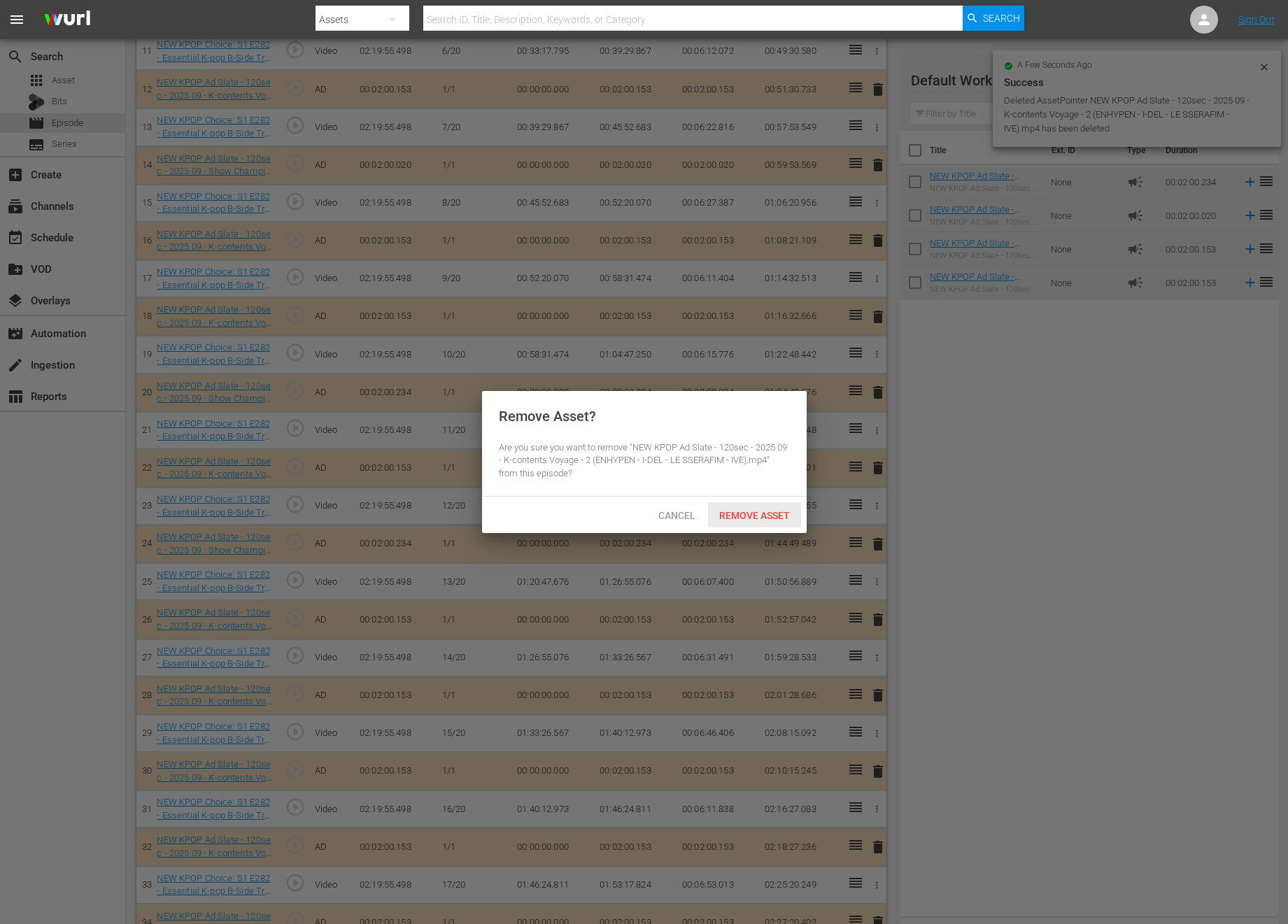
click at [728, 521] on div "Remove Asset" at bounding box center [755, 514] width 93 height 26
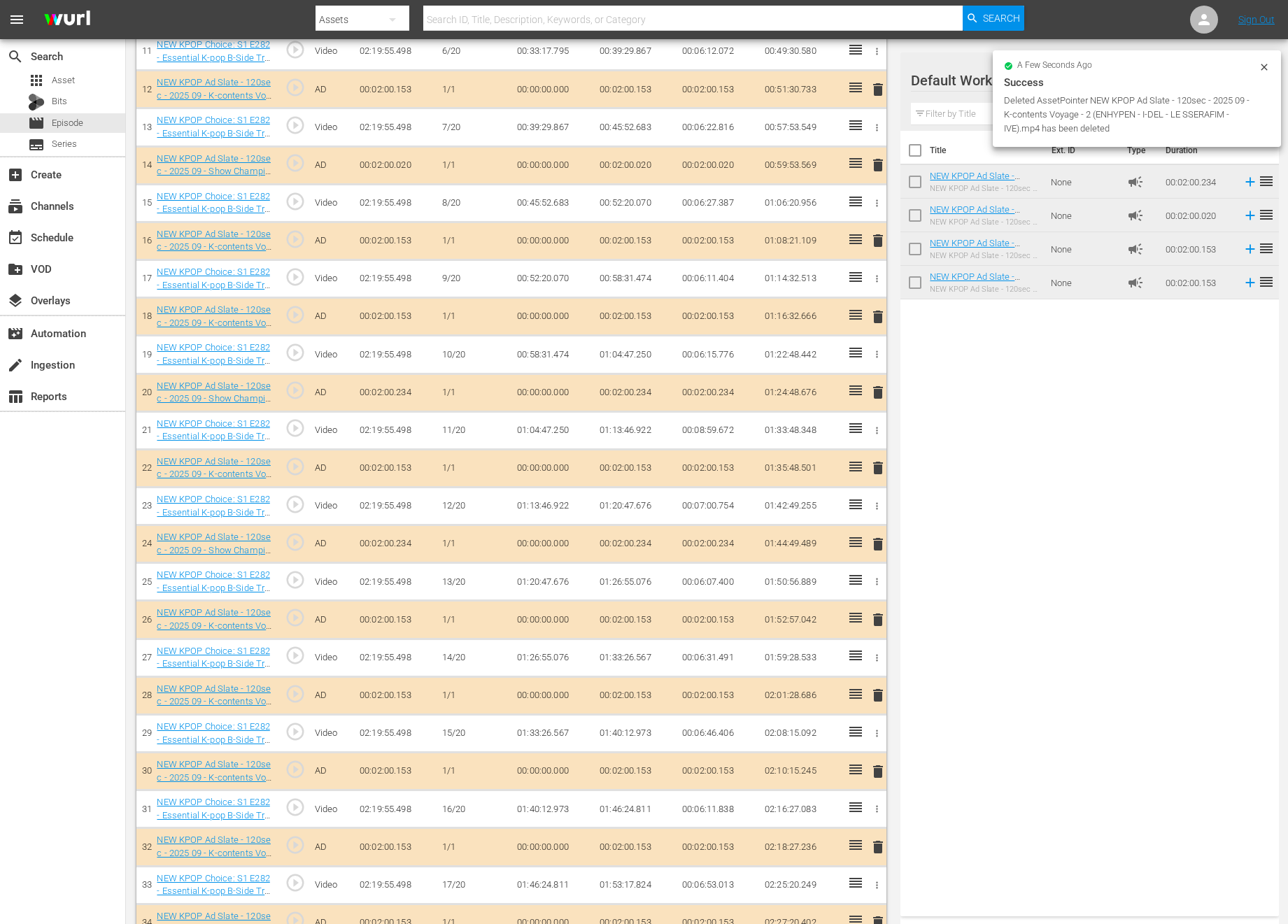
scroll to position [1086, 0]
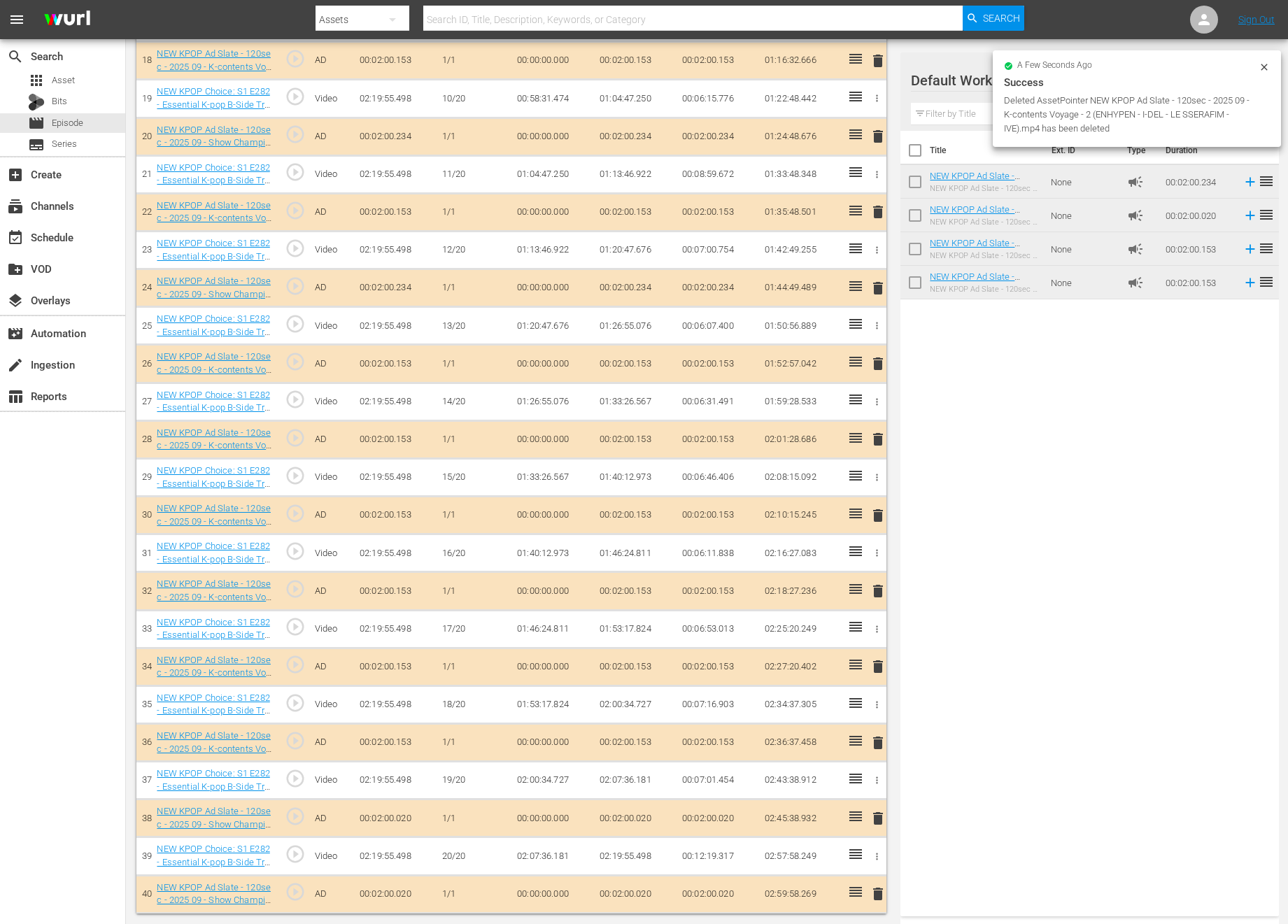
click at [878, 815] on span "delete" at bounding box center [878, 818] width 17 height 17
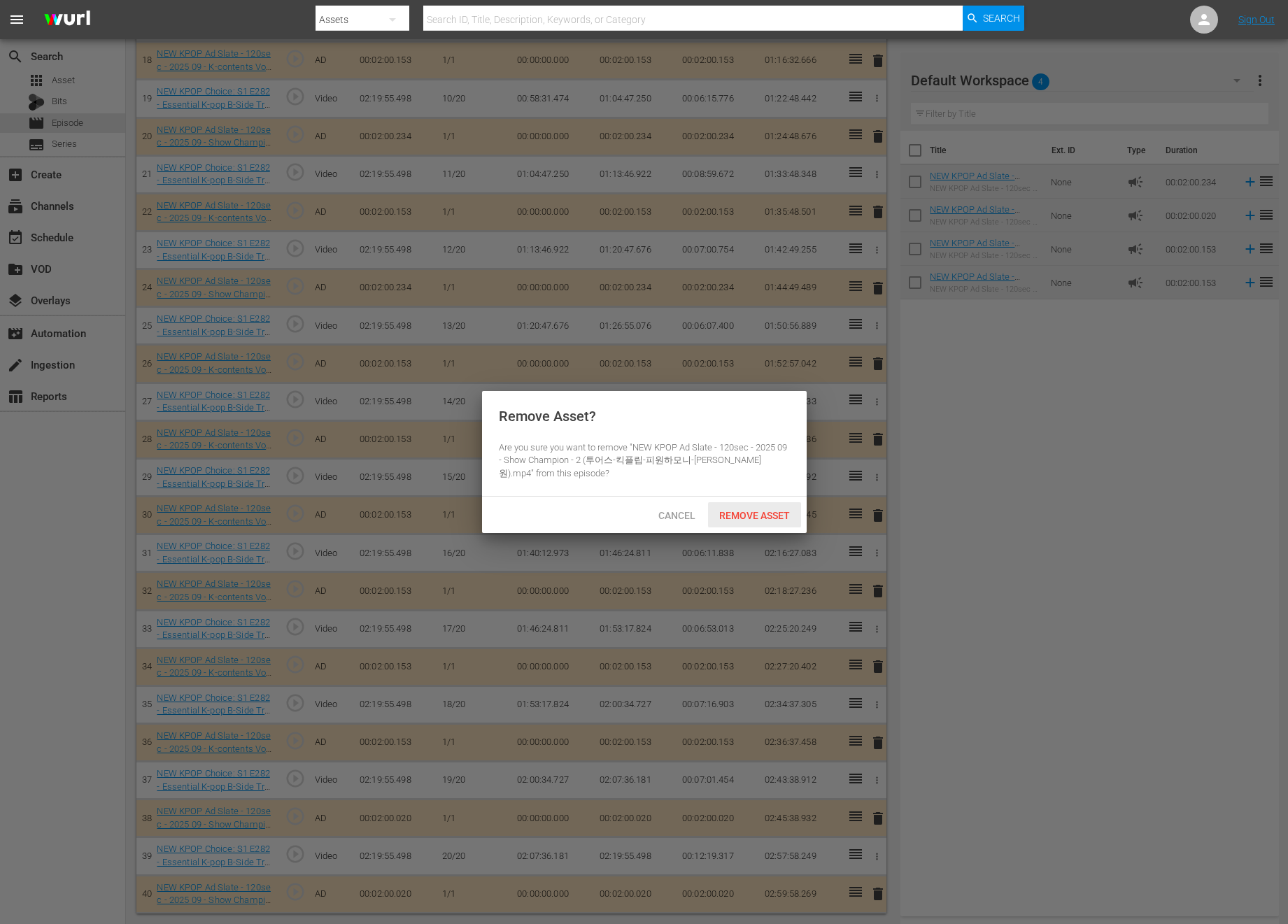
click at [750, 512] on span "Remove Asset" at bounding box center [755, 515] width 93 height 11
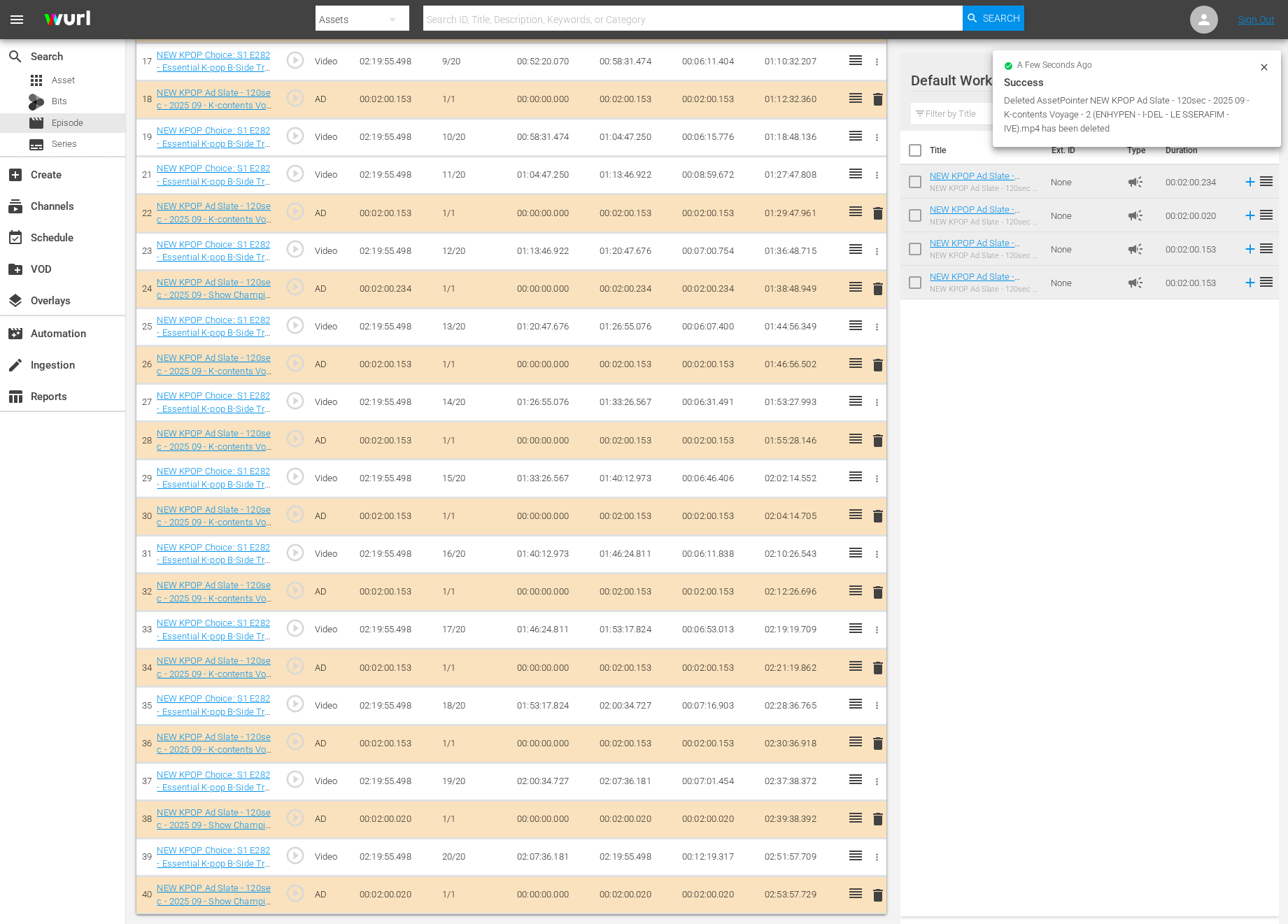
scroll to position [973, 0]
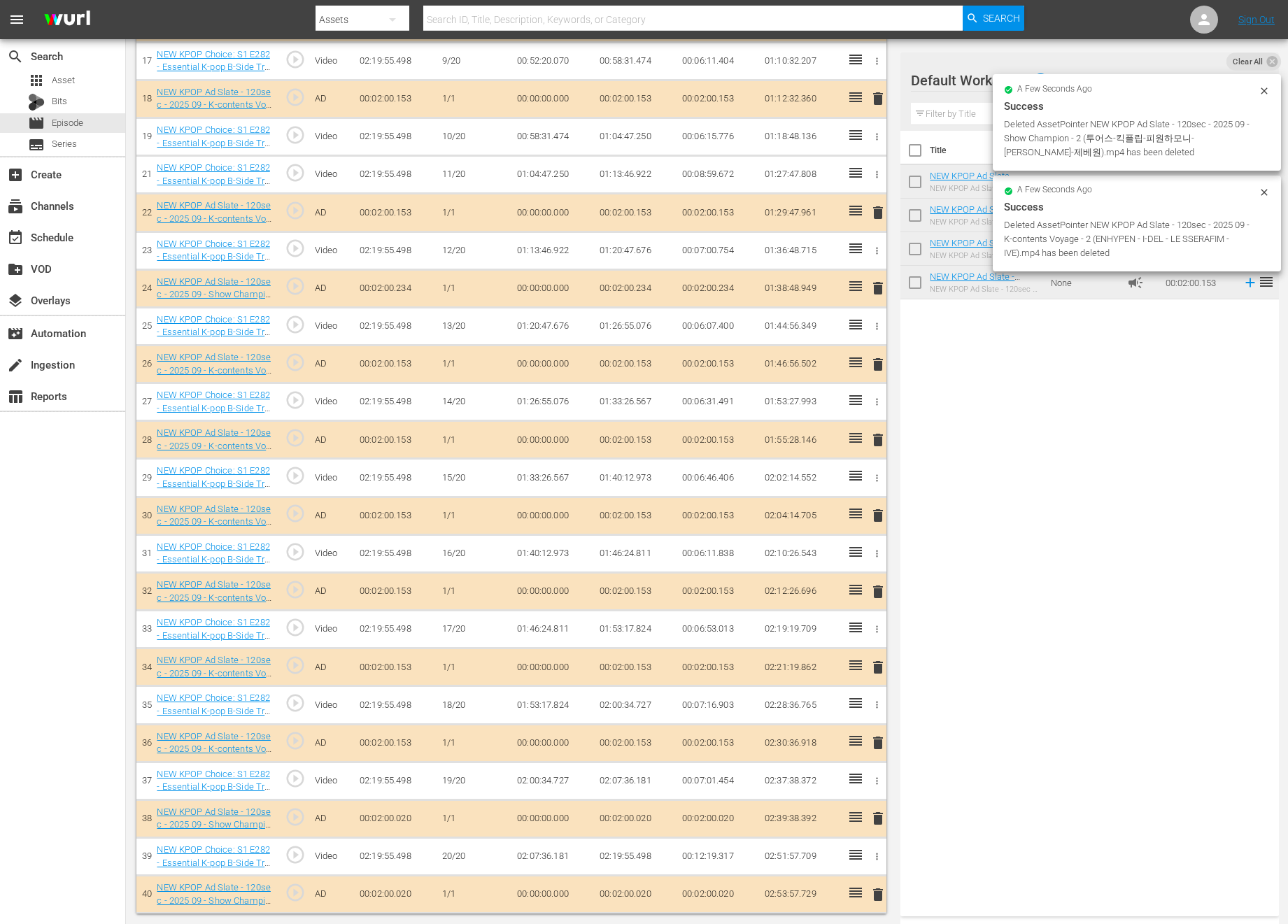
click at [882, 517] on span "delete" at bounding box center [878, 515] width 17 height 17
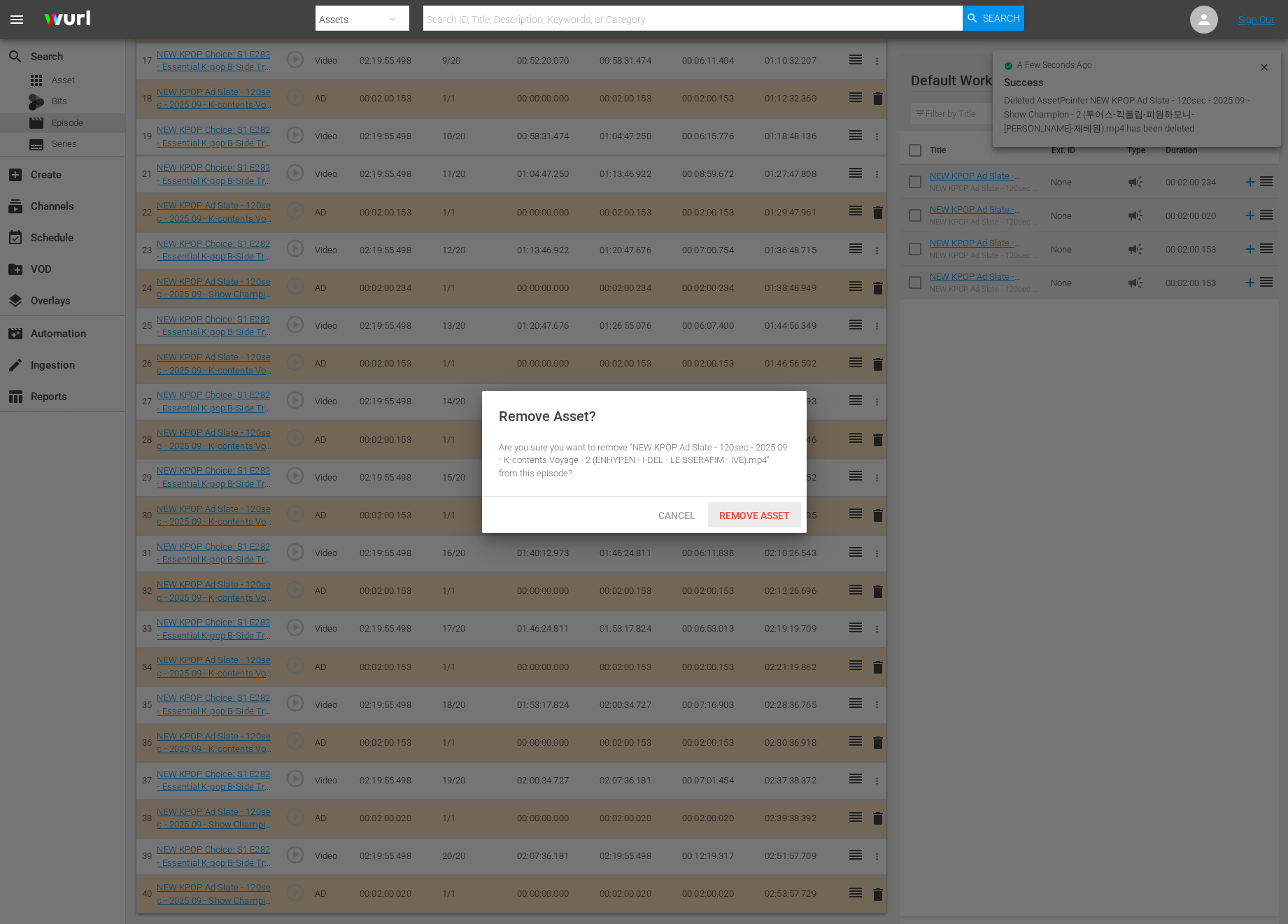
click at [778, 505] on div "Remove Asset" at bounding box center [755, 514] width 93 height 26
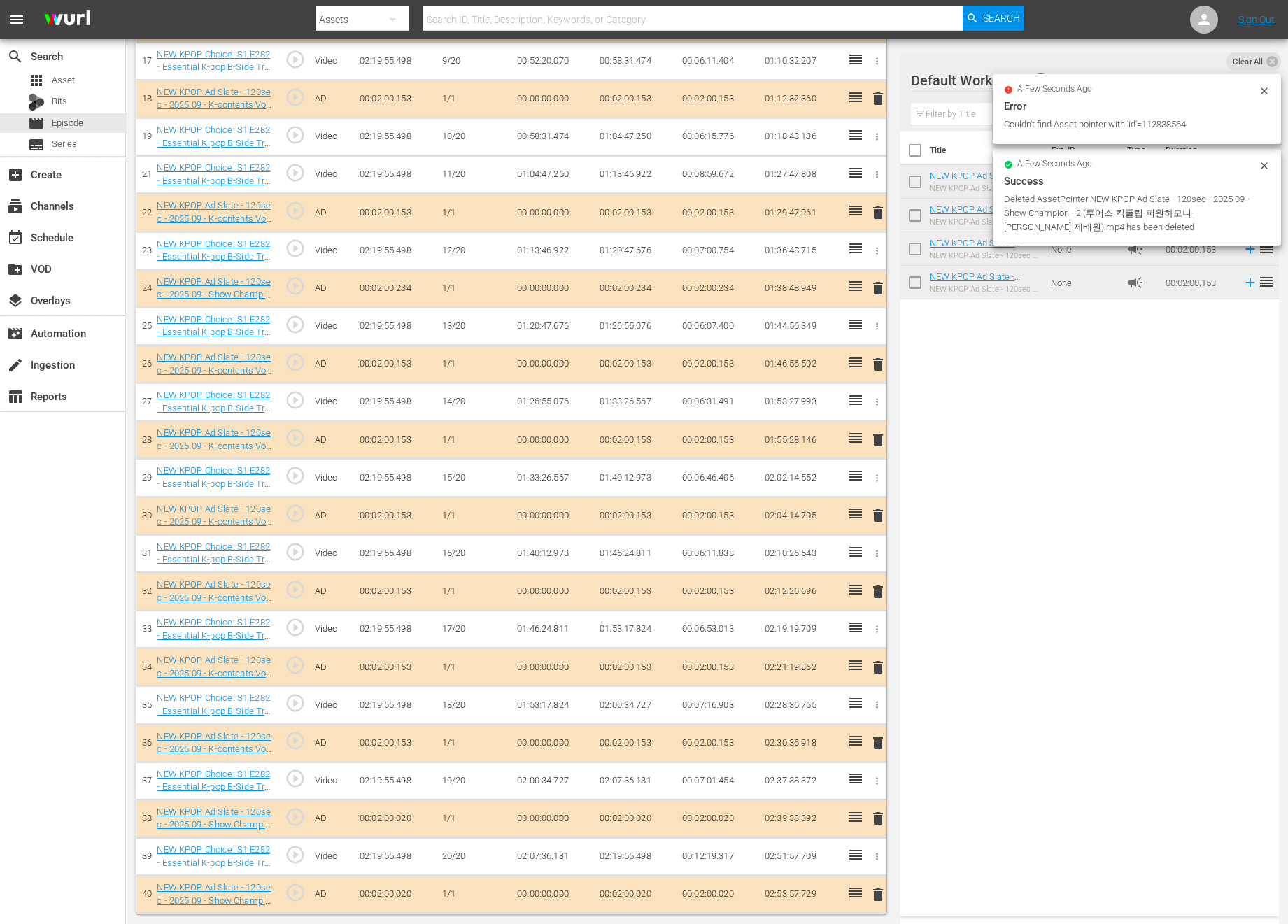
click at [871, 742] on span "delete" at bounding box center [878, 743] width 17 height 17
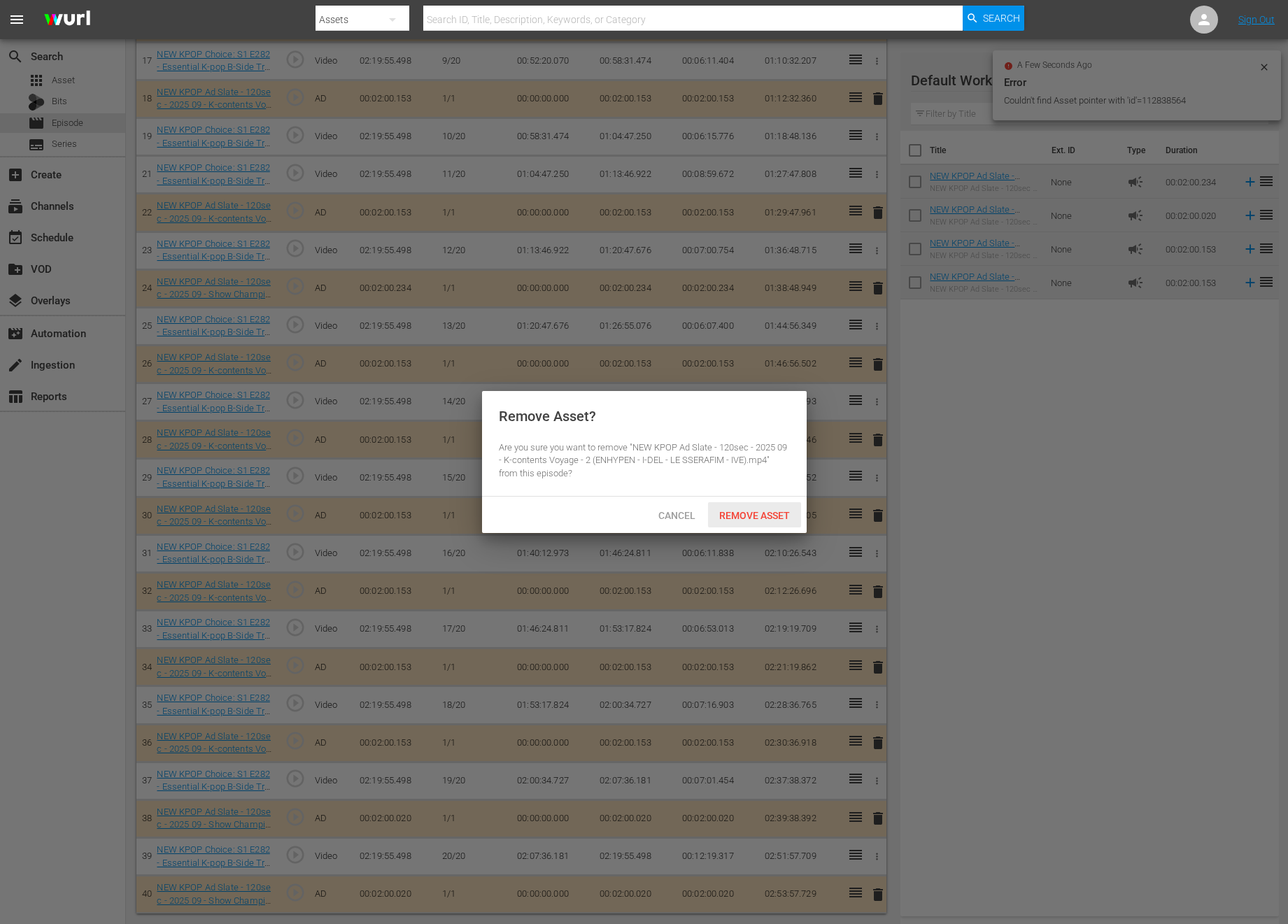
click at [745, 514] on span "Remove Asset" at bounding box center [755, 515] width 93 height 11
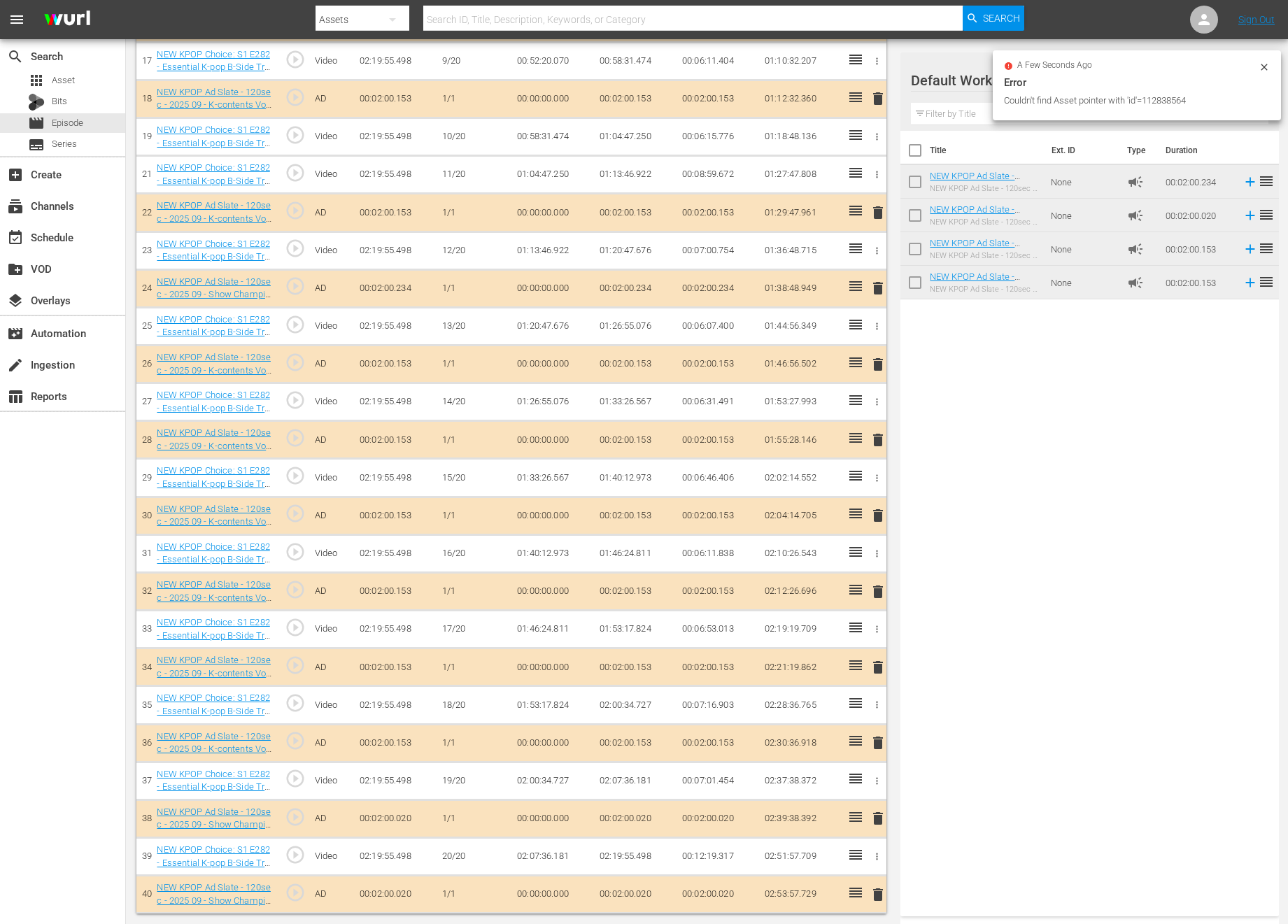
scroll to position [0, 0]
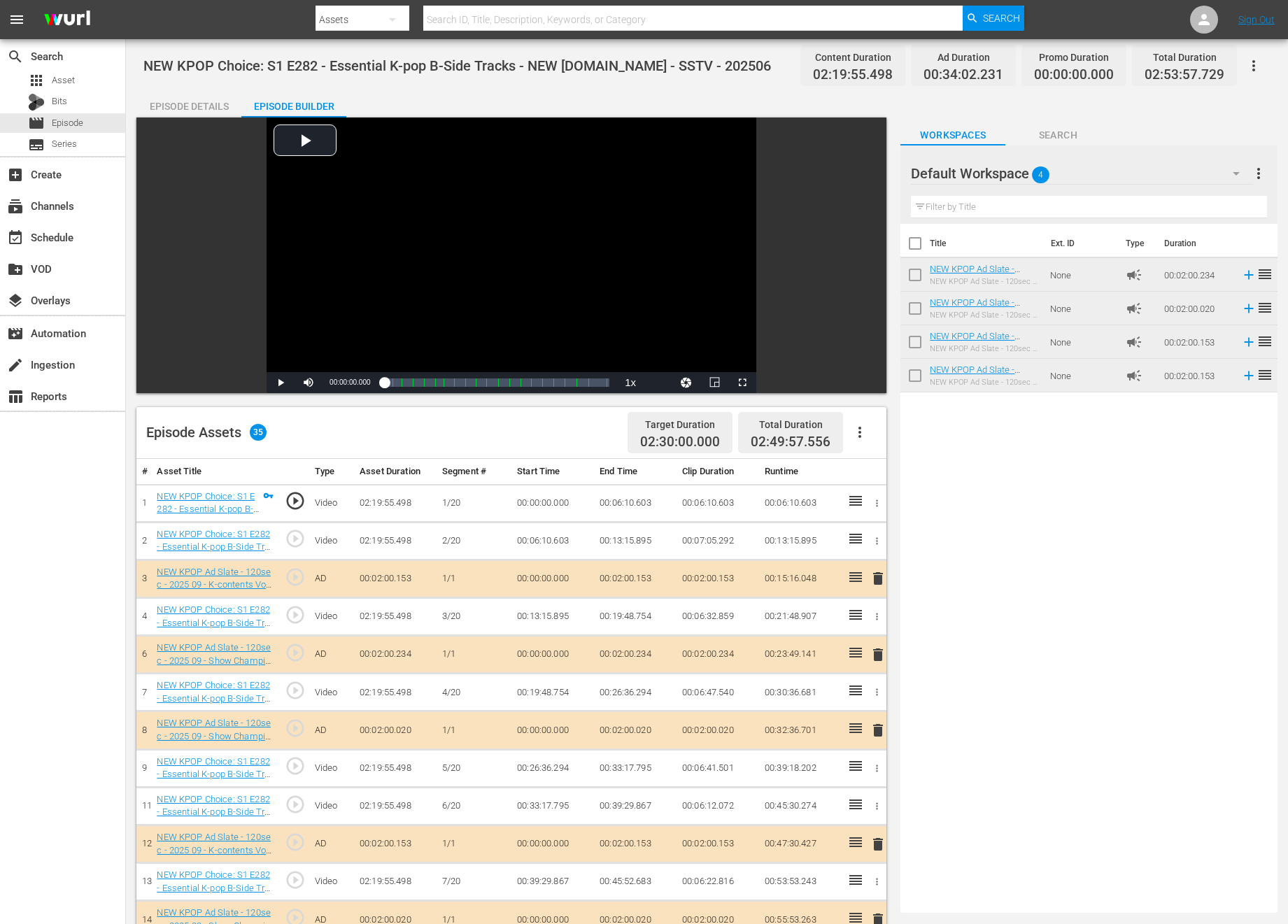
click at [996, 578] on div "Title Ext. ID Type Duration NEW KPOP Ad Slate - 120sec - 2025 09 - Show Champio…" at bounding box center [1089, 565] width 377 height 683
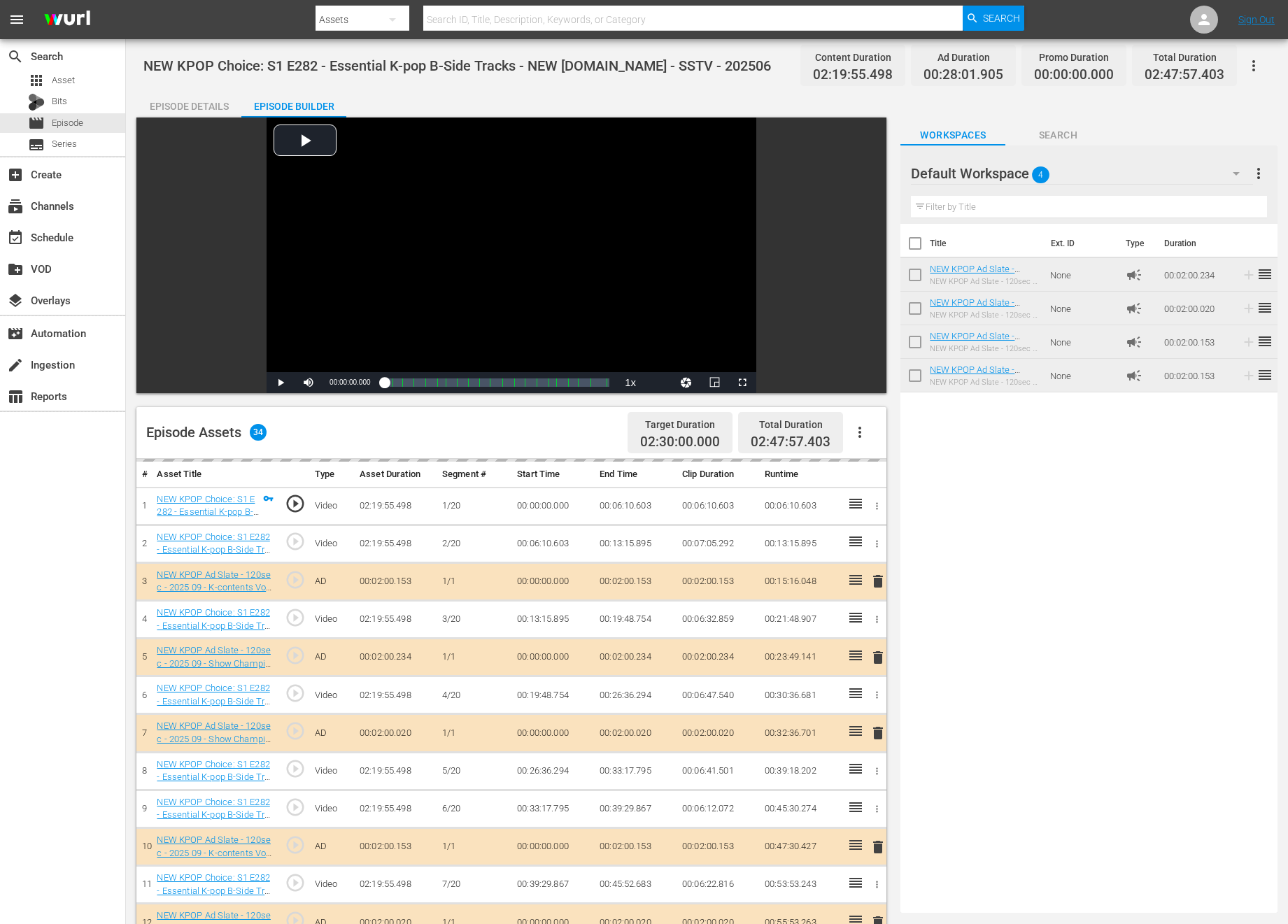
drag, startPoint x: 851, startPoint y: 745, endPoint x: 435, endPoint y: 2, distance: 851.5
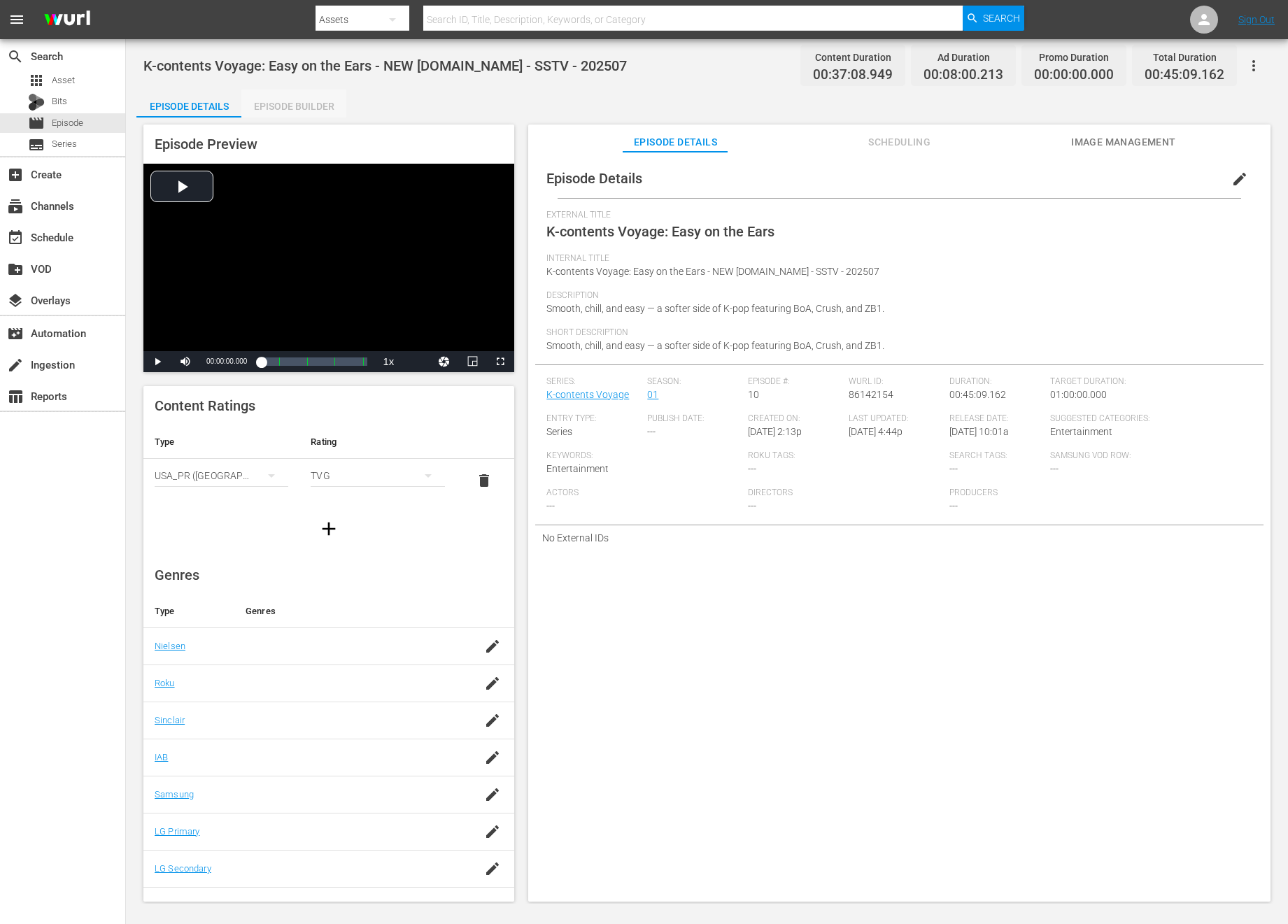
click at [312, 94] on div "Episode Builder" at bounding box center [293, 106] width 105 height 33
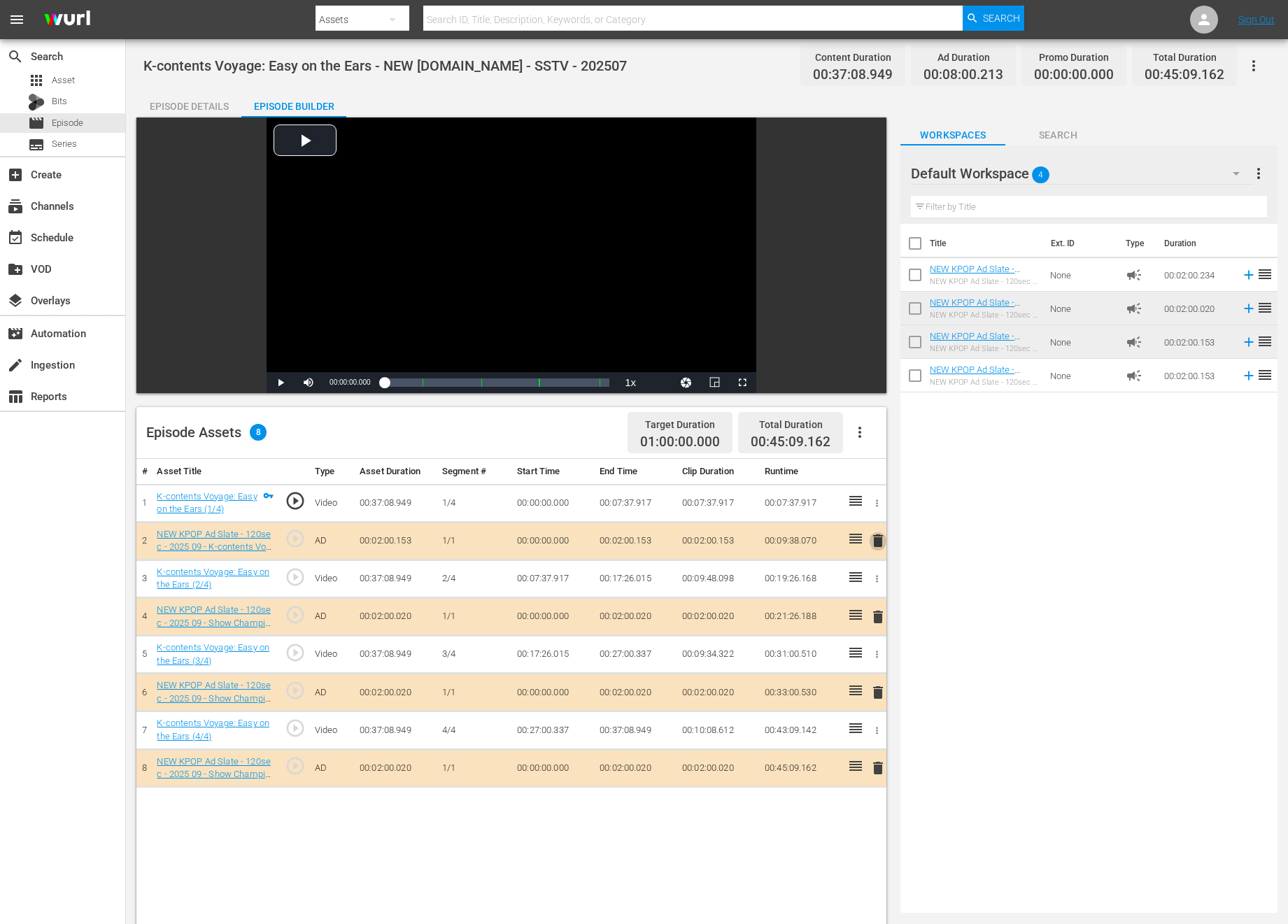
click at [882, 538] on span "delete" at bounding box center [878, 541] width 17 height 17
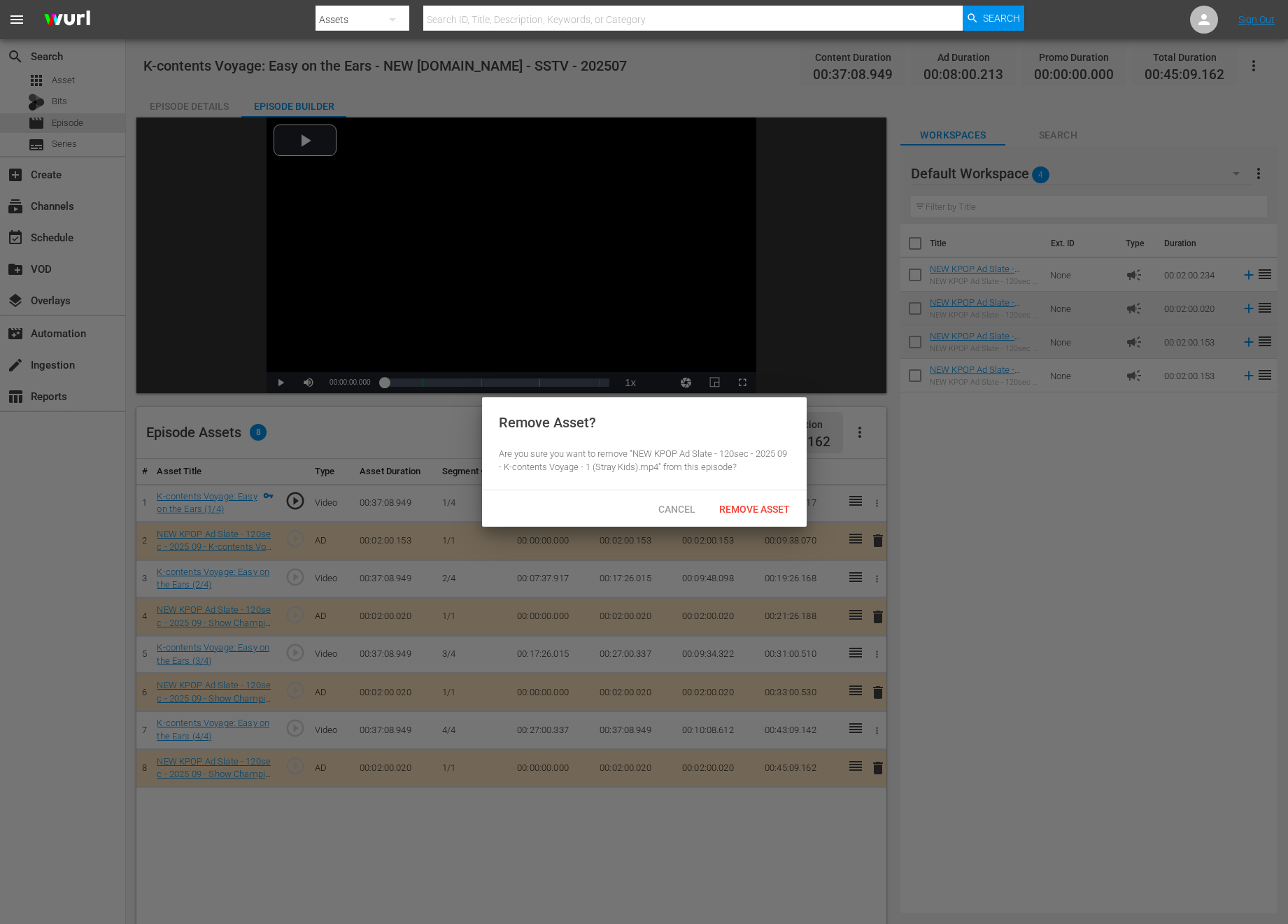
click at [750, 524] on div "Cancel Remove Asset" at bounding box center [644, 509] width 325 height 37
click at [747, 504] on span "Remove Asset" at bounding box center [755, 509] width 93 height 11
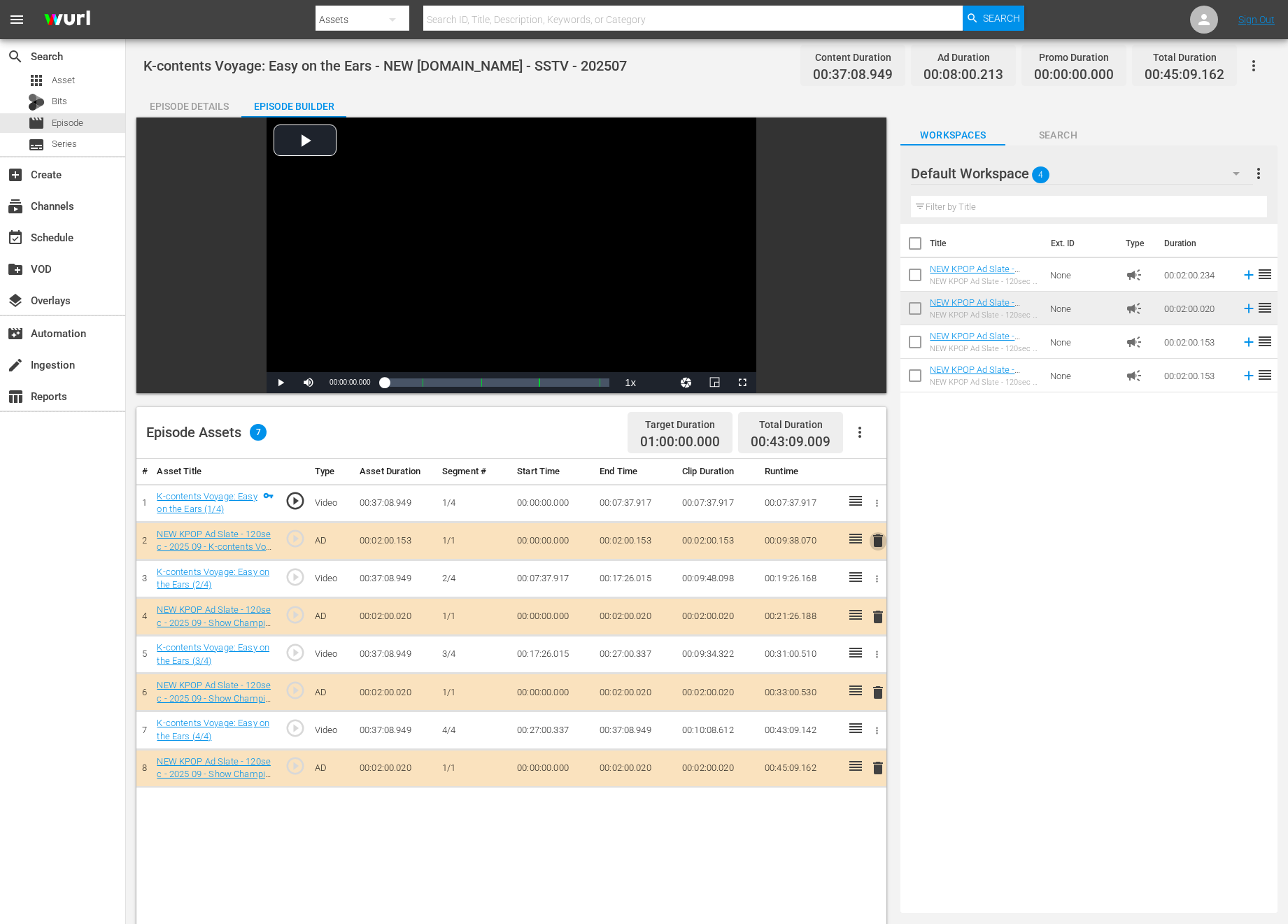
click at [878, 540] on span "delete" at bounding box center [878, 541] width 17 height 17
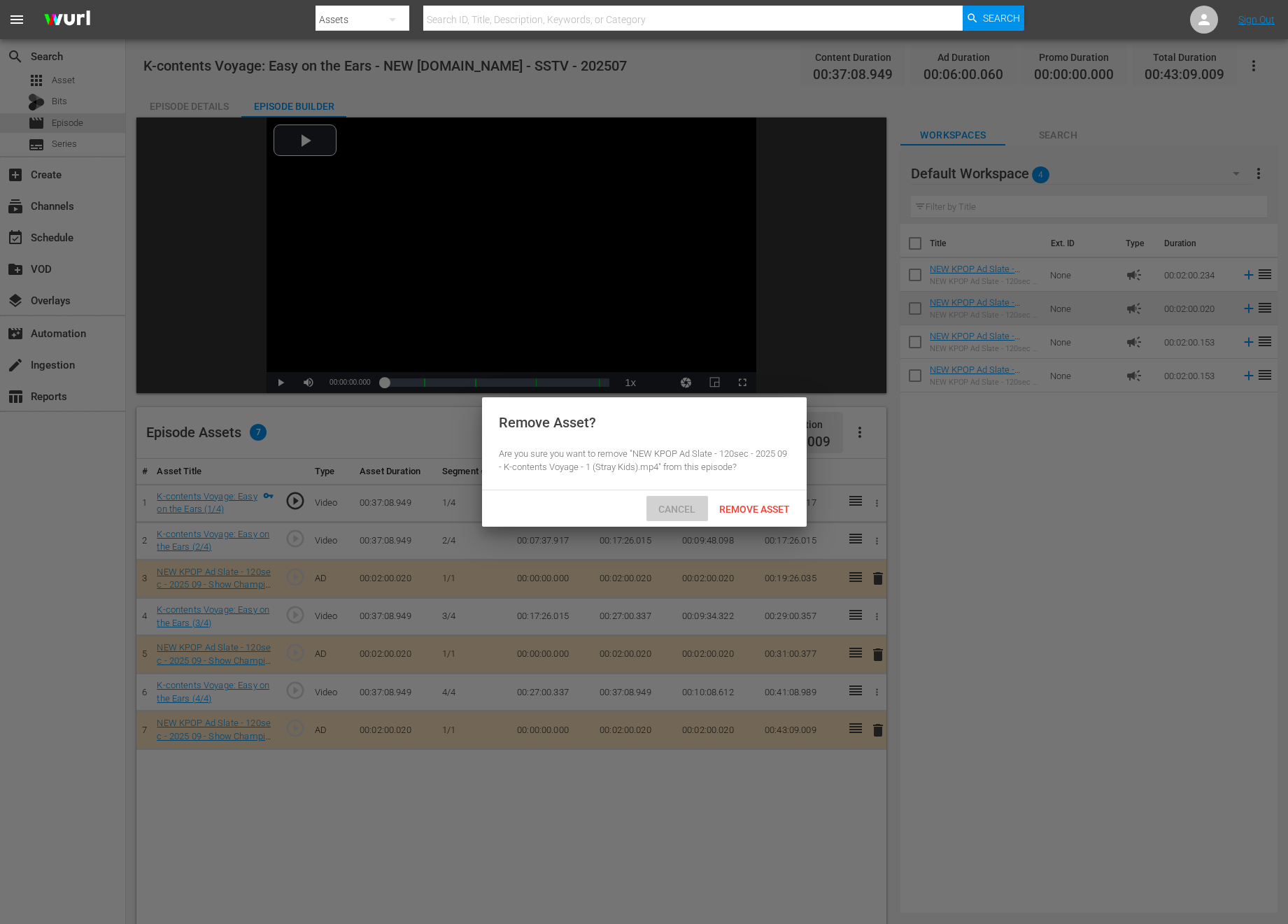
click at [683, 508] on span "Cancel" at bounding box center [677, 509] width 60 height 11
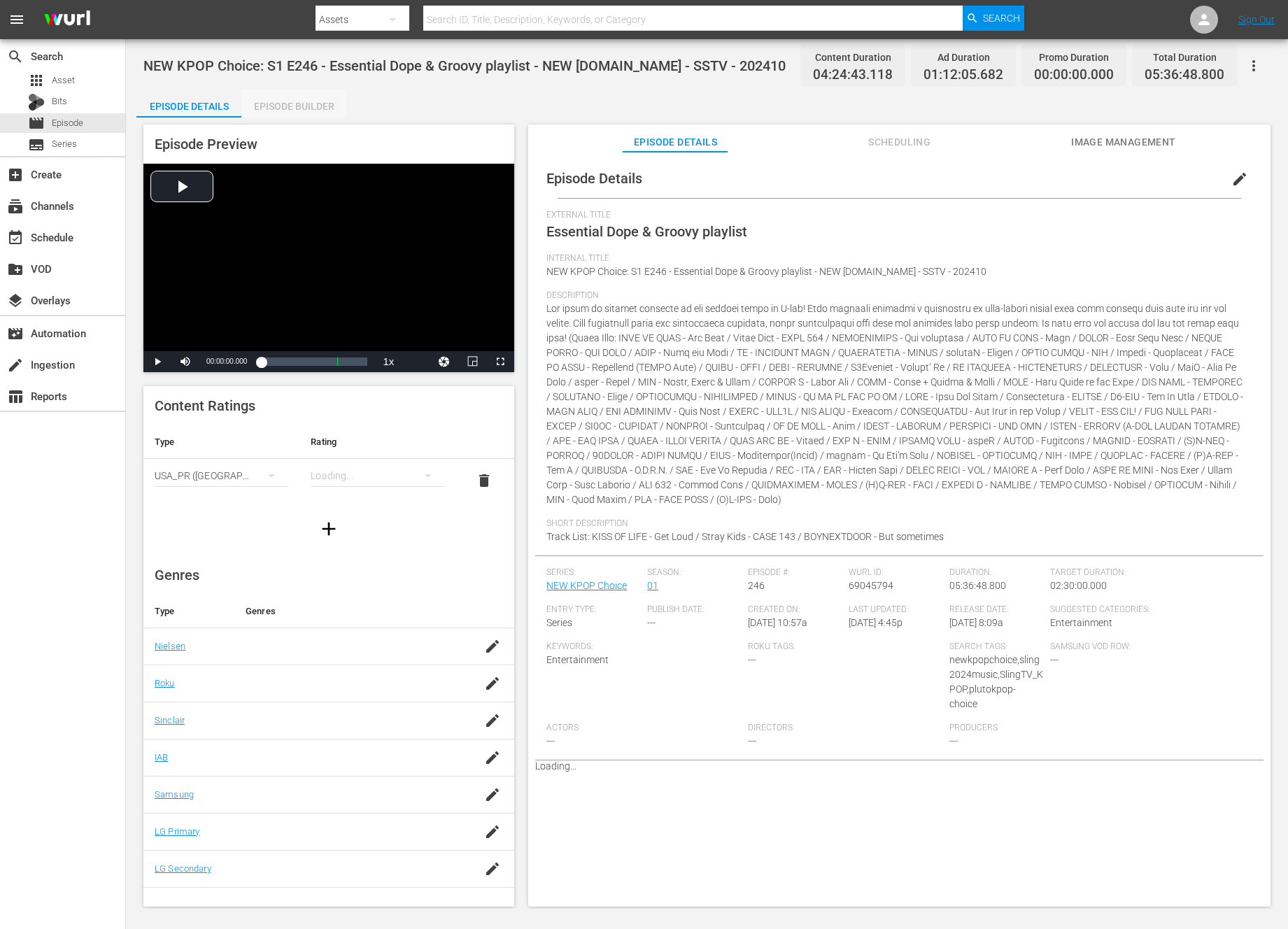
click at [309, 108] on div "Episode Builder" at bounding box center [293, 106] width 105 height 33
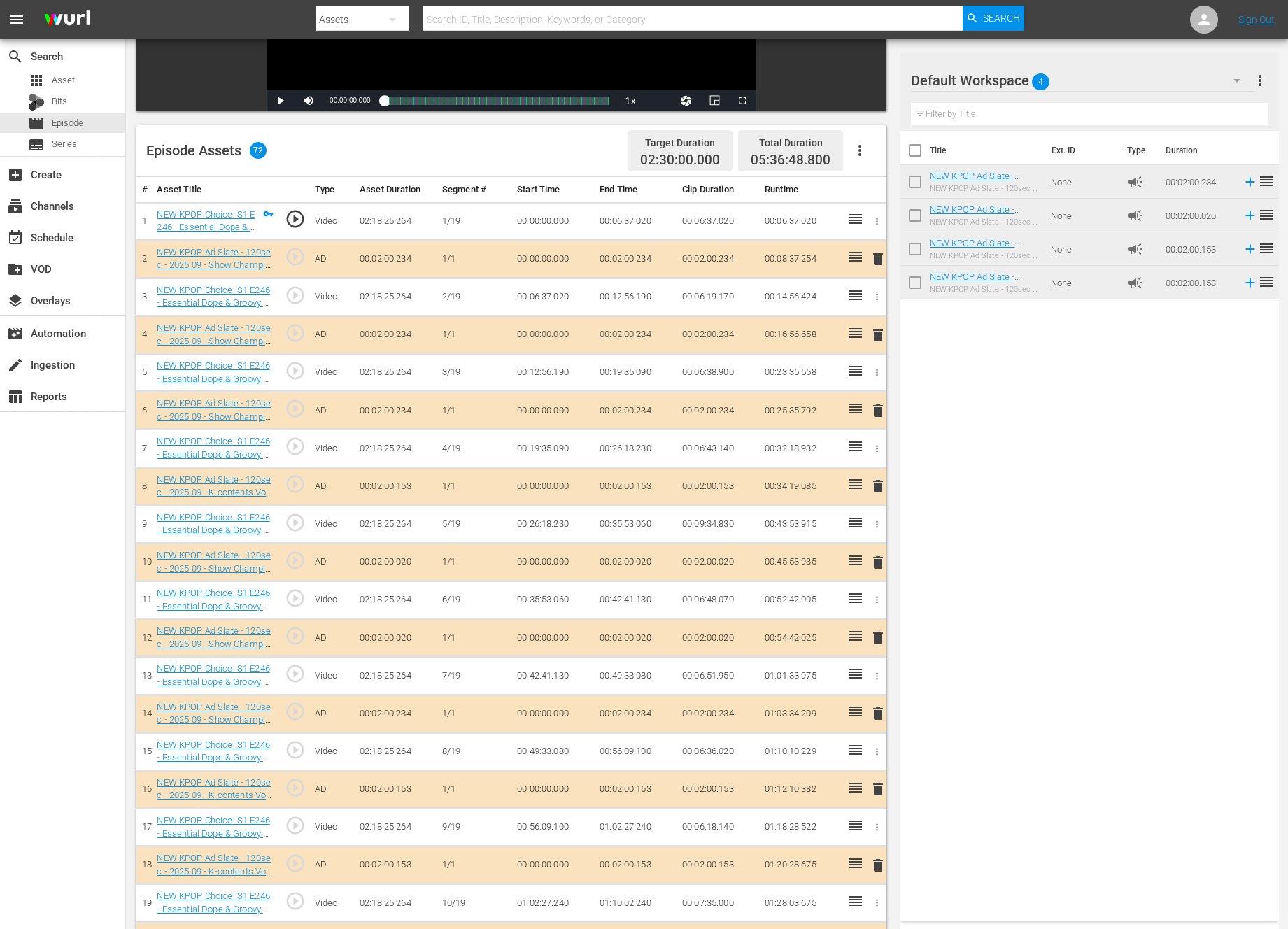
scroll to position [234, 0]
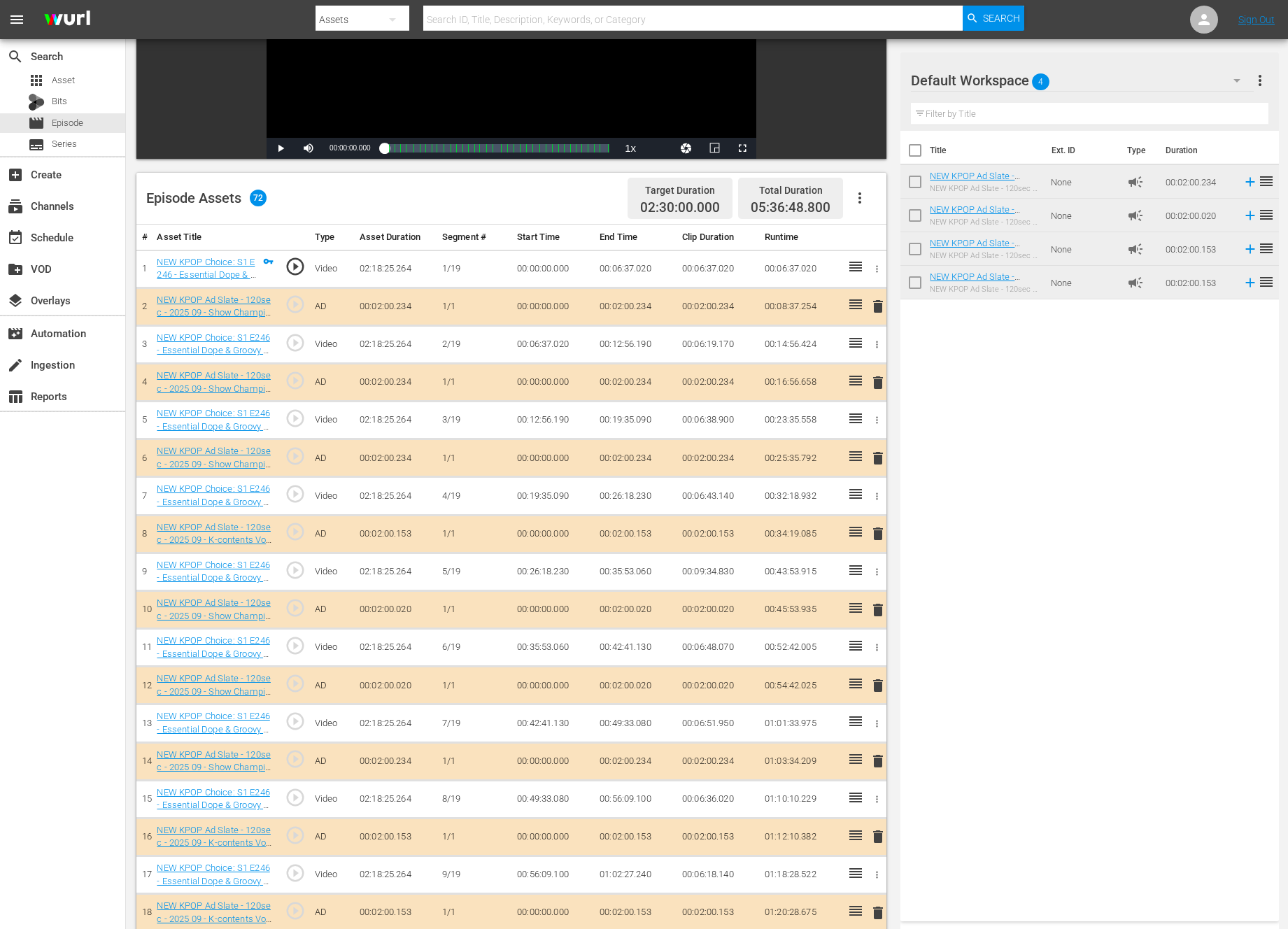
click at [879, 302] on span "delete" at bounding box center [878, 307] width 17 height 17
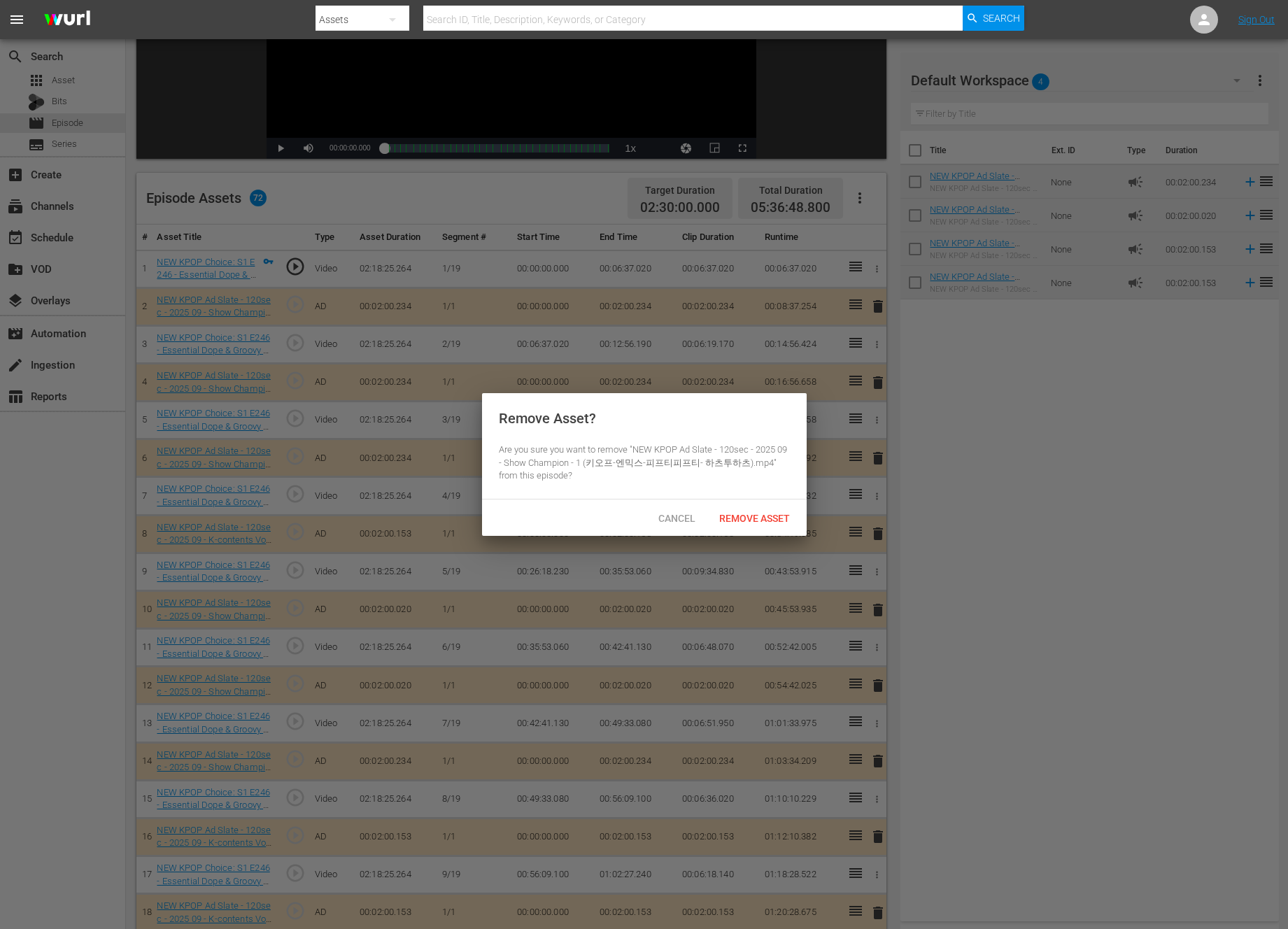
click at [749, 506] on div "Remove Asset" at bounding box center [755, 518] width 93 height 26
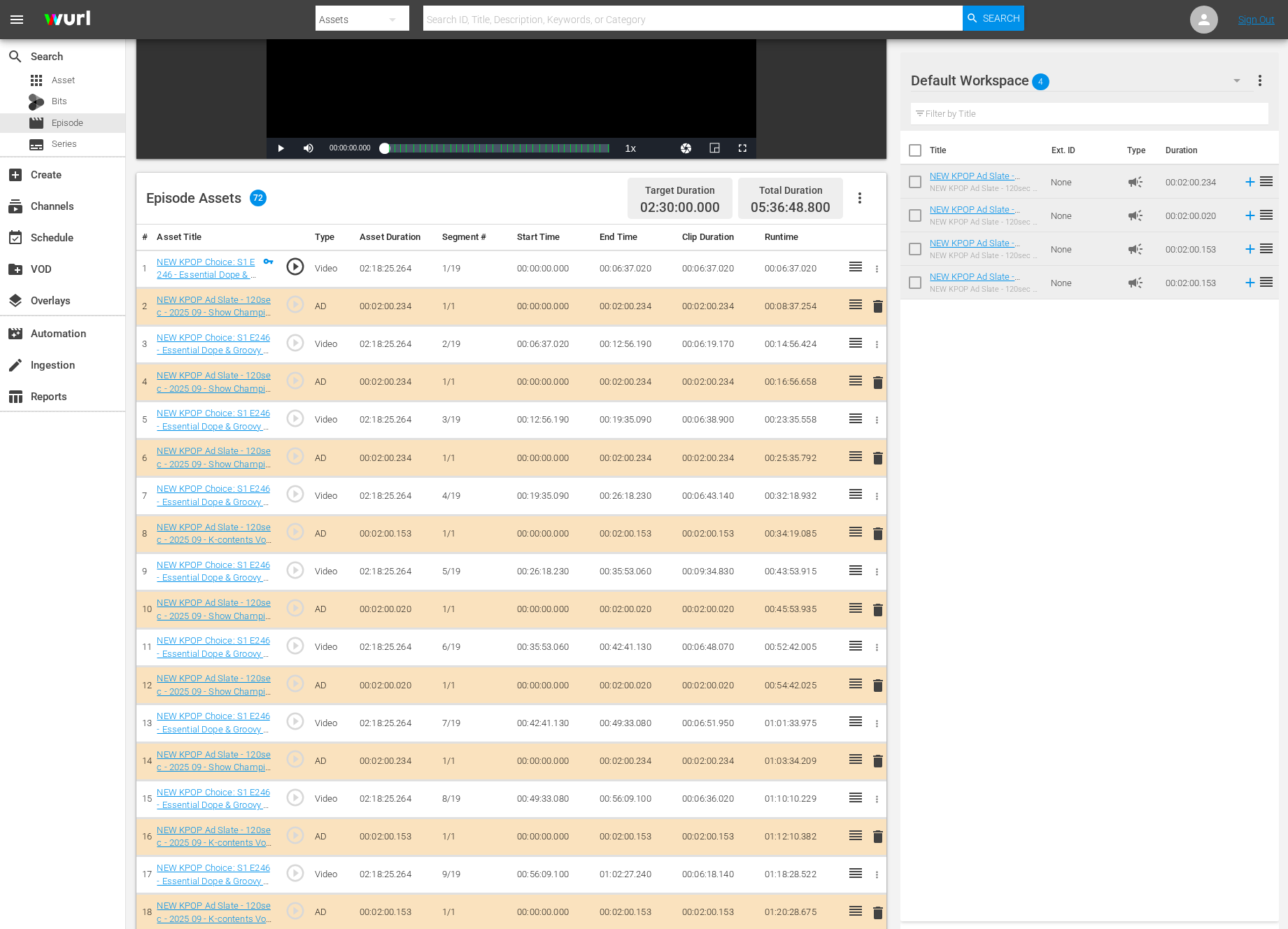
click at [873, 612] on span "delete" at bounding box center [878, 610] width 17 height 17
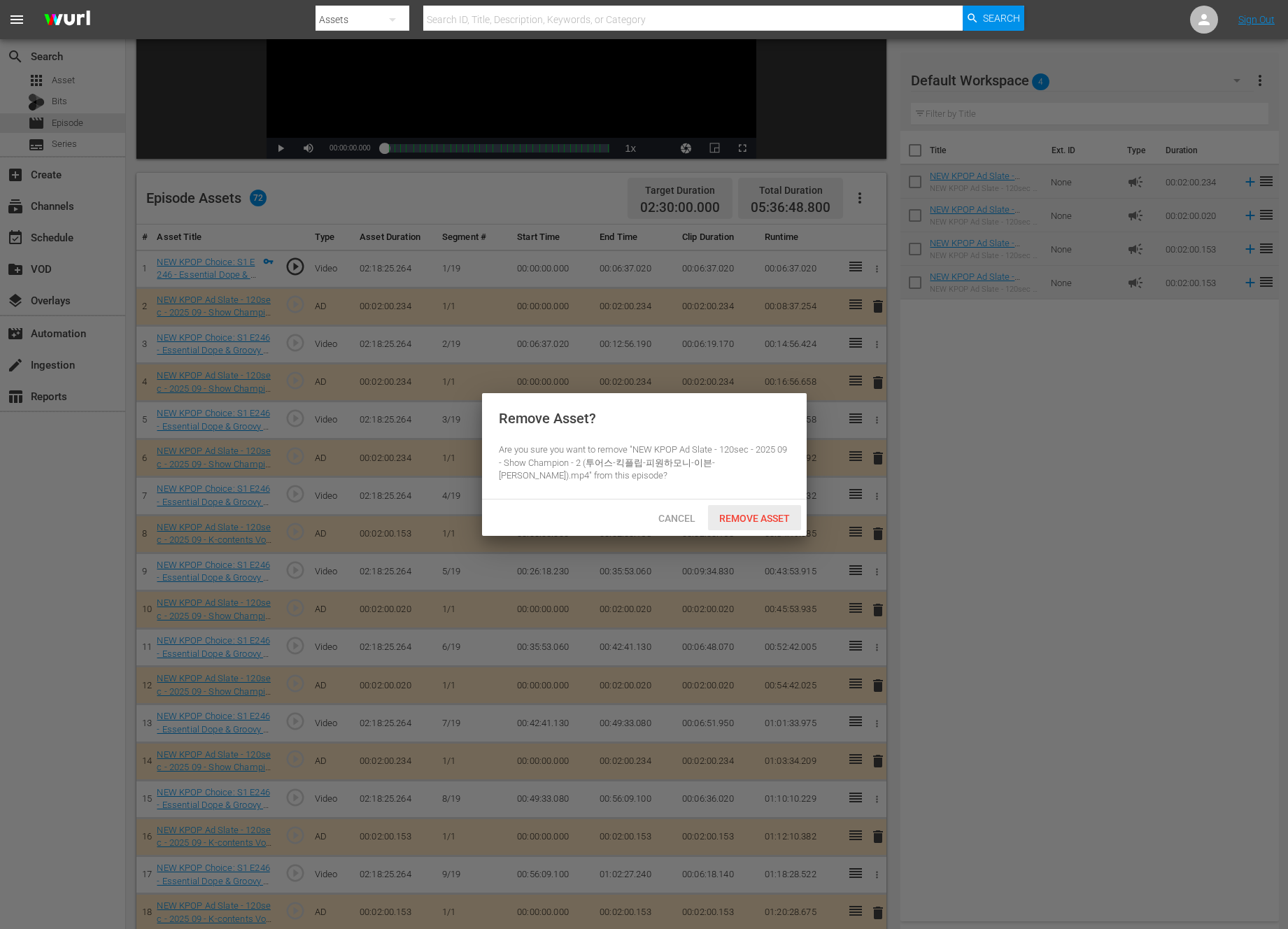
click at [785, 524] on div "Remove Asset" at bounding box center [755, 518] width 93 height 26
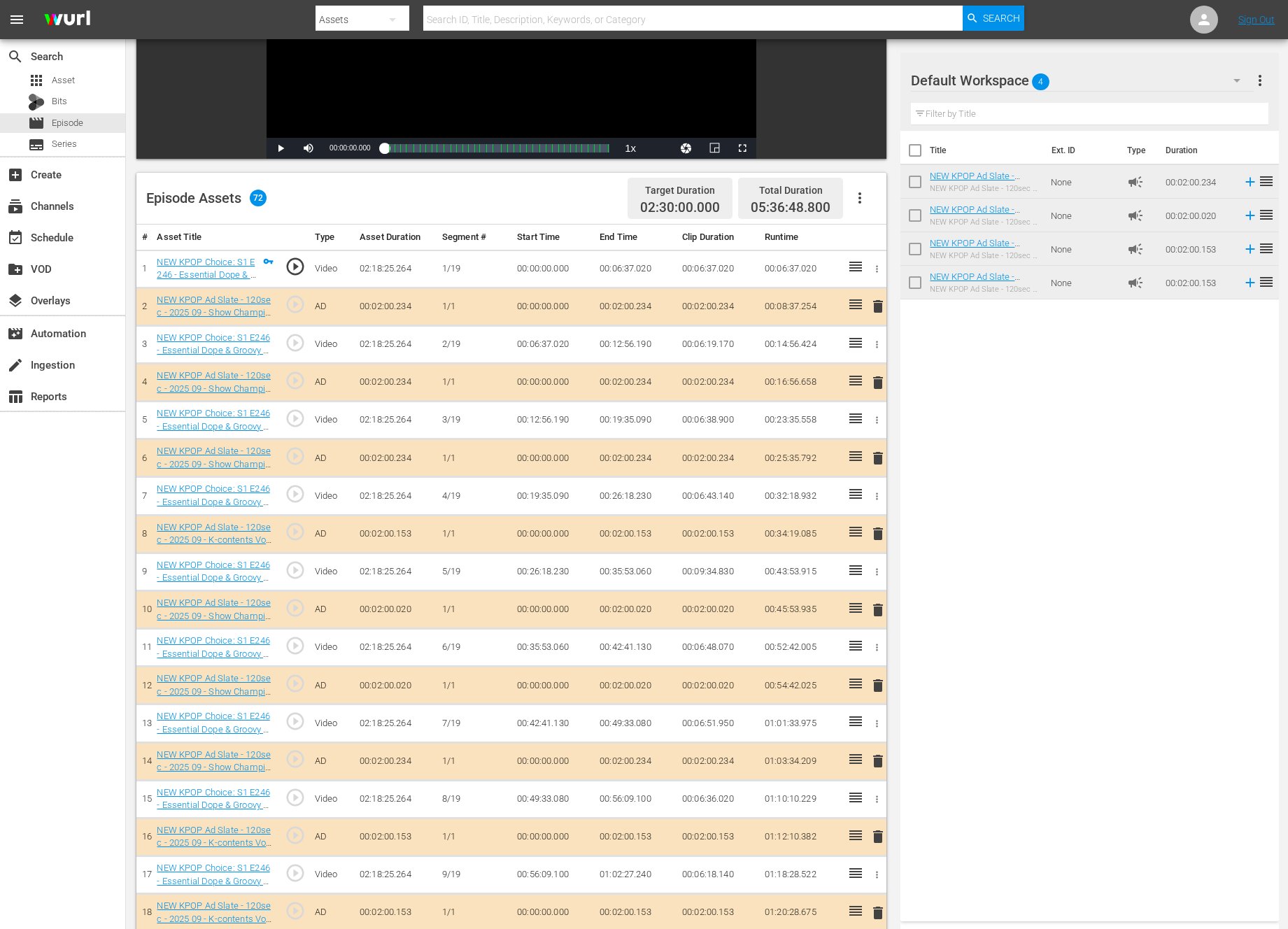
click at [875, 758] on span "delete" at bounding box center [878, 761] width 17 height 17
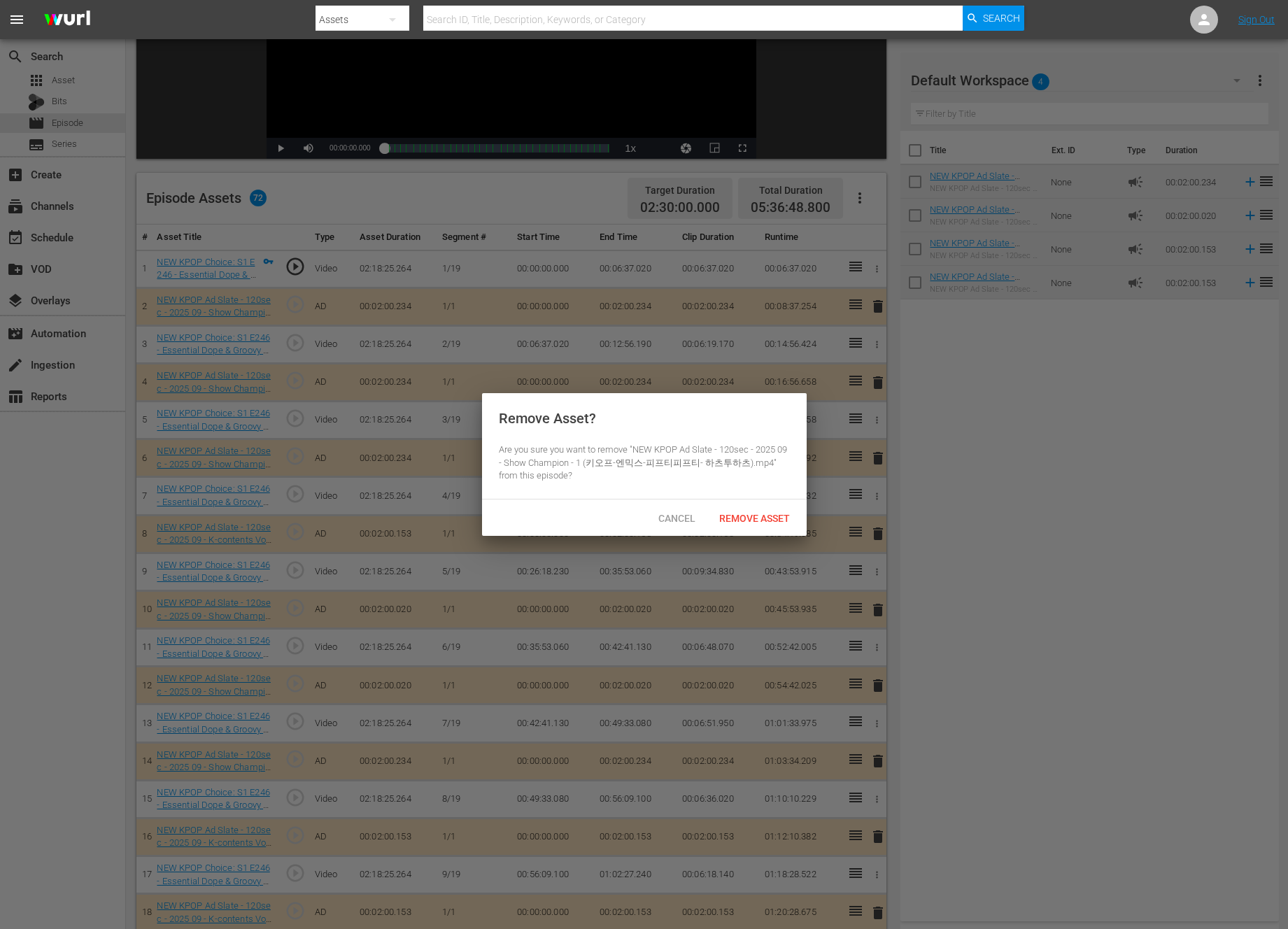
click at [732, 502] on div "Cancel Remove Asset" at bounding box center [644, 518] width 325 height 37
click at [730, 515] on span "Remove Asset" at bounding box center [755, 518] width 93 height 11
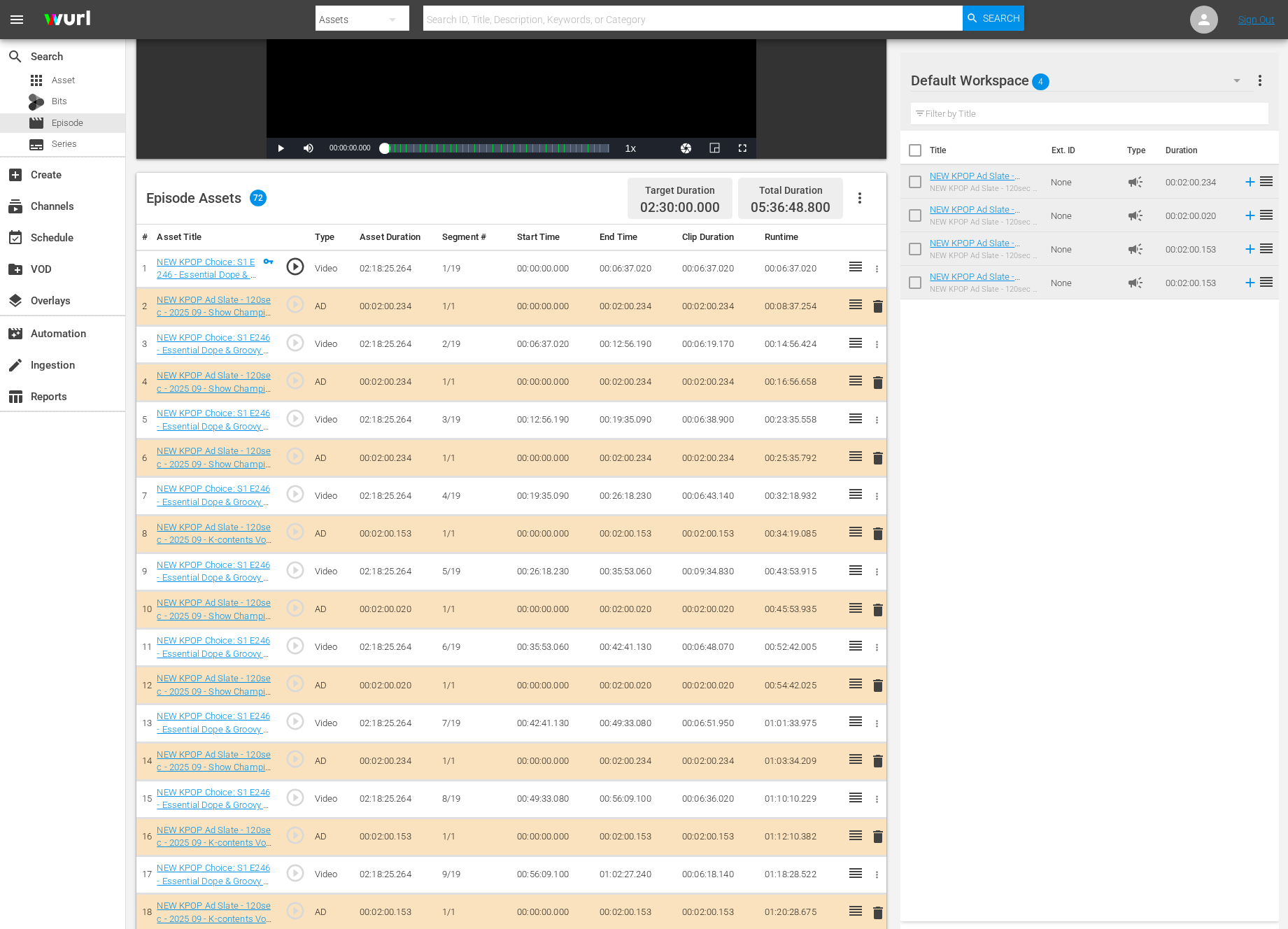
scroll to position [526, 0]
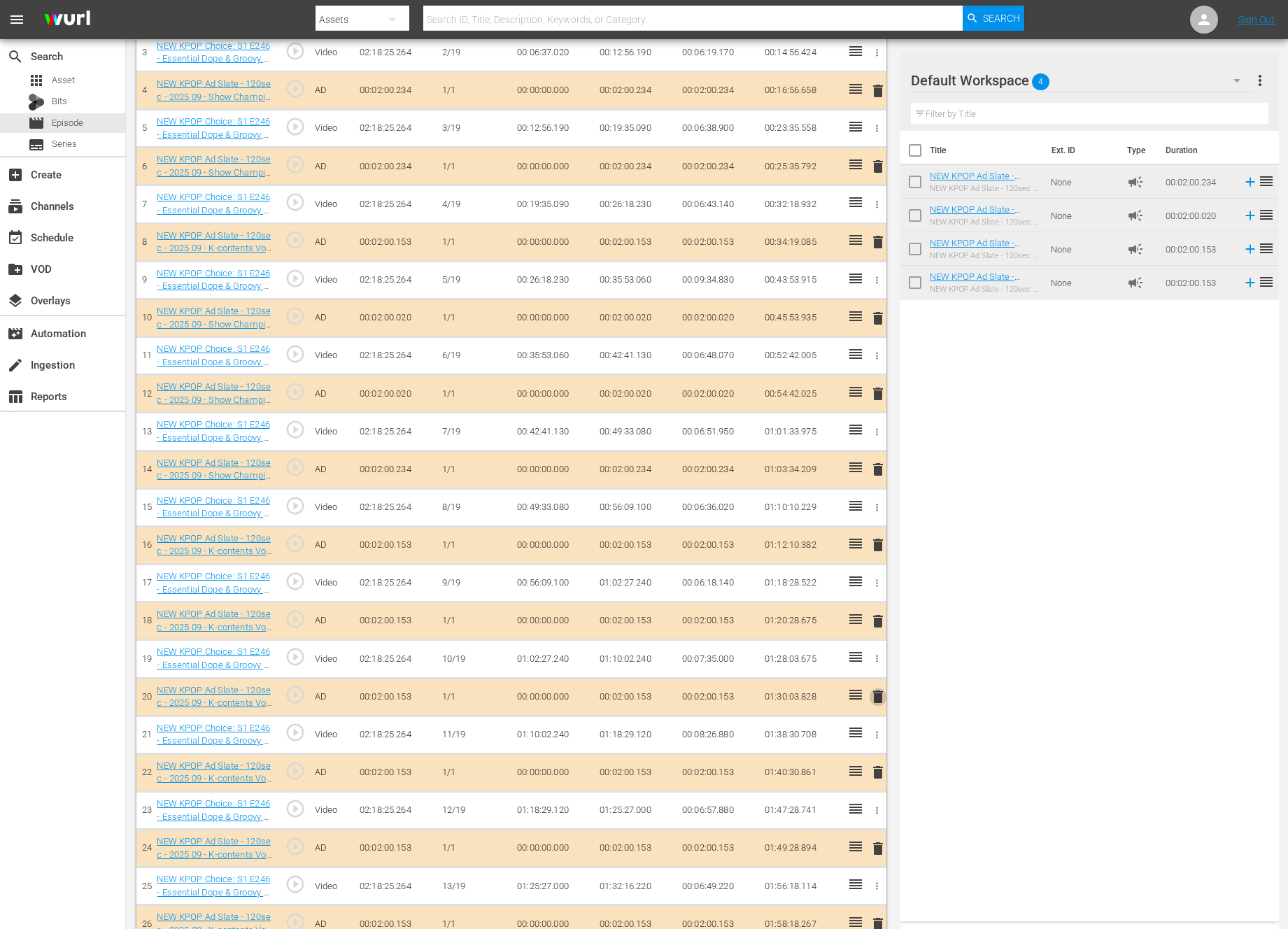
click at [874, 700] on span "delete" at bounding box center [878, 696] width 17 height 17
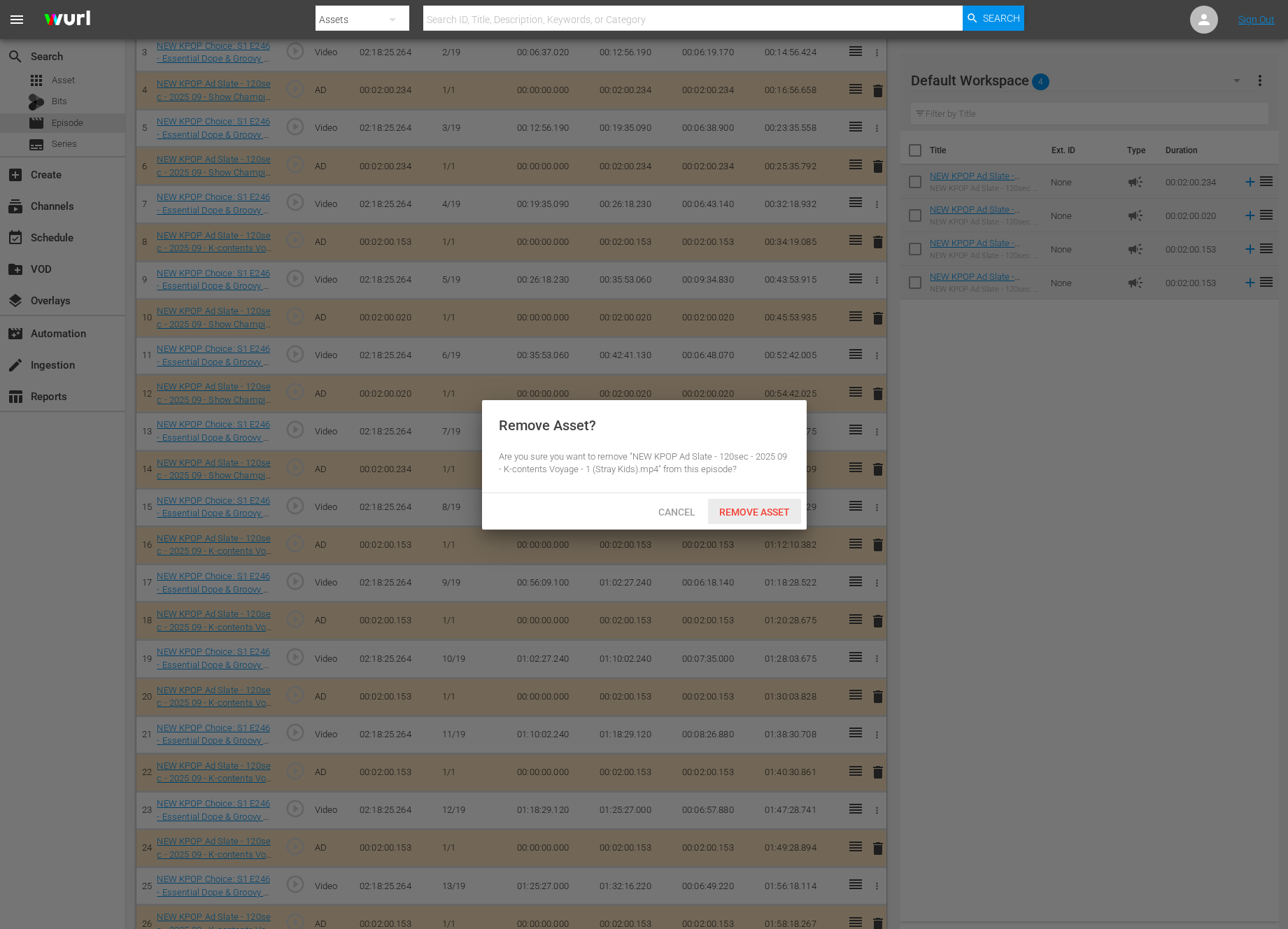
click at [779, 514] on span "Remove Asset" at bounding box center [755, 512] width 93 height 11
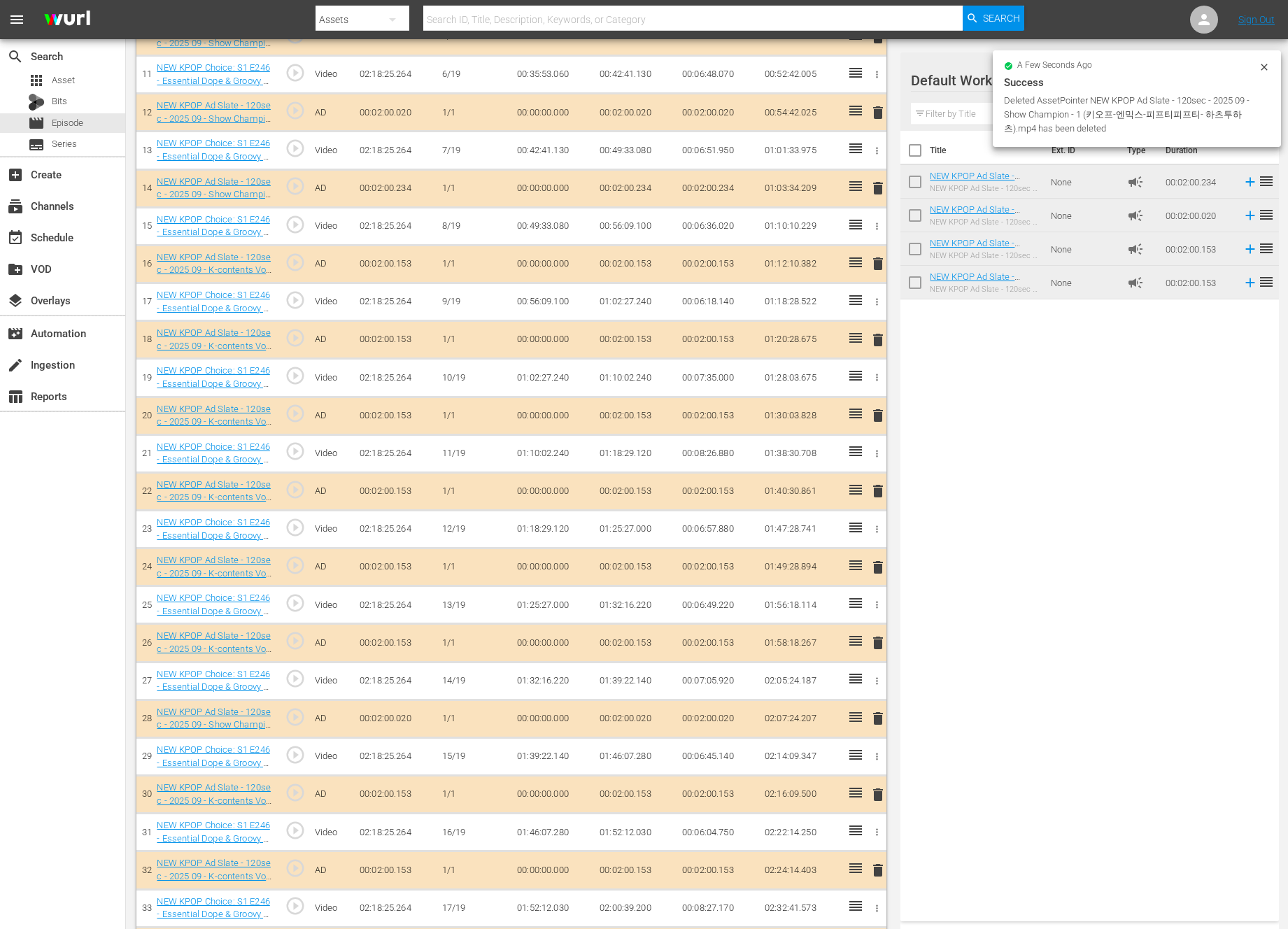
scroll to position [853, 0]
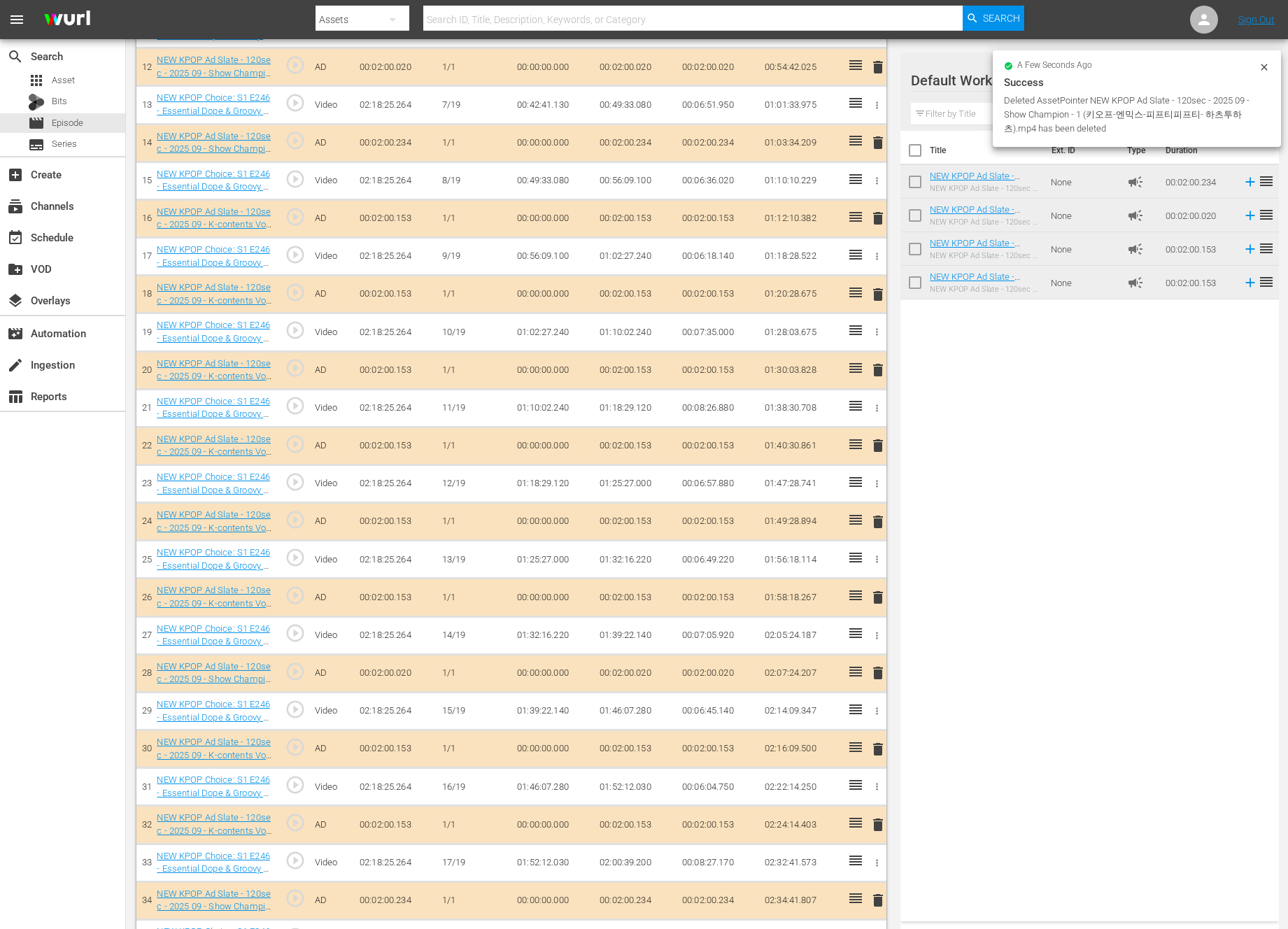
click at [873, 744] on span "delete" at bounding box center [878, 750] width 17 height 17
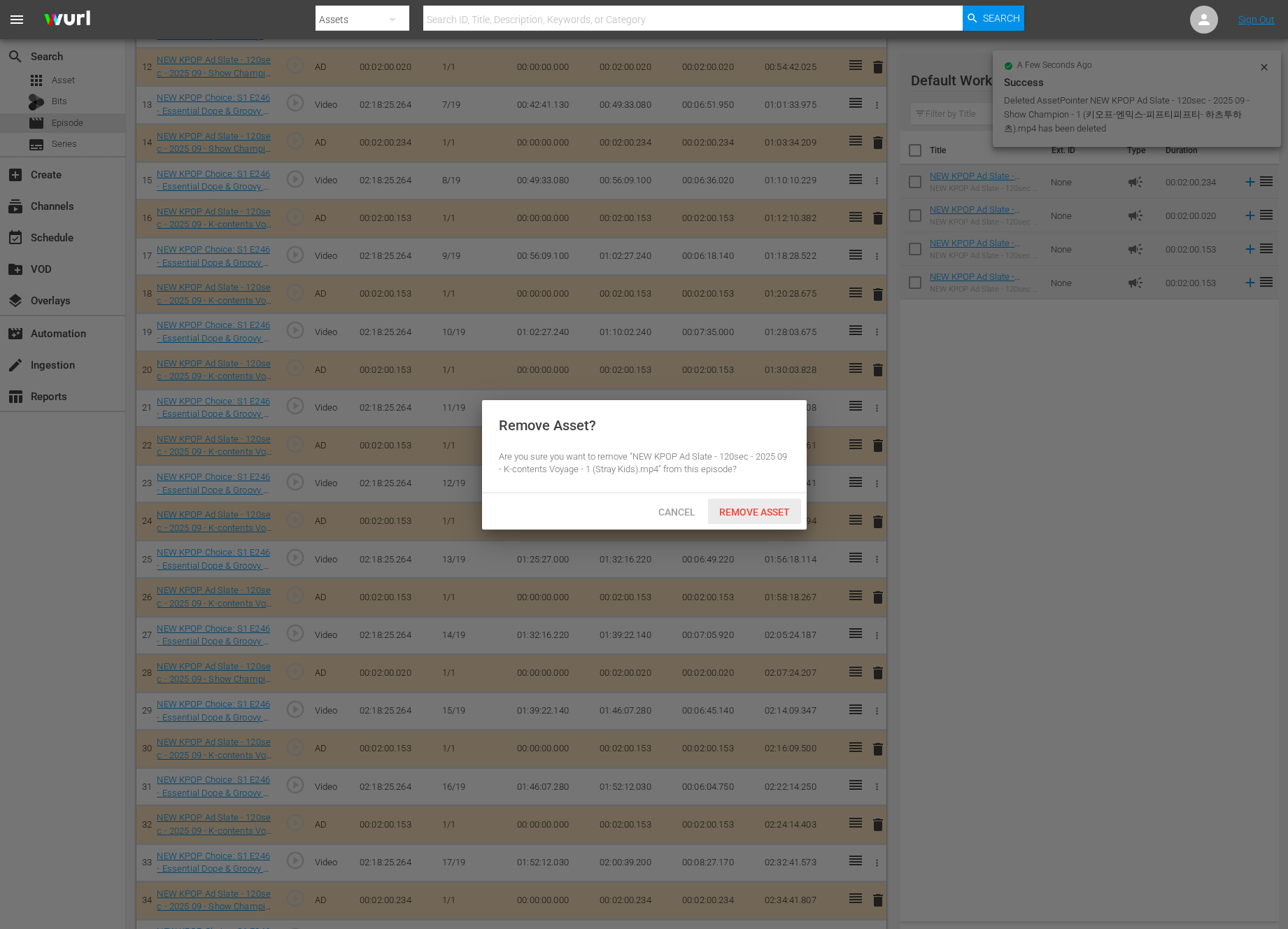
click at [747, 495] on div "Cancel Remove Asset" at bounding box center [644, 512] width 325 height 37
click at [745, 494] on div "Cancel Remove Asset" at bounding box center [644, 512] width 325 height 37
click at [745, 514] on span "Remove Asset" at bounding box center [755, 512] width 93 height 11
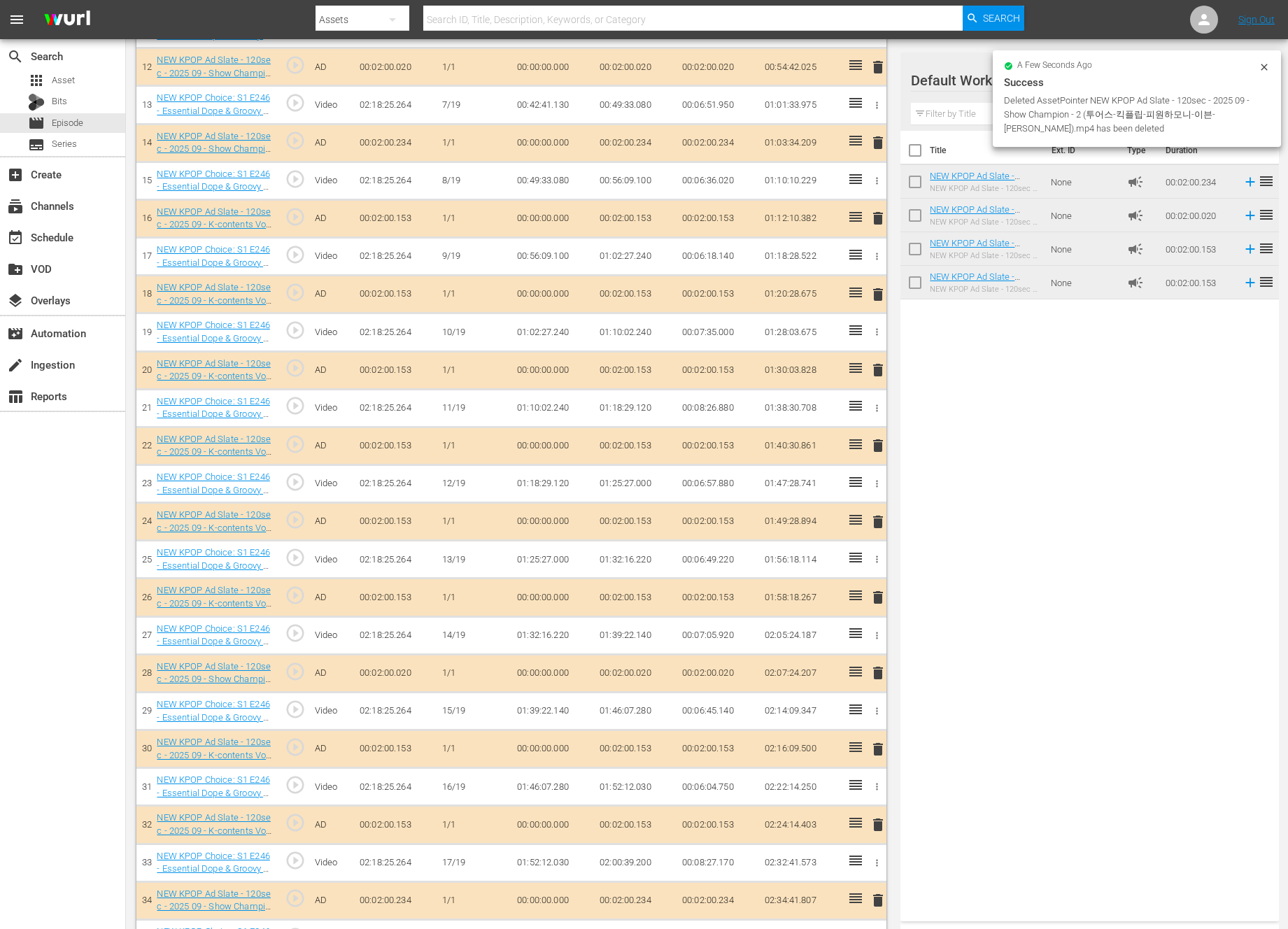
scroll to position [2023, 0]
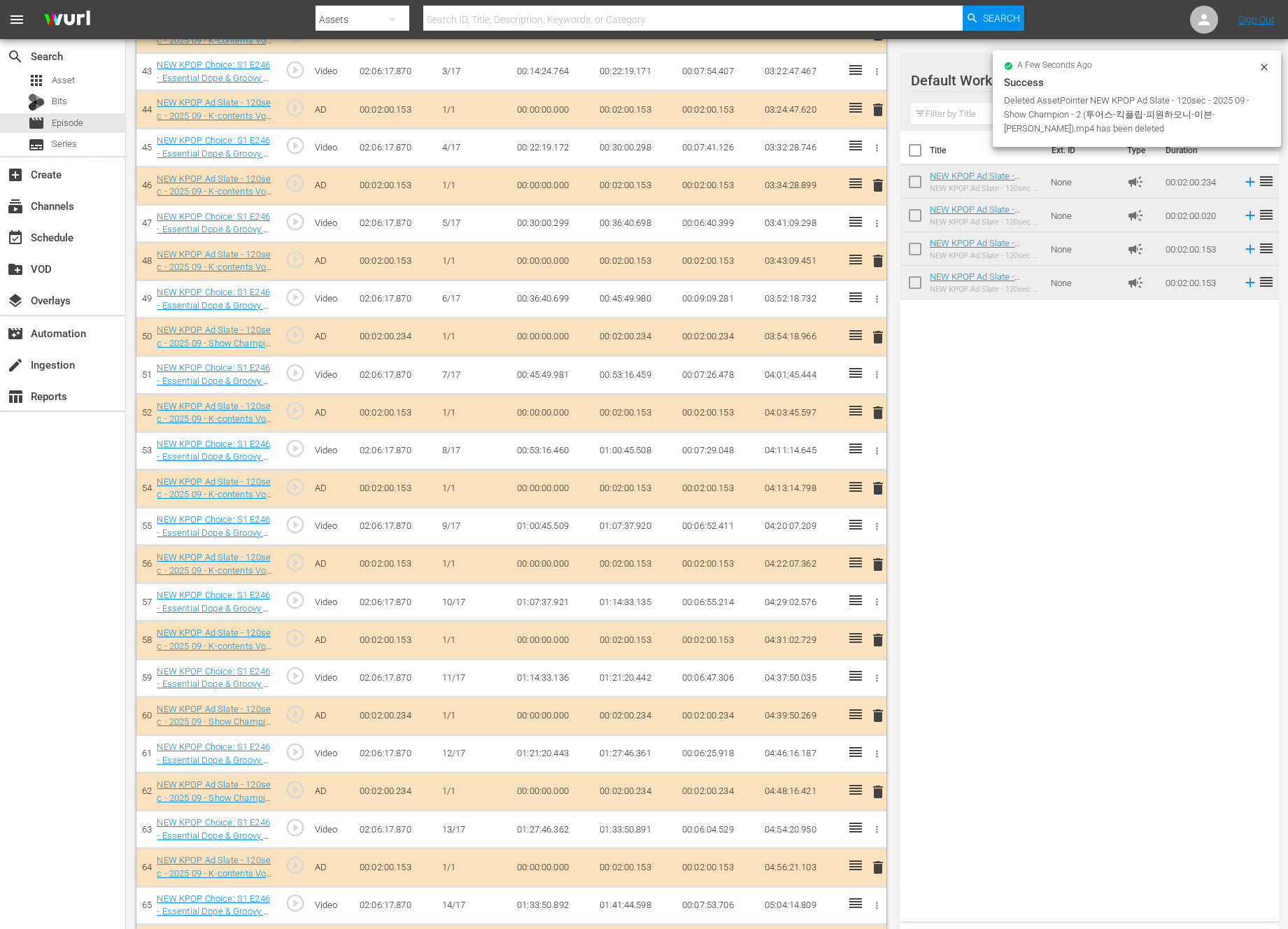
click at [873, 790] on span "delete" at bounding box center [878, 792] width 17 height 17
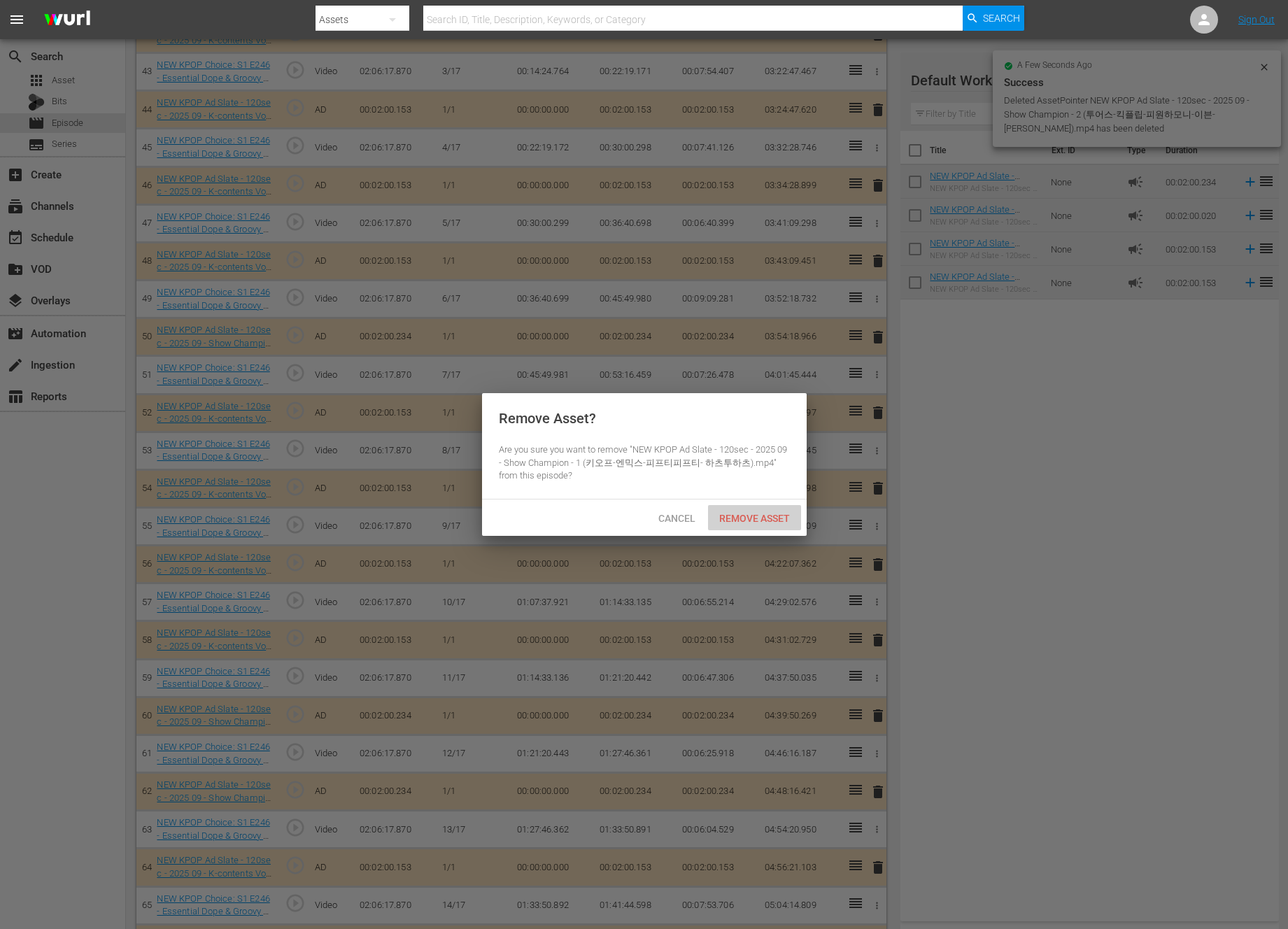
click at [756, 507] on div "Remove Asset" at bounding box center [755, 518] width 93 height 26
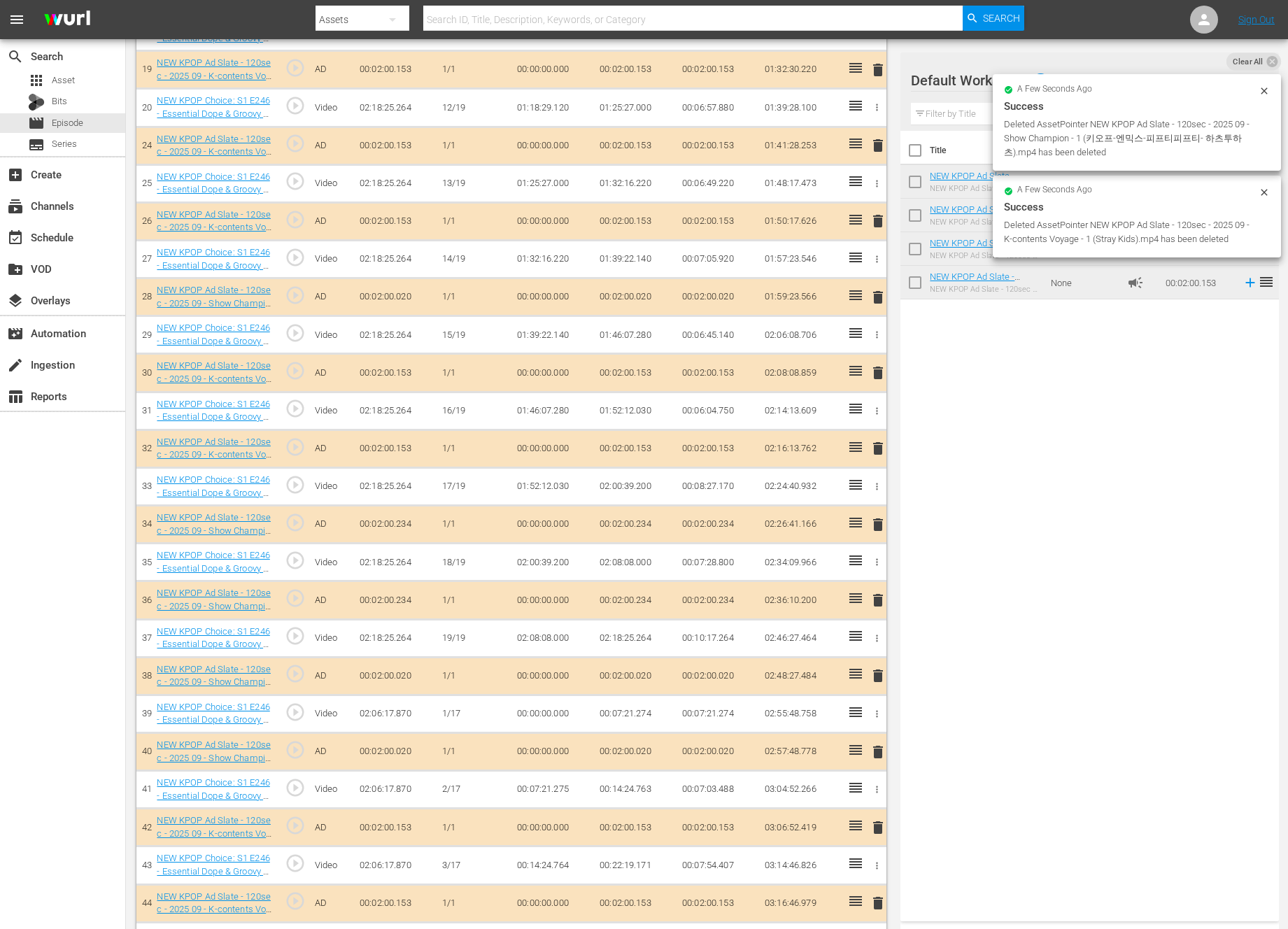
scroll to position [1381, 0]
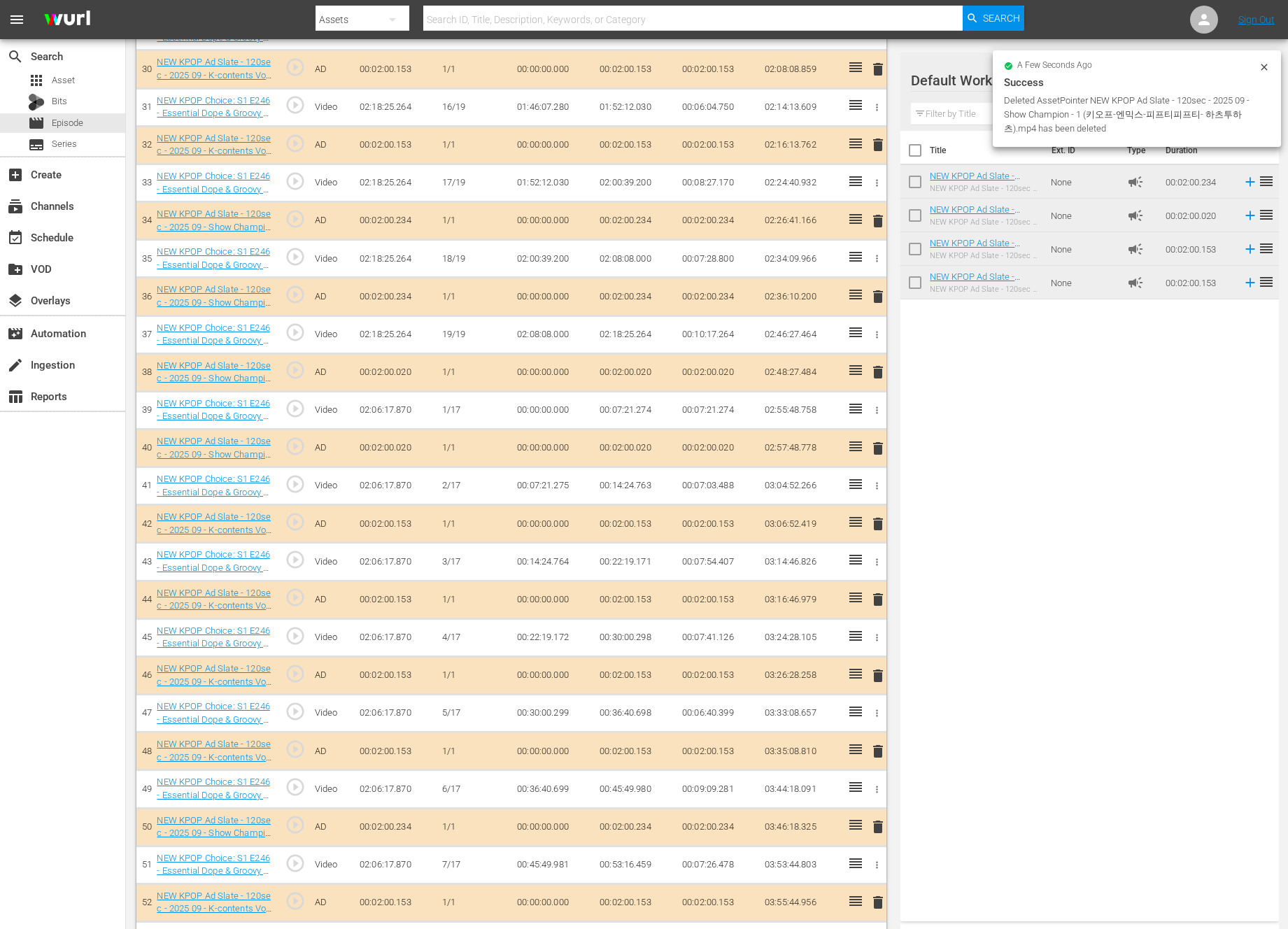
click at [879, 612] on td "delete" at bounding box center [875, 599] width 22 height 37
click at [879, 602] on span "delete" at bounding box center [878, 599] width 17 height 17
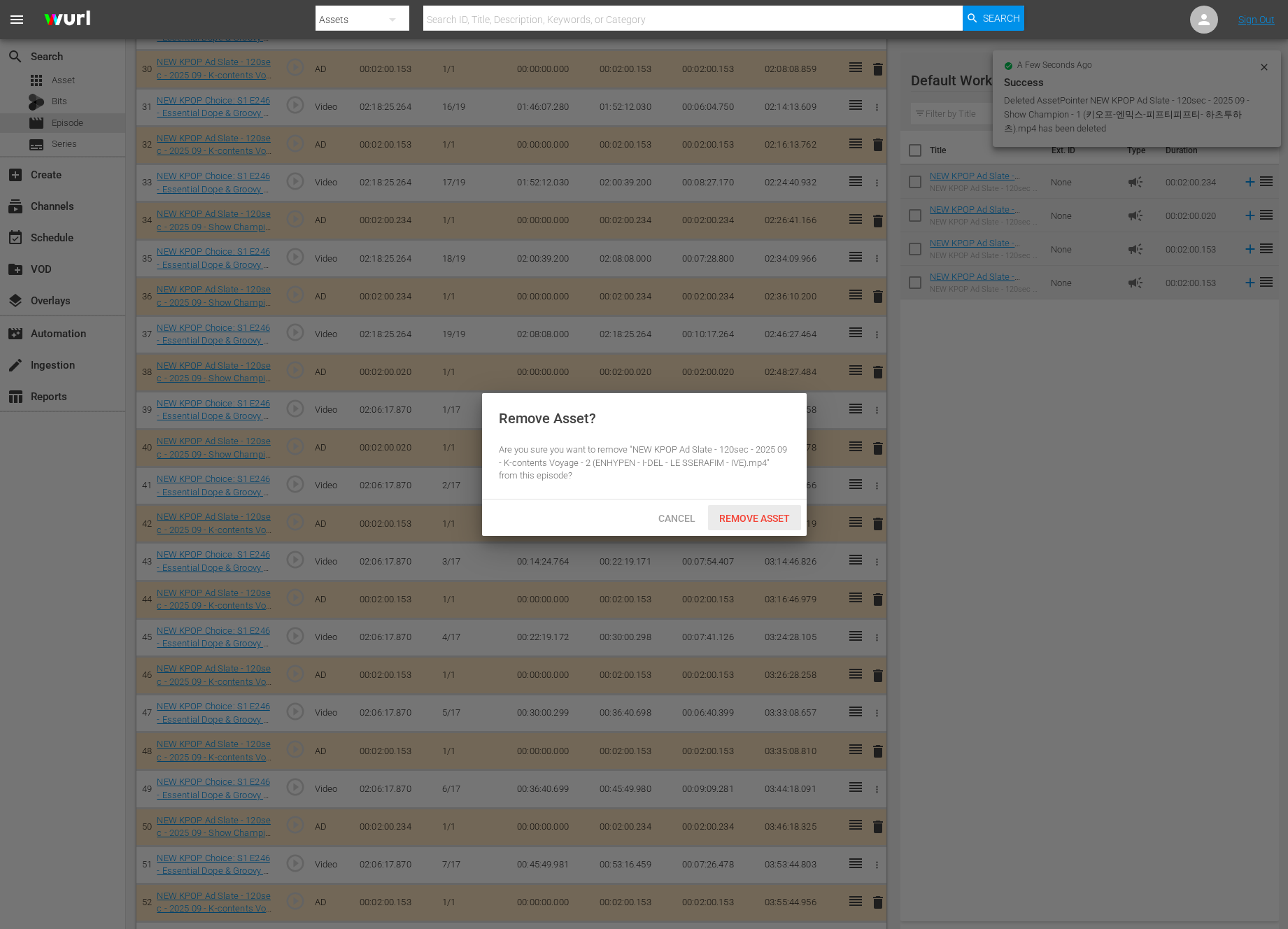
click at [770, 516] on span "Remove Asset" at bounding box center [755, 518] width 93 height 11
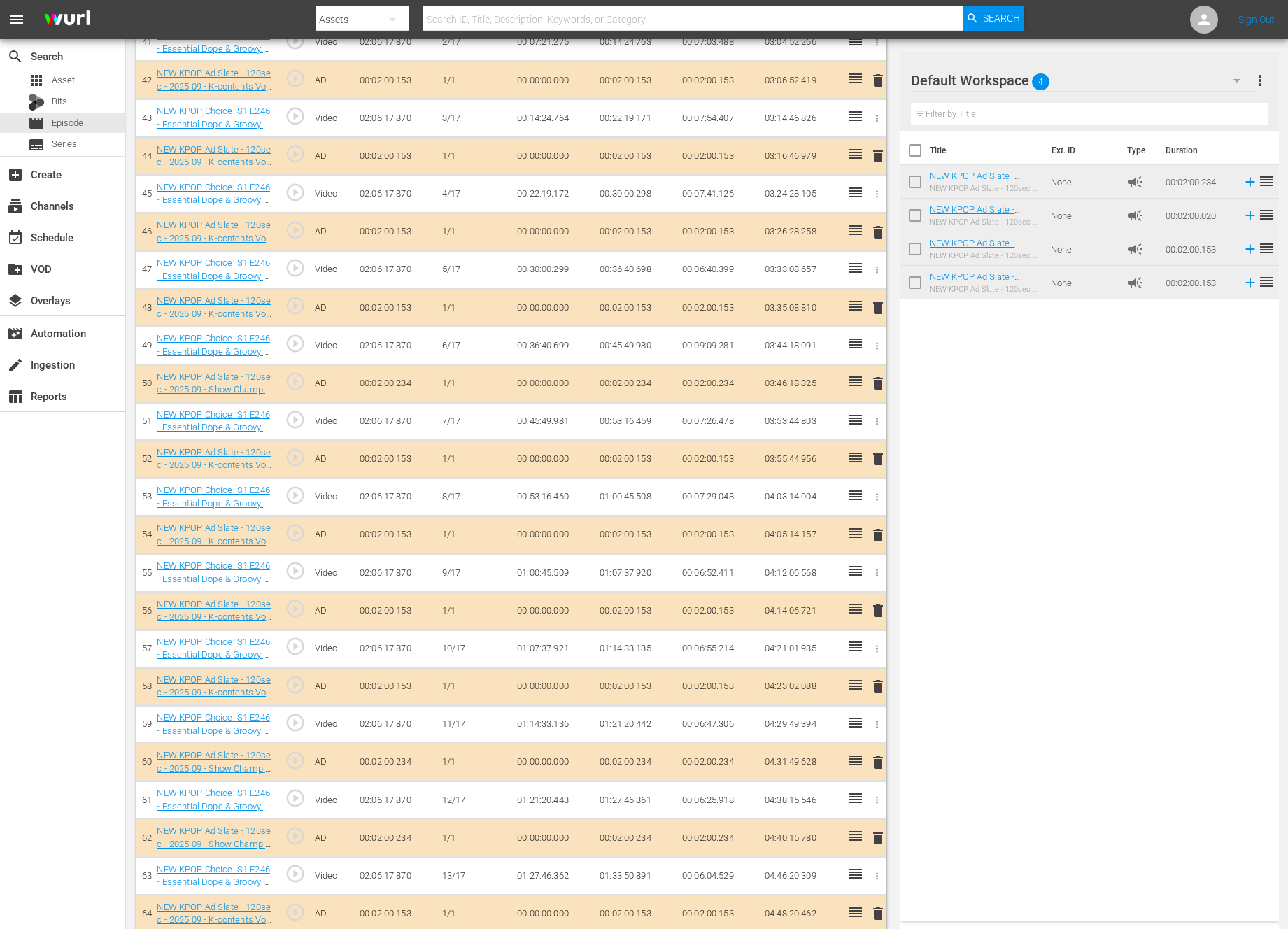
scroll to position [2081, 0]
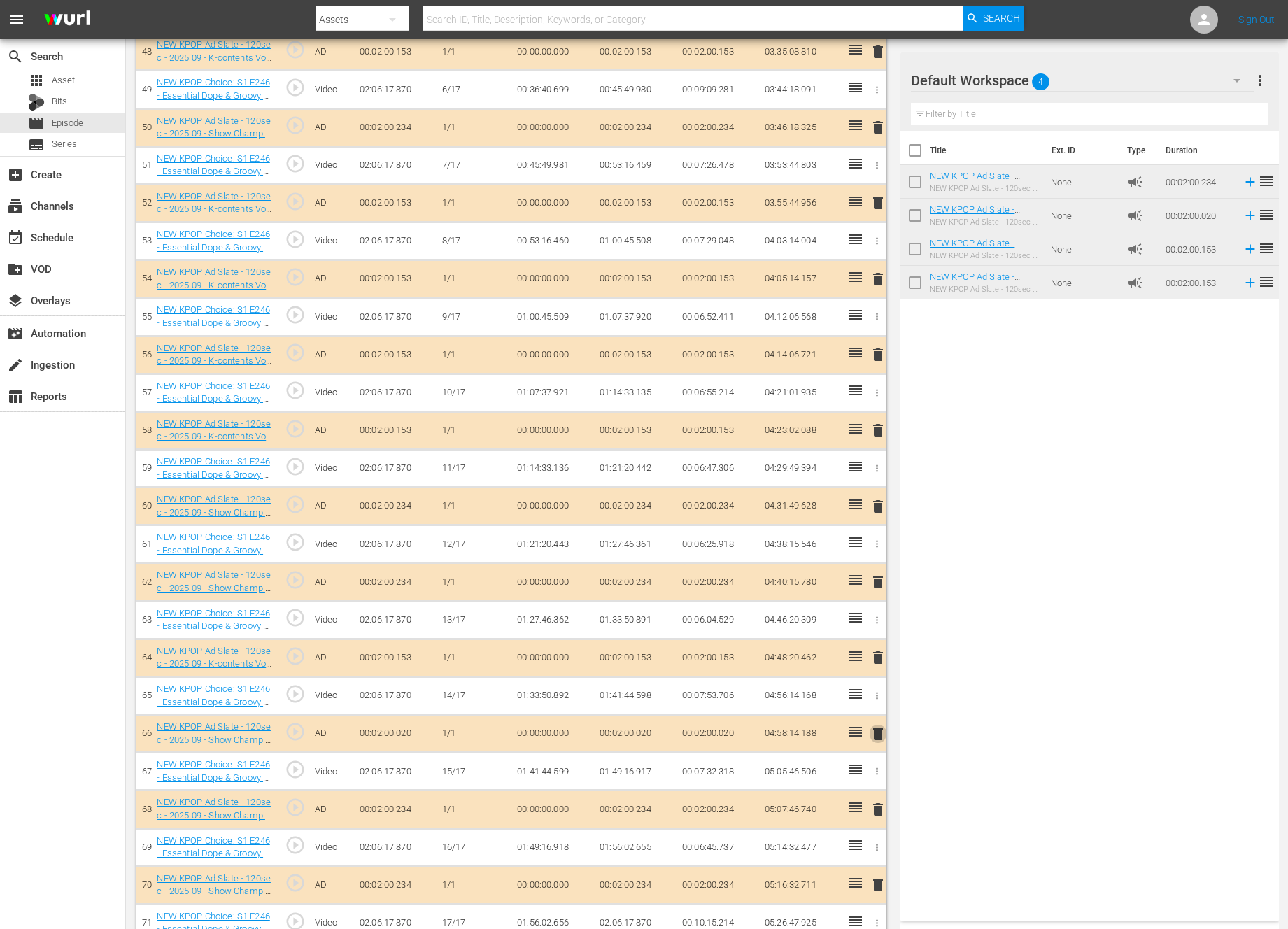
click at [876, 737] on span "delete" at bounding box center [878, 734] width 17 height 17
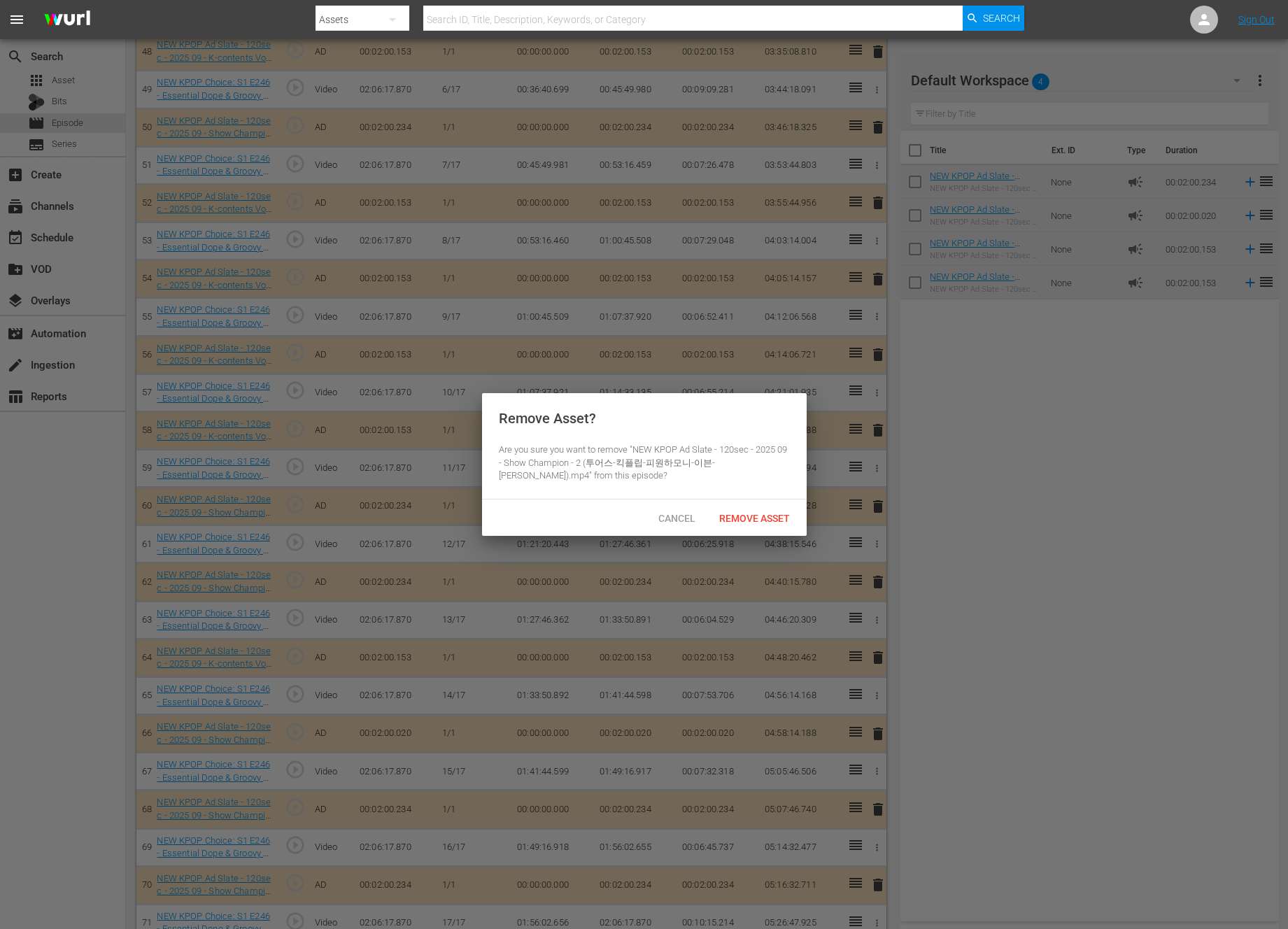
click at [776, 519] on span "Remove Asset" at bounding box center [755, 518] width 93 height 11
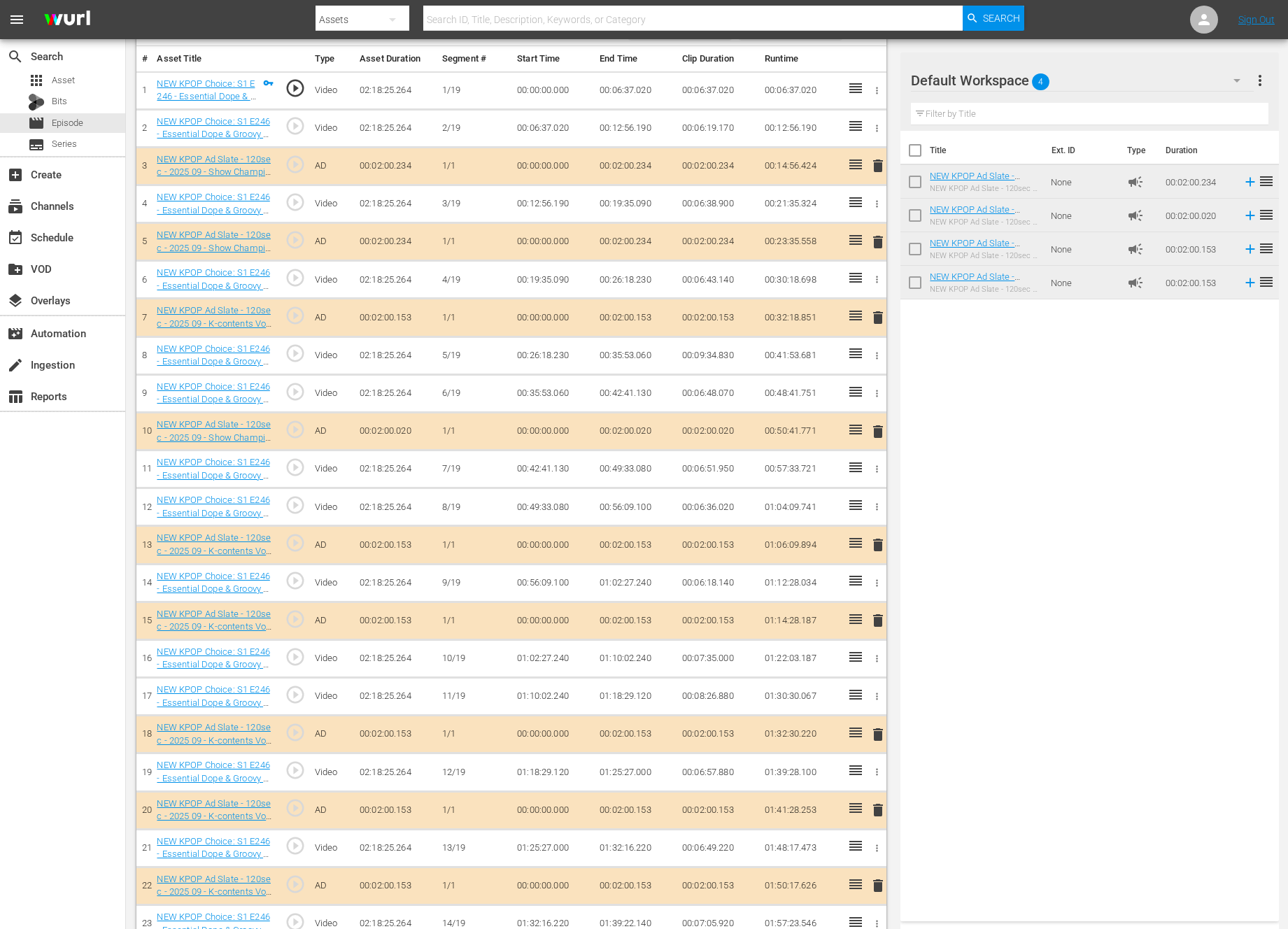
scroll to position [0, 0]
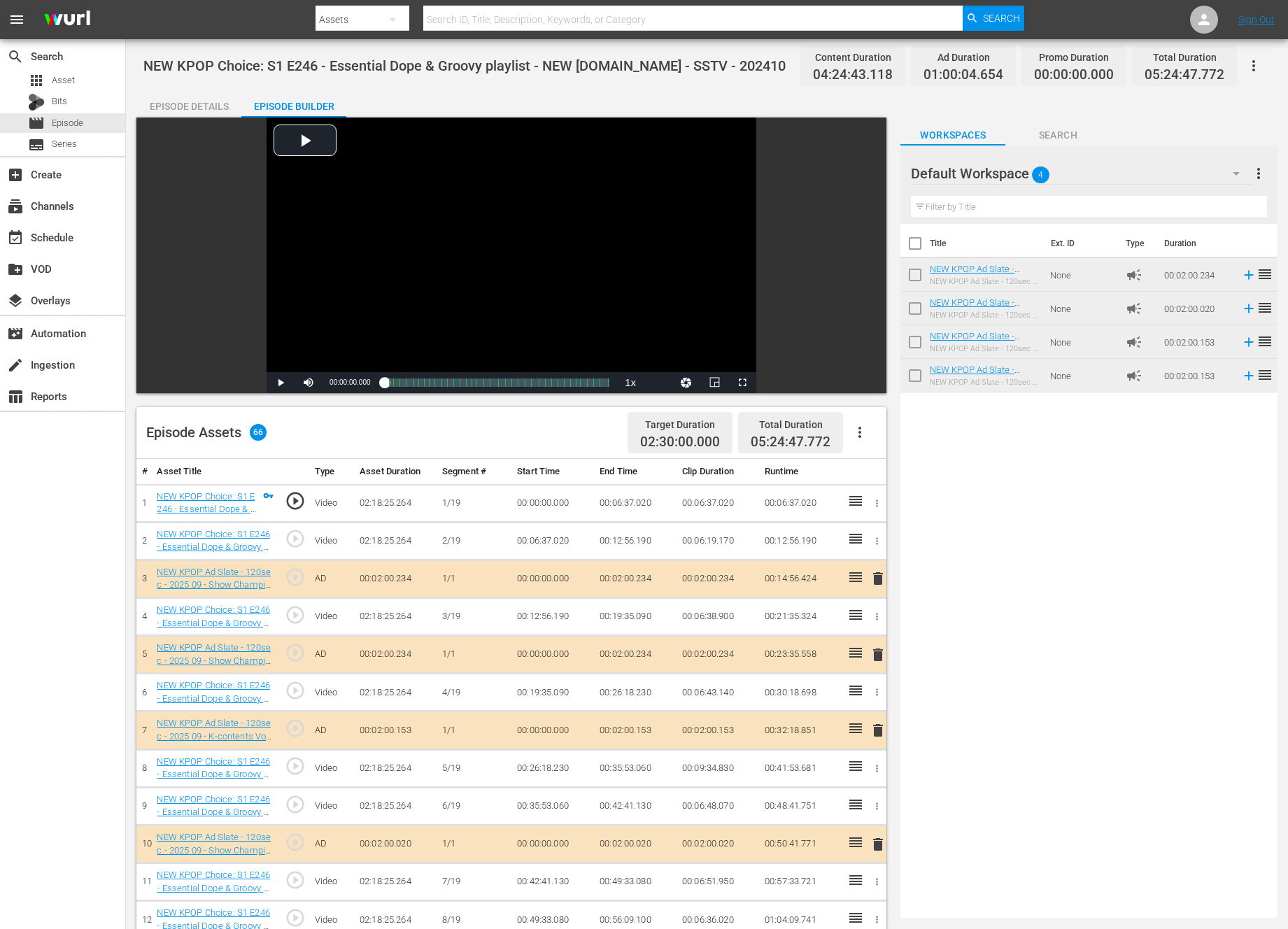
click at [1045, 582] on div "Title Ext. ID Type Duration NEW KPOP Ad Slate - 120sec - 2025 09 - Show Champio…" at bounding box center [1089, 568] width 377 height 688
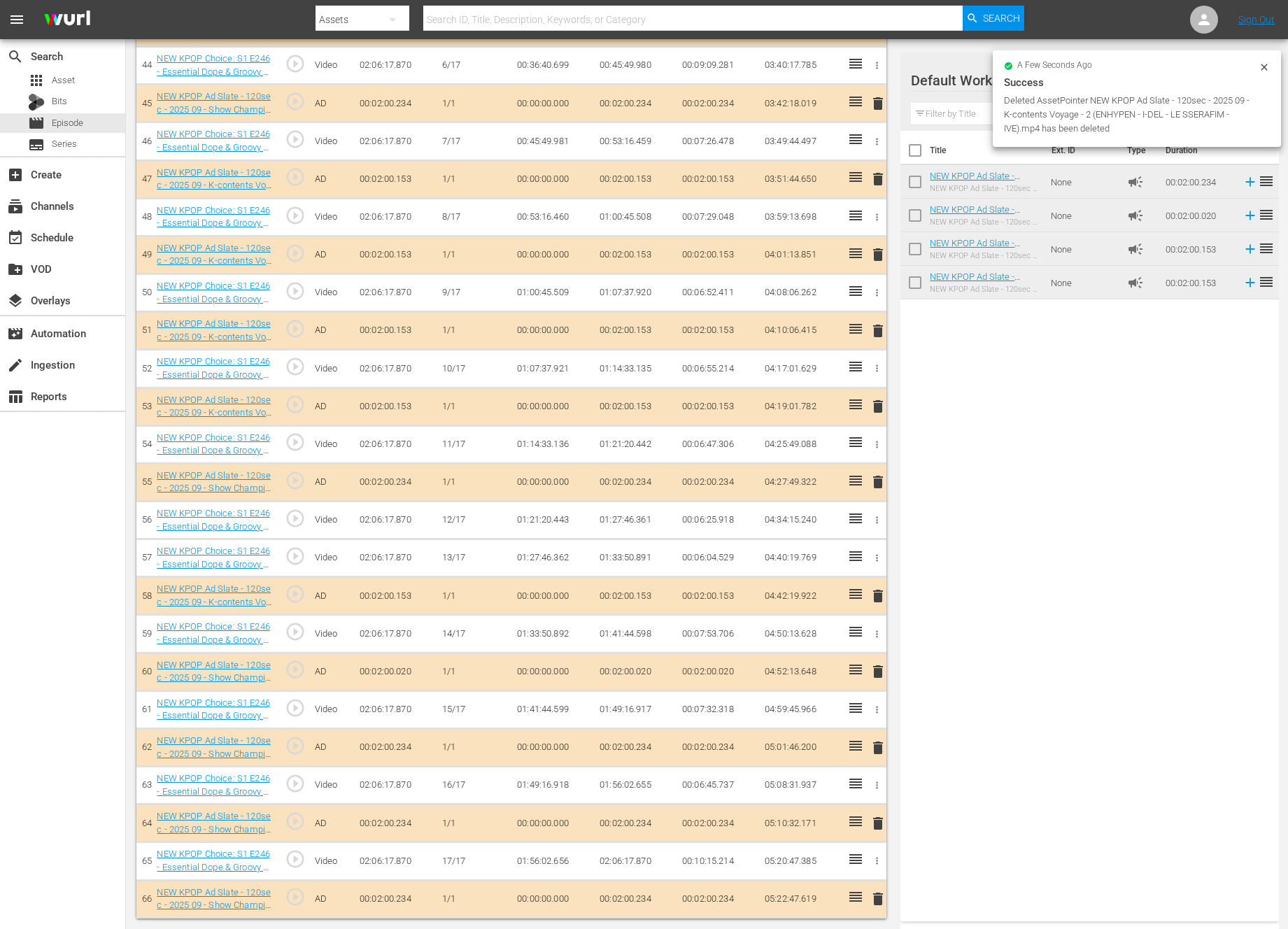
scroll to position [2028, 0]
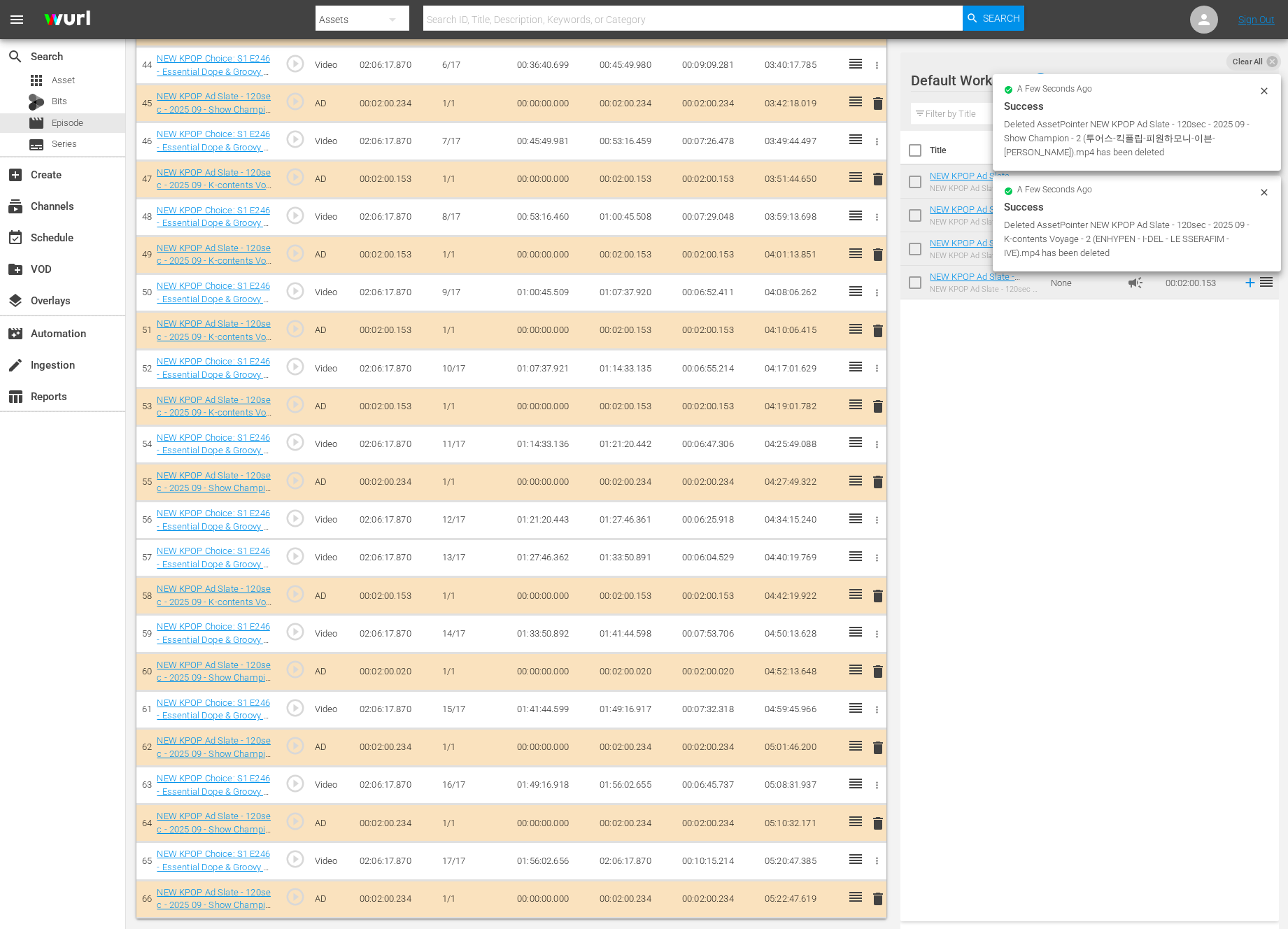
click at [878, 744] on span "delete" at bounding box center [878, 748] width 17 height 17
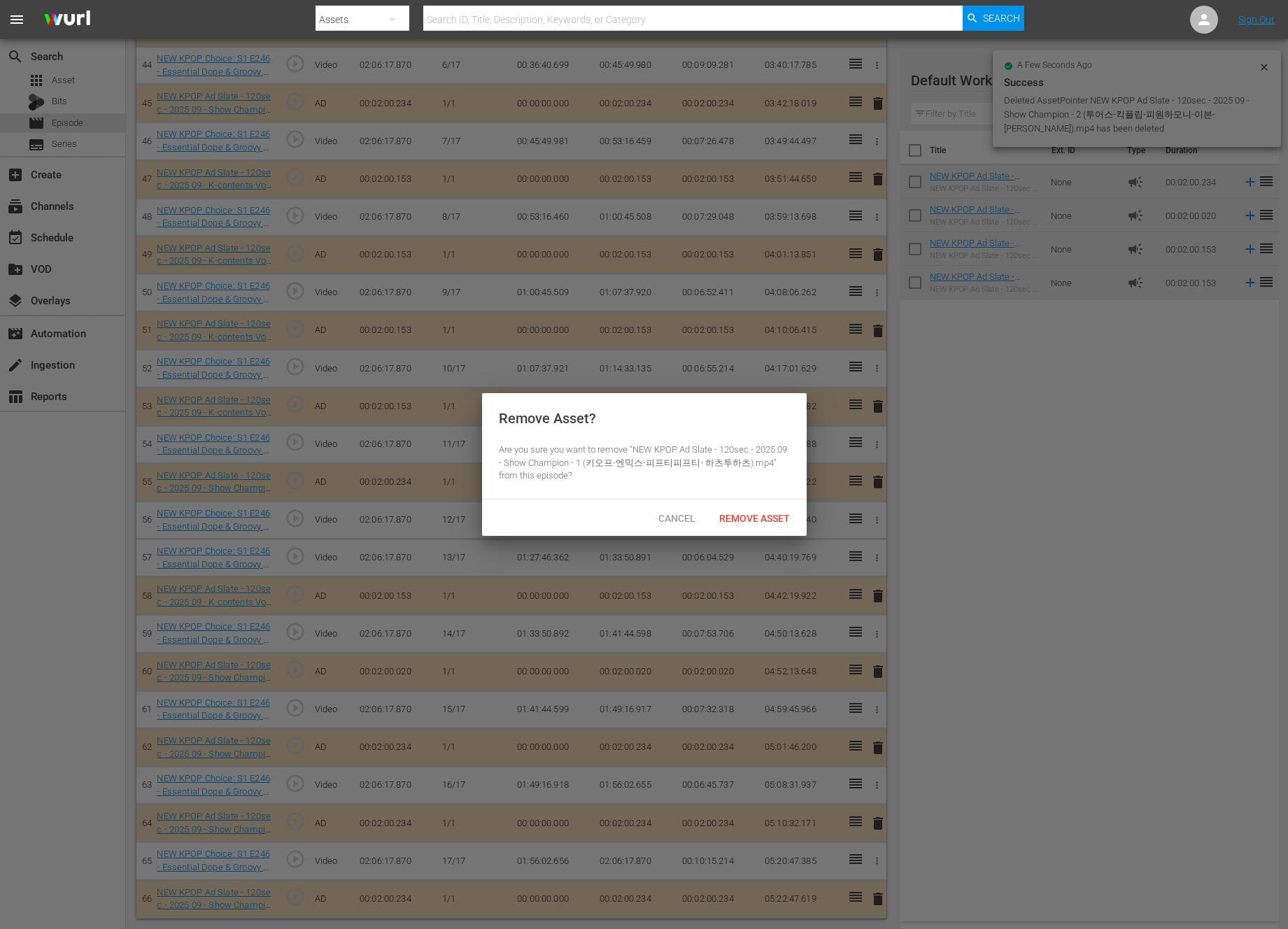
click at [720, 504] on div "Cancel Remove Asset" at bounding box center [644, 518] width 325 height 37
click at [720, 507] on div "Remove Asset" at bounding box center [755, 518] width 93 height 26
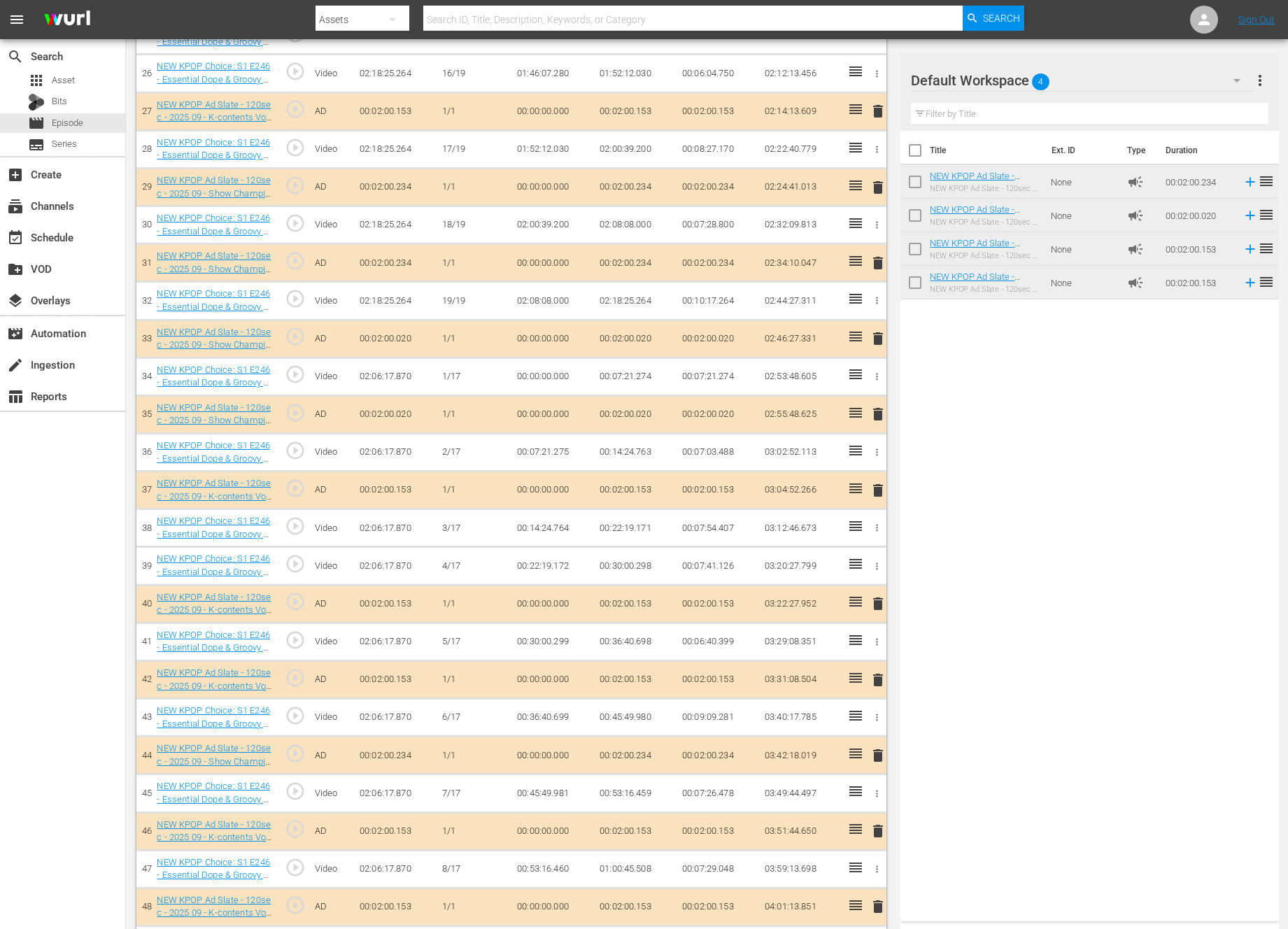
scroll to position [920, 0]
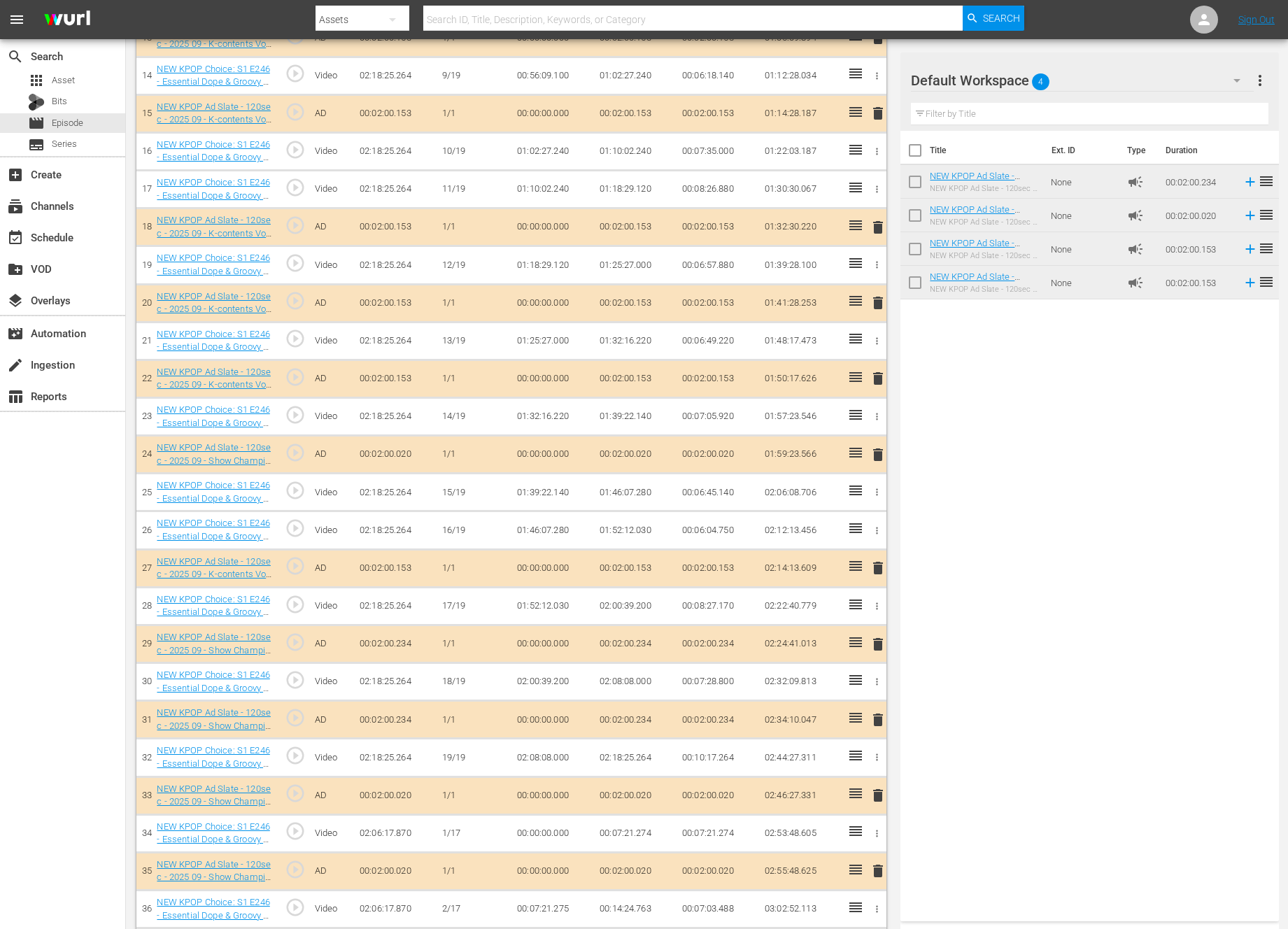
click at [878, 715] on span "delete" at bounding box center [878, 720] width 17 height 17
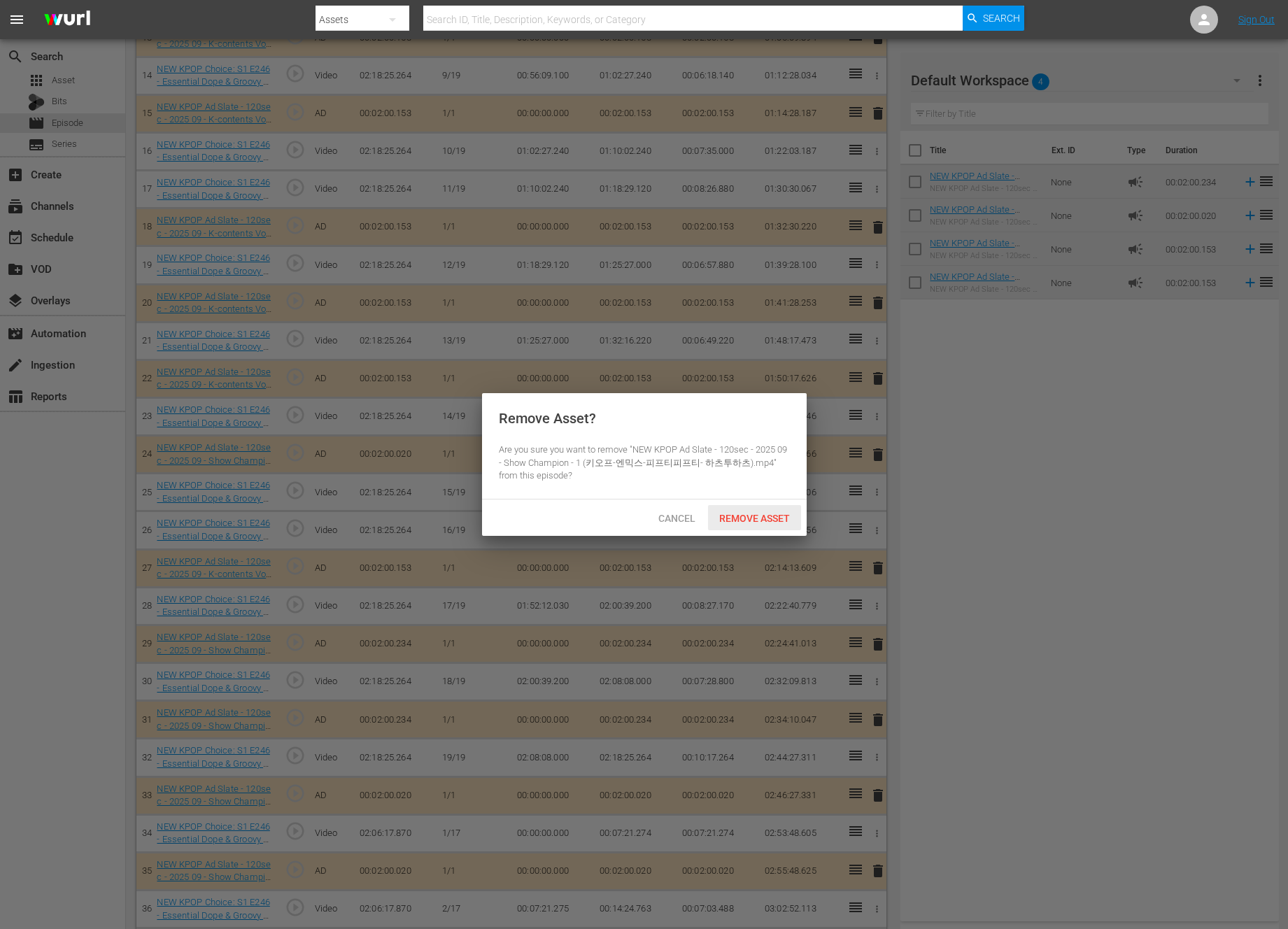
click at [758, 519] on span "Remove Asset" at bounding box center [755, 518] width 93 height 11
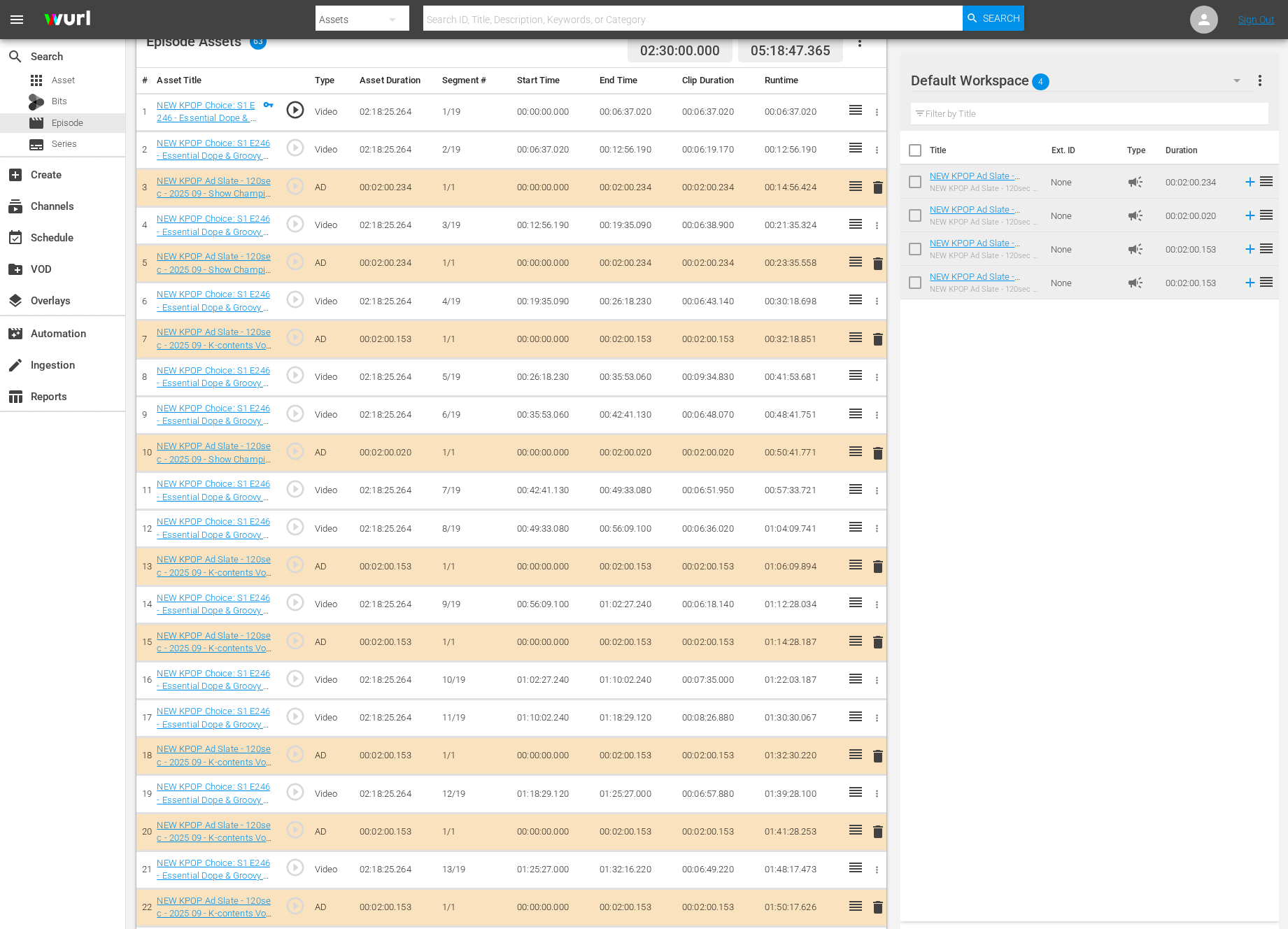
scroll to position [388, 0]
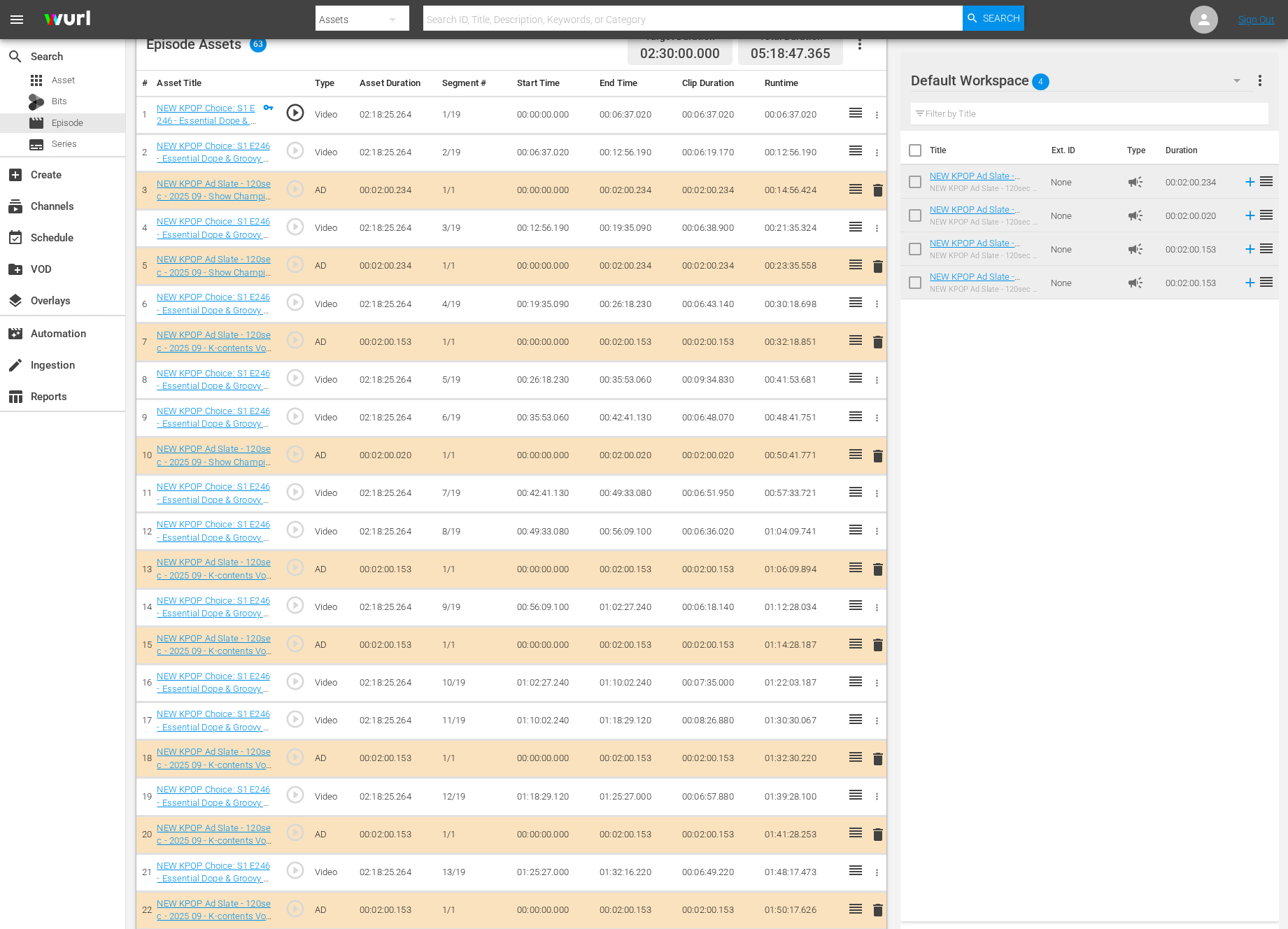
click at [883, 271] on span "delete" at bounding box center [878, 267] width 17 height 17
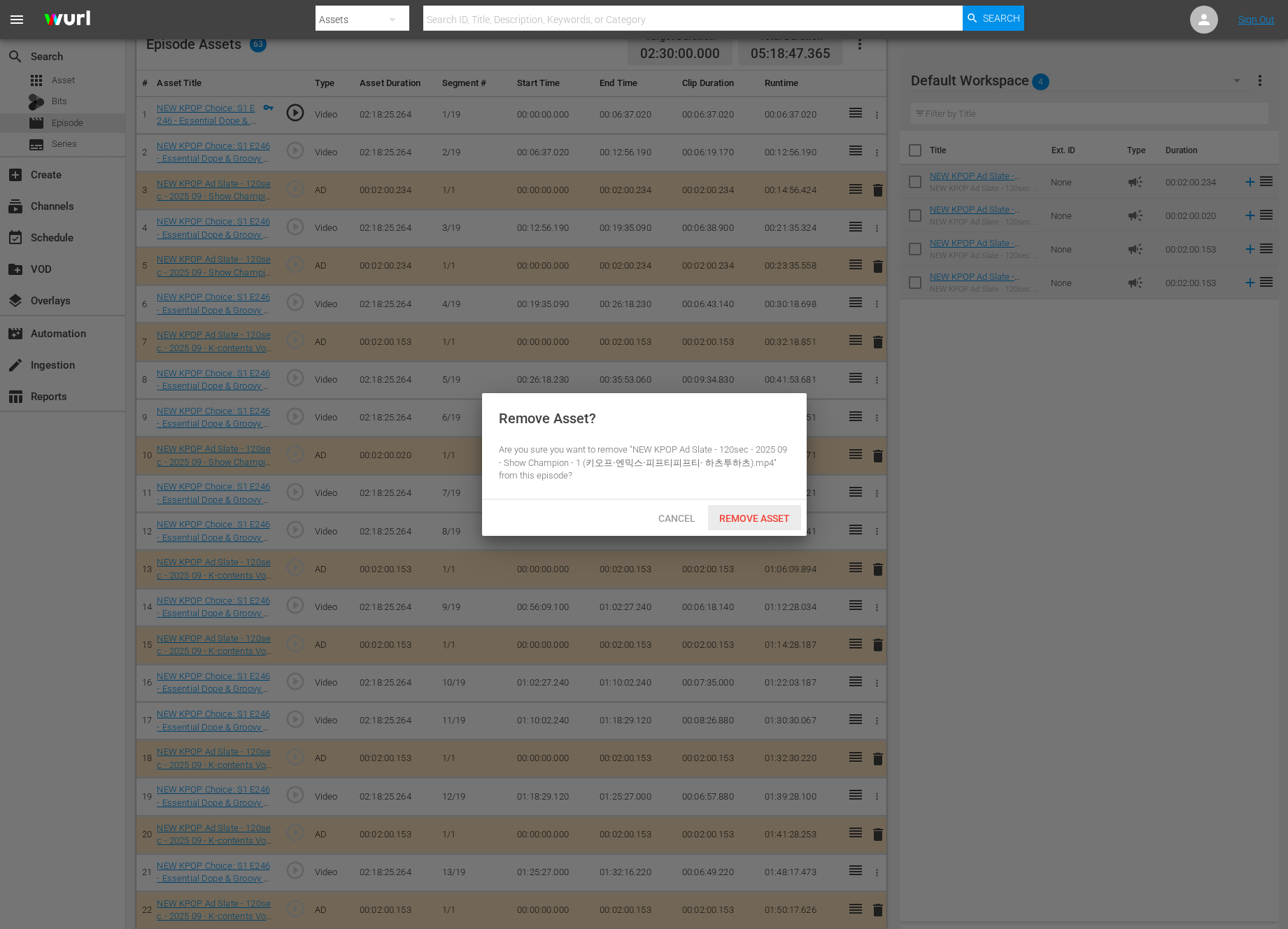
click at [729, 524] on div "Remove Asset" at bounding box center [755, 518] width 93 height 26
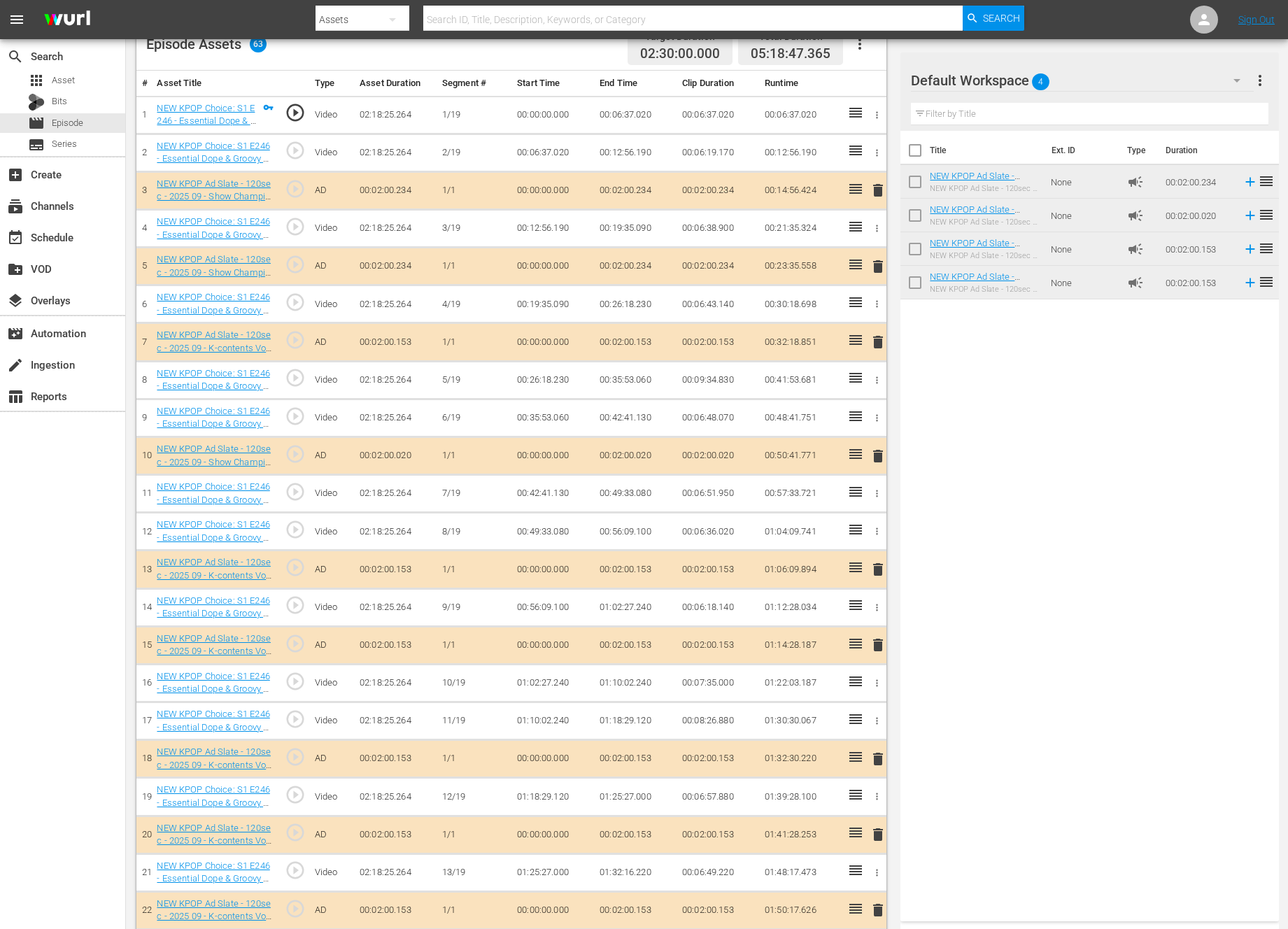
scroll to position [0, 0]
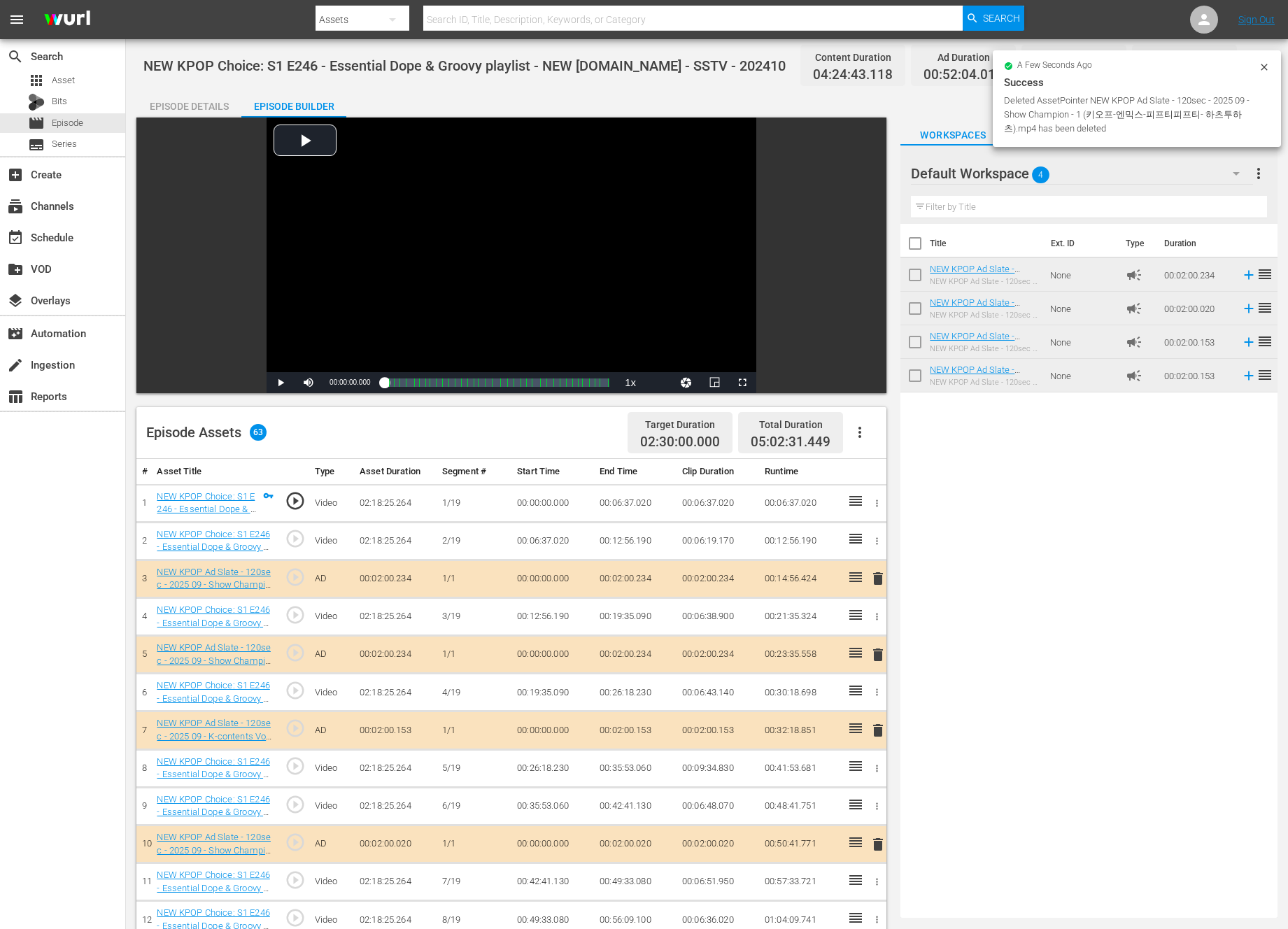
click at [1059, 682] on div "Title Ext. ID Type Duration NEW KPOP Ad Slate - 120sec - 2025 09 - Show Champio…" at bounding box center [1089, 568] width 377 height 688
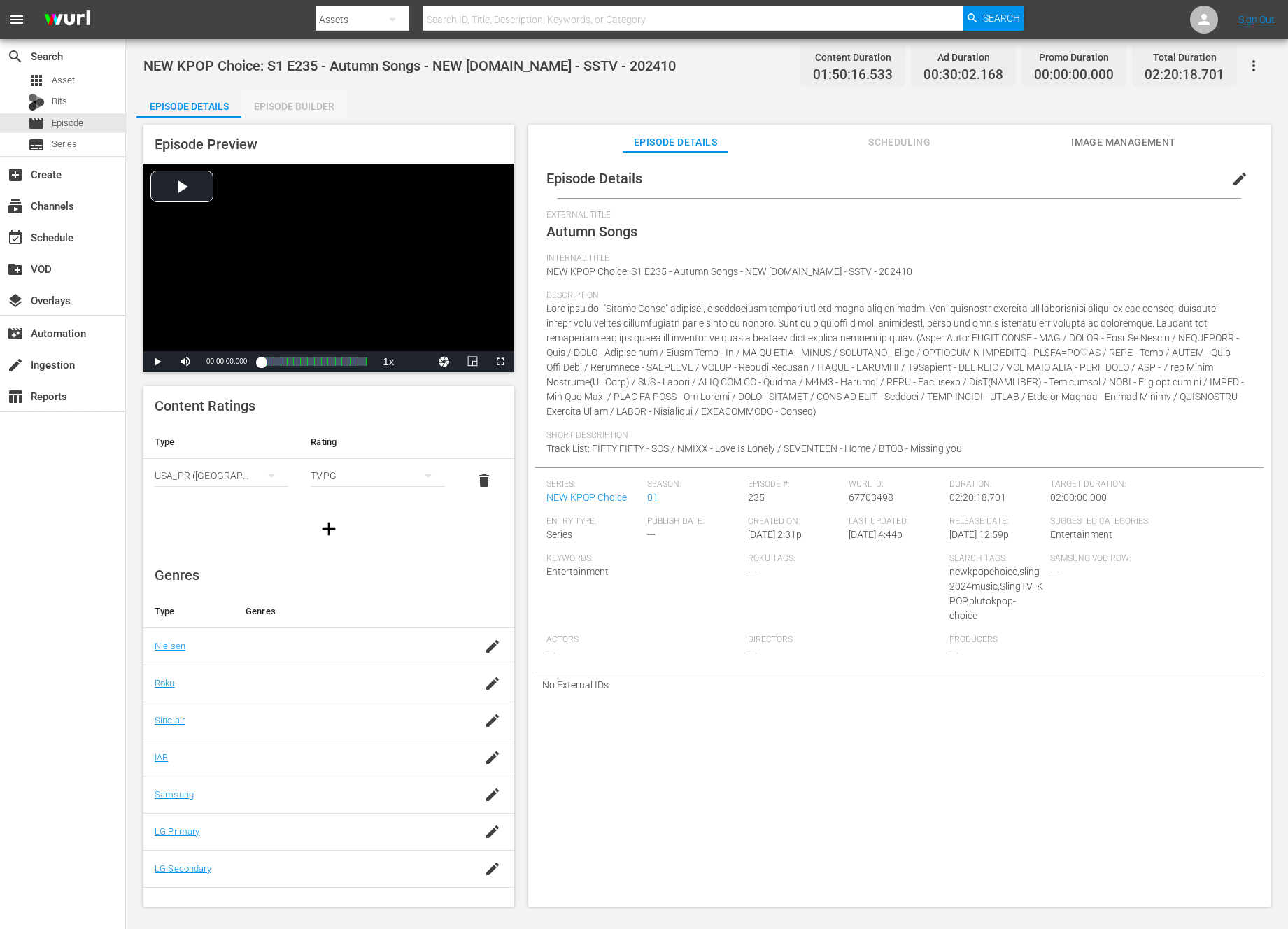
click at [317, 105] on div "Episode Builder" at bounding box center [293, 106] width 105 height 33
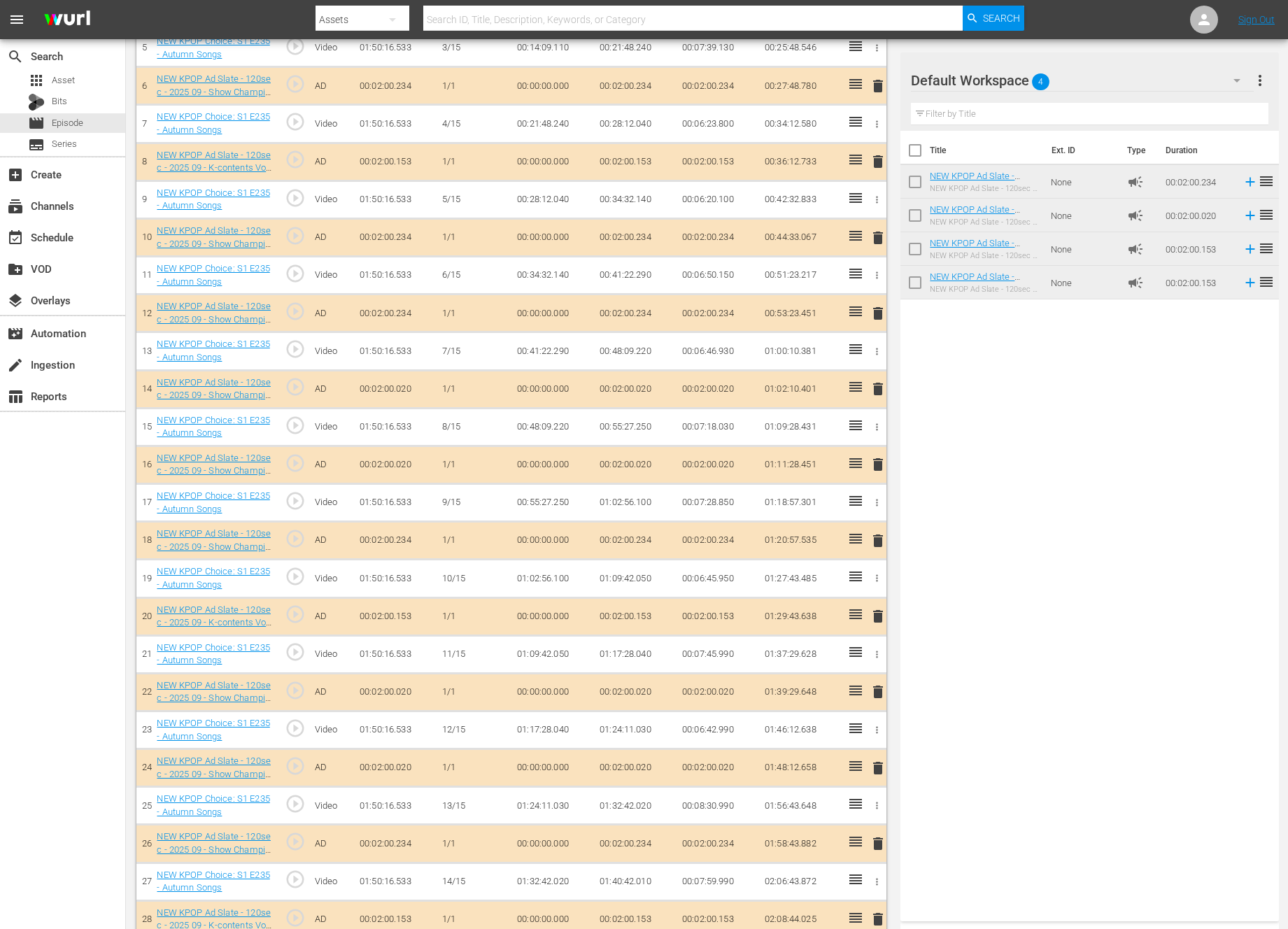
scroll to position [303, 0]
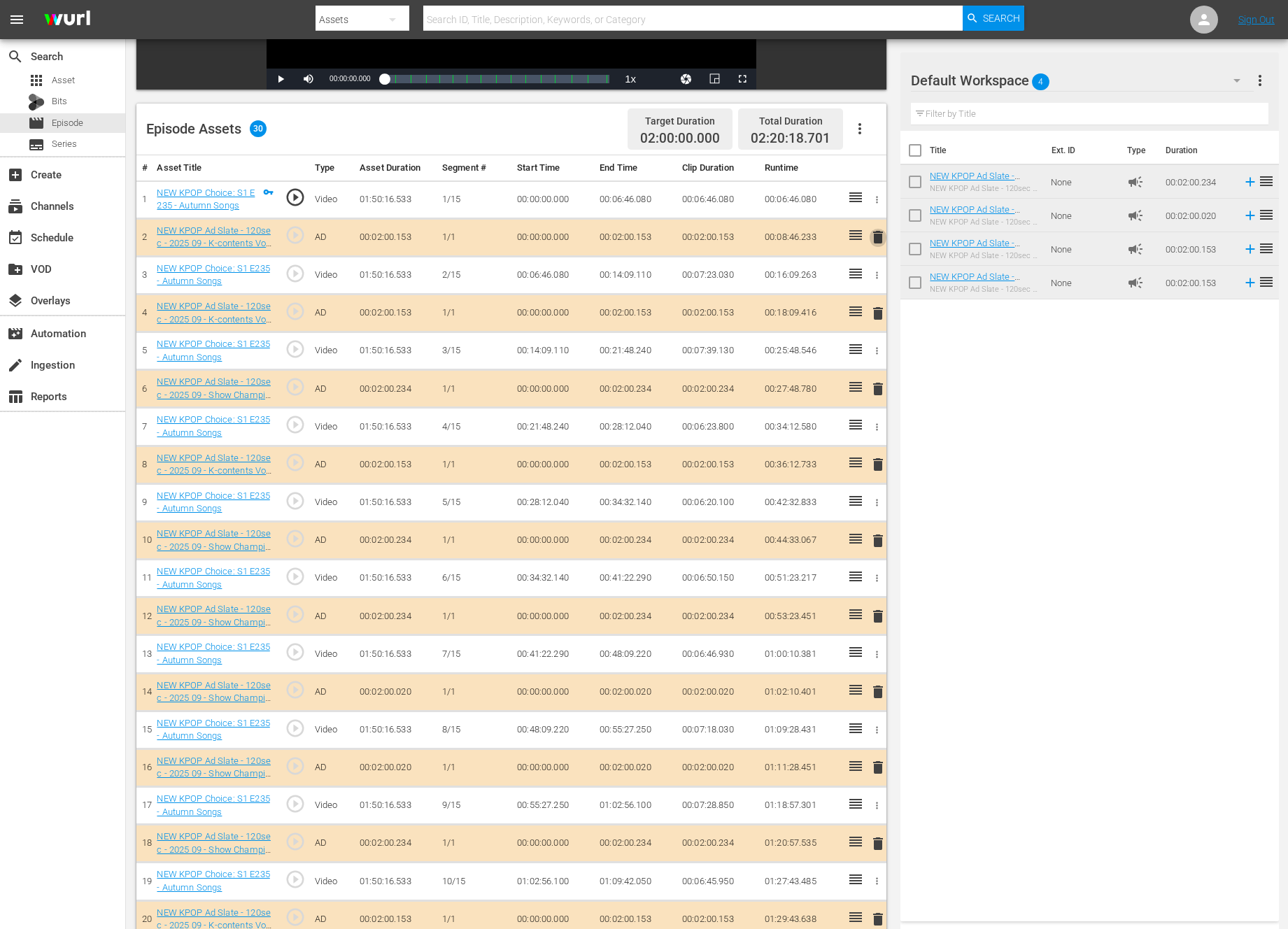
click at [872, 240] on span "delete" at bounding box center [878, 237] width 17 height 17
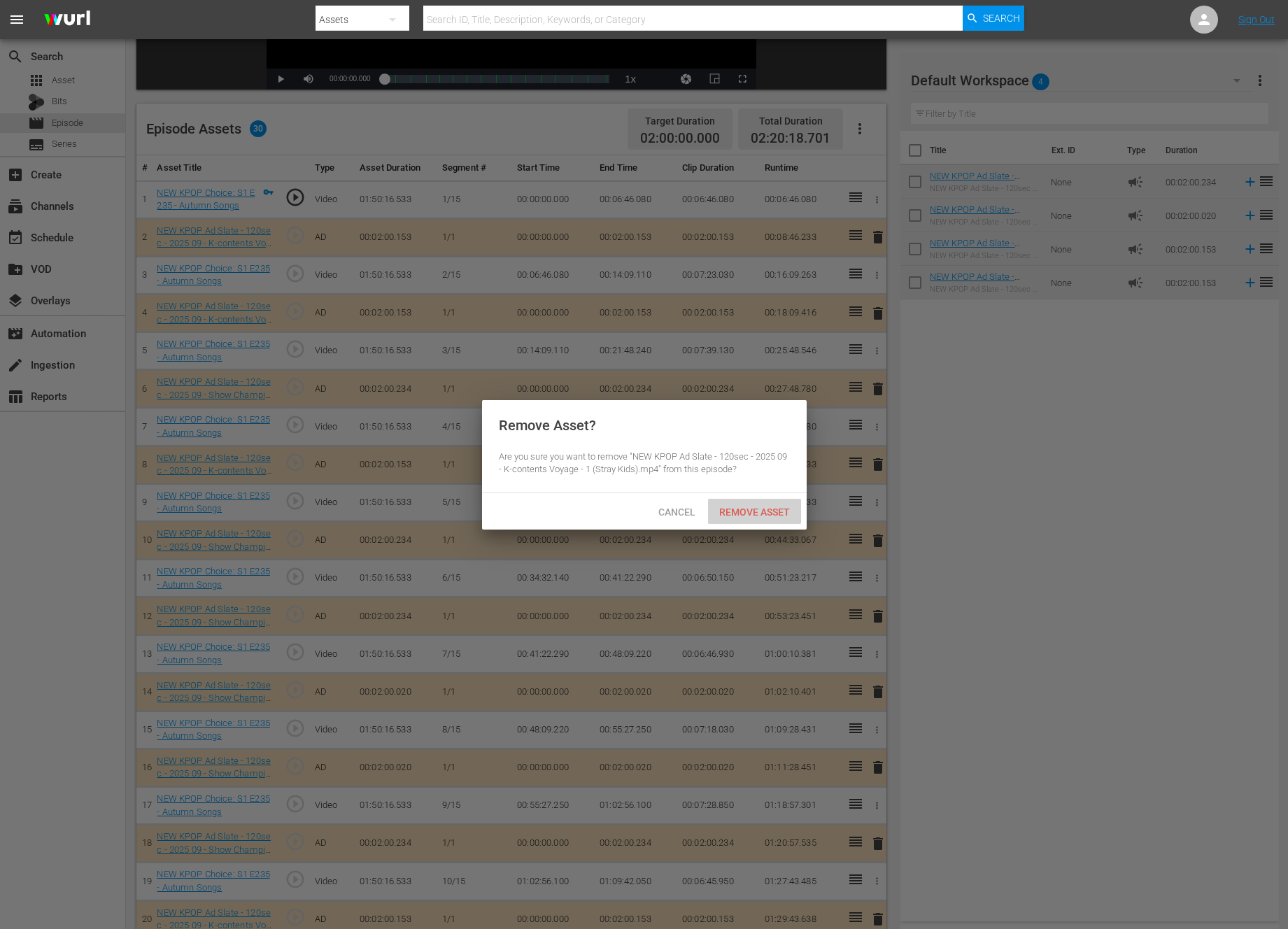
click at [748, 507] on span "Remove Asset" at bounding box center [755, 512] width 93 height 11
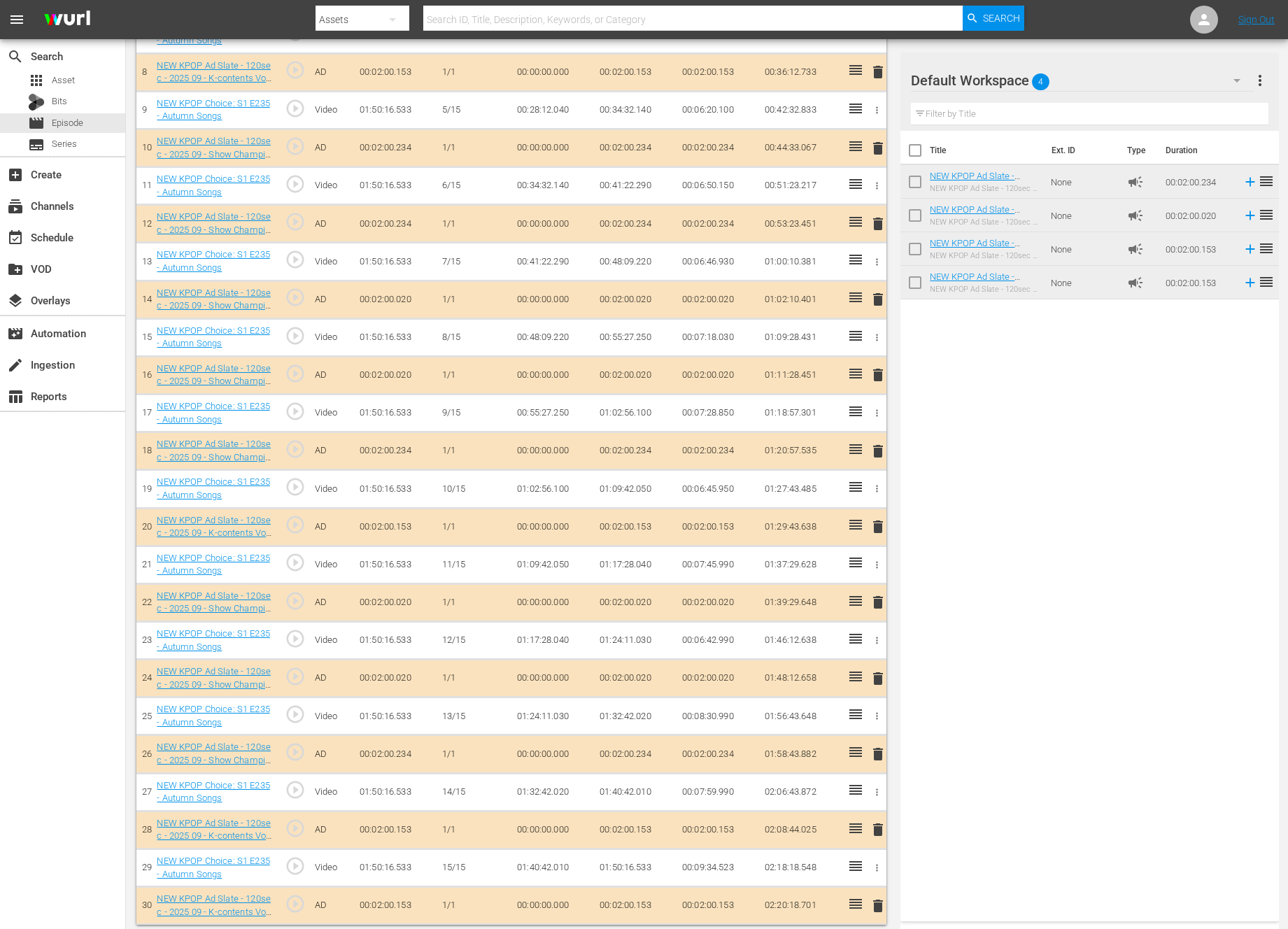
scroll to position [702, 0]
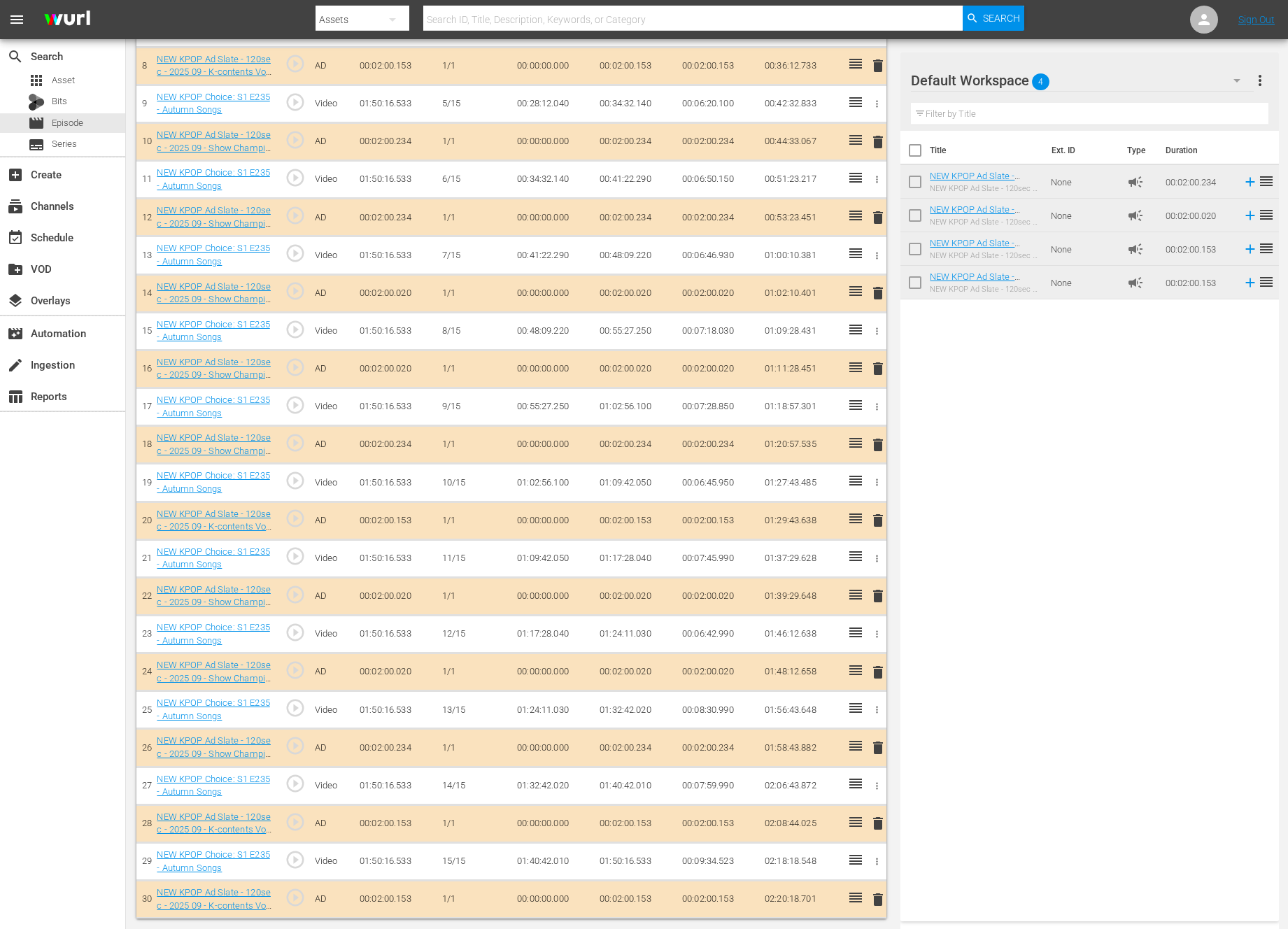
click at [882, 516] on span "delete" at bounding box center [878, 520] width 17 height 17
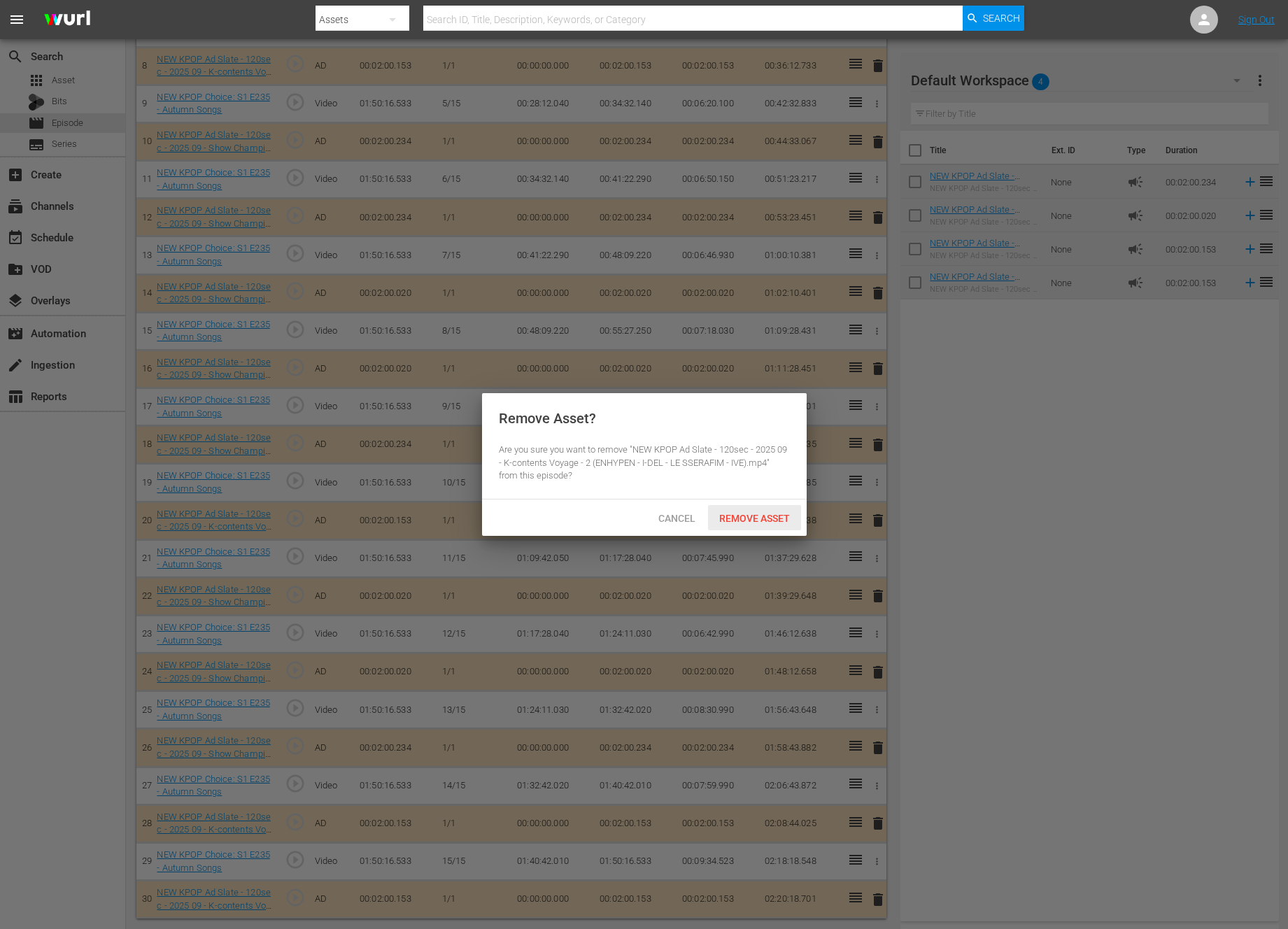
click at [775, 514] on span "Remove Asset" at bounding box center [755, 518] width 93 height 11
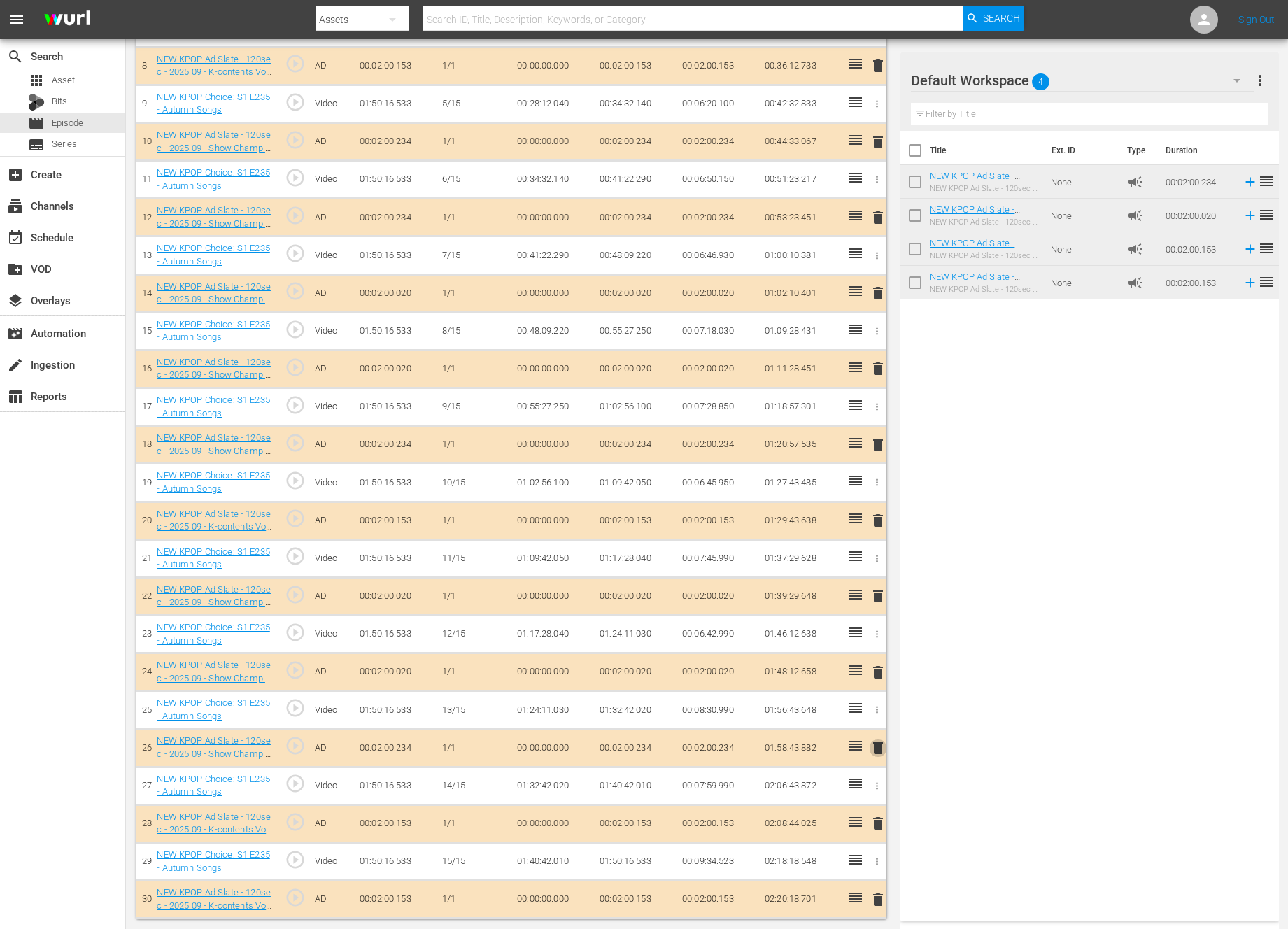
click at [885, 750] on span "delete" at bounding box center [878, 748] width 17 height 17
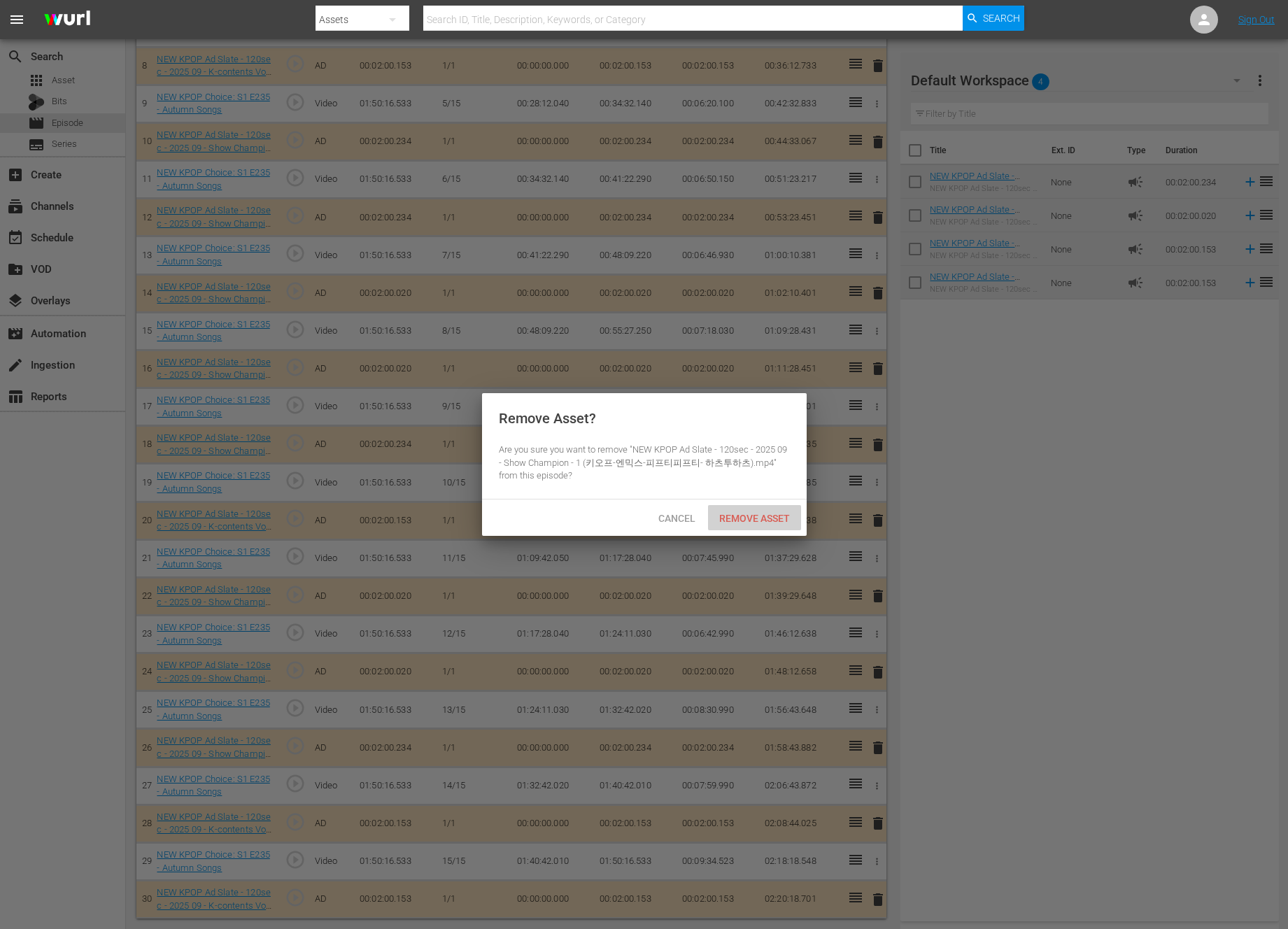
click at [779, 519] on span "Remove Asset" at bounding box center [755, 518] width 93 height 11
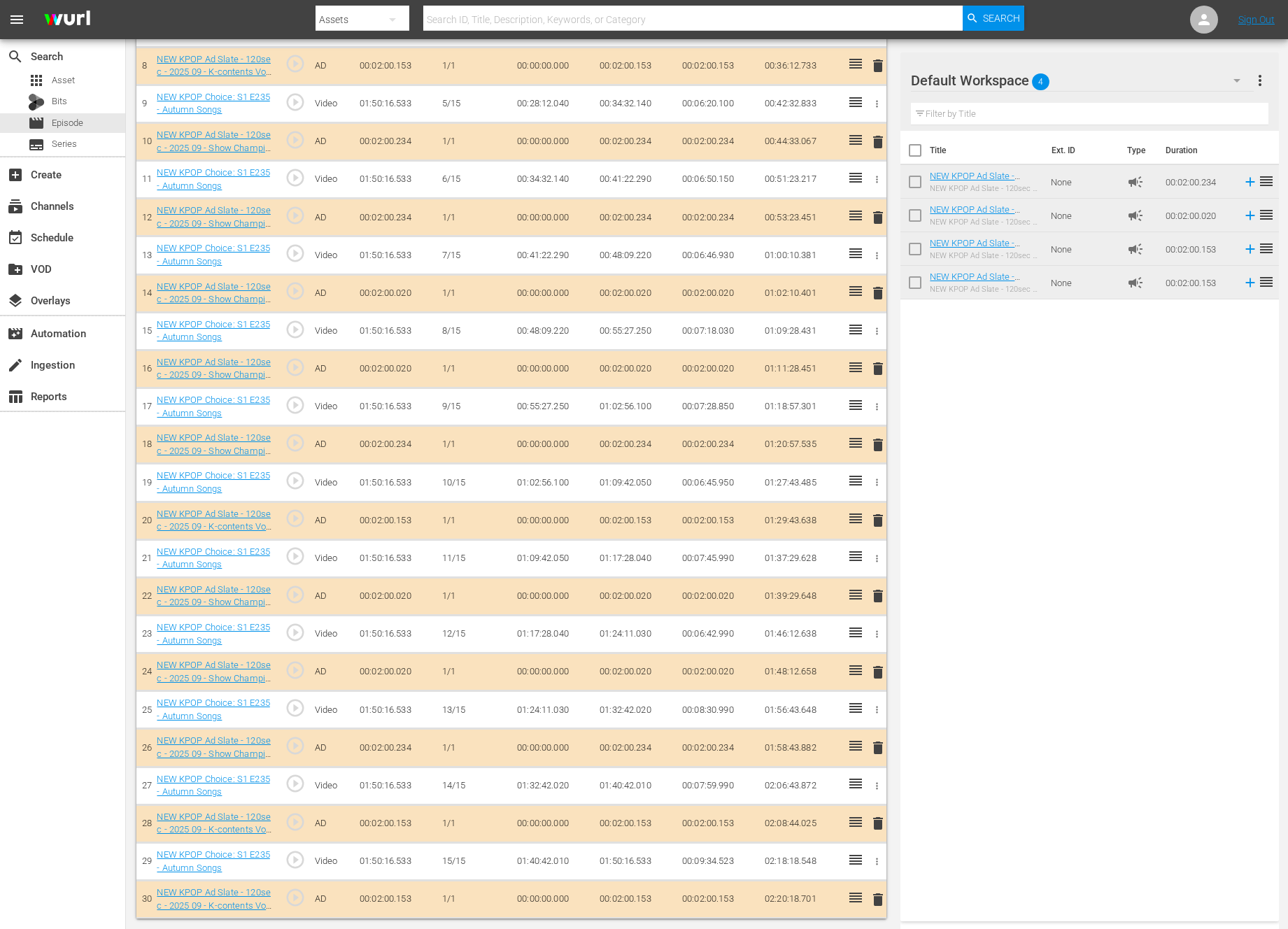
click at [867, 295] on td "delete" at bounding box center [875, 292] width 22 height 37
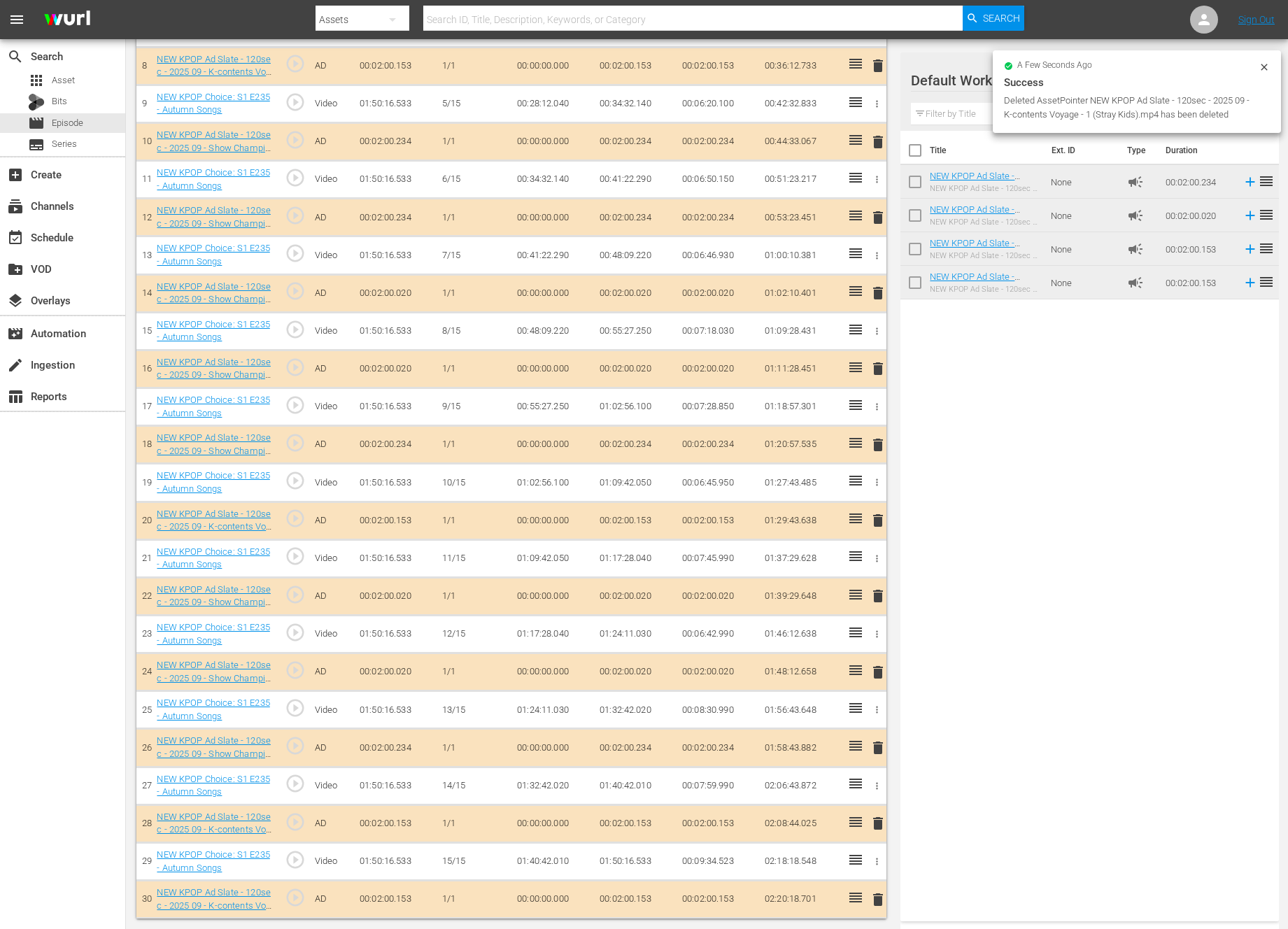
click at [869, 295] on span "delete" at bounding box center [878, 293] width 17 height 17
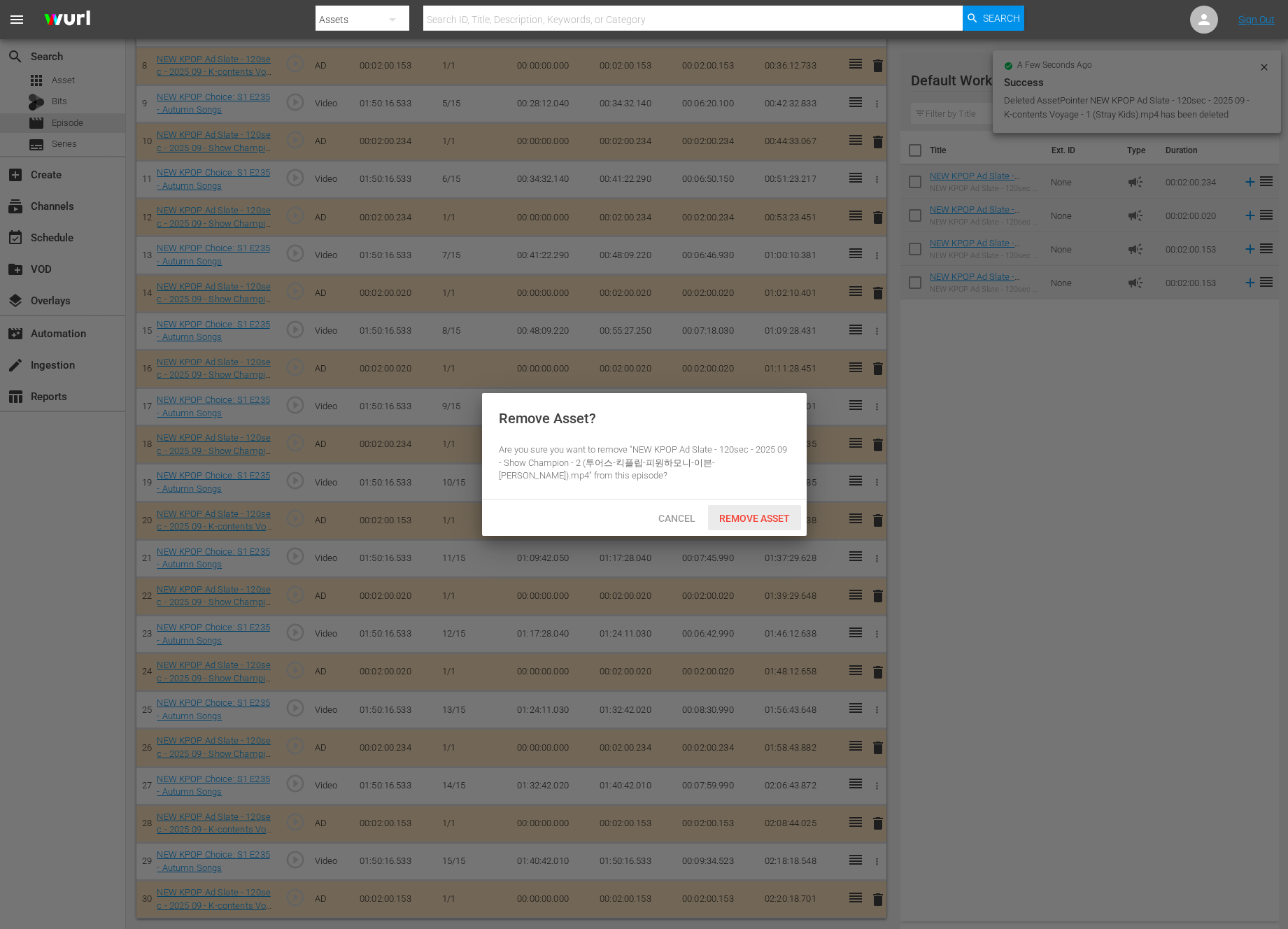
click at [716, 515] on span "Remove Asset" at bounding box center [755, 518] width 93 height 11
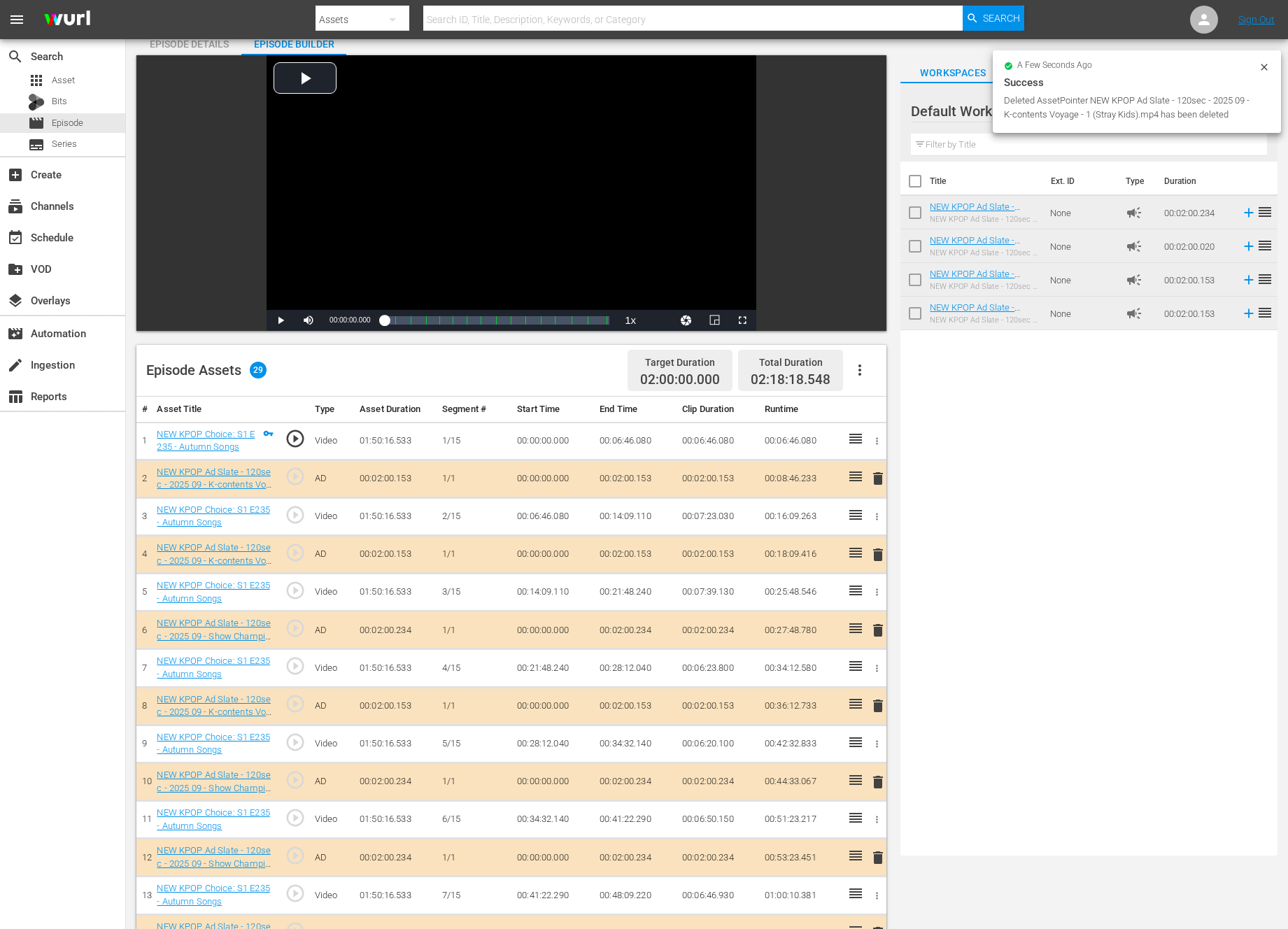
scroll to position [0, 0]
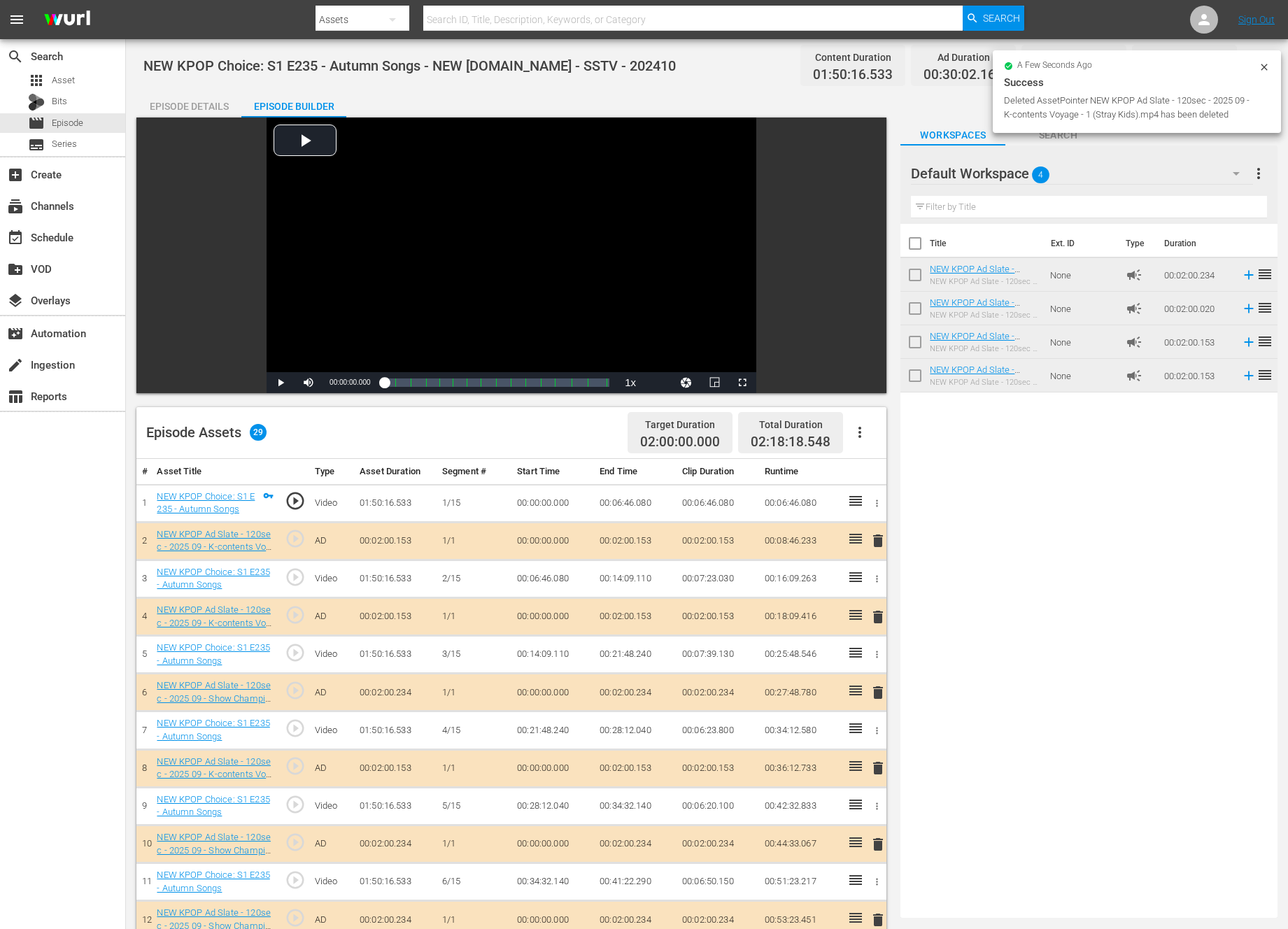
click at [1146, 565] on div "Title Ext. ID Type Duration NEW KPOP Ad Slate - 120sec - 2025 09 - Show Champio…" at bounding box center [1089, 568] width 377 height 688
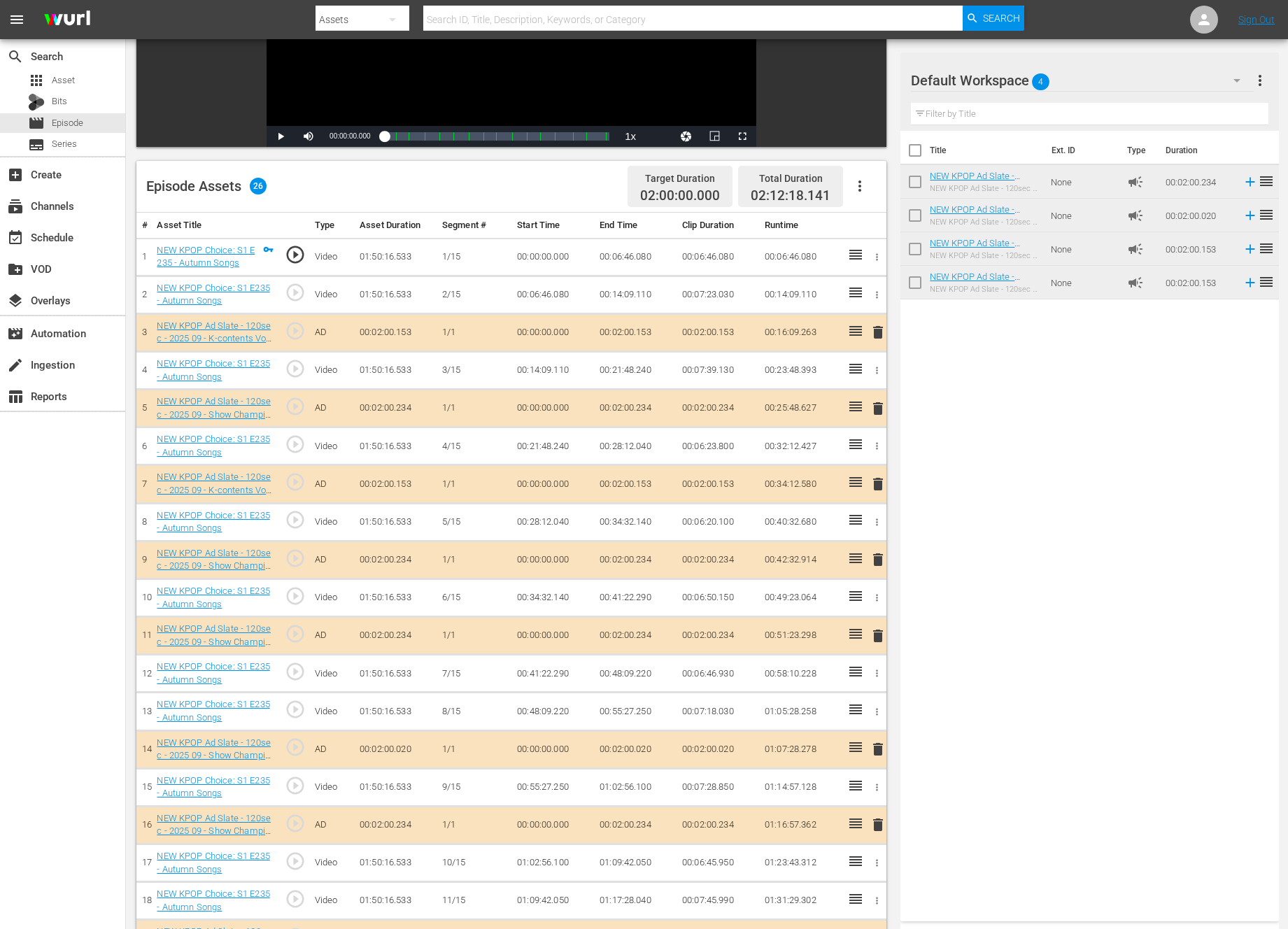
scroll to position [234, 0]
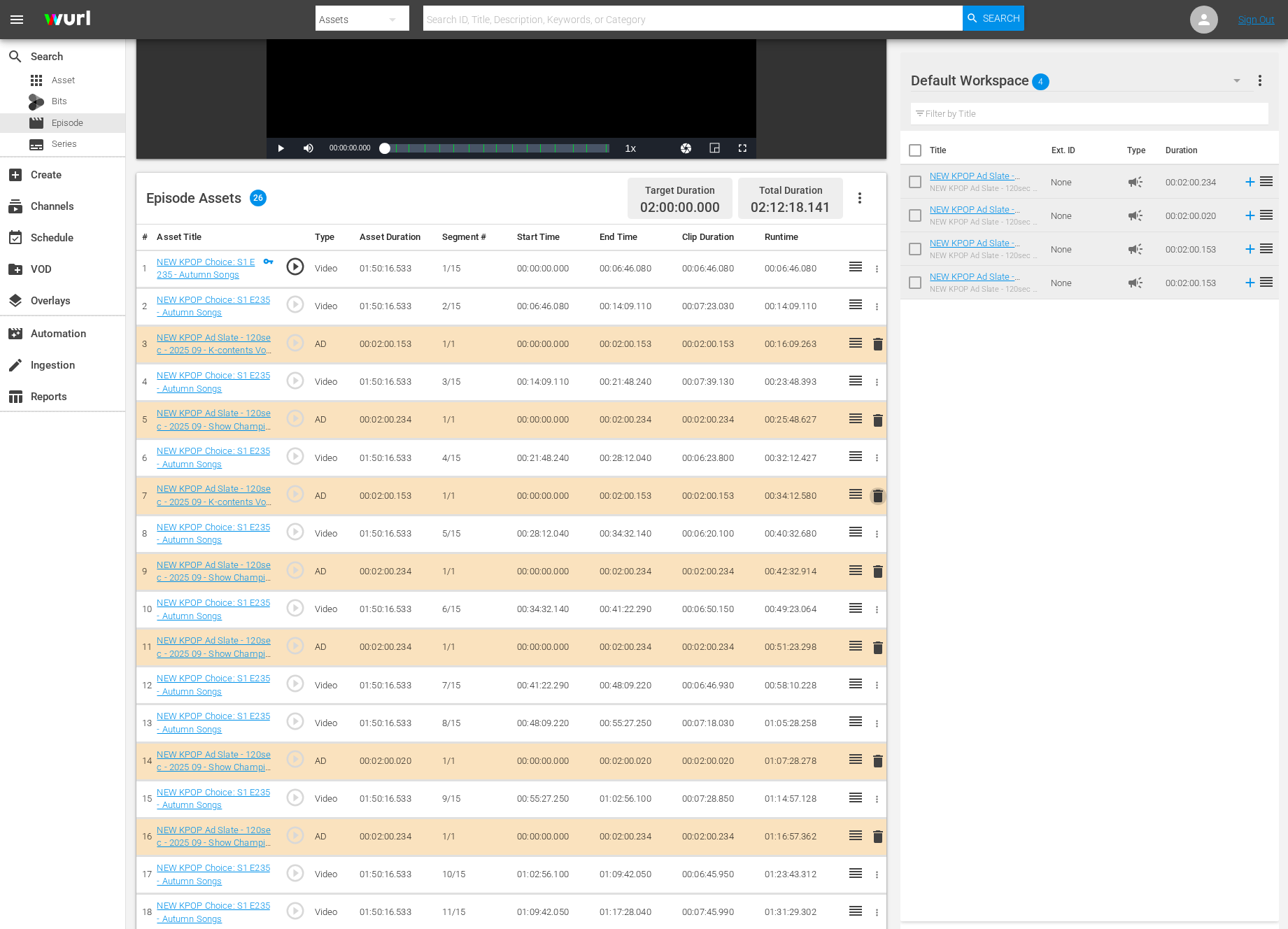
click at [881, 501] on span "delete" at bounding box center [878, 496] width 17 height 17
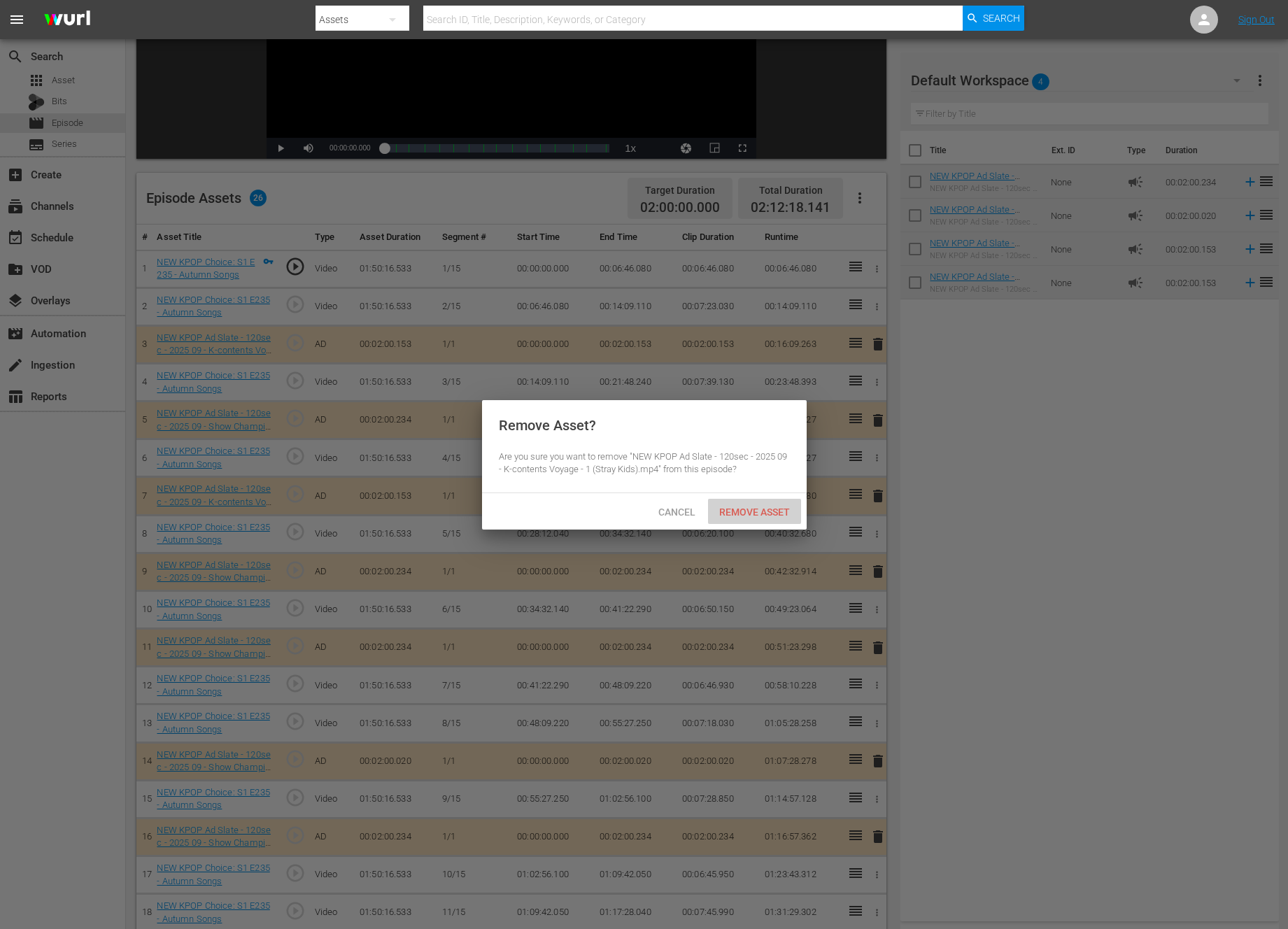
click at [743, 502] on div "Remove Asset" at bounding box center [755, 511] width 93 height 26
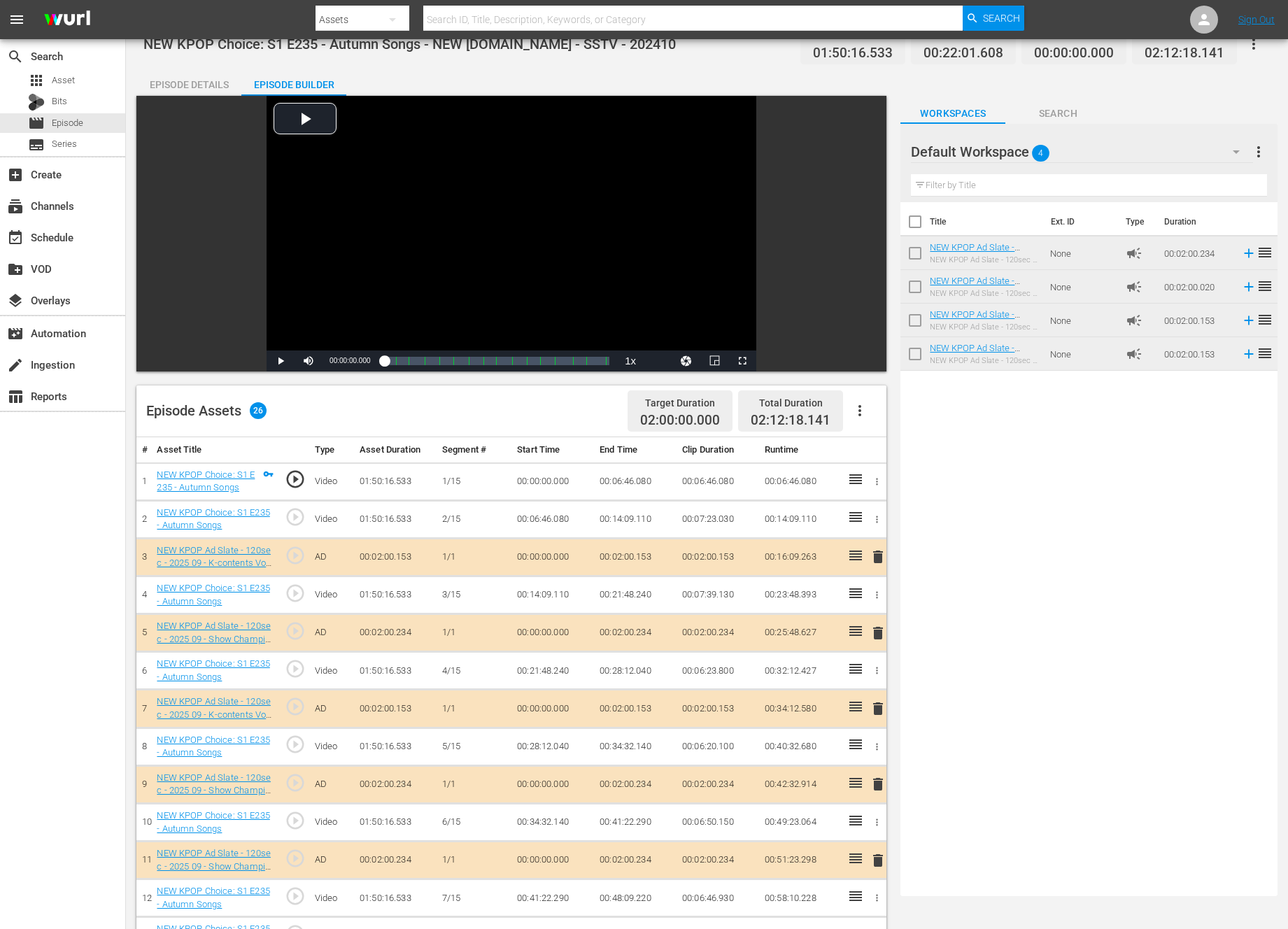
scroll to position [0, 0]
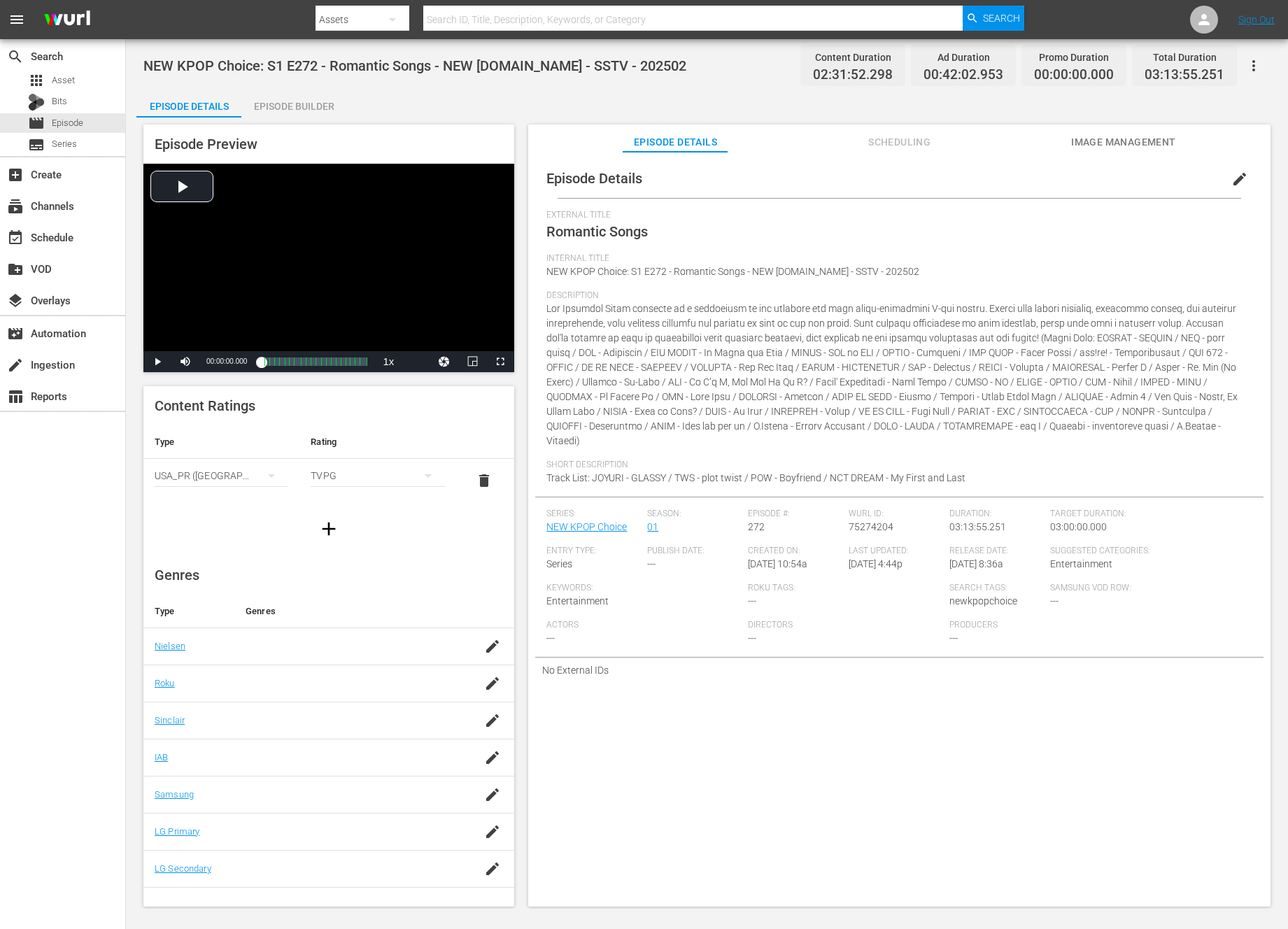
click at [356, 108] on div "Episode Details Episode Builder Episode Preview Video Player is loading. Play V…" at bounding box center [706, 504] width 1141 height 828
click at [317, 106] on div "Episode Builder" at bounding box center [293, 106] width 105 height 33
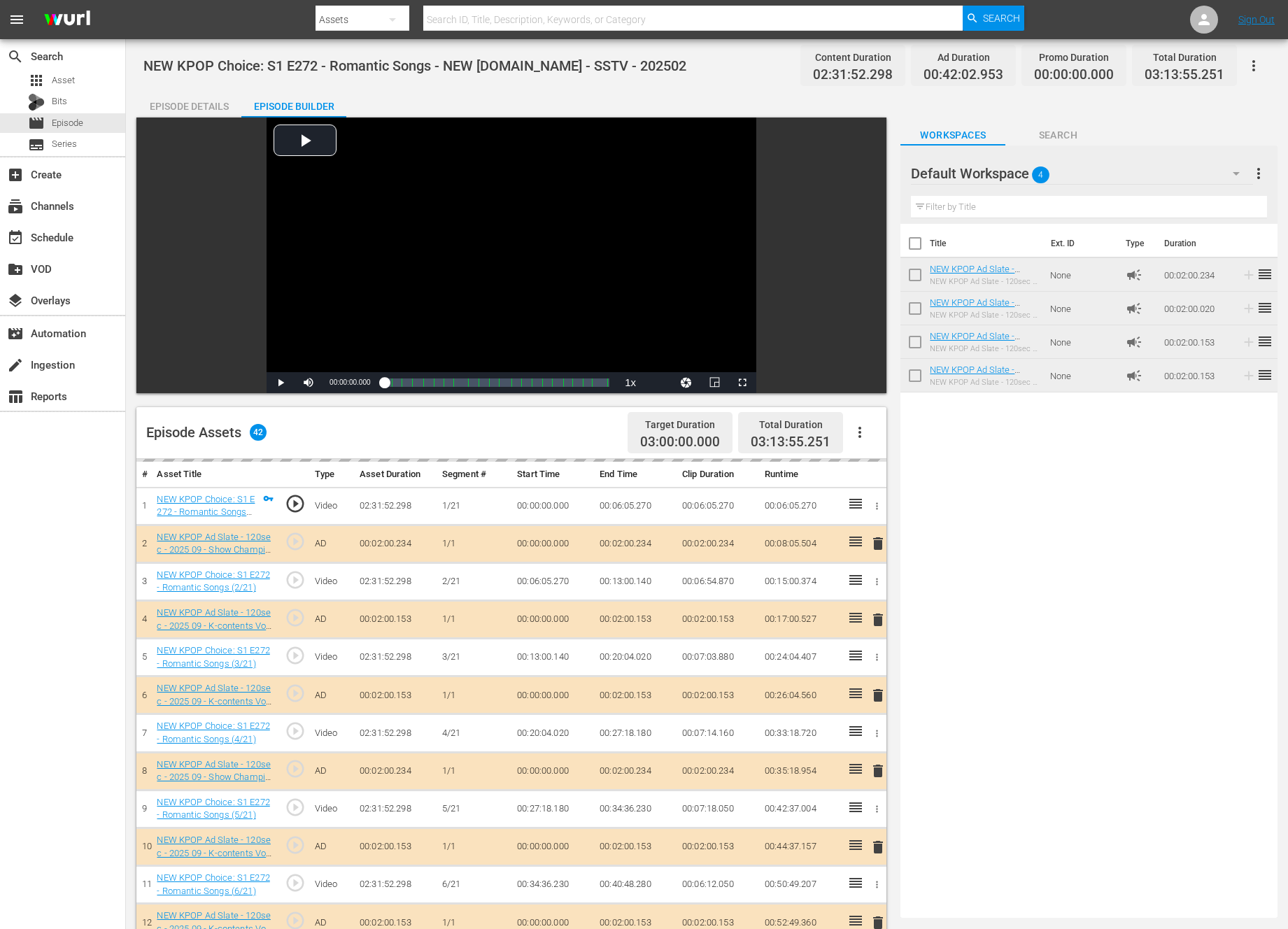
scroll to position [275, 0]
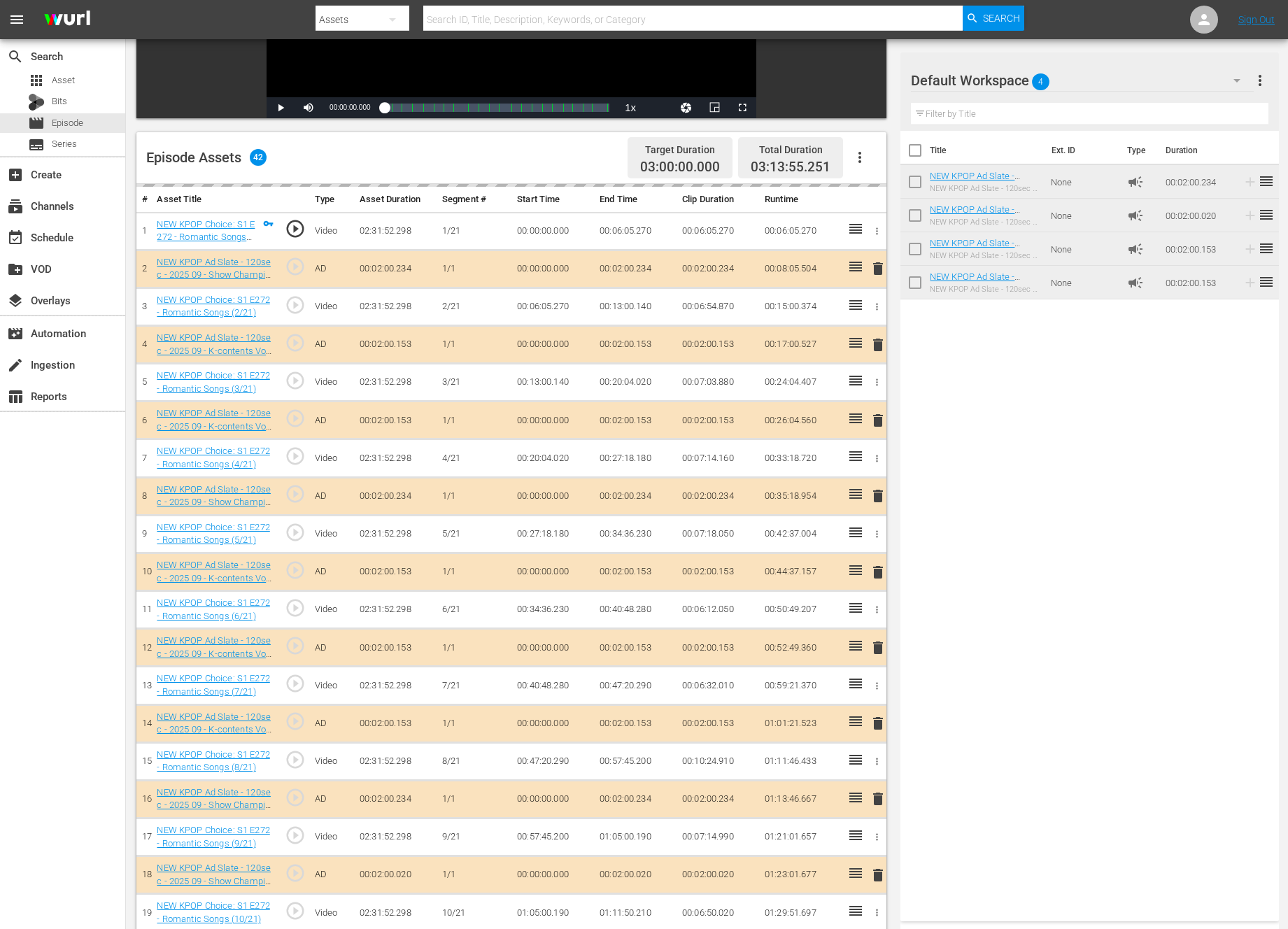
click at [884, 281] on td "delete" at bounding box center [875, 268] width 22 height 37
click at [878, 274] on div "delete" at bounding box center [874, 268] width 11 height 20
click at [878, 272] on div "delete" at bounding box center [874, 268] width 11 height 20
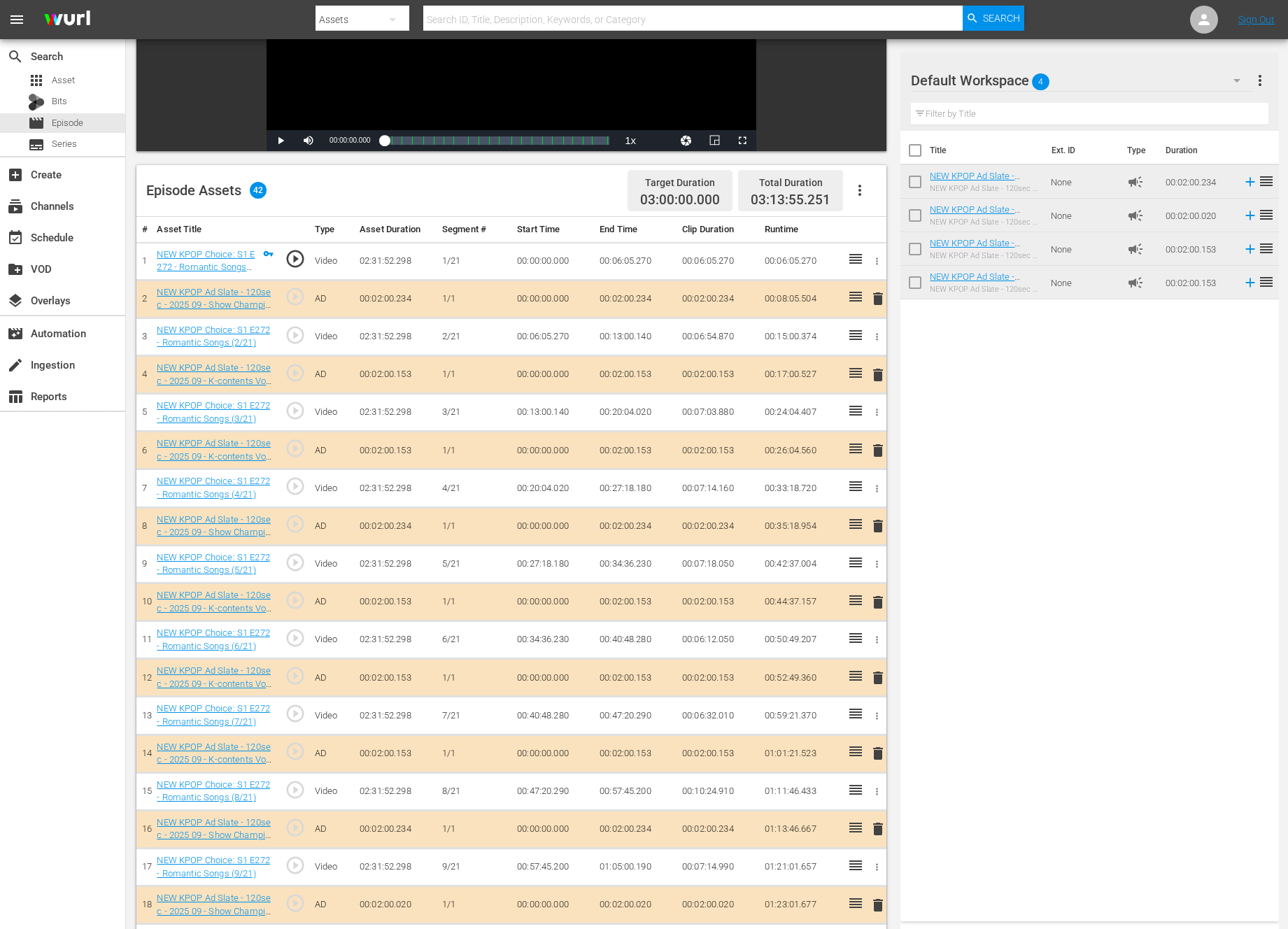
scroll to position [0, 0]
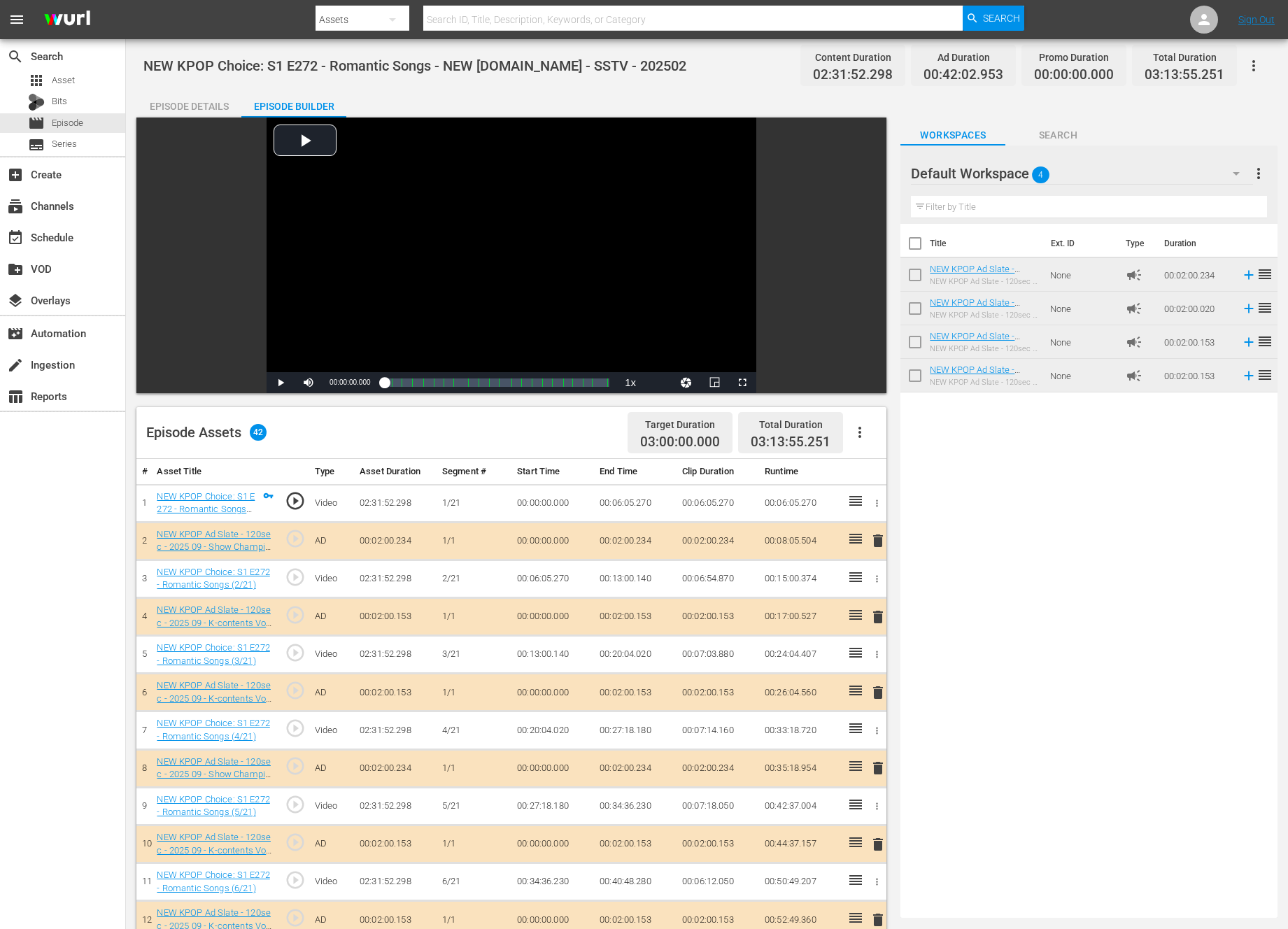
click at [876, 540] on span "delete" at bounding box center [878, 541] width 17 height 17
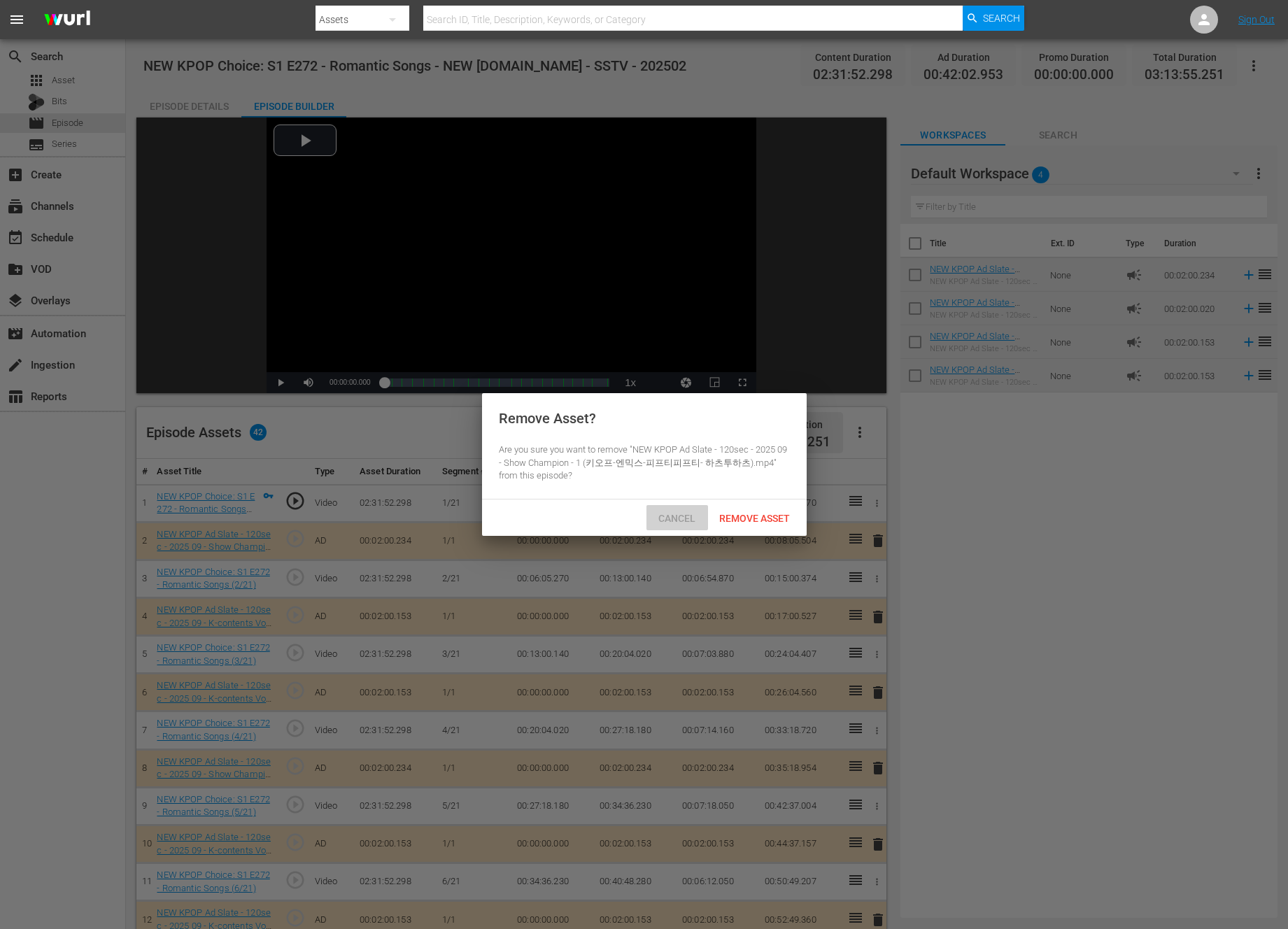
click at [664, 518] on span "Cancel" at bounding box center [677, 518] width 60 height 11
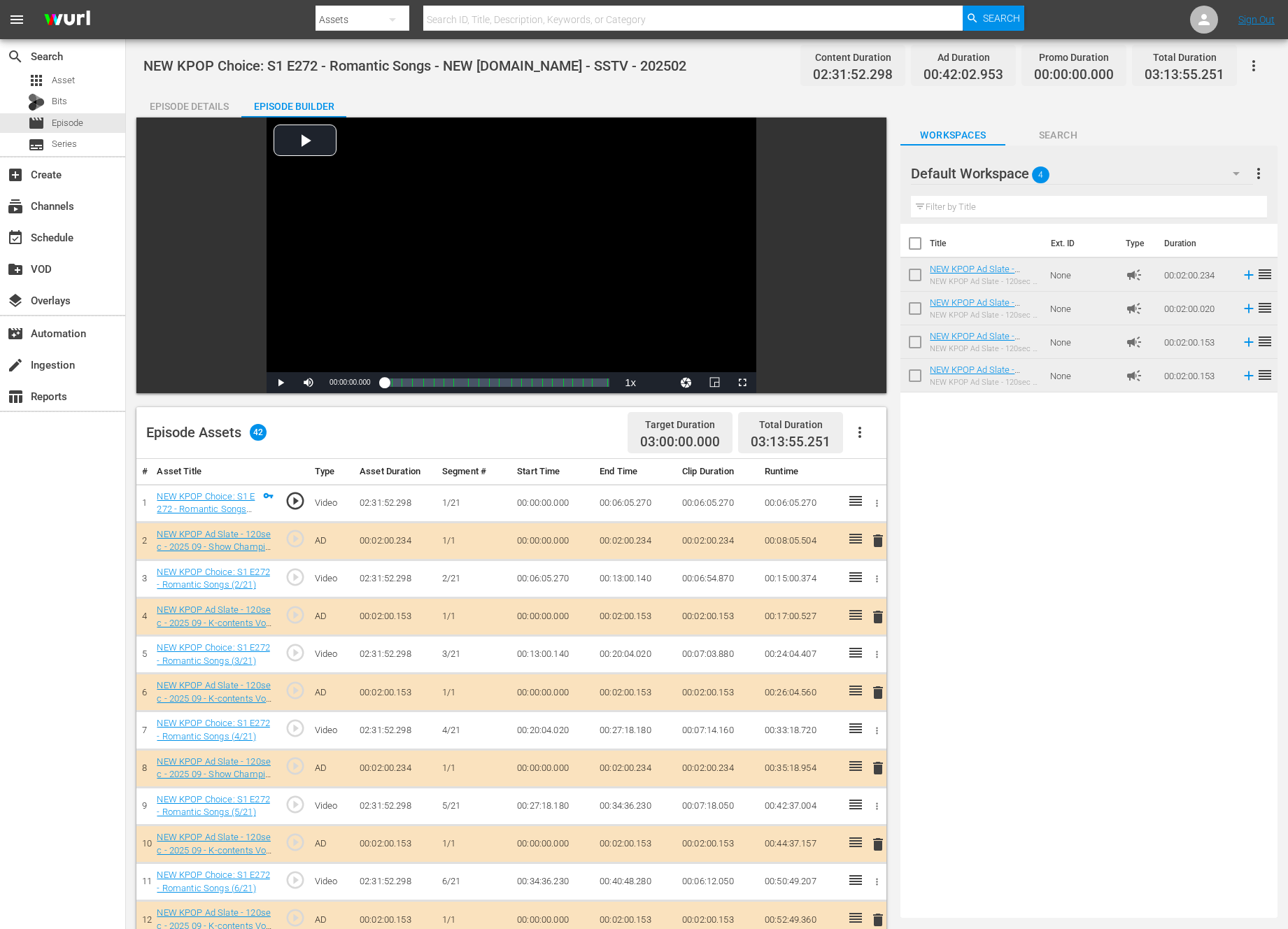
click at [873, 765] on span "delete" at bounding box center [878, 768] width 17 height 17
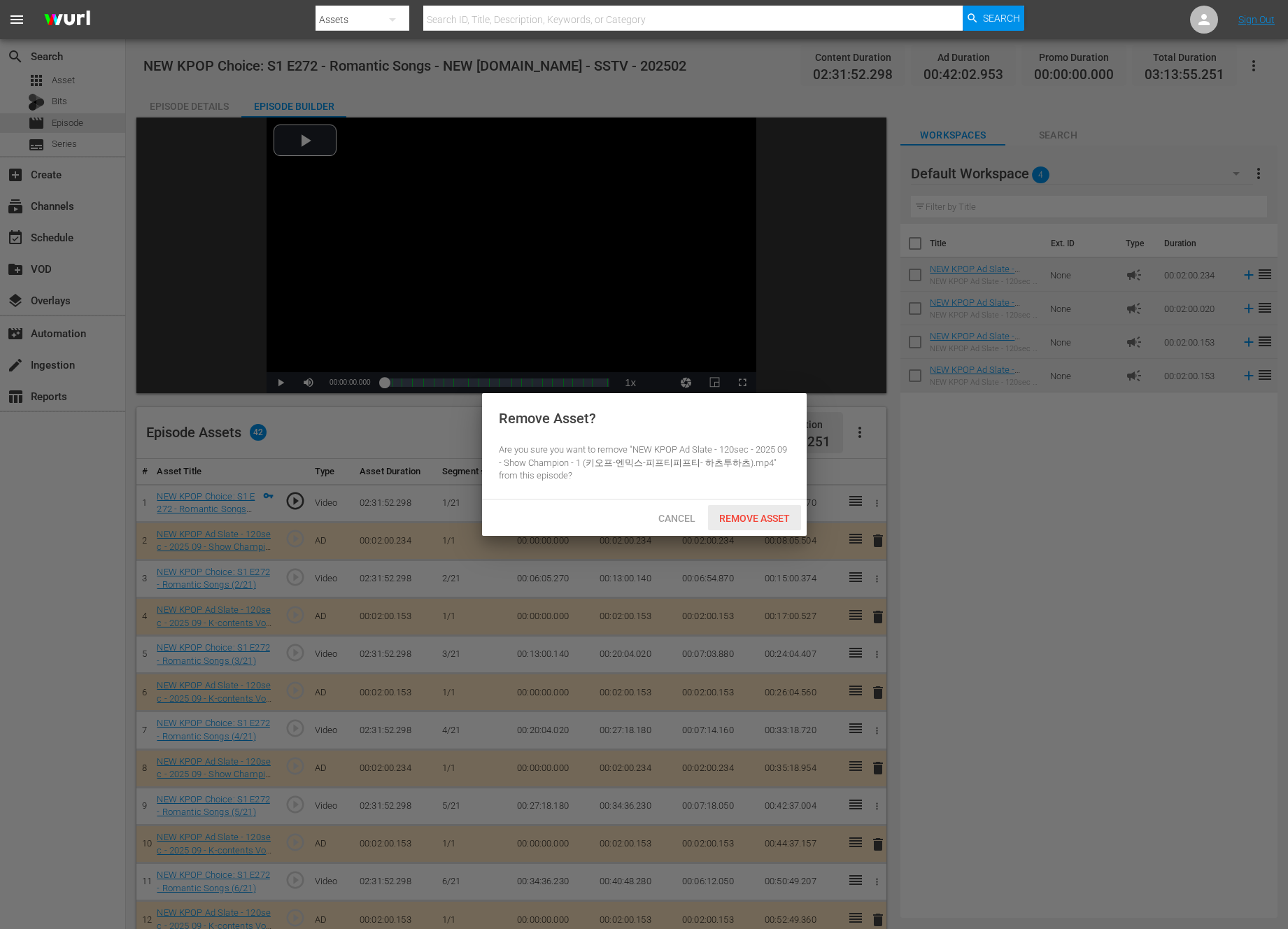
click at [722, 506] on div "Remove Asset" at bounding box center [755, 518] width 93 height 26
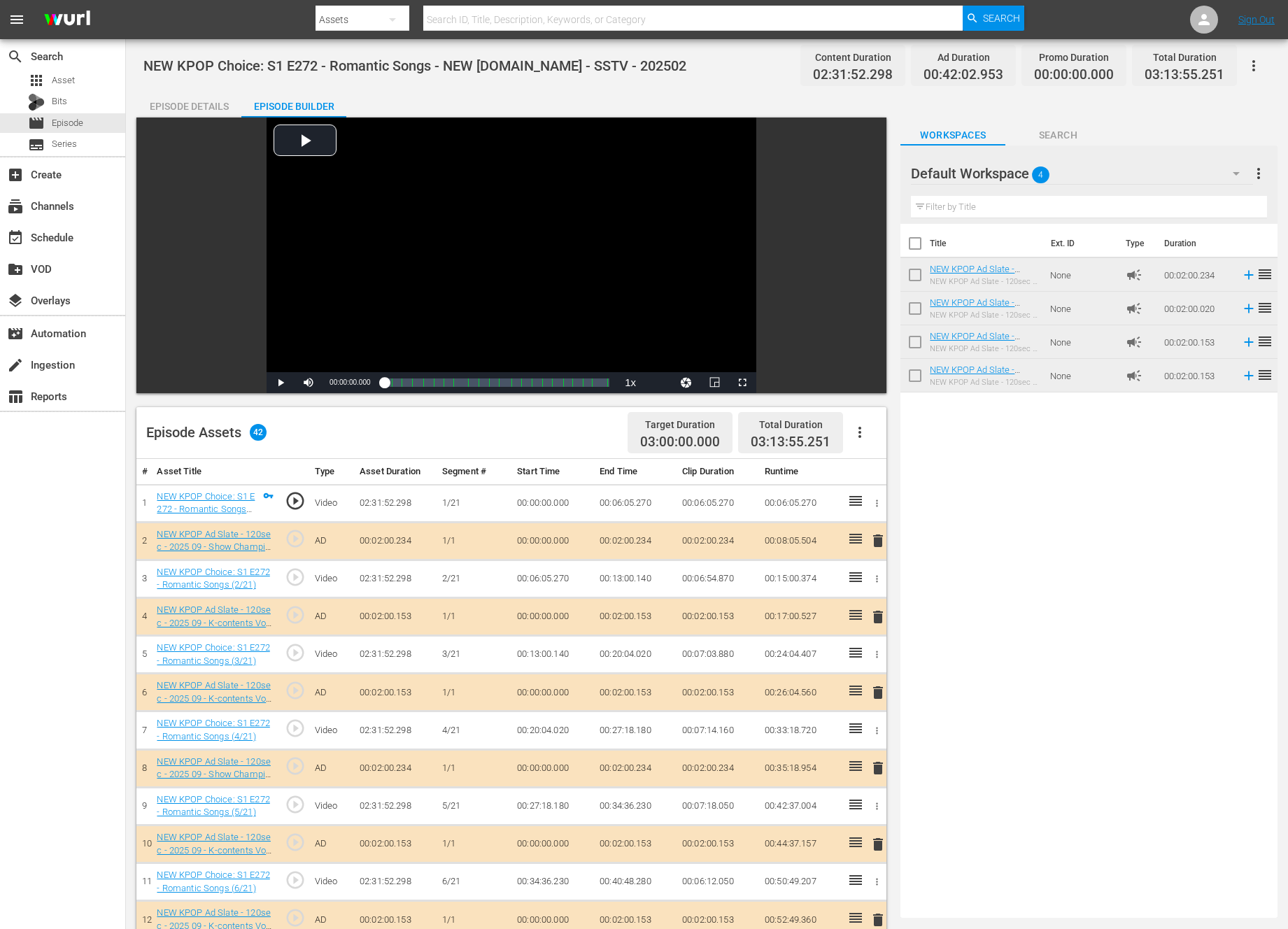
click at [882, 618] on span "delete" at bounding box center [878, 617] width 17 height 17
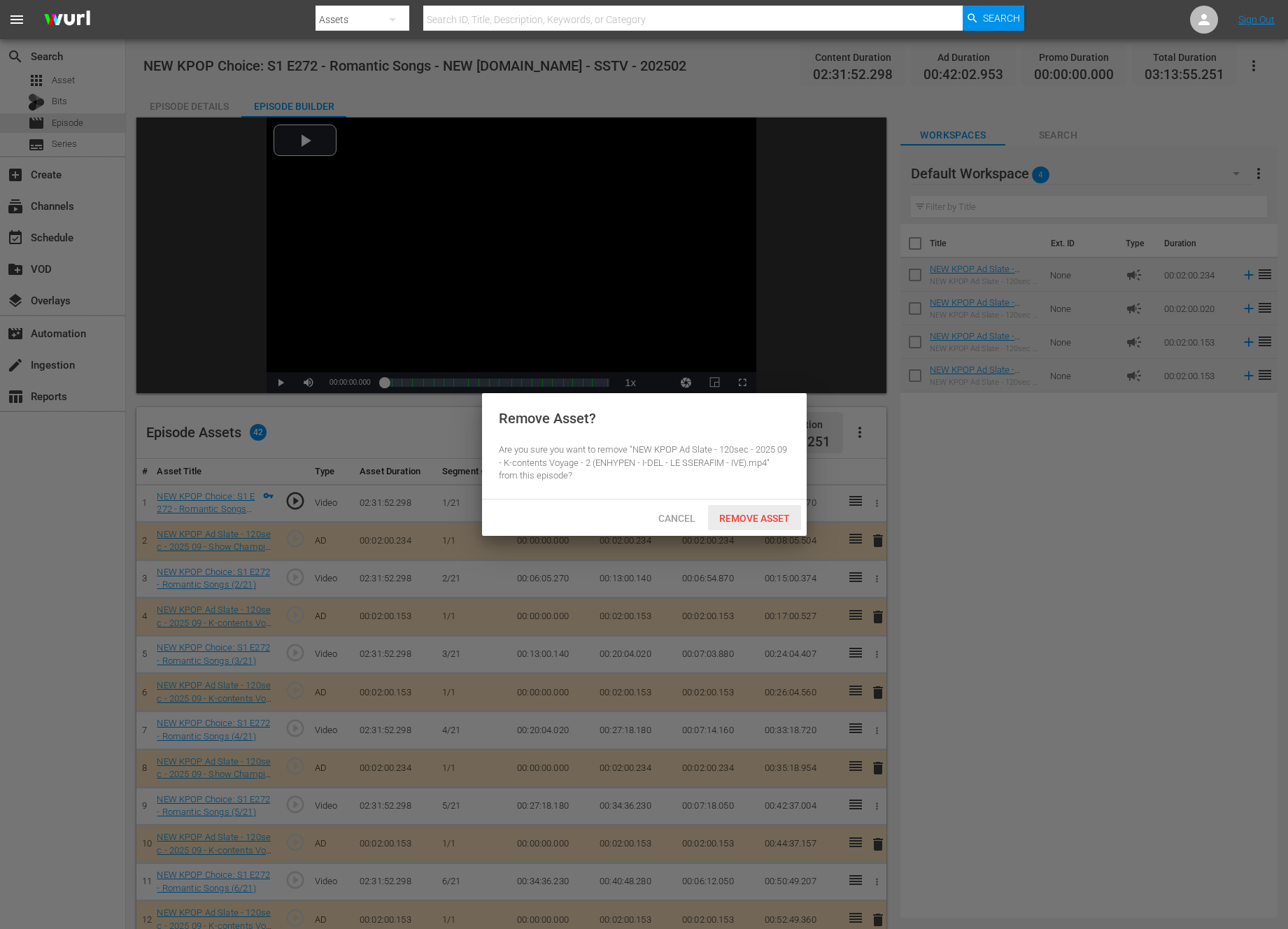
click at [741, 517] on span "Remove Asset" at bounding box center [755, 518] width 93 height 11
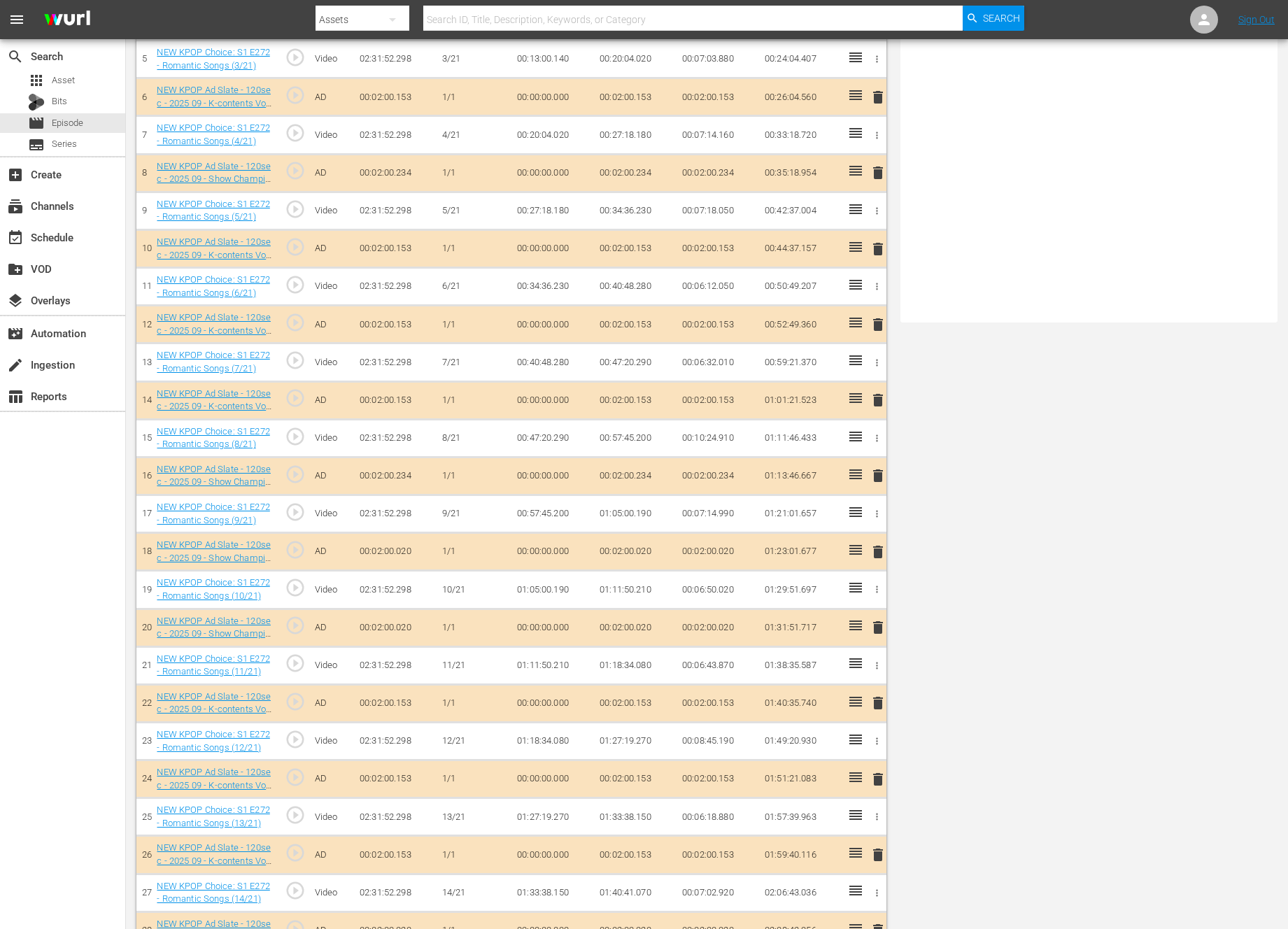
scroll to position [1158, 0]
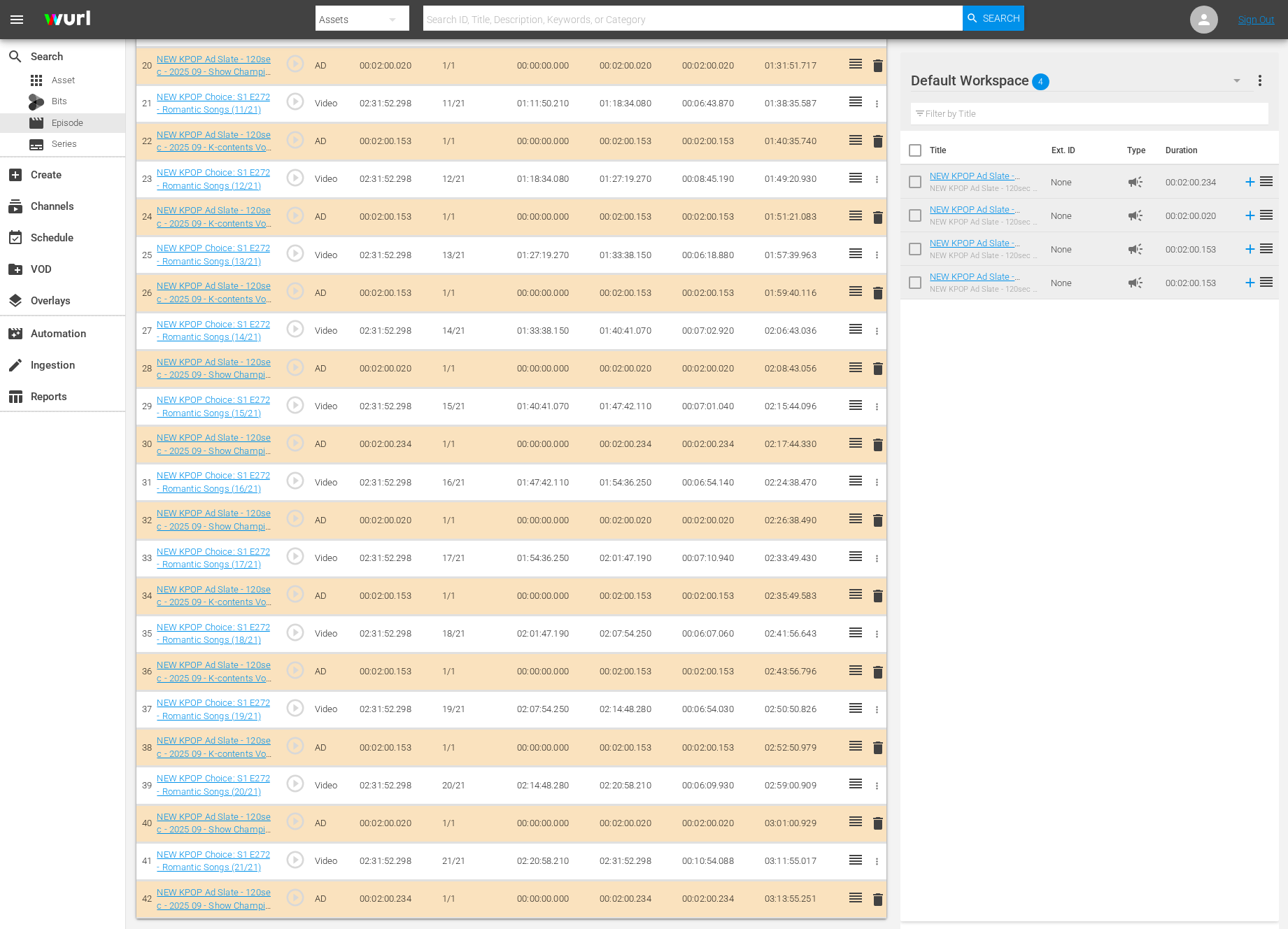
click at [882, 592] on span "delete" at bounding box center [878, 596] width 17 height 17
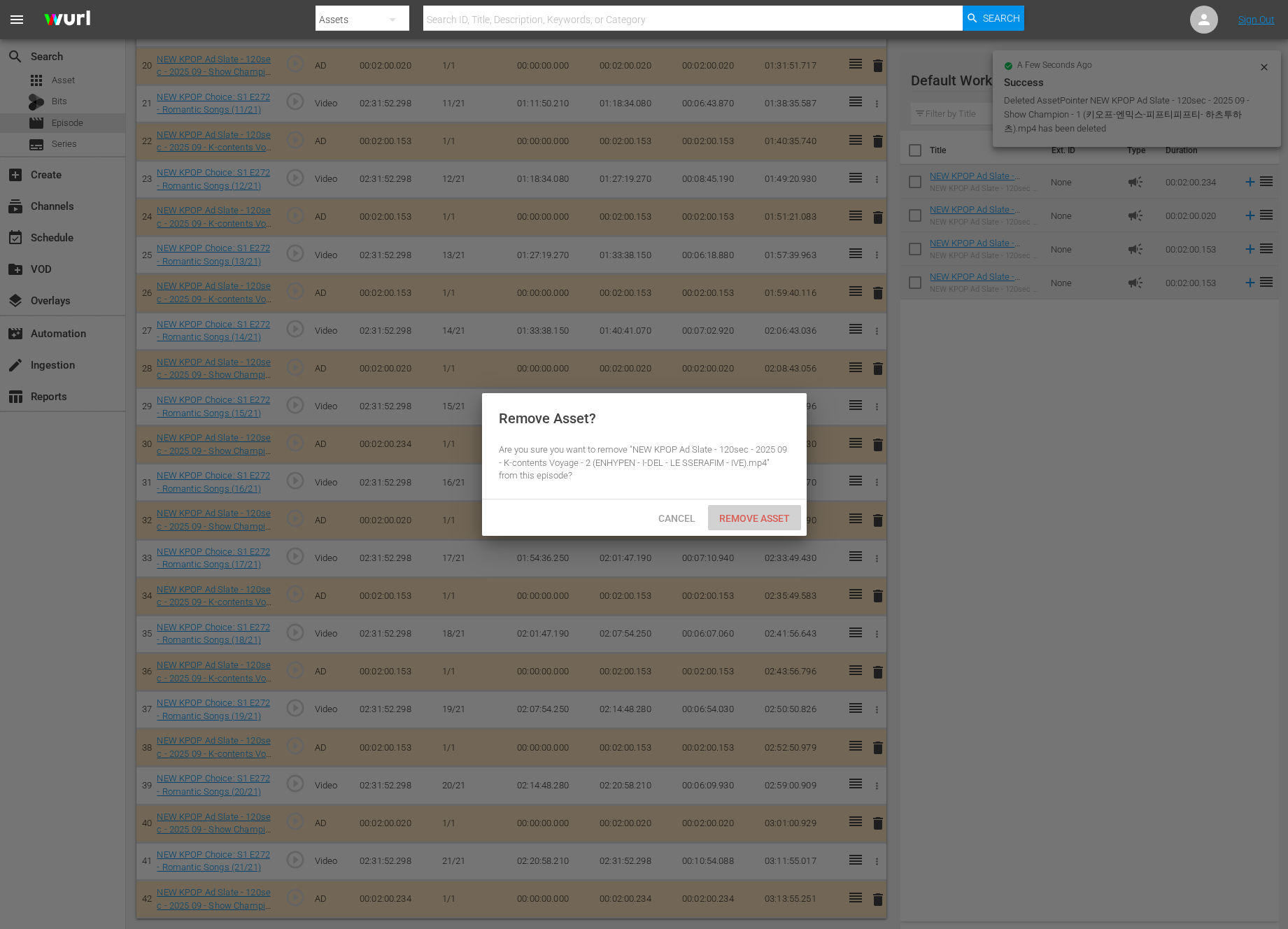
click at [758, 515] on span "Remove Asset" at bounding box center [755, 518] width 93 height 11
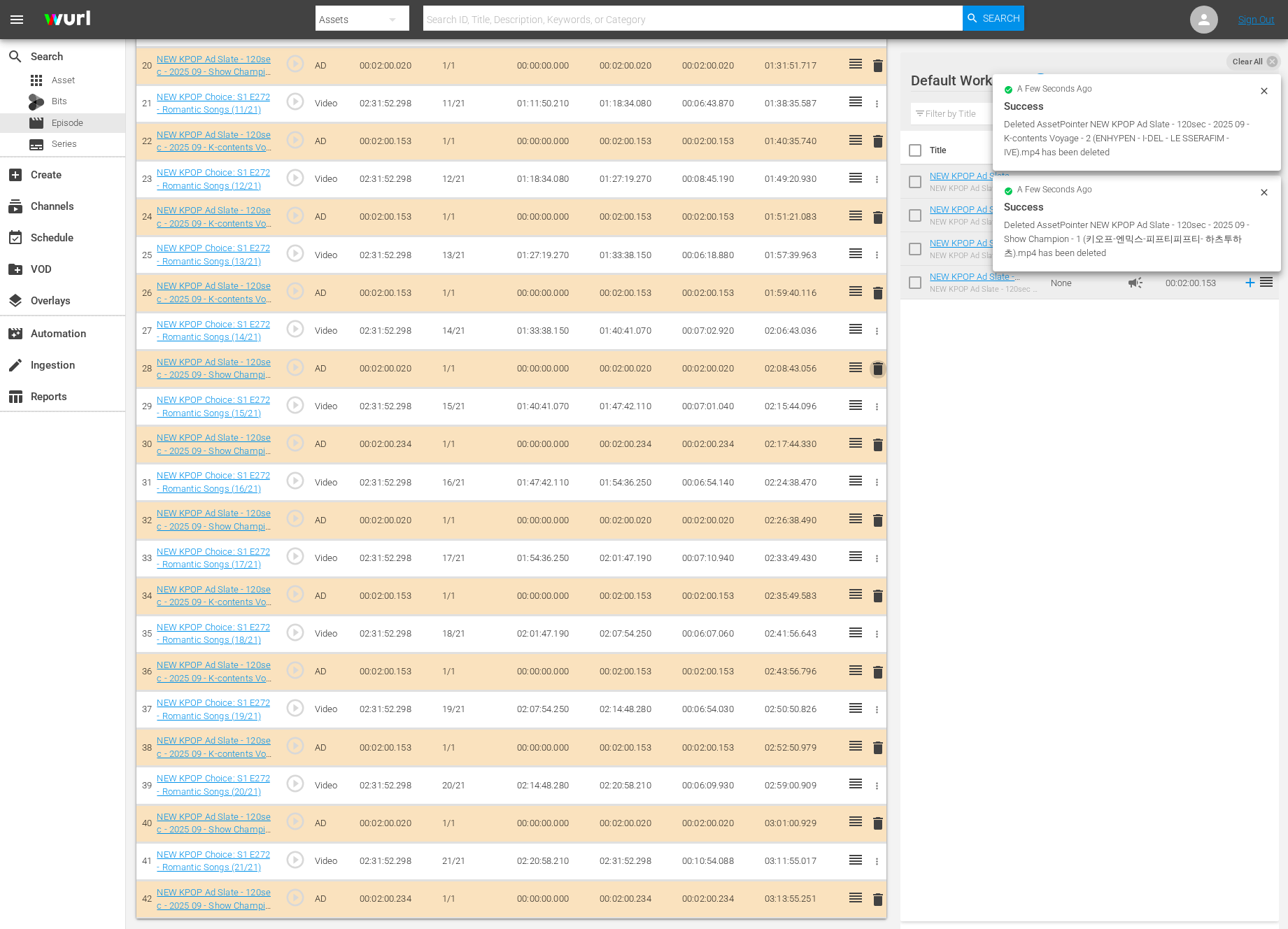
click at [886, 366] on span "delete" at bounding box center [878, 369] width 17 height 17
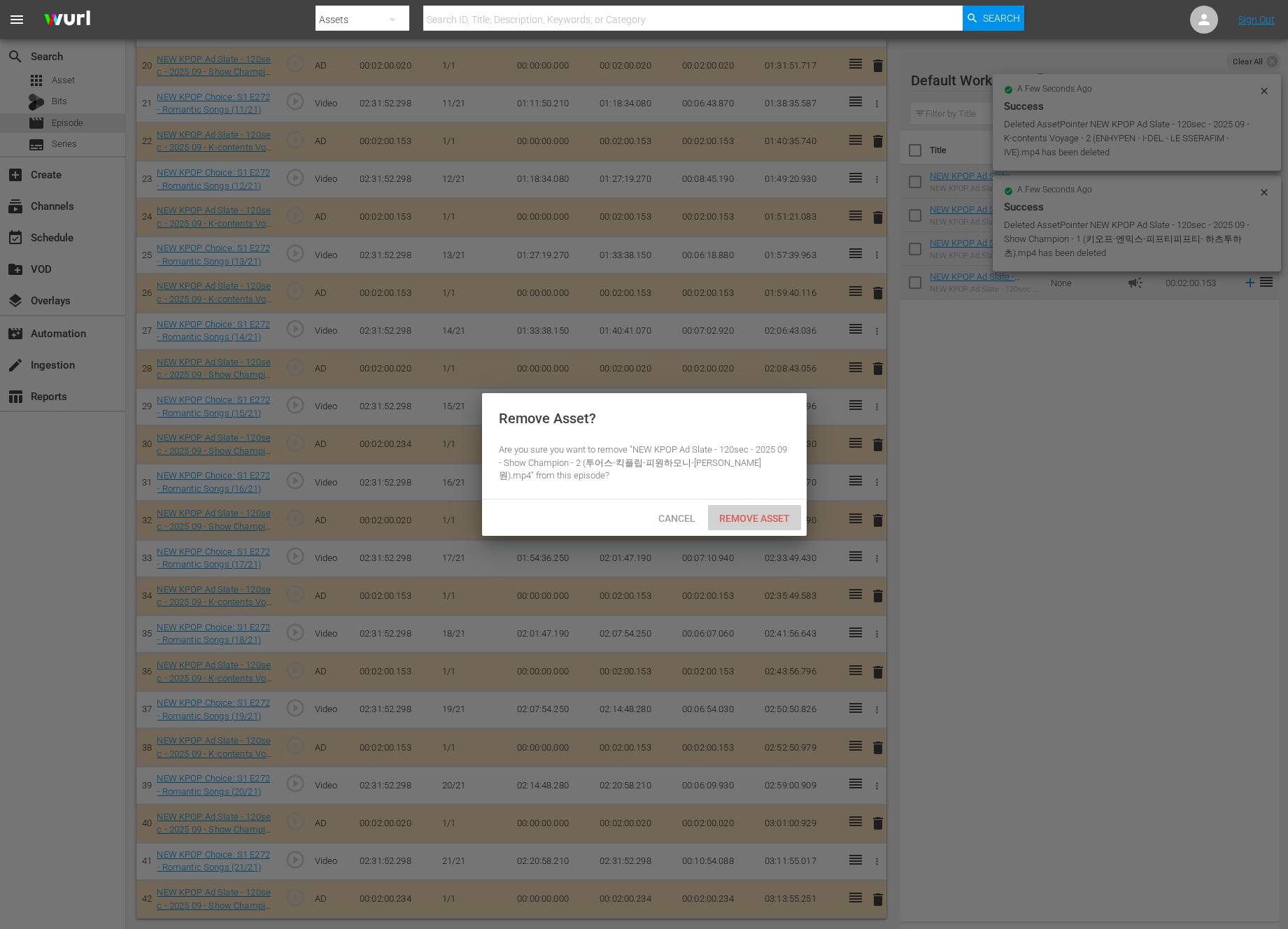
click at [761, 528] on div "Remove Asset" at bounding box center [755, 518] width 93 height 26
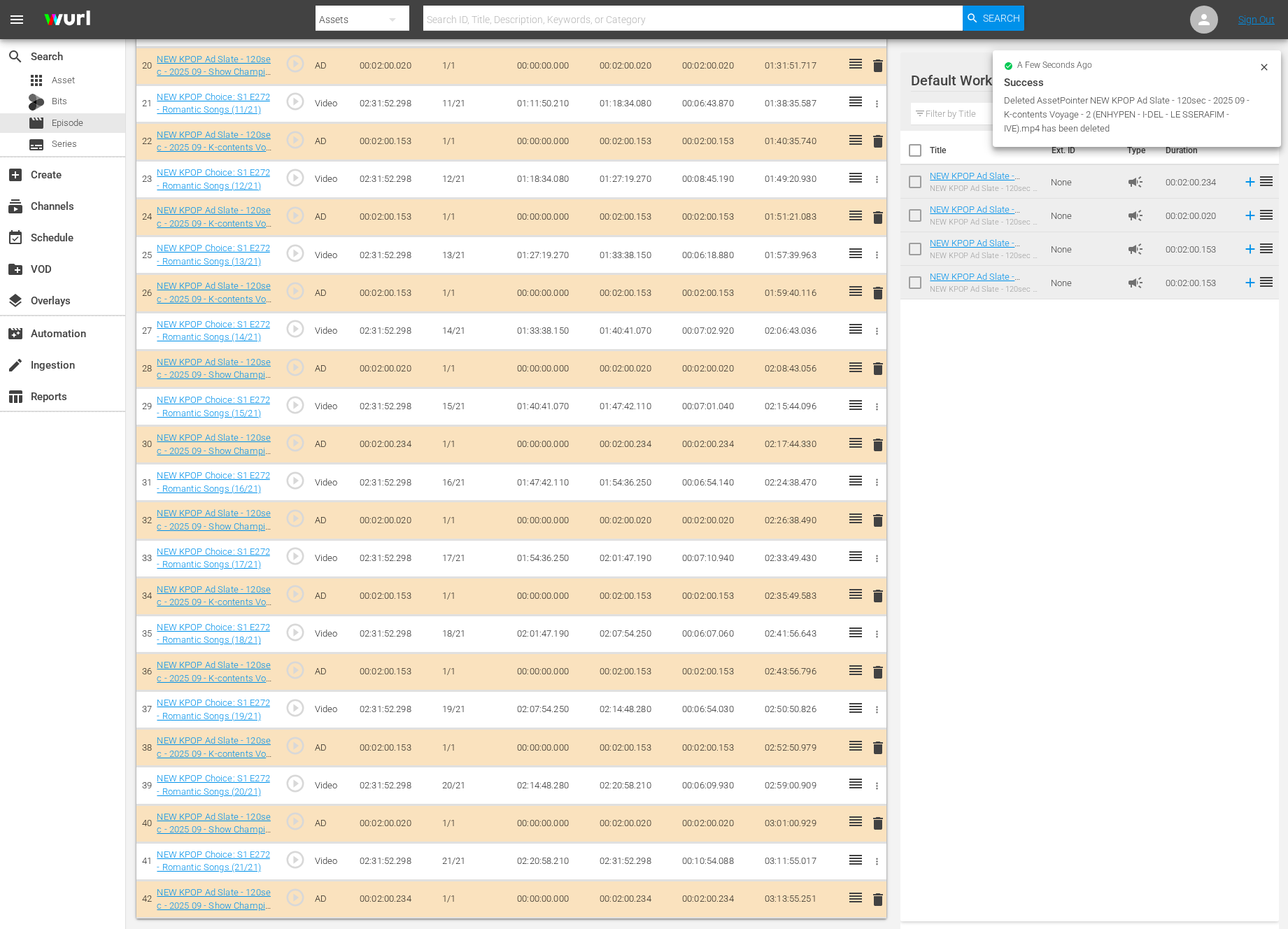
click at [873, 750] on span "delete" at bounding box center [878, 748] width 17 height 17
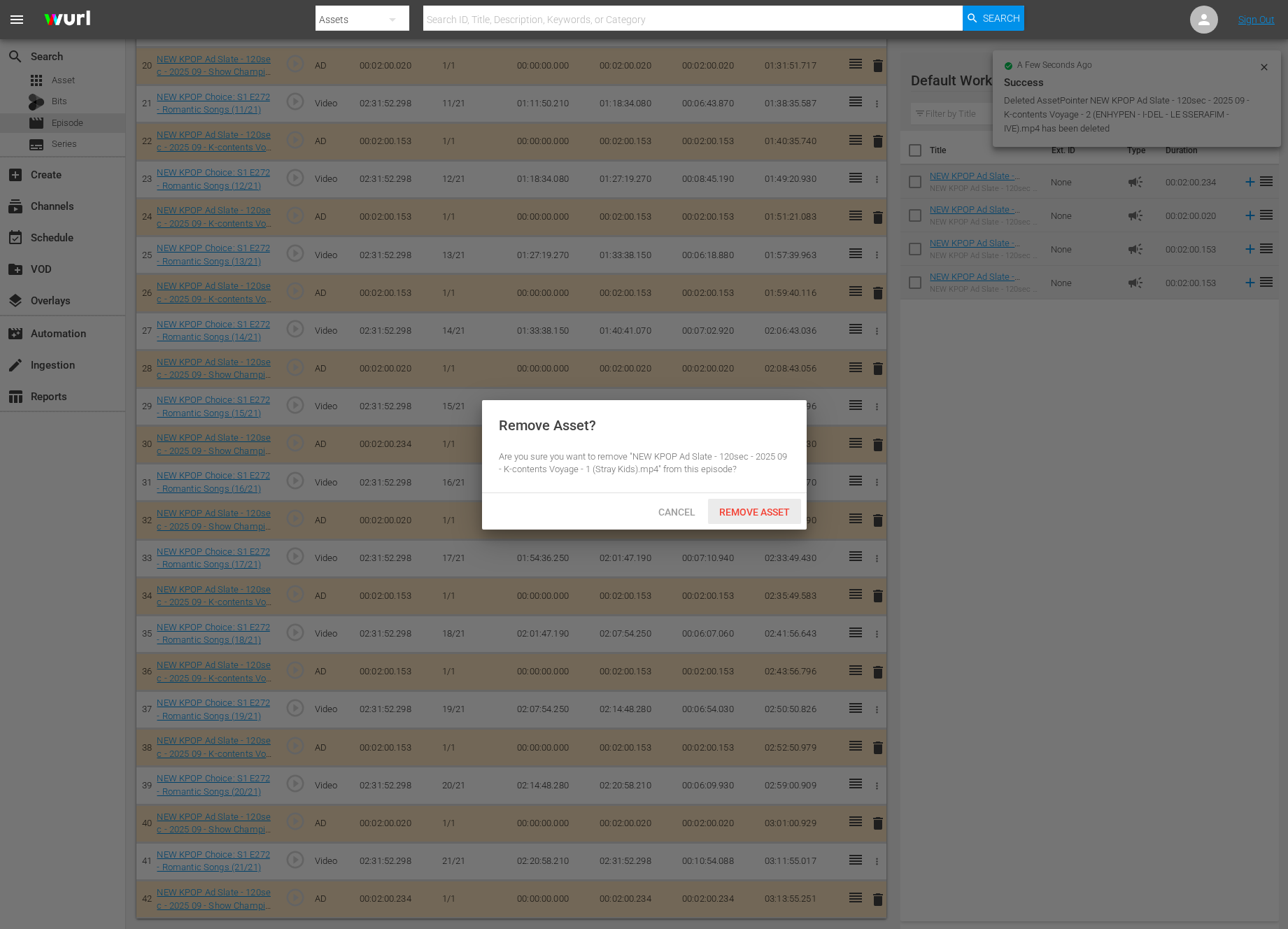
click at [779, 509] on span "Remove Asset" at bounding box center [755, 512] width 93 height 11
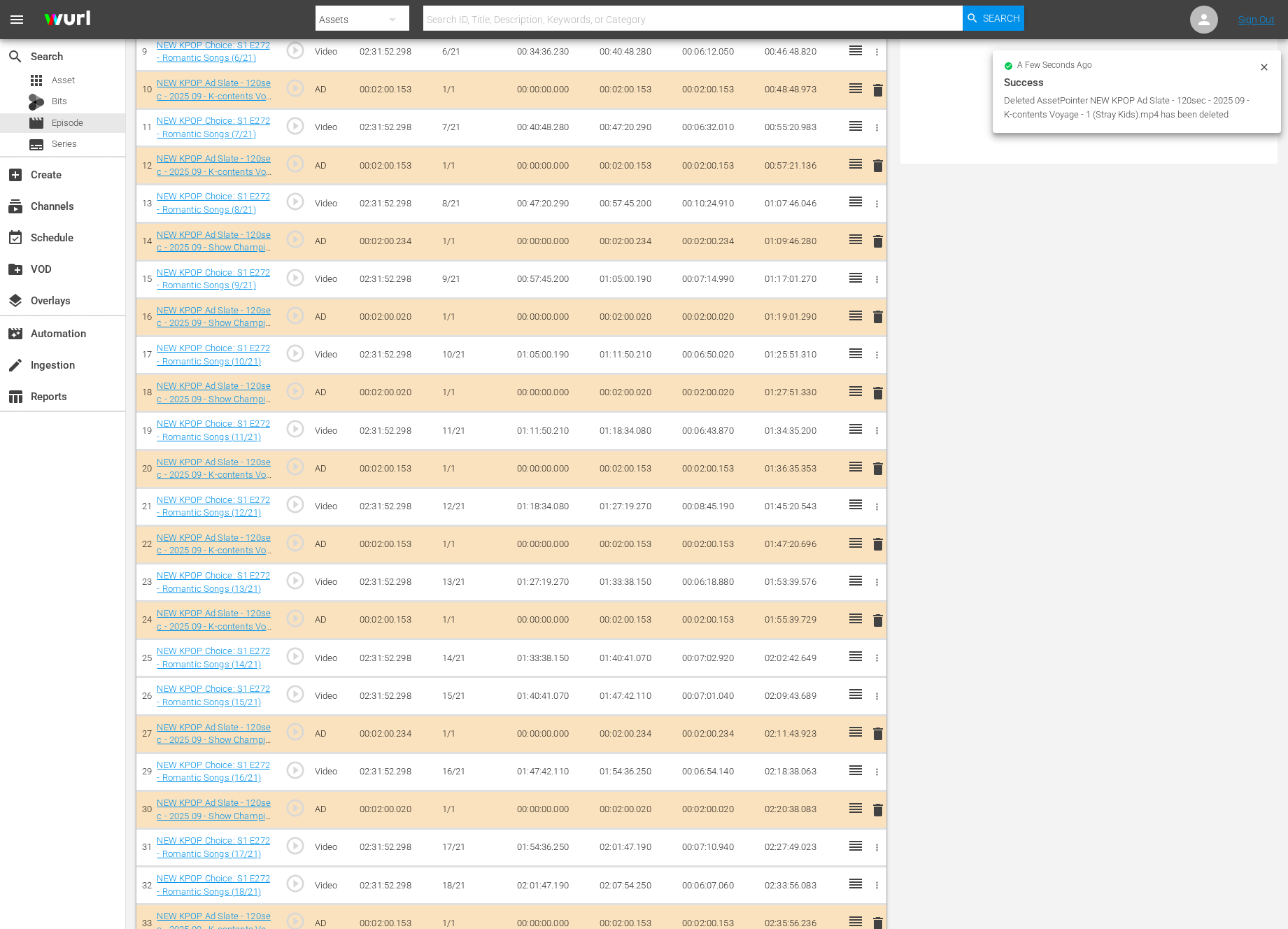
scroll to position [968, 0]
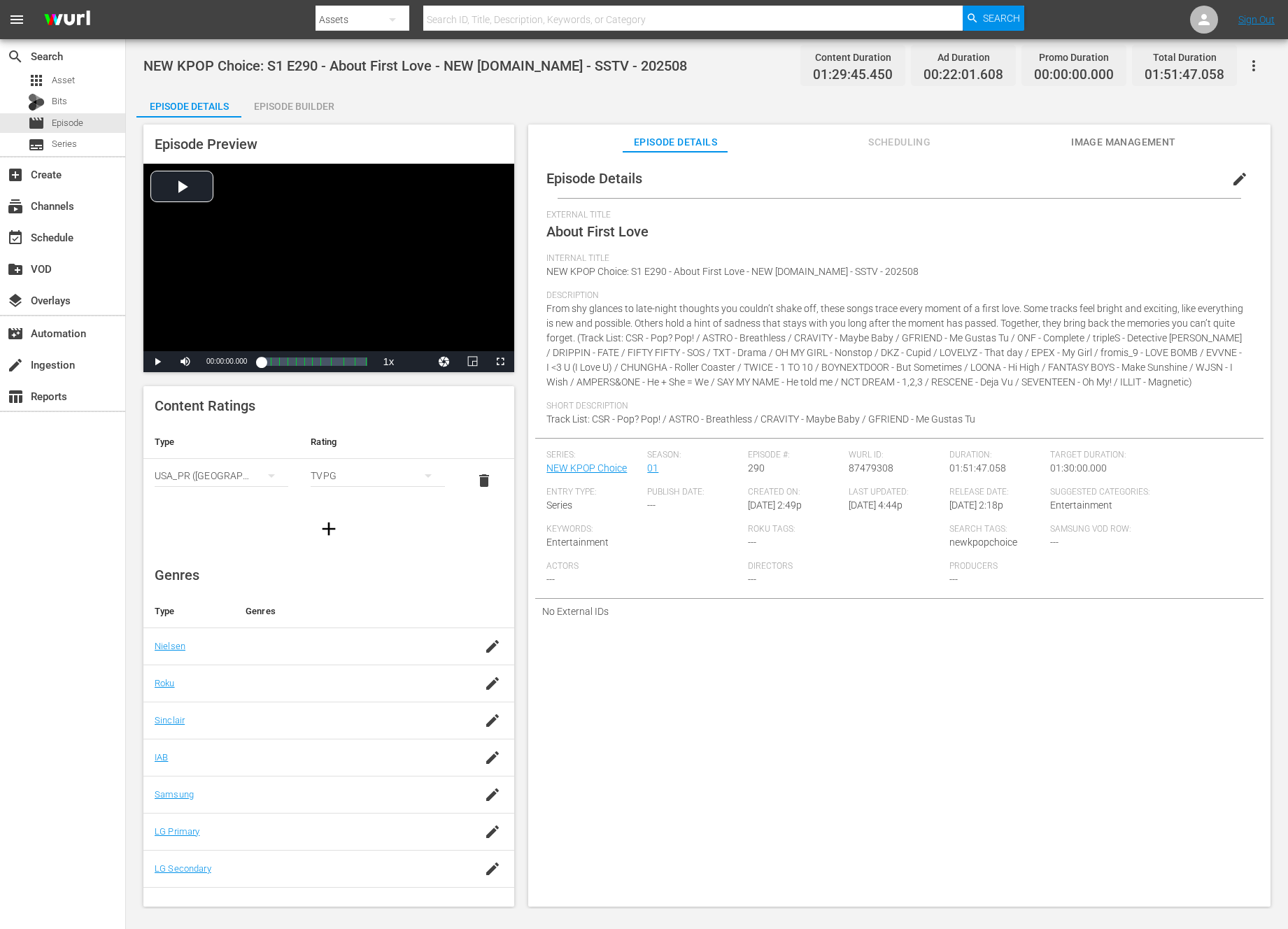
click at [307, 109] on div "Episode Builder" at bounding box center [293, 106] width 105 height 33
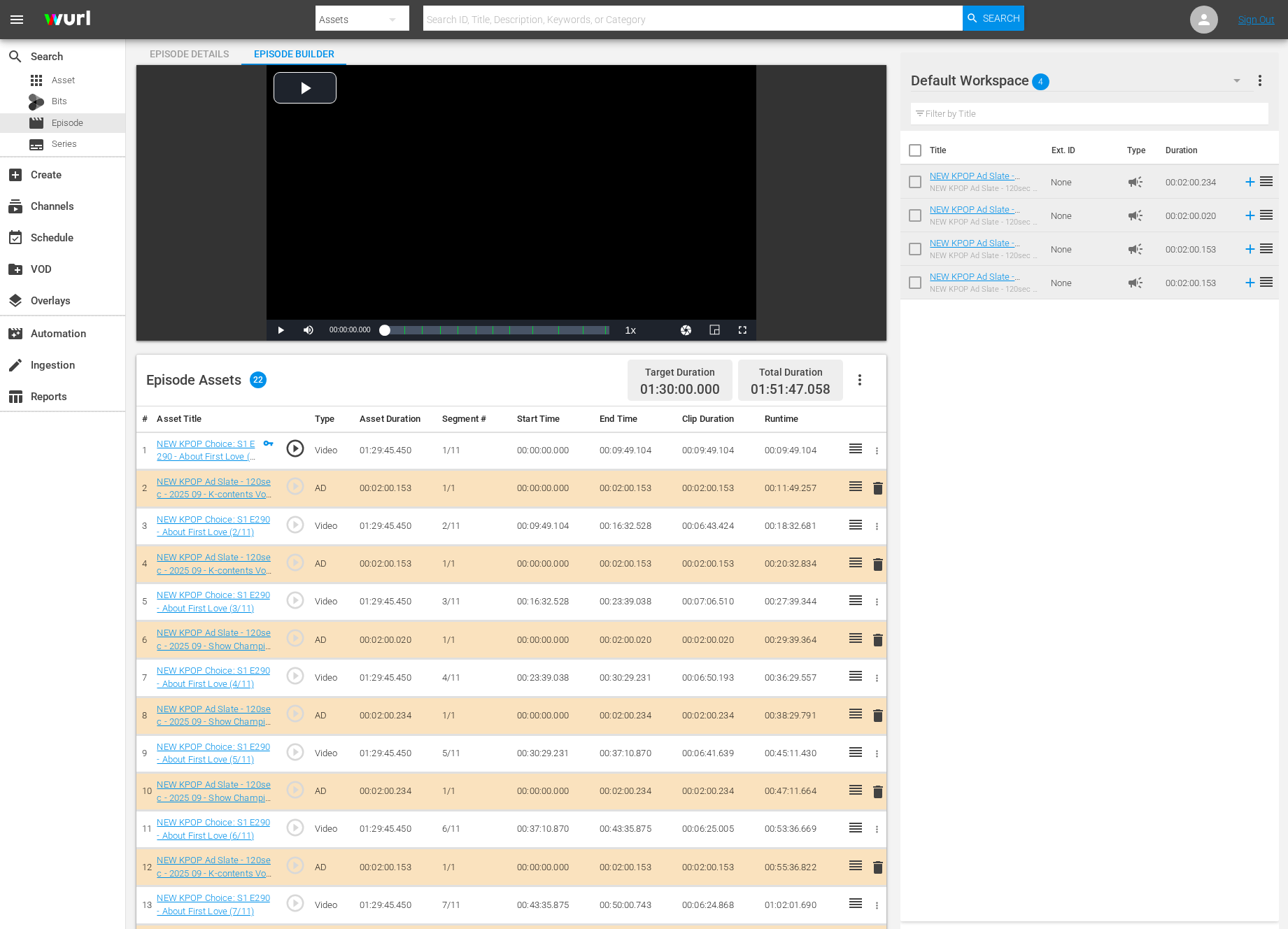
scroll to position [332, 0]
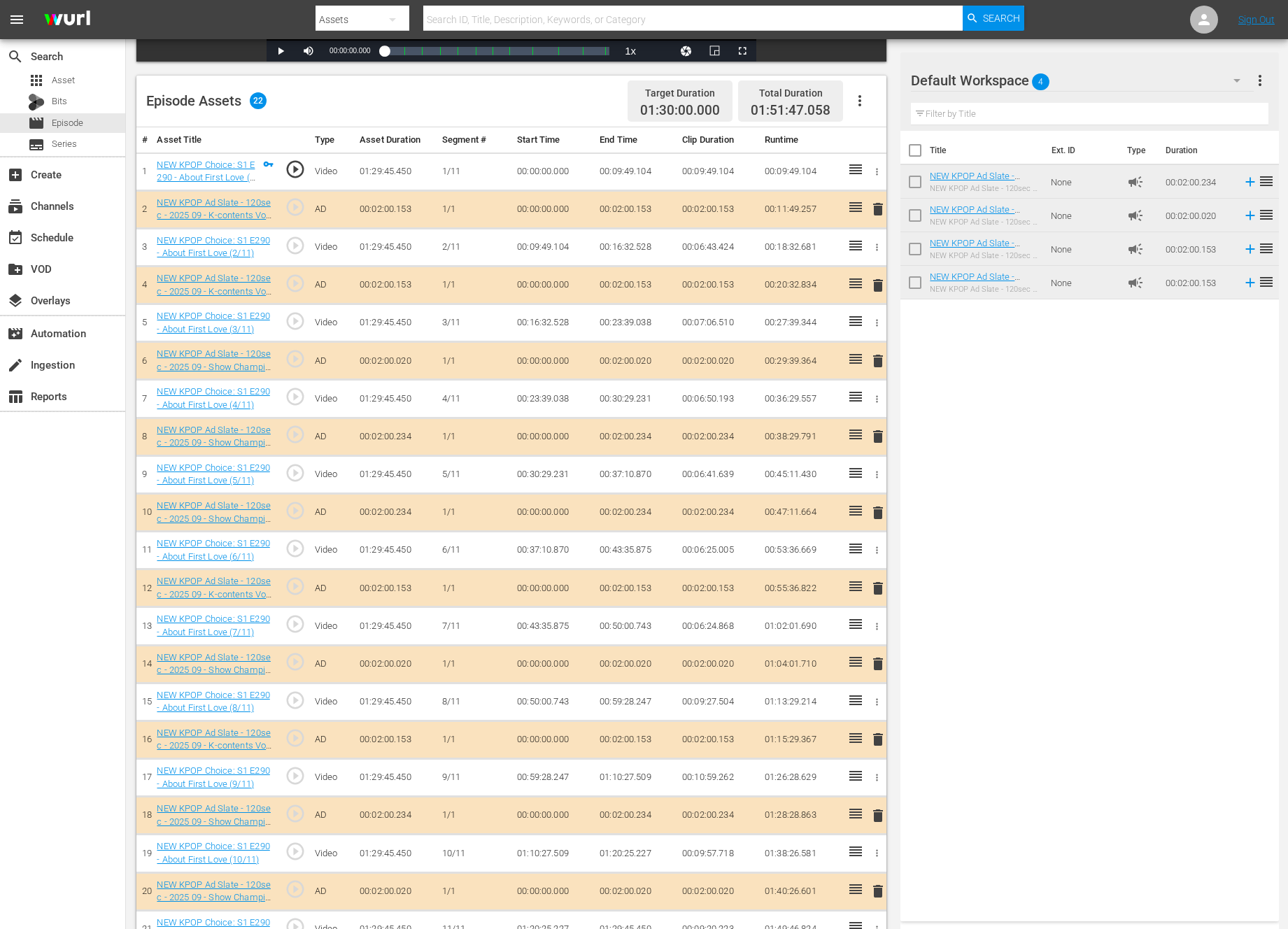
click at [873, 278] on span "delete" at bounding box center [878, 285] width 17 height 17
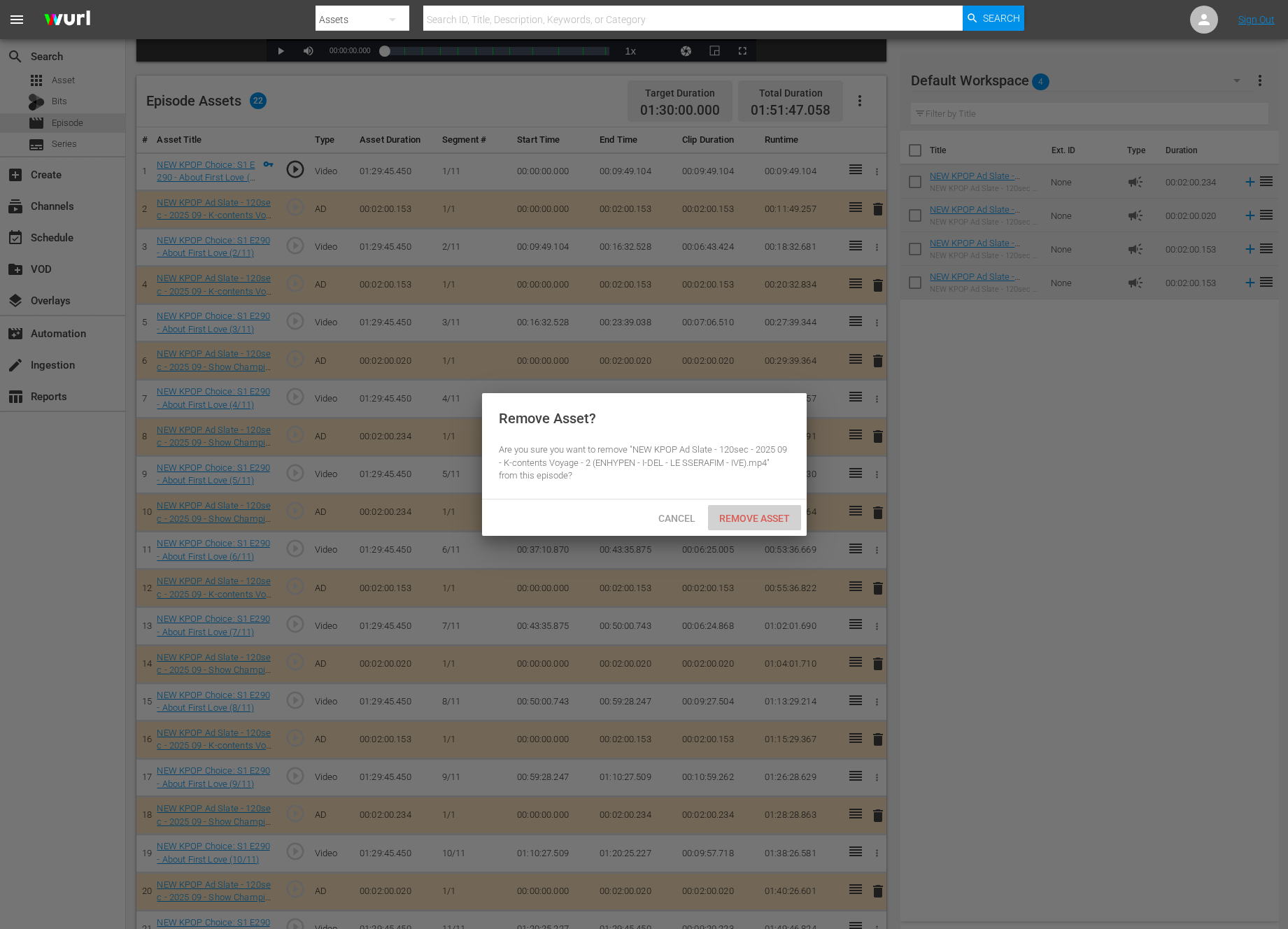
click at [795, 514] on span "Remove Asset" at bounding box center [755, 518] width 93 height 11
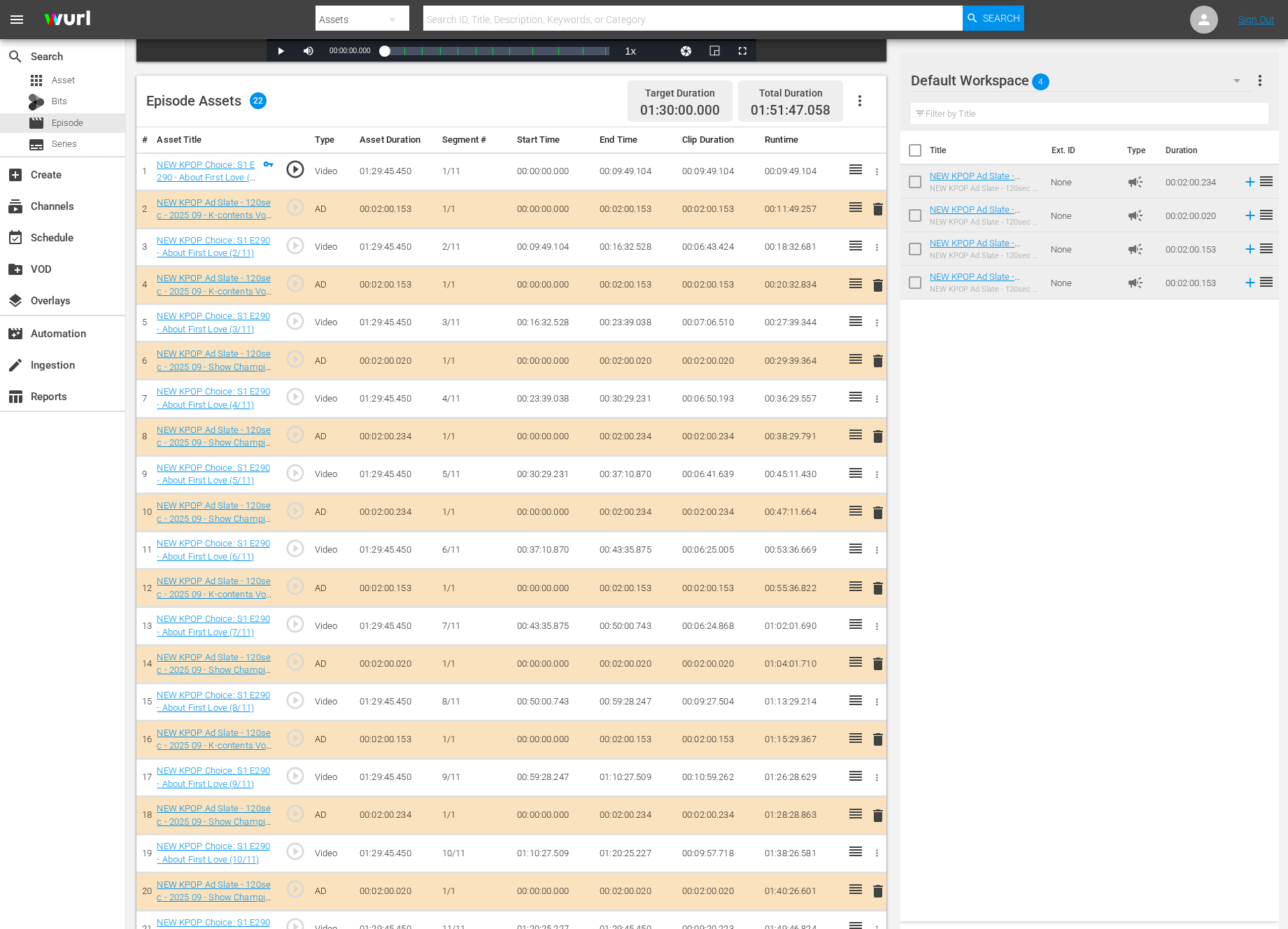
click at [880, 511] on span "delete" at bounding box center [878, 513] width 17 height 17
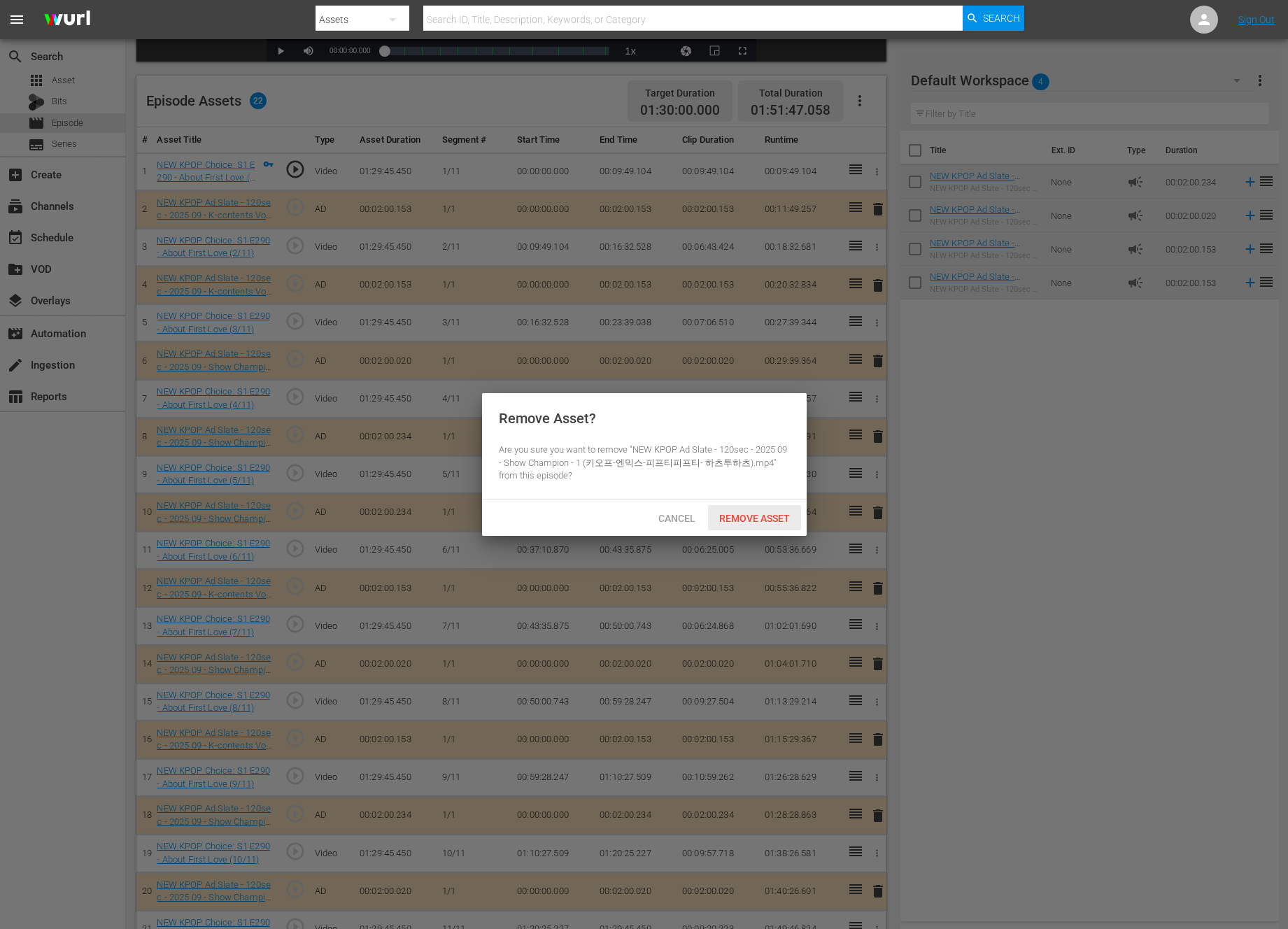
click at [779, 516] on span "Remove Asset" at bounding box center [755, 518] width 93 height 11
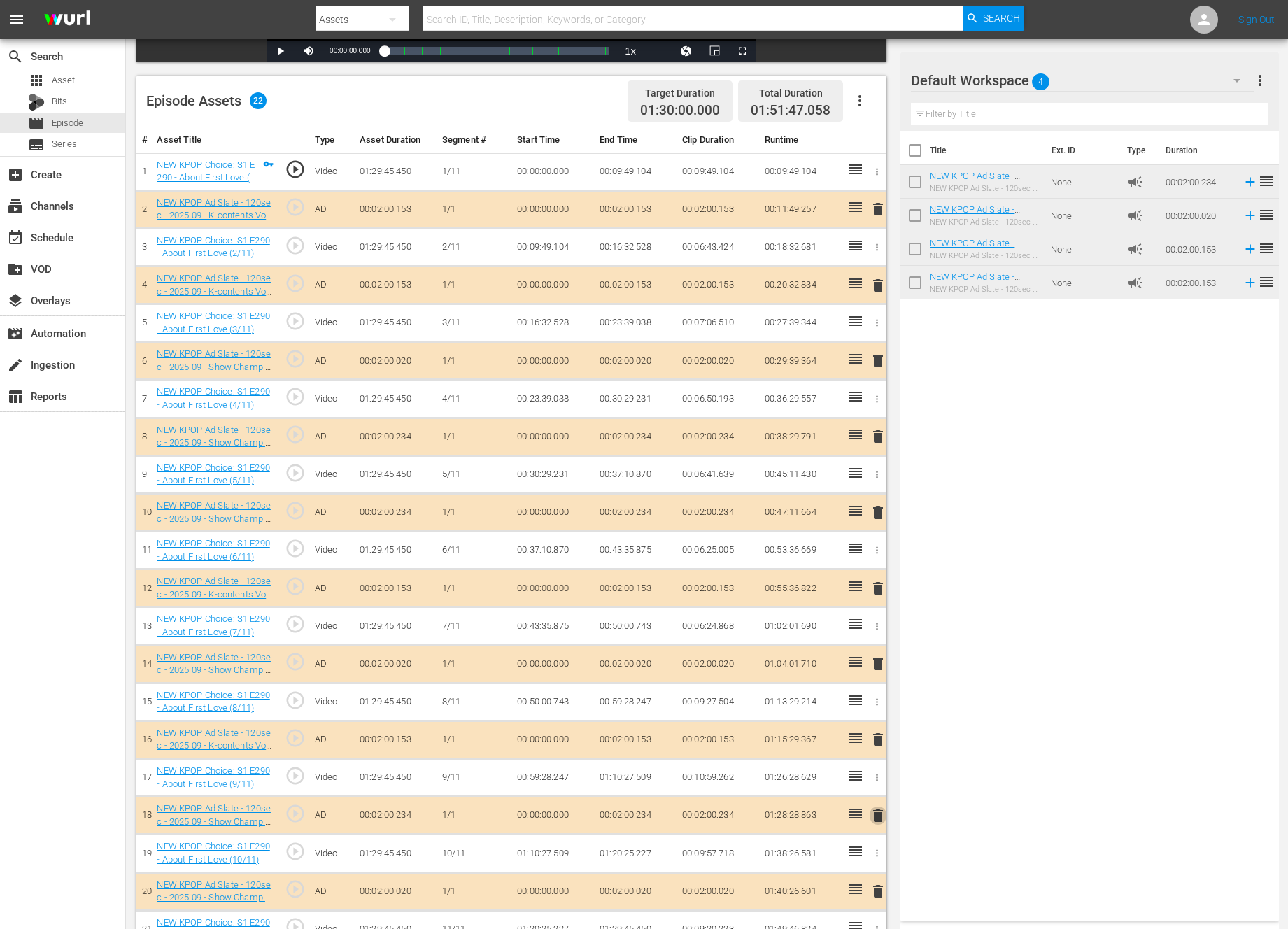
click at [882, 822] on span "delete" at bounding box center [878, 816] width 17 height 17
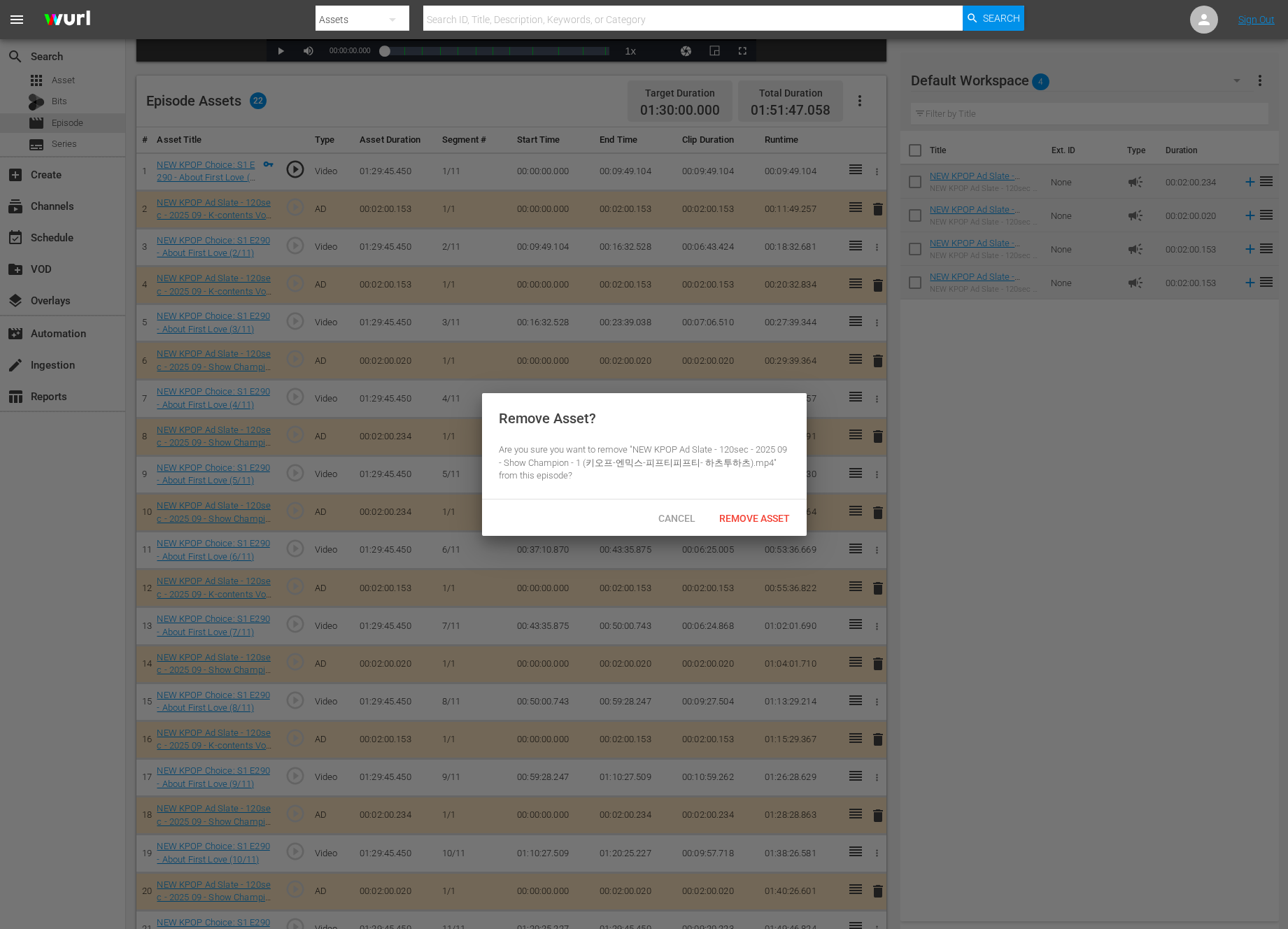
click at [719, 499] on div "Cancel Remove Asset" at bounding box center [644, 518] width 325 height 37
click at [722, 506] on div "Remove Asset" at bounding box center [755, 518] width 93 height 26
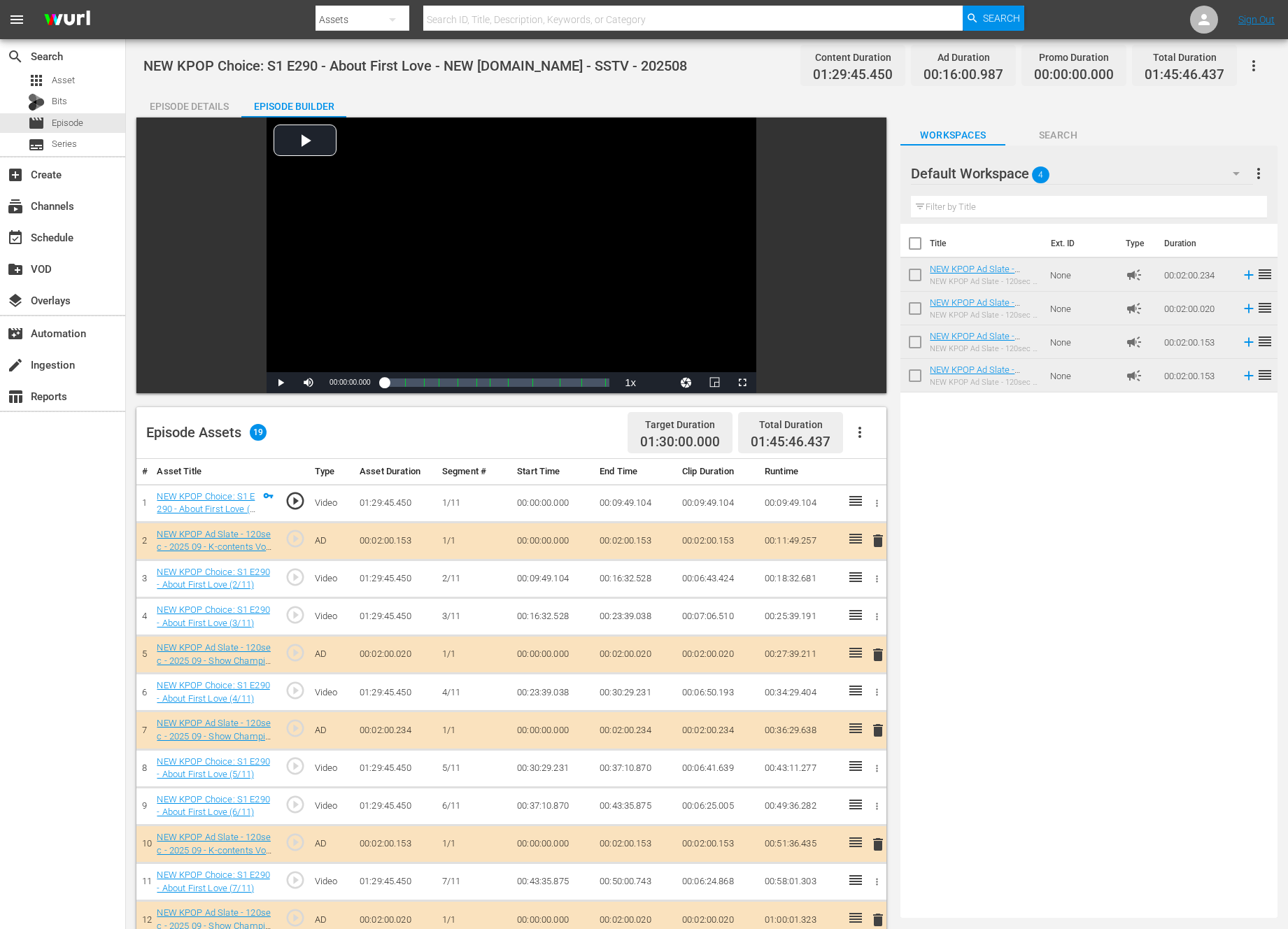
scroll to position [364, 0]
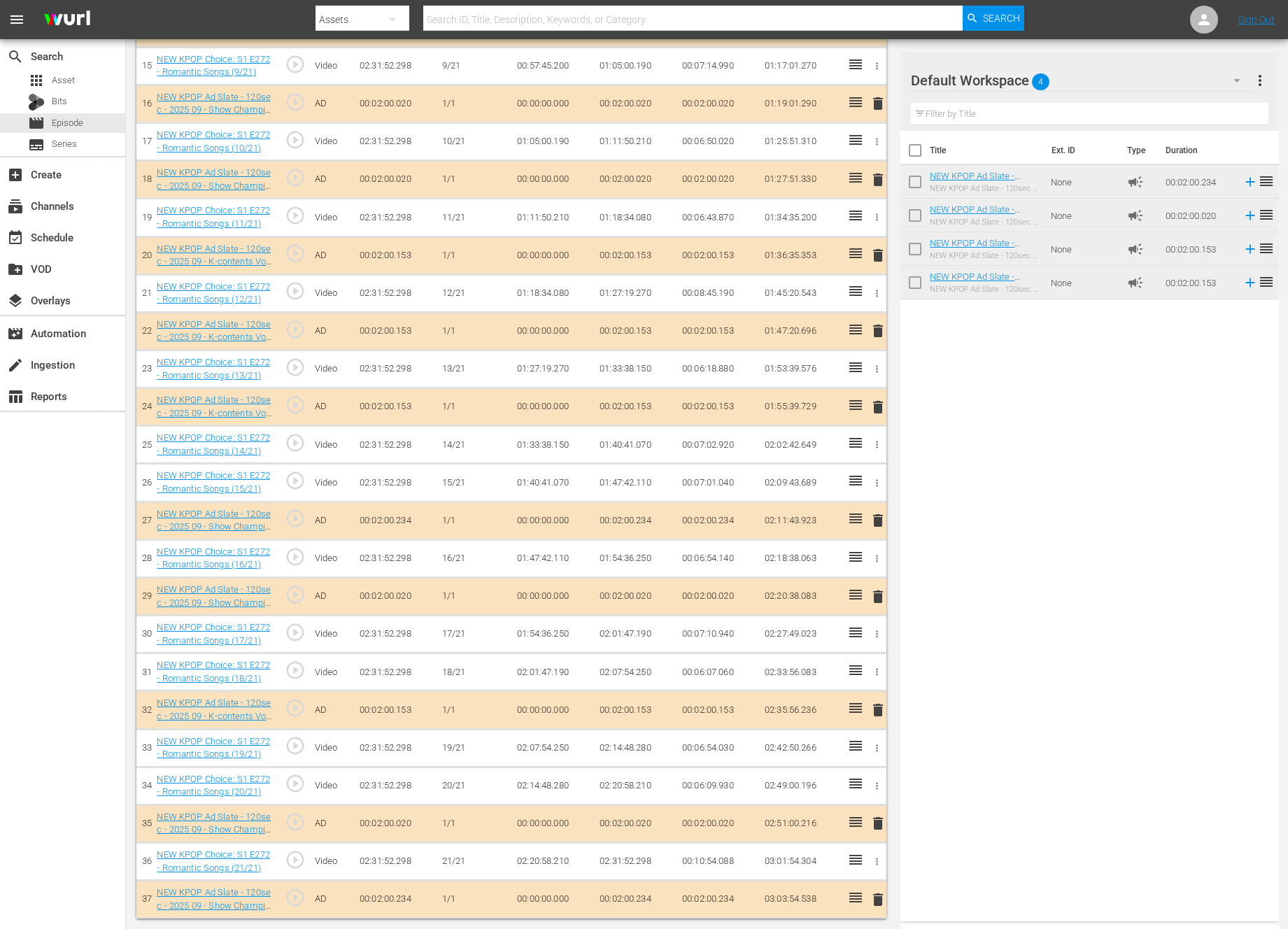
scroll to position [280, 0]
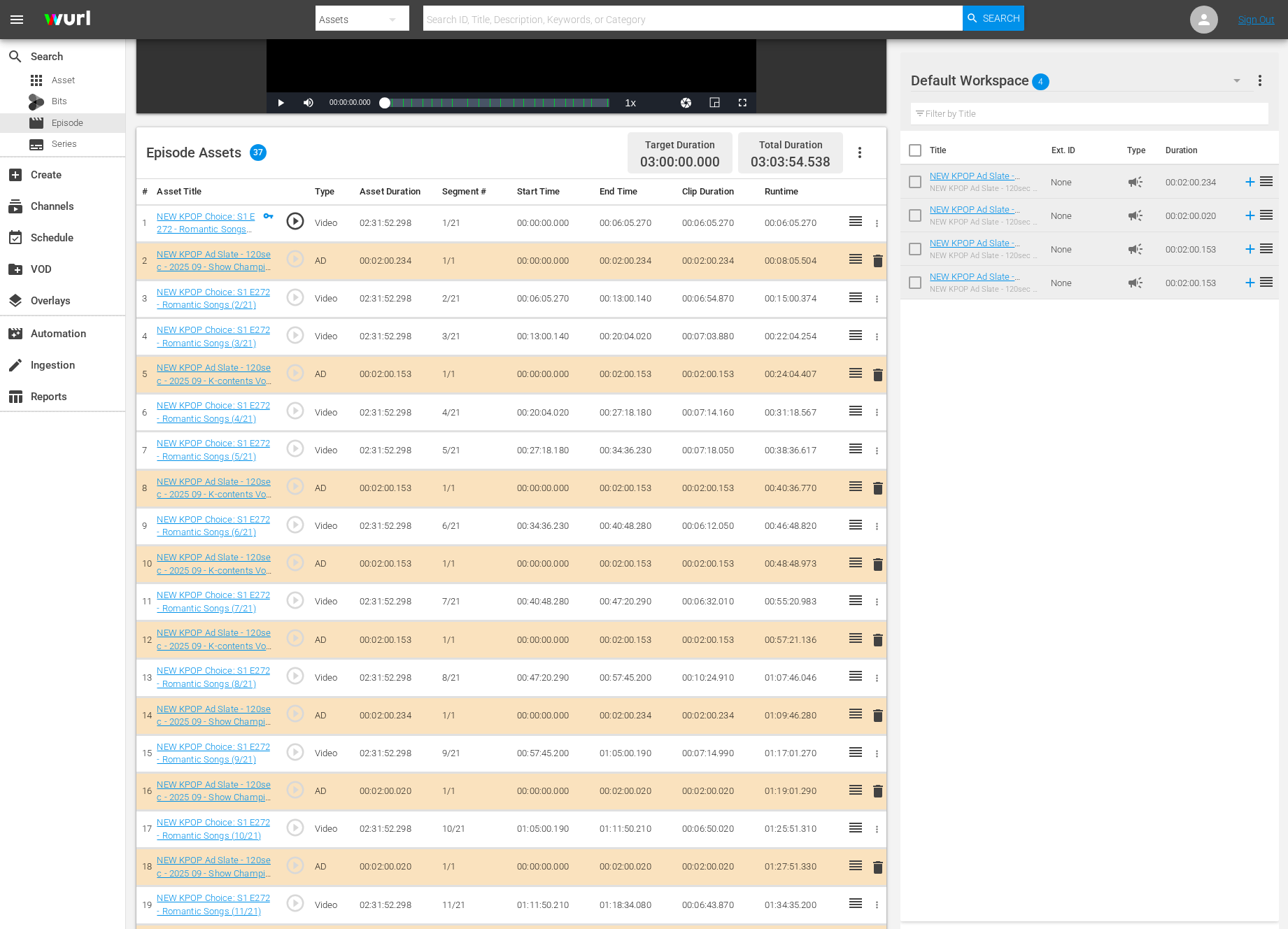
click at [874, 712] on span "delete" at bounding box center [878, 715] width 17 height 17
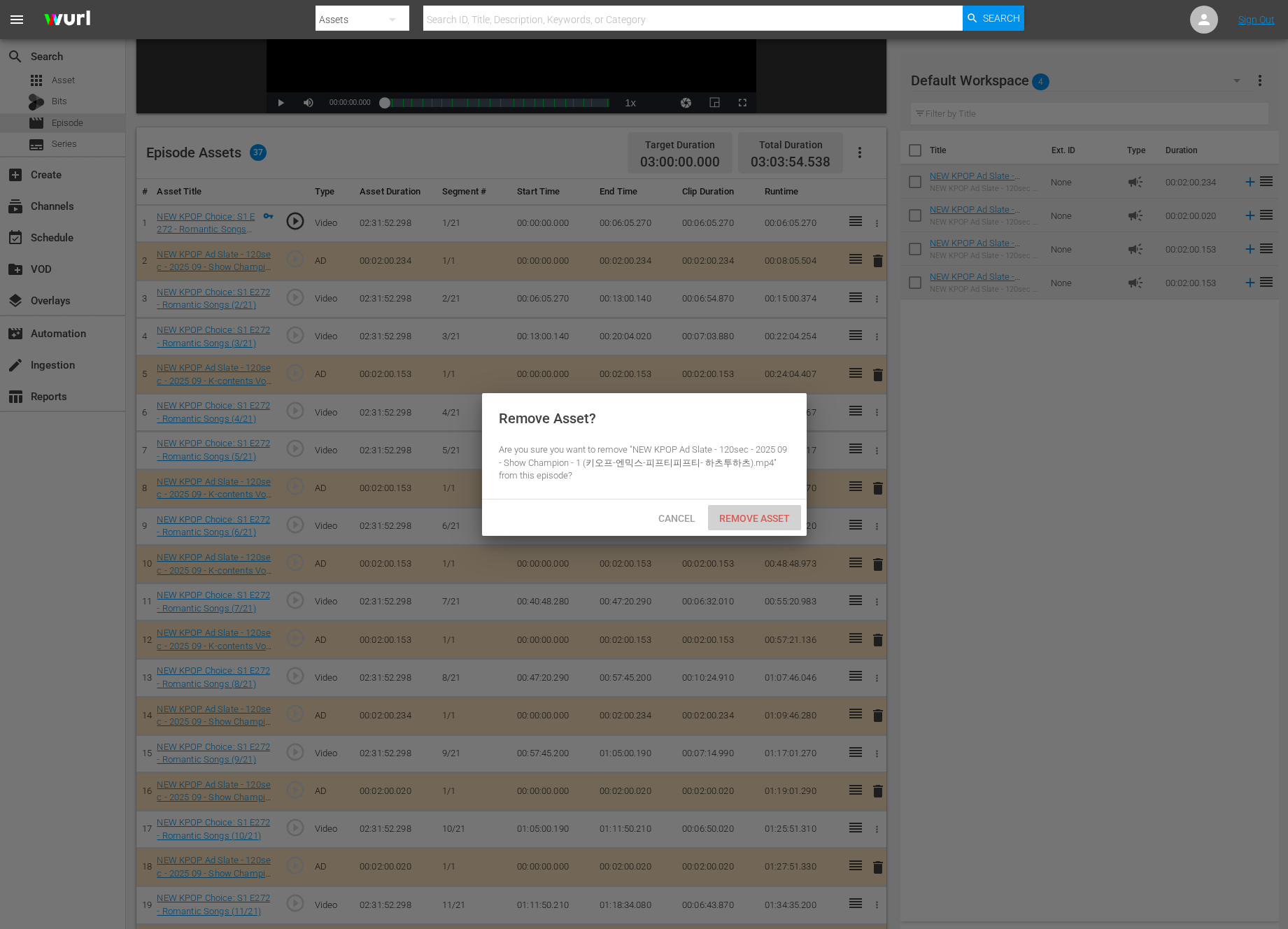
click at [766, 505] on div "Remove Asset" at bounding box center [755, 518] width 93 height 26
